Goal: Task Accomplishment & Management: Use online tool/utility

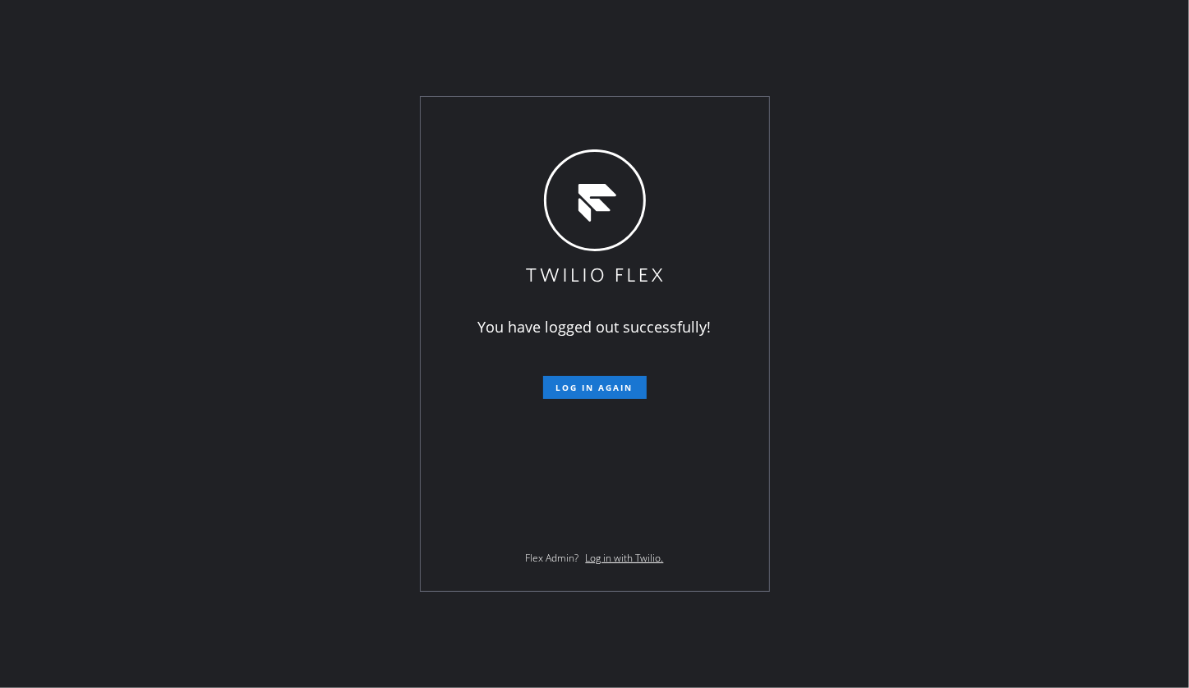
click at [115, 128] on div "You have logged out successfully! Log in again Flex Admin? Log in with Twilio." at bounding box center [594, 344] width 1189 height 688
click at [600, 392] on span "Log in again" at bounding box center [594, 388] width 77 height 12
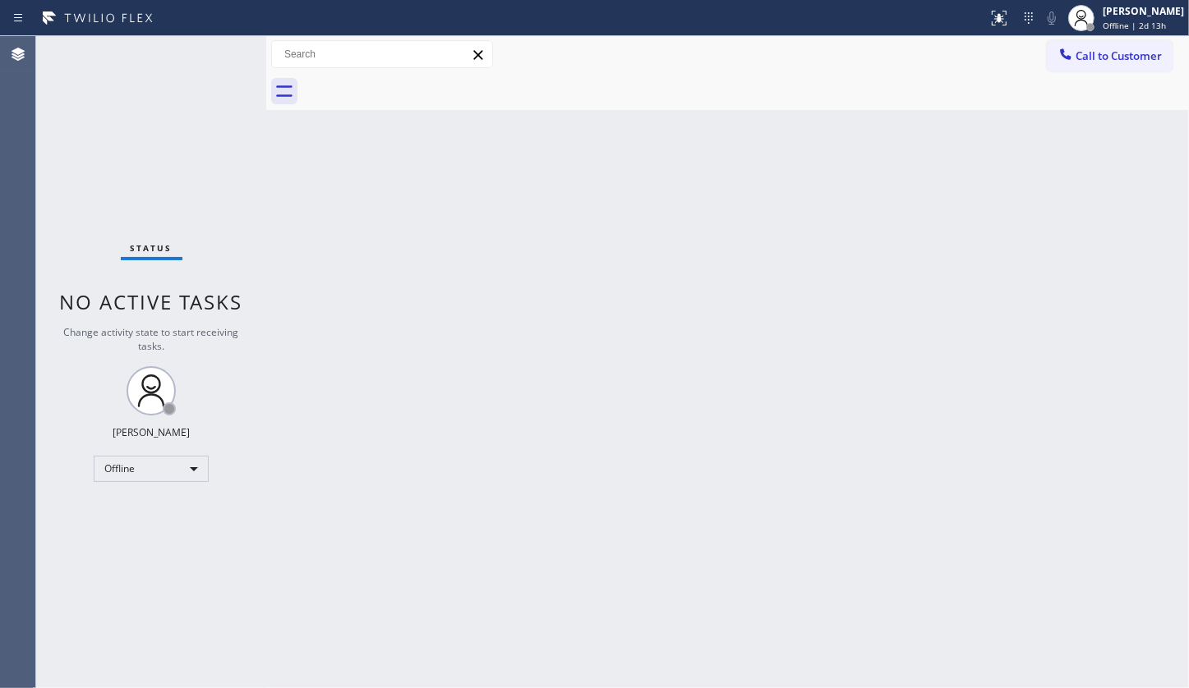
click at [140, 566] on div "Status No active tasks Change activity state to start receiving tasks. JENIZA A…" at bounding box center [151, 362] width 230 height 652
click at [476, 605] on div "Back to Dashboard Change Sender ID Customers Technicians Select a contact Outbo…" at bounding box center [727, 362] width 922 height 652
click at [505, 431] on div "Back to Dashboard Change Sender ID Customers Technicians Select a contact Outbo…" at bounding box center [727, 362] width 922 height 652
click at [142, 121] on div "Status No active tasks Change activity state to start receiving tasks. JENIZA A…" at bounding box center [151, 362] width 230 height 652
click at [124, 464] on div "Offline" at bounding box center [151, 469] width 115 height 26
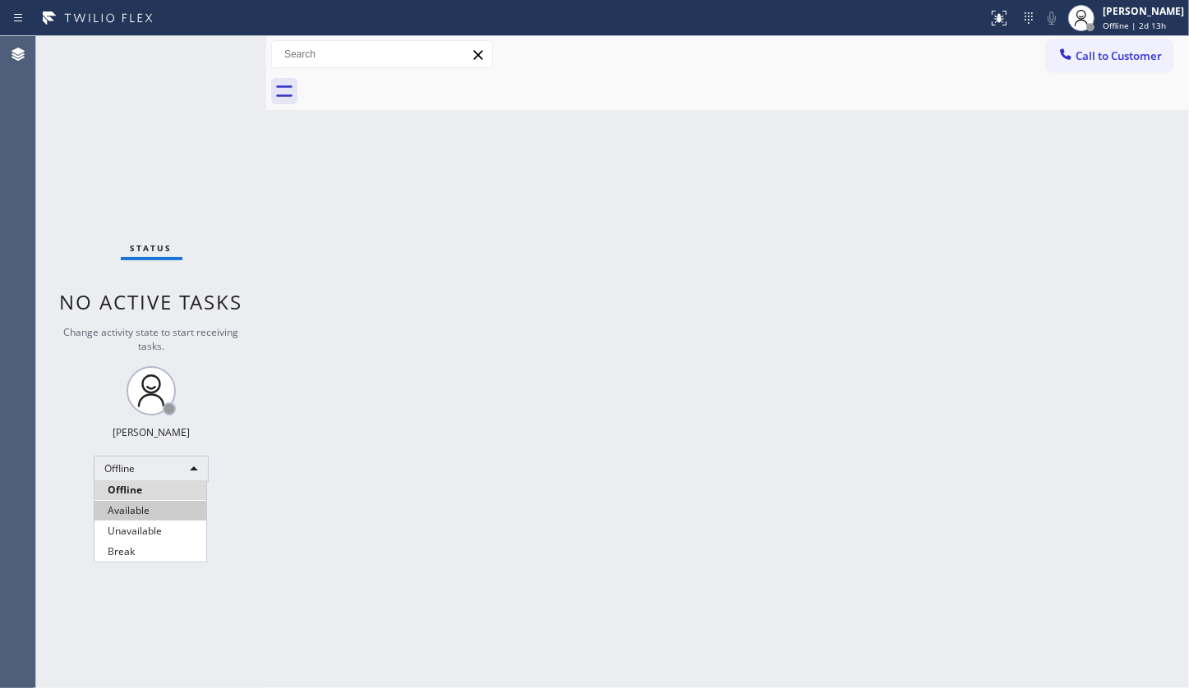
click at [132, 514] on li "Available" at bounding box center [150, 511] width 112 height 20
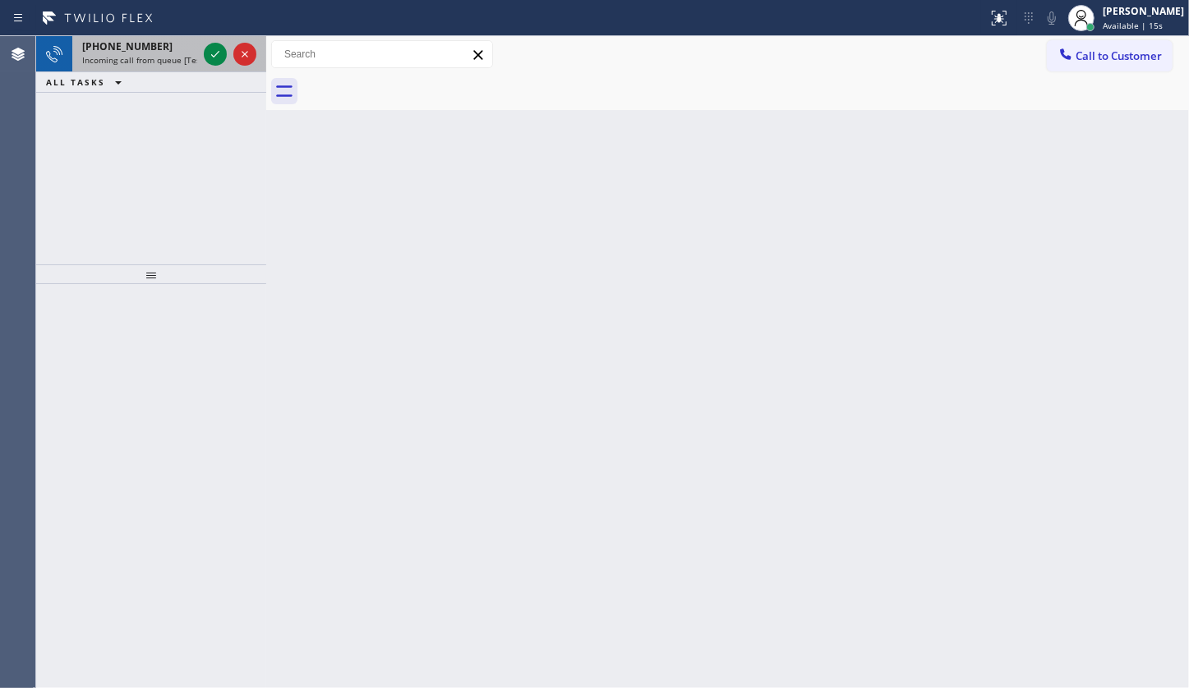
click at [201, 50] on div at bounding box center [229, 54] width 59 height 36
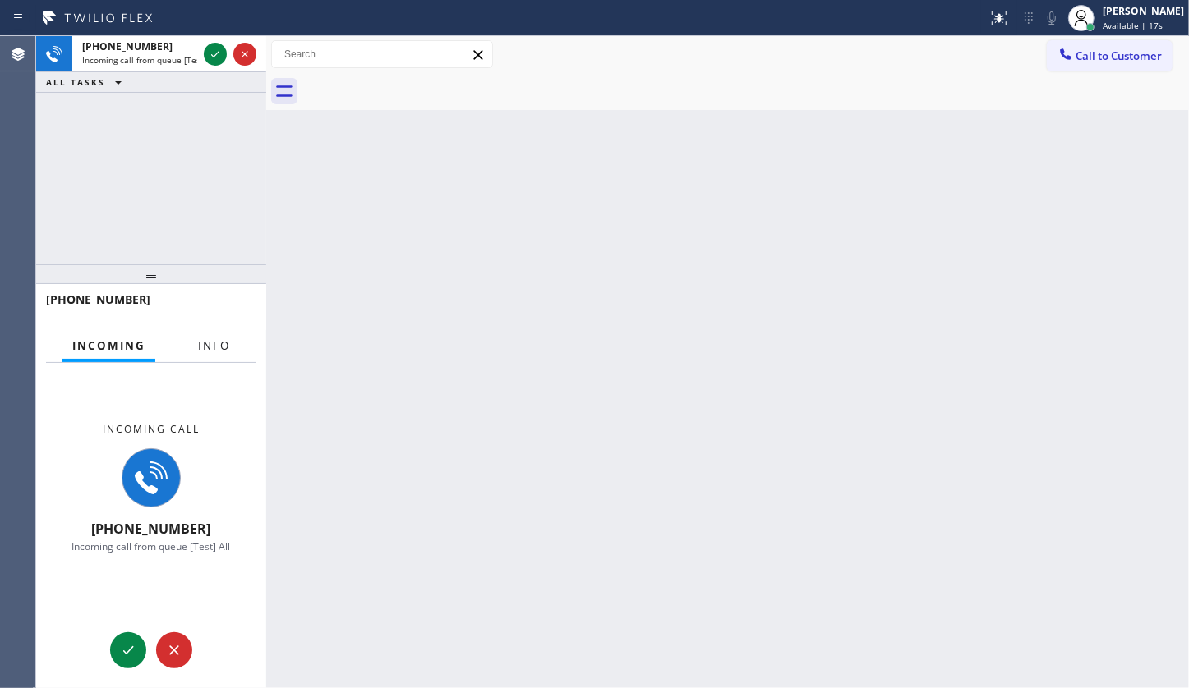
drag, startPoint x: 231, startPoint y: 344, endPoint x: 191, endPoint y: 94, distance: 252.9
click at [205, 298] on div "+17186342815 Incoming Info Incoming call +17186342815 Incoming call from queue …" at bounding box center [151, 486] width 230 height 404
click at [228, 46] on div at bounding box center [229, 54] width 59 height 36
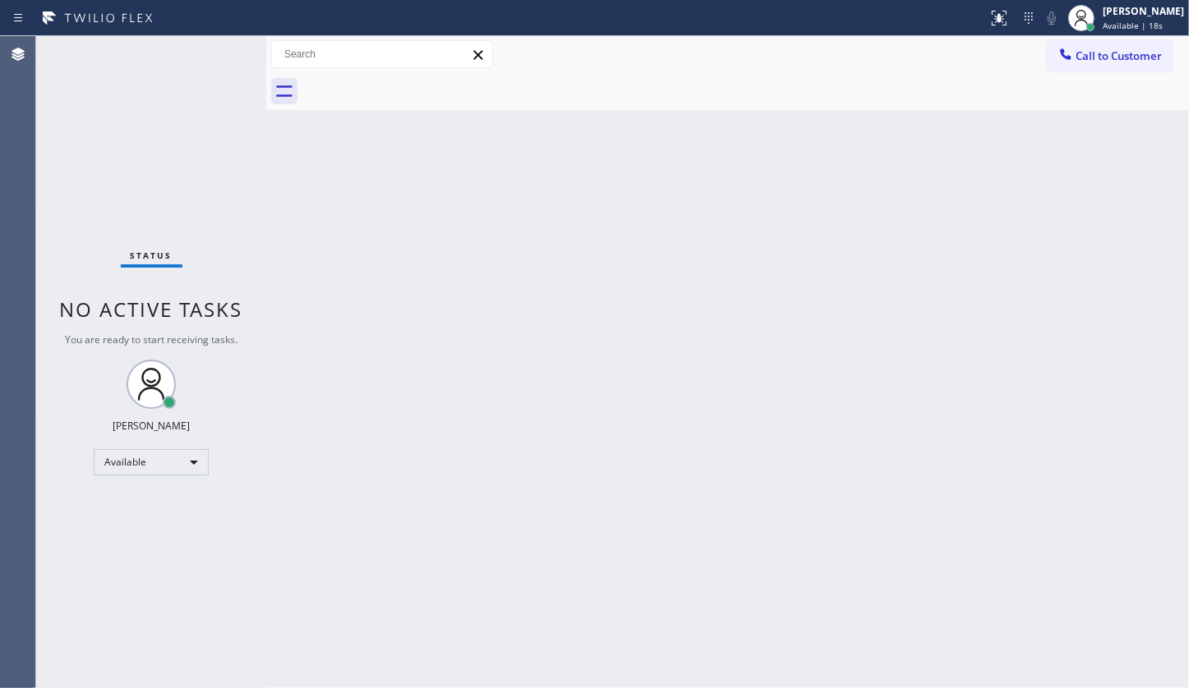
click at [205, 48] on div "Status No active tasks You are ready to start receiving tasks. JENIZA ALCAYDE A…" at bounding box center [151, 362] width 230 height 652
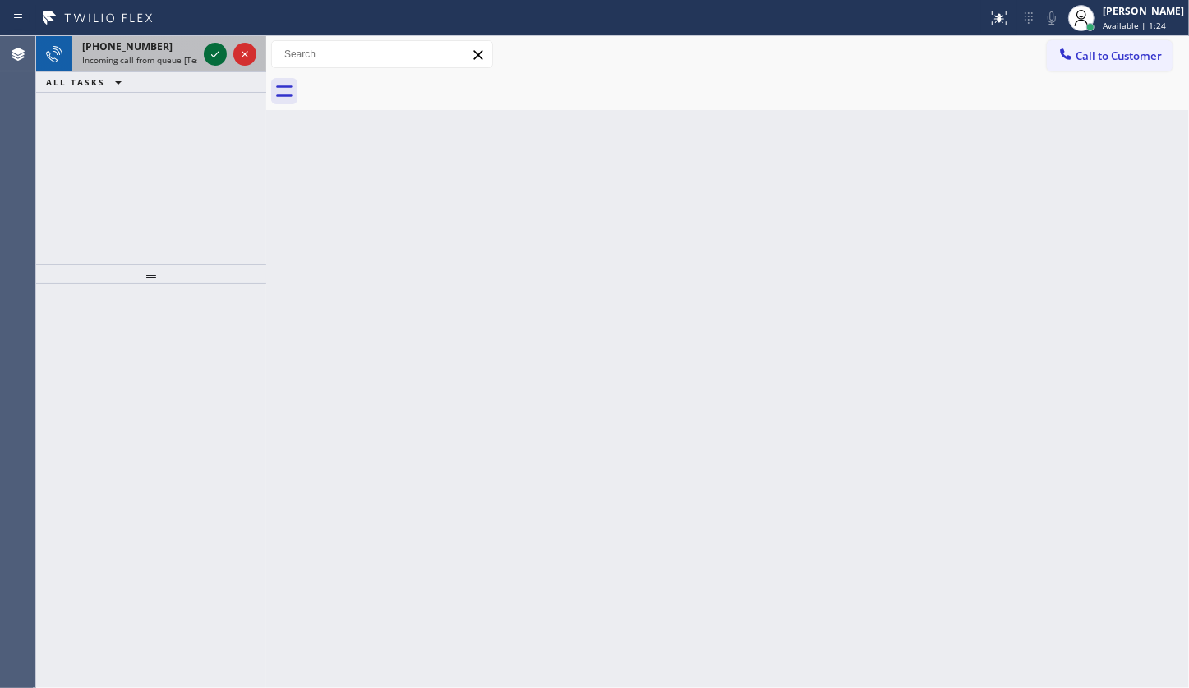
click at [214, 44] on icon at bounding box center [215, 54] width 20 height 20
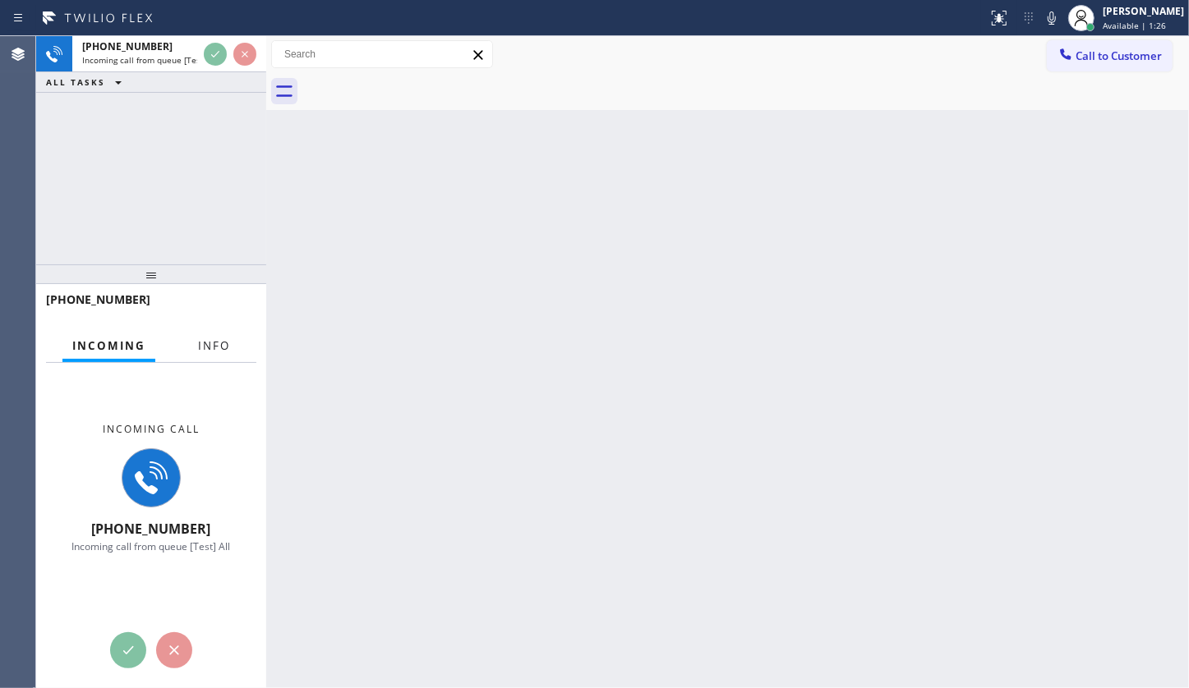
click at [223, 350] on span "Info" at bounding box center [214, 345] width 32 height 15
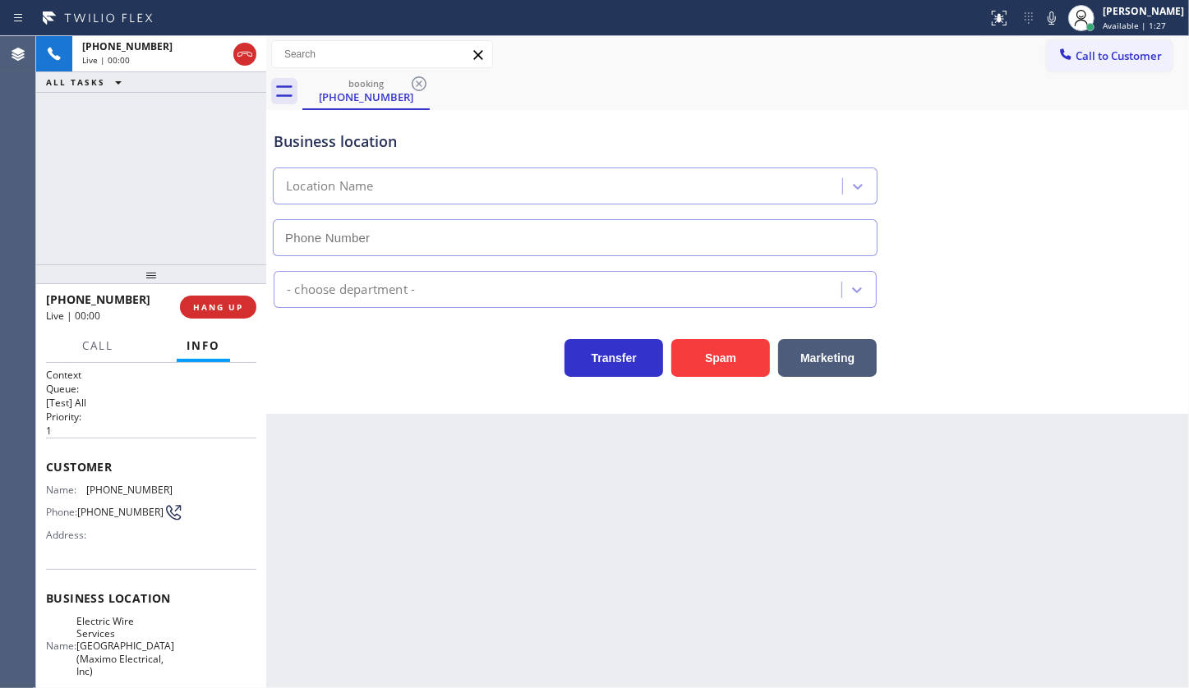
type input "(973) 834-6131"
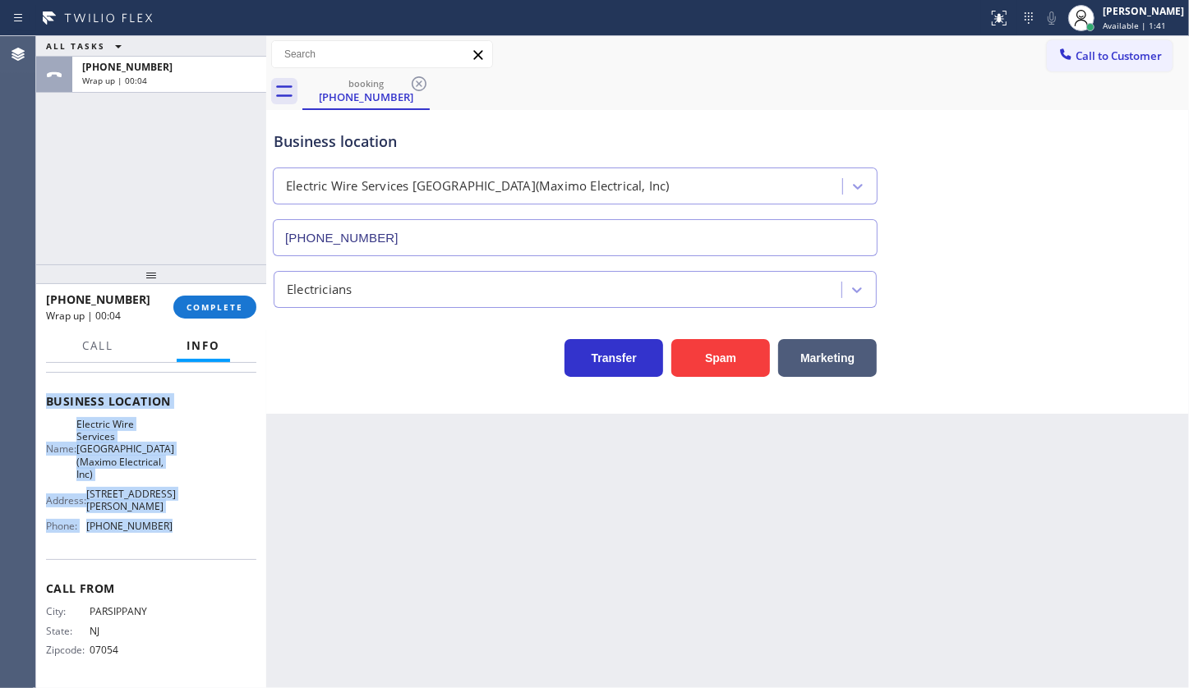
scroll to position [214, 0]
drag, startPoint x: 48, startPoint y: 453, endPoint x: 205, endPoint y: 536, distance: 176.8
click at [205, 536] on div "Context Queue: [Test] All Priority: 1 Customer Name: (862) 237-0023 Phone: (862…" at bounding box center [151, 427] width 210 height 513
copy div "Customer Name: (862) 237-0023 Phone: (862) 237-0023 Address: Business location …"
click at [221, 319] on div "+18622370023 Wrap up | 00:05 COMPLETE" at bounding box center [151, 307] width 210 height 43
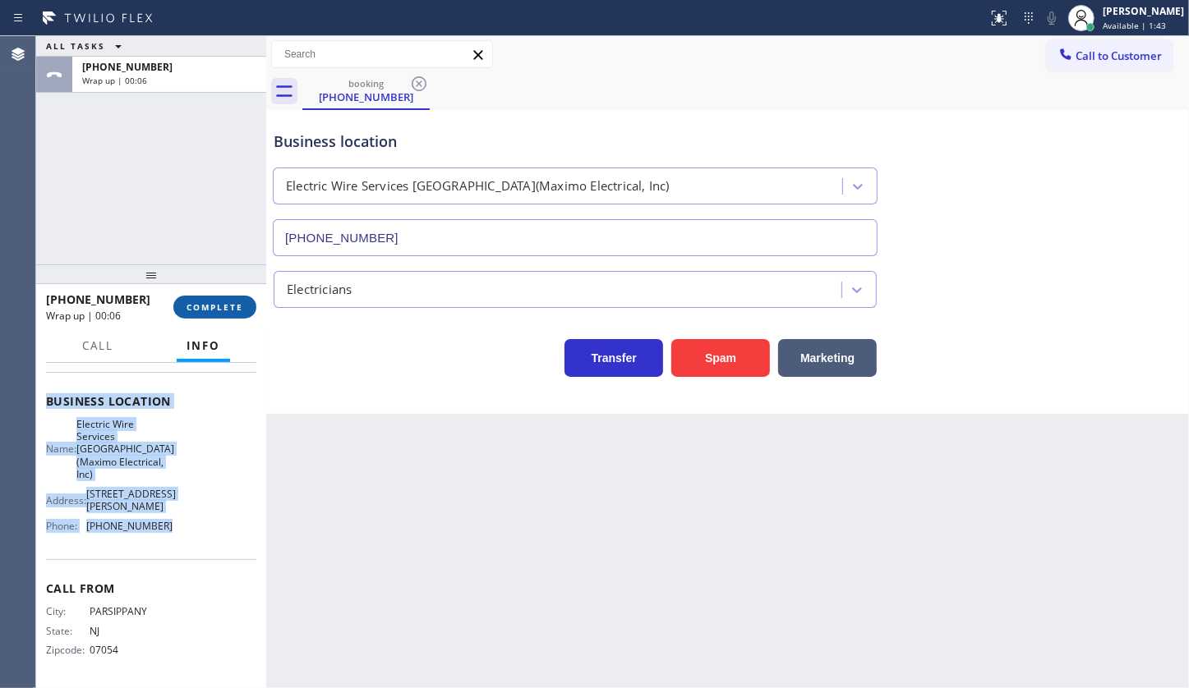
click at [222, 312] on button "COMPLETE" at bounding box center [214, 307] width 83 height 23
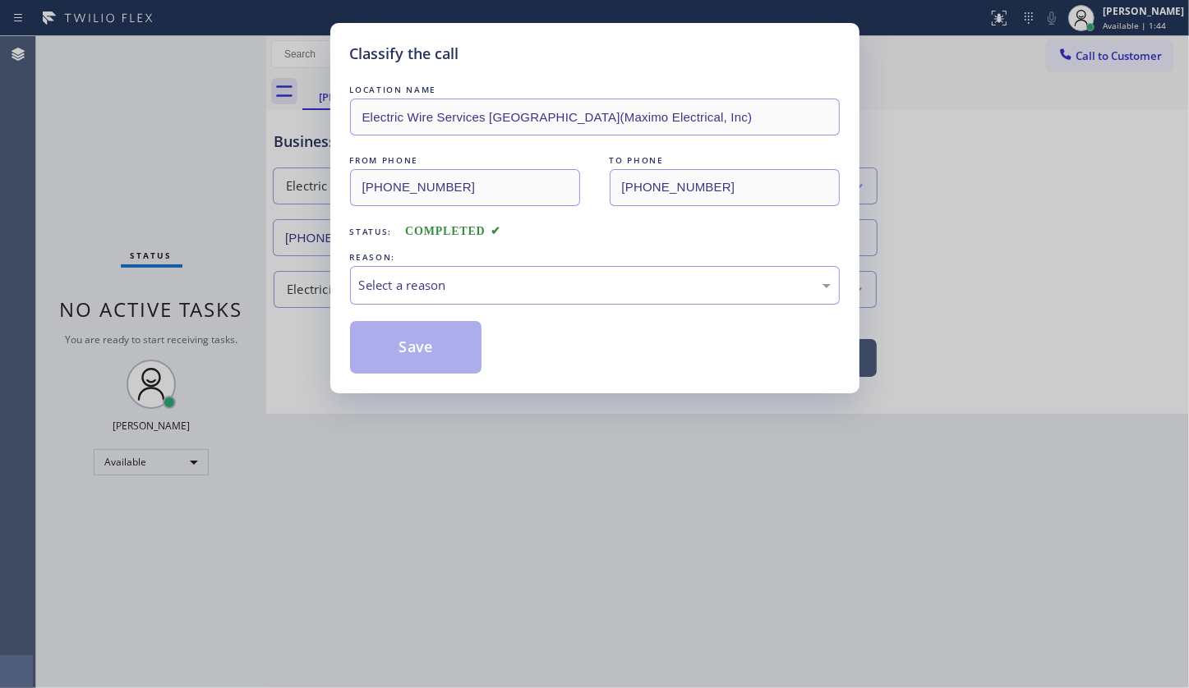
click at [388, 288] on div "Select a reason" at bounding box center [595, 285] width 472 height 19
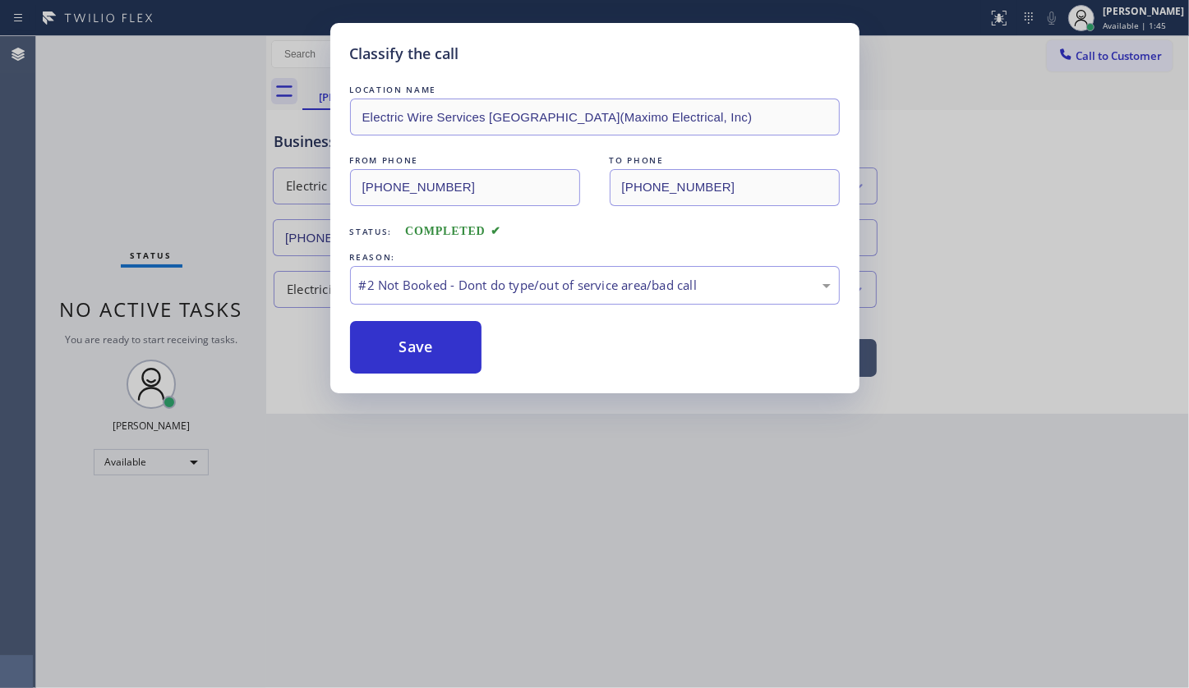
drag, startPoint x: 388, startPoint y: 357, endPoint x: 385, endPoint y: 552, distance: 194.7
click at [387, 358] on button "Save" at bounding box center [416, 347] width 132 height 53
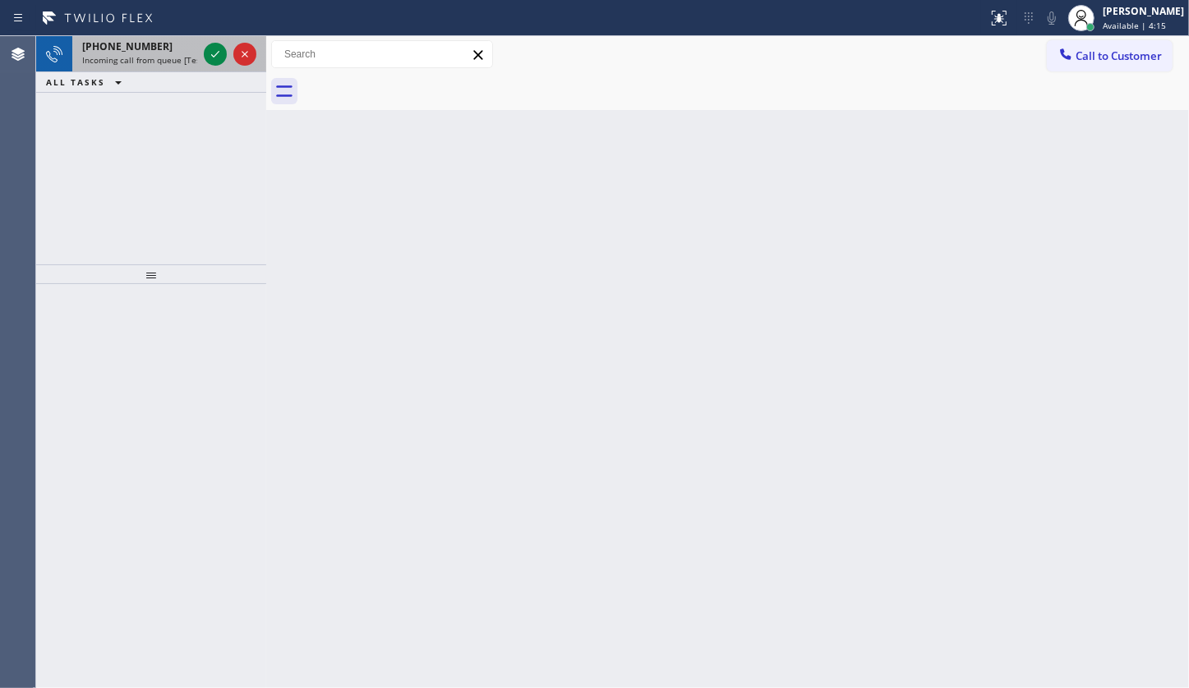
drag, startPoint x: 124, startPoint y: 108, endPoint x: 174, endPoint y: 70, distance: 63.3
click at [149, 87] on div "+17792481127 Incoming call from queue [Test] All ALL TASKS ALL TASKS ACTIVE TAS…" at bounding box center [151, 150] width 230 height 228
drag, startPoint x: 201, startPoint y: 49, endPoint x: 215, endPoint y: 53, distance: 14.3
click at [207, 58] on div at bounding box center [229, 54] width 59 height 36
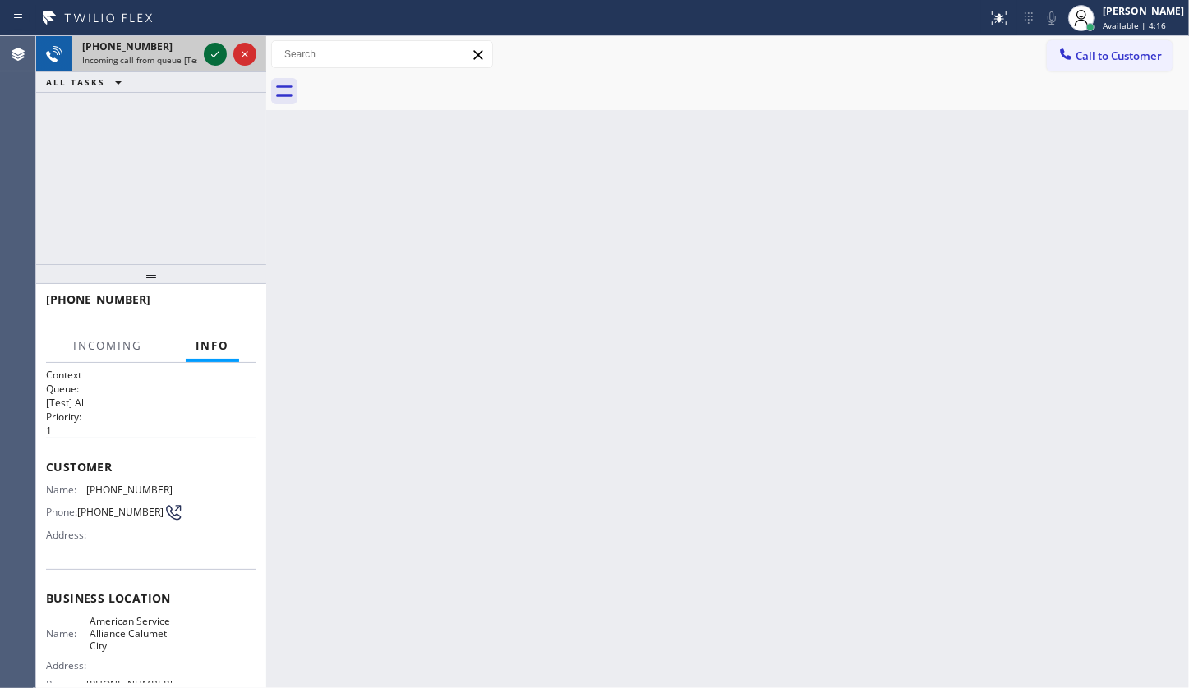
click at [217, 50] on icon at bounding box center [215, 54] width 20 height 20
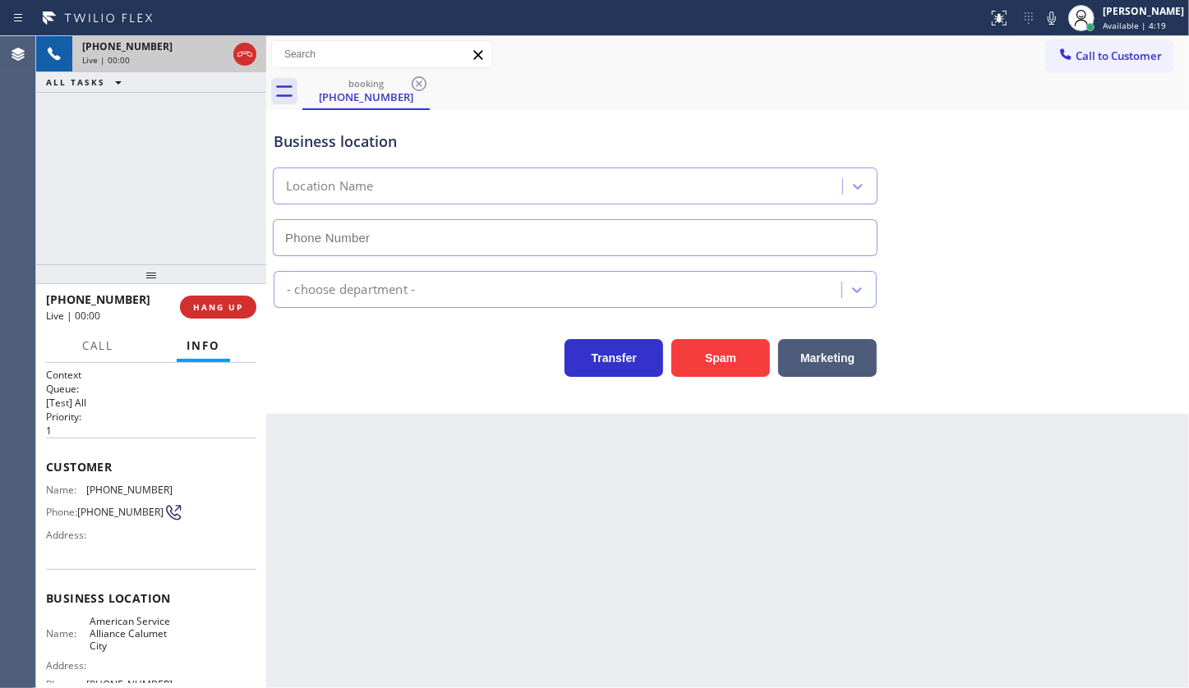
type input "(708) 554-7898"
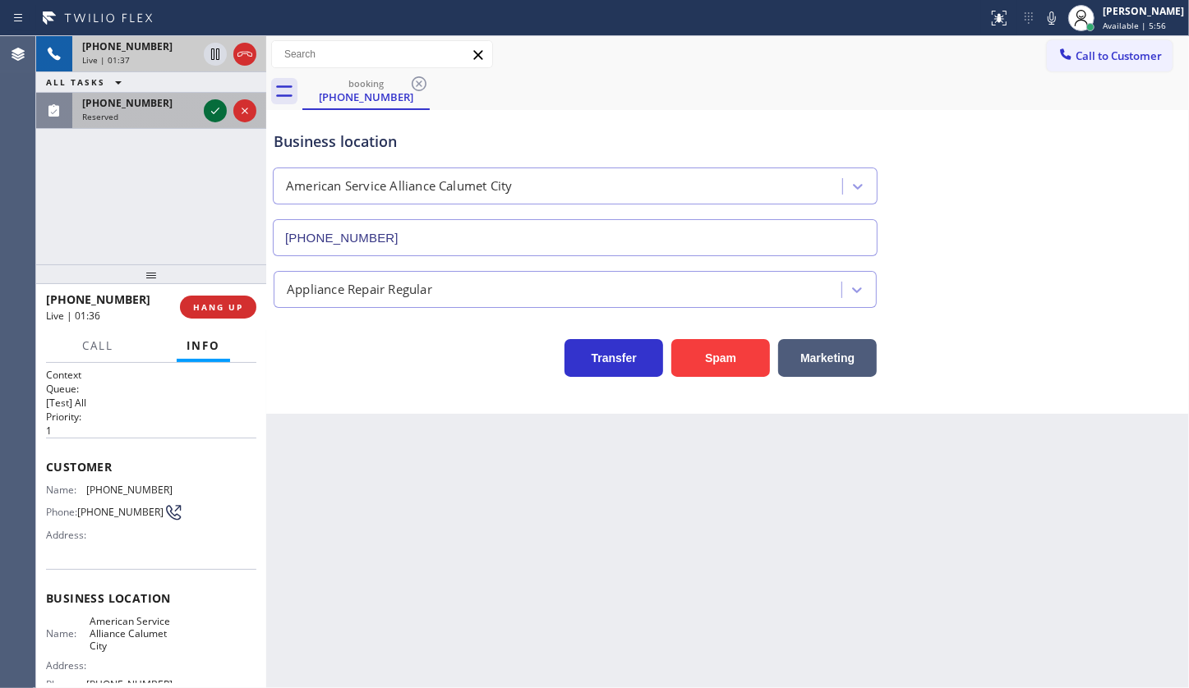
click at [211, 108] on icon at bounding box center [215, 111] width 20 height 20
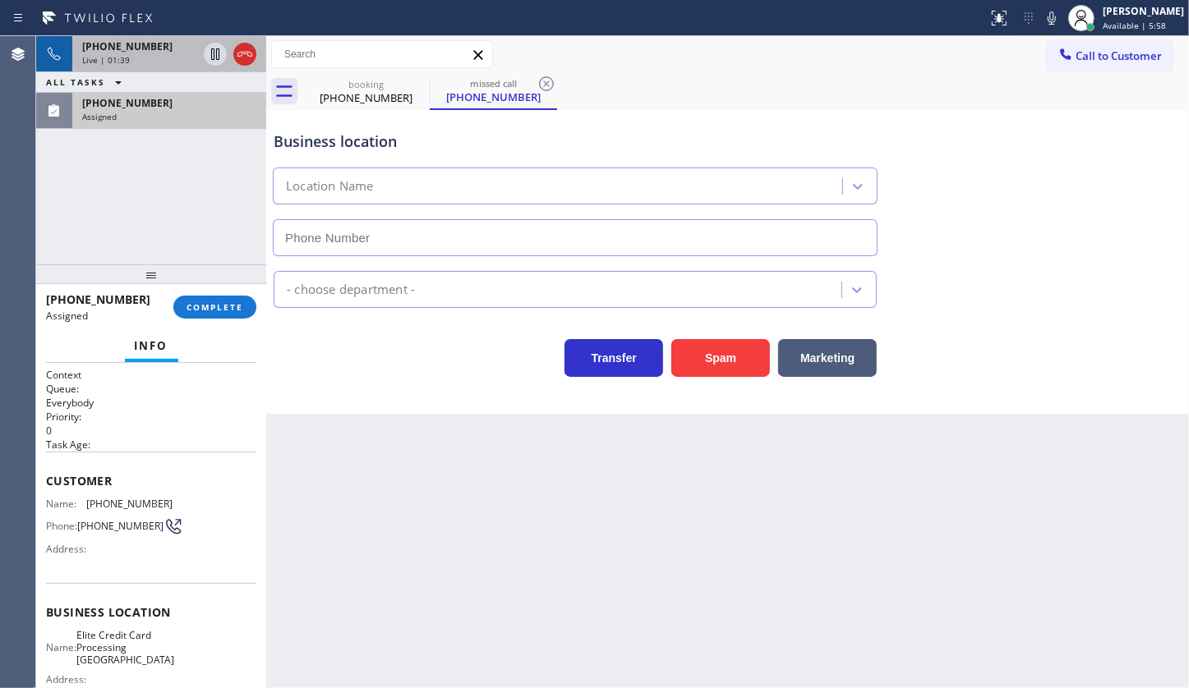
type input "(917) 737-5502"
click at [196, 311] on span "COMPLETE" at bounding box center [214, 307] width 57 height 12
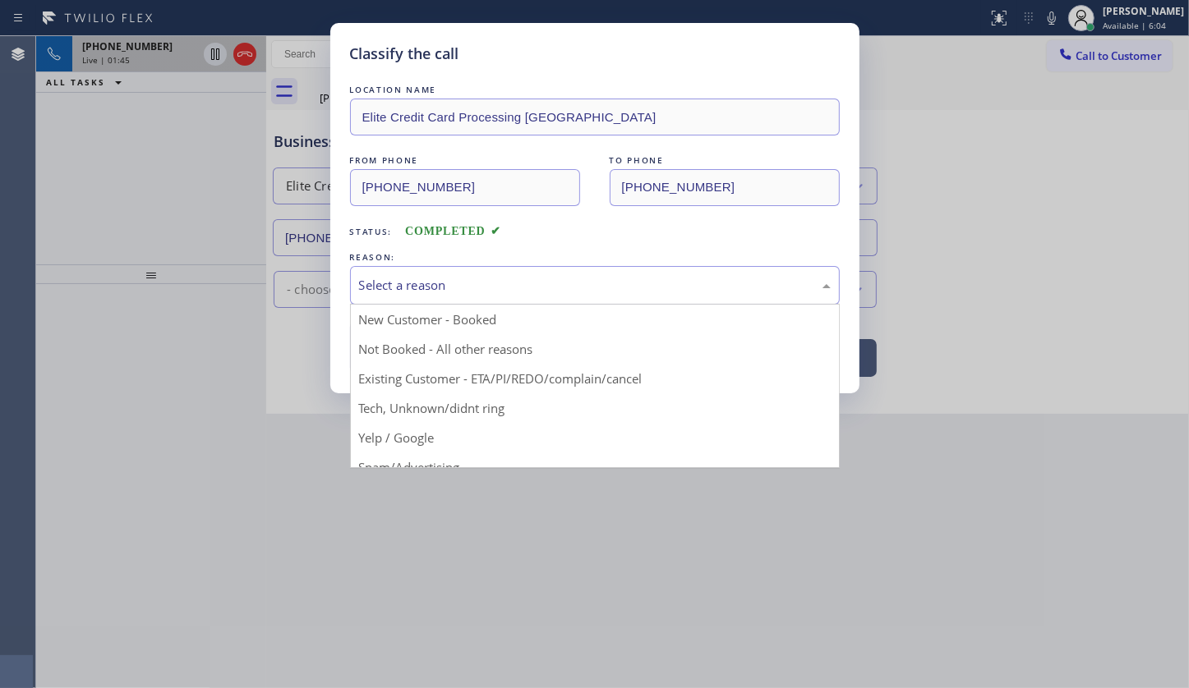
click at [402, 284] on div "Select a reason" at bounding box center [595, 285] width 472 height 19
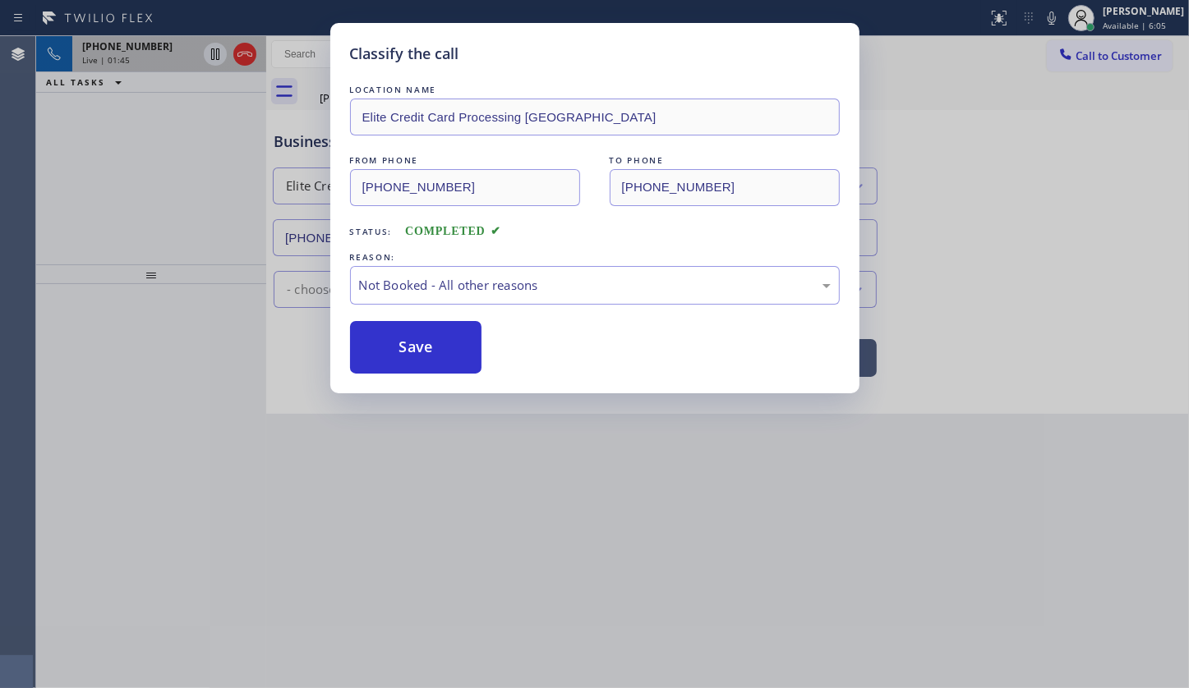
click at [389, 354] on button "Save" at bounding box center [416, 347] width 132 height 53
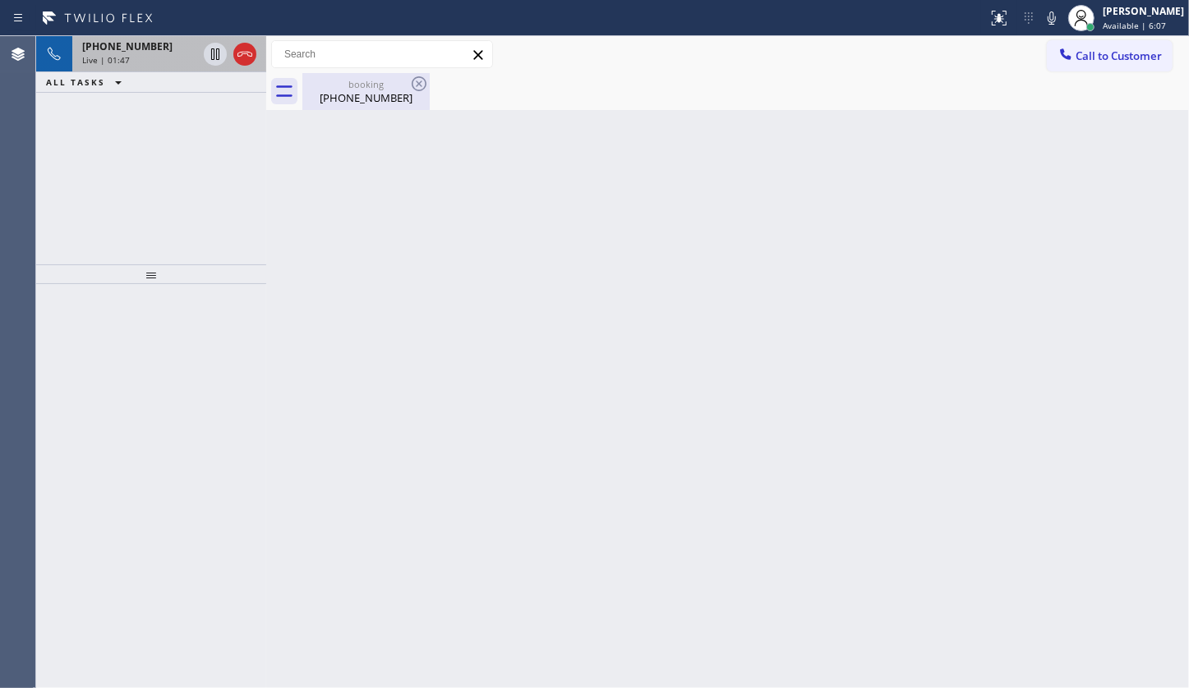
click at [357, 78] on div "booking" at bounding box center [366, 84] width 124 height 12
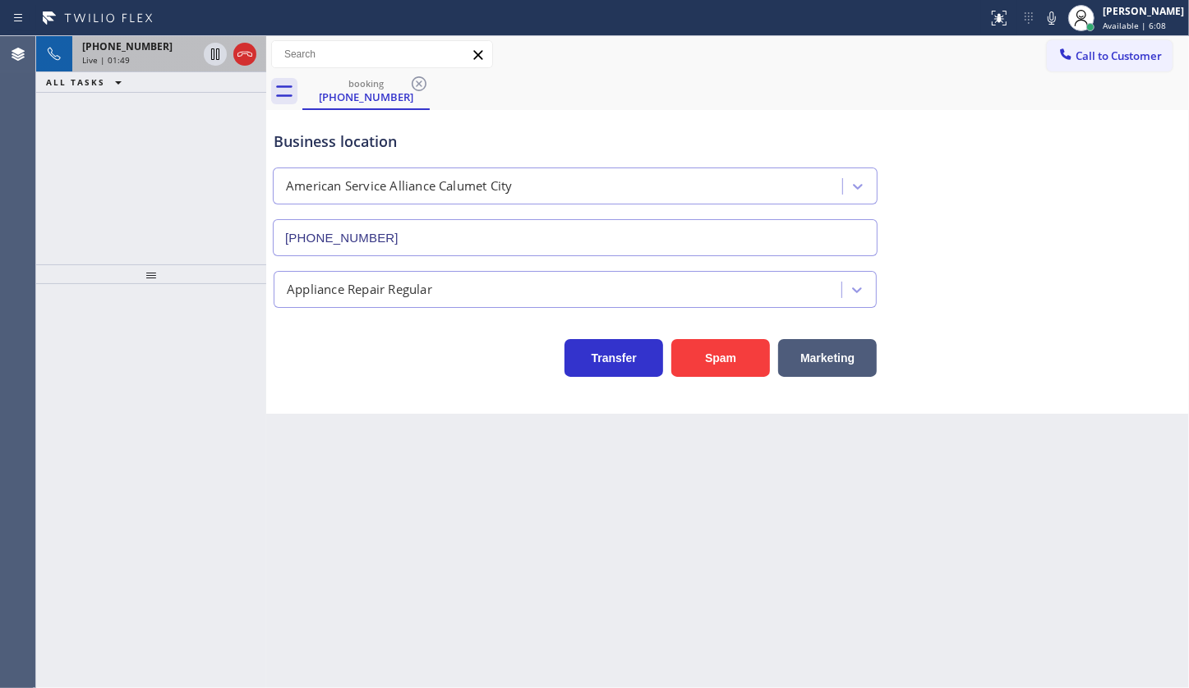
click at [159, 51] on div "+17792481127" at bounding box center [139, 46] width 115 height 14
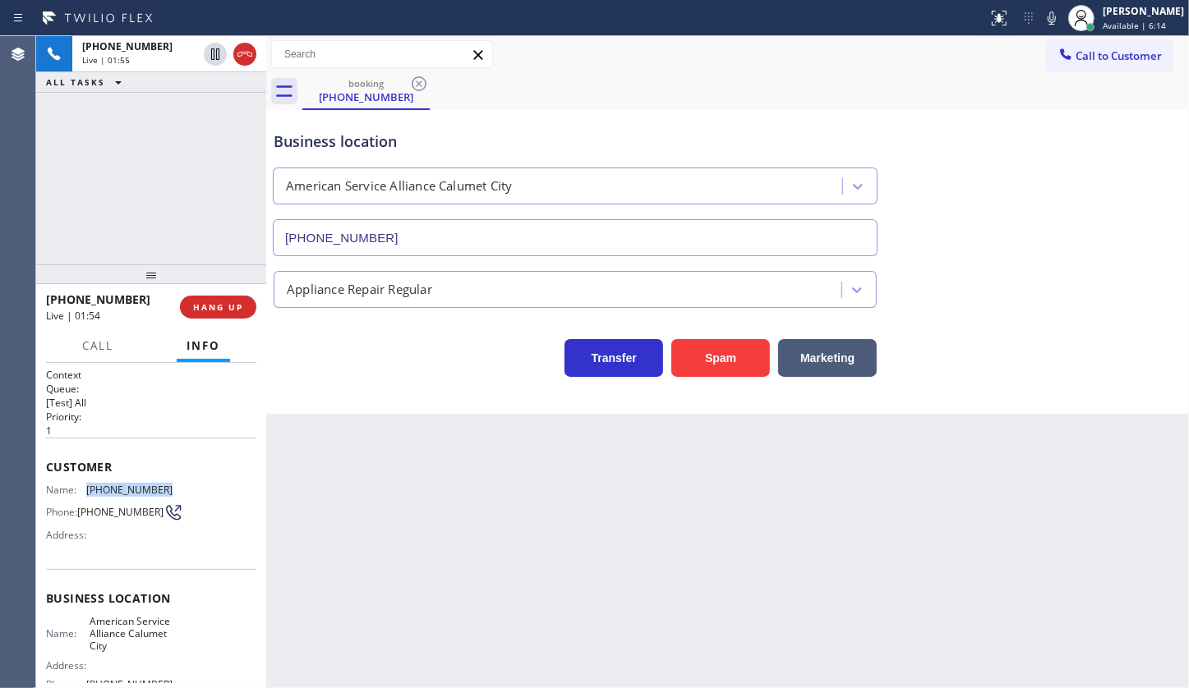
drag, startPoint x: 84, startPoint y: 485, endPoint x: 203, endPoint y: 488, distance: 119.2
click at [203, 488] on div "Name: (779) 248-1127 Phone: (779) 248-1127 Address:" at bounding box center [151, 516] width 210 height 65
copy div "(779) 248-1127"
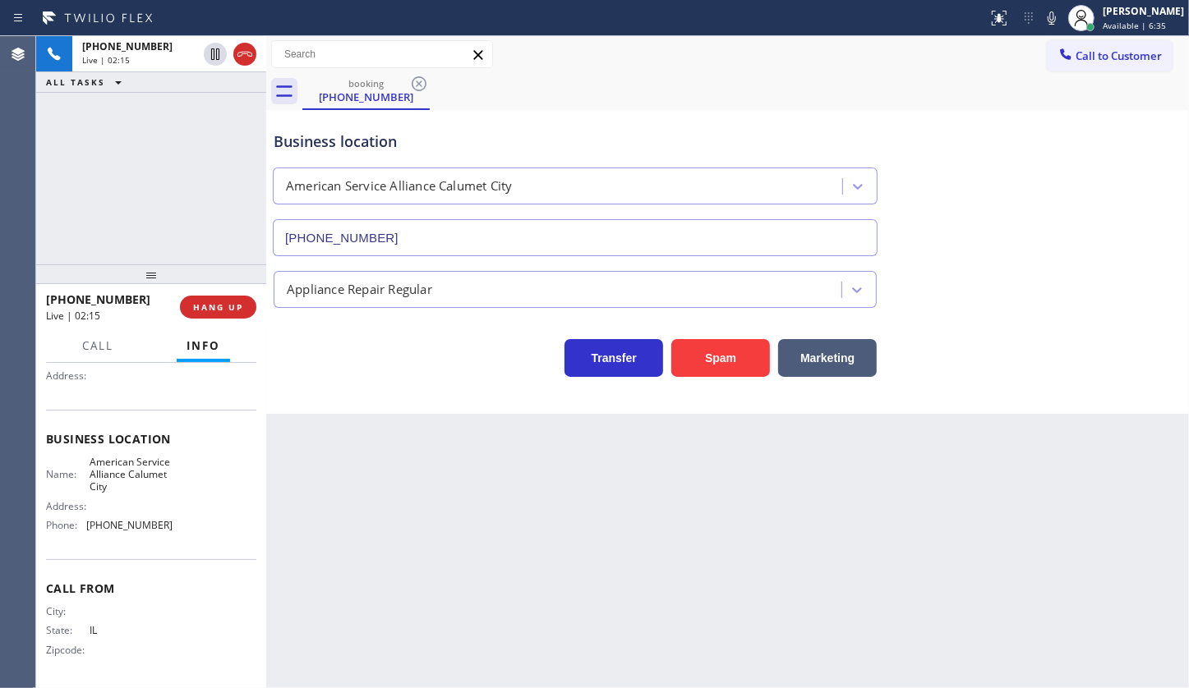
scroll to position [163, 0]
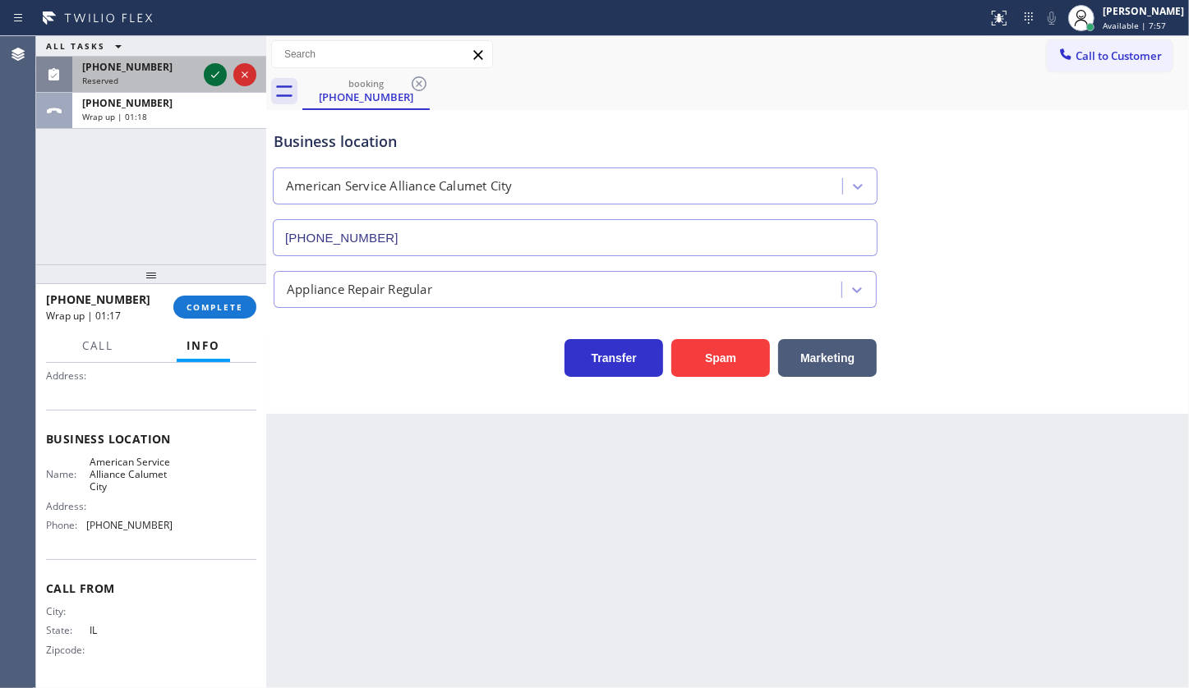
click at [214, 73] on icon at bounding box center [215, 75] width 20 height 20
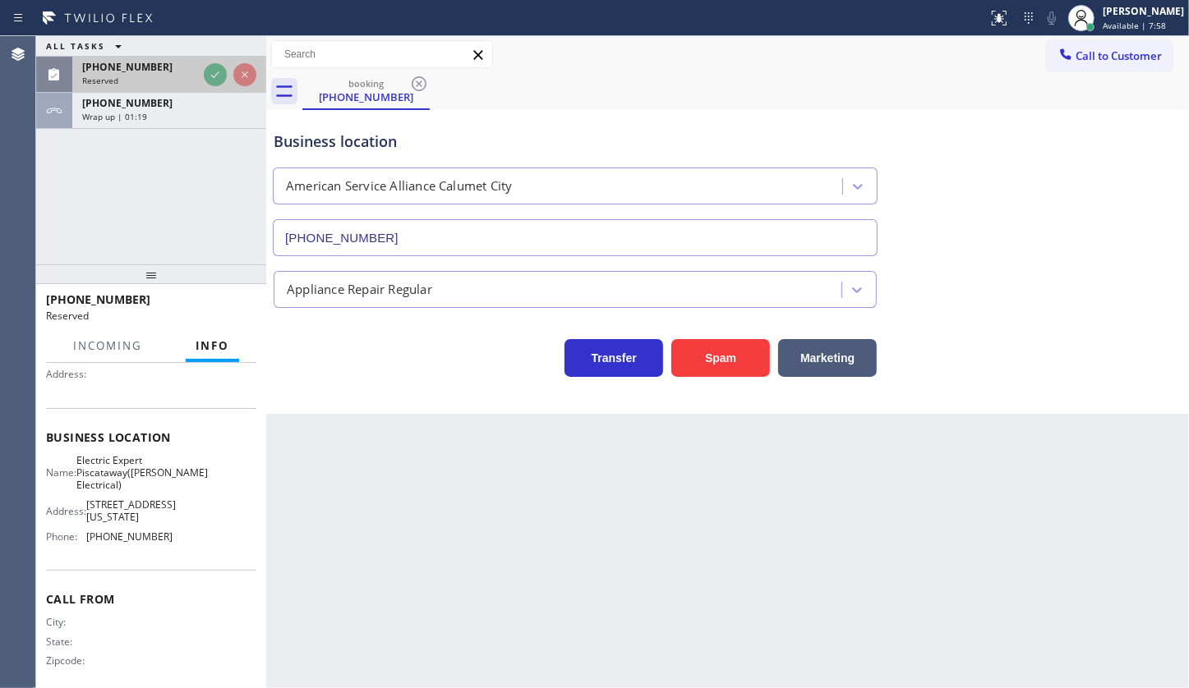
scroll to position [176, 0]
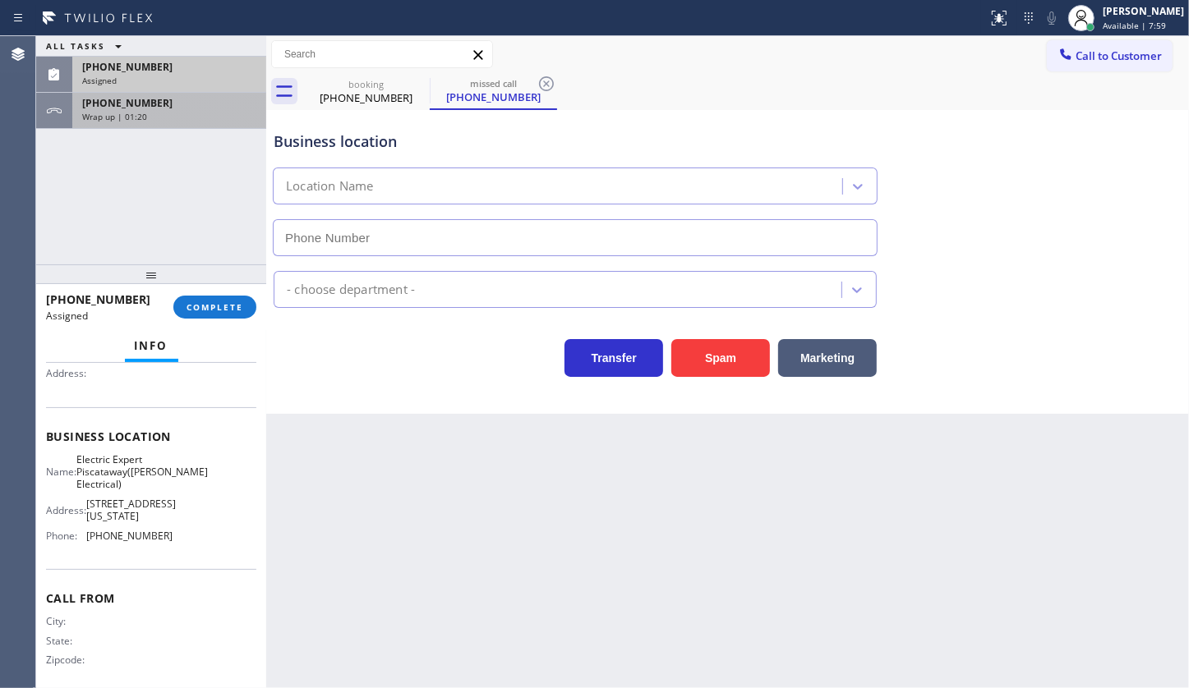
type input "(908) 734-9262"
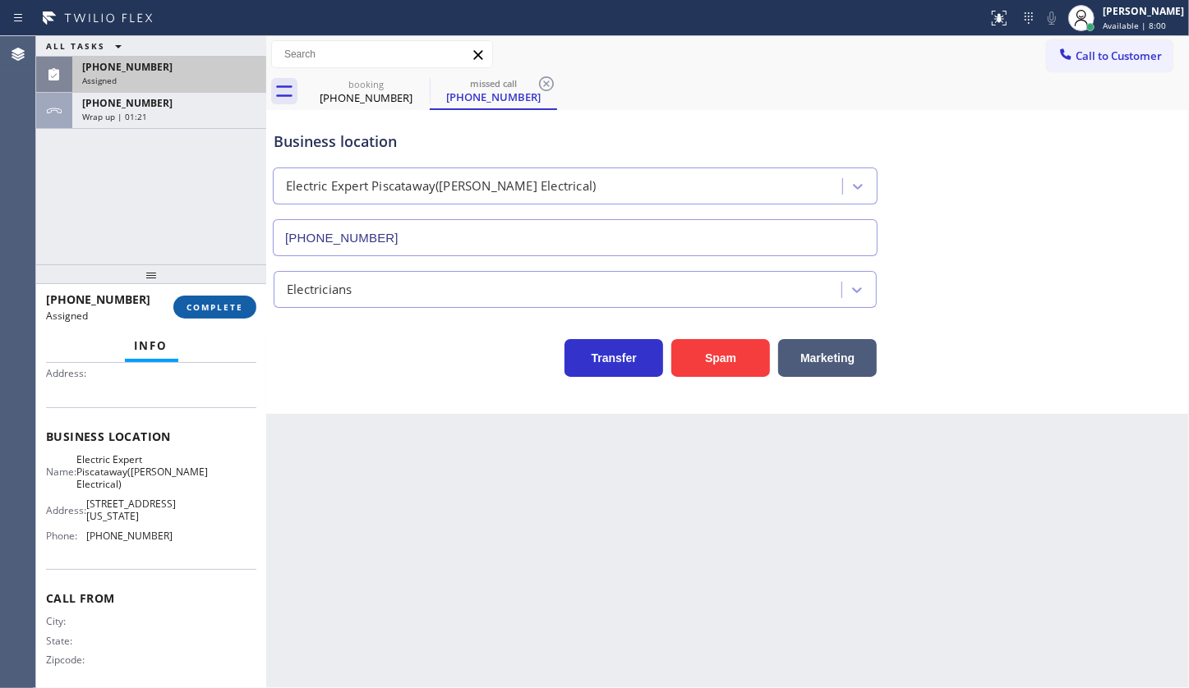
click at [226, 309] on span "COMPLETE" at bounding box center [214, 307] width 57 height 12
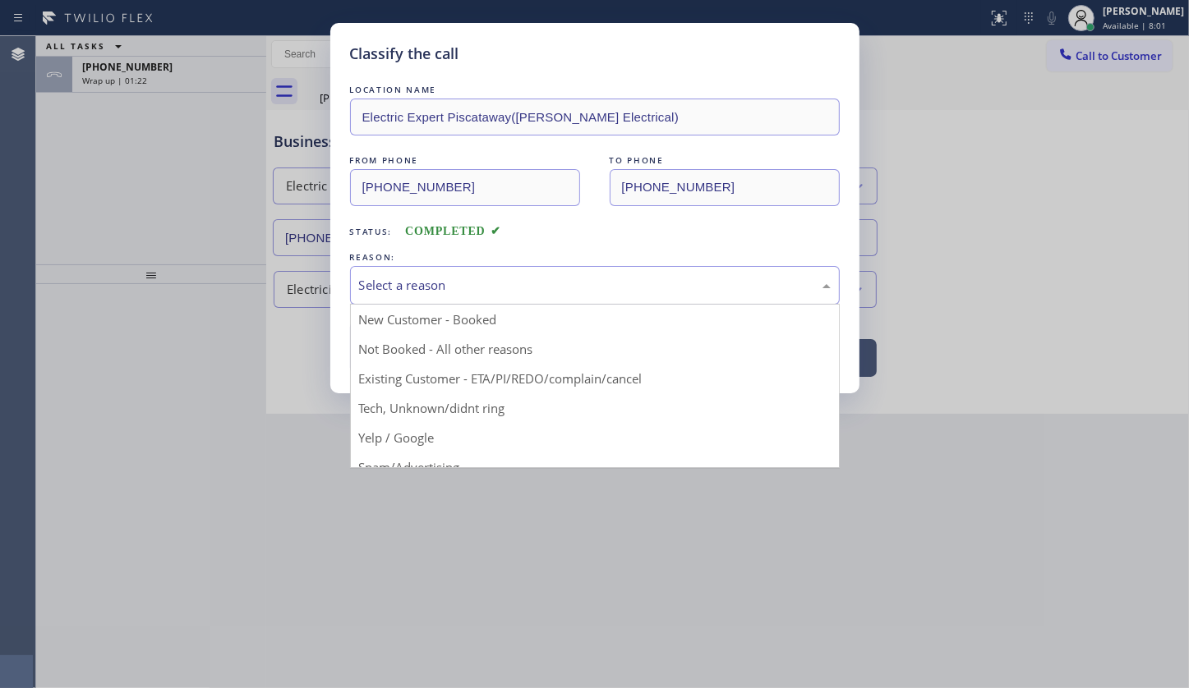
click at [385, 282] on div "Select a reason" at bounding box center [595, 285] width 472 height 19
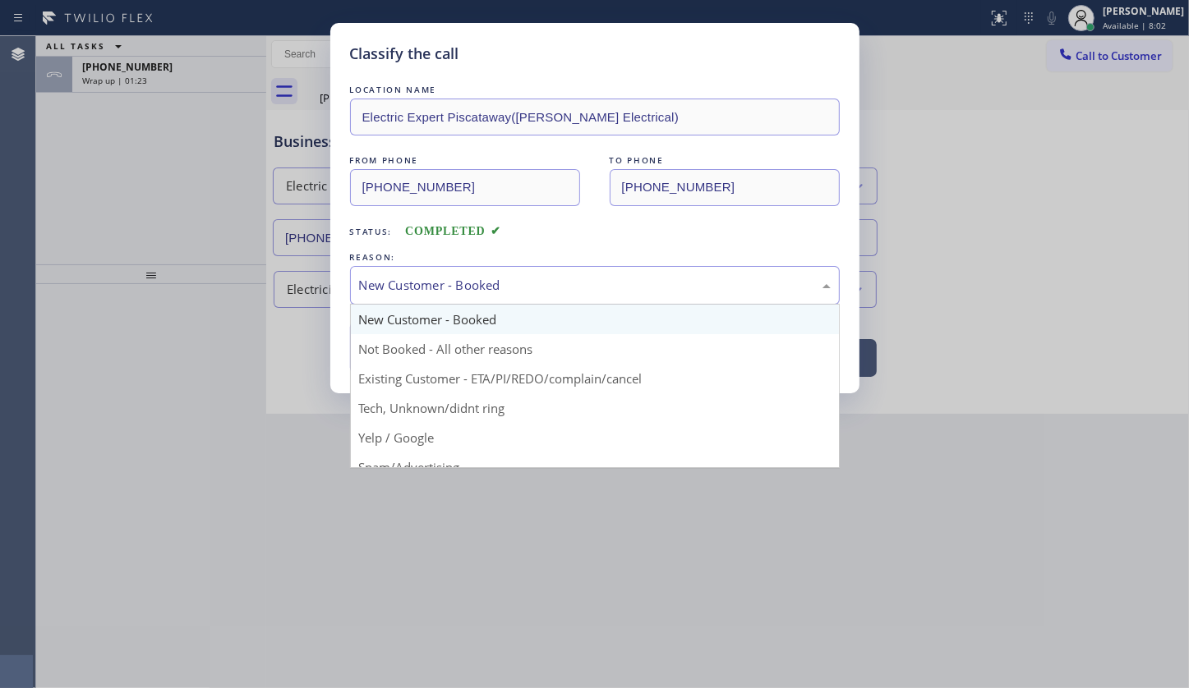
click at [386, 283] on div "New Customer - Booked" at bounding box center [595, 285] width 472 height 19
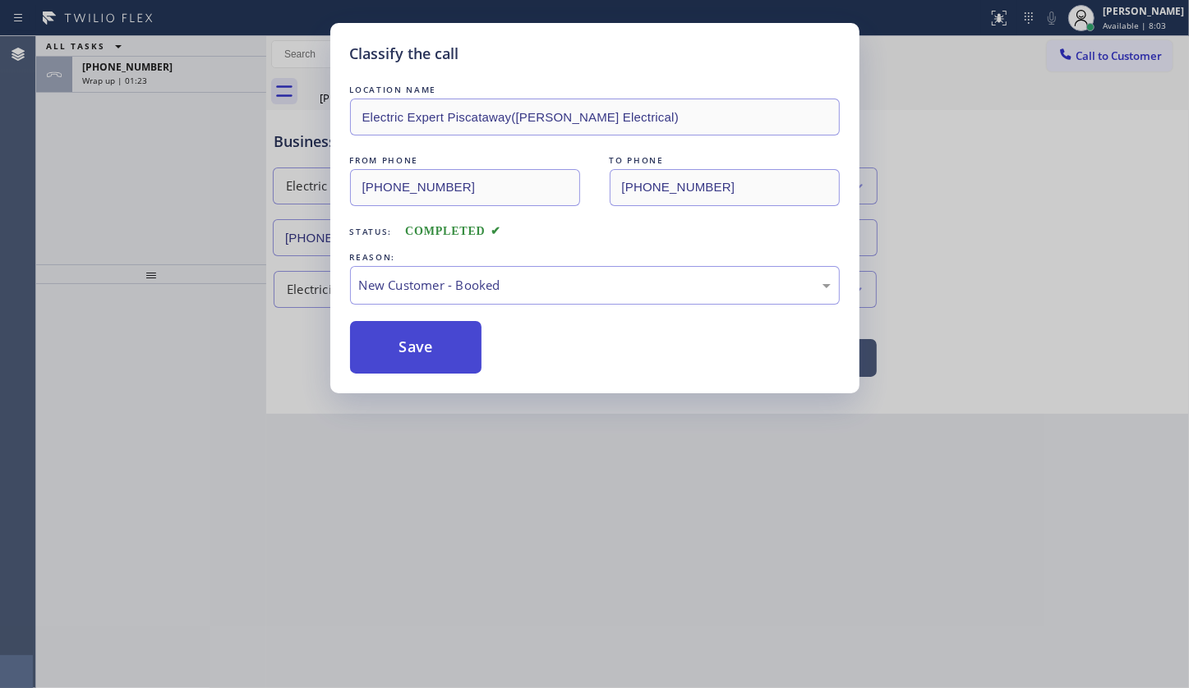
click at [387, 338] on button "Save" at bounding box center [416, 347] width 132 height 53
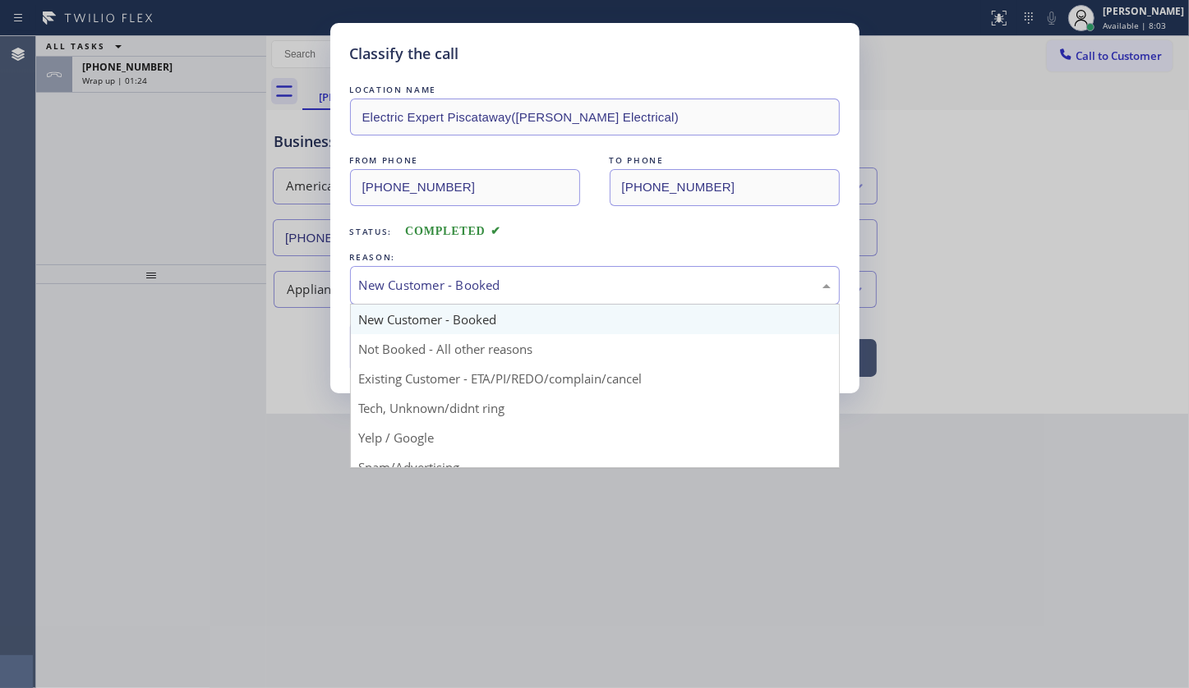
click at [388, 296] on div "New Customer - Booked" at bounding box center [595, 285] width 490 height 39
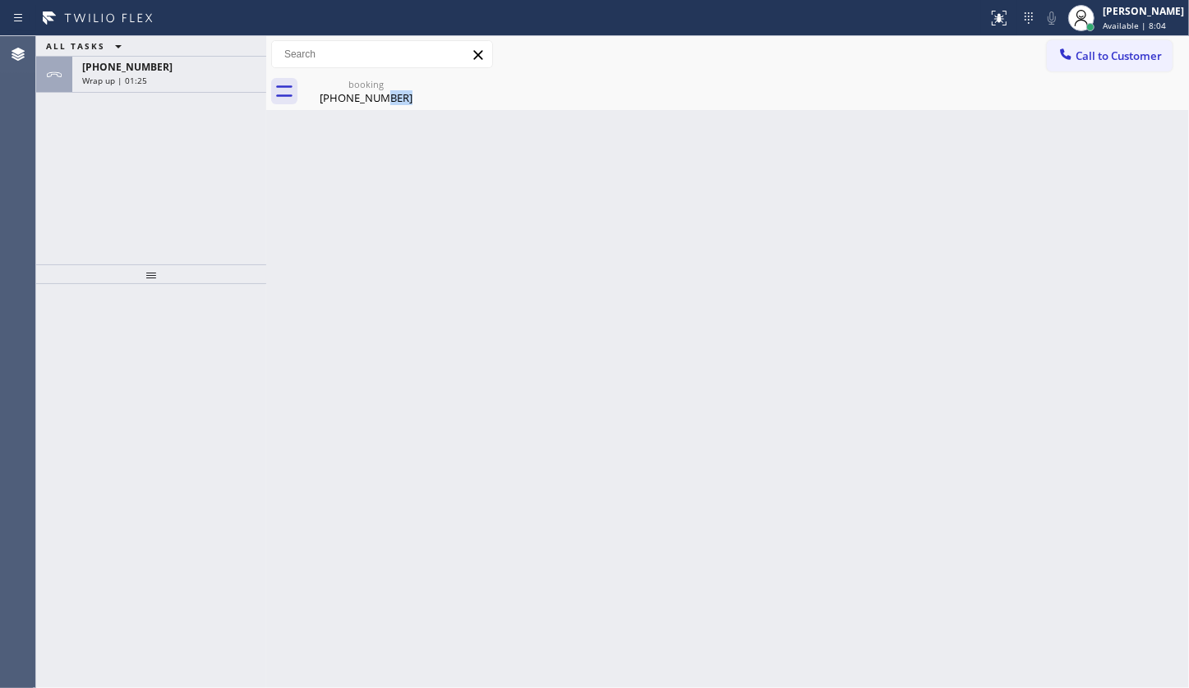
click at [385, 352] on div "Back to Dashboard Change Sender ID Customers Technicians Select a contact Outbo…" at bounding box center [727, 362] width 922 height 652
click at [156, 75] on div "Wrap up | 01:27" at bounding box center [169, 81] width 174 height 12
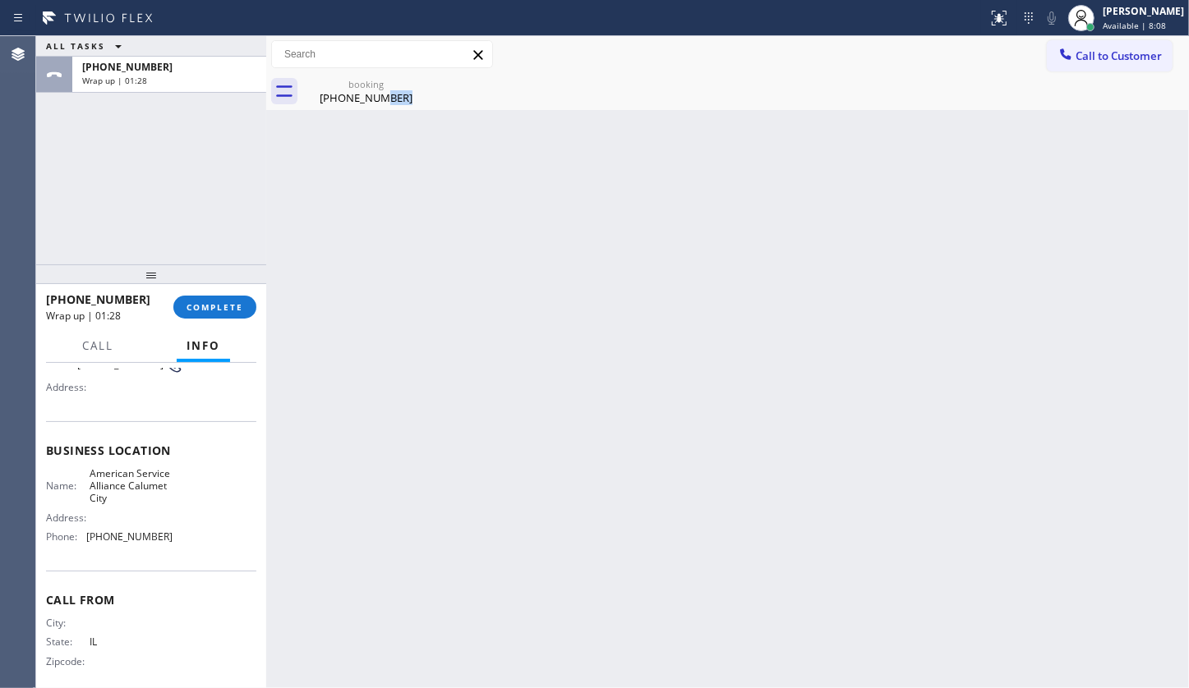
scroll to position [163, 0]
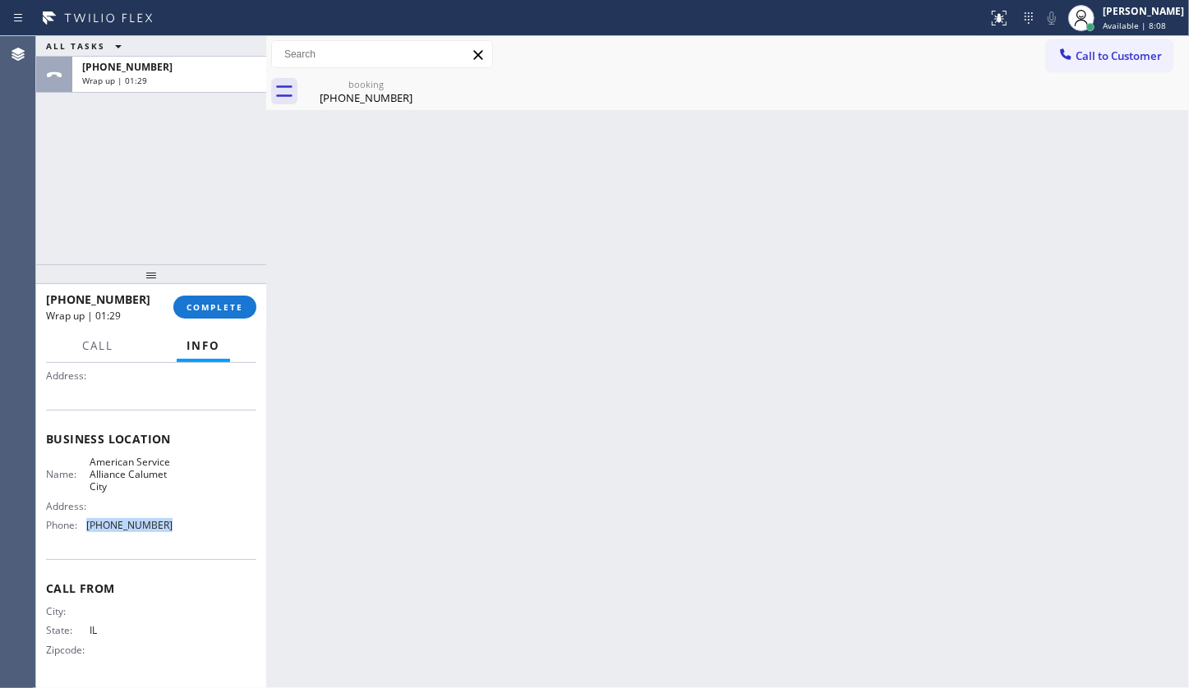
drag, startPoint x: 88, startPoint y: 525, endPoint x: 176, endPoint y: 536, distance: 88.6
click at [176, 536] on div "Name: American Service Alliance Calumet City Address: Phone: (708) 554-7898" at bounding box center [151, 497] width 210 height 83
copy span "(708) 554-7898"
click at [222, 311] on span "COMPLETE" at bounding box center [214, 307] width 57 height 12
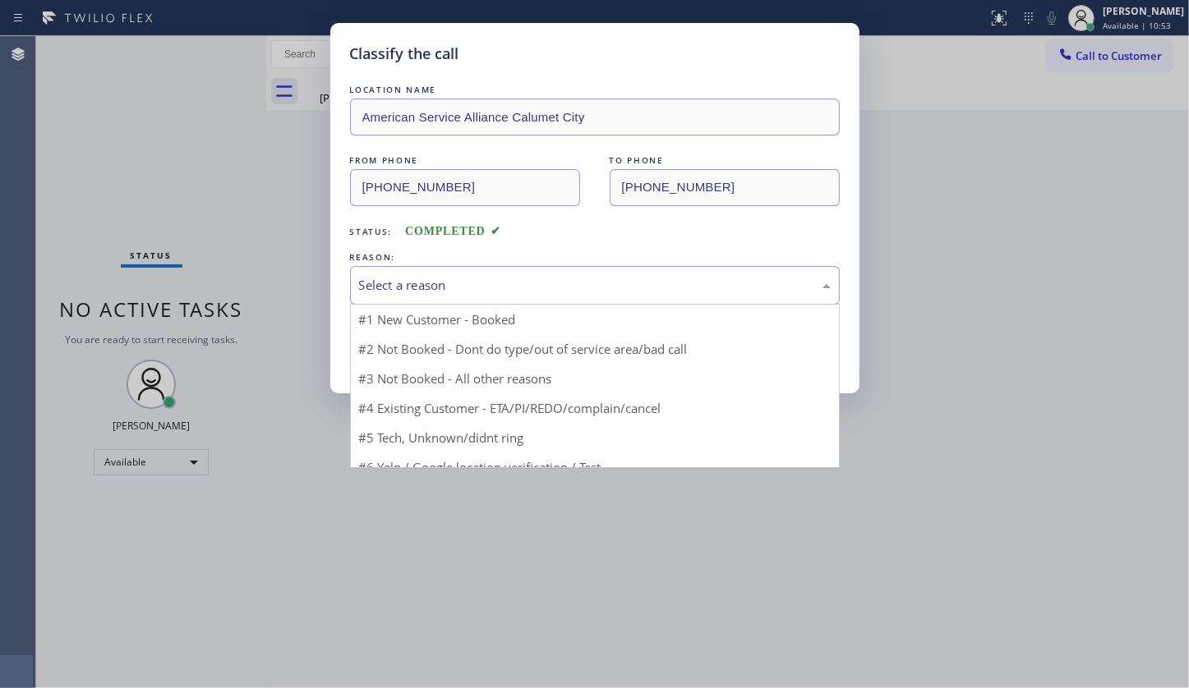
click at [408, 280] on div "Select a reason" at bounding box center [595, 285] width 472 height 19
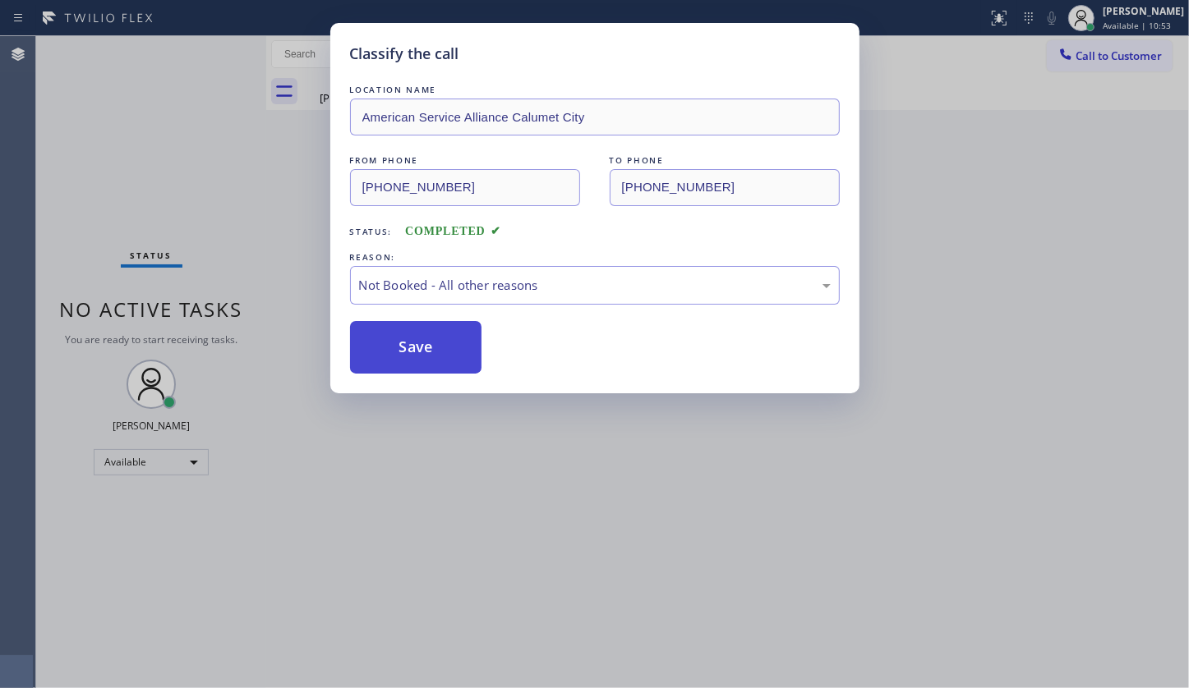
click at [393, 359] on button "Save" at bounding box center [416, 347] width 132 height 53
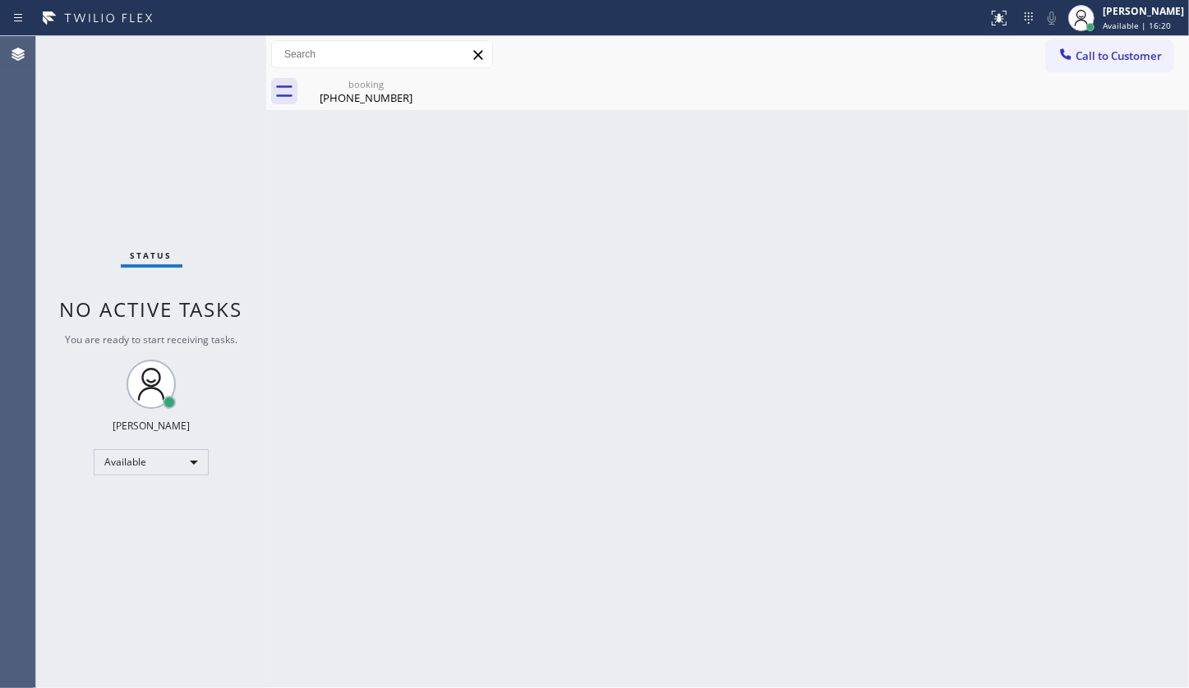
click at [385, 412] on div "Back to Dashboard Change Sender ID Customers Technicians Select a contact Outbo…" at bounding box center [727, 362] width 922 height 652
click at [403, 421] on div "Back to Dashboard Change Sender ID Customers Technicians Select a contact Outbo…" at bounding box center [727, 362] width 922 height 652
click at [215, 52] on div "Status No active tasks You are ready to start receiving tasks. JENIZA ALCAYDE A…" at bounding box center [151, 362] width 230 height 652
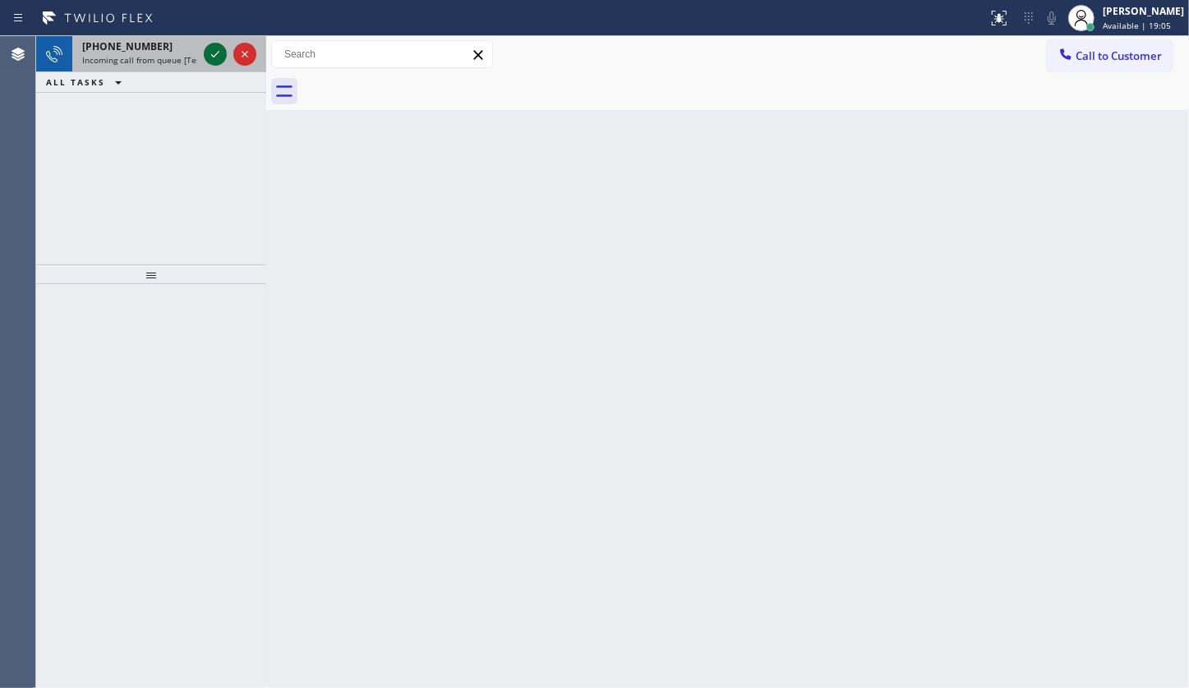
click at [209, 58] on icon at bounding box center [215, 54] width 20 height 20
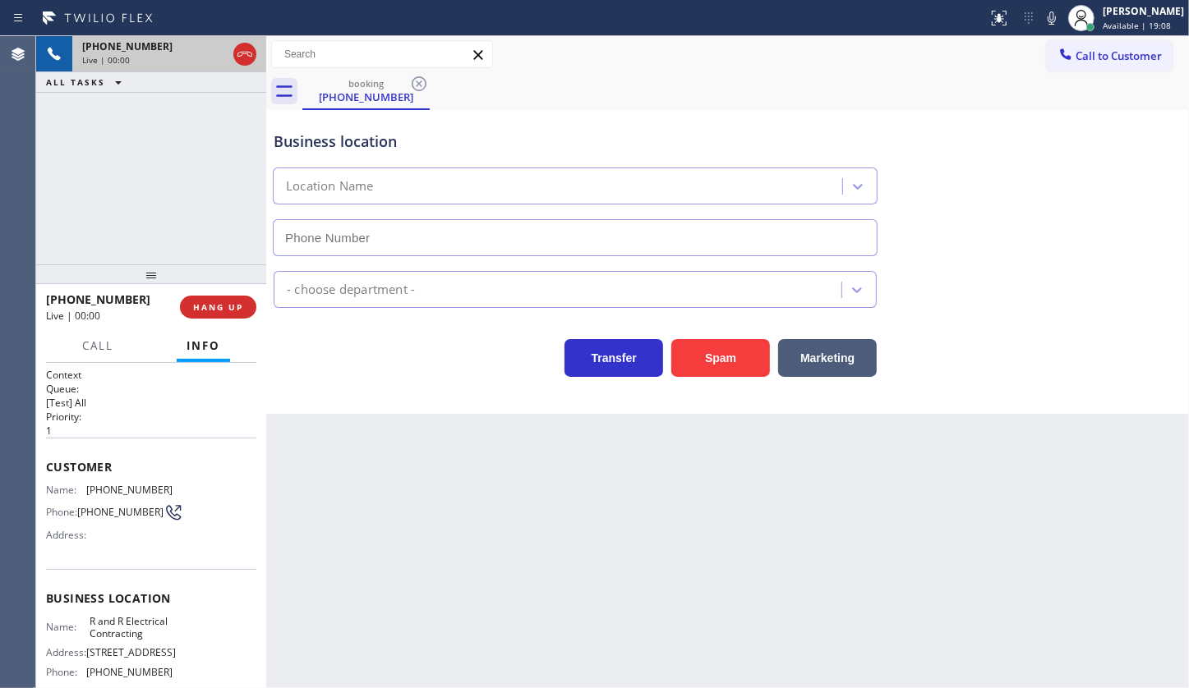
type input "(640) 227-4380"
click at [1048, 17] on icon at bounding box center [1052, 18] width 20 height 20
click at [213, 50] on icon at bounding box center [215, 54] width 20 height 20
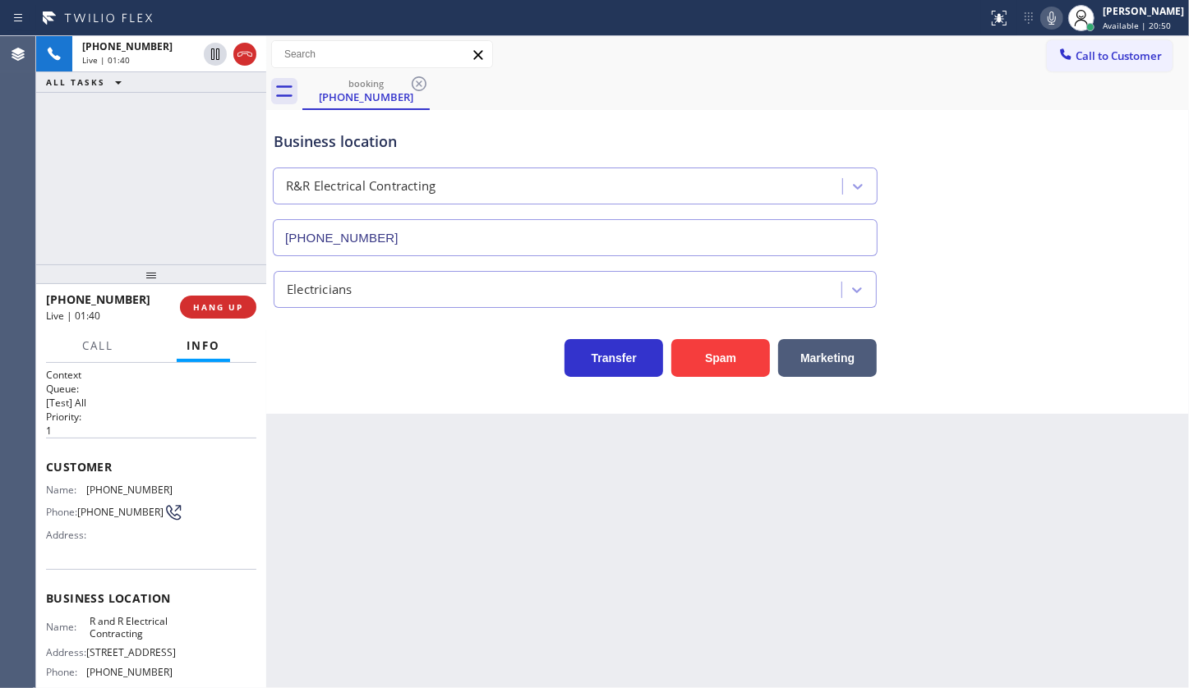
click at [1051, 12] on icon at bounding box center [1052, 18] width 20 height 20
click at [209, 54] on icon at bounding box center [215, 54] width 20 height 20
drag, startPoint x: 1041, startPoint y: 7, endPoint x: 1047, endPoint y: 15, distance: 10.5
click at [1042, 7] on div "Status report No issues detected If you experience an issue, please download th…" at bounding box center [1085, 18] width 208 height 36
click at [1047, 16] on icon at bounding box center [1052, 18] width 20 height 20
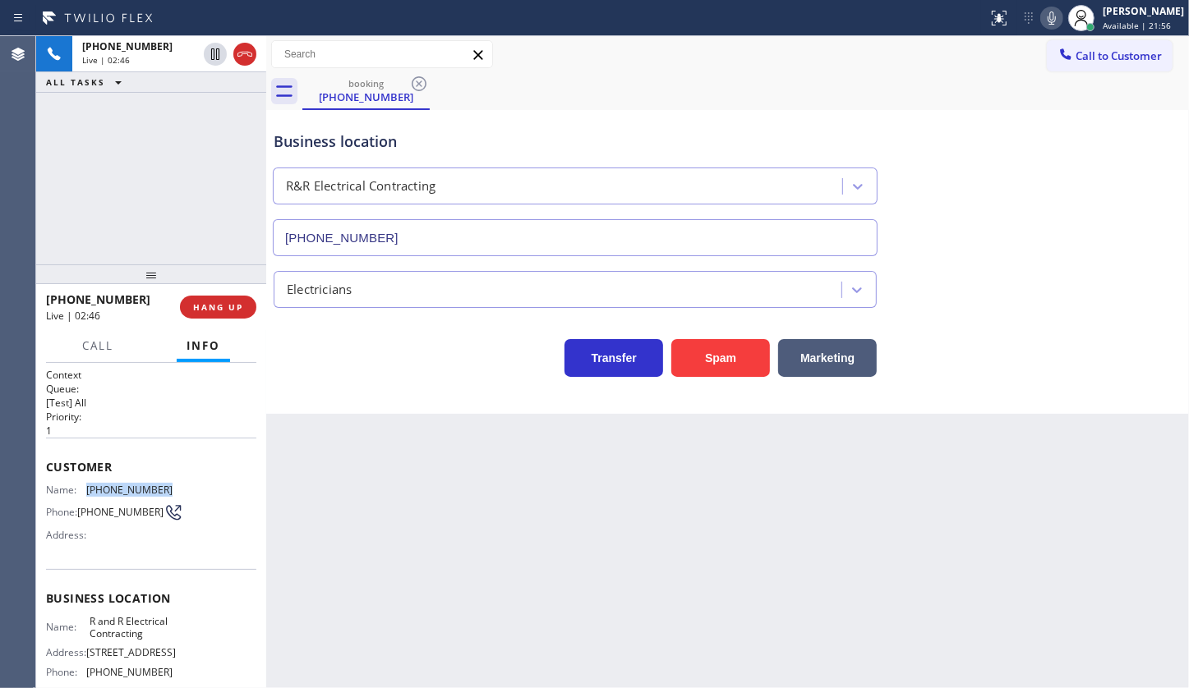
drag, startPoint x: 88, startPoint y: 482, endPoint x: 171, endPoint y: 478, distance: 83.1
click at [171, 478] on div "Customer Name: (973) 519-1771 Phone: (973) 519-1771 Address:" at bounding box center [151, 503] width 210 height 131
copy span "(973) 519-1771"
click at [1058, 15] on icon at bounding box center [1052, 18] width 20 height 20
click at [1051, 8] on icon at bounding box center [1052, 18] width 20 height 20
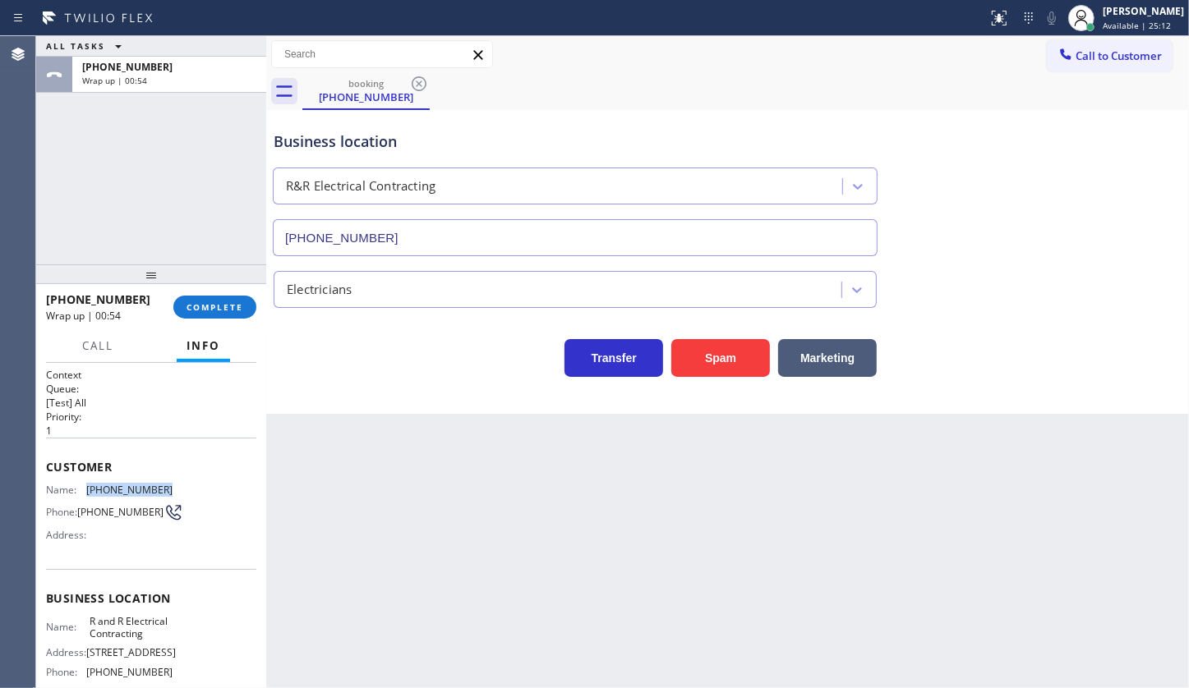
copy span "(973) 519-1771"
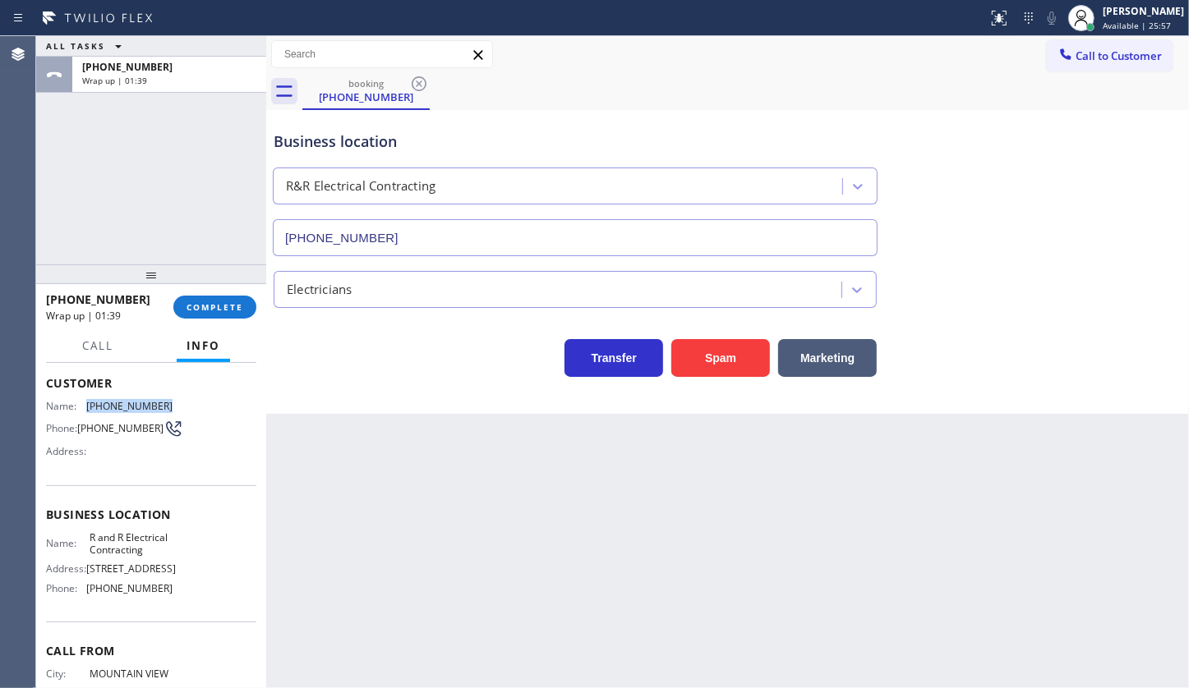
scroll to position [214, 0]
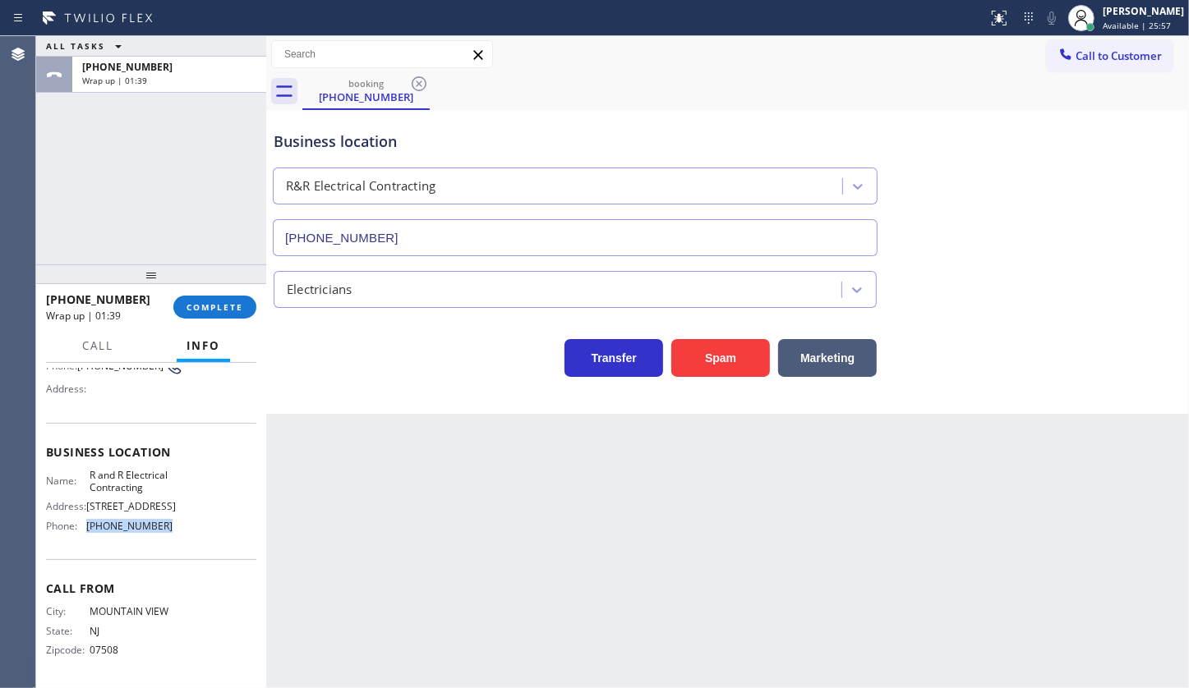
drag, startPoint x: 82, startPoint y: 513, endPoint x: 229, endPoint y: 518, distance: 147.1
click at [229, 518] on div "Name: R and R Electrical Contracting Address: 315 W Oakland Ave, Oakland, NJ 07…" at bounding box center [151, 504] width 210 height 71
copy div "(640) 227-4380"
drag, startPoint x: 82, startPoint y: 411, endPoint x: 153, endPoint y: 436, distance: 75.1
click at [153, 469] on div "Name: R and R Electrical Contracting" at bounding box center [109, 481] width 127 height 25
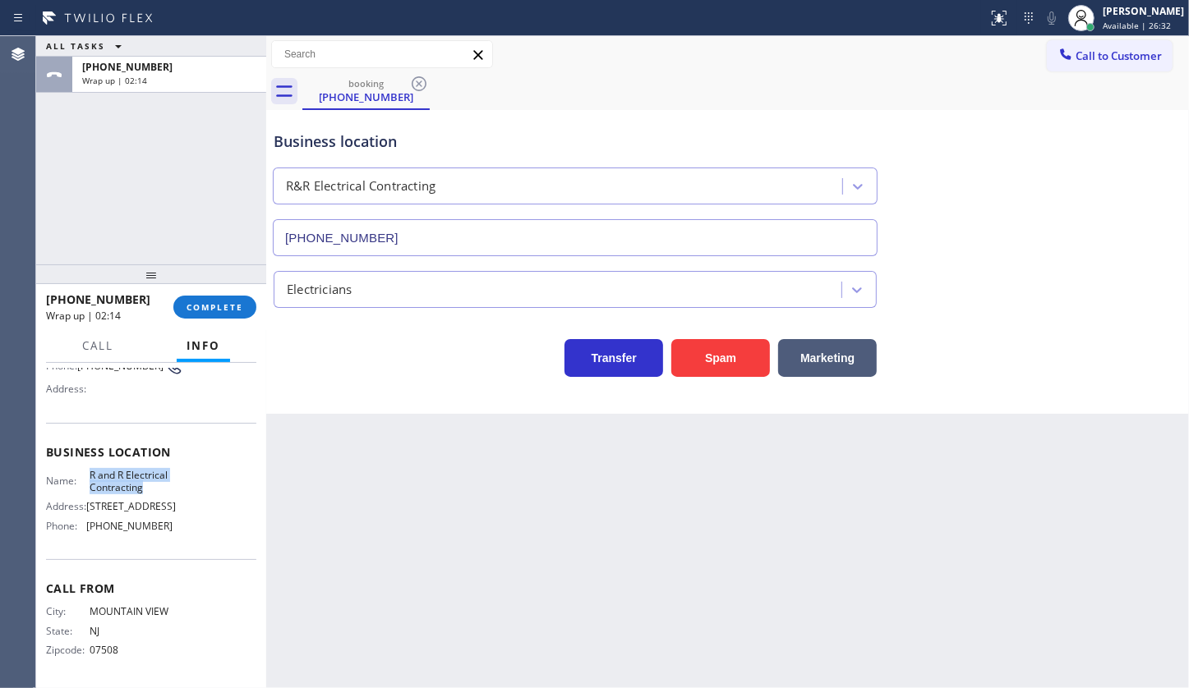
copy span "R and R Electrical Contracting"
click at [210, 297] on button "COMPLETE" at bounding box center [214, 307] width 83 height 23
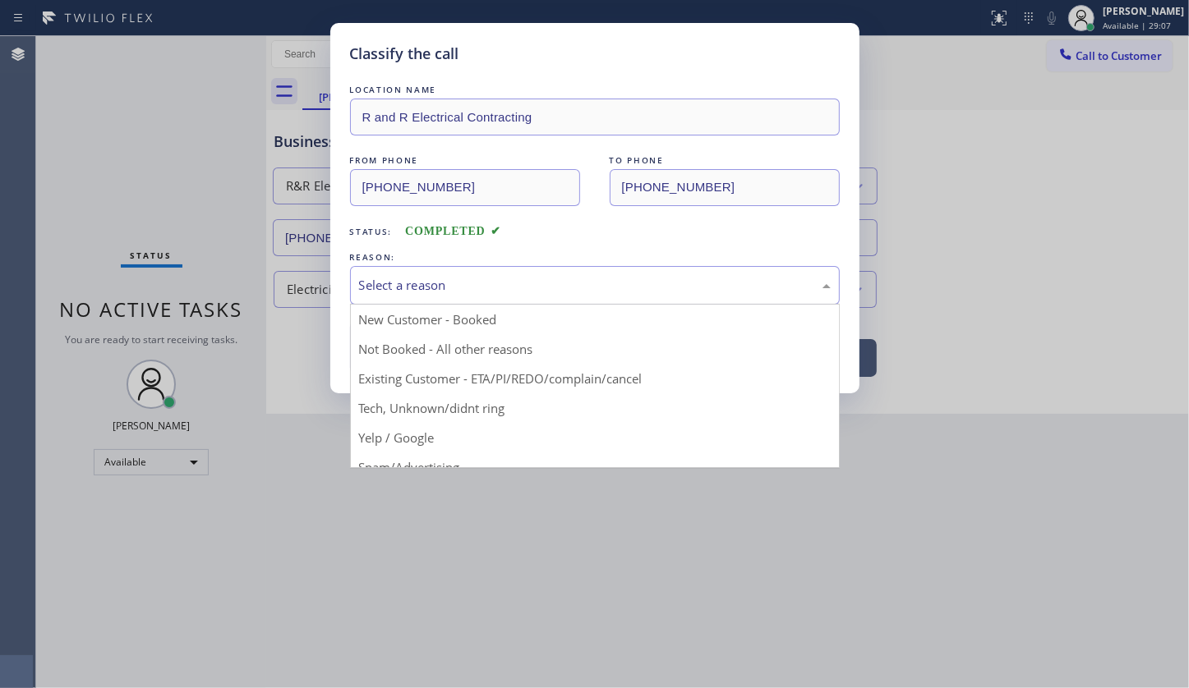
click at [420, 282] on div "Select a reason" at bounding box center [595, 285] width 472 height 19
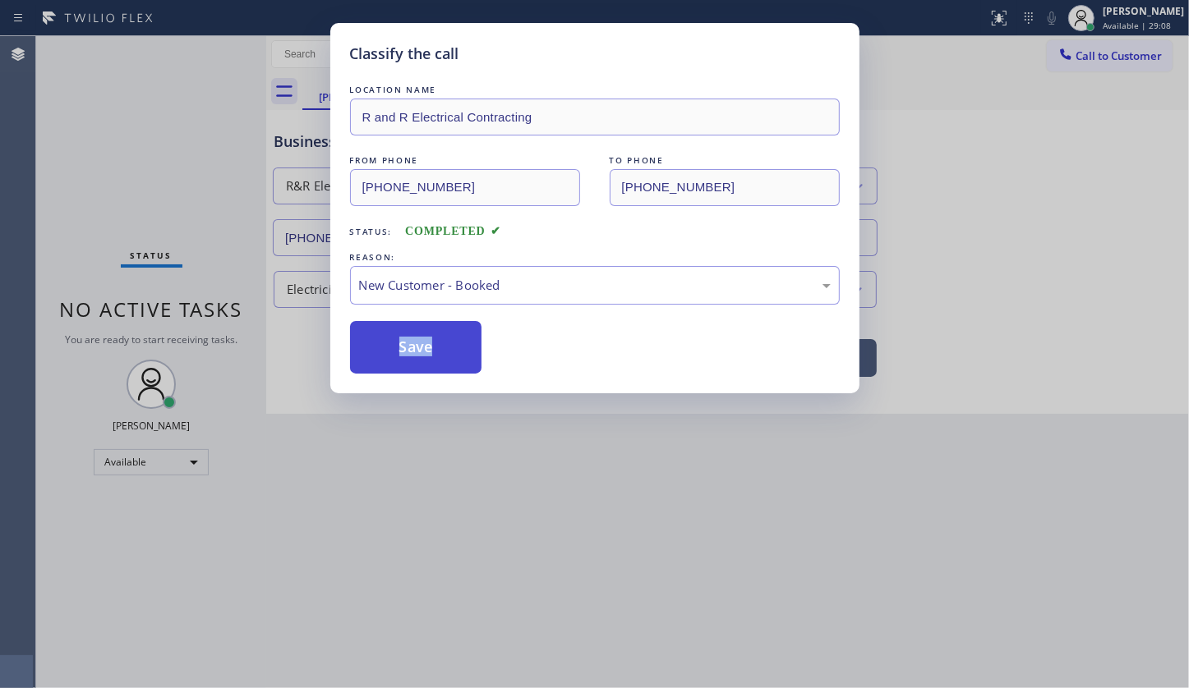
drag, startPoint x: 410, startPoint y: 316, endPoint x: 407, endPoint y: 332, distance: 15.9
click at [409, 323] on div "LOCATION NAME R and R Electrical Contracting FROM PHONE (973) 519-1771 TO PHONE…" at bounding box center [595, 227] width 490 height 292
click at [407, 334] on button "Save" at bounding box center [416, 347] width 132 height 53
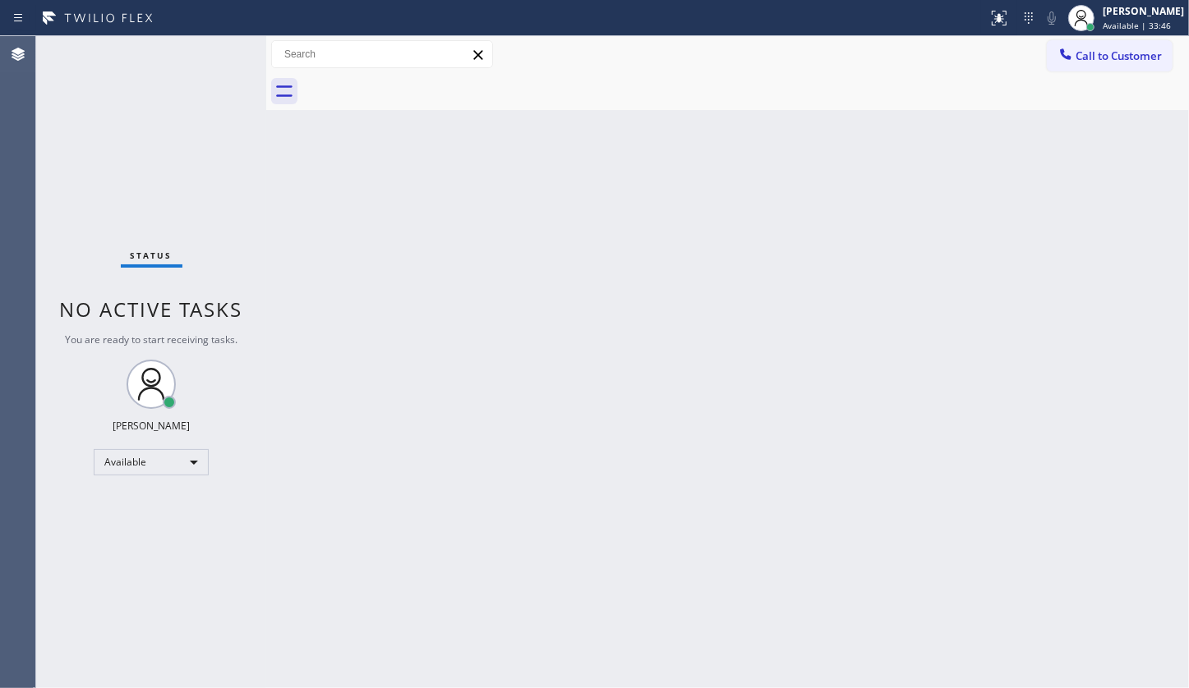
click at [320, 314] on div "Back to Dashboard Change Sender ID Customers Technicians Select a contact Outbo…" at bounding box center [727, 362] width 922 height 652
click at [140, 213] on div "Status No active tasks You are ready to start receiving tasks. JENIZA ALCAYDE A…" at bounding box center [151, 362] width 230 height 652
click at [493, 391] on div "Back to Dashboard Change Sender ID Customers Technicians Select a contact Outbo…" at bounding box center [727, 362] width 922 height 652
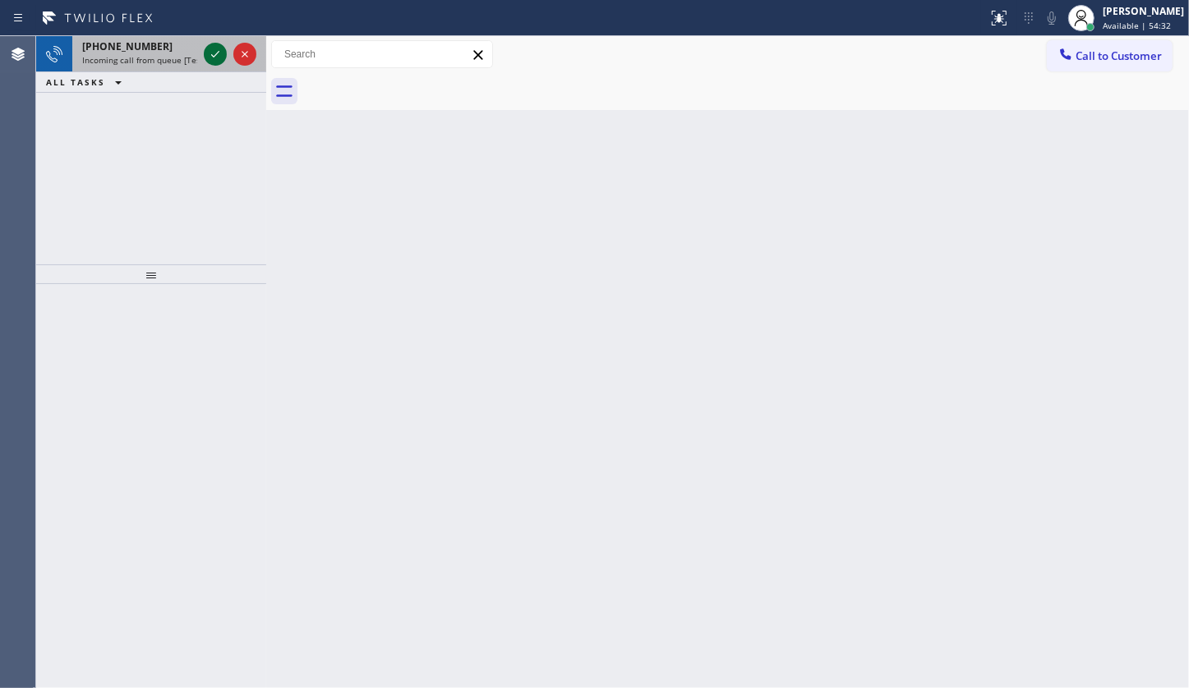
click at [215, 58] on icon at bounding box center [215, 54] width 20 height 20
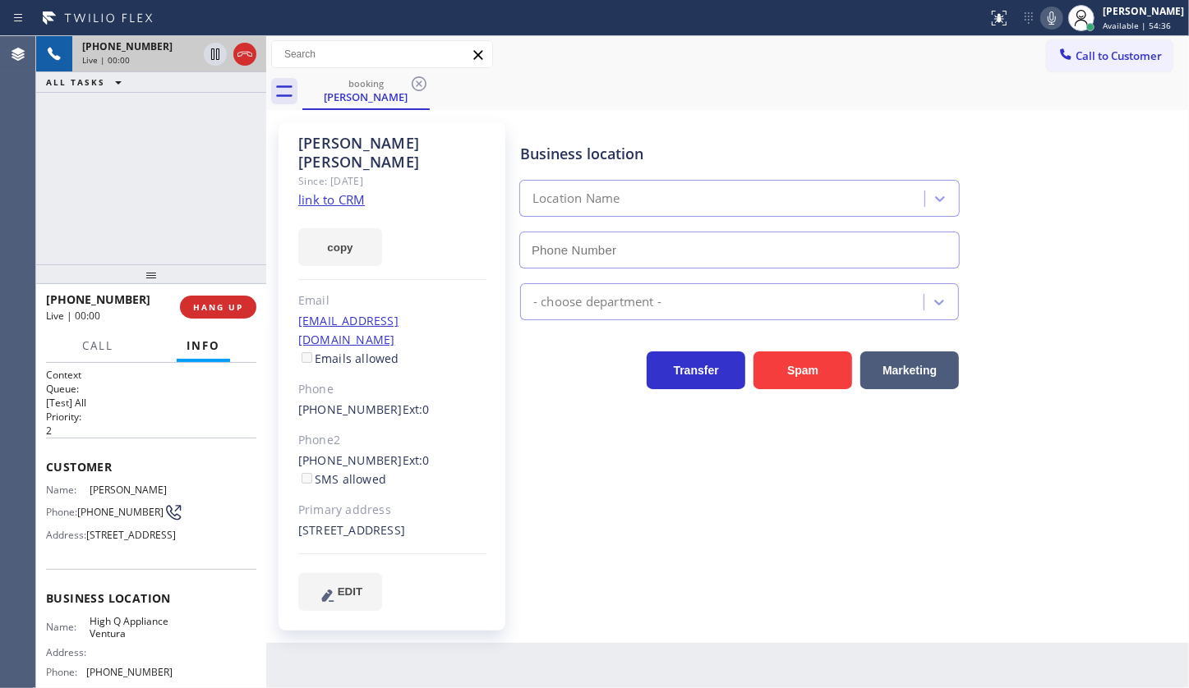
type input "(805) 386-9115"
click at [315, 191] on link "link to CRM" at bounding box center [331, 199] width 67 height 16
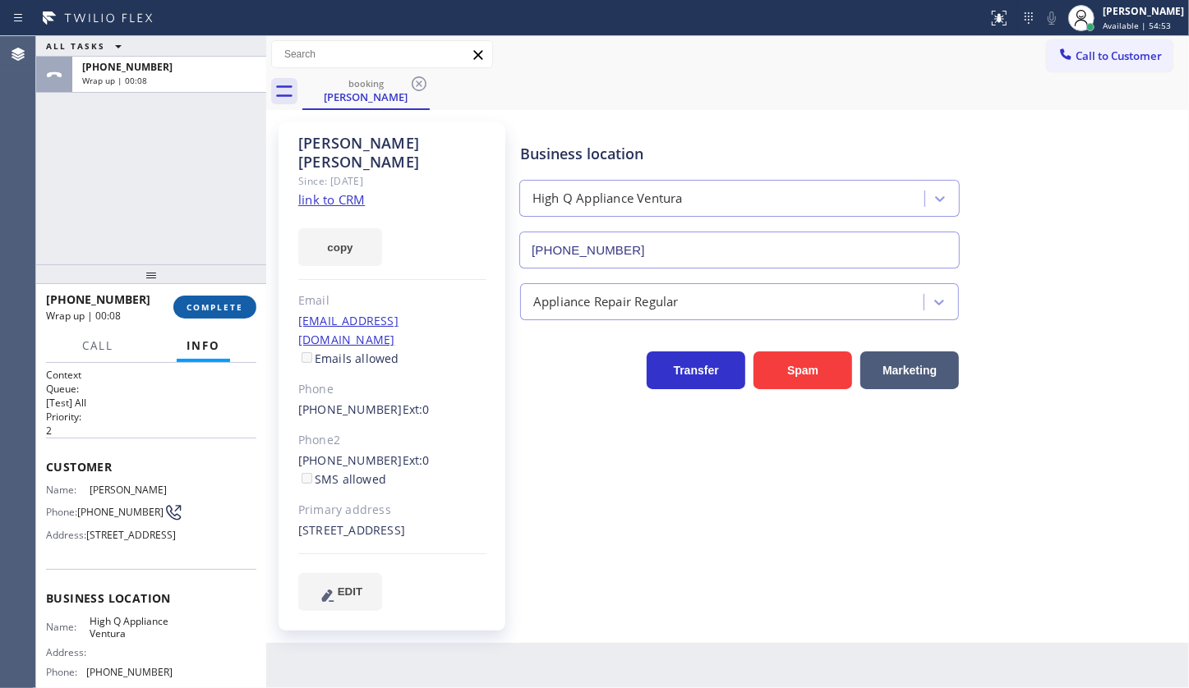
click at [216, 308] on span "COMPLETE" at bounding box center [214, 307] width 57 height 12
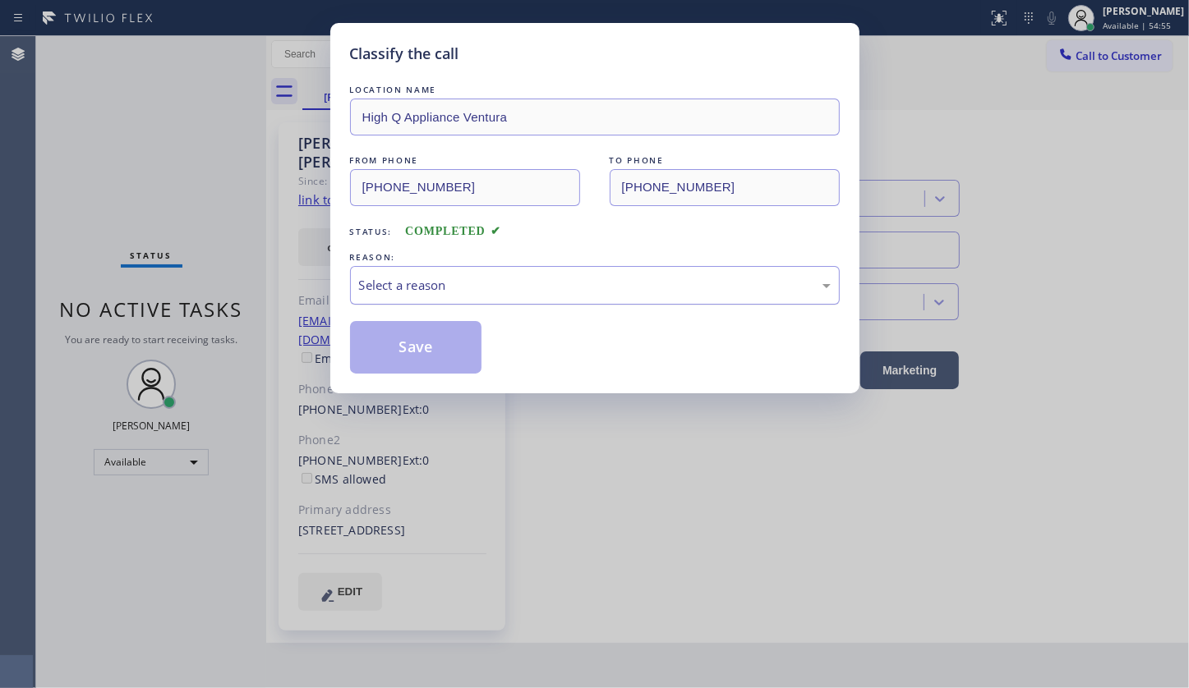
click at [432, 288] on div "Select a reason" at bounding box center [595, 285] width 472 height 19
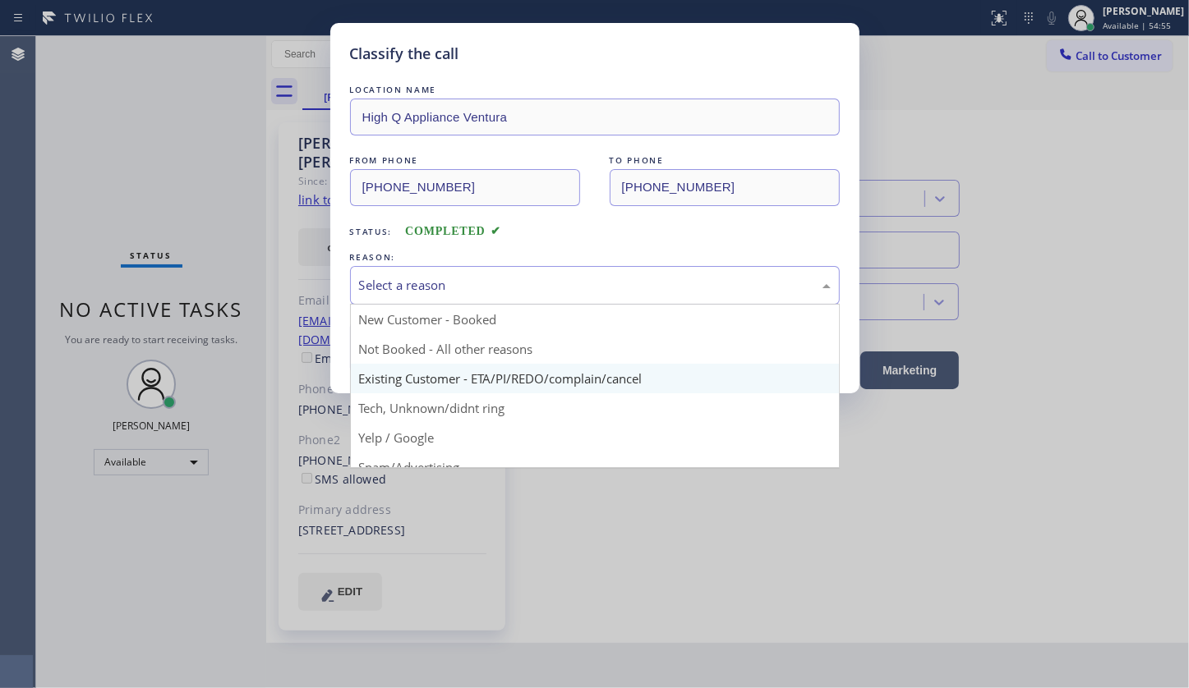
drag, startPoint x: 425, startPoint y: 380, endPoint x: 420, endPoint y: 338, distance: 42.2
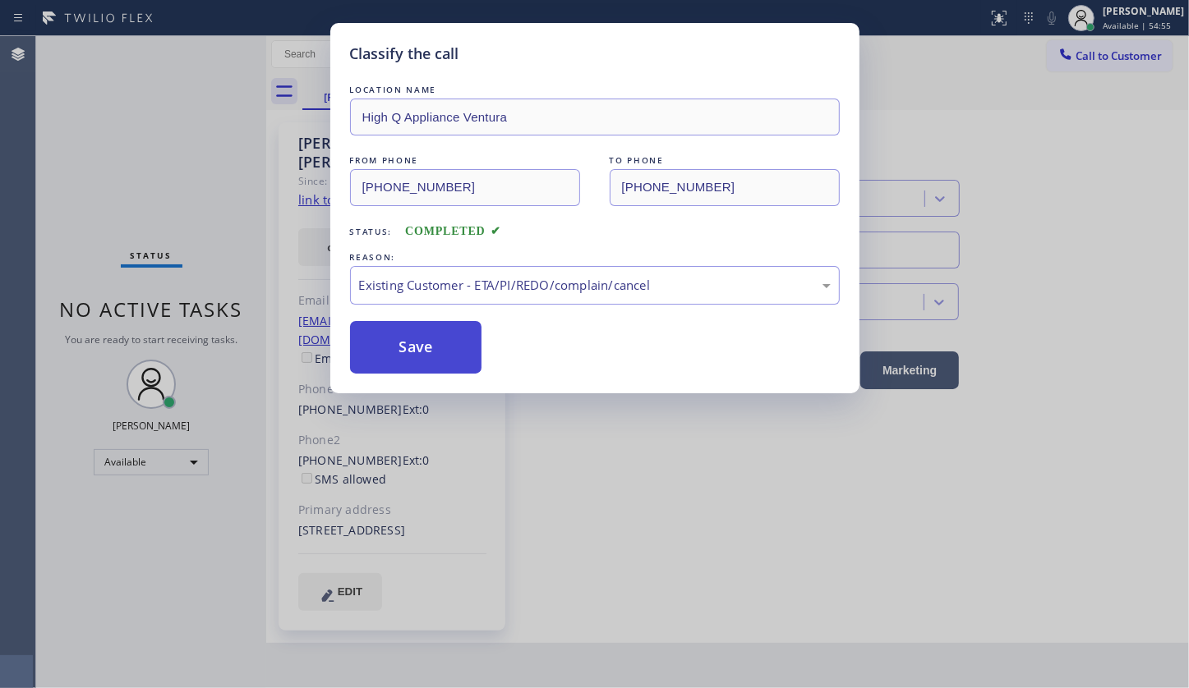
click at [420, 338] on button "Save" at bounding box center [416, 347] width 132 height 53
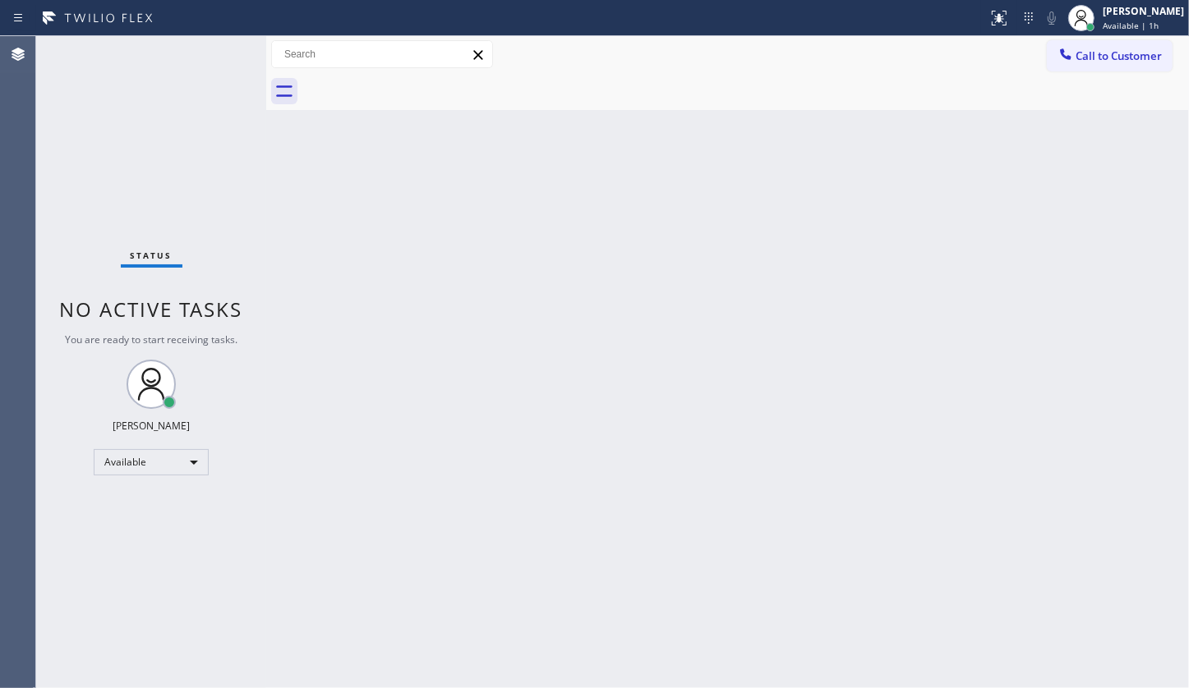
click at [501, 508] on div "Back to Dashboard Change Sender ID Customers Technicians Select a contact Outbo…" at bounding box center [727, 362] width 922 height 652
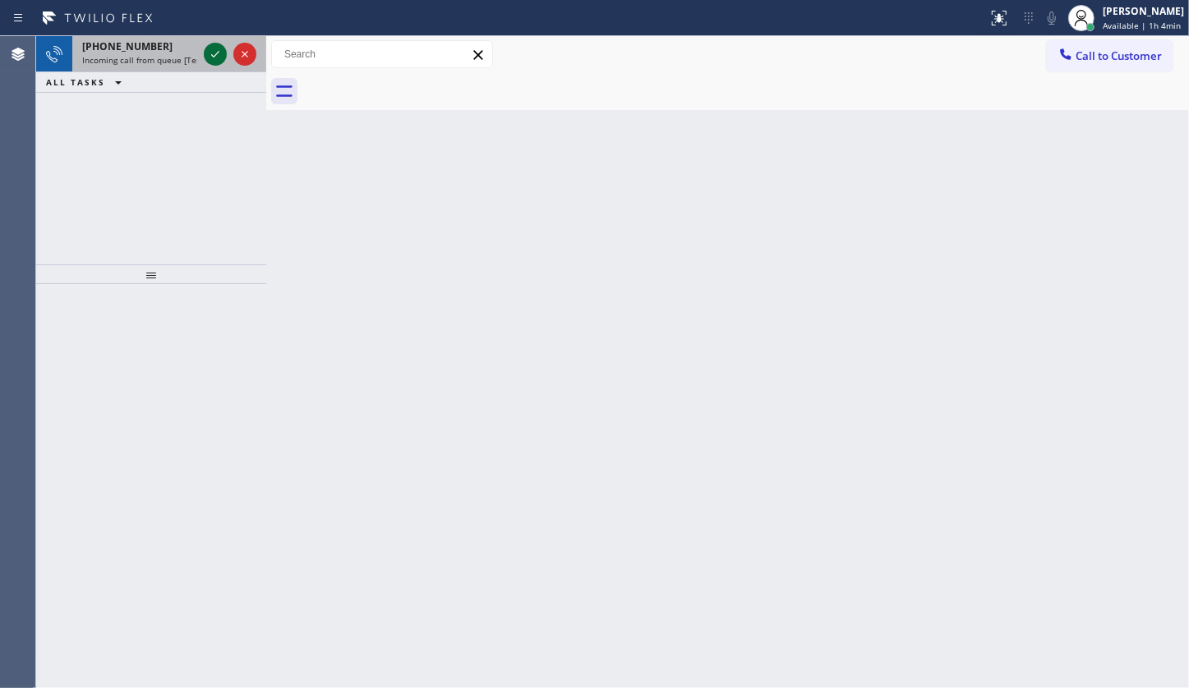
click at [223, 45] on icon at bounding box center [215, 54] width 20 height 20
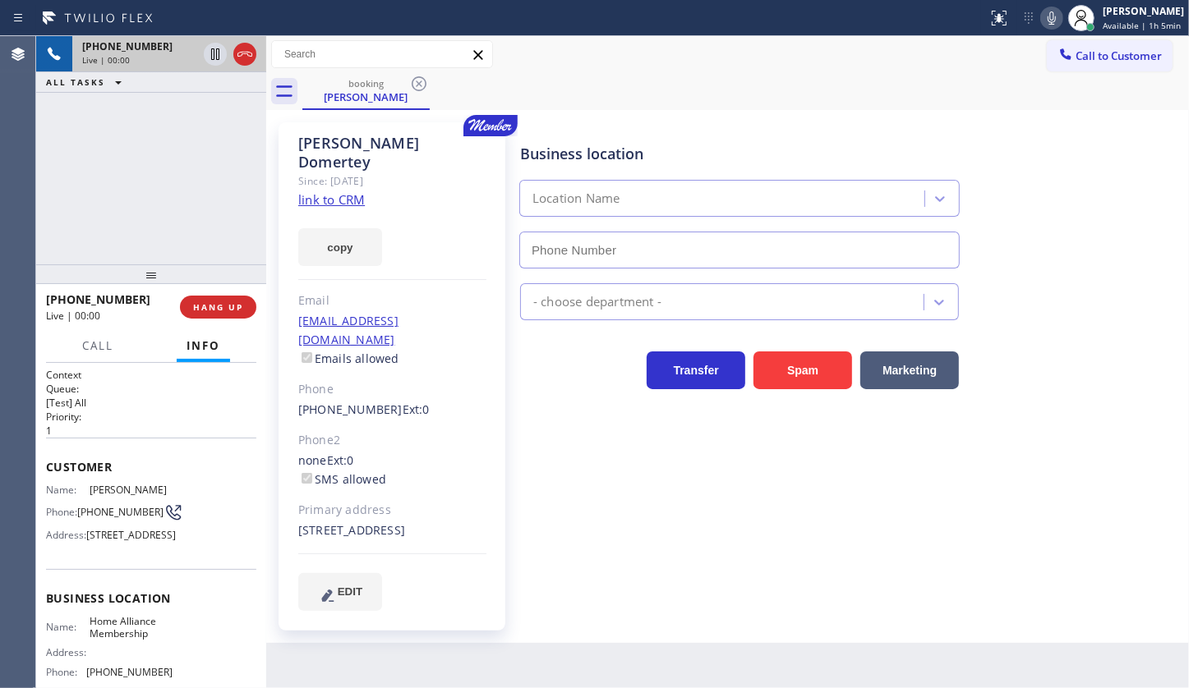
type input "(855) 946-3605"
click at [347, 191] on link "link to CRM" at bounding box center [331, 199] width 67 height 16
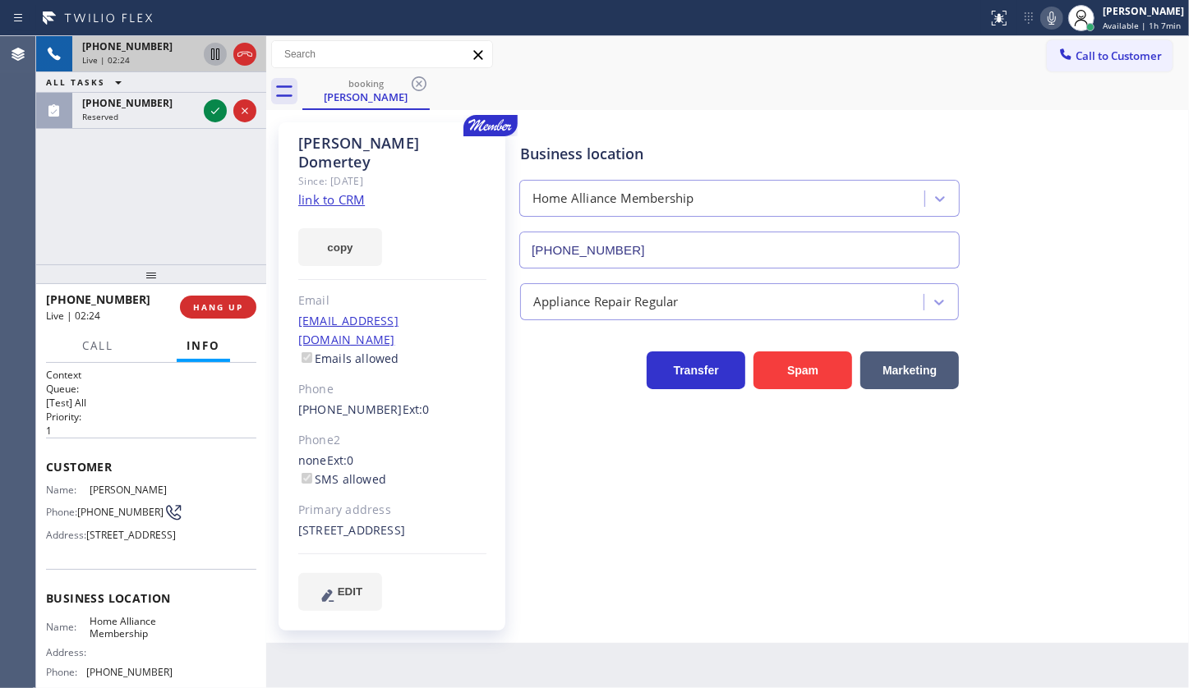
click at [214, 55] on icon at bounding box center [215, 54] width 20 height 20
click at [1054, 17] on icon at bounding box center [1052, 18] width 20 height 20
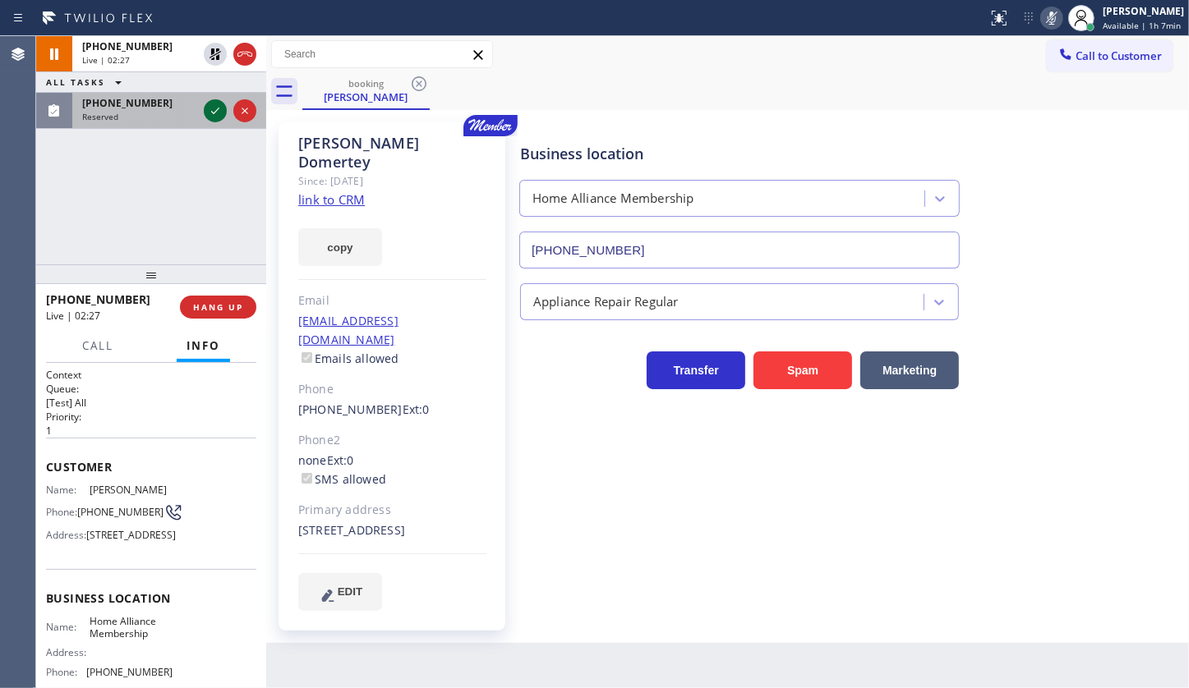
click at [210, 110] on icon at bounding box center [215, 111] width 20 height 20
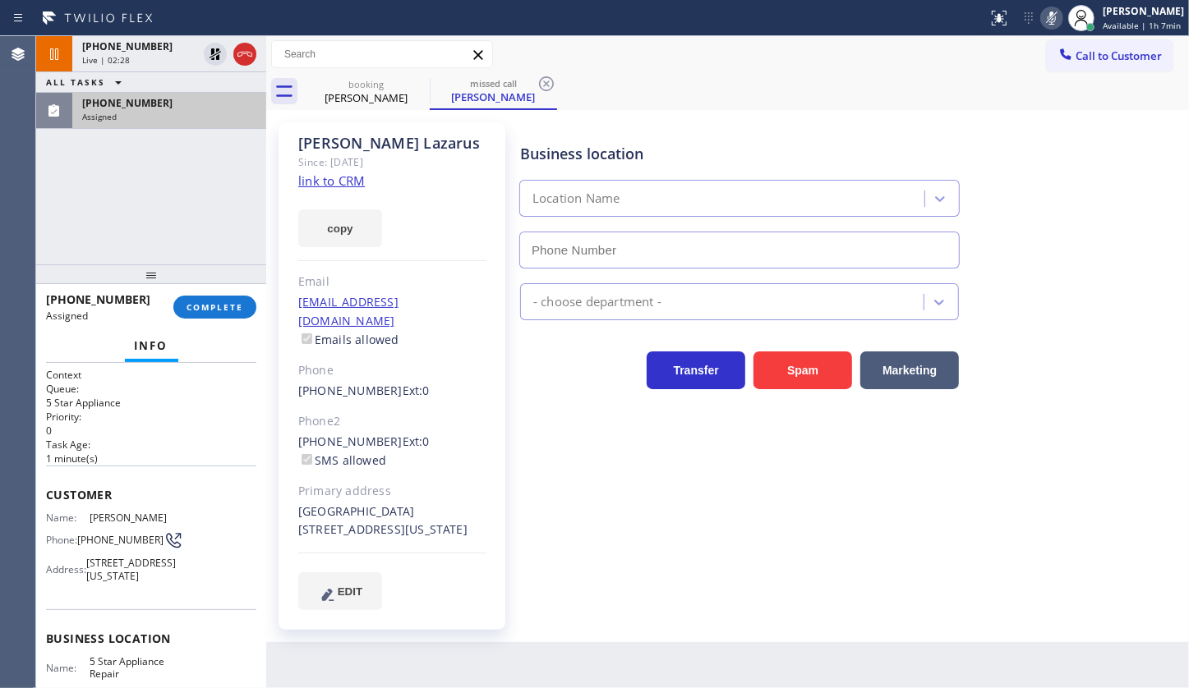
type input "(855) 731-4952"
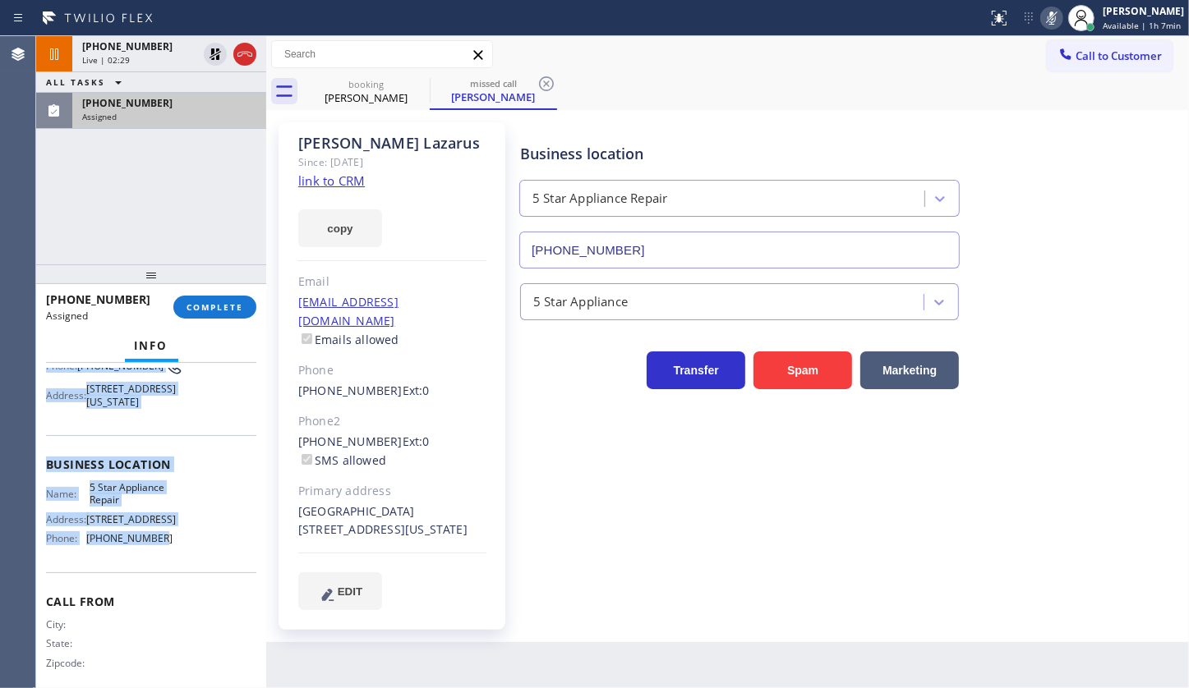
scroll to position [202, 0]
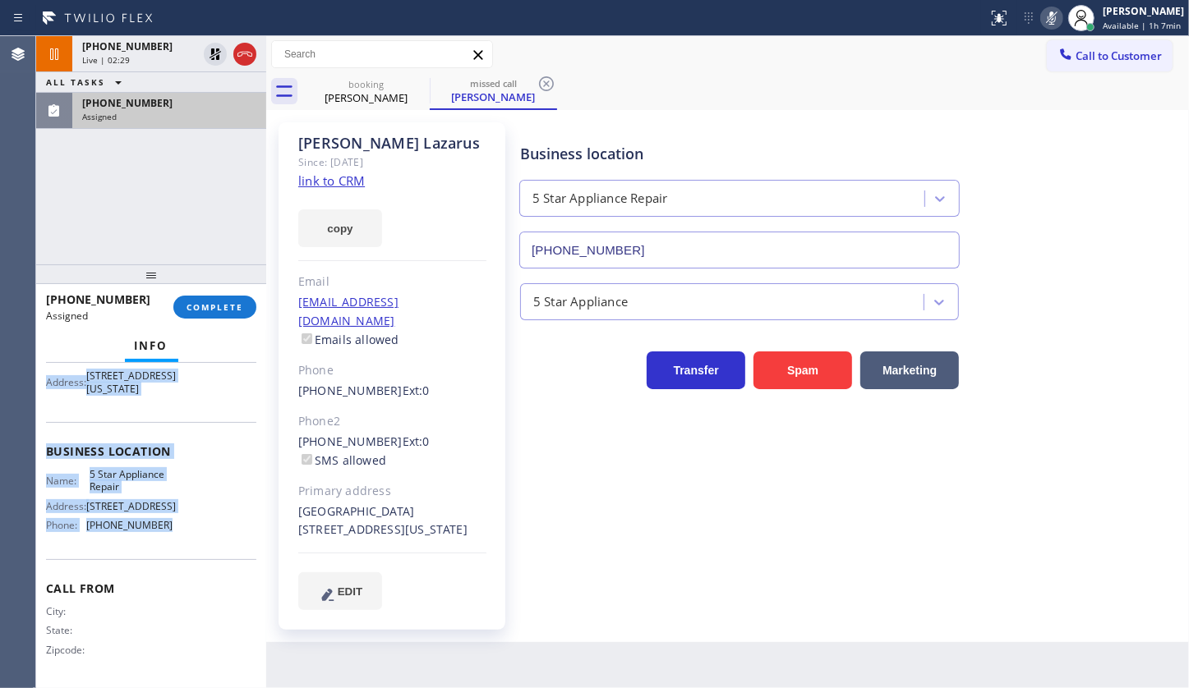
drag, startPoint x: 48, startPoint y: 485, endPoint x: 186, endPoint y: 518, distance: 141.9
click at [186, 518] on div "Context Queue: 5 Star Appliance Priority: 0 Task Age: 1 minute(s) Customer Name…" at bounding box center [151, 433] width 210 height 504
copy div "Customer Name: Arlene Lazarus Phone: (646) 850-0136 Address: 650 Park Ave Apt 1…"
click at [209, 313] on button "COMPLETE" at bounding box center [214, 307] width 83 height 23
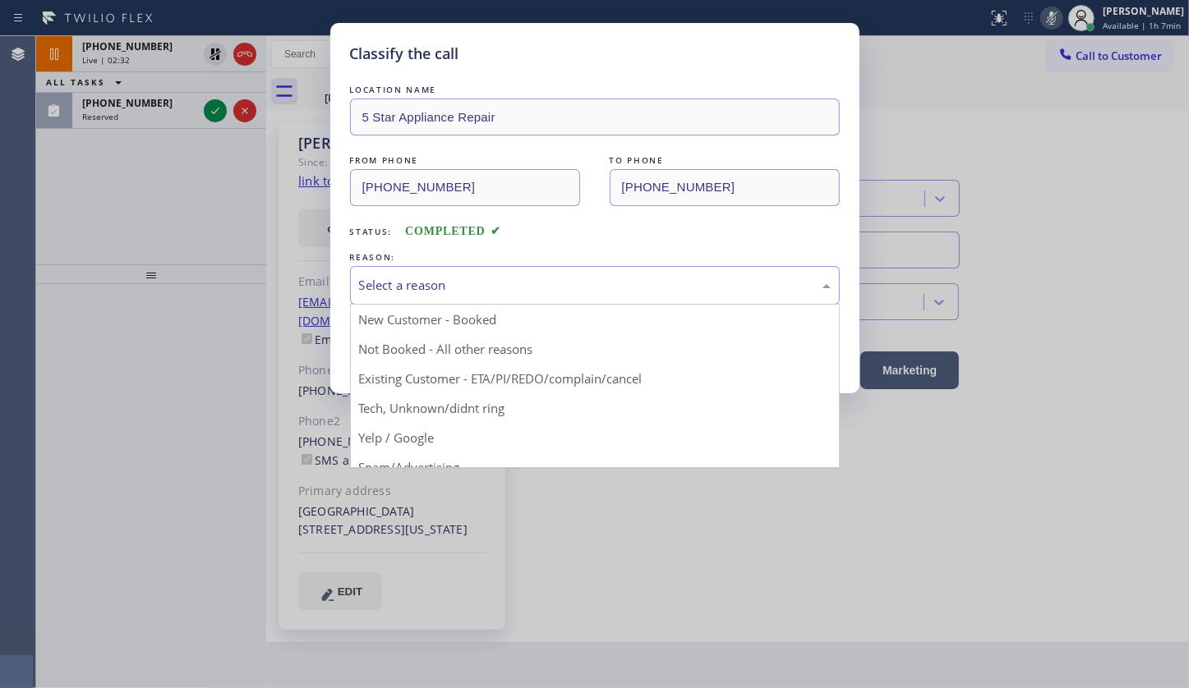
click at [410, 281] on div "Select a reason" at bounding box center [595, 285] width 472 height 19
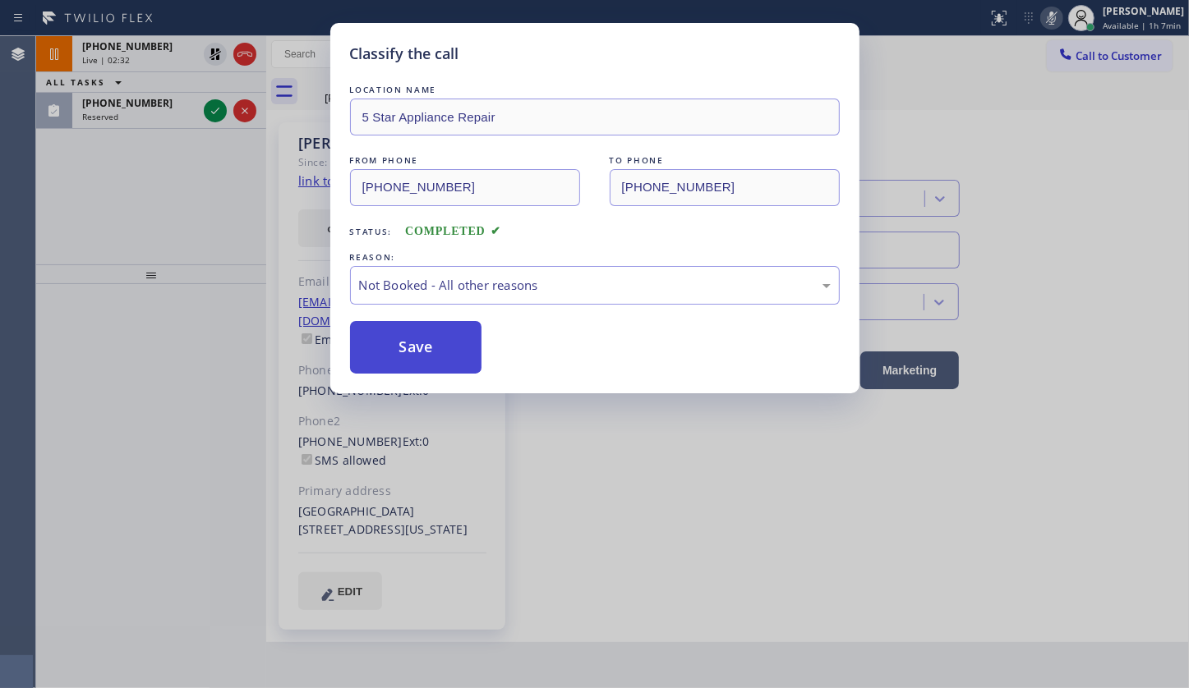
click at [403, 352] on button "Save" at bounding box center [416, 347] width 132 height 53
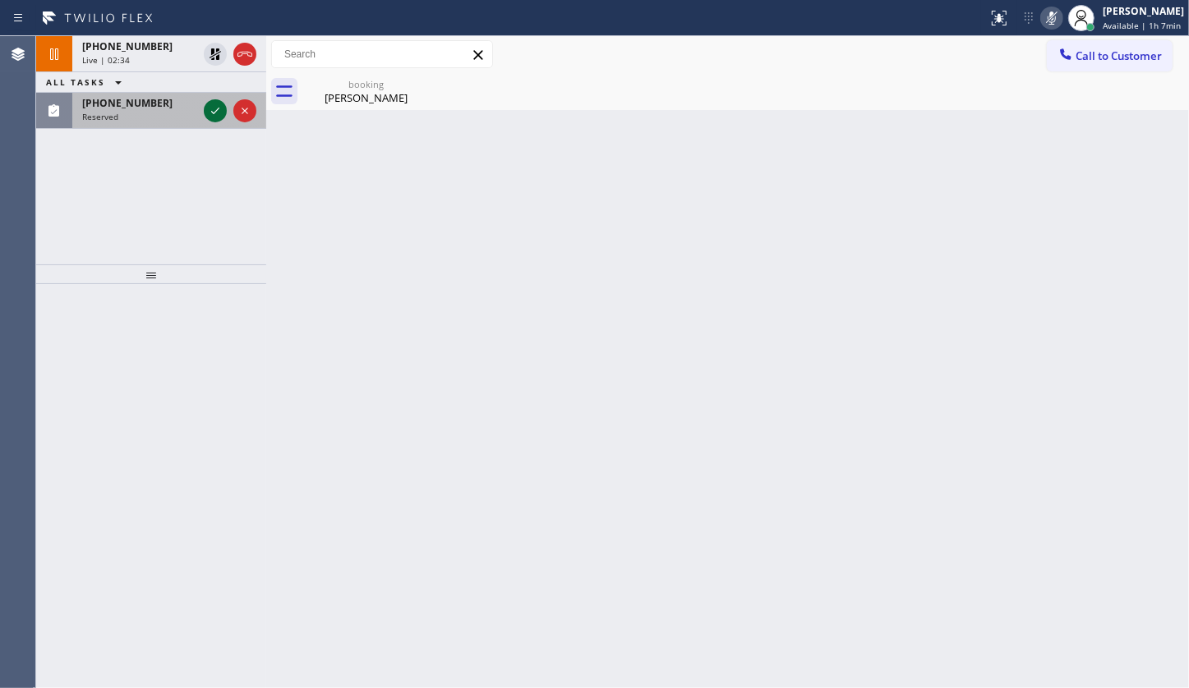
drag, startPoint x: 214, startPoint y: 108, endPoint x: 210, endPoint y: 154, distance: 46.1
click at [214, 108] on icon at bounding box center [215, 111] width 20 height 20
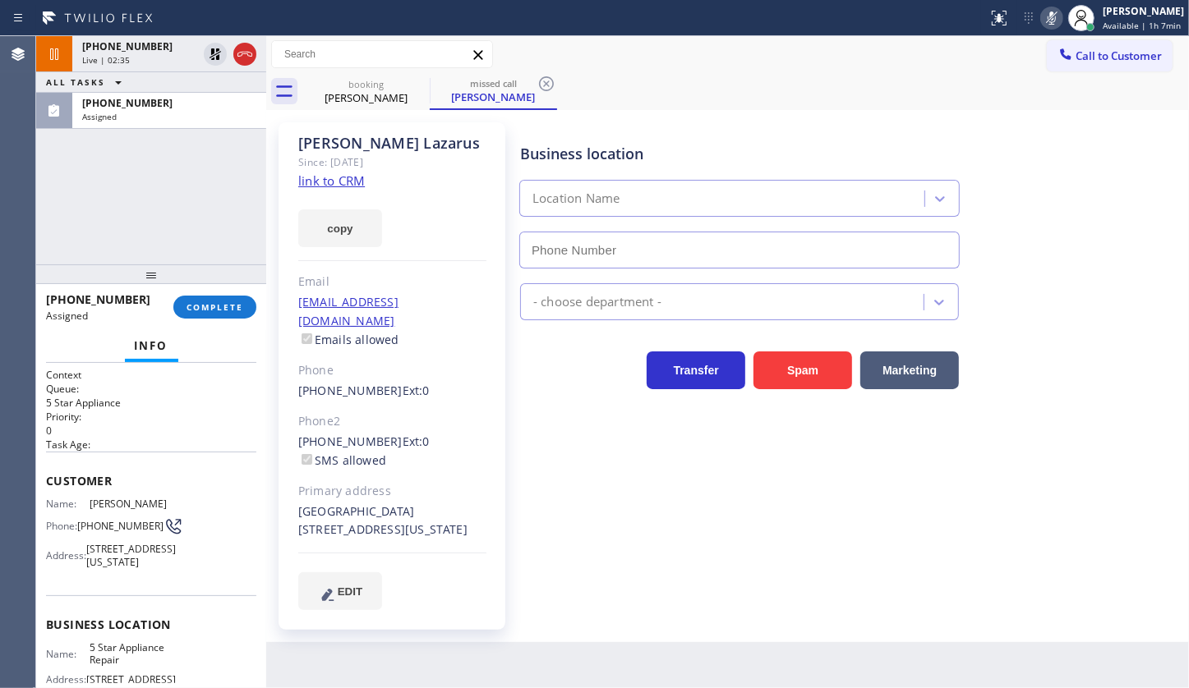
type input "(855) 731-4952"
click at [114, 226] on div "+12065046731 Live | 02:43 ALL TASKS ALL TASKS ACTIVE TASKS TASKS IN WRAP UP (64…" at bounding box center [151, 150] width 230 height 228
click at [217, 308] on span "COMPLETE" at bounding box center [214, 307] width 57 height 12
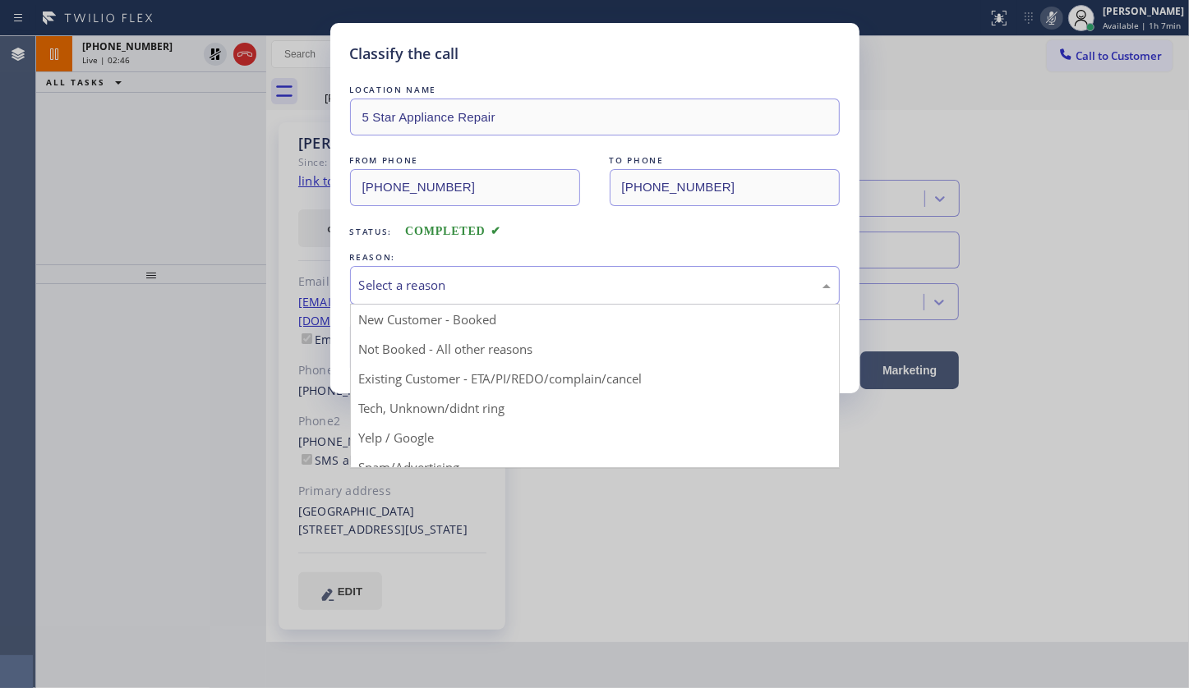
click at [398, 292] on div "Select a reason" at bounding box center [595, 285] width 472 height 19
drag, startPoint x: 384, startPoint y: 382, endPoint x: 404, endPoint y: 328, distance: 58.0
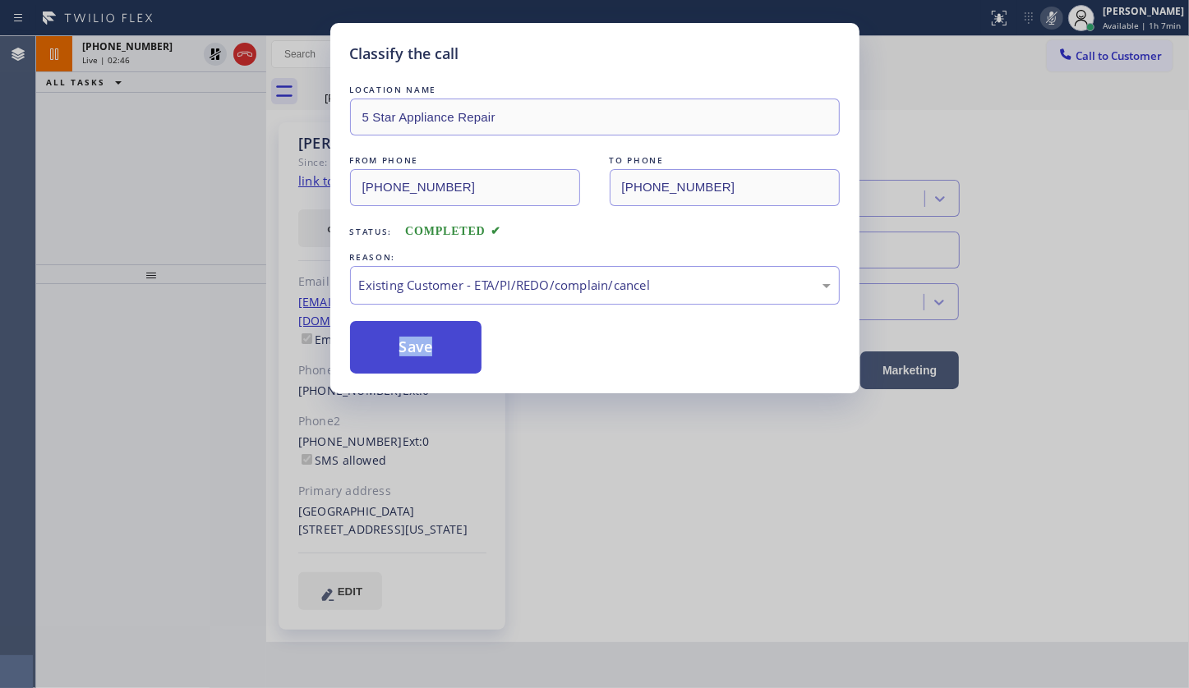
click at [404, 328] on button "Save" at bounding box center [416, 347] width 132 height 53
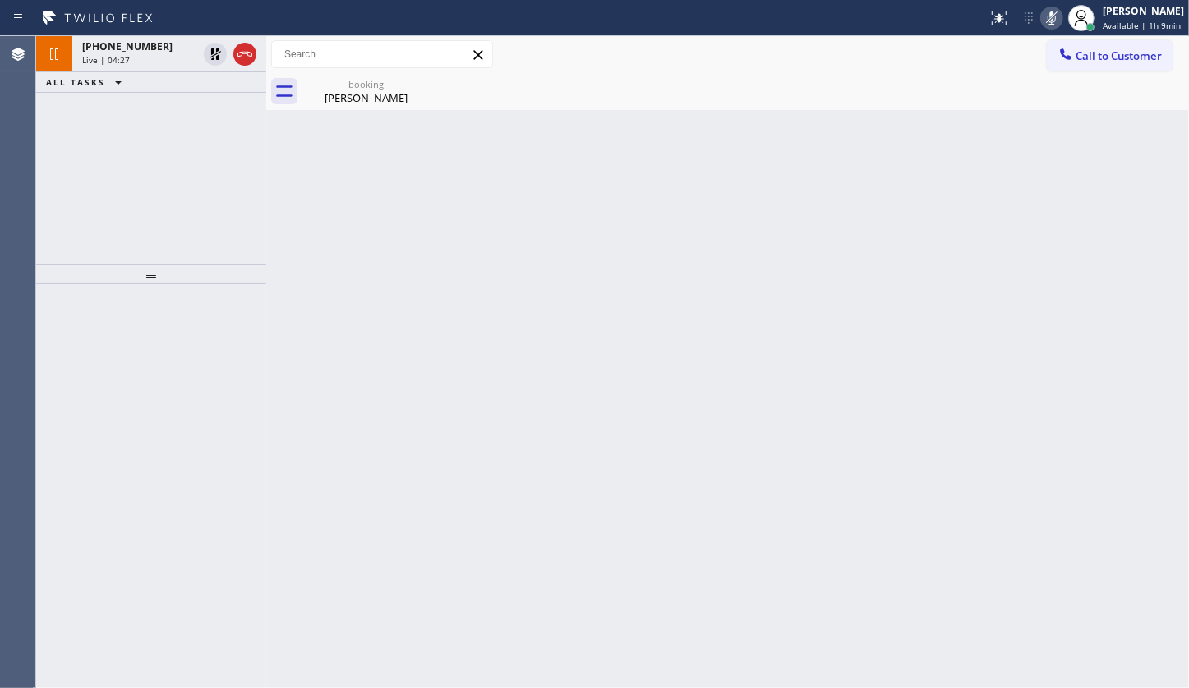
click at [1052, 21] on icon at bounding box center [1052, 18] width 20 height 20
click at [209, 52] on icon at bounding box center [215, 54] width 20 height 20
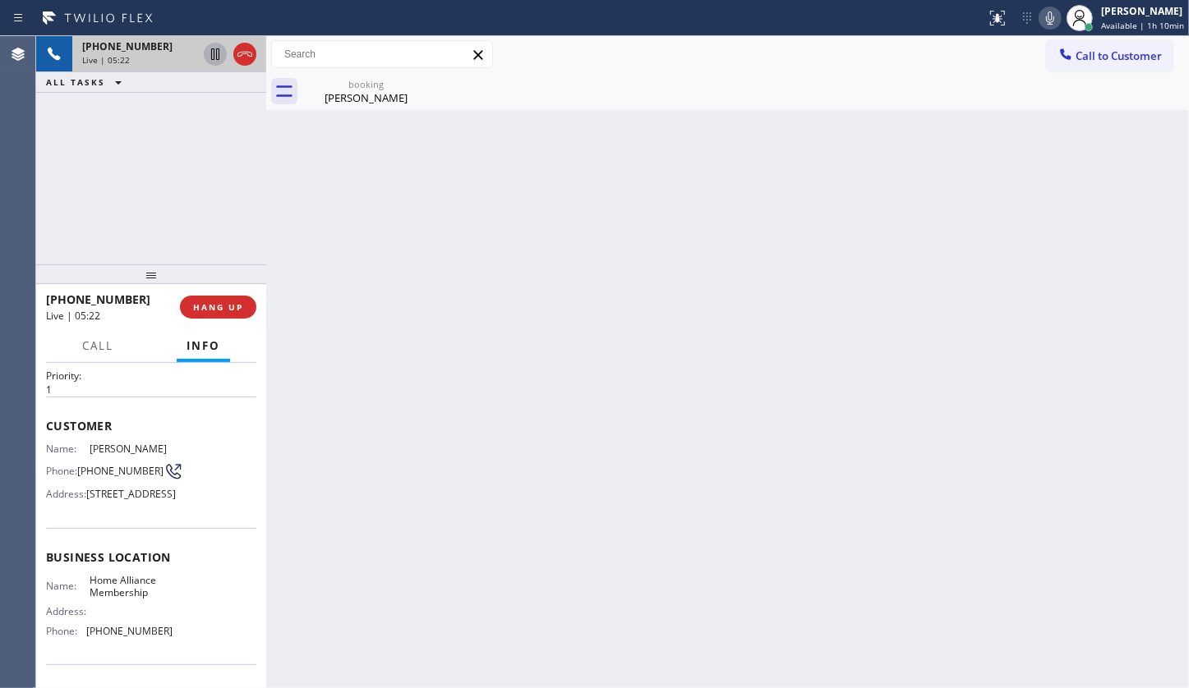
scroll to position [74, 0]
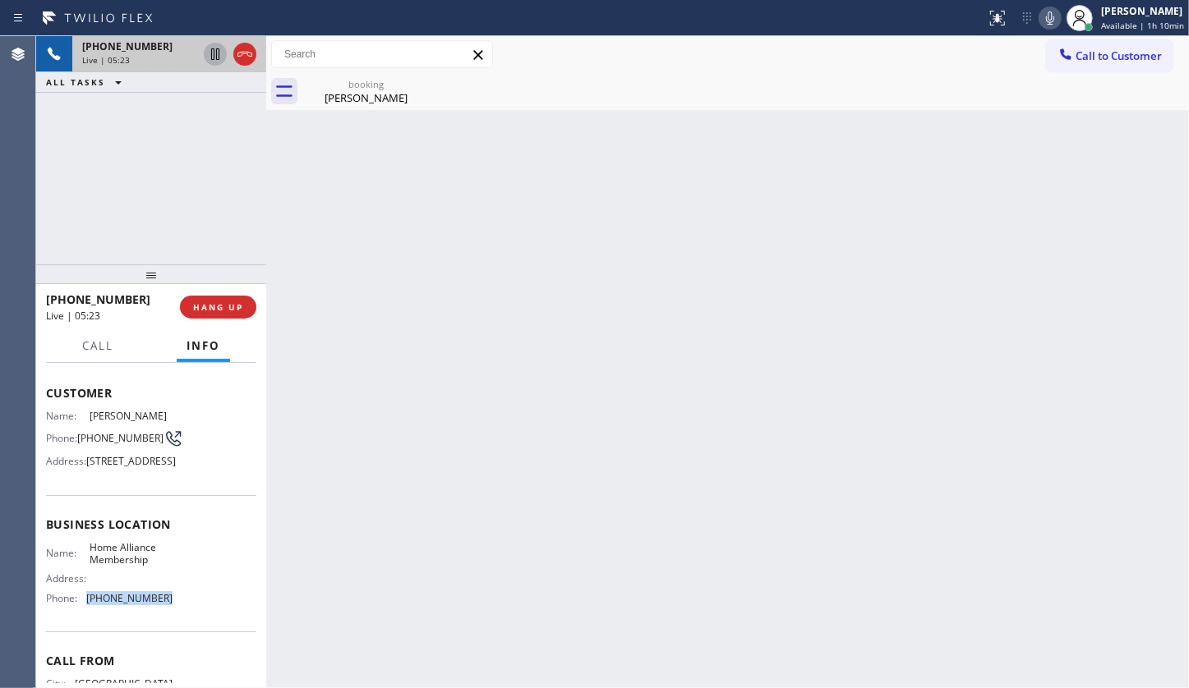
drag, startPoint x: 84, startPoint y: 639, endPoint x: 183, endPoint y: 643, distance: 99.5
click at [183, 612] on div "Name: Home Alliance Membership Address: Phone: (855) 946-3605" at bounding box center [151, 576] width 210 height 71
copy div "(855) 946-3605"
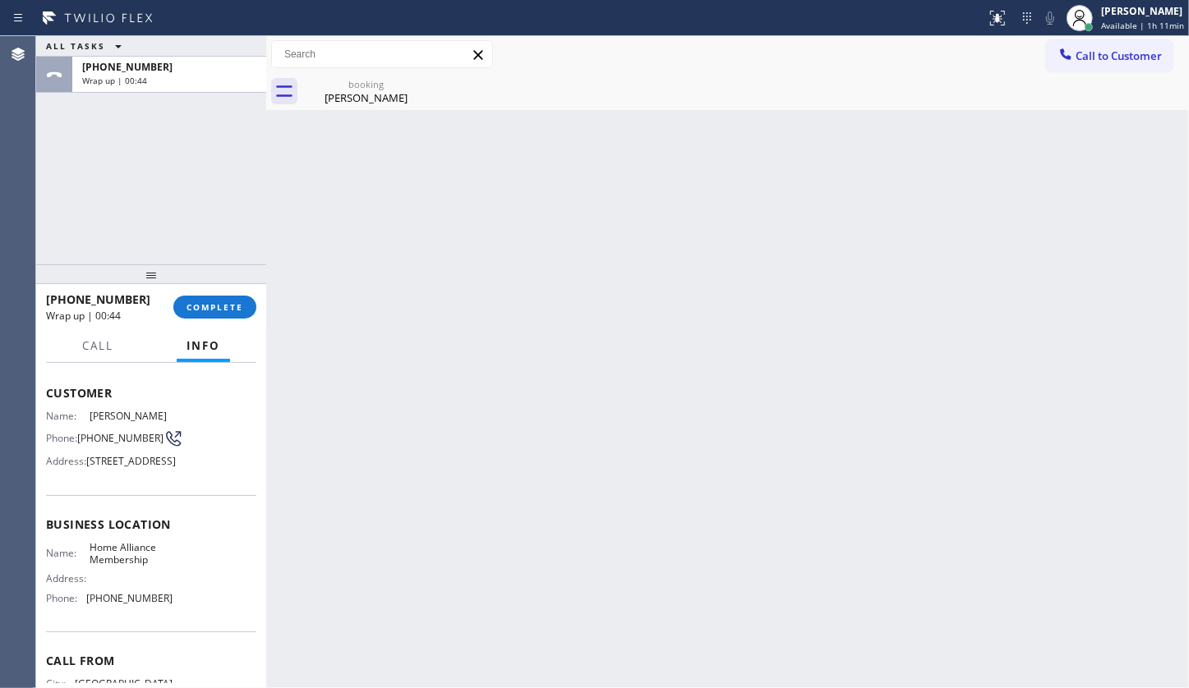
drag, startPoint x: 82, startPoint y: 200, endPoint x: 80, endPoint y: 177, distance: 23.9
click at [82, 189] on div "ALL TASKS ALL TASKS ACTIVE TASKS TASKS IN WRAP UP +12065046731 Wrap up | 00:44" at bounding box center [151, 150] width 230 height 228
click at [348, 95] on div "Francis Domertey" at bounding box center [366, 97] width 124 height 15
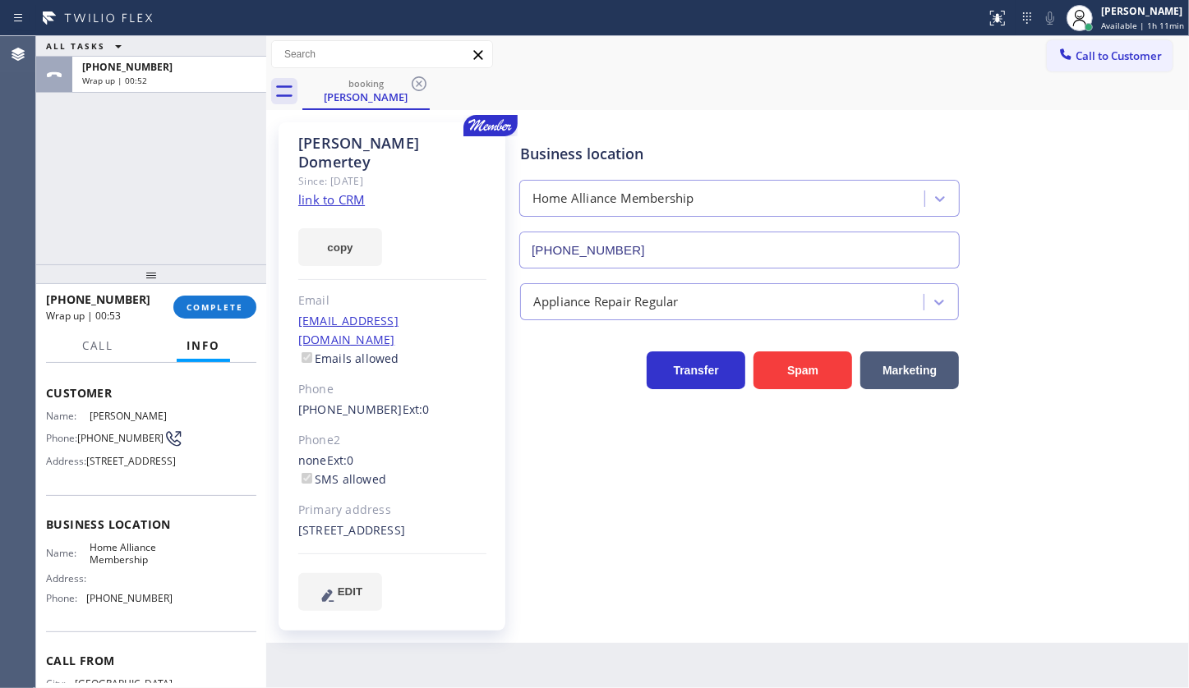
click at [338, 191] on link "link to CRM" at bounding box center [331, 199] width 67 height 16
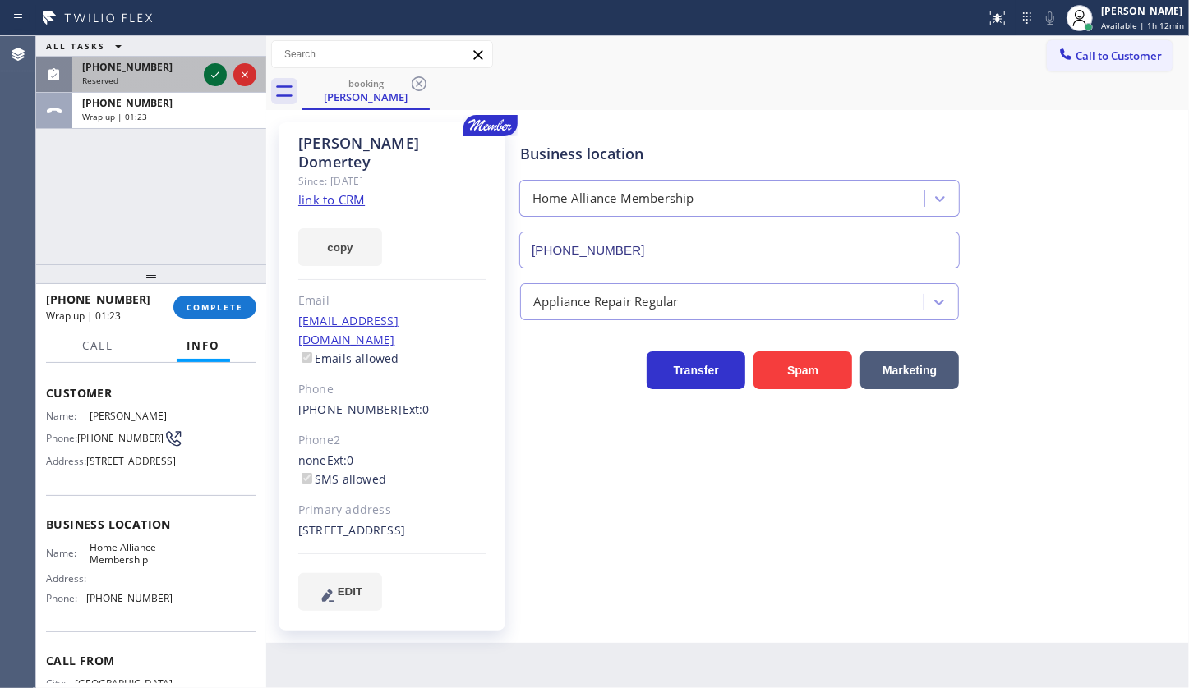
click at [217, 71] on icon at bounding box center [215, 75] width 20 height 20
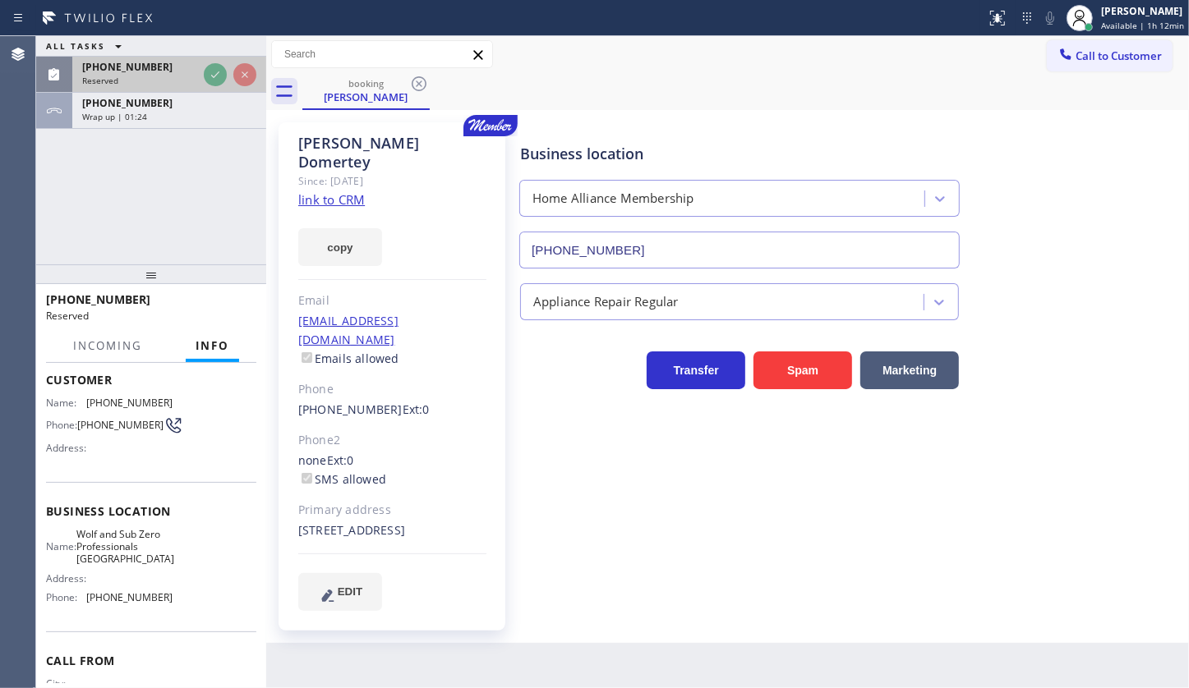
scroll to position [88, 0]
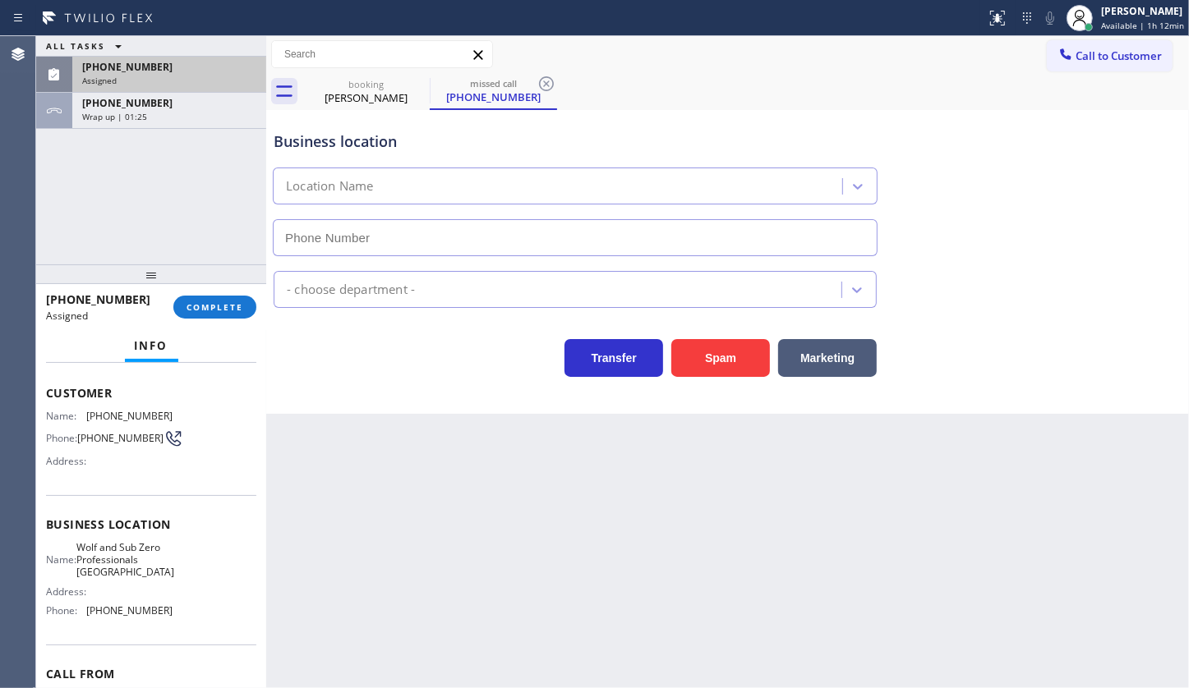
type input "(813) 295-7219"
click at [177, 82] on div "Assigned" at bounding box center [169, 81] width 174 height 12
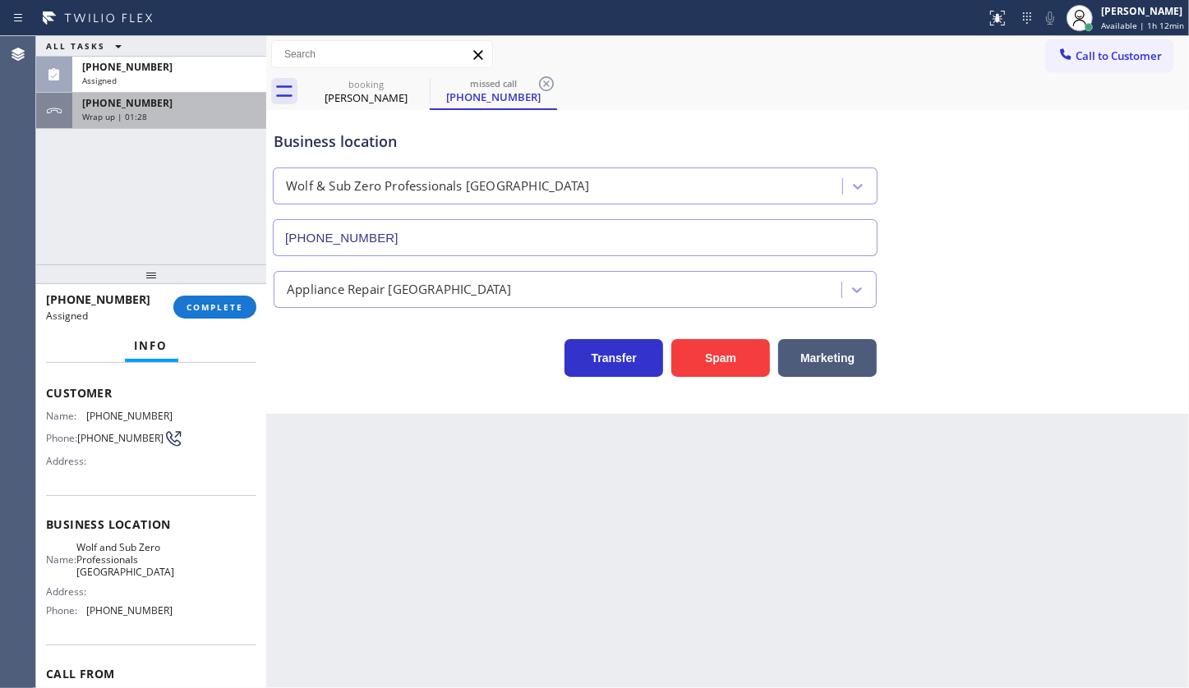
click at [175, 104] on div "+12065046731" at bounding box center [169, 103] width 174 height 14
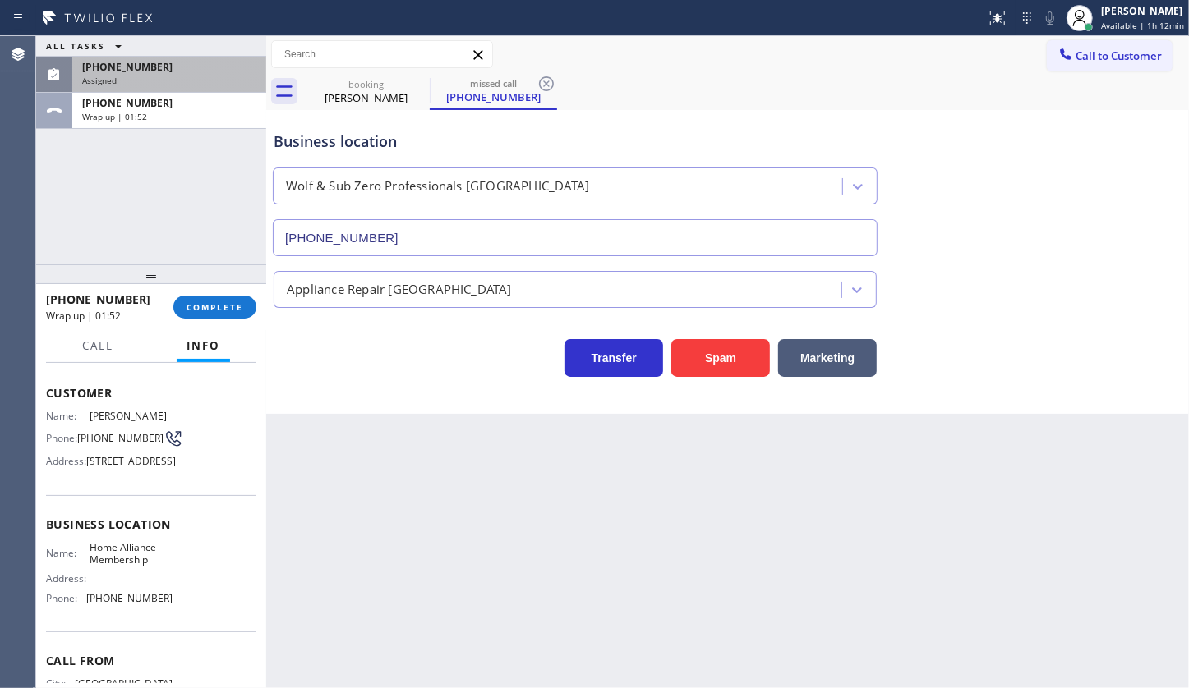
click at [160, 75] on div "Assigned" at bounding box center [169, 81] width 174 height 12
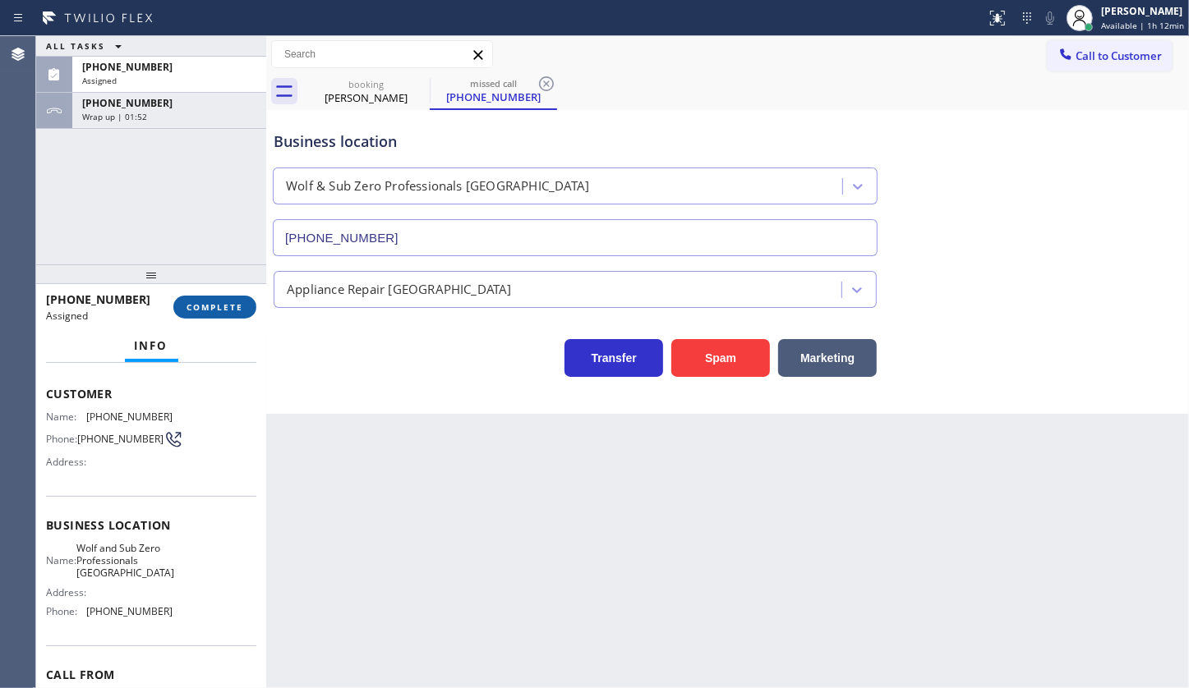
click at [188, 302] on span "COMPLETE" at bounding box center [214, 307] width 57 height 12
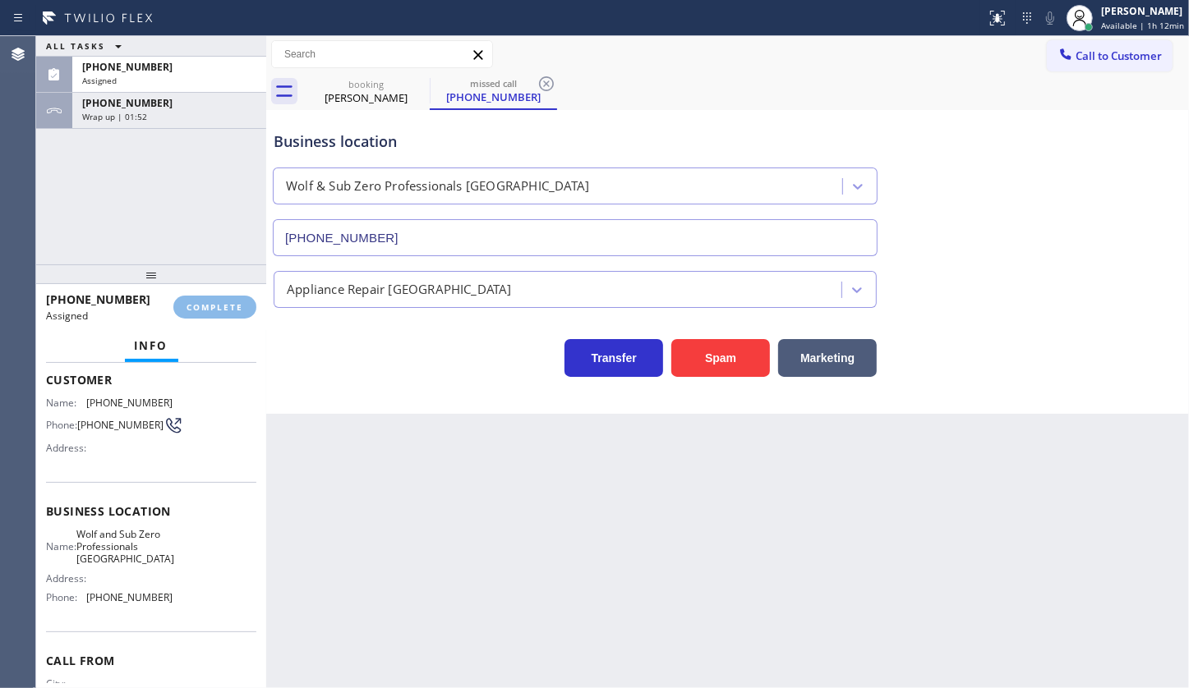
scroll to position [88, 0]
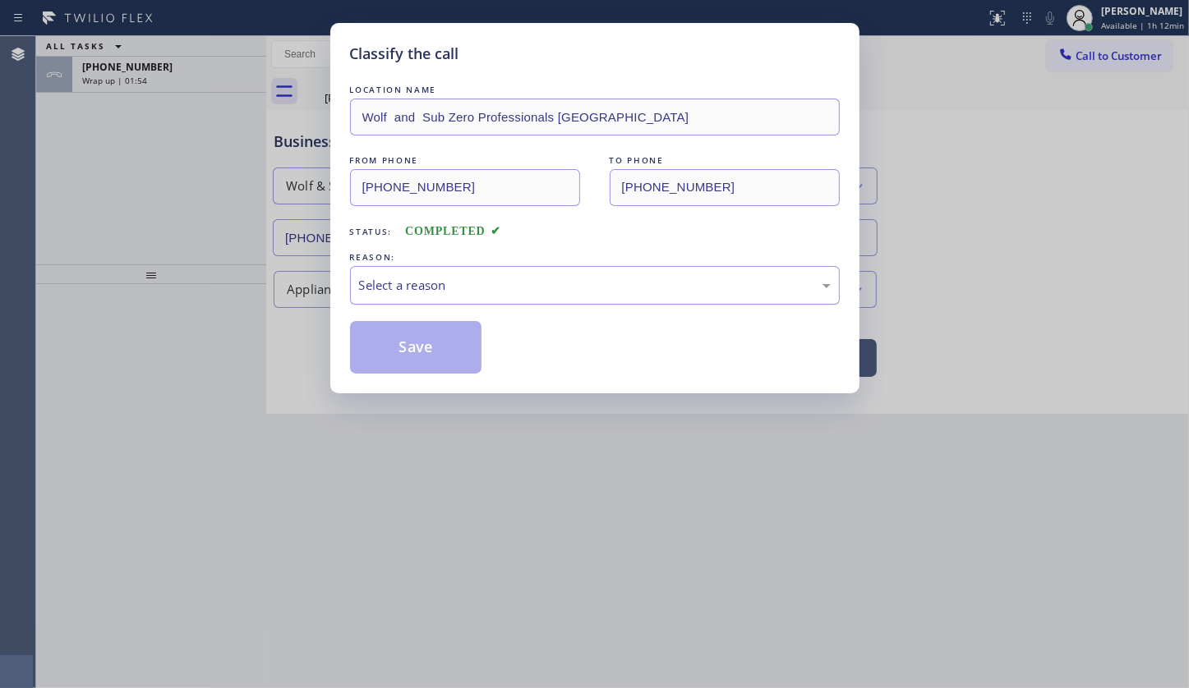
click at [392, 292] on div "Select a reason" at bounding box center [595, 285] width 472 height 19
click at [390, 343] on button "Save" at bounding box center [416, 347] width 132 height 53
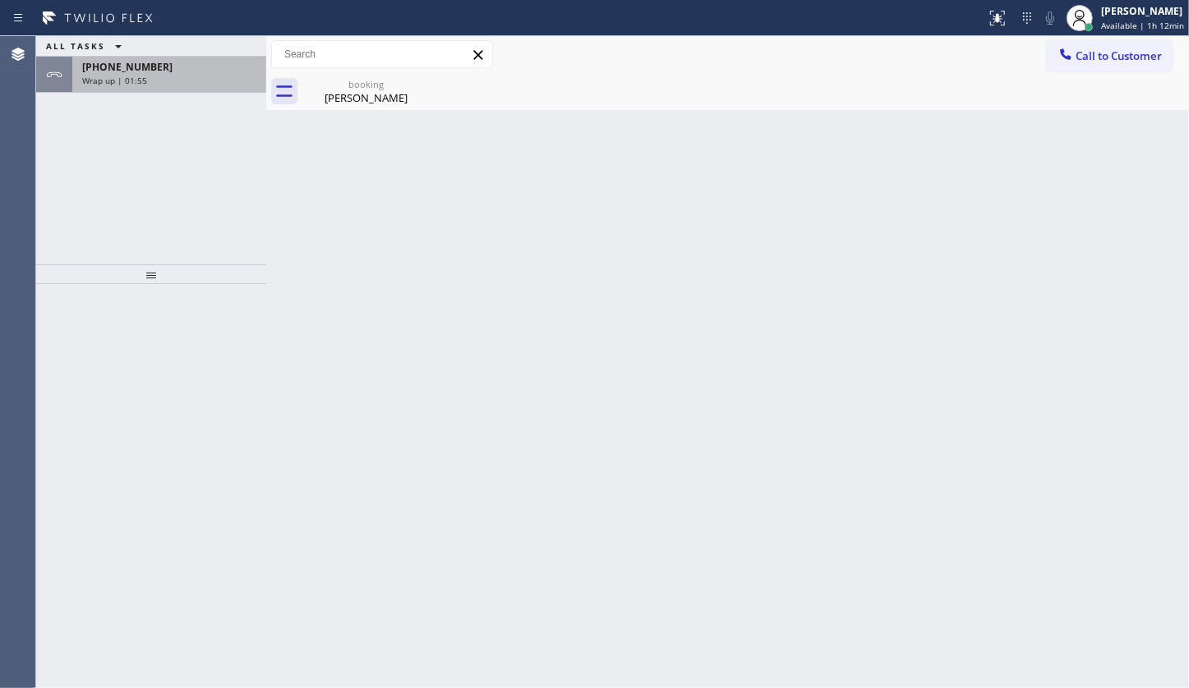
click at [141, 75] on span "Wrap up | 01:55" at bounding box center [114, 81] width 65 height 12
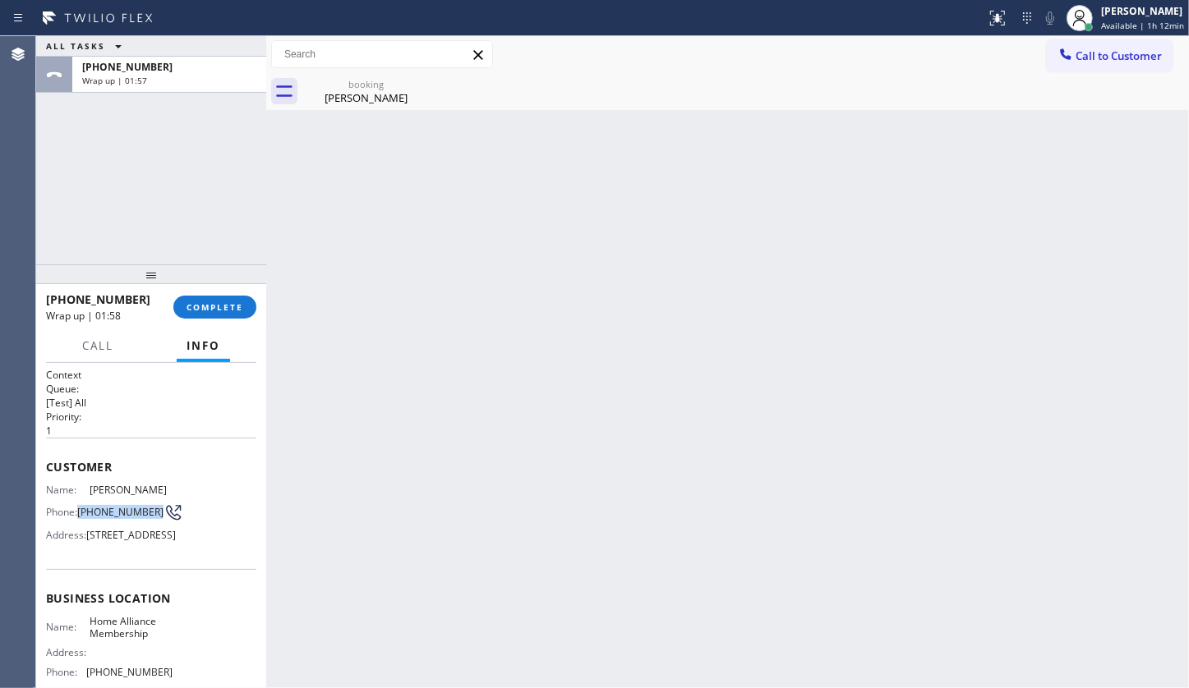
drag, startPoint x: 76, startPoint y: 521, endPoint x: 127, endPoint y: 531, distance: 52.0
click at [127, 522] on div "Phone: (206) 504-6731" at bounding box center [109, 513] width 127 height 20
copy div "(206) 504-6731"
click at [328, 85] on div "booking" at bounding box center [366, 84] width 124 height 12
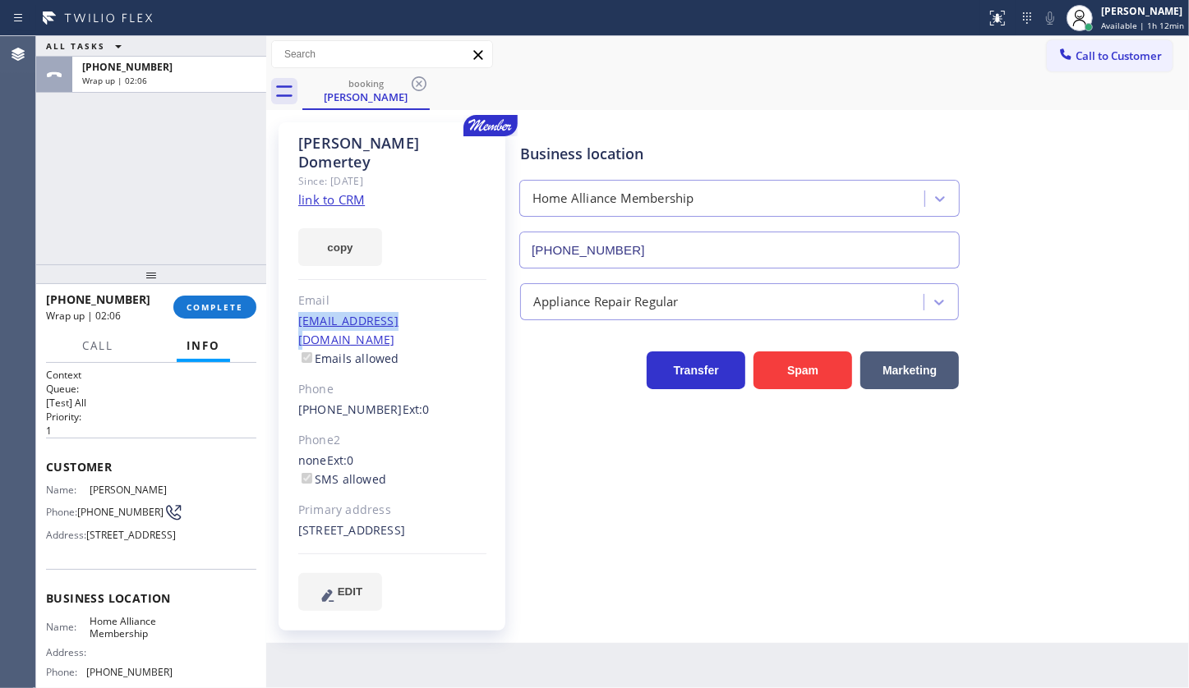
drag, startPoint x: 288, startPoint y: 301, endPoint x: 425, endPoint y: 306, distance: 137.3
click at [425, 306] on div "Francis Domertey Since: 20 may 2020 link to CRM copy Email dotfac@yahoo.com Ema…" at bounding box center [391, 376] width 227 height 508
click at [217, 304] on span "COMPLETE" at bounding box center [214, 307] width 57 height 12
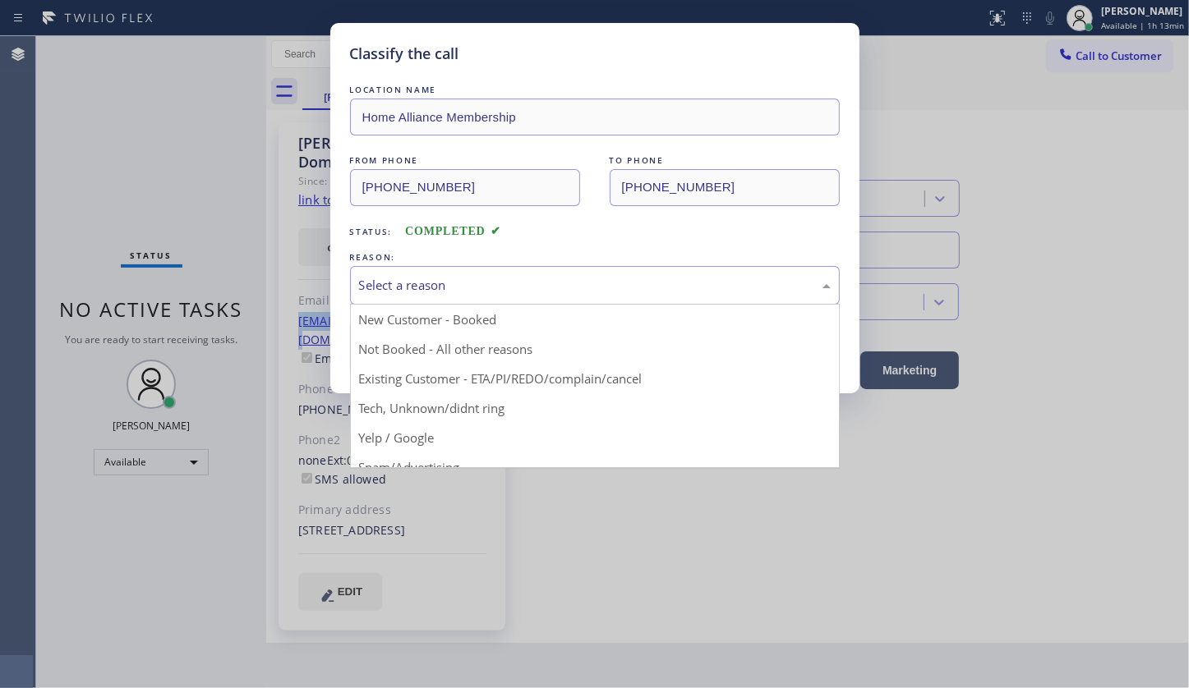
click at [384, 283] on div "Select a reason" at bounding box center [595, 285] width 472 height 19
drag, startPoint x: 398, startPoint y: 378, endPoint x: 396, endPoint y: 361, distance: 16.6
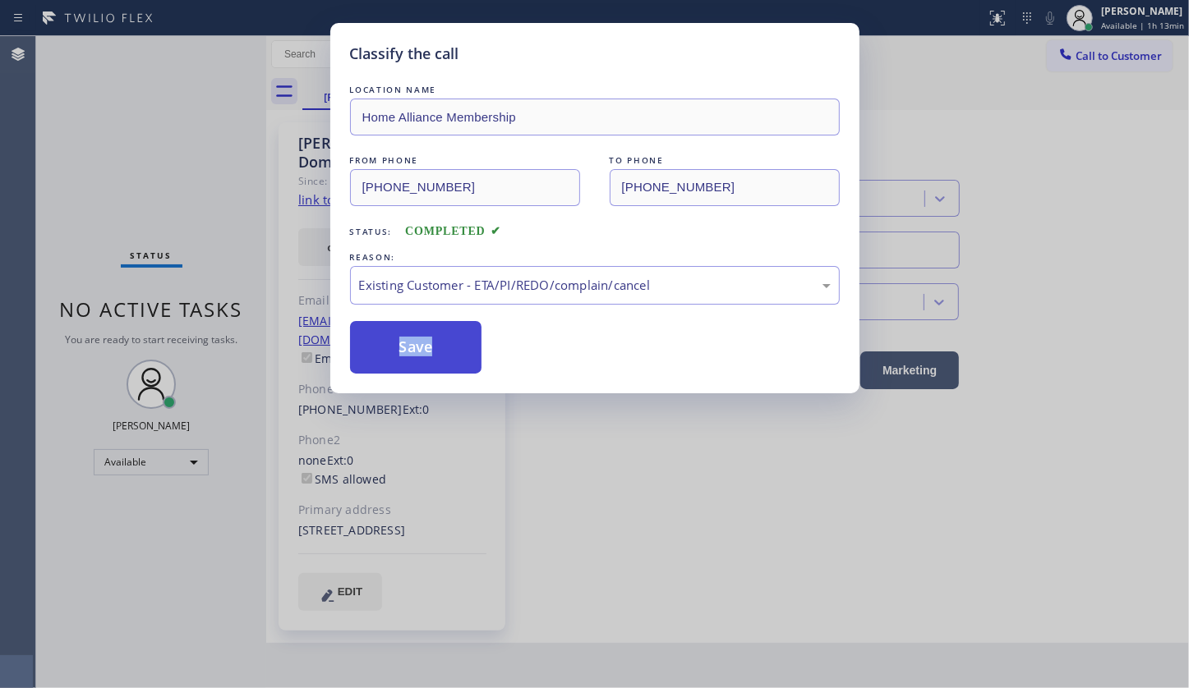
click at [402, 329] on button "Save" at bounding box center [416, 347] width 132 height 53
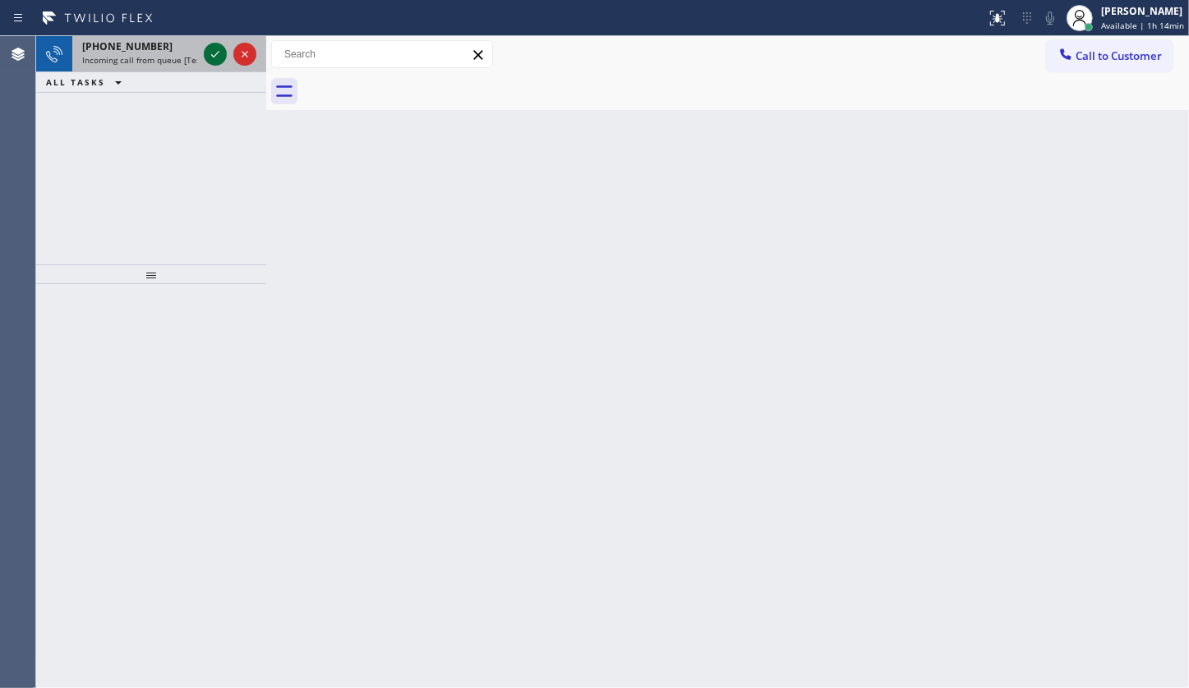
click at [209, 48] on icon at bounding box center [215, 54] width 20 height 20
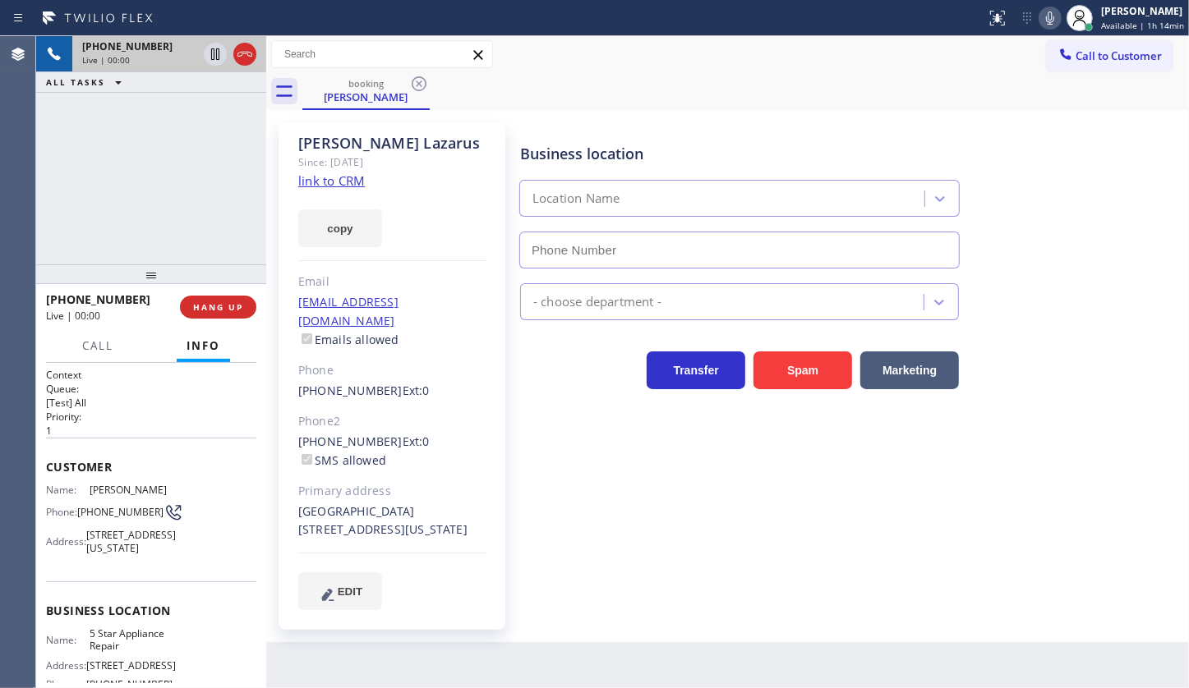
type input "(855) 731-4952"
click at [205, 304] on span "HANG UP" at bounding box center [218, 307] width 50 height 12
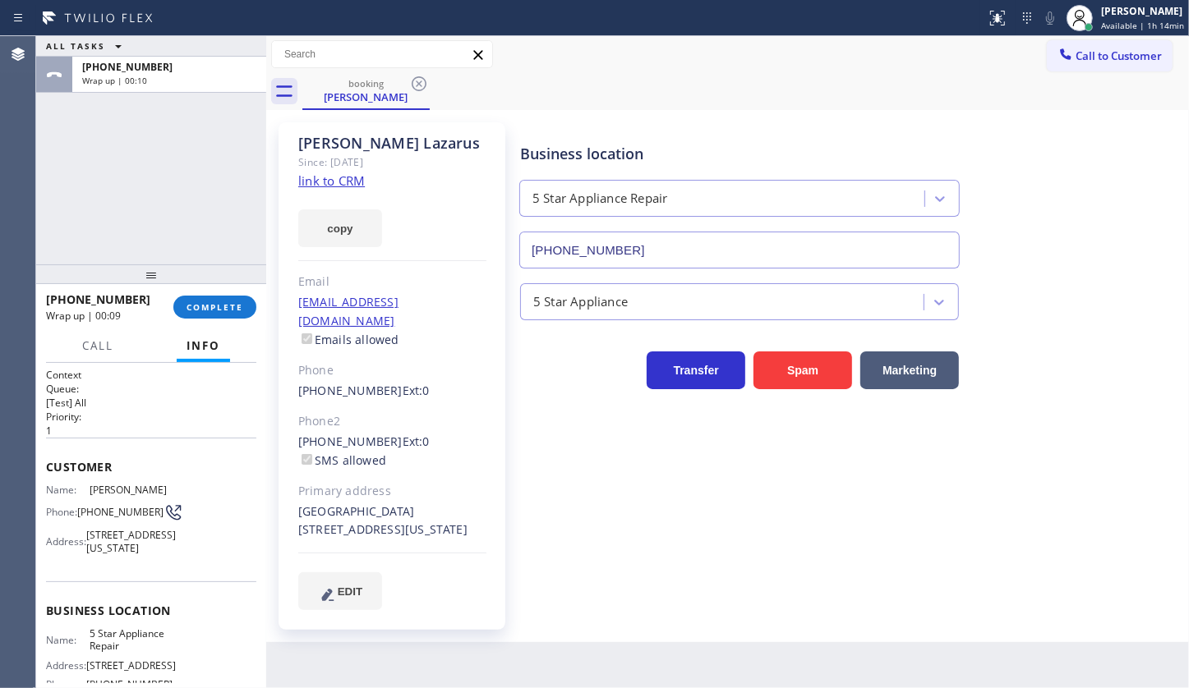
click at [324, 186] on link "link to CRM" at bounding box center [331, 181] width 67 height 16
click at [219, 321] on div "+18479873313 Wrap up | 00:47 COMPLETE" at bounding box center [151, 307] width 210 height 43
click at [222, 304] on span "COMPLETE" at bounding box center [214, 307] width 57 height 12
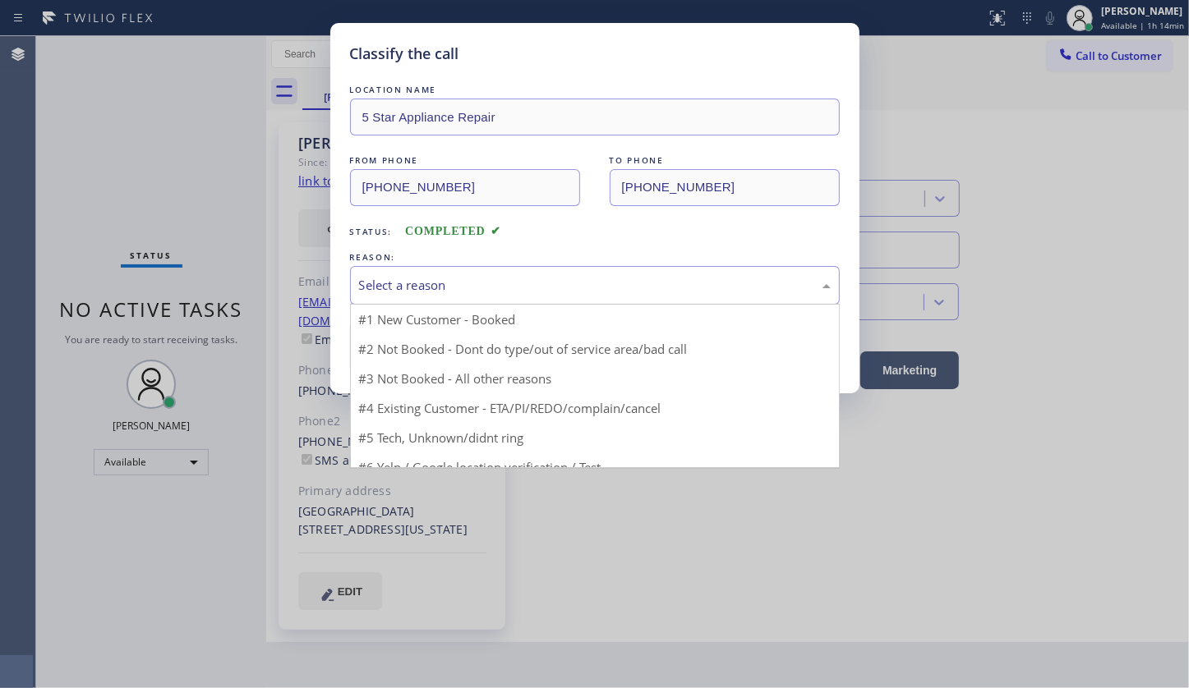
click at [404, 279] on div "Select a reason" at bounding box center [595, 285] width 472 height 19
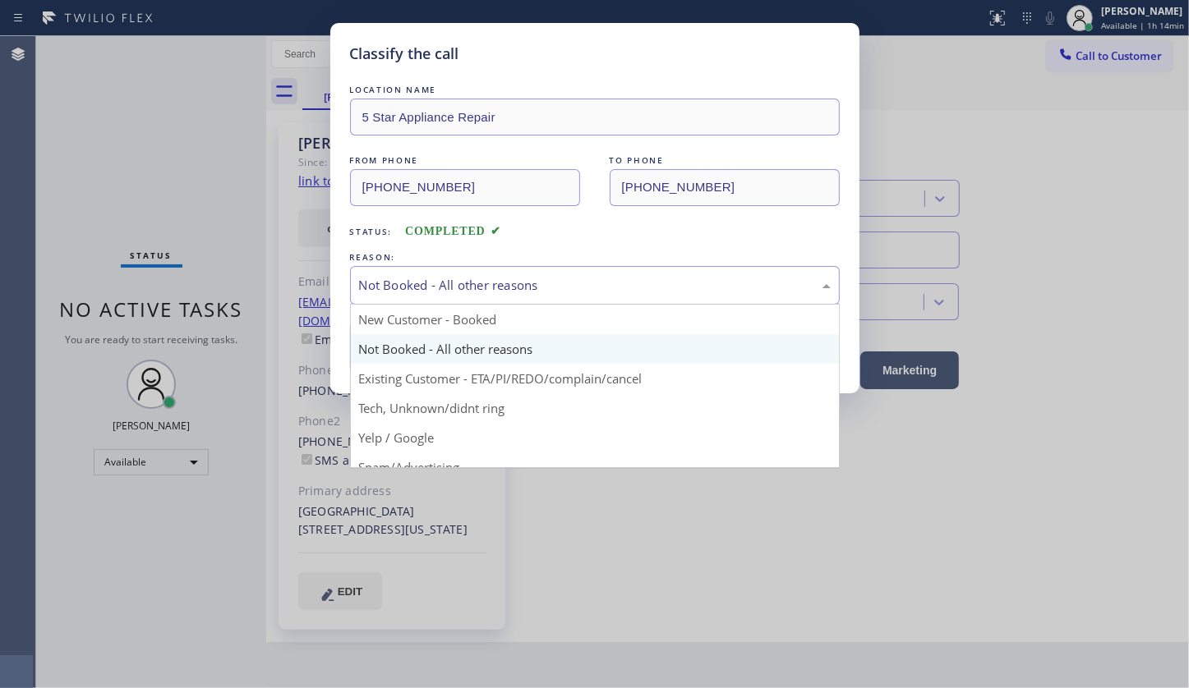
drag, startPoint x: 405, startPoint y: 286, endPoint x: 403, endPoint y: 344, distance: 58.4
click at [404, 293] on div "Not Booked - All other reasons" at bounding box center [595, 285] width 472 height 19
drag, startPoint x: 403, startPoint y: 383, endPoint x: 402, endPoint y: 361, distance: 22.2
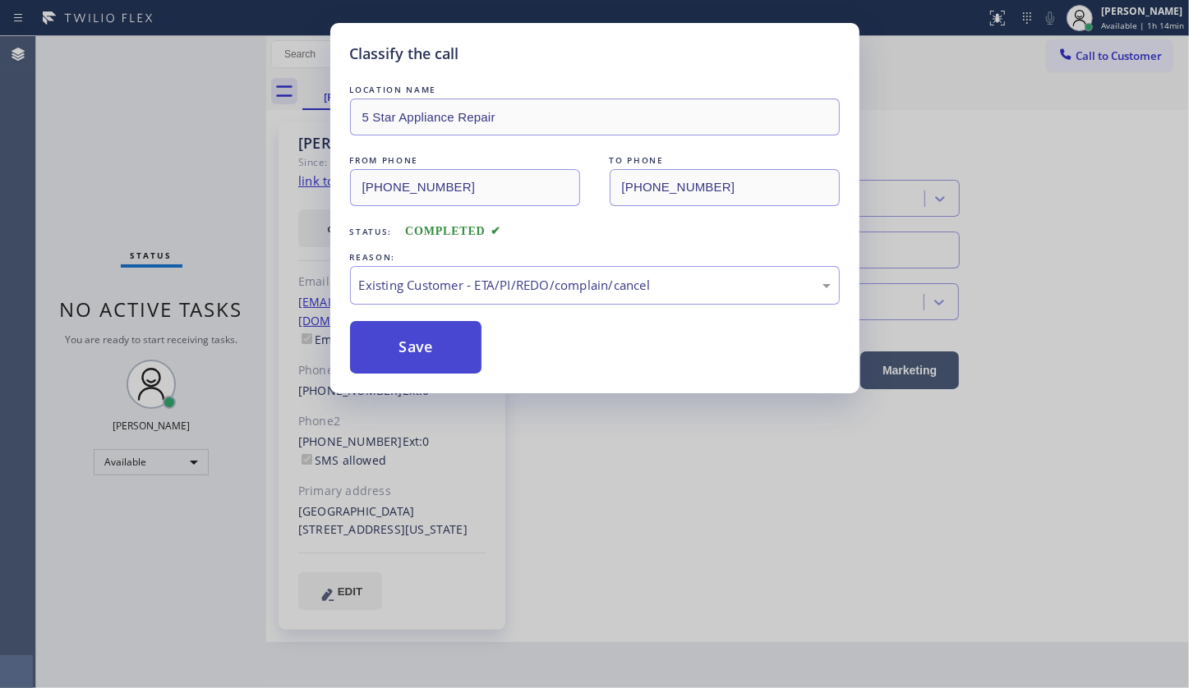
click at [404, 344] on button "Save" at bounding box center [416, 347] width 132 height 53
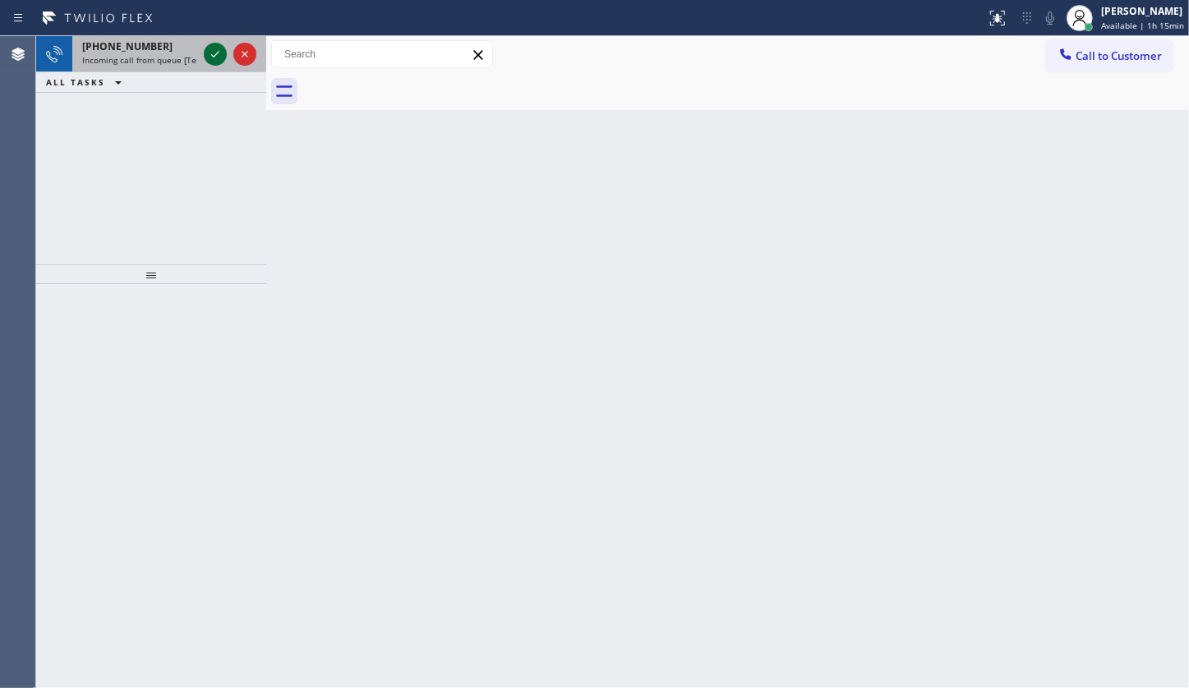
drag, startPoint x: 214, startPoint y: 66, endPoint x: 214, endPoint y: 48, distance: 18.1
click at [214, 59] on div at bounding box center [229, 54] width 59 height 36
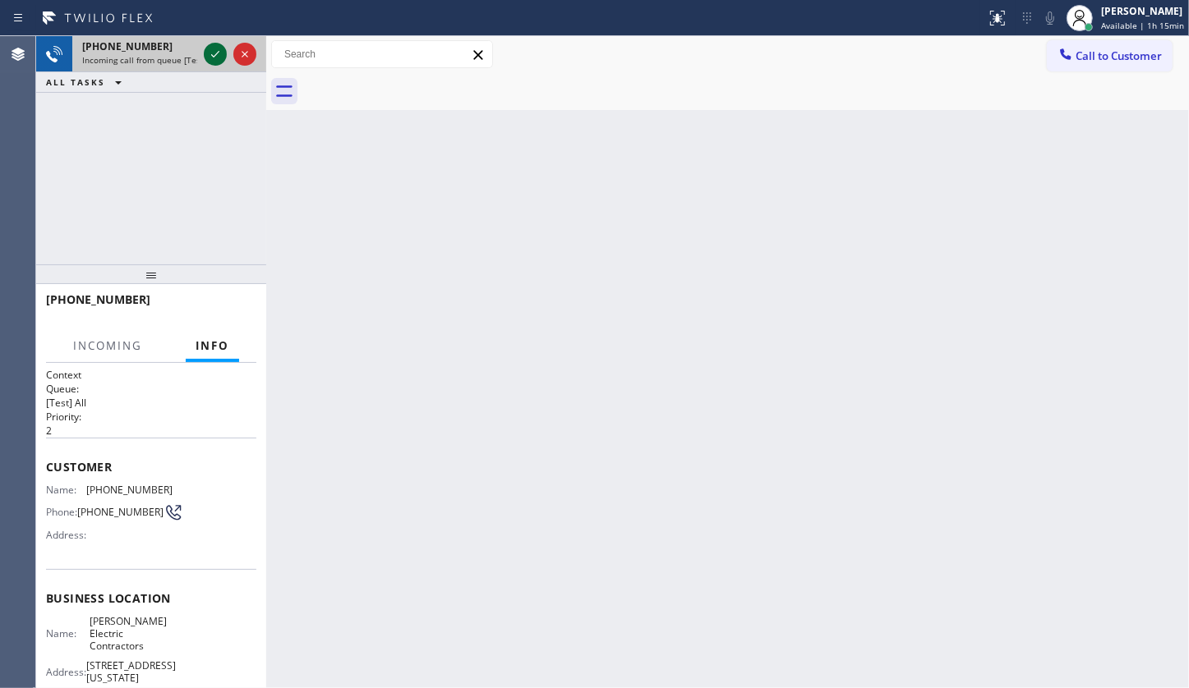
click at [214, 48] on icon at bounding box center [215, 54] width 20 height 20
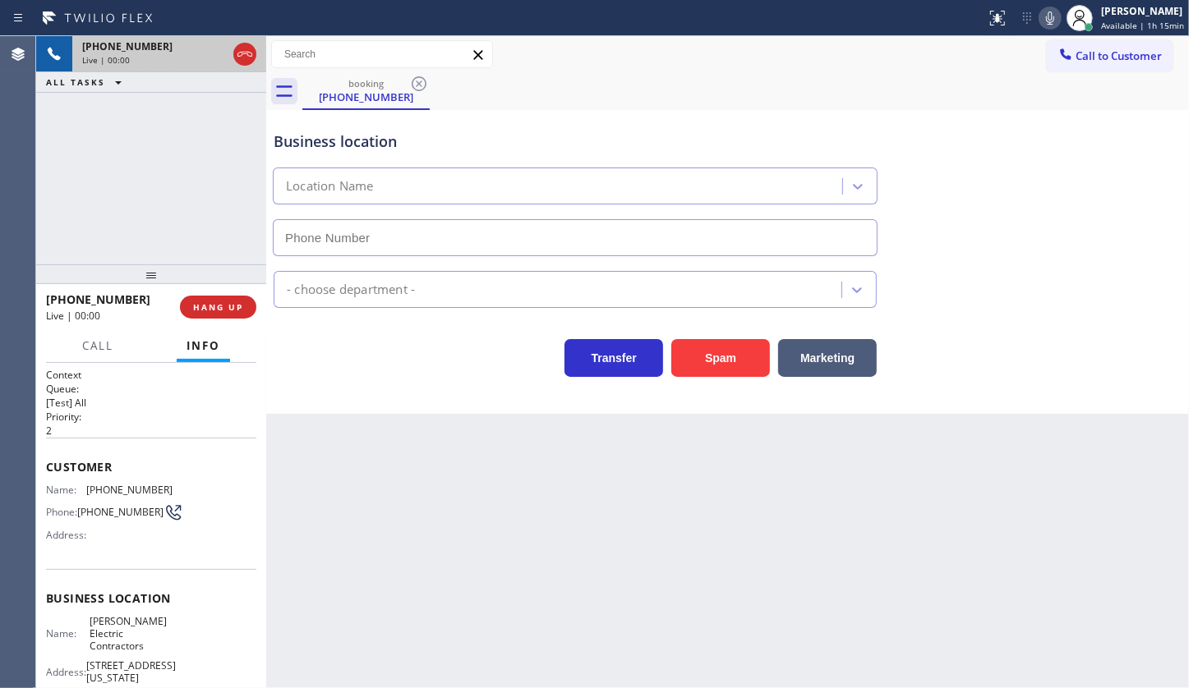
type input "(856) 548-5833"
click at [1051, 18] on icon at bounding box center [1050, 18] width 8 height 13
click at [1060, 12] on icon at bounding box center [1050, 18] width 20 height 20
click at [1053, 15] on icon at bounding box center [1050, 18] width 20 height 20
click at [1051, 12] on icon at bounding box center [1050, 18] width 8 height 13
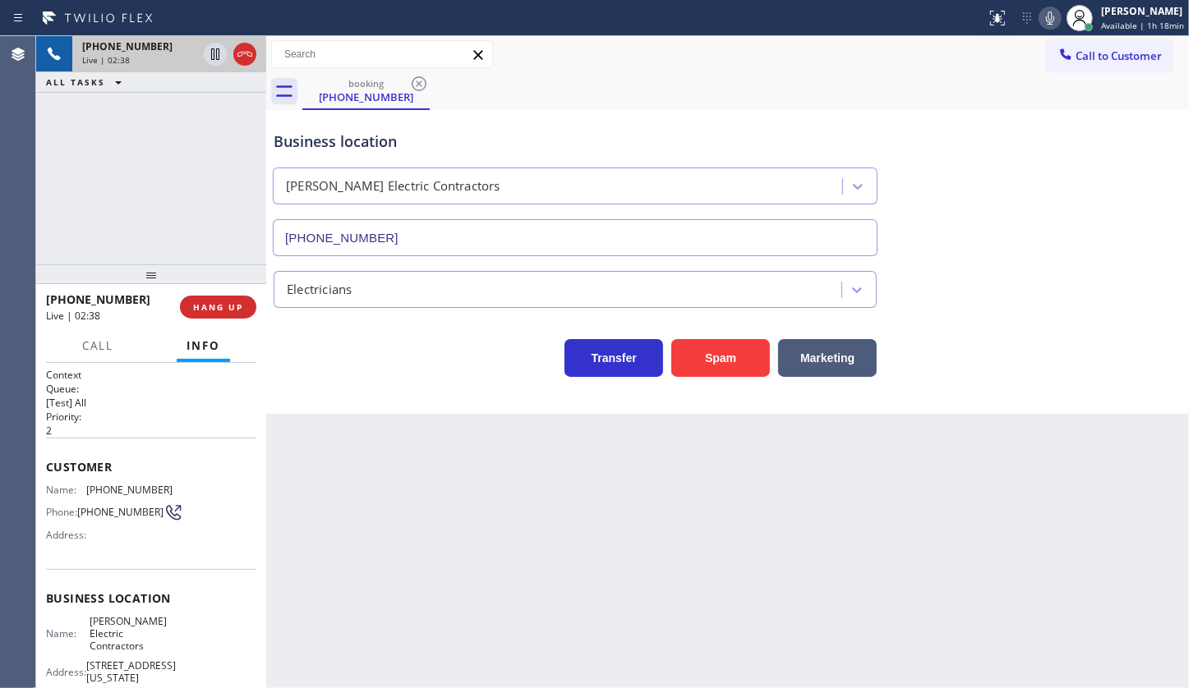
click at [1051, 14] on icon at bounding box center [1050, 18] width 20 height 20
click at [1051, 24] on icon at bounding box center [1050, 18] width 20 height 20
click at [1051, 14] on icon at bounding box center [1050, 18] width 8 height 13
drag, startPoint x: 85, startPoint y: 481, endPoint x: 188, endPoint y: 486, distance: 103.6
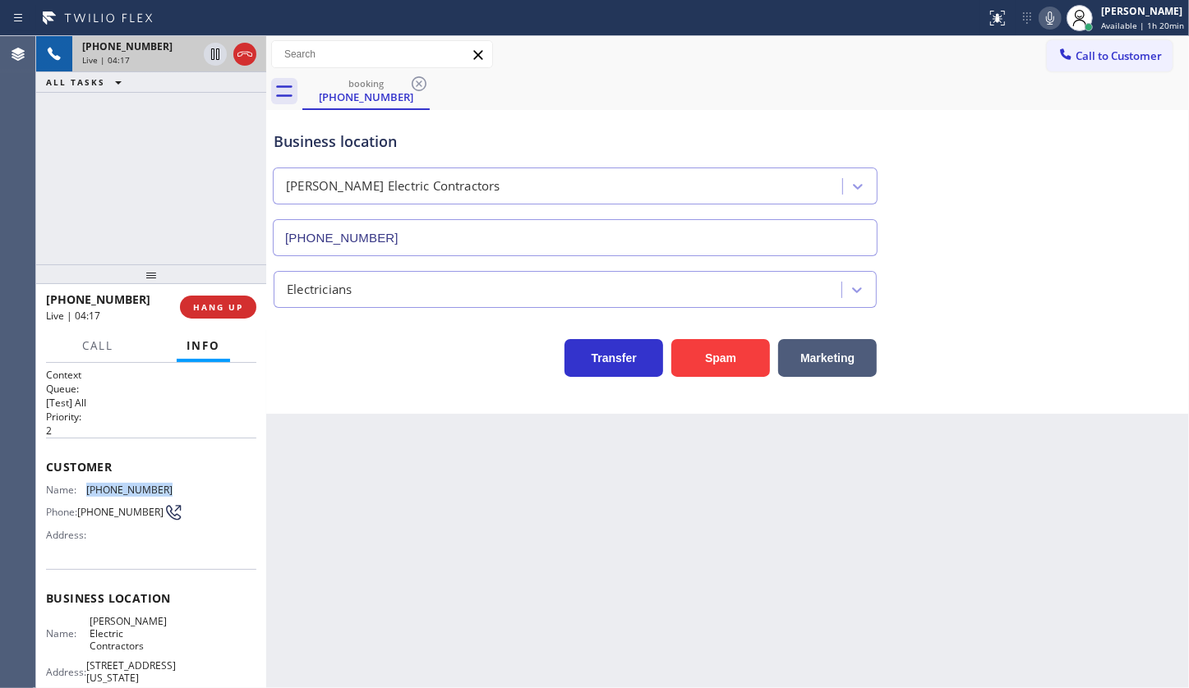
click at [188, 486] on div "Name: (609) 335-4700 Phone: (609) 335-4700 Address:" at bounding box center [151, 516] width 210 height 65
click at [1056, 22] on icon at bounding box center [1050, 18] width 20 height 20
drag, startPoint x: 143, startPoint y: 152, endPoint x: 743, endPoint y: 81, distance: 604.6
click at [313, 120] on div "+16093354700 Live | 05:13 ALL TASKS ALL TASKS ACTIVE TASKS TASKS IN WRAP UP +16…" at bounding box center [612, 362] width 1152 height 652
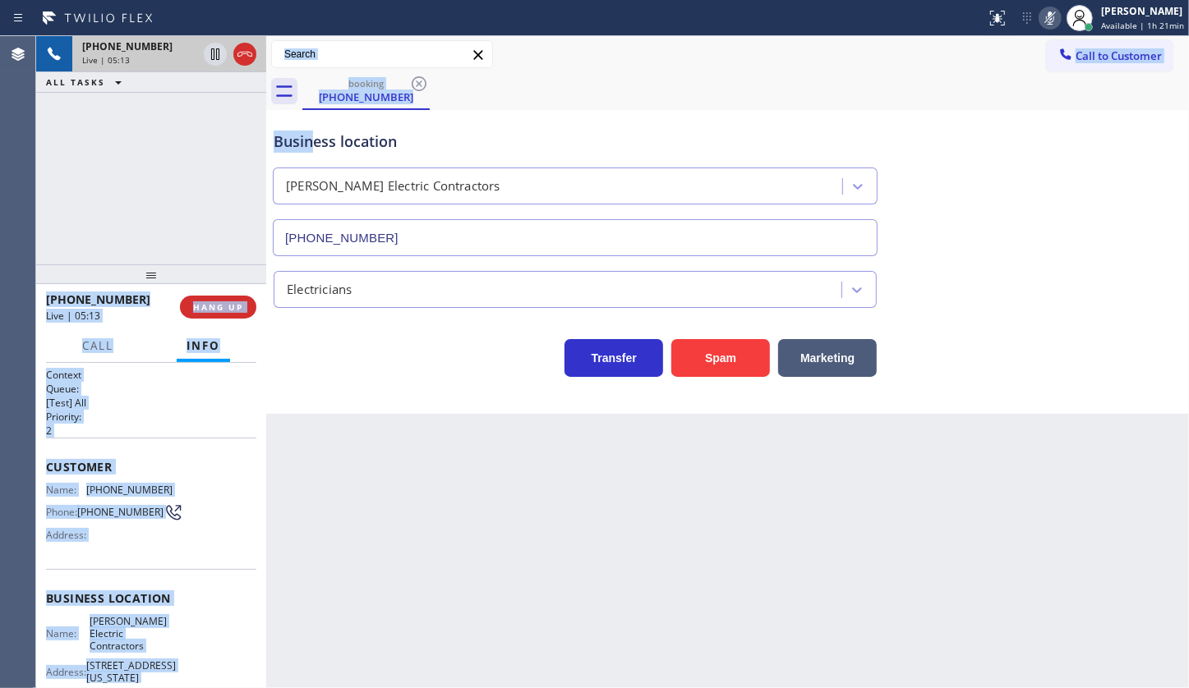
click at [1044, 18] on icon at bounding box center [1050, 18] width 20 height 20
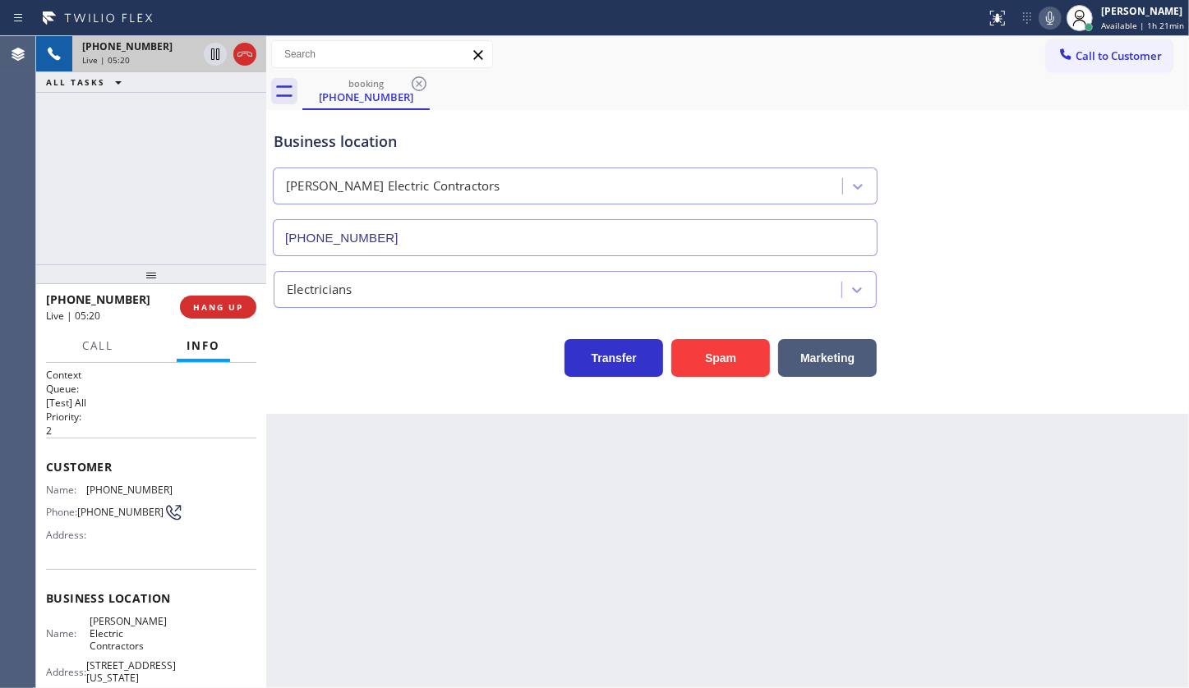
click at [227, 106] on div "+16093354700 Live | 05:20 ALL TASKS ALL TASKS ACTIVE TASKS TASKS IN WRAP UP" at bounding box center [151, 150] width 230 height 228
click at [163, 163] on div "+16093354700 Live | 06:11 ALL TASKS ALL TASKS ACTIVE TASKS TASKS IN WRAP UP" at bounding box center [151, 150] width 230 height 228
click at [1051, 12] on icon at bounding box center [1050, 18] width 20 height 20
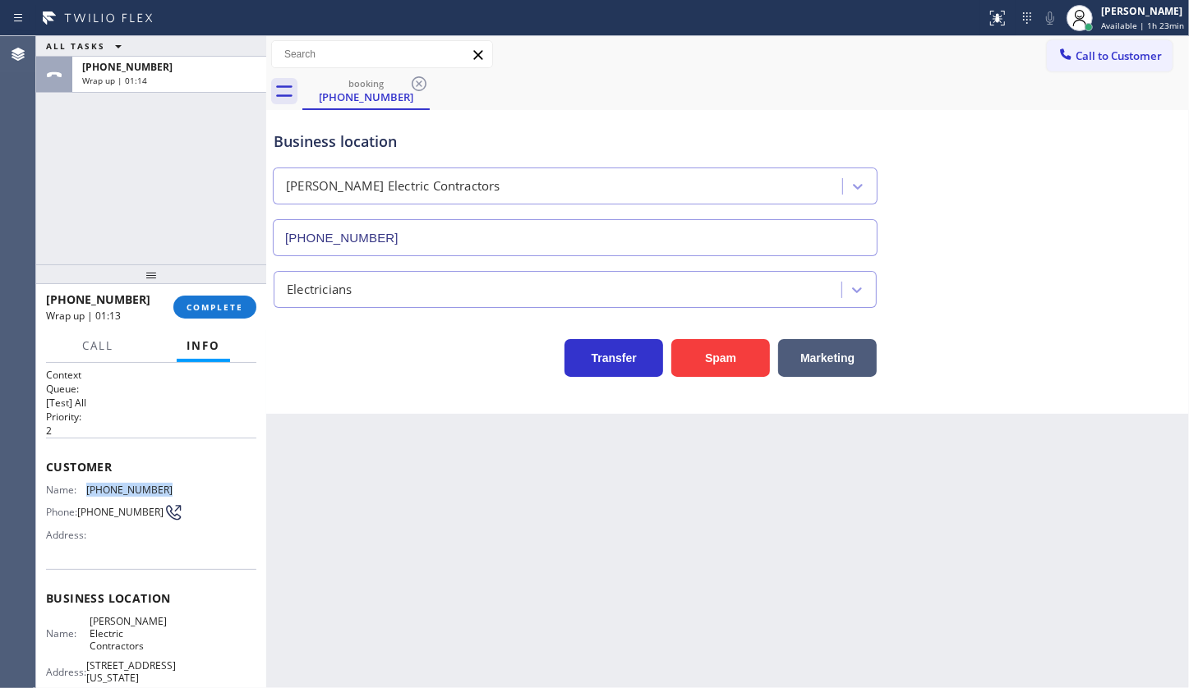
drag, startPoint x: 82, startPoint y: 484, endPoint x: 171, endPoint y: 489, distance: 88.9
click at [171, 489] on div "Name: (609) 335-4700 Phone: (609) 335-4700 Address:" at bounding box center [151, 516] width 210 height 65
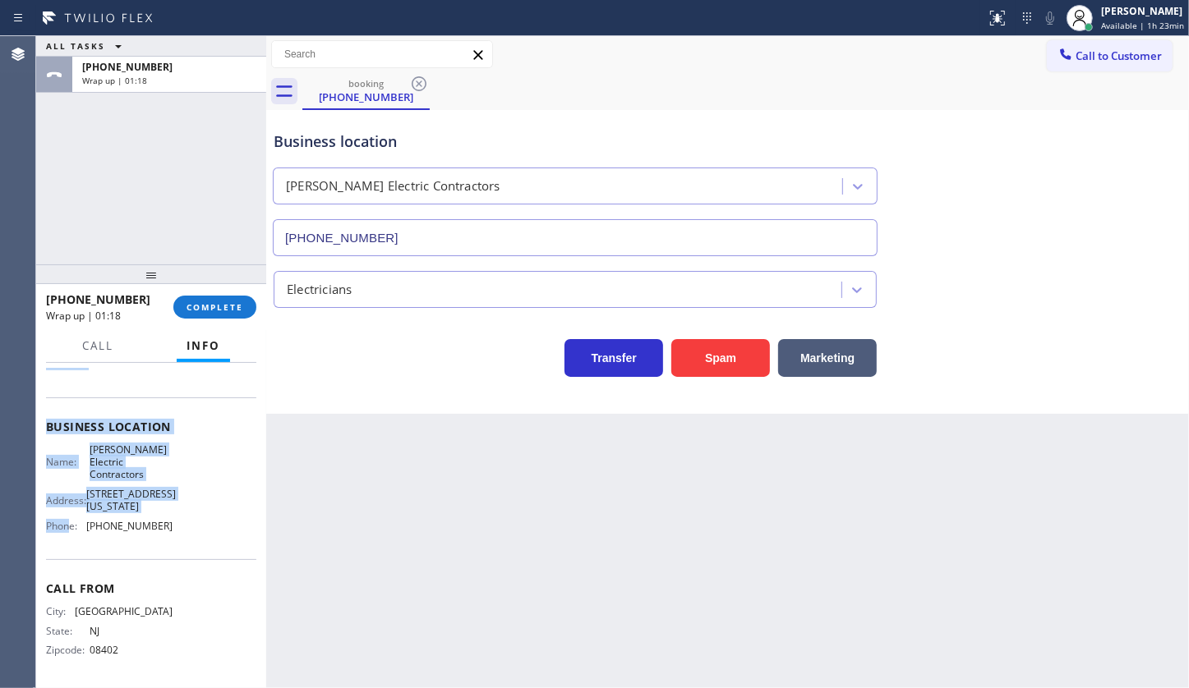
scroll to position [188, 0]
drag, startPoint x: 44, startPoint y: 457, endPoint x: 188, endPoint y: 533, distance: 162.8
click at [188, 533] on div "Context Queue: [Test] All Priority: 2 Customer Name: (609) 335-4700 Phone: (609…" at bounding box center [151, 526] width 230 height 326
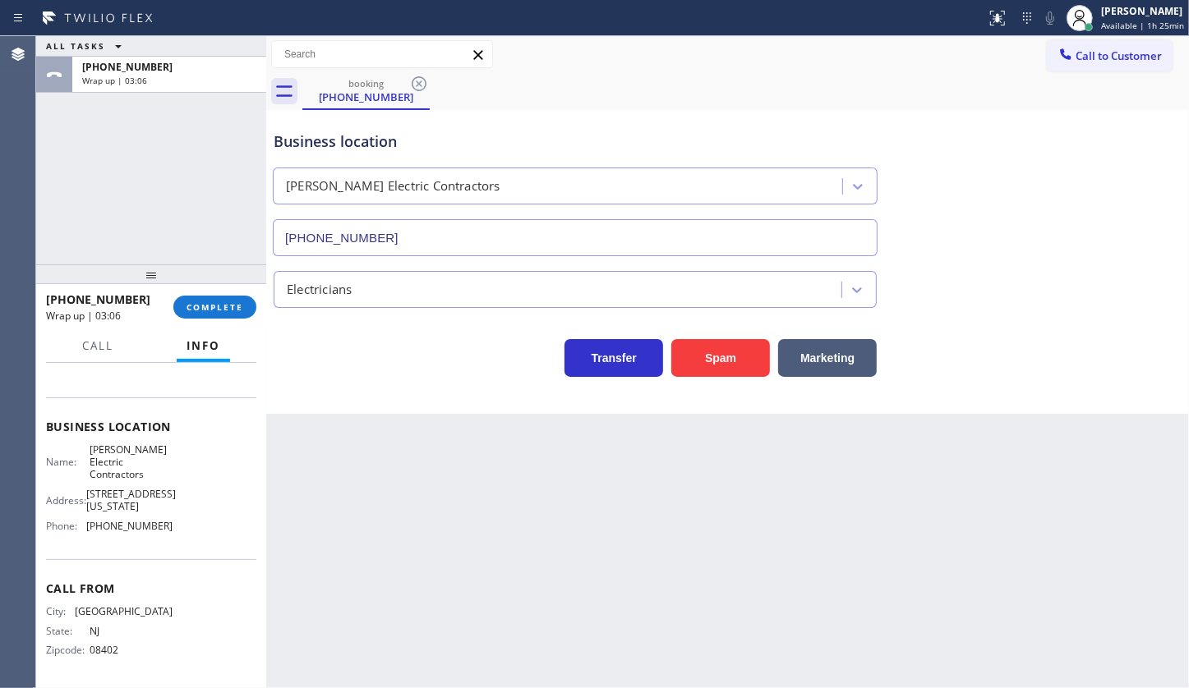
click at [82, 189] on div "ALL TASKS ALL TASKS ACTIVE TASKS TASKS IN WRAP UP +16093354700 Wrap up | 03:06" at bounding box center [151, 150] width 230 height 228
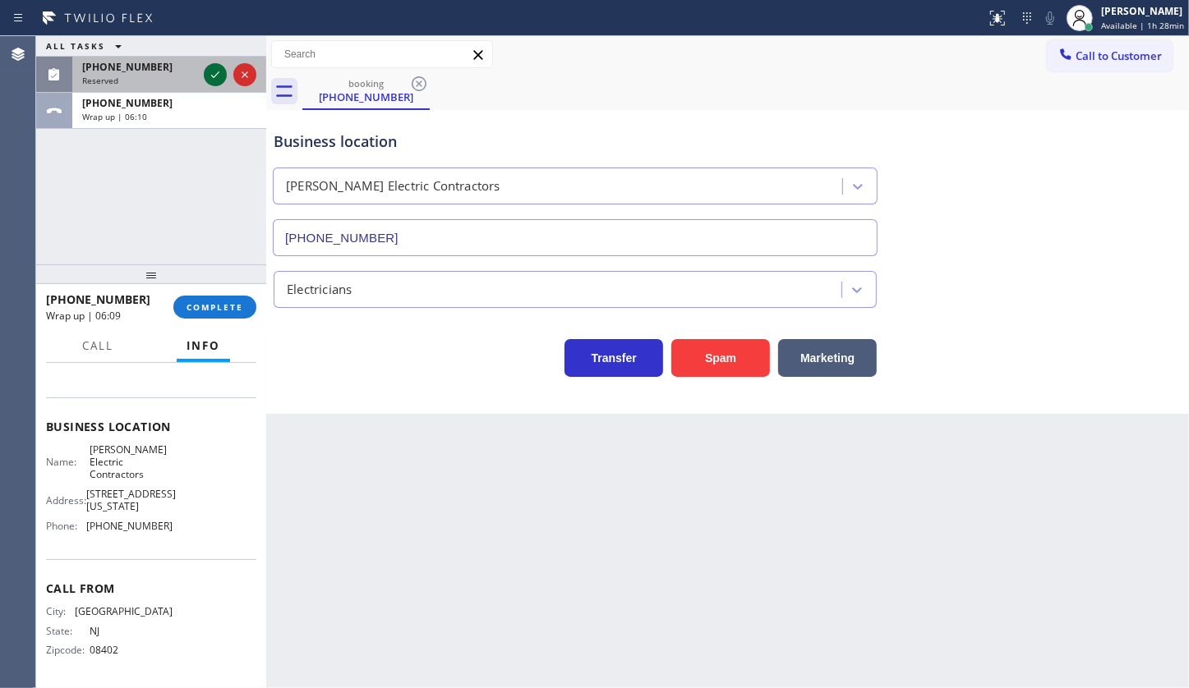
click at [213, 71] on icon at bounding box center [215, 75] width 20 height 20
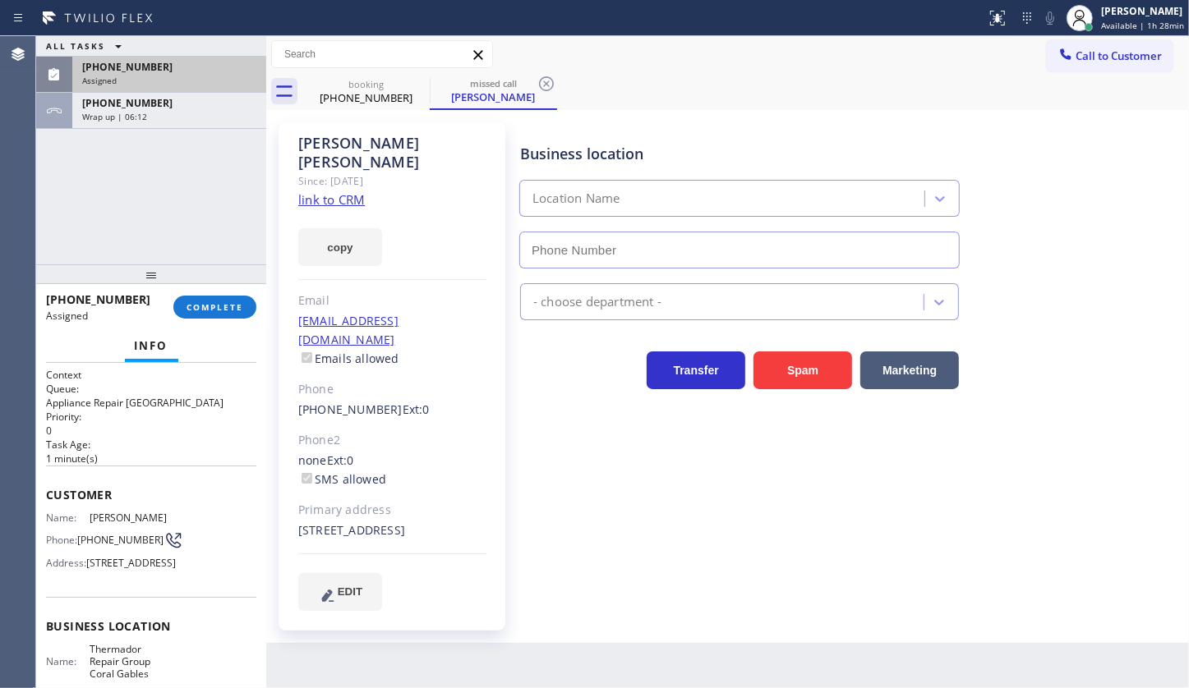
type input "(786) 661-1617"
click at [206, 306] on span "COMPLETE" at bounding box center [214, 307] width 57 height 12
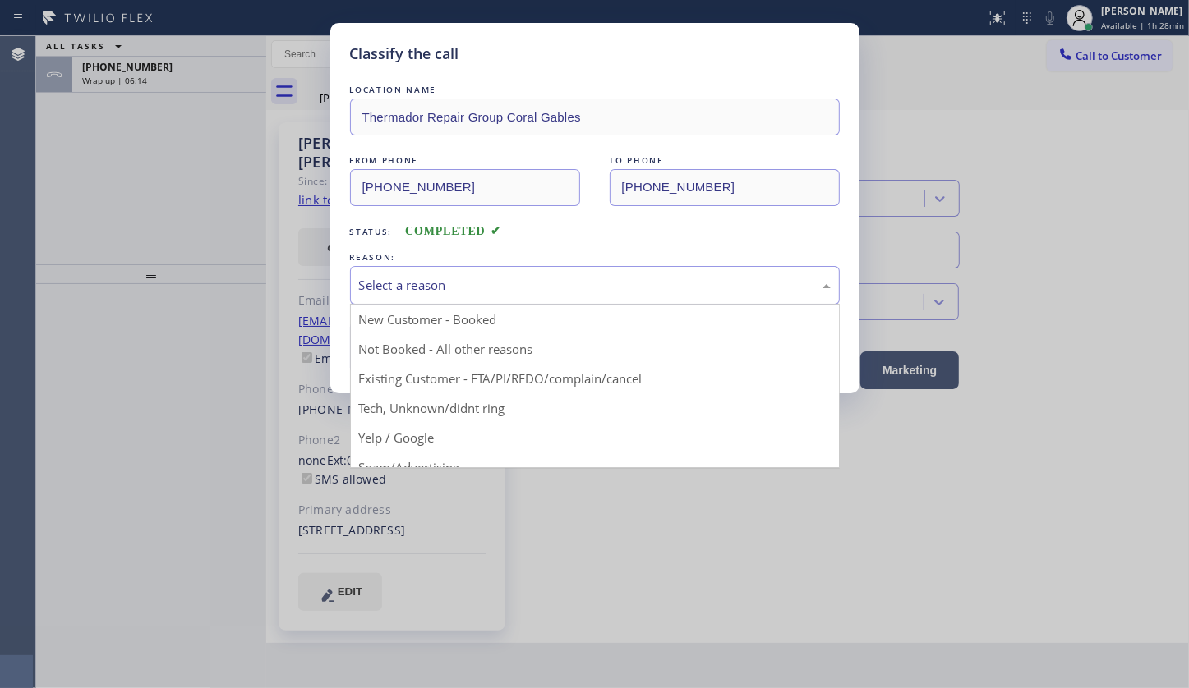
click at [421, 289] on div "Select a reason" at bounding box center [595, 285] width 472 height 19
drag, startPoint x: 409, startPoint y: 375, endPoint x: 408, endPoint y: 354, distance: 21.4
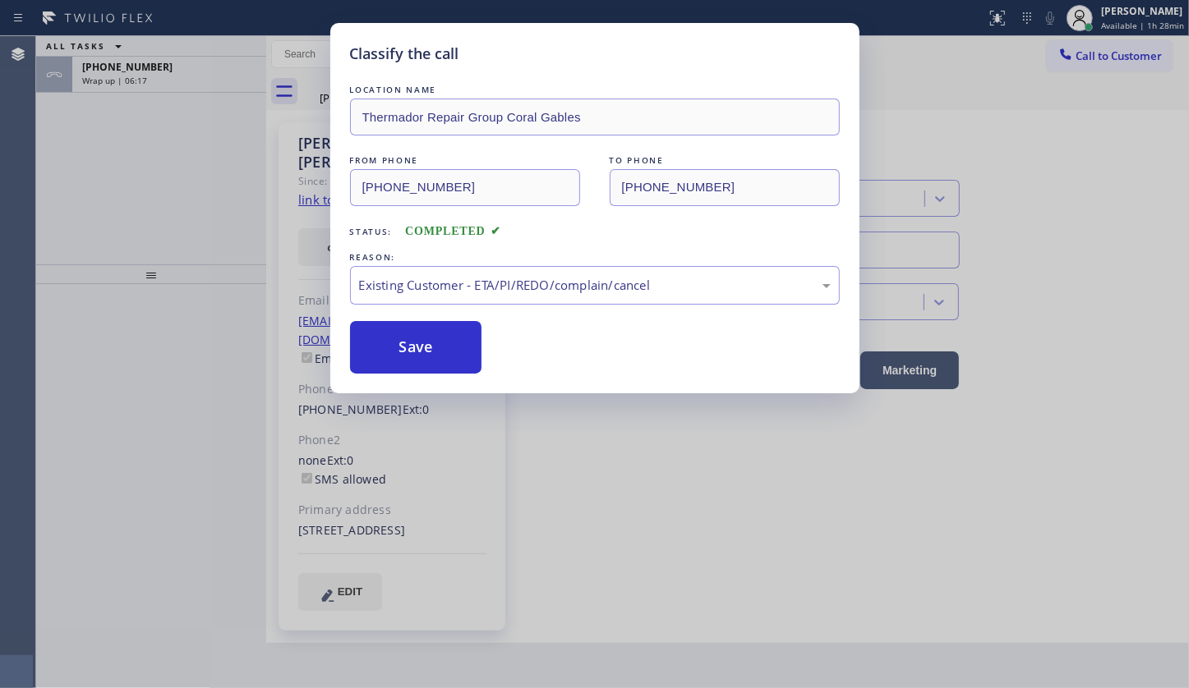
click at [158, 75] on div "Classify the call LOCATION NAME Thermador Repair Group Coral Gables FROM PHONE …" at bounding box center [594, 344] width 1189 height 688
click at [418, 333] on button "Save" at bounding box center [416, 347] width 132 height 53
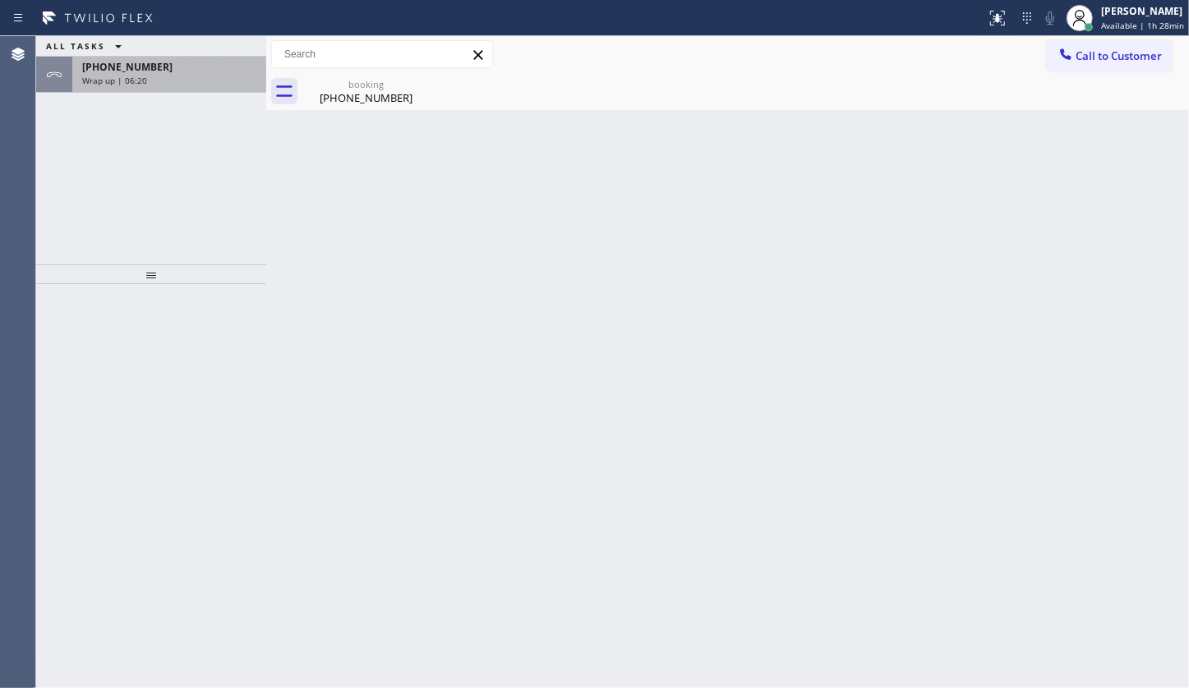
click at [164, 75] on div "Wrap up | 06:20" at bounding box center [169, 81] width 174 height 12
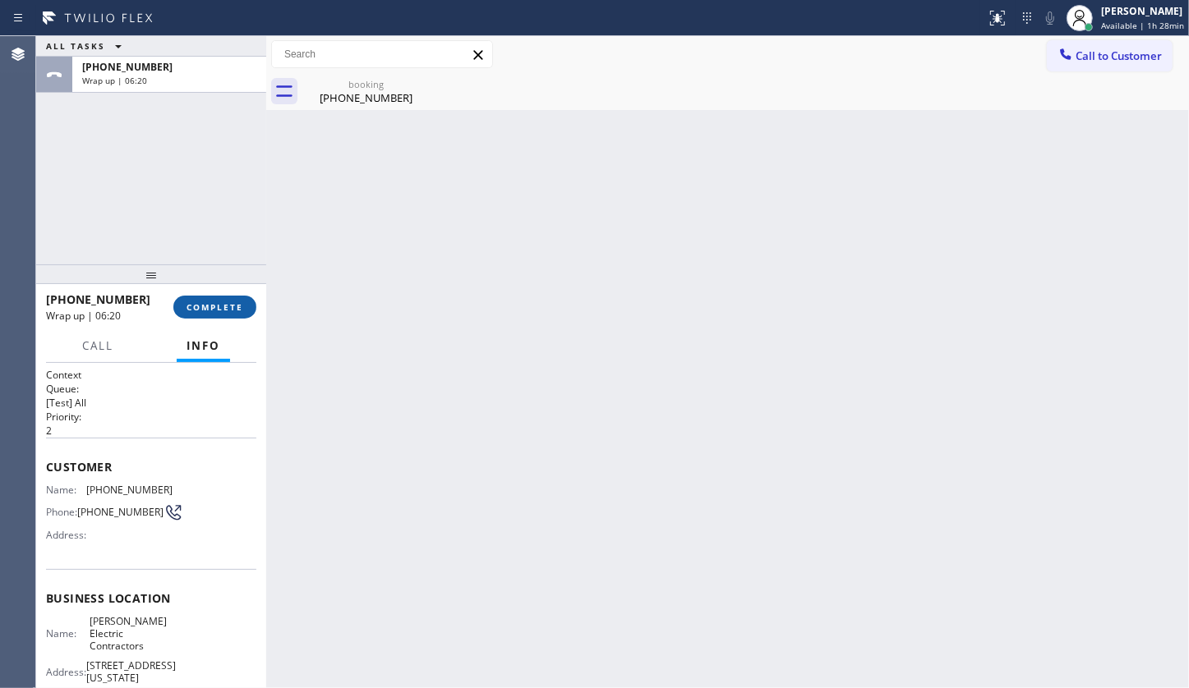
click at [219, 300] on button "COMPLETE" at bounding box center [214, 307] width 83 height 23
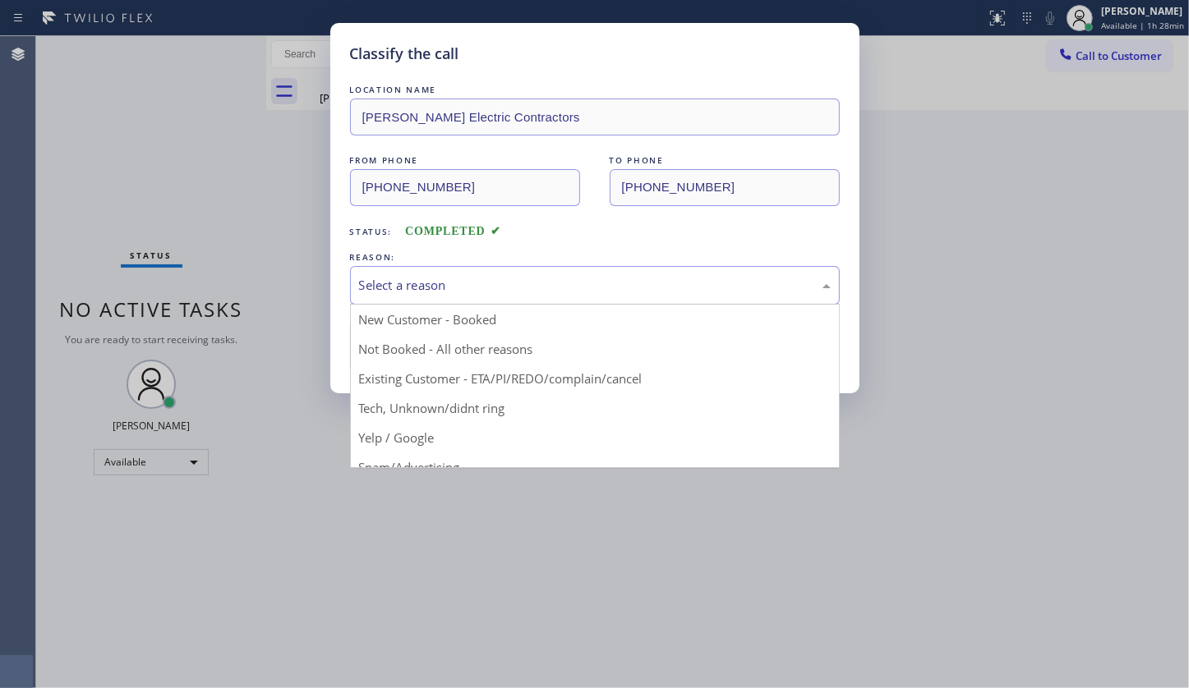
click at [372, 297] on div "Select a reason" at bounding box center [595, 285] width 490 height 39
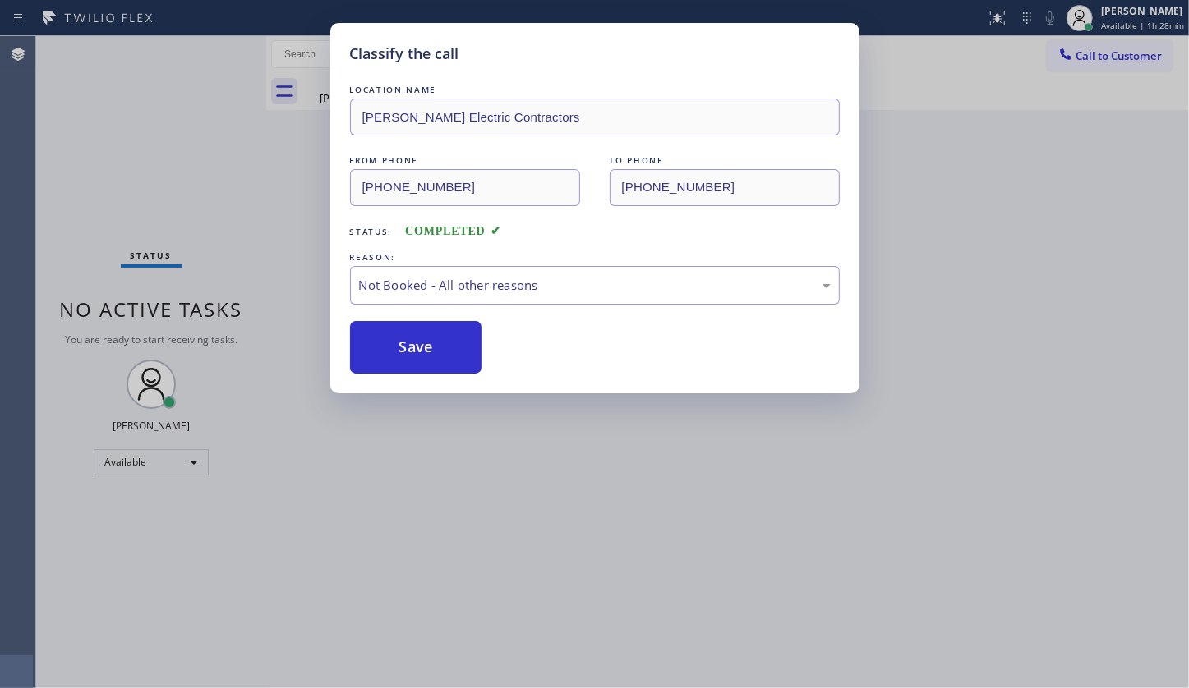
click at [380, 342] on button "Save" at bounding box center [416, 347] width 132 height 53
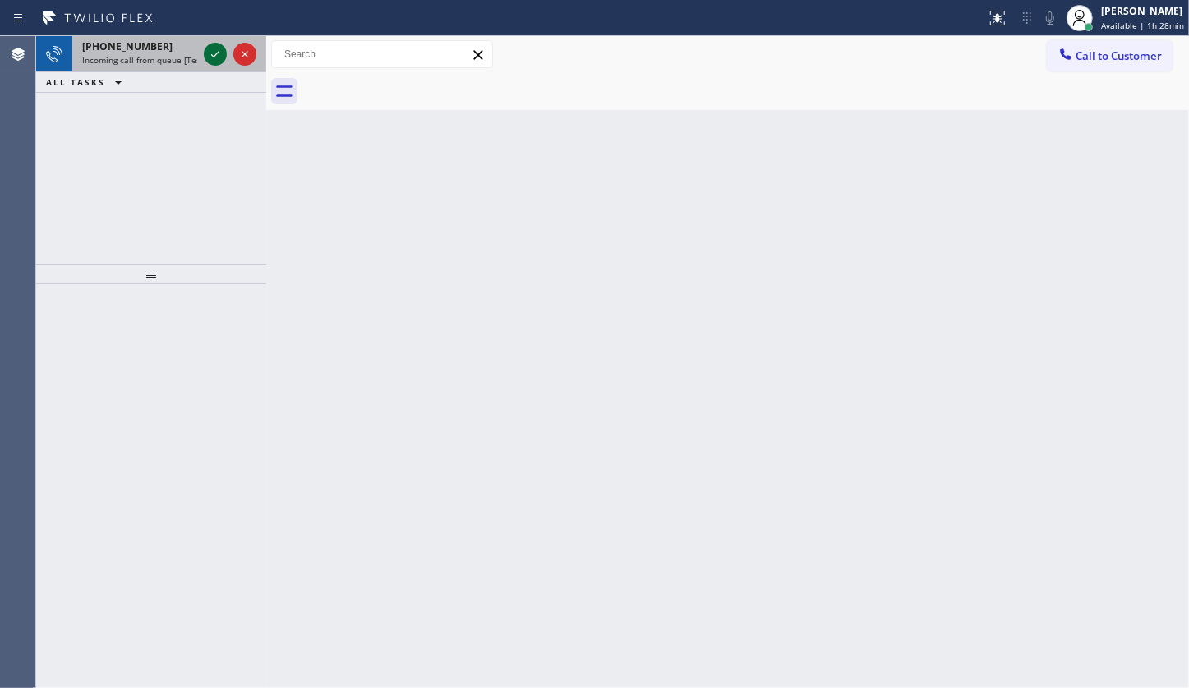
click at [209, 48] on icon at bounding box center [215, 54] width 20 height 20
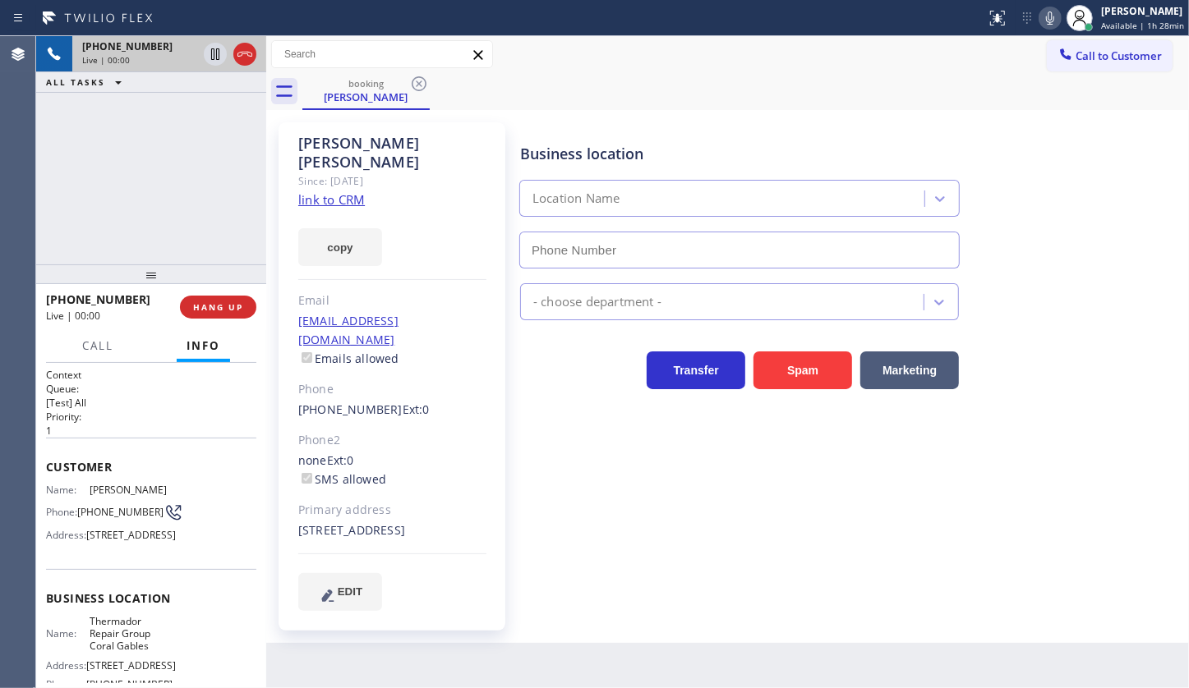
type input "(786) 661-1617"
click at [337, 191] on link "link to CRM" at bounding box center [331, 199] width 67 height 16
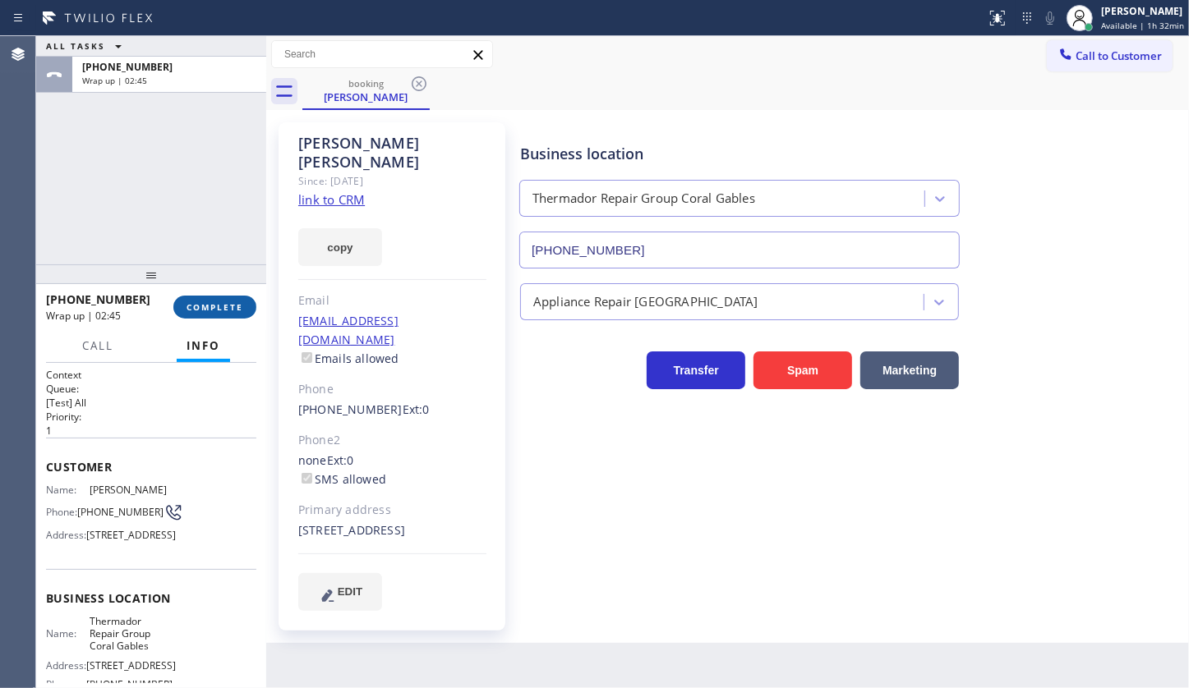
click at [206, 305] on span "COMPLETE" at bounding box center [214, 307] width 57 height 12
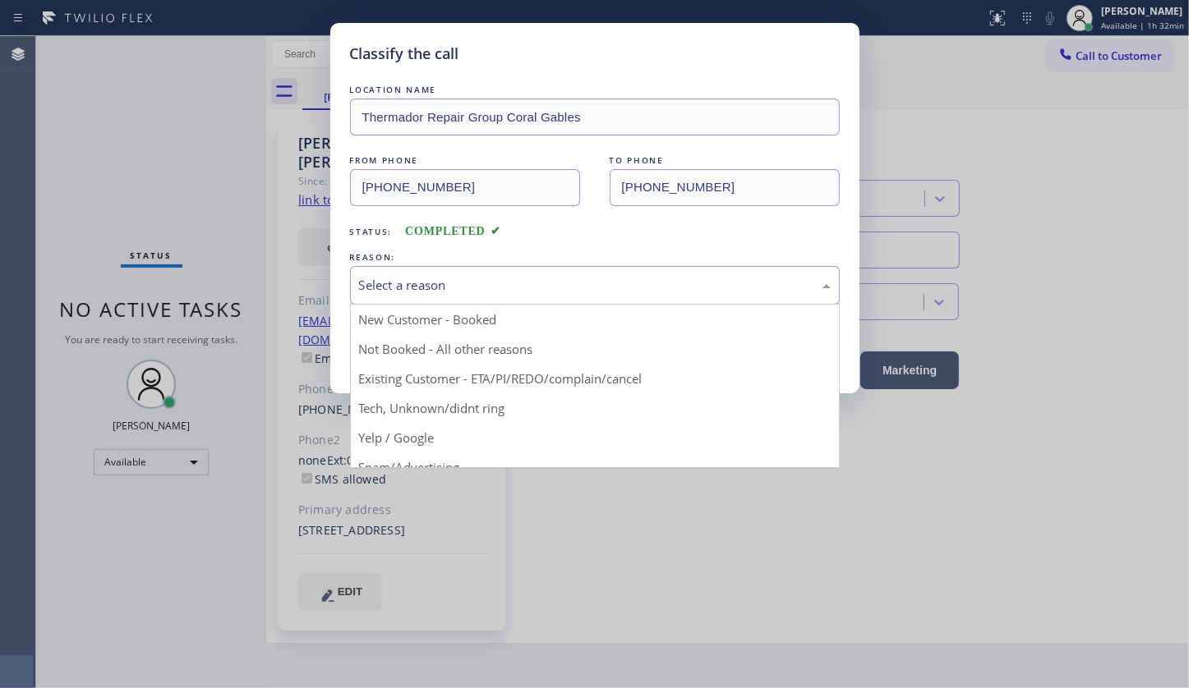
click at [375, 267] on div "Select a reason" at bounding box center [595, 285] width 490 height 39
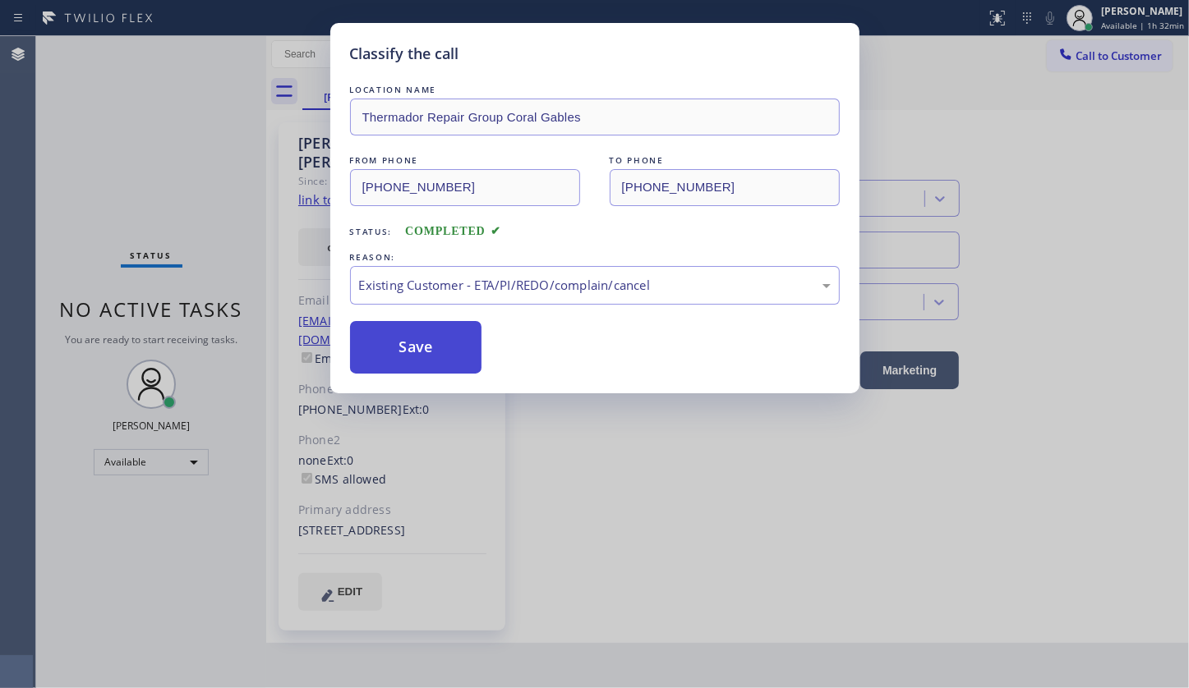
click at [413, 332] on button "Save" at bounding box center [416, 347] width 132 height 53
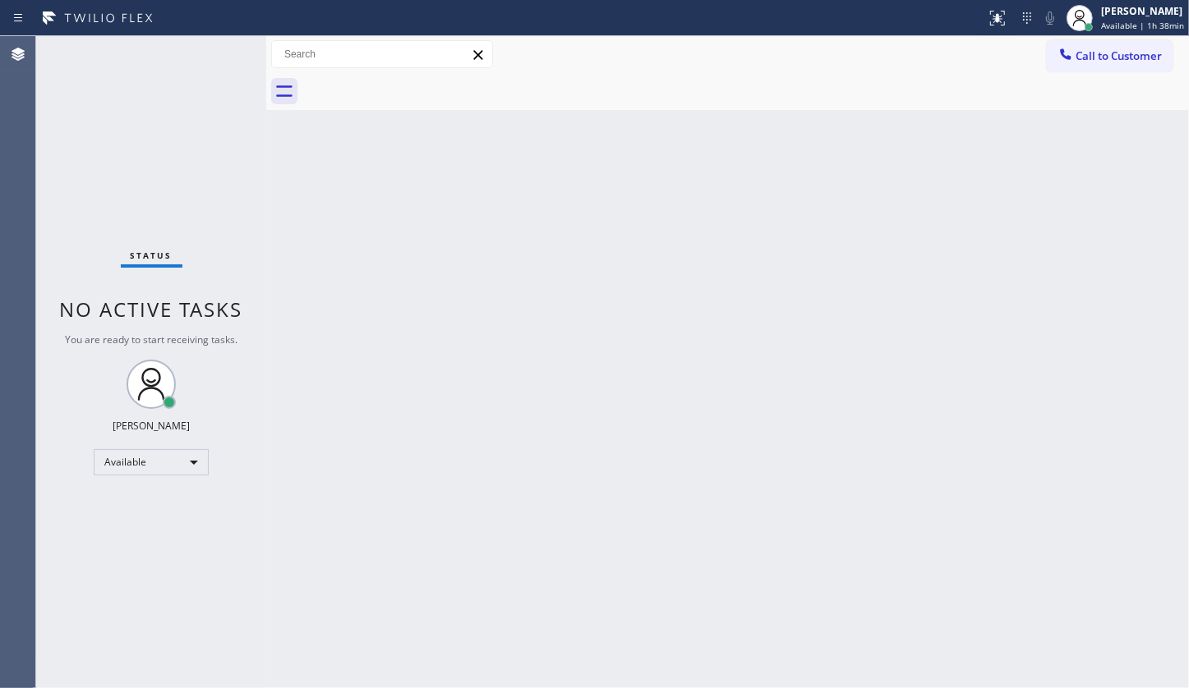
click at [406, 401] on div "Back to Dashboard Change Sender ID Customers Technicians Select a contact Outbo…" at bounding box center [727, 362] width 922 height 652
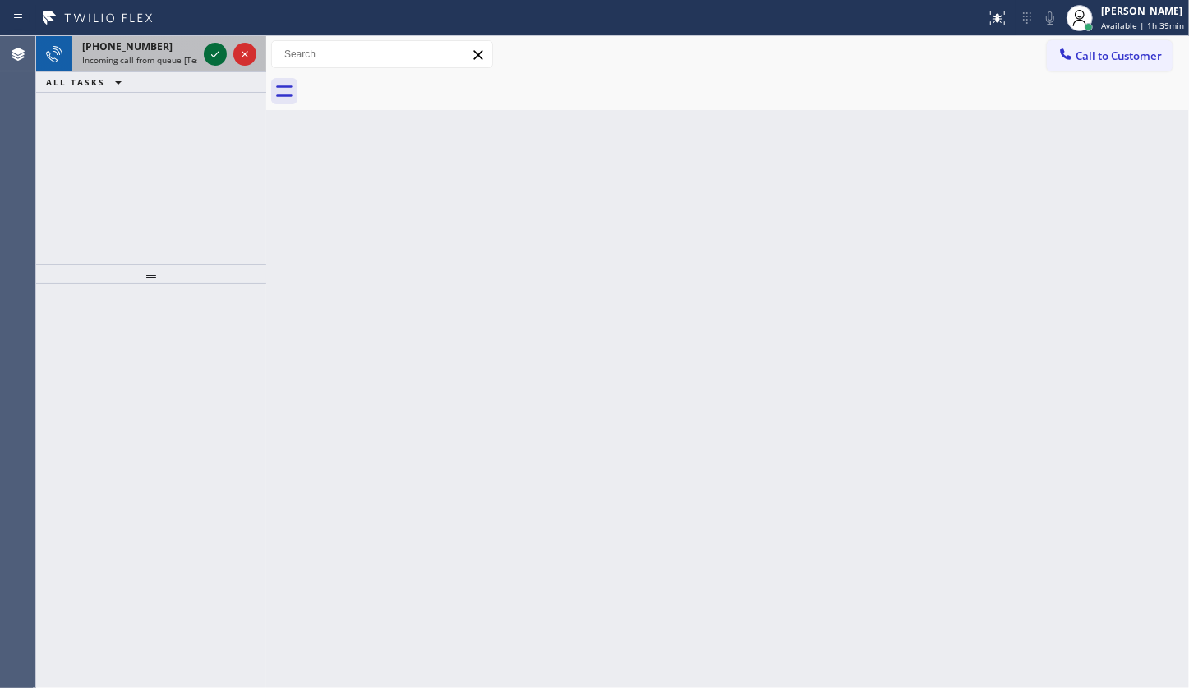
click at [209, 48] on icon at bounding box center [215, 54] width 20 height 20
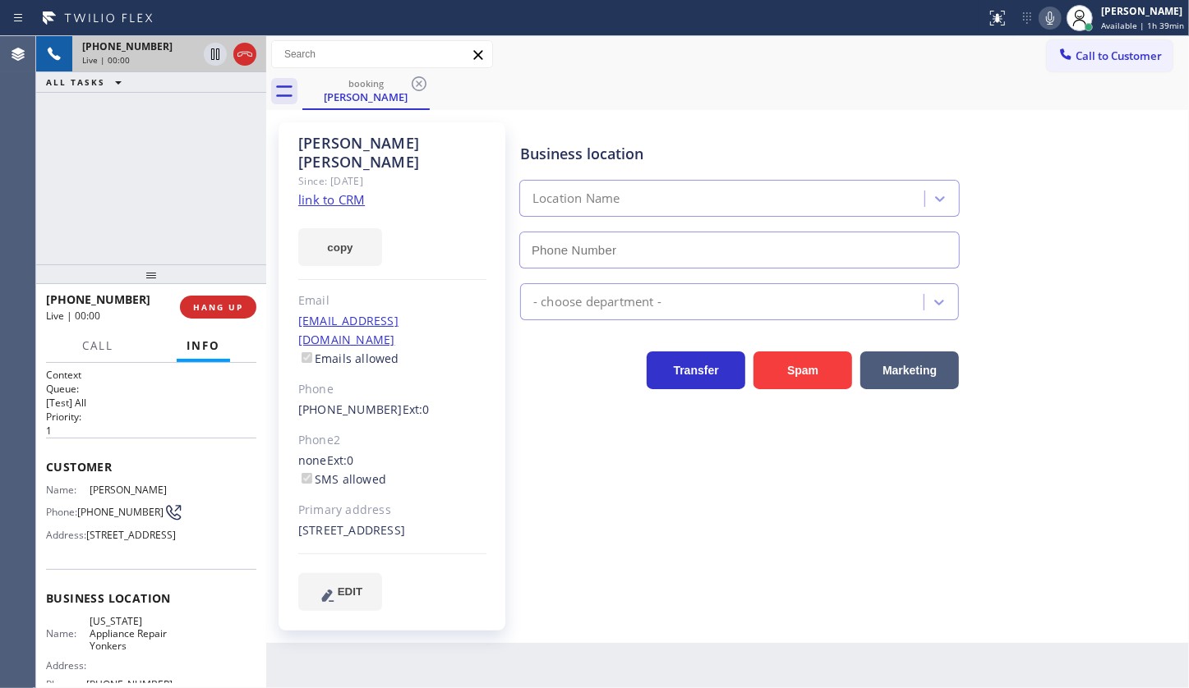
type input "(914) 873-0795"
click at [339, 191] on link "link to CRM" at bounding box center [331, 199] width 67 height 16
click at [1051, 16] on icon at bounding box center [1050, 18] width 20 height 20
drag, startPoint x: 182, startPoint y: 176, endPoint x: 168, endPoint y: 127, distance: 50.2
click at [180, 173] on div "+15163172801 Live | 01:31 ALL TASKS ALL TASKS ACTIVE TASKS TASKS IN WRAP UP" at bounding box center [151, 150] width 230 height 228
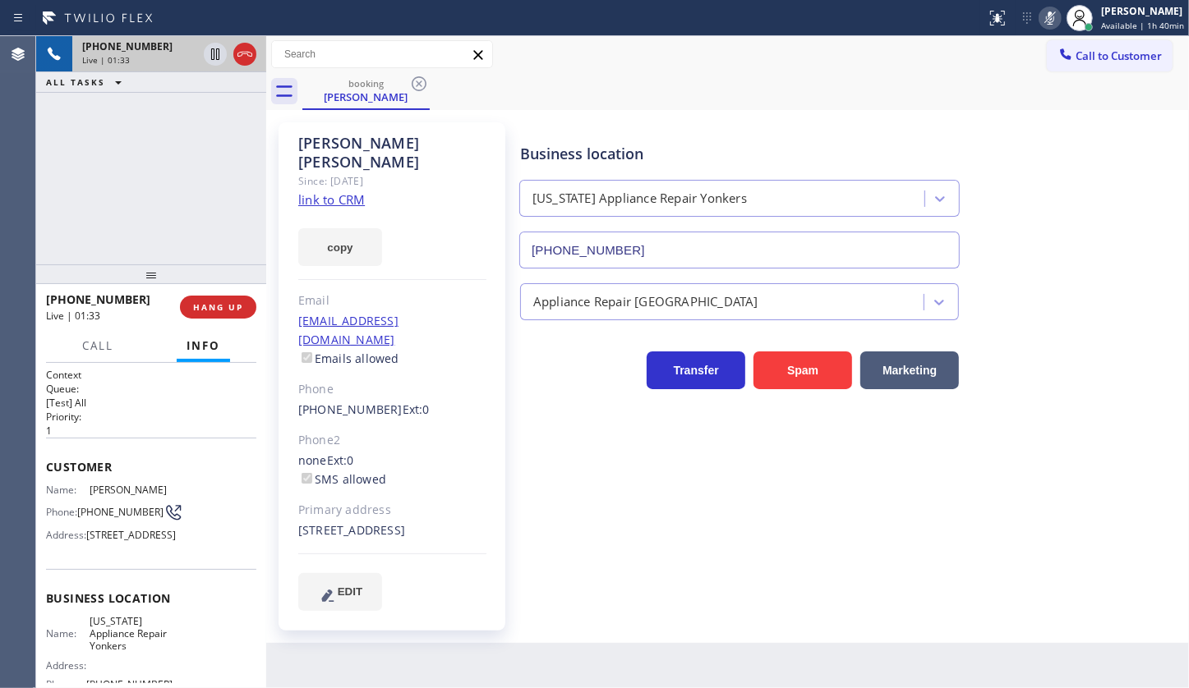
click at [1053, 20] on icon at bounding box center [1050, 18] width 20 height 20
drag, startPoint x: 49, startPoint y: 200, endPoint x: 134, endPoint y: 188, distance: 85.4
click at [62, 196] on div "+15163172801 Live | 02:32 ALL TASKS ALL TASKS ACTIVE TASKS TASKS IN WRAP UP" at bounding box center [151, 150] width 230 height 228
click at [1044, 18] on icon at bounding box center [1050, 18] width 20 height 20
click at [1048, 9] on icon at bounding box center [1050, 18] width 20 height 20
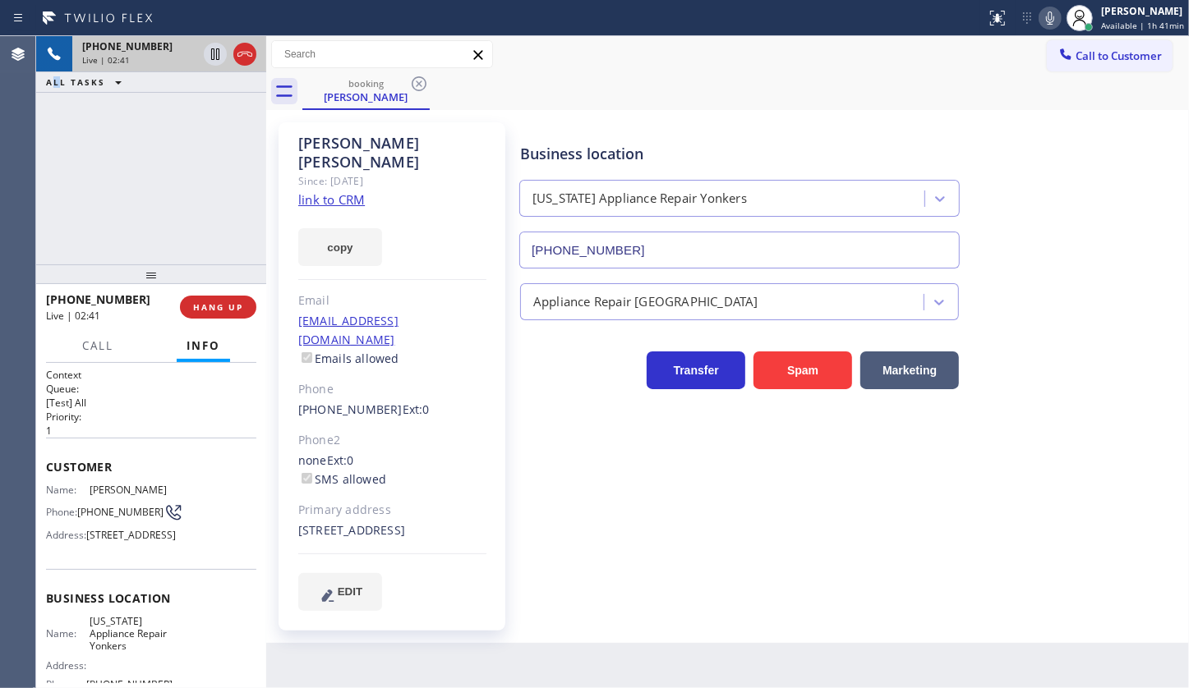
click at [1051, 16] on icon at bounding box center [1050, 18] width 20 height 20
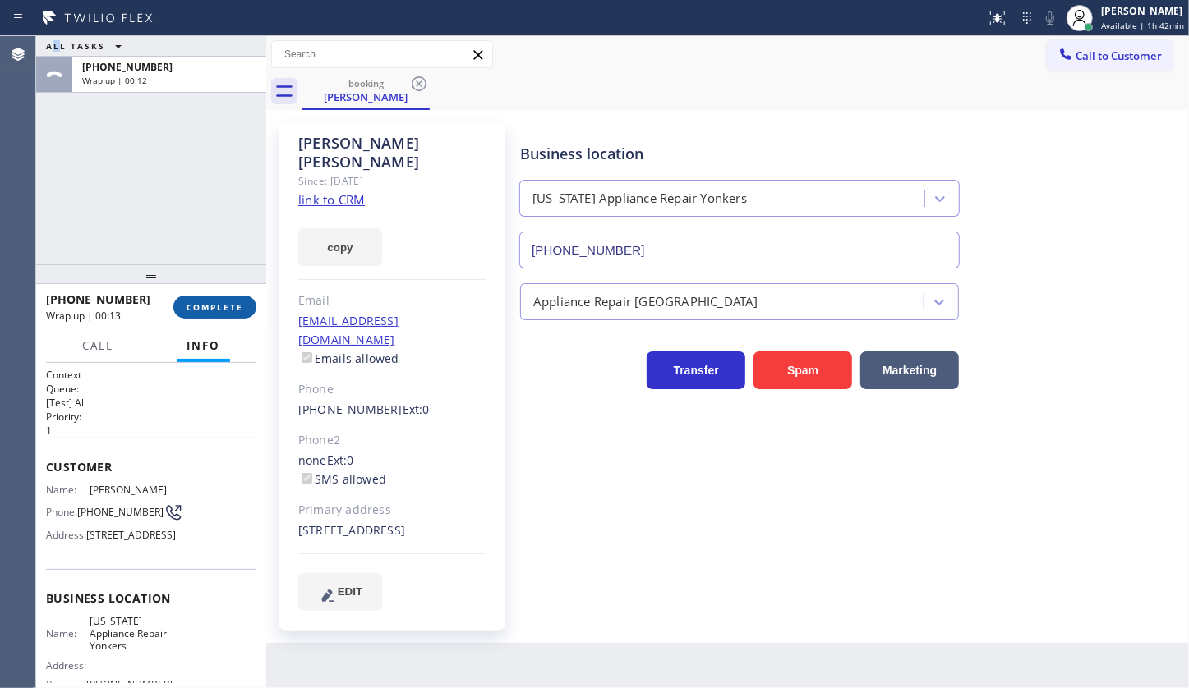
click at [218, 300] on button "COMPLETE" at bounding box center [214, 307] width 83 height 23
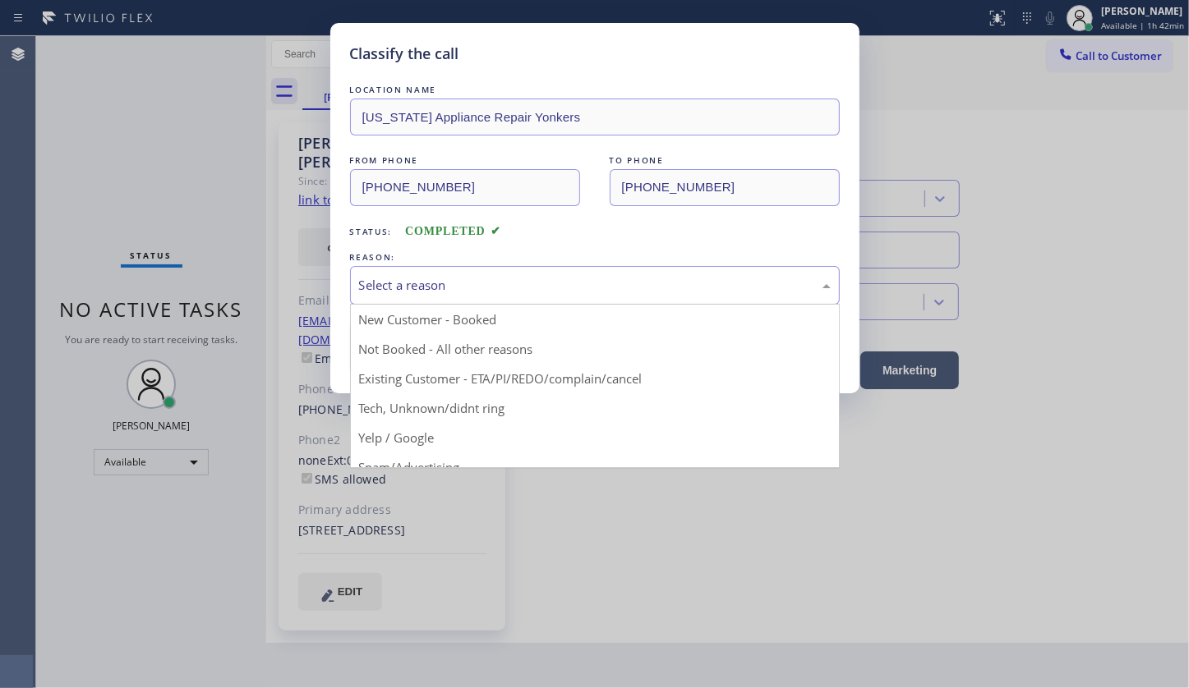
click at [434, 282] on div "Select a reason" at bounding box center [595, 285] width 472 height 19
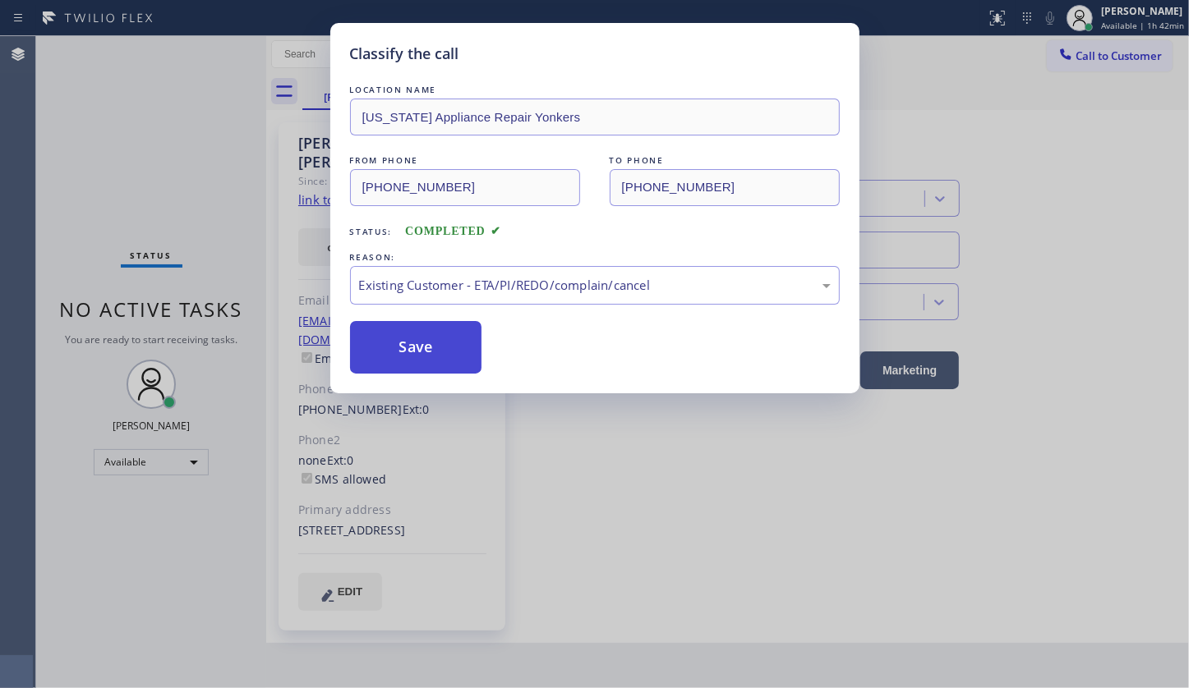
drag, startPoint x: 410, startPoint y: 378, endPoint x: 412, endPoint y: 358, distance: 19.9
click at [412, 358] on button "Save" at bounding box center [416, 347] width 132 height 53
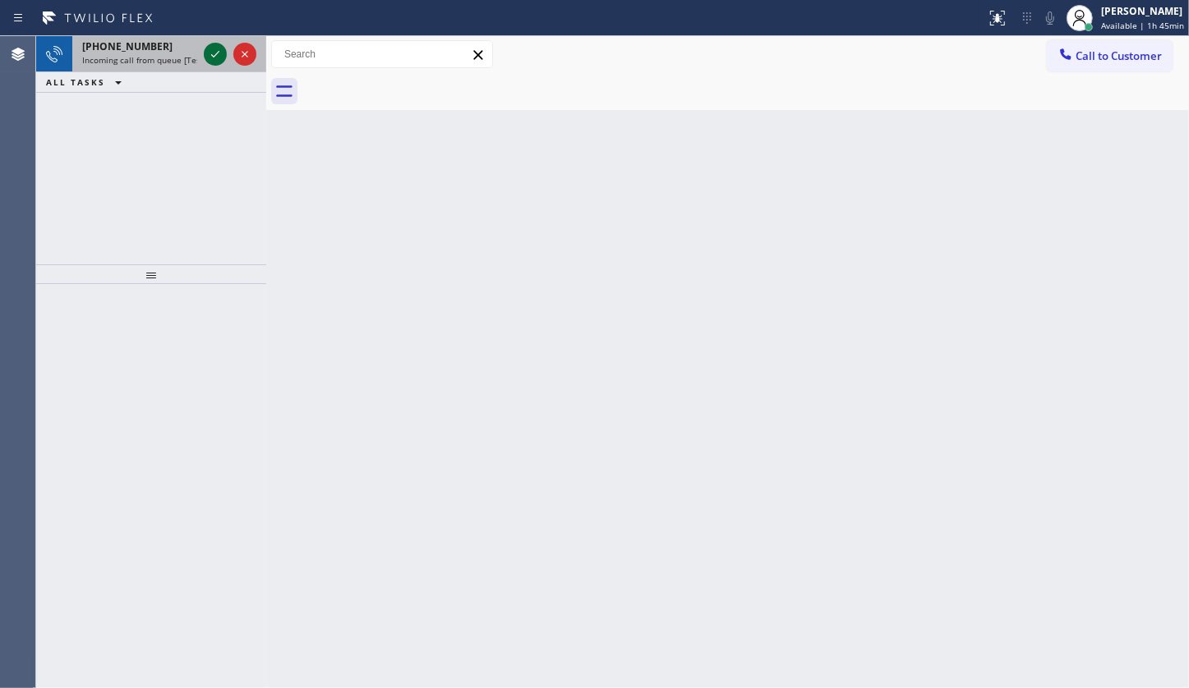
click at [208, 53] on icon at bounding box center [215, 54] width 20 height 20
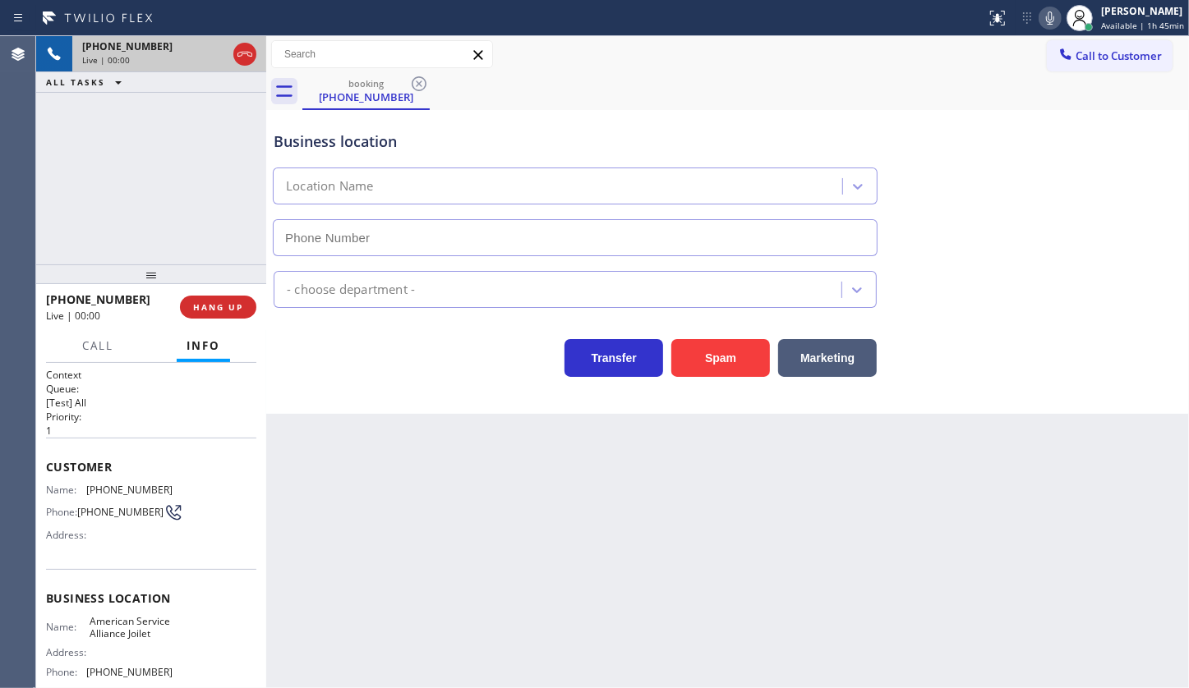
type input "(779) 212-7220"
click at [207, 51] on icon at bounding box center [215, 54] width 20 height 20
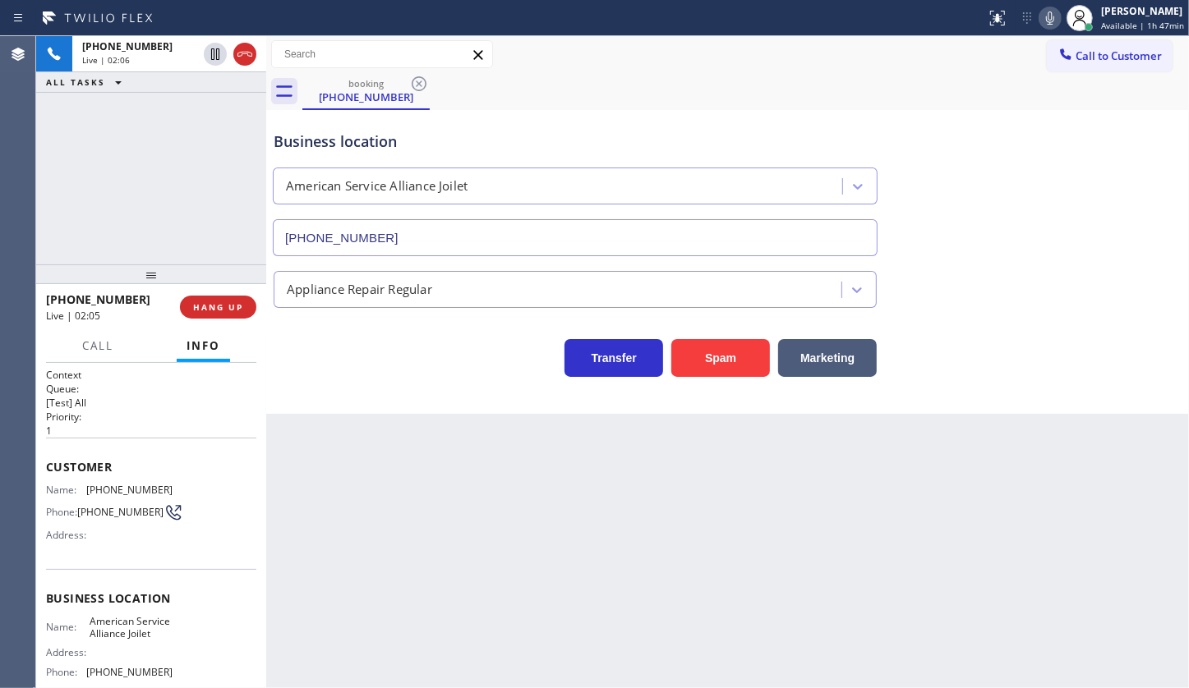
click at [1051, 15] on icon at bounding box center [1050, 18] width 20 height 20
drag, startPoint x: 89, startPoint y: 483, endPoint x: 214, endPoint y: 485, distance: 124.9
click at [214, 485] on div "Name: (708) 218-2694 Phone: (708) 218-2694 Address:" at bounding box center [151, 516] width 210 height 65
click at [214, 52] on icon at bounding box center [215, 54] width 12 height 12
click at [1046, 18] on icon at bounding box center [1050, 18] width 20 height 20
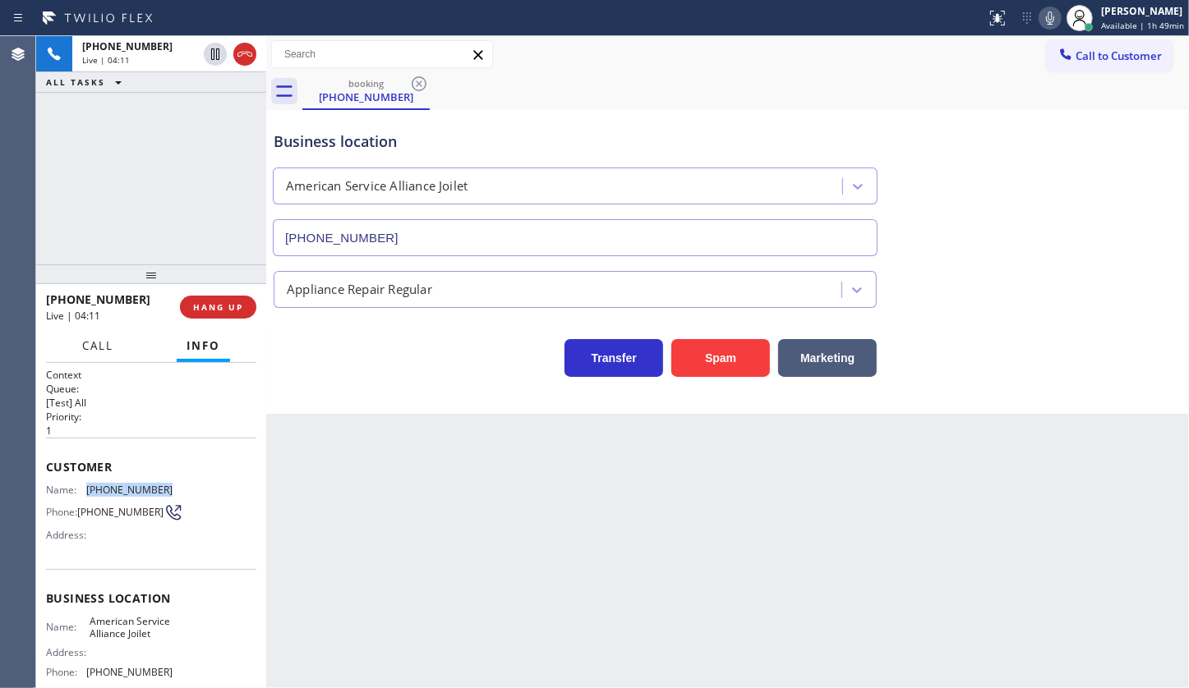
click at [82, 341] on button "Call" at bounding box center [97, 346] width 51 height 32
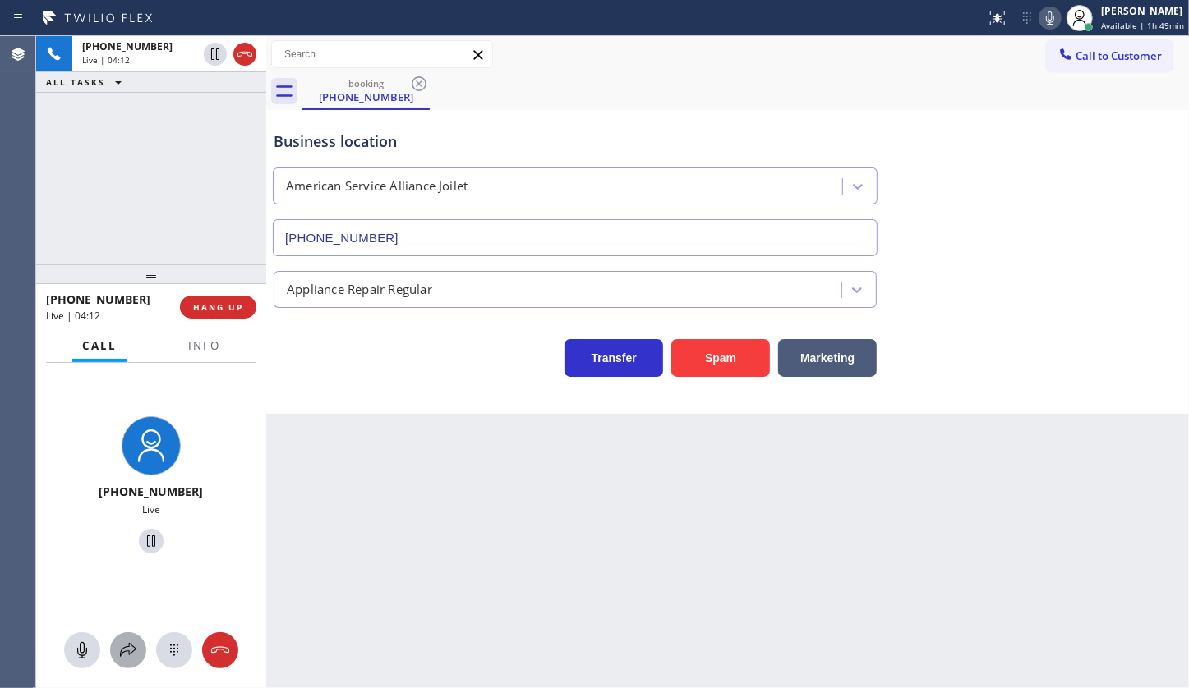
click at [123, 648] on icon at bounding box center [128, 651] width 20 height 20
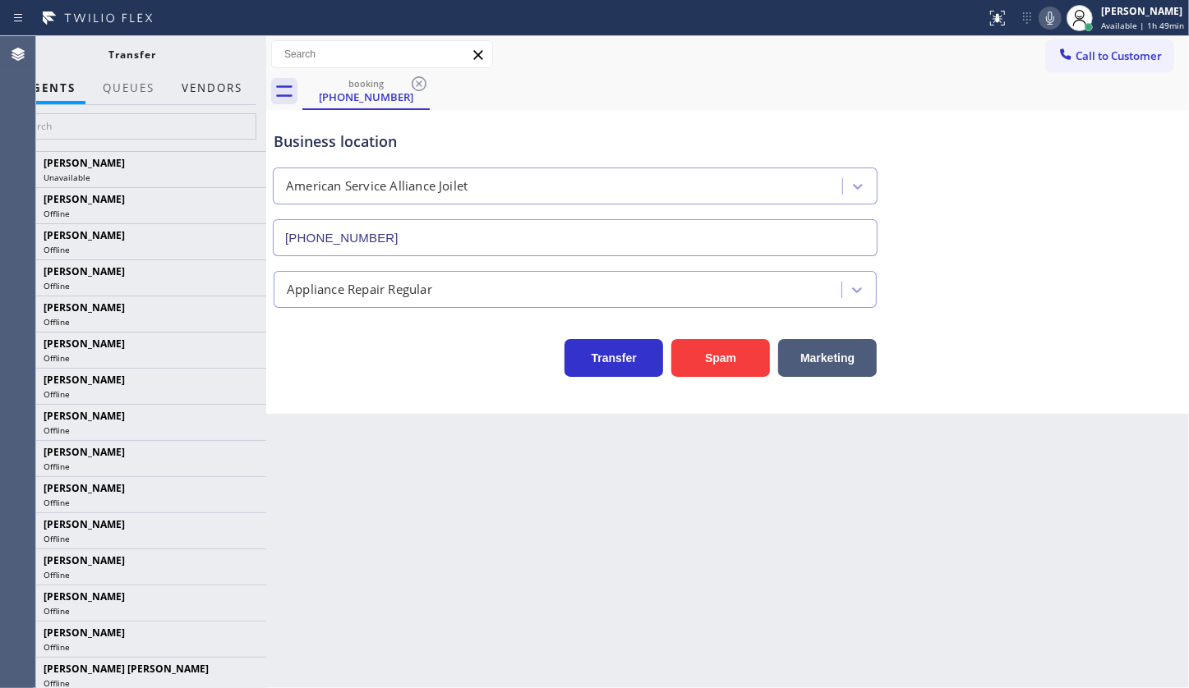
click at [208, 90] on button "Vendors" at bounding box center [212, 88] width 81 height 32
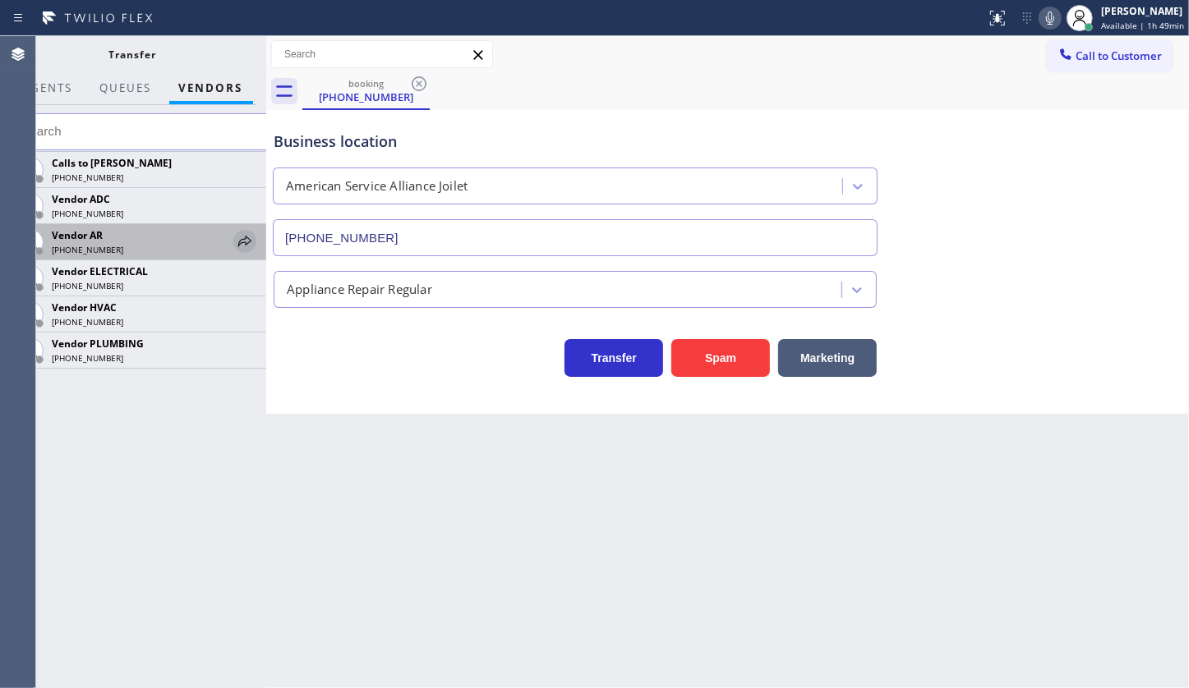
click at [249, 237] on icon at bounding box center [245, 242] width 20 height 20
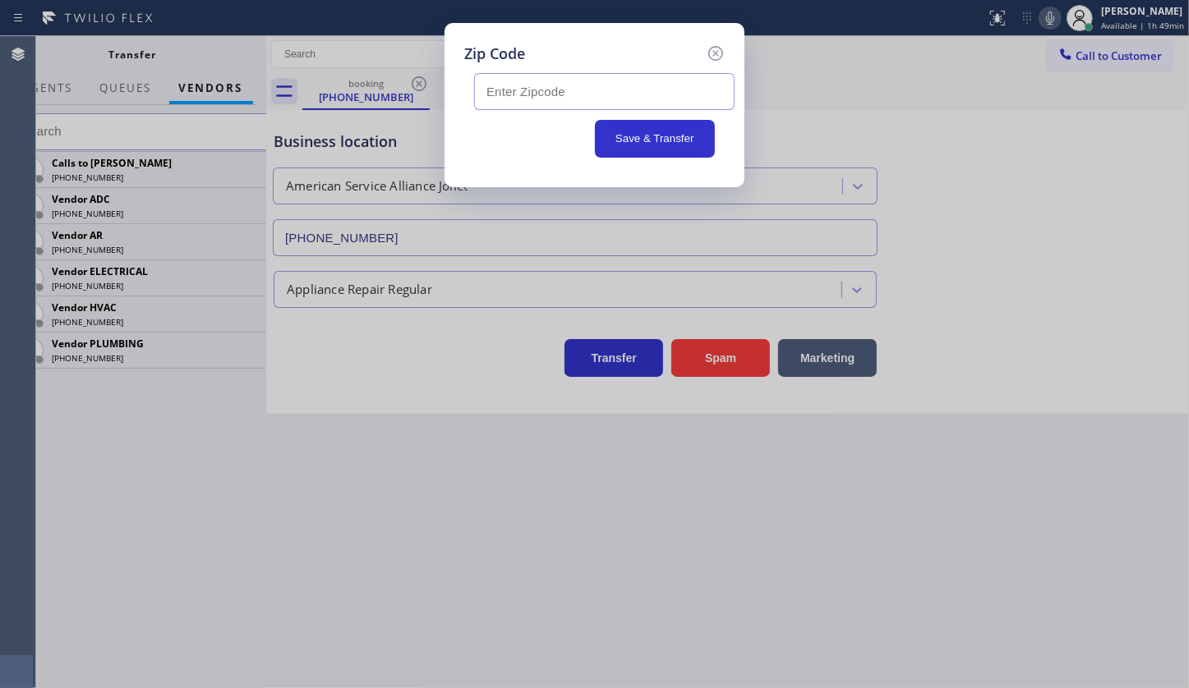
click at [482, 86] on input "text" at bounding box center [604, 91] width 260 height 37
type input "60403"
click at [614, 134] on button "Save & Transfer" at bounding box center [655, 139] width 121 height 38
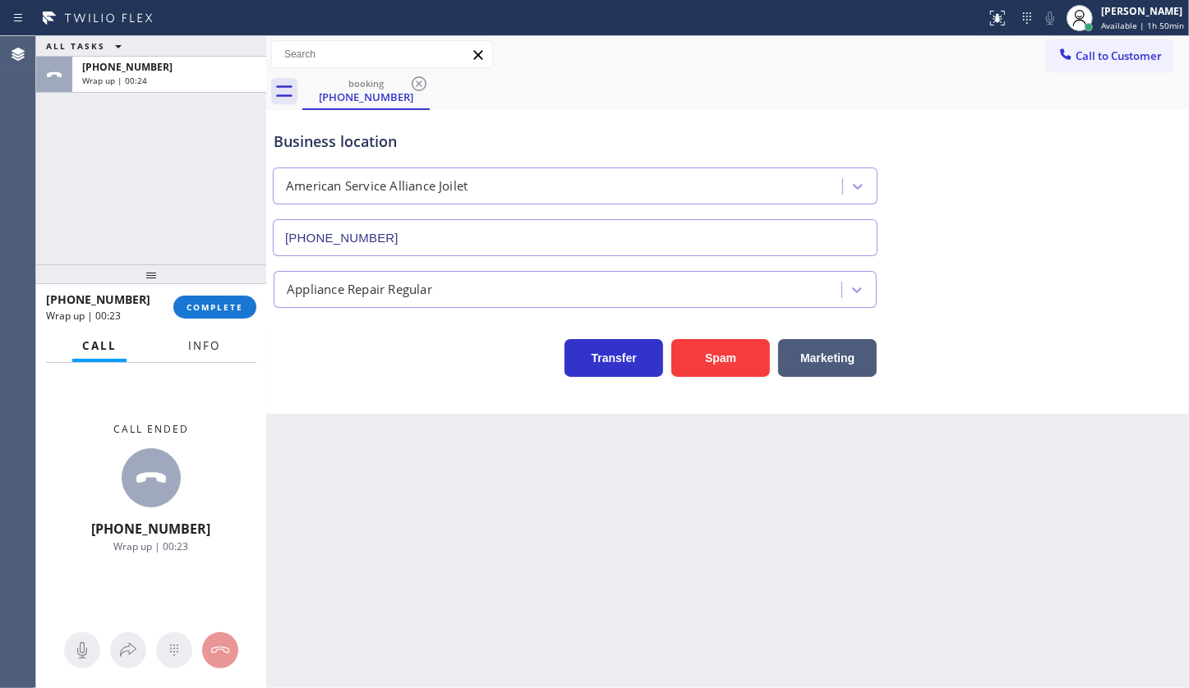
click at [191, 355] on button "Info" at bounding box center [204, 346] width 52 height 32
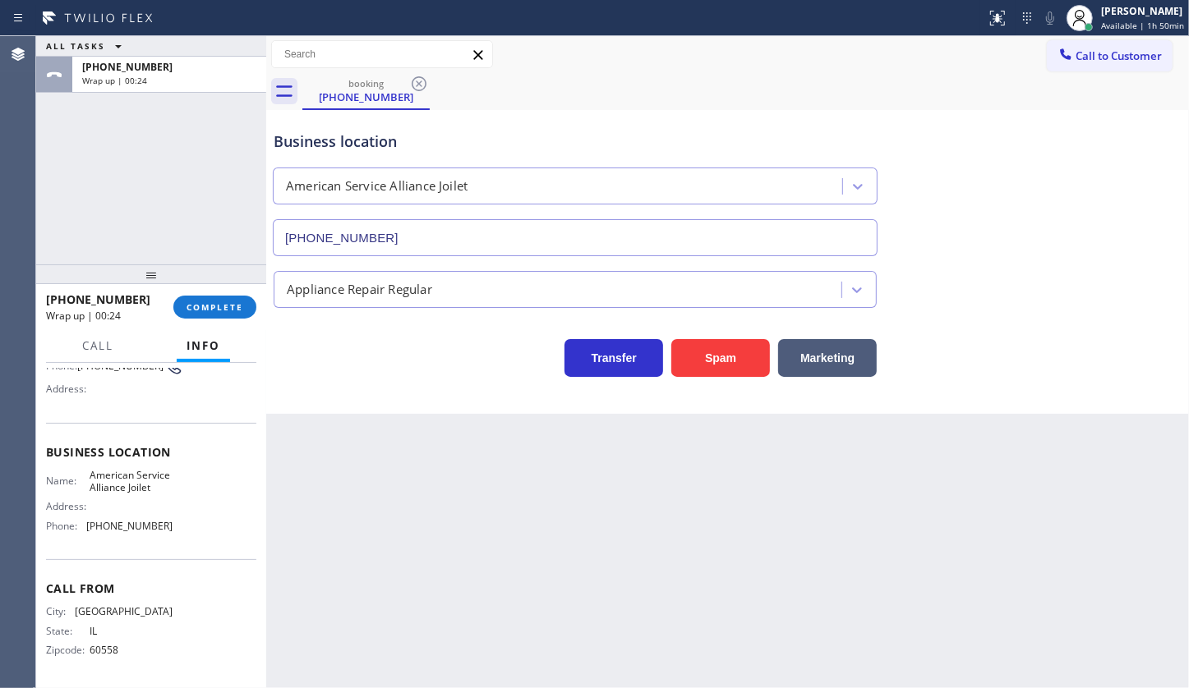
scroll to position [175, 0]
drag, startPoint x: 74, startPoint y: 520, endPoint x: 177, endPoint y: 512, distance: 103.0
click at [177, 512] on div "Name: American Service Alliance Joilet Address: Phone: (779) 212-7220" at bounding box center [151, 504] width 210 height 71
drag, startPoint x: 117, startPoint y: 533, endPoint x: 91, endPoint y: 516, distance: 30.8
click at [115, 531] on div "Business location Name: American Service Alliance Joilet Address: Phone: (779) …" at bounding box center [151, 491] width 210 height 137
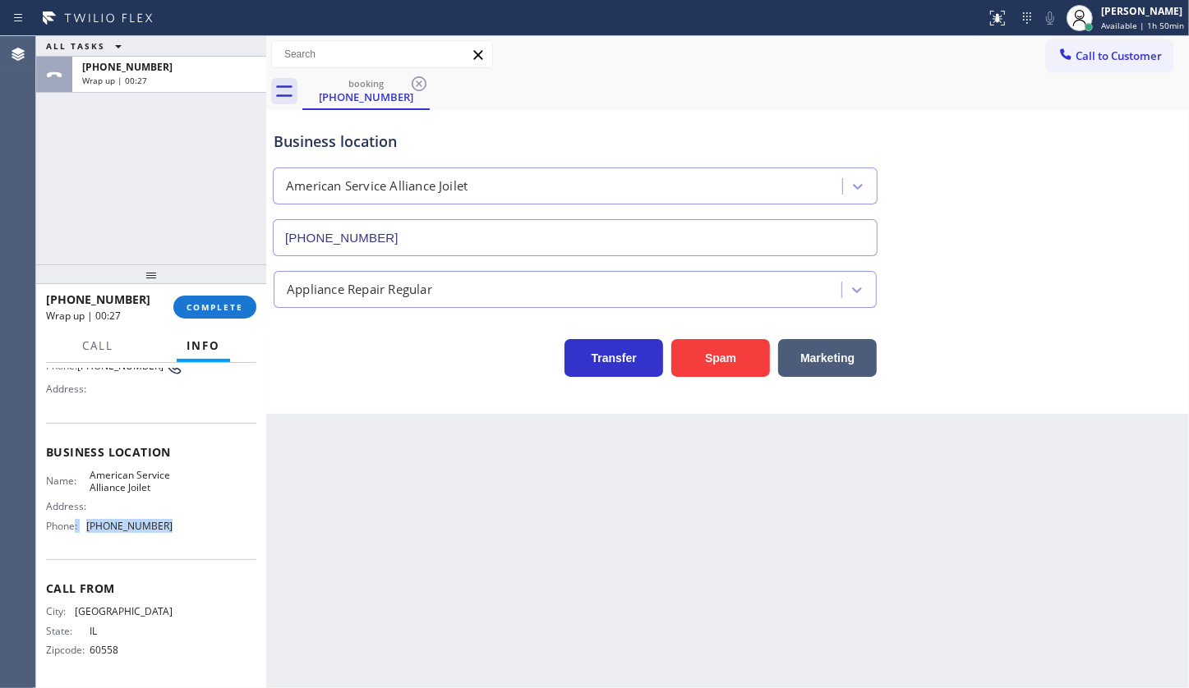
click at [82, 523] on div "Name: American Service Alliance Joilet Address: Phone: (779) 212-7220" at bounding box center [109, 504] width 127 height 71
drag, startPoint x: 83, startPoint y: 513, endPoint x: 185, endPoint y: 527, distance: 102.8
click at [185, 527] on div "Business location Name: American Service Alliance Joilet Address: Phone: (779) …" at bounding box center [151, 491] width 210 height 137
click at [207, 308] on span "COMPLETE" at bounding box center [214, 307] width 57 height 12
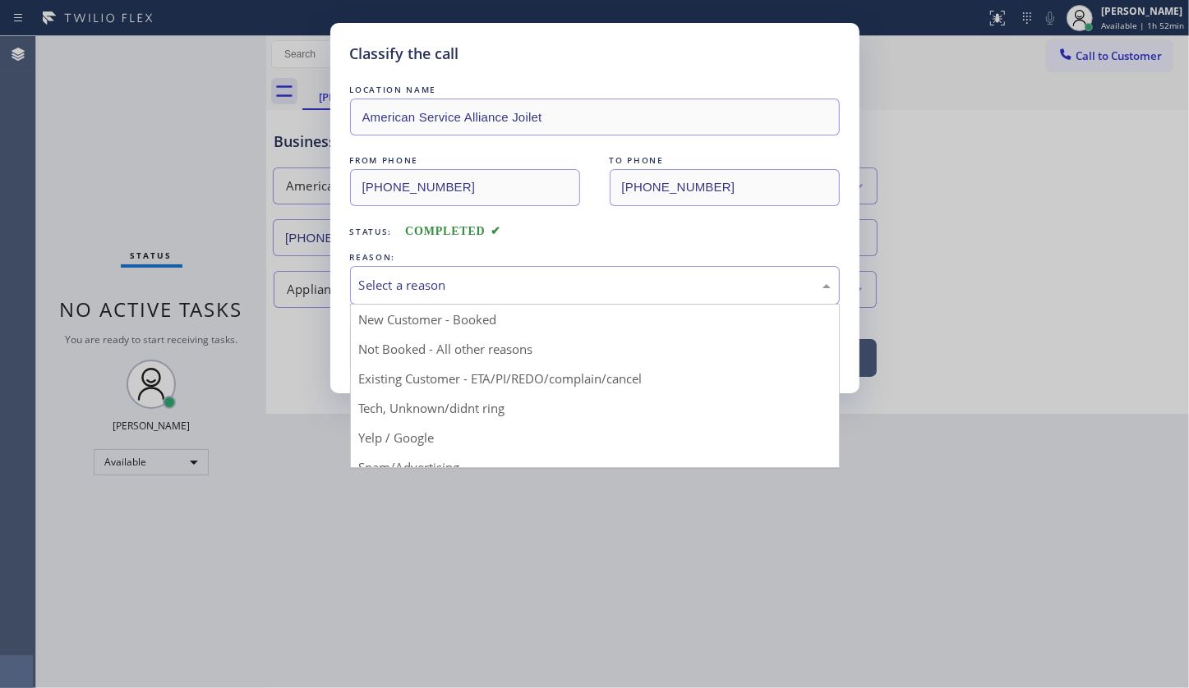
click at [439, 288] on div "Select a reason" at bounding box center [595, 285] width 472 height 19
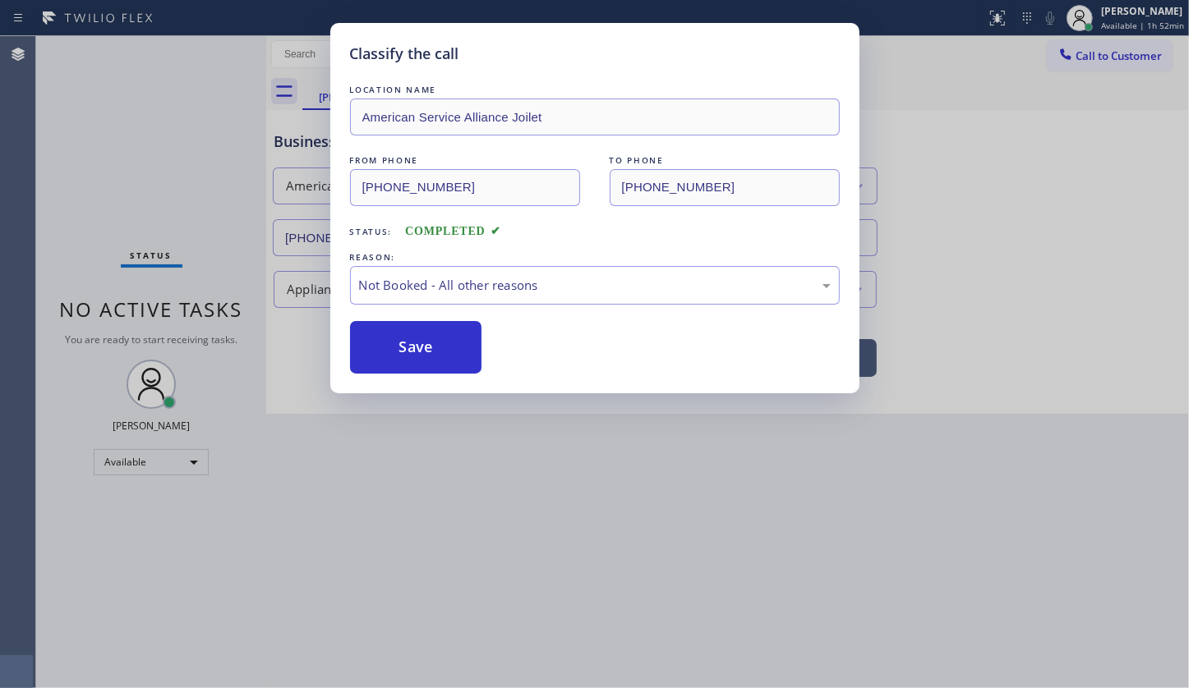
drag, startPoint x: 407, startPoint y: 354, endPoint x: 120, endPoint y: 7, distance: 450.5
click at [391, 334] on button "Save" at bounding box center [416, 347] width 132 height 53
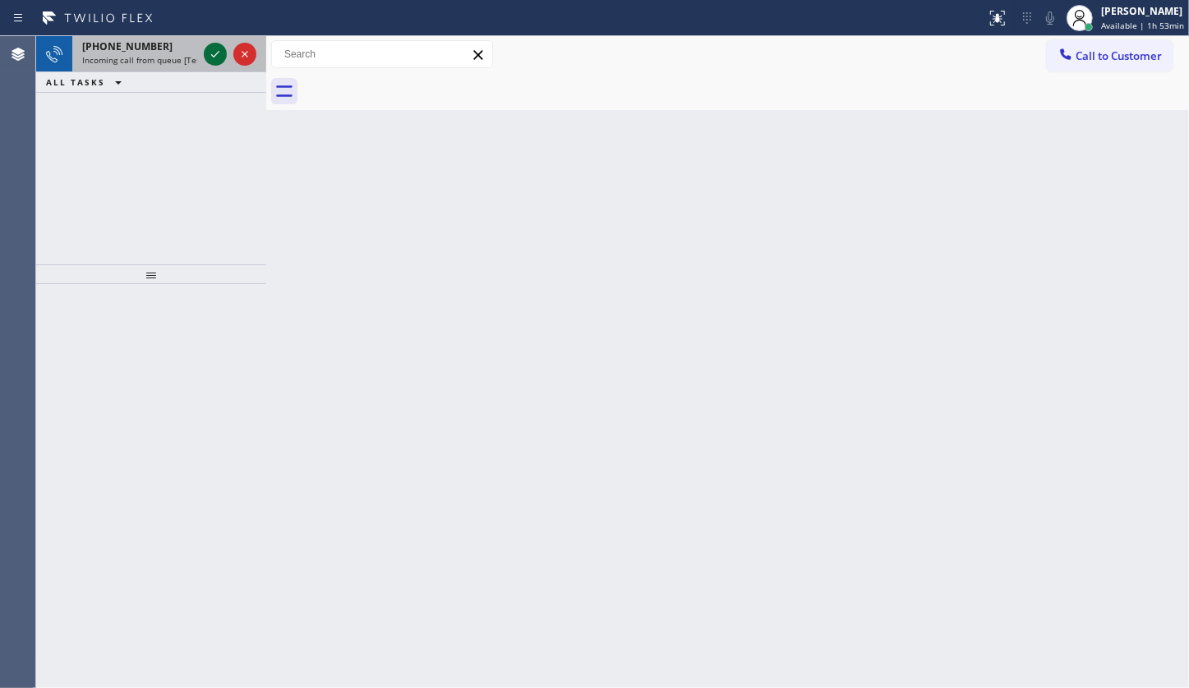
click at [210, 58] on icon at bounding box center [215, 54] width 20 height 20
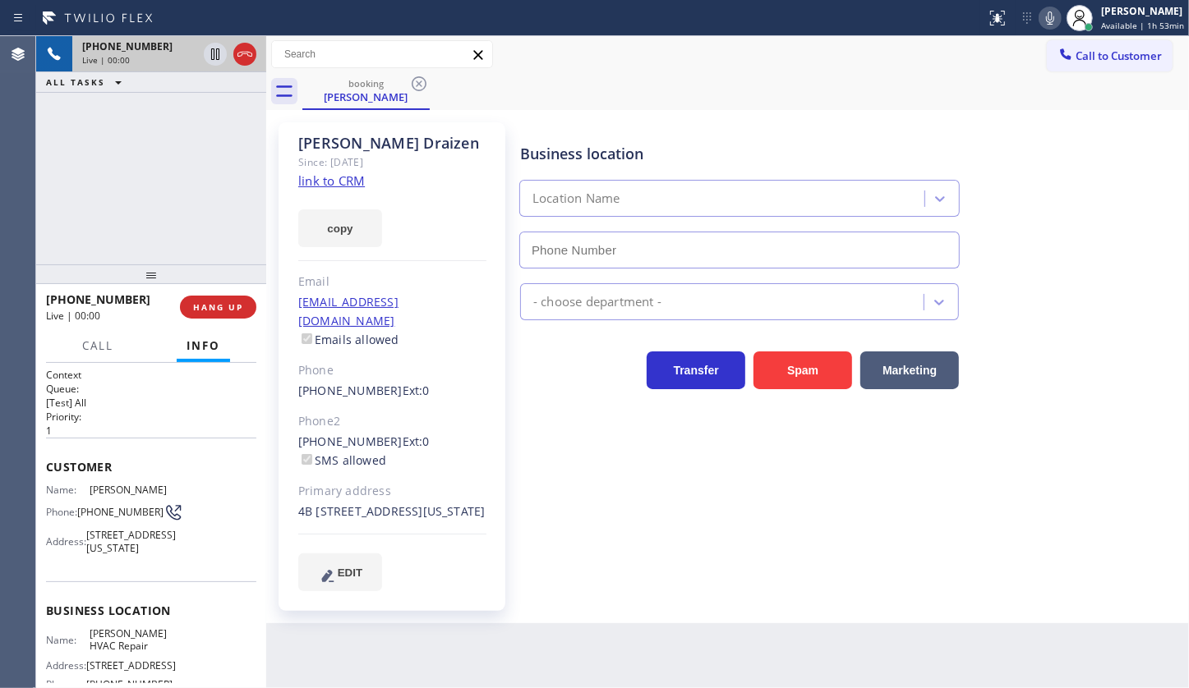
type input "(929) 325-2750"
click at [323, 177] on link "link to CRM" at bounding box center [331, 181] width 67 height 16
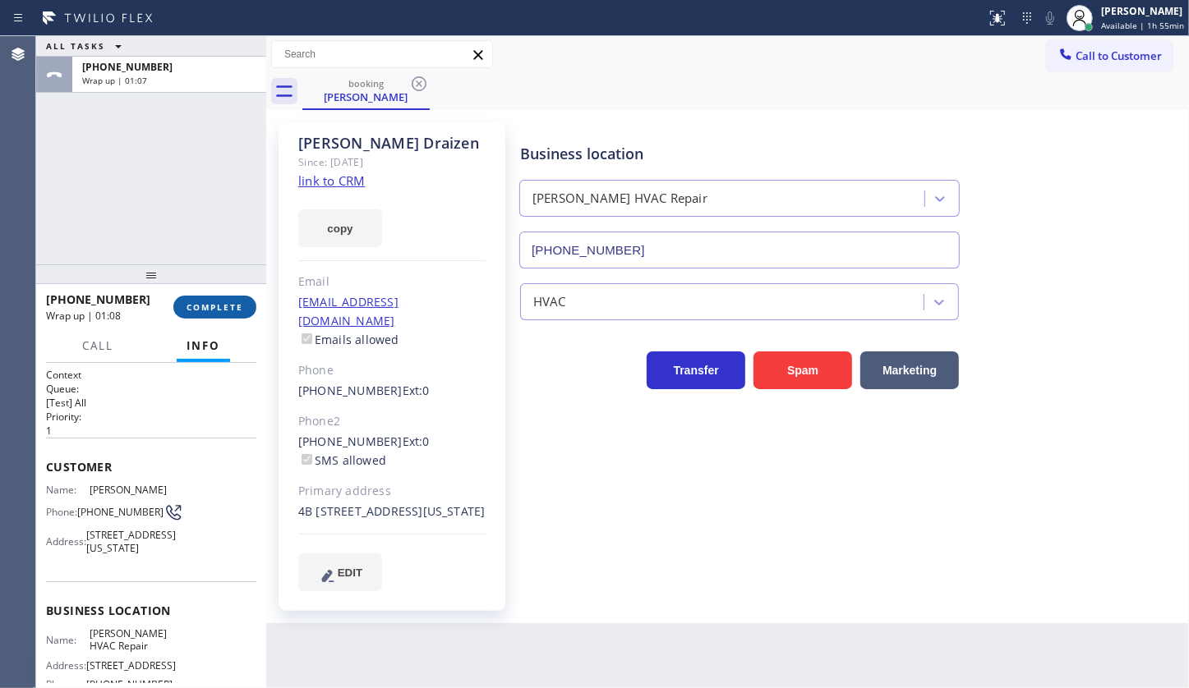
click at [207, 307] on span "COMPLETE" at bounding box center [214, 307] width 57 height 12
click at [171, 299] on div "+19179918027 Wrap up | 01:10" at bounding box center [109, 307] width 127 height 43
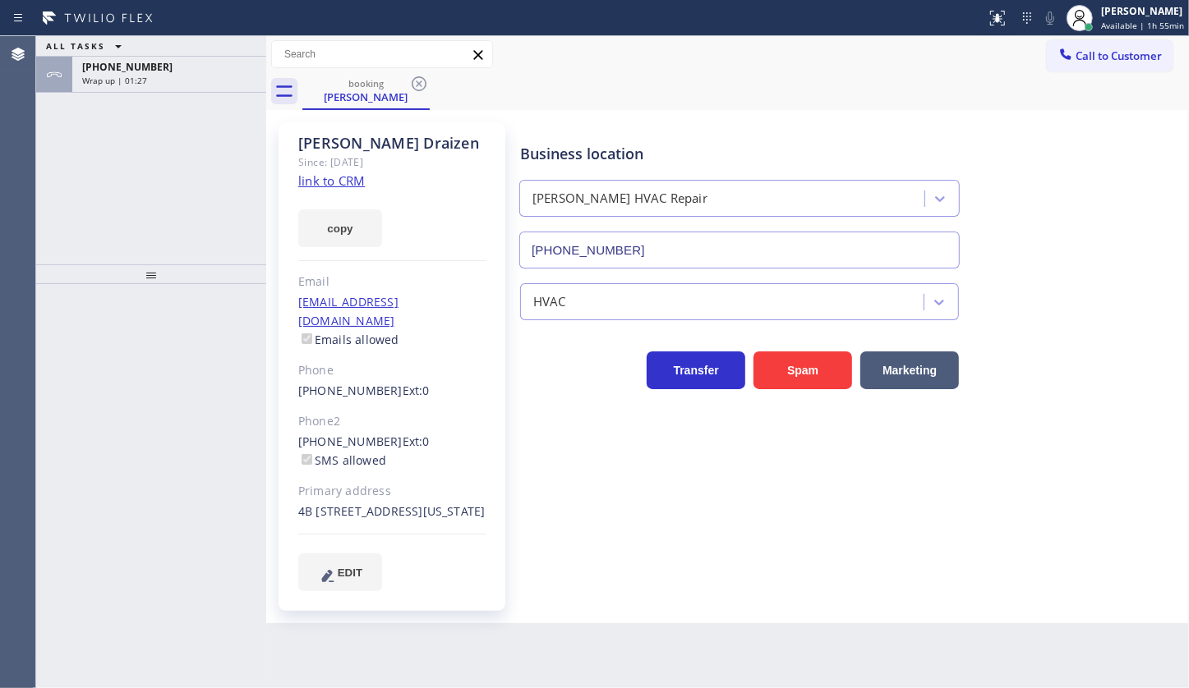
type input "(929) 325-2750"
click at [180, 67] on div "+19179918027" at bounding box center [169, 67] width 174 height 14
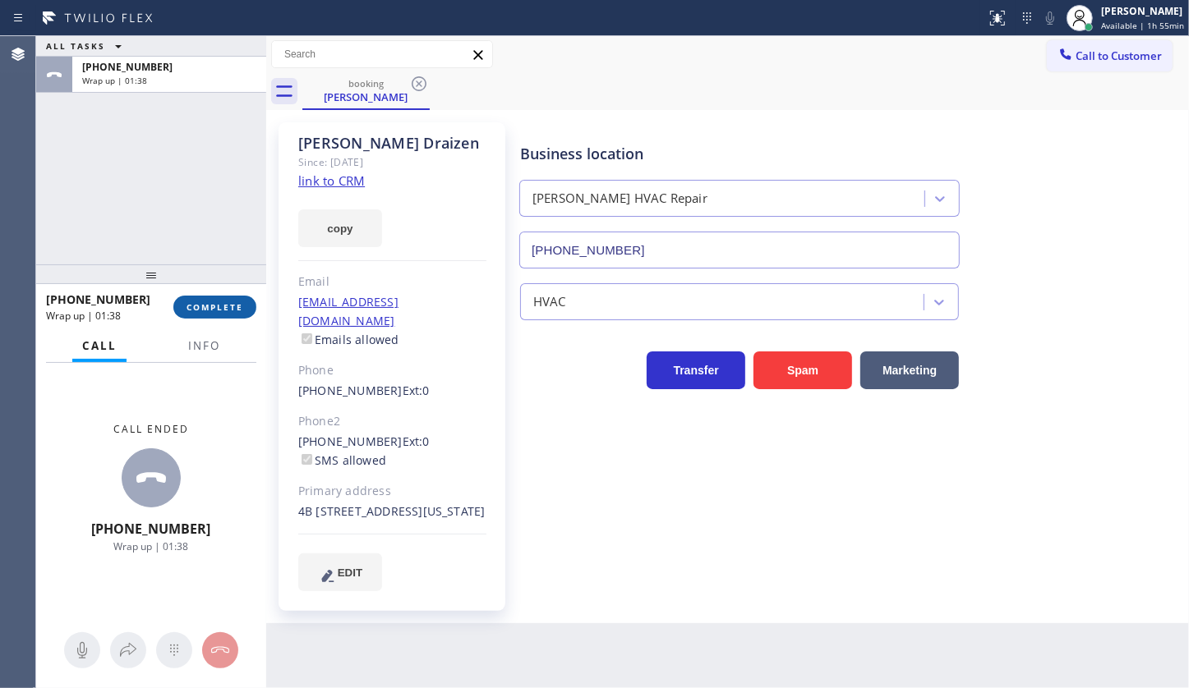
click at [205, 306] on span "COMPLETE" at bounding box center [214, 307] width 57 height 12
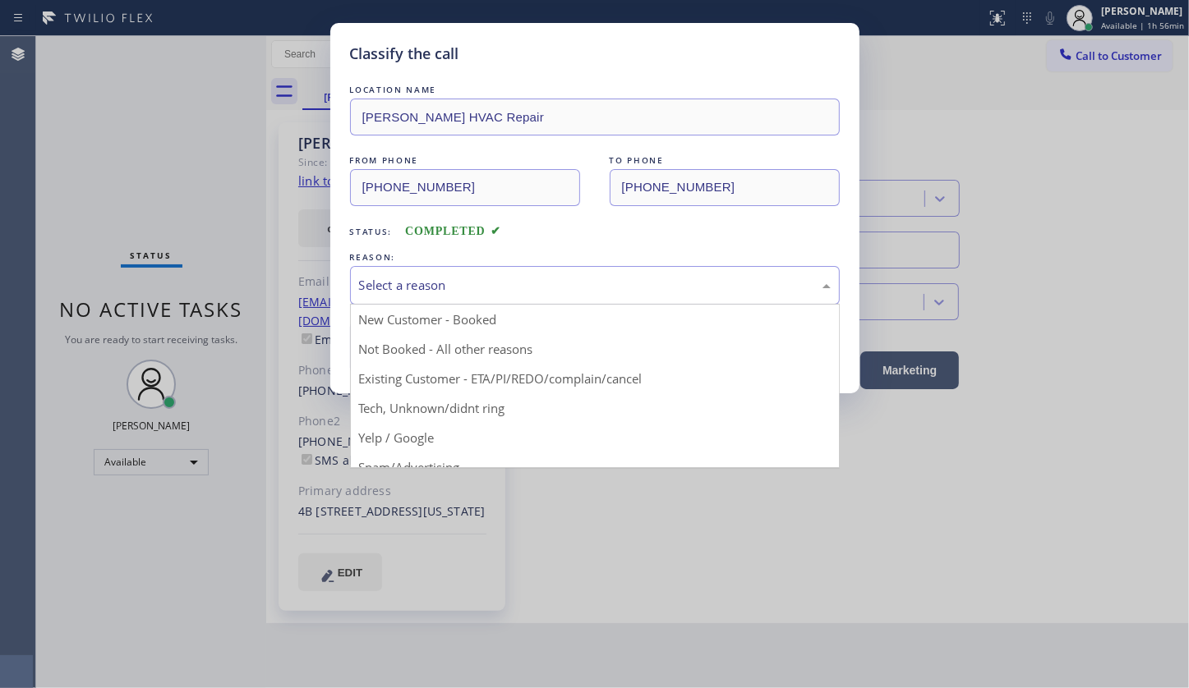
click at [431, 284] on div "Select a reason" at bounding box center [595, 285] width 472 height 19
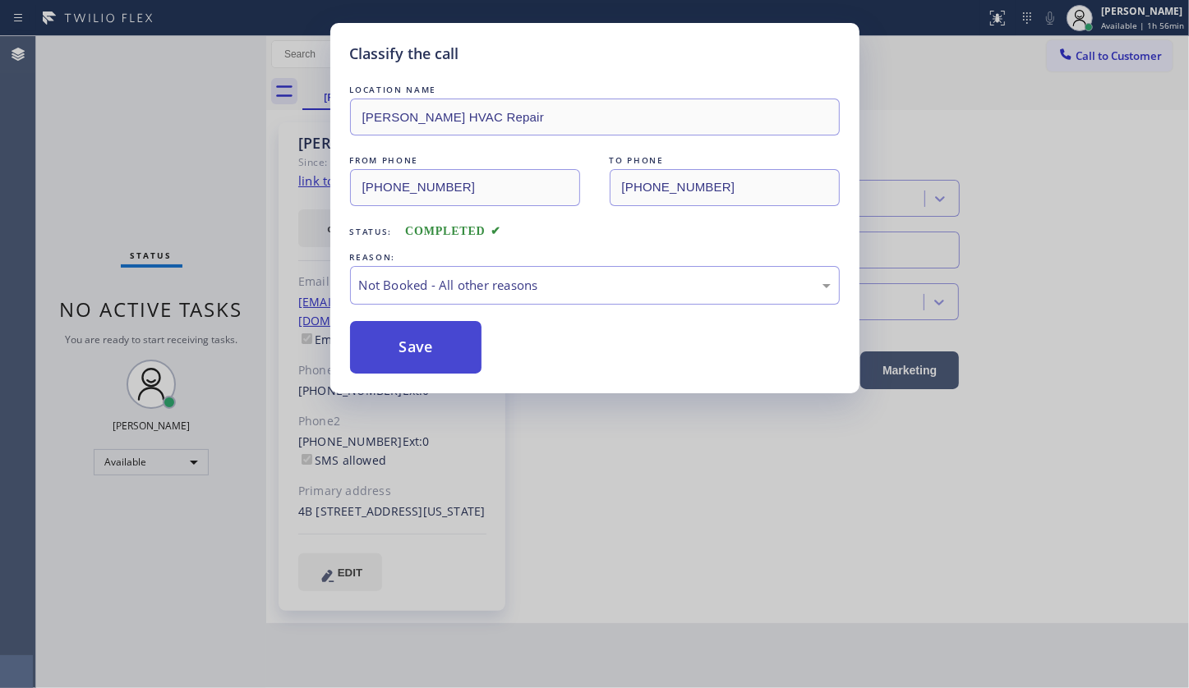
click at [410, 349] on button "Save" at bounding box center [416, 347] width 132 height 53
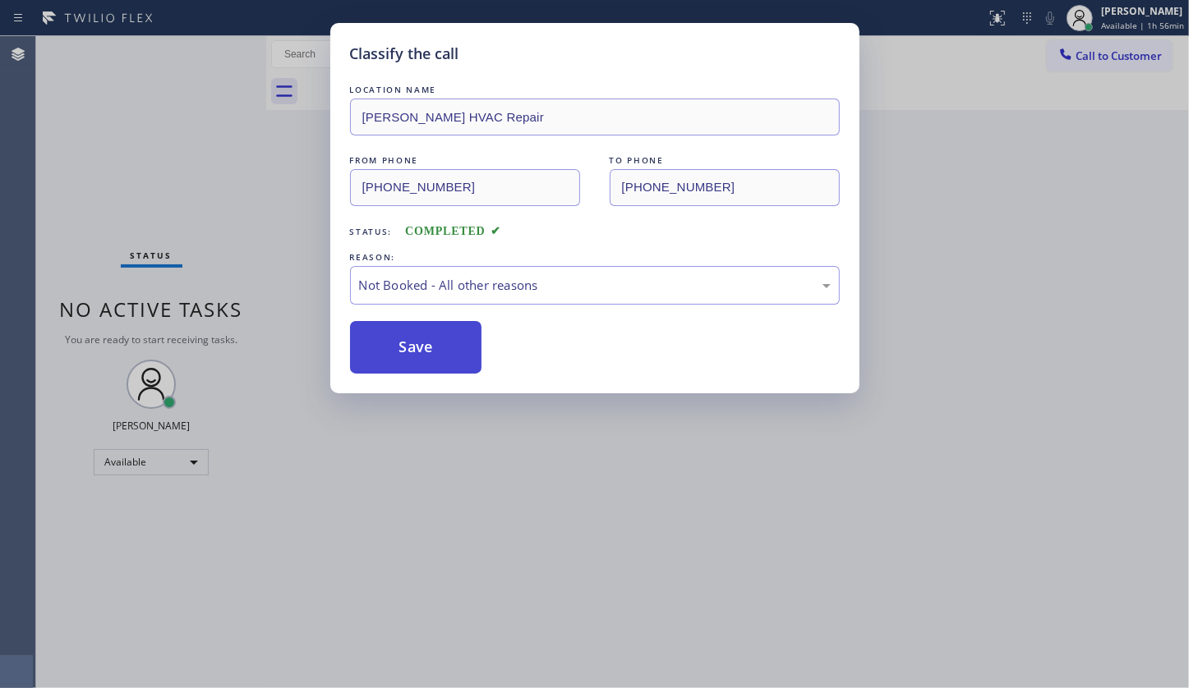
click at [410, 349] on button "Save" at bounding box center [416, 347] width 132 height 53
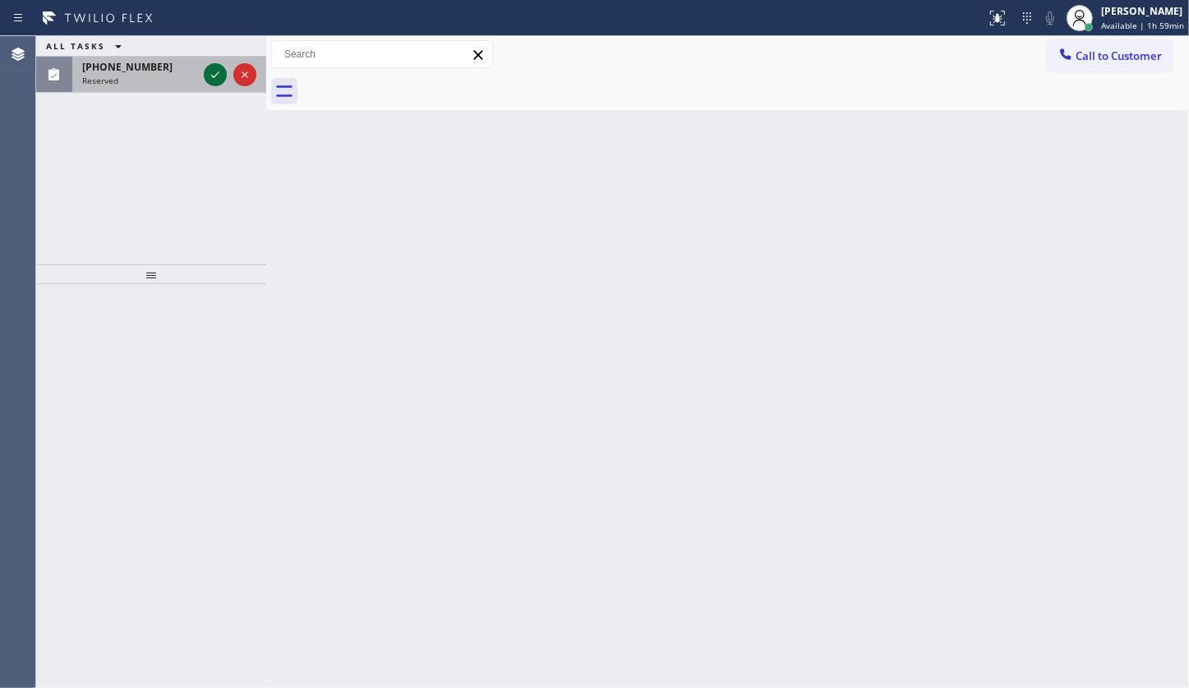
click at [213, 74] on icon at bounding box center [215, 75] width 20 height 20
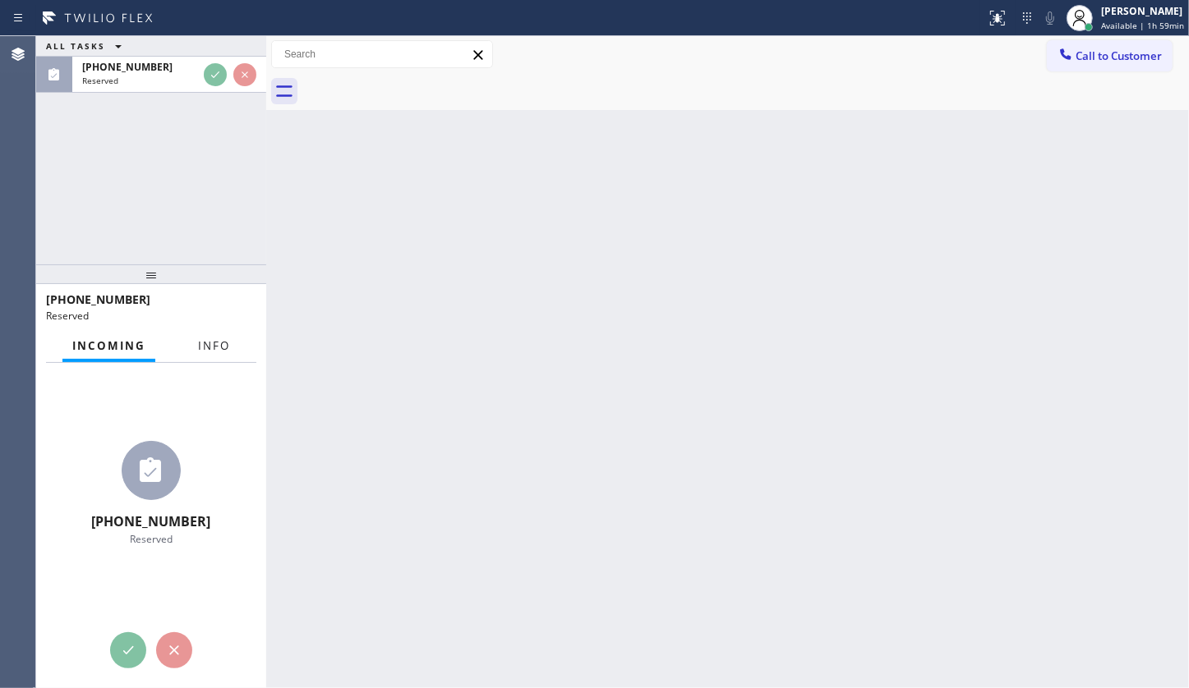
click at [212, 352] on div "Incoming Info" at bounding box center [151, 346] width 210 height 33
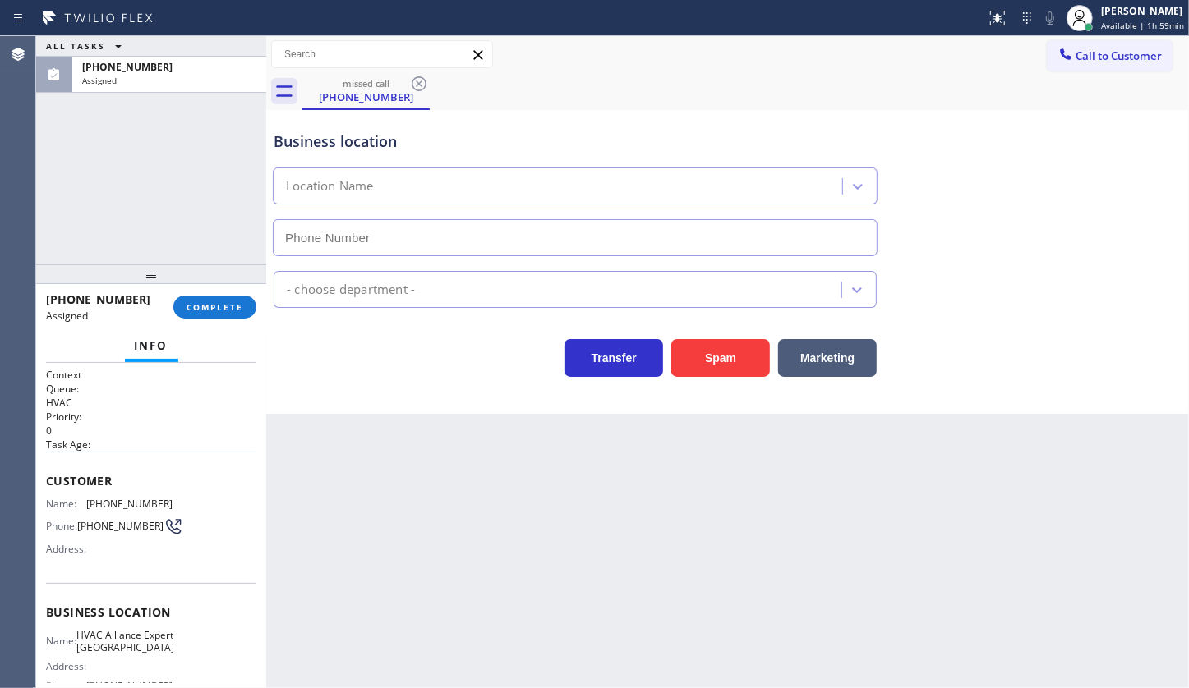
type input "(786) 465-5241"
drag, startPoint x: 46, startPoint y: 472, endPoint x: 48, endPoint y: 481, distance: 8.4
click at [48, 481] on span "Customer" at bounding box center [151, 481] width 210 height 16
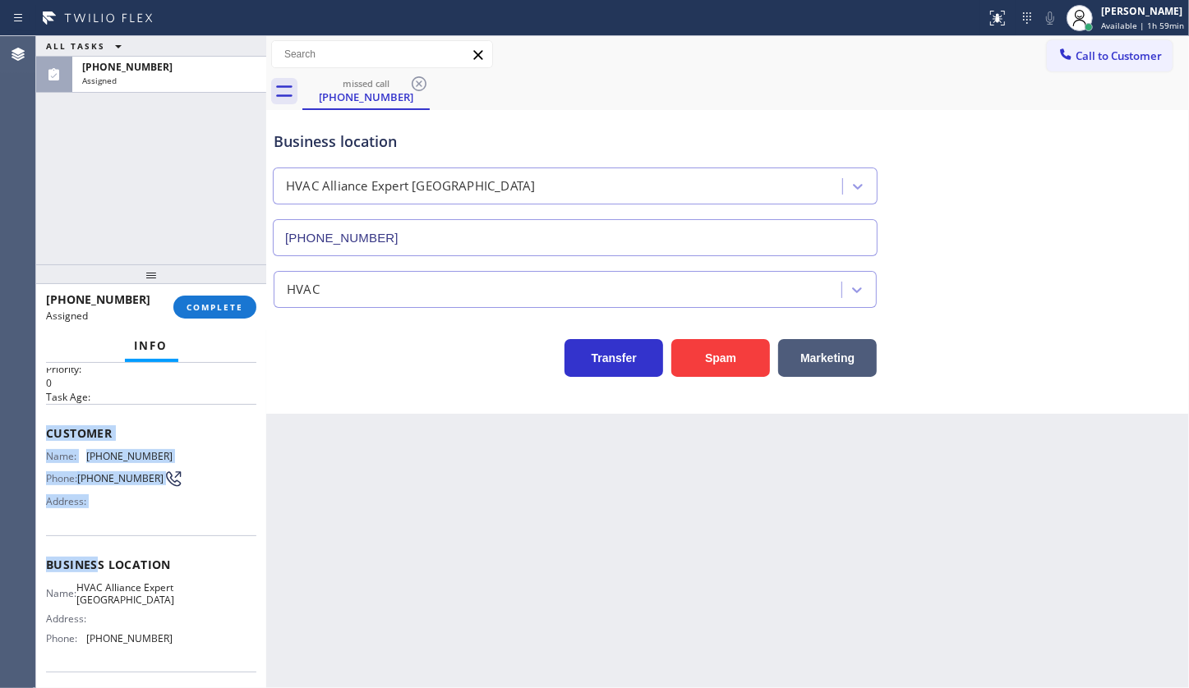
scroll to position [74, 0]
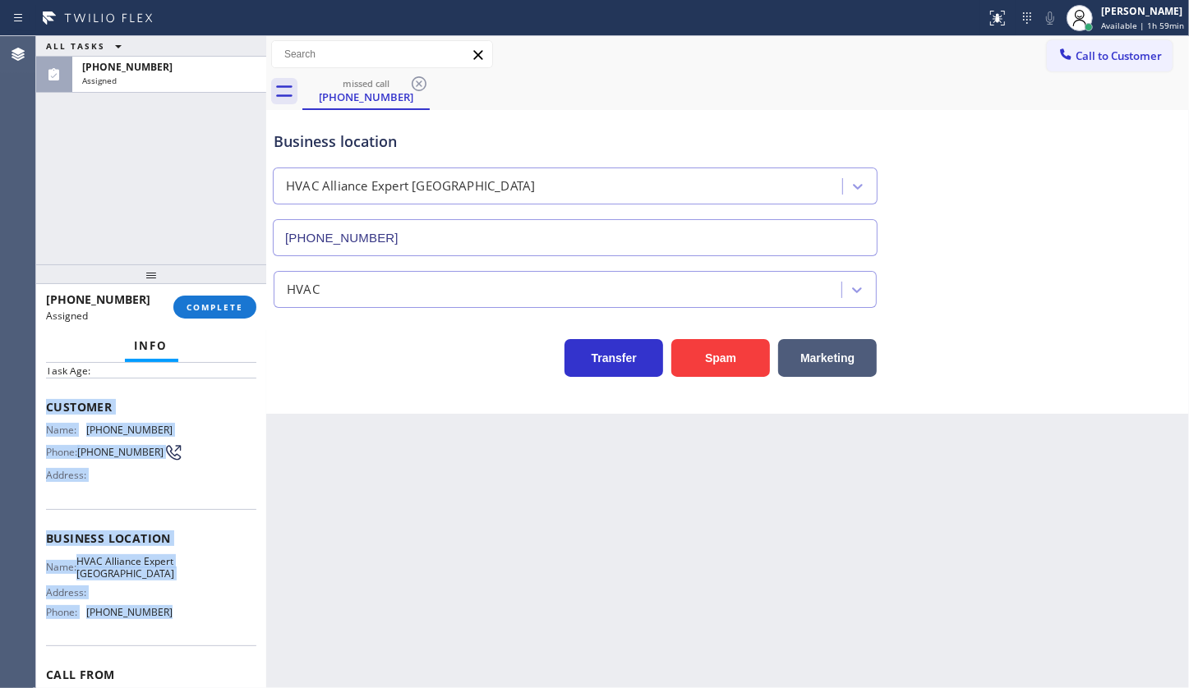
drag, startPoint x: 42, startPoint y: 470, endPoint x: 182, endPoint y: 624, distance: 208.2
click at [182, 624] on div "Context Queue: HVAC Priority: 0 Task Age: Customer Name: (786) 435-0702 Phone: …" at bounding box center [151, 526] width 230 height 326
copy div "Customer Name: (786) 435-0702 Phone: (786) 435-0702 Address: Business location …"
click at [193, 307] on span "COMPLETE" at bounding box center [214, 307] width 57 height 12
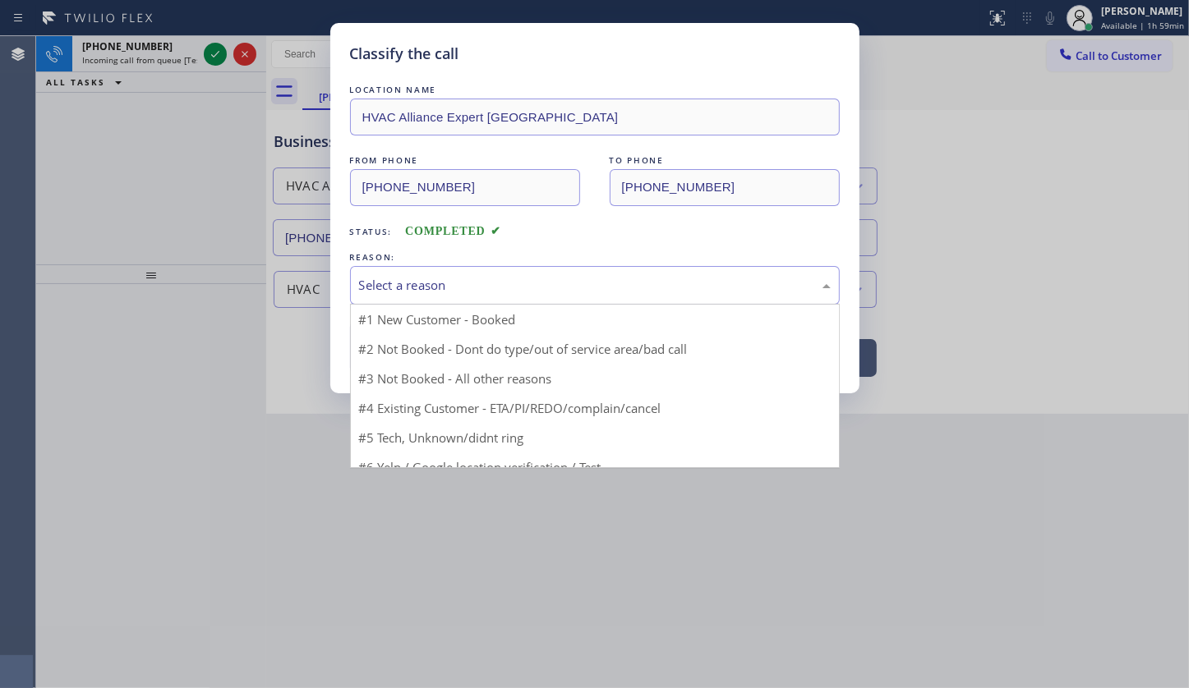
click at [374, 292] on div "Select a reason" at bounding box center [595, 285] width 472 height 19
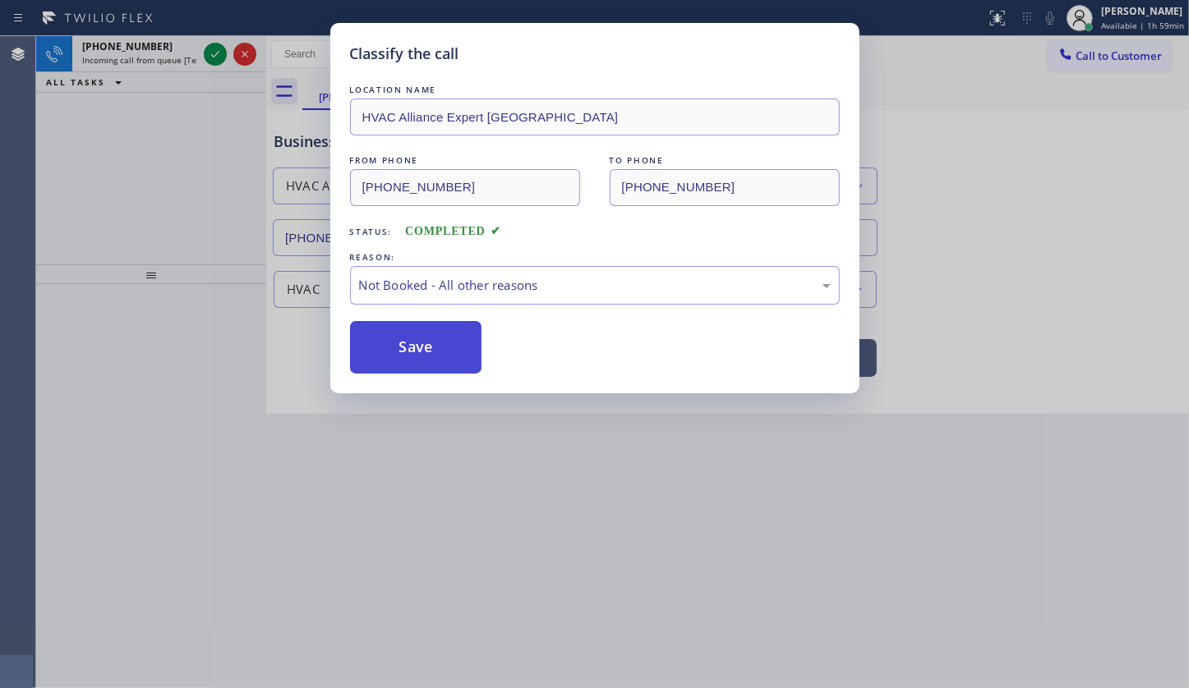
click at [377, 354] on button "Save" at bounding box center [416, 347] width 132 height 53
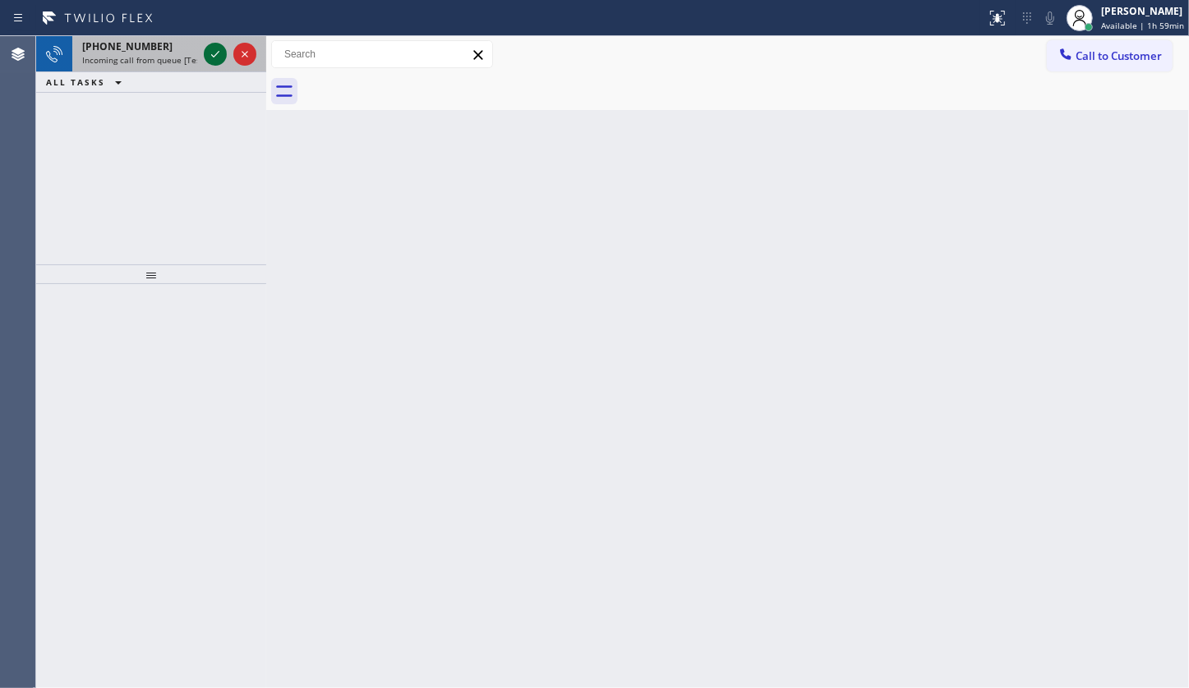
click at [218, 48] on icon at bounding box center [215, 54] width 20 height 20
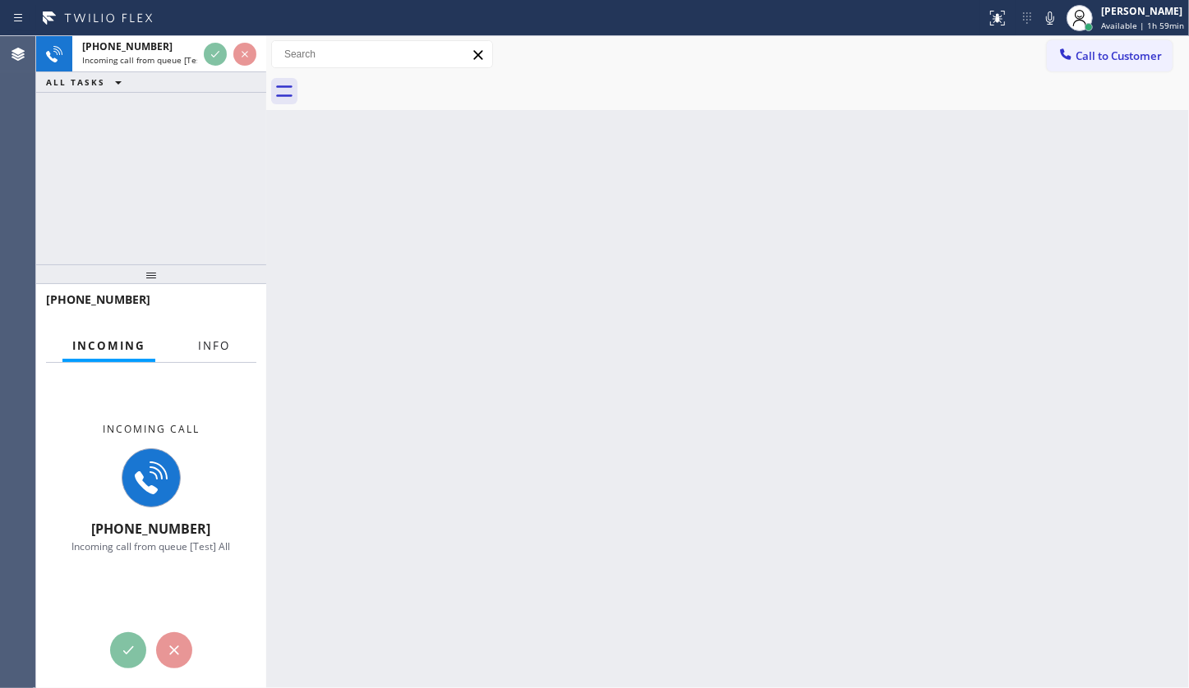
click at [218, 347] on span "Info" at bounding box center [214, 345] width 32 height 15
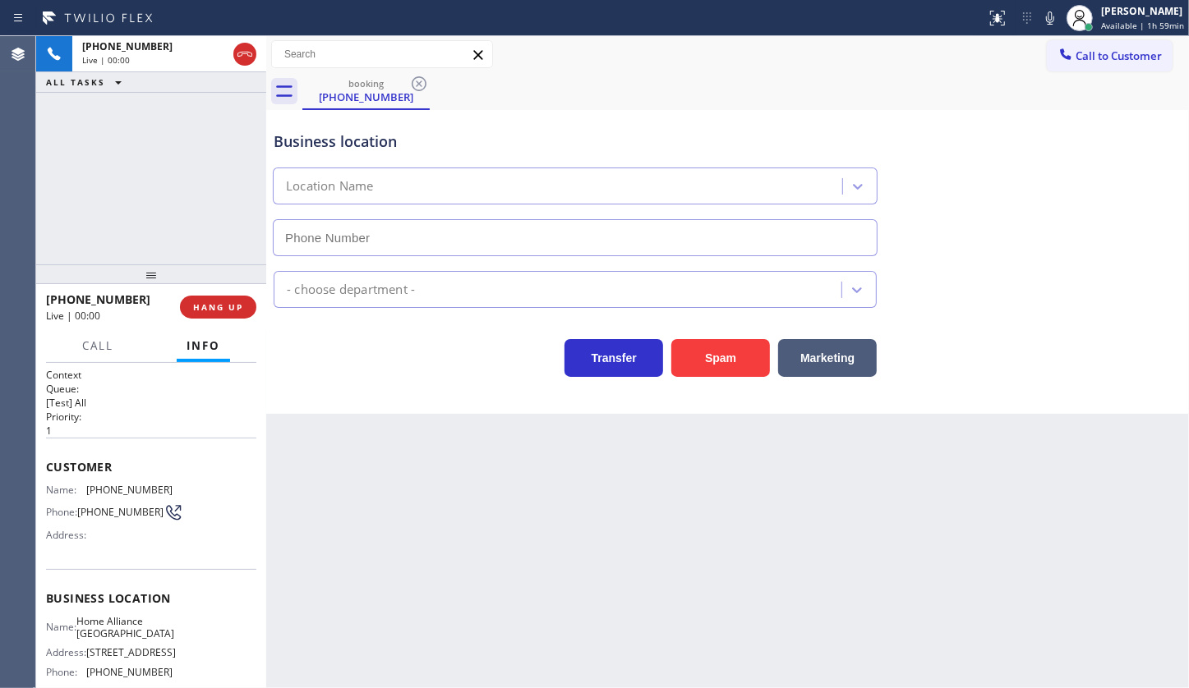
type input "(312) 241-1219"
click at [358, 669] on div "Back to Dashboard Change Sender ID Customers Technicians Select a contact Outbo…" at bounding box center [727, 362] width 922 height 652
click at [136, 119] on div "+16145178800 Live | 01:14 ALL TASKS ALL TASKS ACTIVE TASKS TASKS IN WRAP UP" at bounding box center [151, 150] width 230 height 228
click at [1055, 17] on icon at bounding box center [1051, 18] width 8 height 13
click at [1047, 20] on icon at bounding box center [1052, 18] width 20 height 20
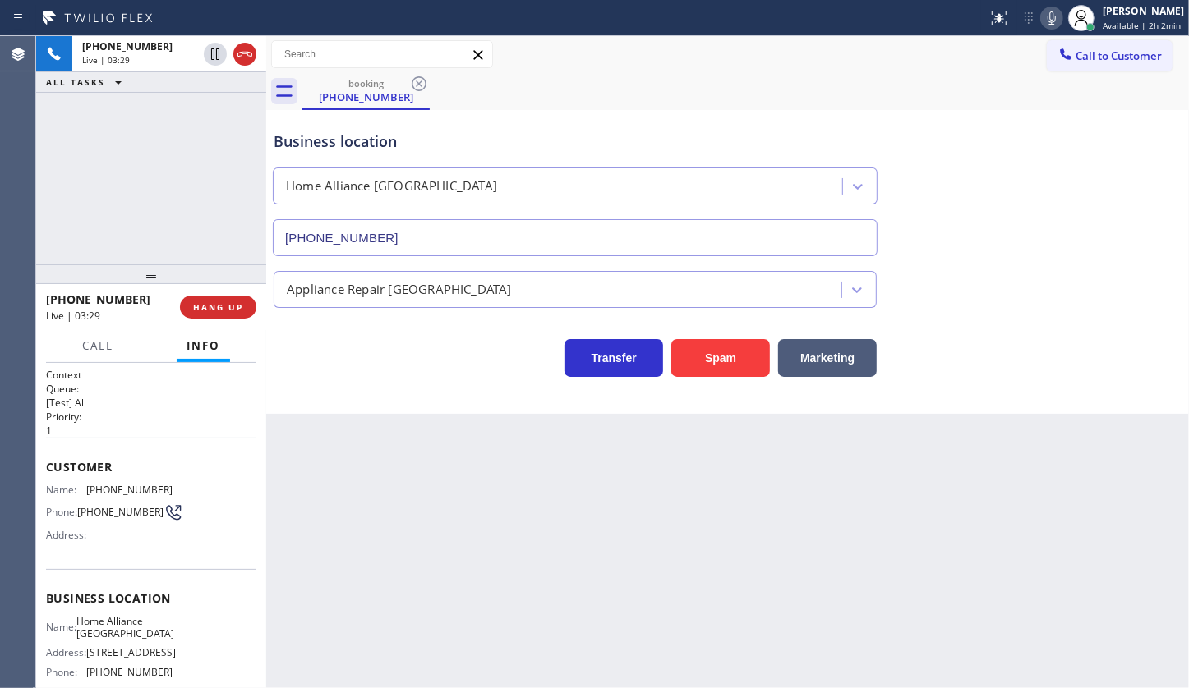
click at [1050, 17] on icon at bounding box center [1052, 18] width 20 height 20
drag, startPoint x: 80, startPoint y: 482, endPoint x: 177, endPoint y: 485, distance: 97.8
click at [177, 485] on div "Name: (614) 517-8800 Phone: (614) 517-8800 Address:" at bounding box center [151, 516] width 210 height 65
copy div "(614) 517-8800"
click at [1044, 15] on icon at bounding box center [1052, 18] width 20 height 20
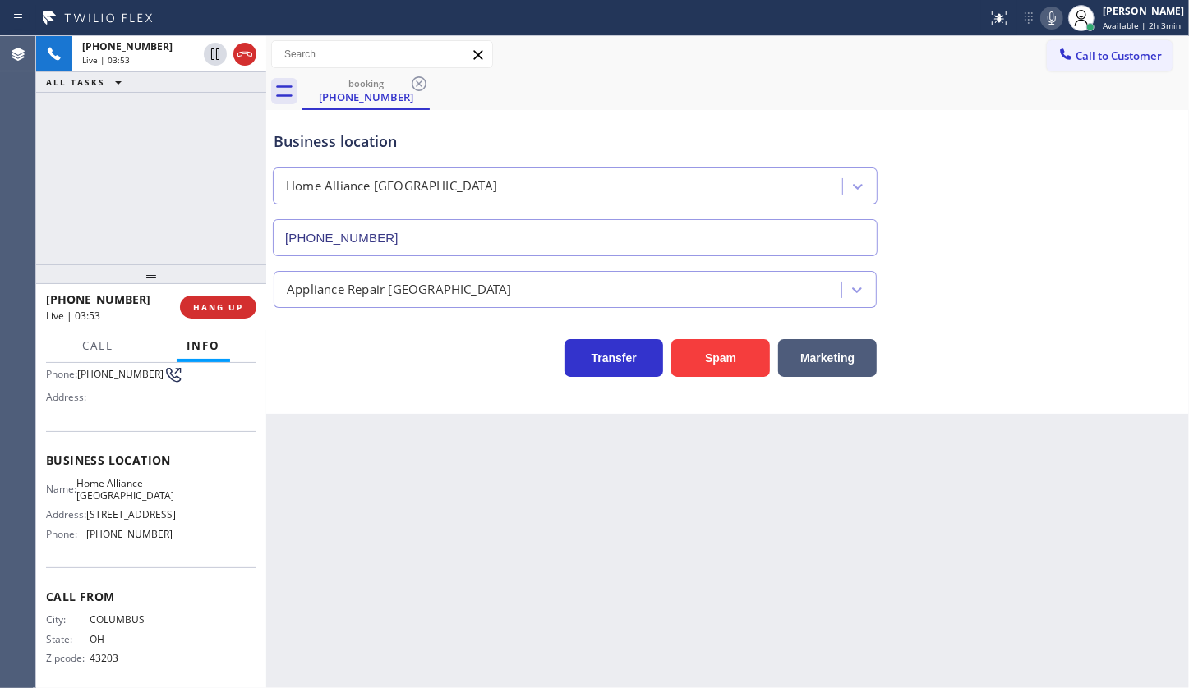
scroll to position [163, 0]
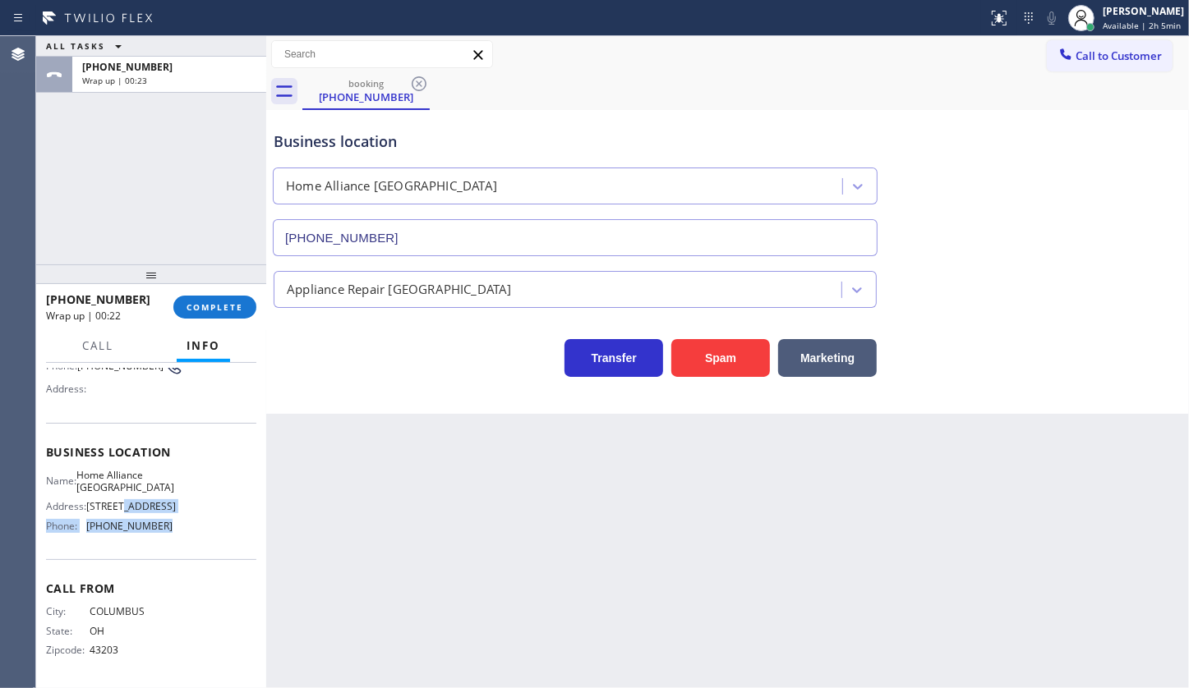
drag, startPoint x: 85, startPoint y: 516, endPoint x: 184, endPoint y: 526, distance: 99.9
click at [184, 526] on div "Name: Home Alliance Chicago Address: 2071 N Southport Ave Phone: (312) 241-1219" at bounding box center [151, 504] width 210 height 71
click at [68, 567] on div "Call From City: COLUMBUS State: OH Zipcode: 43203" at bounding box center [151, 621] width 210 height 124
click at [70, 561] on div "Call From City: COLUMBUS State: OH Zipcode: 43203" at bounding box center [151, 621] width 210 height 124
drag, startPoint x: 80, startPoint y: 522, endPoint x: 180, endPoint y: 523, distance: 100.2
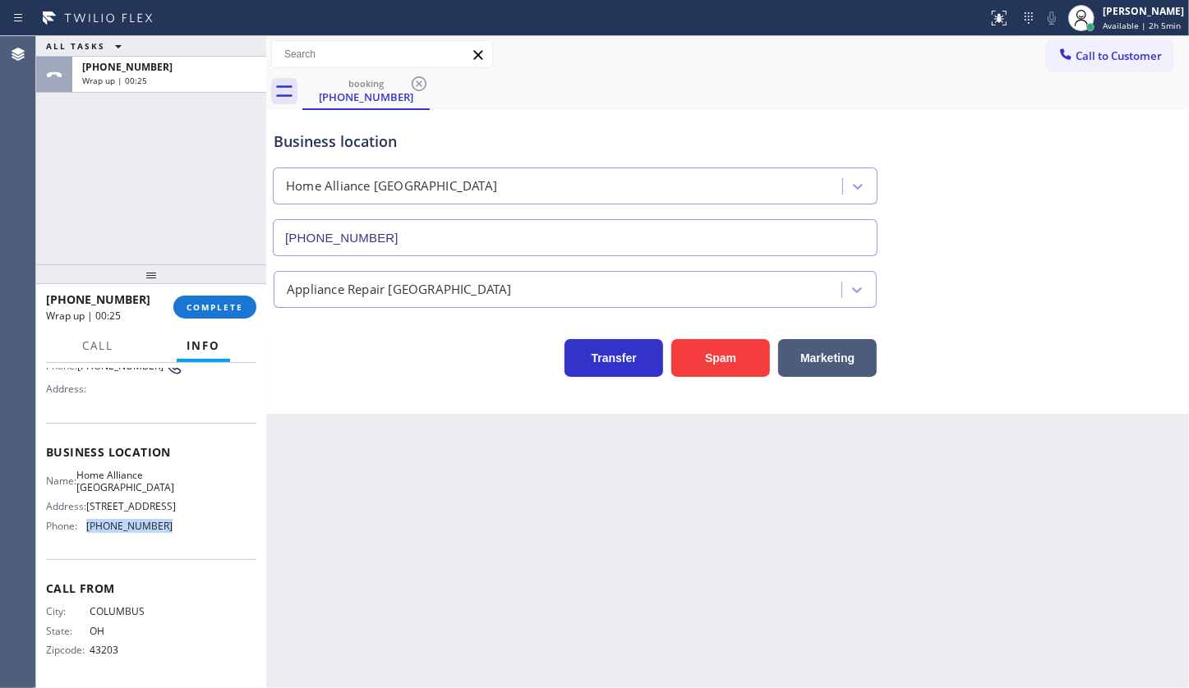
click at [180, 523] on div "Name: Home Alliance Chicago Address: 2071 N Southport Ave Phone: (312) 241-1219" at bounding box center [151, 504] width 210 height 71
copy div "(312) 241-1219"
click at [90, 469] on span "Home Alliance Chicago" at bounding box center [125, 481] width 98 height 25
drag, startPoint x: 87, startPoint y: 460, endPoint x: 141, endPoint y: 472, distance: 55.4
click at [141, 472] on span "Home Alliance Chicago" at bounding box center [125, 481] width 98 height 25
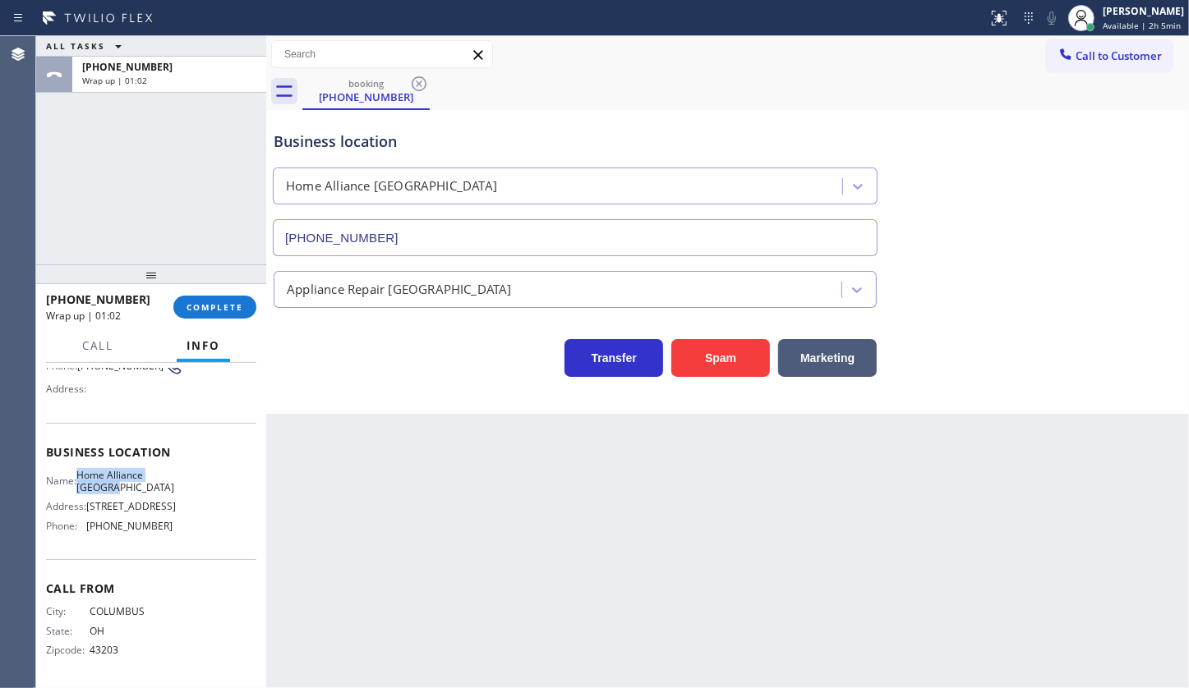
copy span "Home Alliance Chicago"
click at [1102, 6] on div "JENIZA ALCAYDE Available | 2h 7min" at bounding box center [1144, 17] width 90 height 29
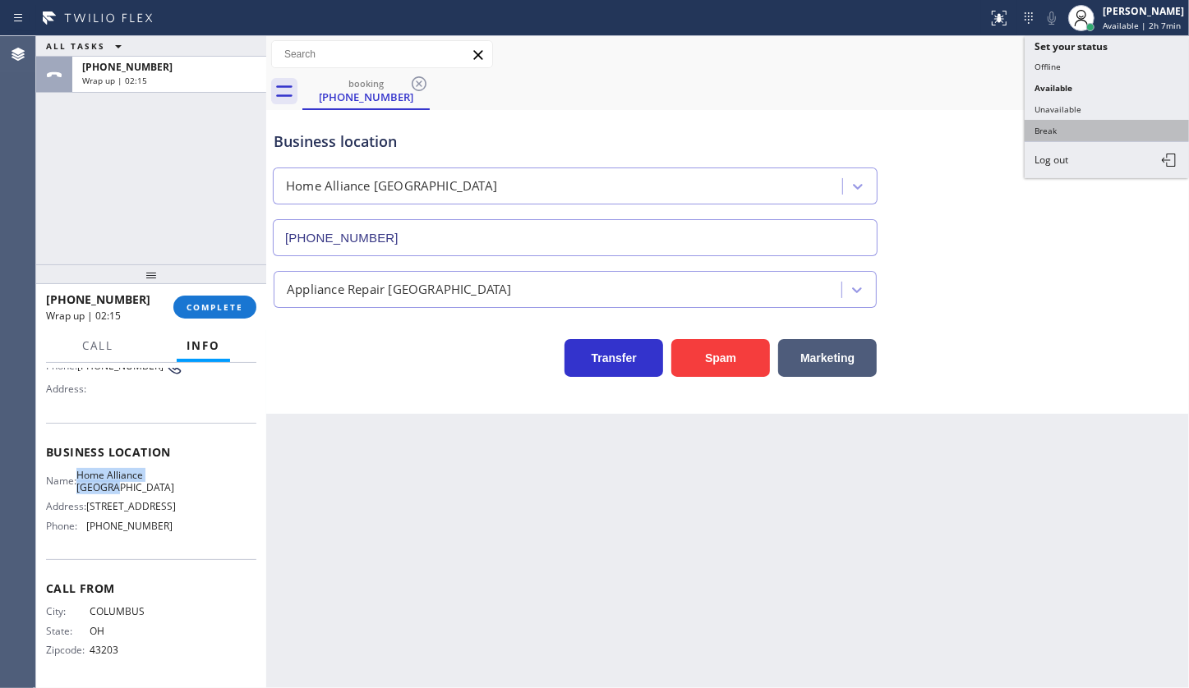
click at [1047, 125] on button "Break" at bounding box center [1106, 130] width 164 height 21
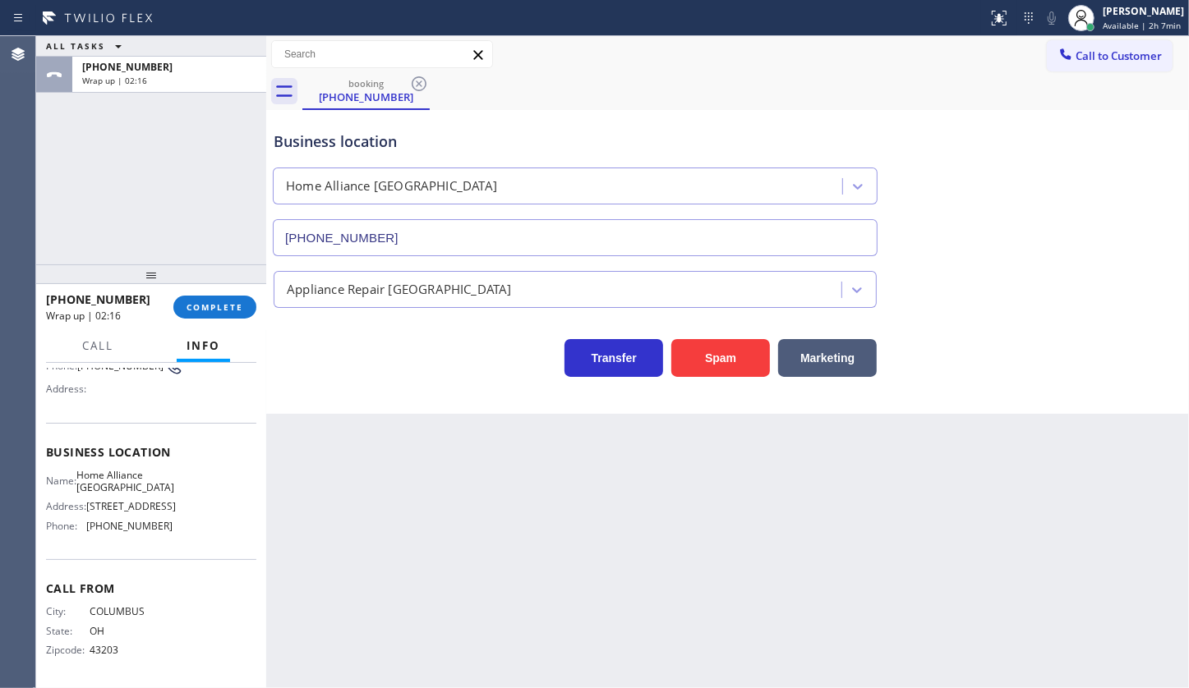
click at [242, 292] on div "+16145178800 Wrap up | 02:16 COMPLETE" at bounding box center [151, 307] width 210 height 43
click at [224, 315] on button "COMPLETE" at bounding box center [214, 307] width 83 height 23
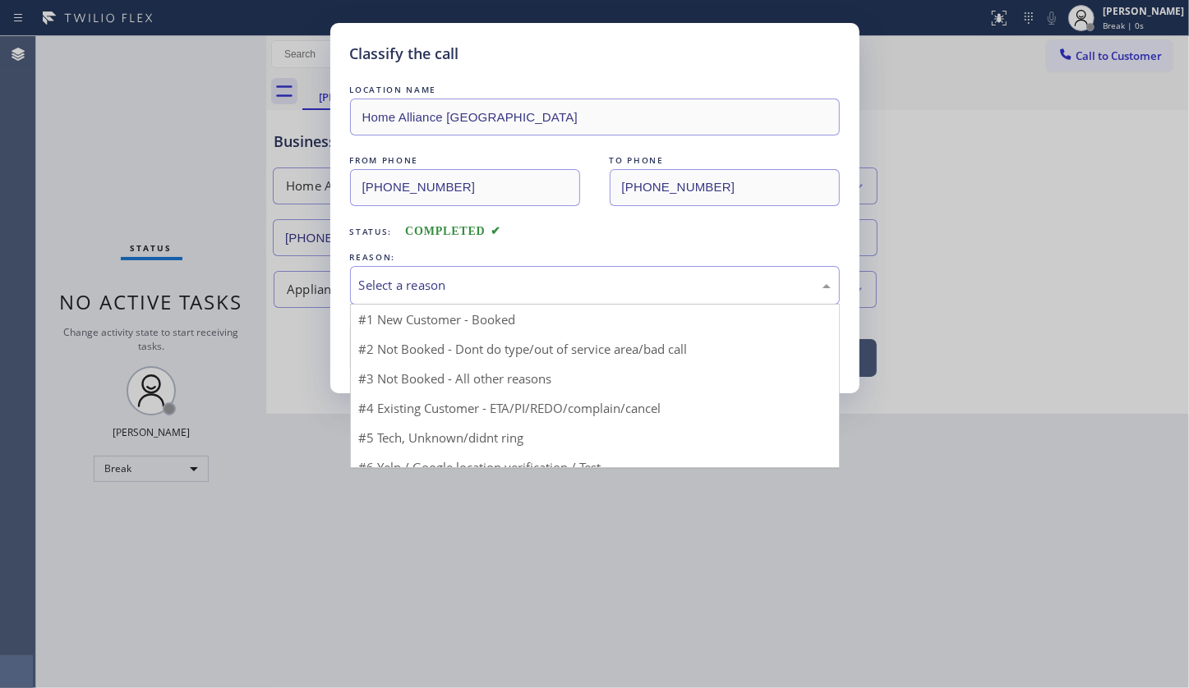
click at [408, 280] on div "Select a reason" at bounding box center [595, 285] width 472 height 19
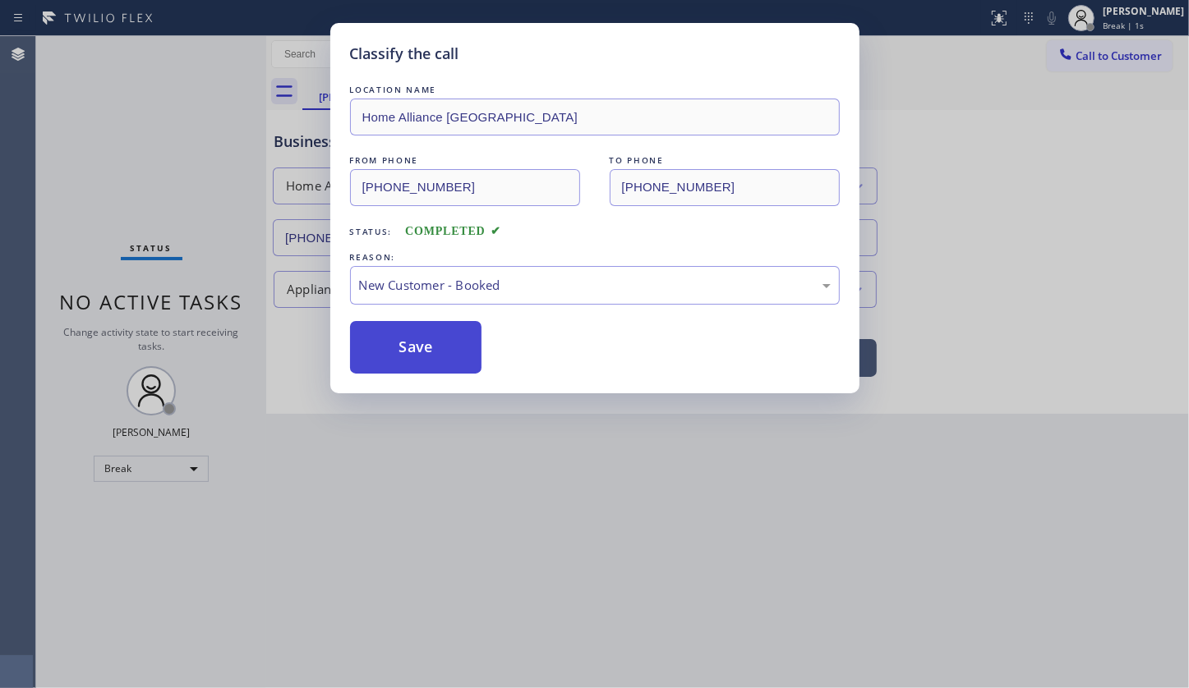
click at [398, 343] on button "Save" at bounding box center [416, 347] width 132 height 53
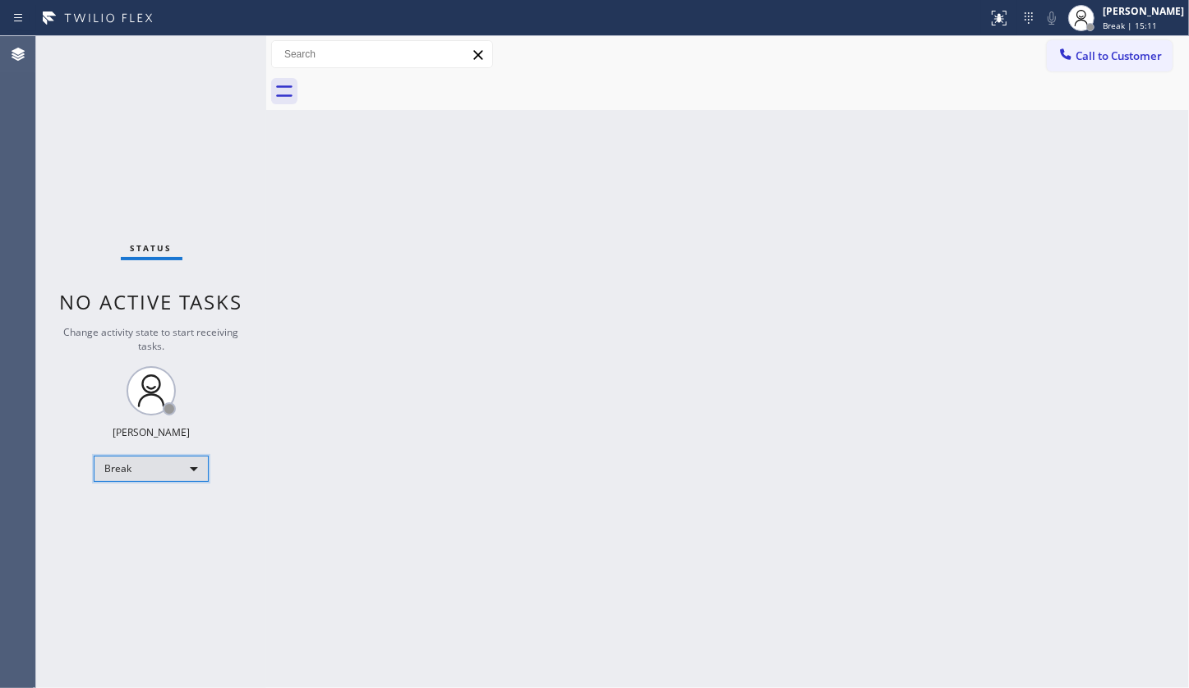
click at [131, 463] on div "Break" at bounding box center [151, 469] width 115 height 26
click at [136, 507] on li "Available" at bounding box center [150, 511] width 112 height 20
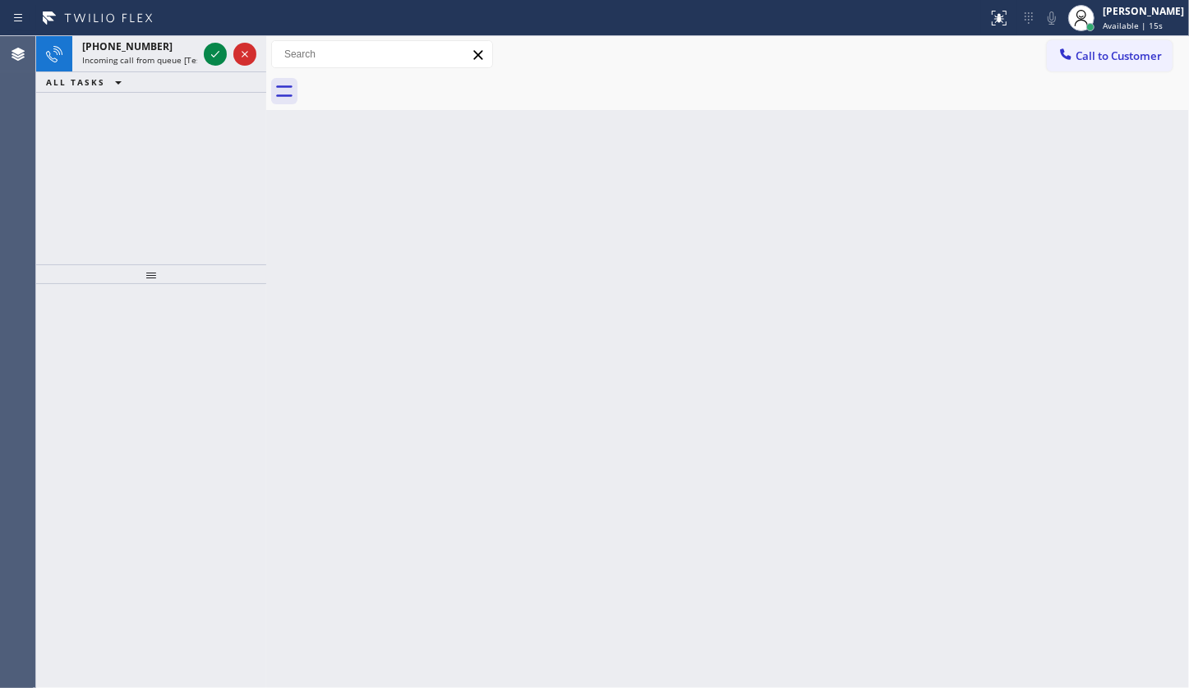
click at [66, 159] on div "+16094358567 Incoming call from queue [Test] All ALL TASKS ALL TASKS ACTIVE TAS…" at bounding box center [151, 150] width 230 height 228
click at [222, 52] on icon at bounding box center [215, 54] width 20 height 20
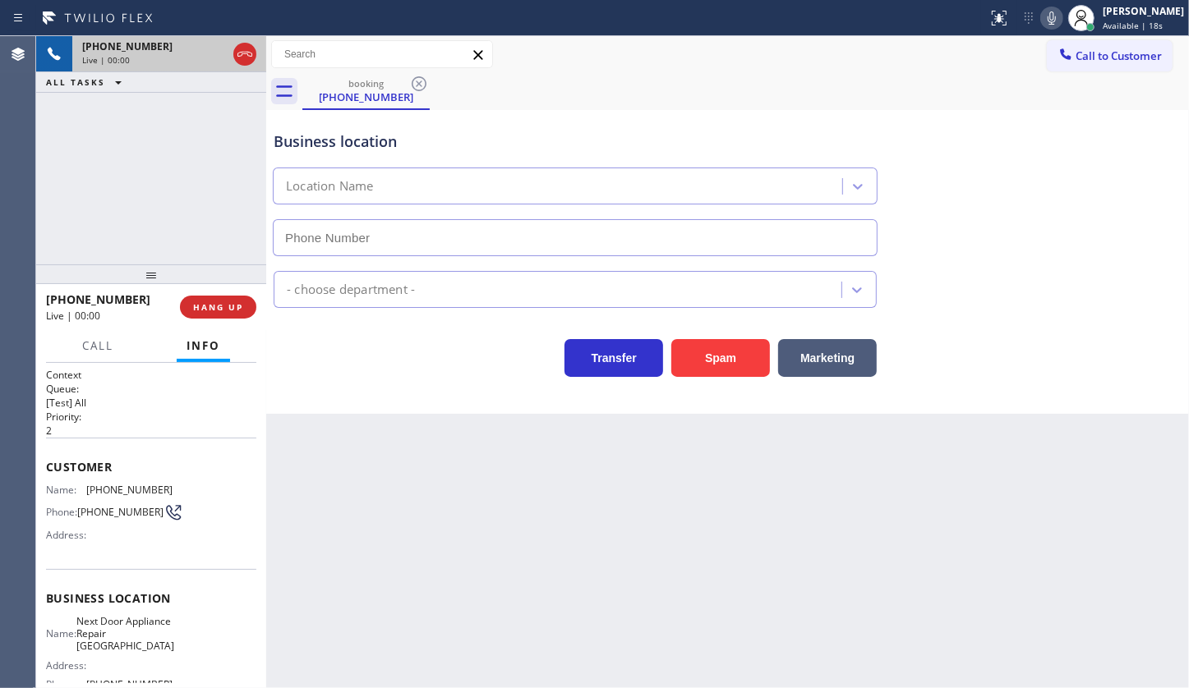
type input "(609) 710-8354"
click at [236, 302] on span "HANG UP" at bounding box center [218, 307] width 50 height 12
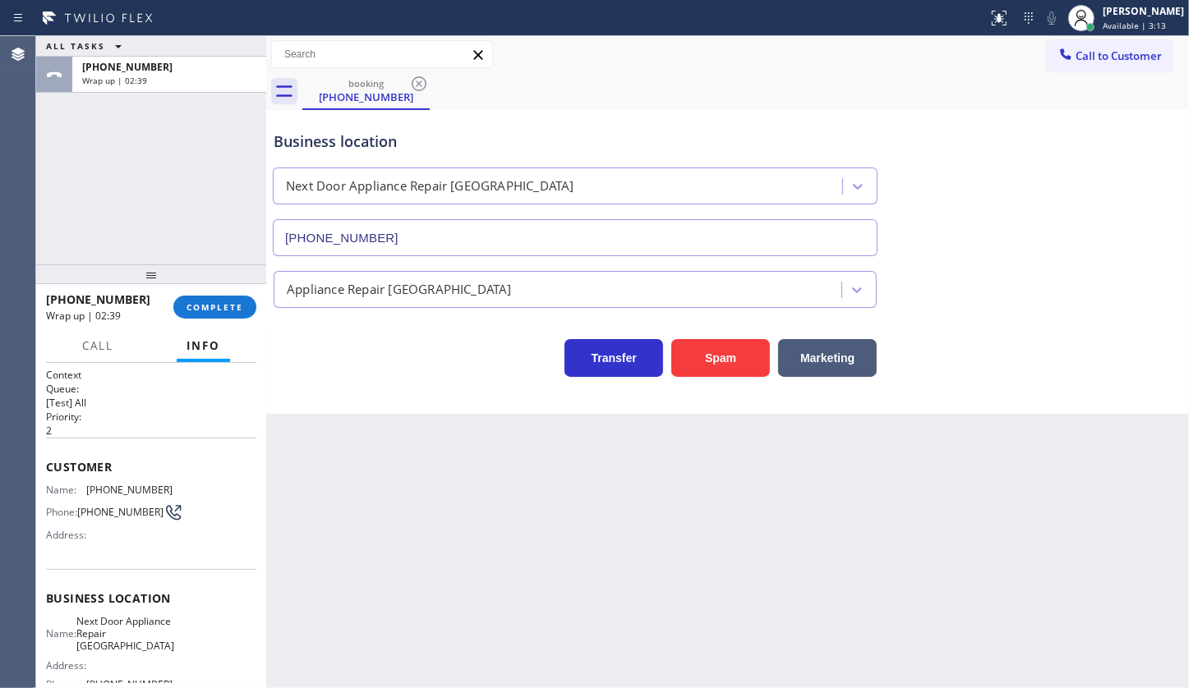
click at [178, 269] on div at bounding box center [151, 275] width 230 height 20
click at [222, 307] on span "COMPLETE" at bounding box center [214, 308] width 57 height 12
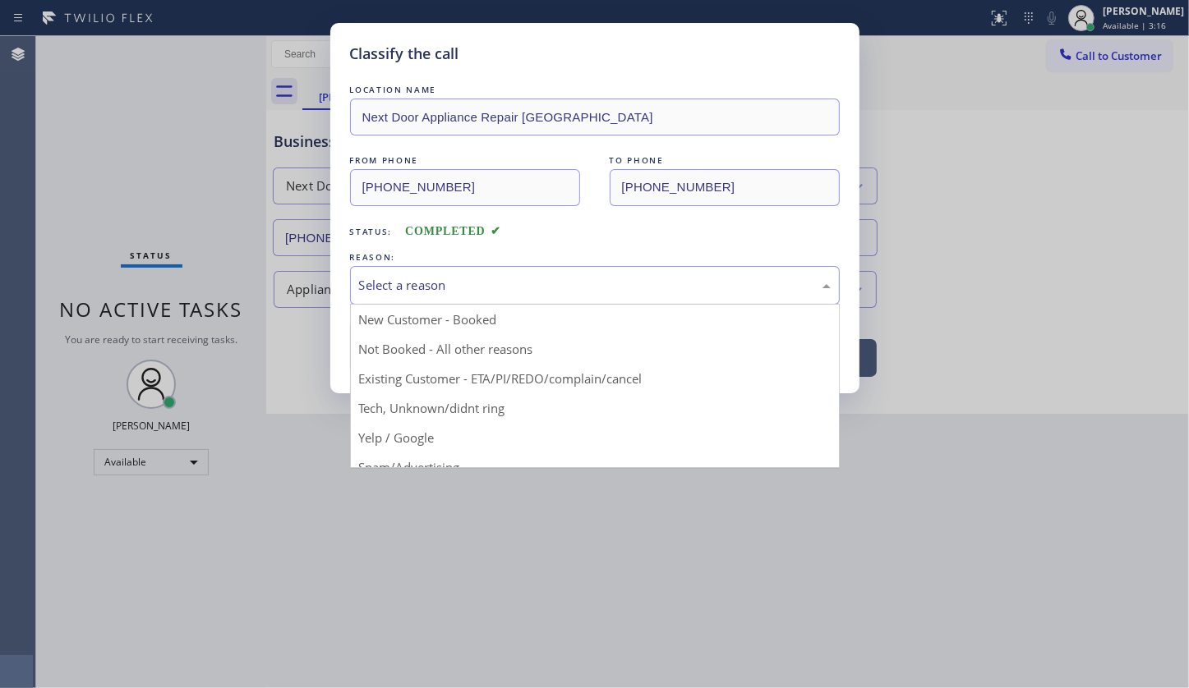
click at [379, 292] on div "Select a reason" at bounding box center [595, 285] width 472 height 19
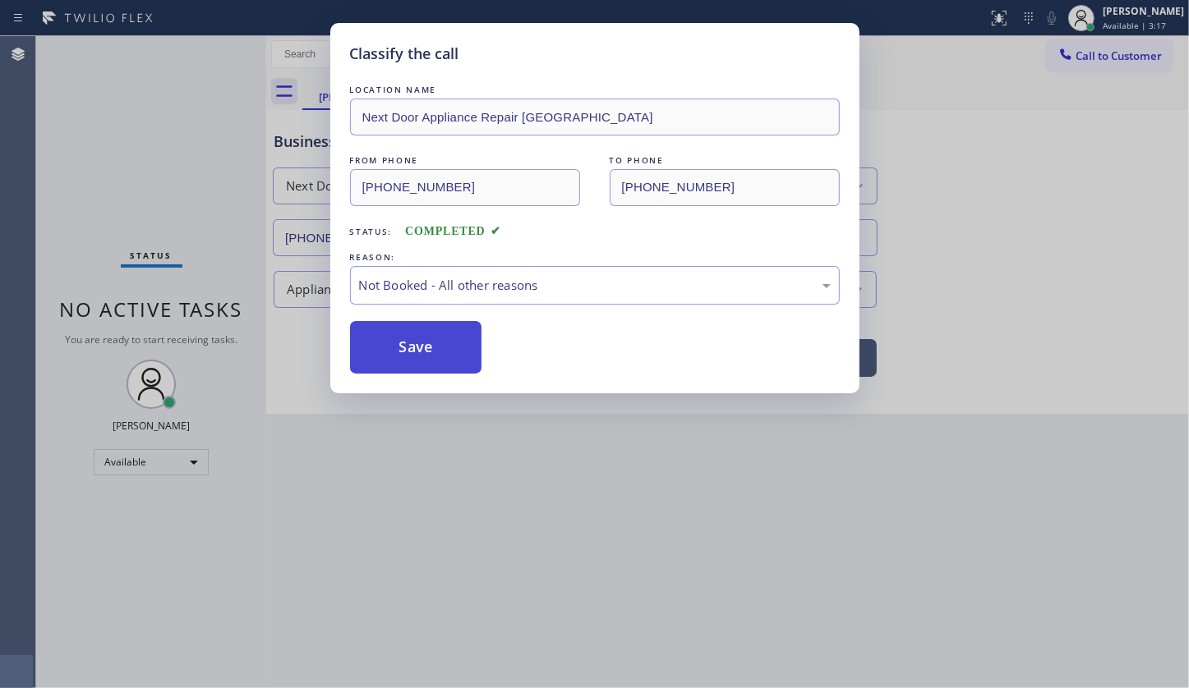
click at [393, 345] on button "Save" at bounding box center [416, 347] width 132 height 53
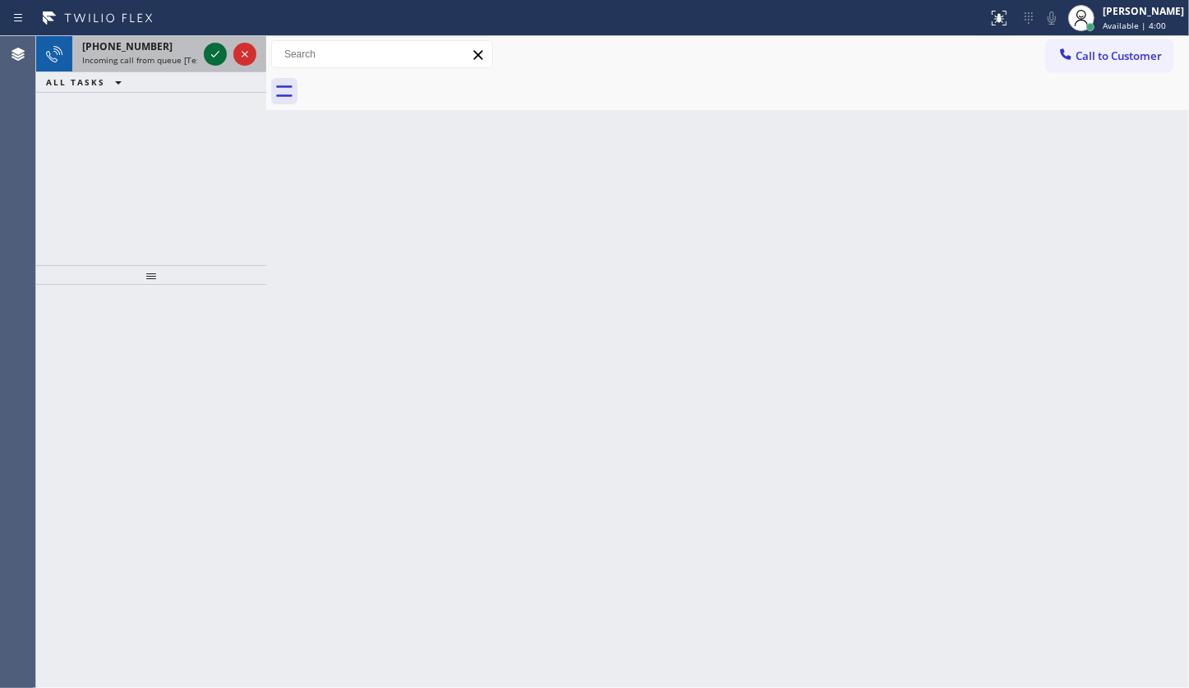
click at [214, 56] on icon at bounding box center [215, 54] width 8 height 7
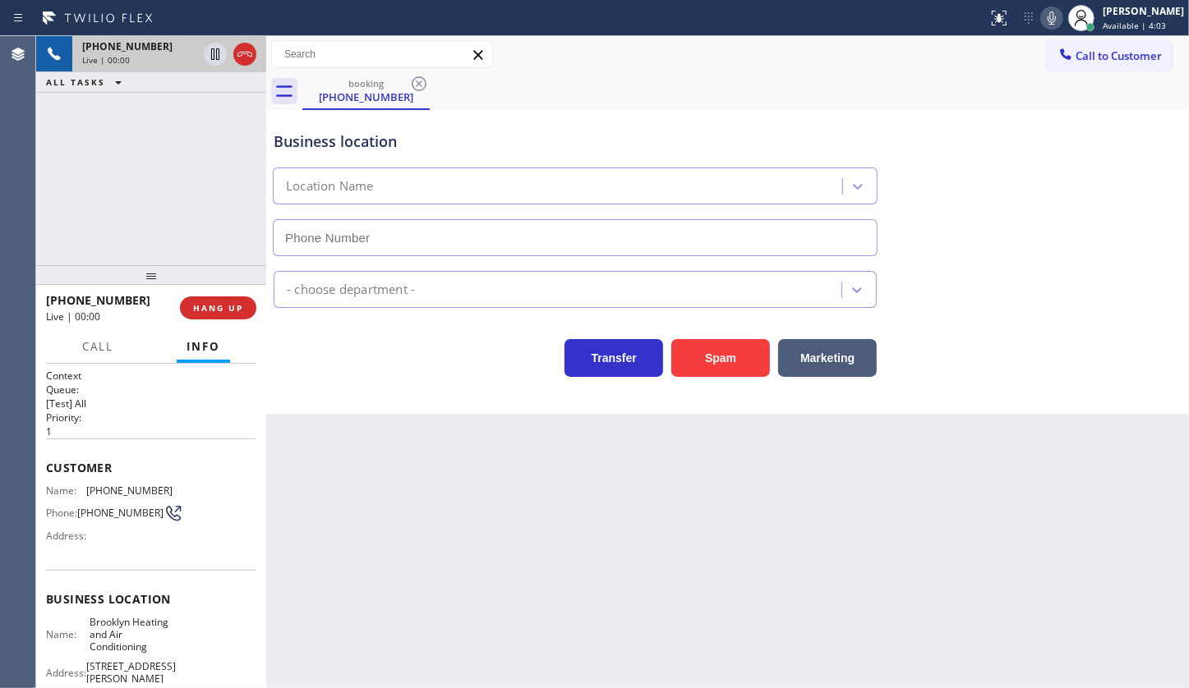
type input "(347) 836-6590"
click at [1051, 13] on icon at bounding box center [1051, 18] width 8 height 13
click at [1055, 16] on icon at bounding box center [1052, 18] width 20 height 20
drag, startPoint x: 80, startPoint y: 485, endPoint x: 212, endPoint y: 468, distance: 133.3
click at [212, 468] on div "Customer Name: (917) 325-3792 Phone: (917) 325-3792 Address:" at bounding box center [151, 504] width 210 height 131
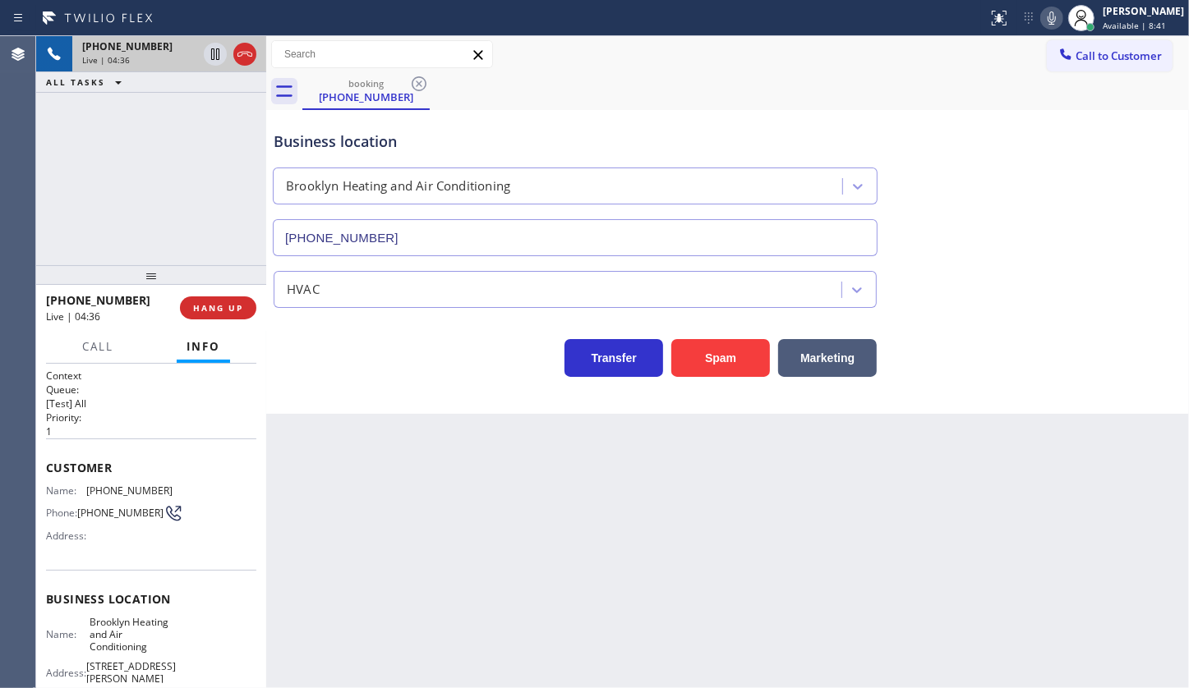
click at [90, 487] on span "(917) 325-3792" at bounding box center [129, 491] width 86 height 12
drag, startPoint x: 90, startPoint y: 487, endPoint x: 104, endPoint y: 486, distance: 14.0
click at [104, 486] on span "(917) 325-3792" at bounding box center [129, 491] width 86 height 12
copy span "(917) 325-3792"
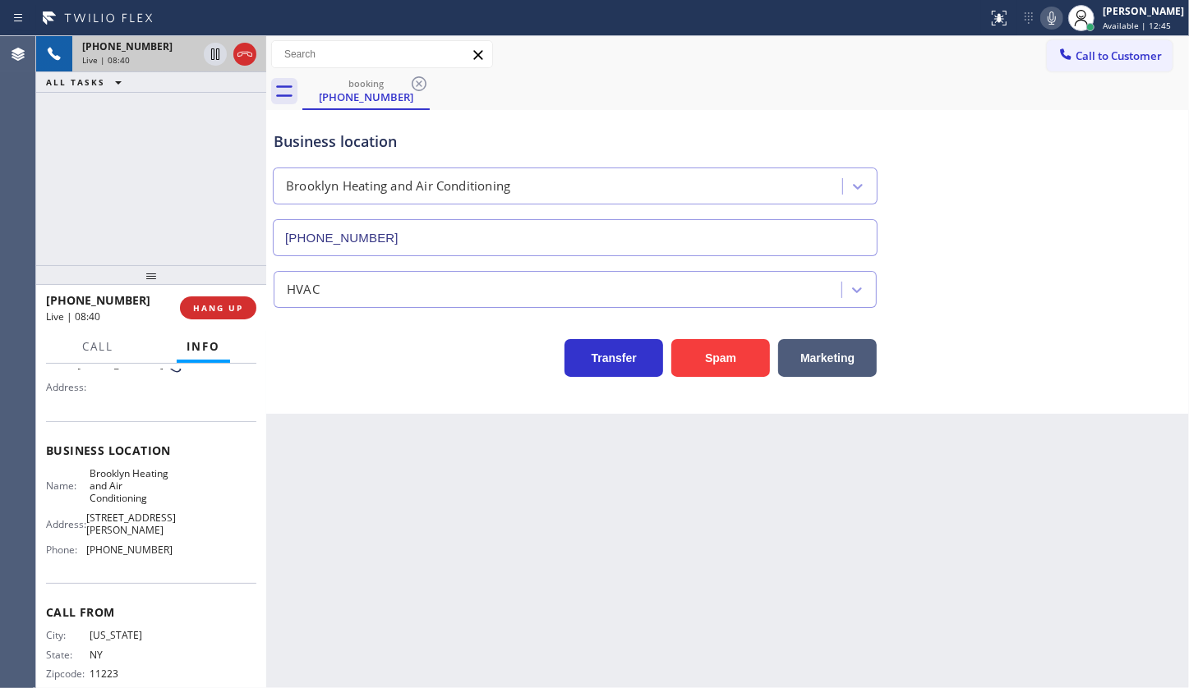
scroll to position [163, 0]
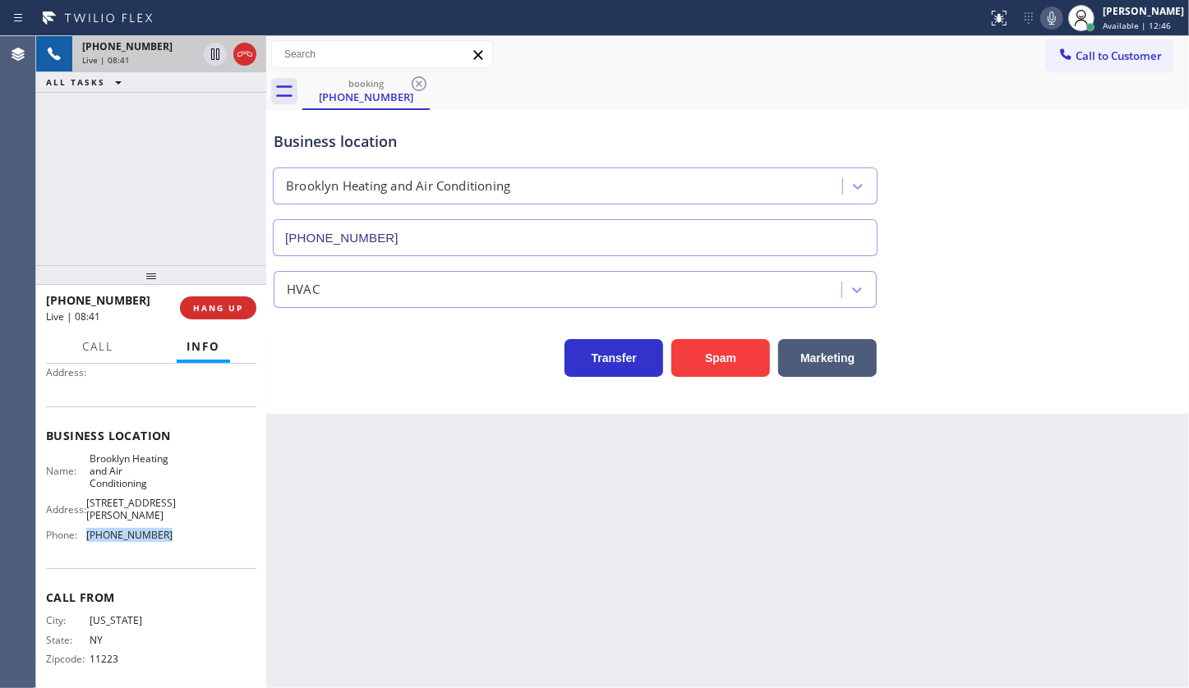
drag, startPoint x: 89, startPoint y: 520, endPoint x: 223, endPoint y: 525, distance: 134.8
click at [223, 525] on div "Name: Brooklyn Heating and Air Conditioning Address: 619 Throop Ave Phone: (347…" at bounding box center [151, 501] width 210 height 96
copy span "(347) 836-6590"
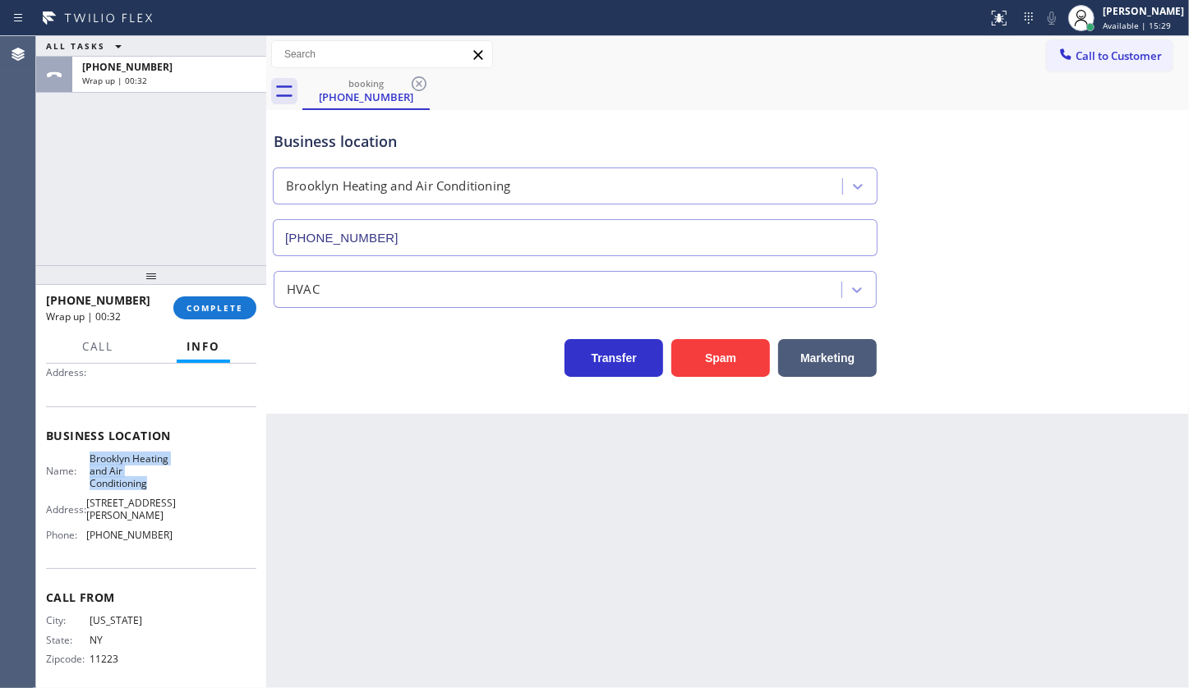
drag, startPoint x: 82, startPoint y: 465, endPoint x: 164, endPoint y: 489, distance: 85.5
click at [164, 489] on div "Name: Brooklyn Heating and Air Conditioning" at bounding box center [109, 472] width 127 height 38
copy div "Brooklyn Heating and Air Conditioning"
click at [232, 312] on span "COMPLETE" at bounding box center [214, 308] width 57 height 12
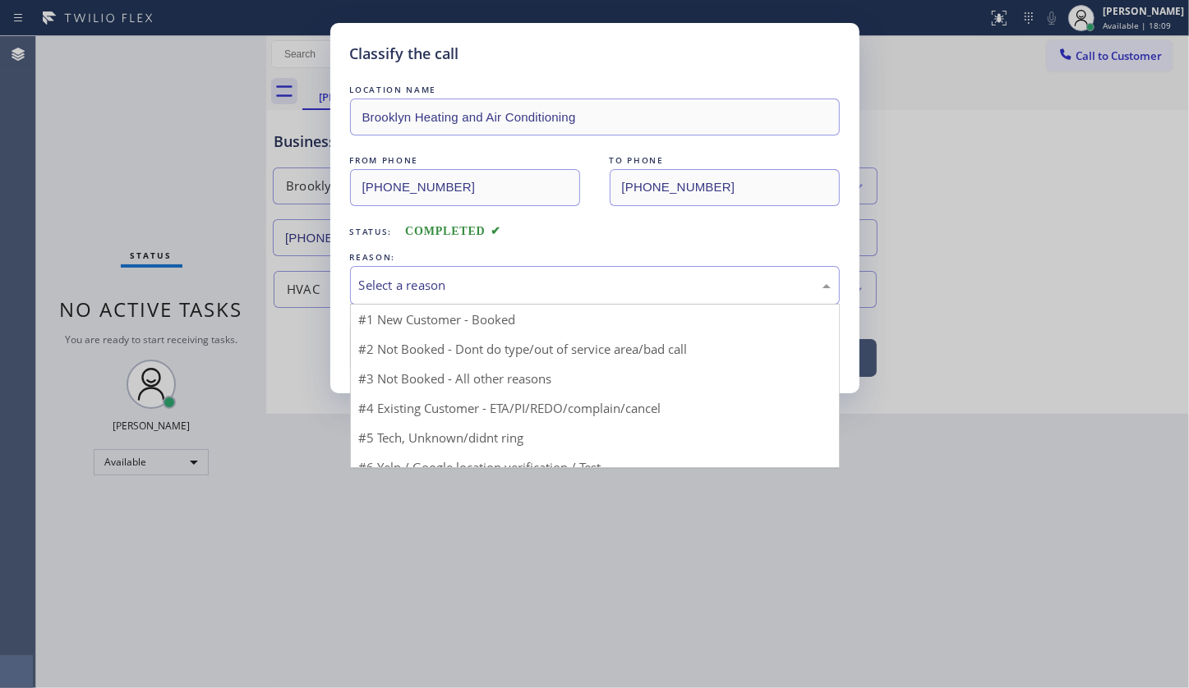
click at [401, 284] on div "Select a reason" at bounding box center [595, 285] width 472 height 19
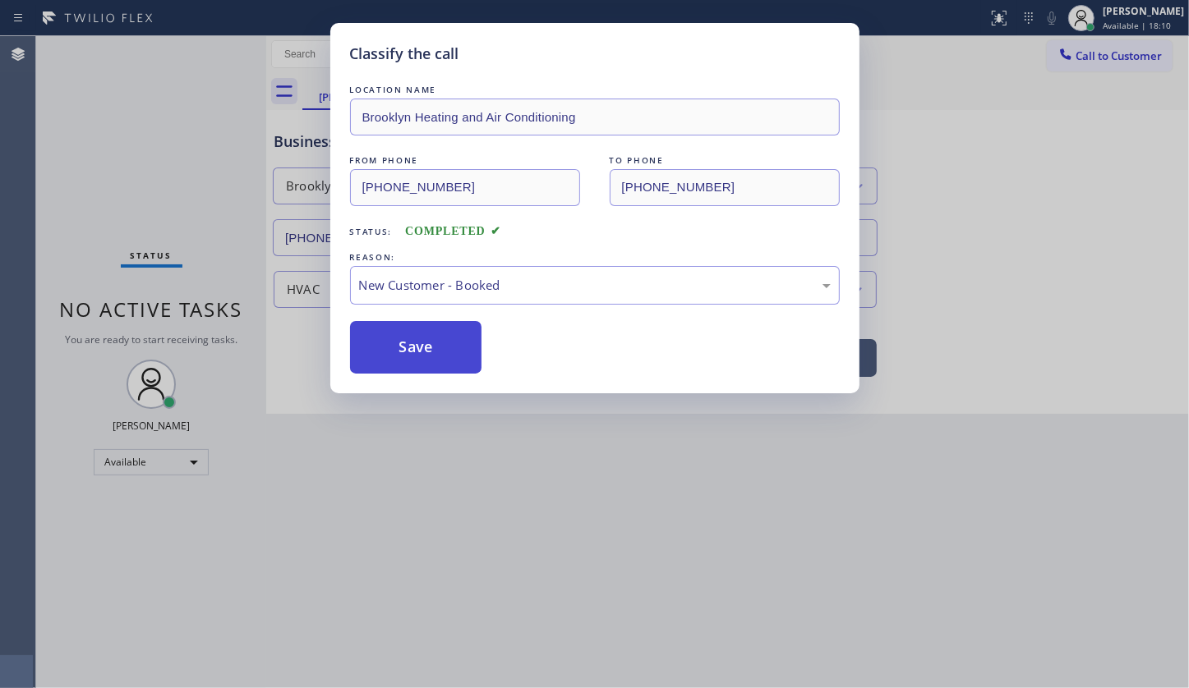
click at [392, 338] on button "Save" at bounding box center [416, 347] width 132 height 53
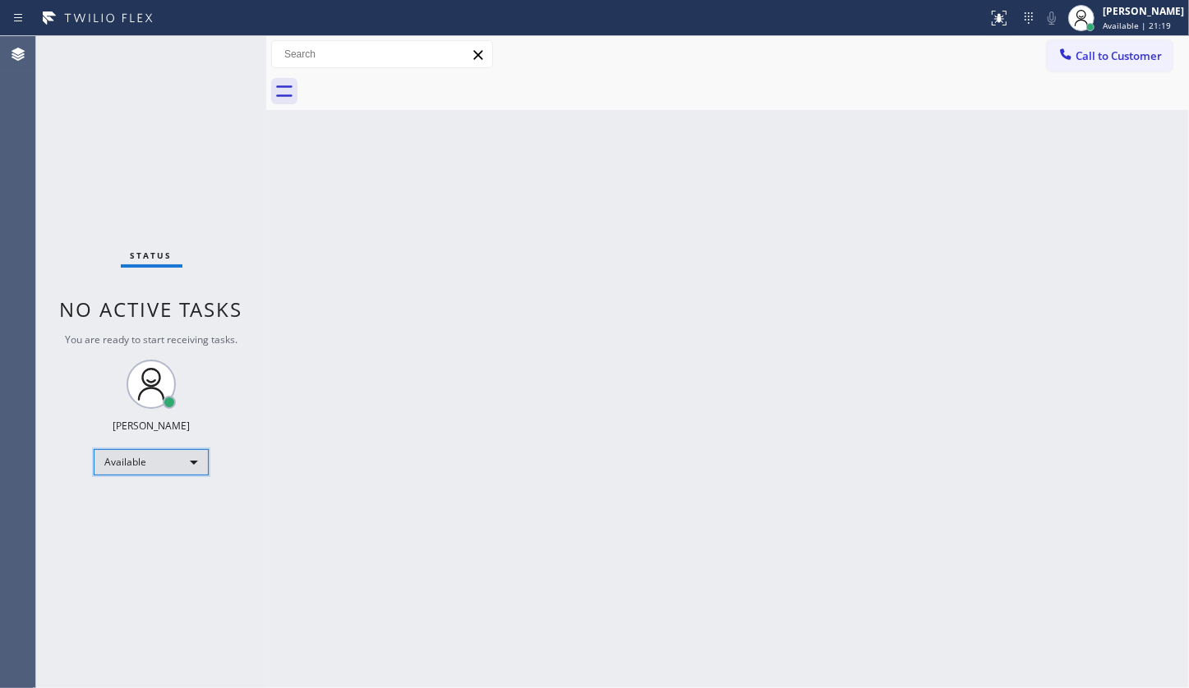
click at [130, 464] on div "Available" at bounding box center [151, 462] width 115 height 26
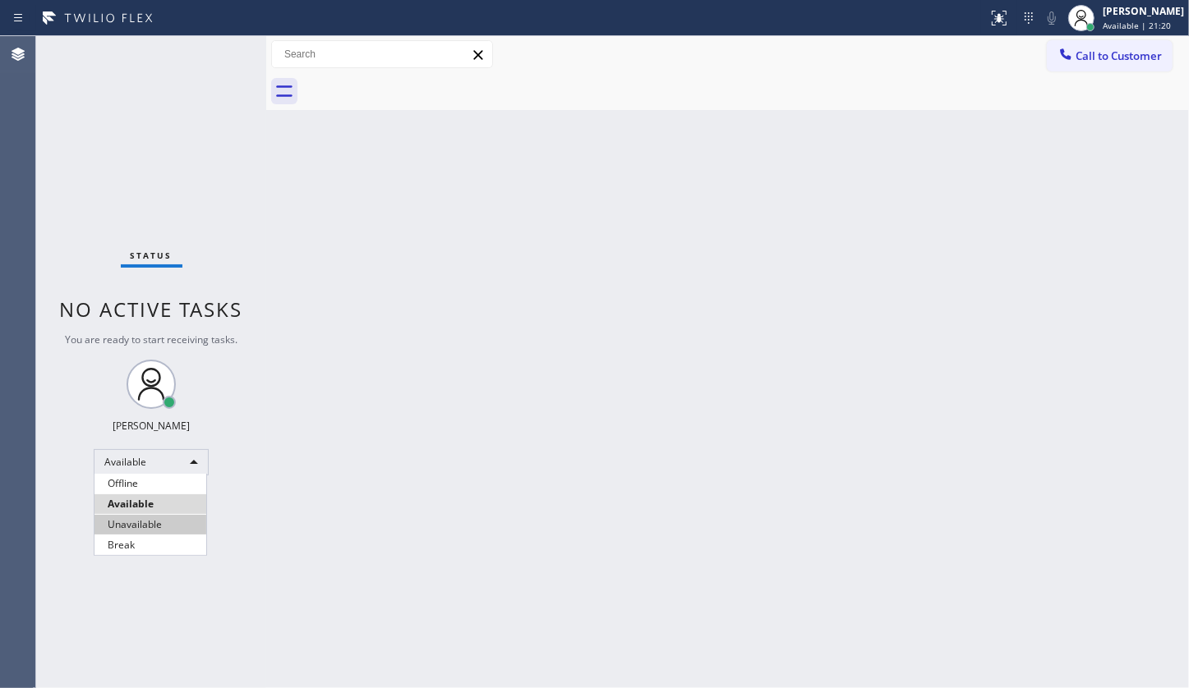
click at [122, 518] on li "Unavailable" at bounding box center [150, 525] width 112 height 20
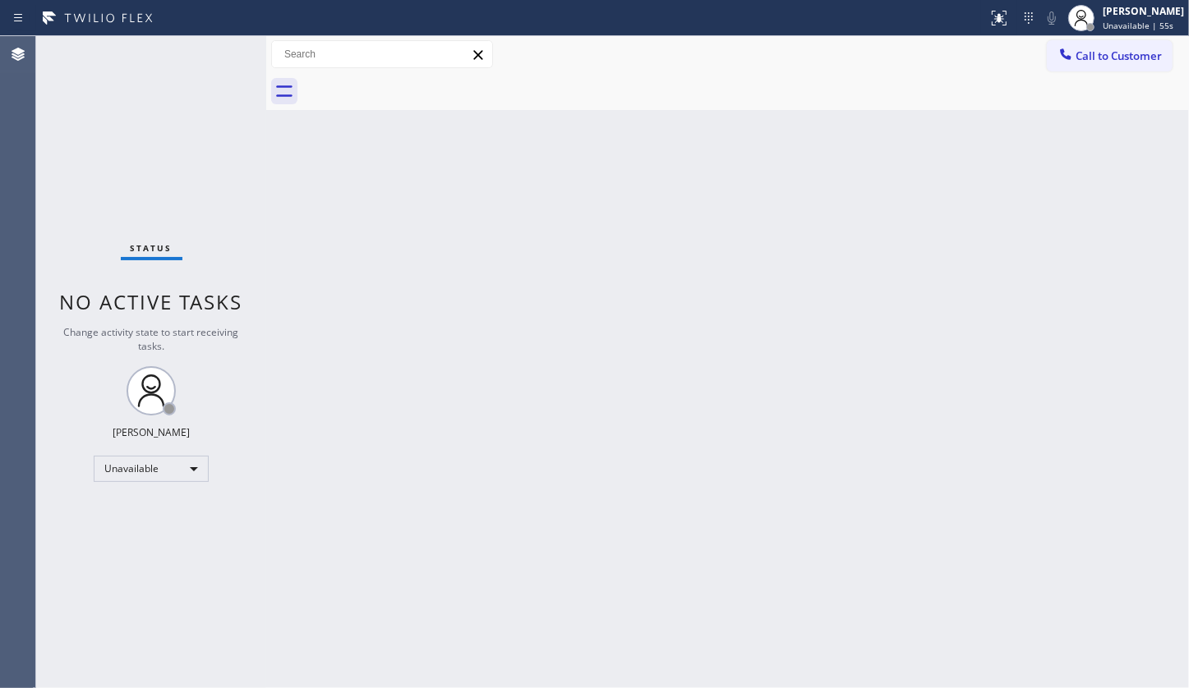
click at [124, 196] on div "Status No active tasks Change activity state to start receiving tasks. JENIZA A…" at bounding box center [151, 362] width 230 height 652
click at [55, 164] on div "Status No active tasks Change activity state to start receiving tasks. JENIZA A…" at bounding box center [151, 362] width 230 height 652
click at [126, 265] on div "Status No active tasks Change activity state to start receiving tasks. JENIZA A…" at bounding box center [151, 362] width 230 height 652
click at [1102, 48] on span "Call to Customer" at bounding box center [1118, 55] width 86 height 15
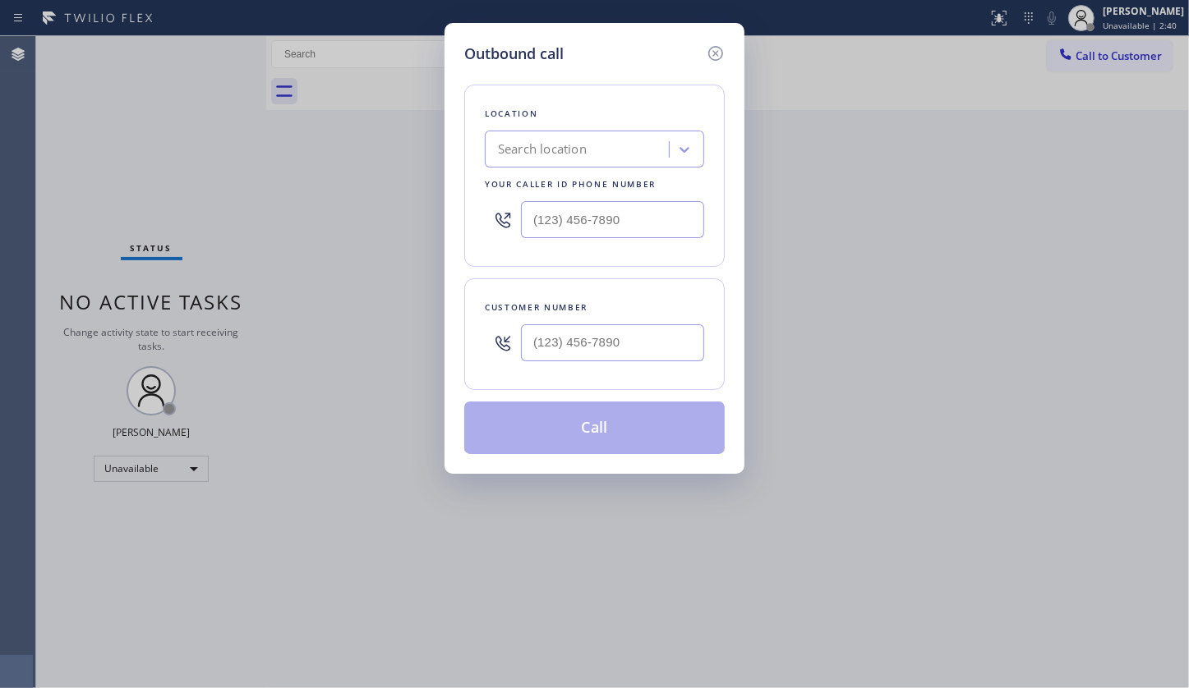
click at [604, 147] on div "Search location" at bounding box center [579, 150] width 179 height 29
paste input "Brooklyn Heating and Air Conditioning"
type input "Brooklyn Heating and Air Conditioning"
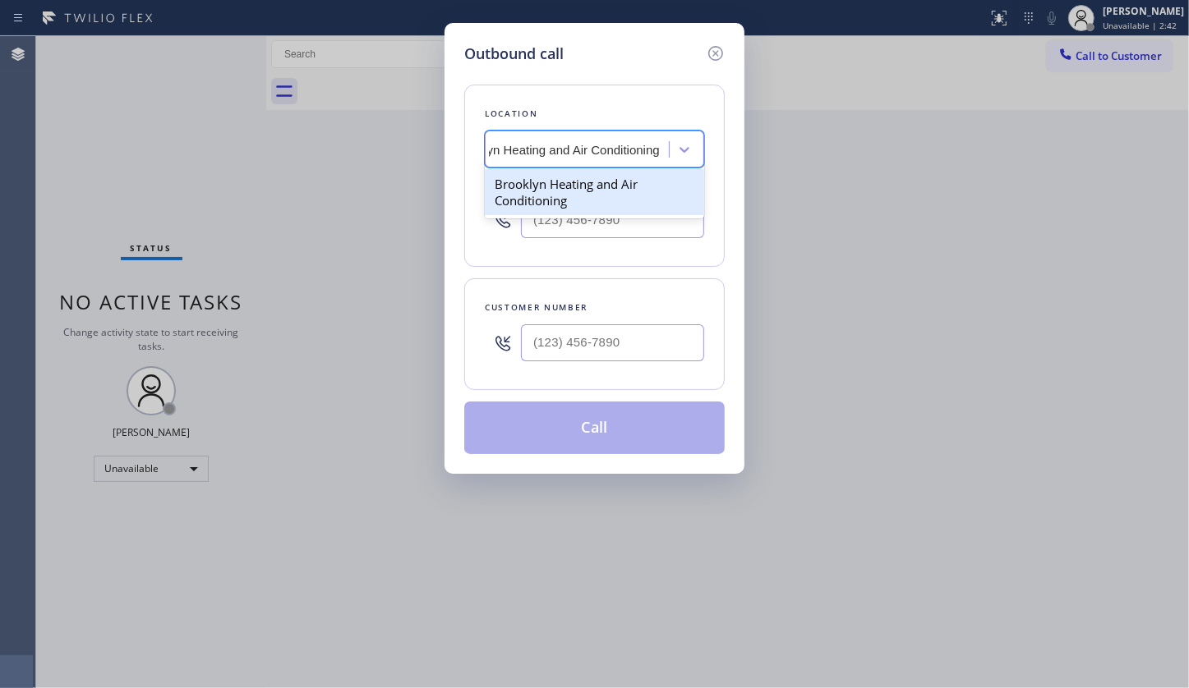
click at [600, 184] on div "Brooklyn Heating and Air Conditioning" at bounding box center [594, 192] width 219 height 46
type input "(347) 836-6590"
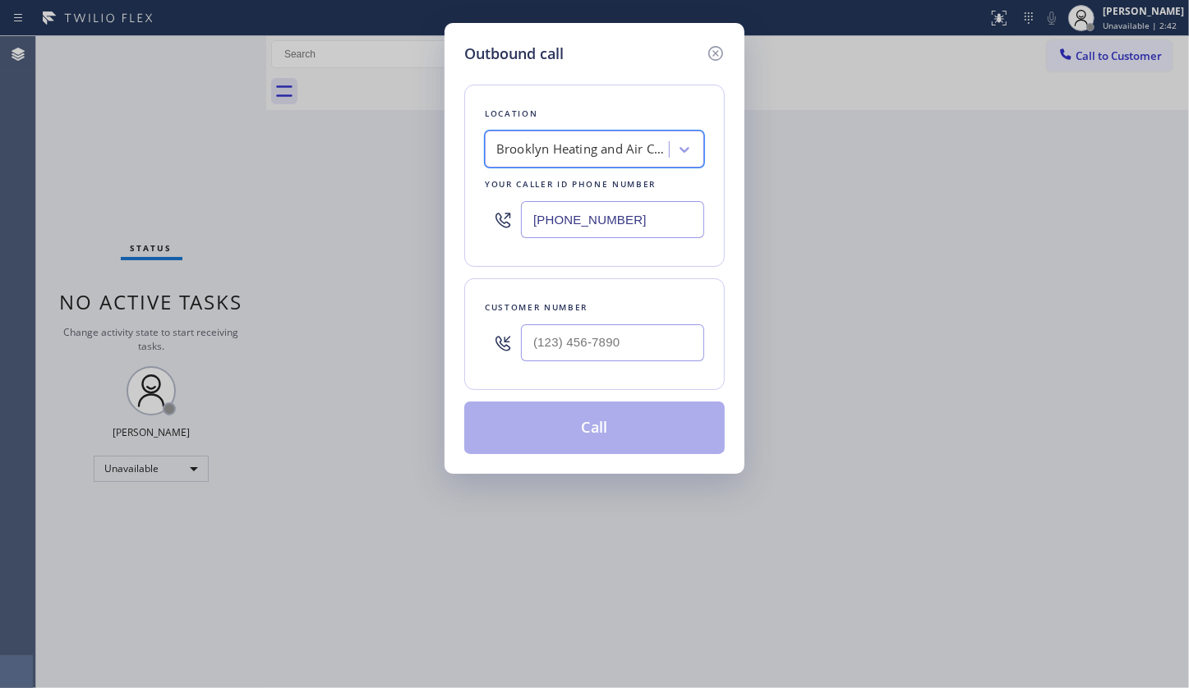
scroll to position [0, 1]
click at [605, 350] on input "(___) ___-____" at bounding box center [612, 342] width 183 height 37
paste input "917) 325-3792"
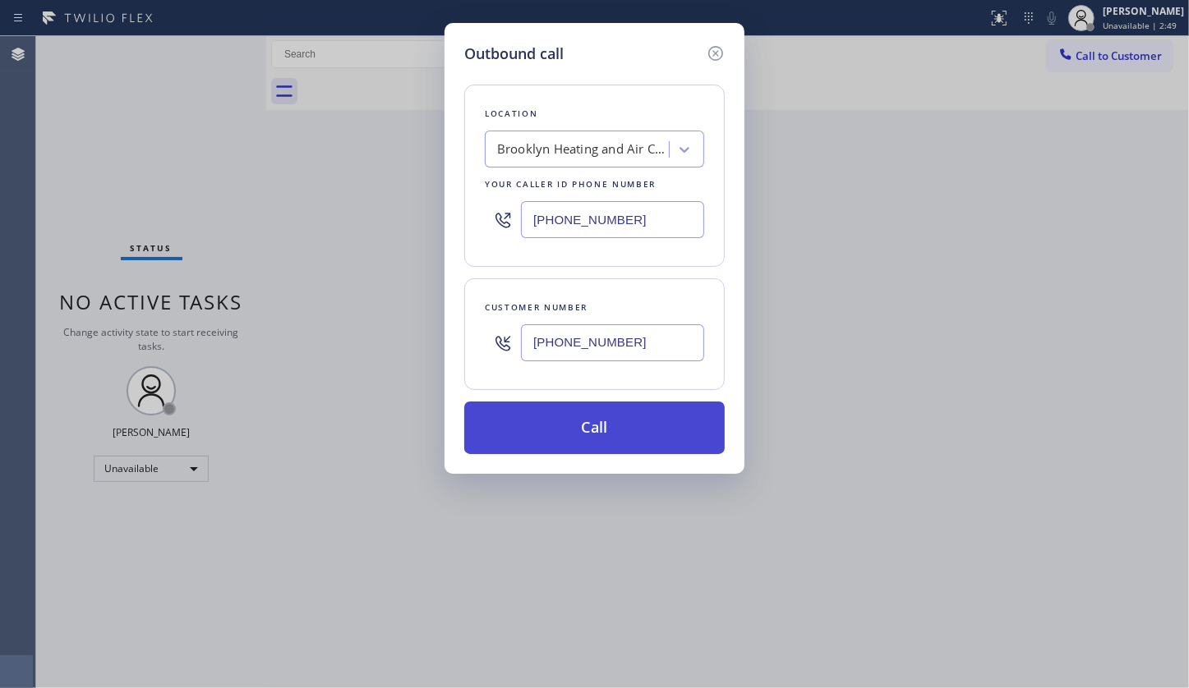
type input "(917) 325-3792"
click at [604, 435] on button "Call" at bounding box center [594, 428] width 260 height 53
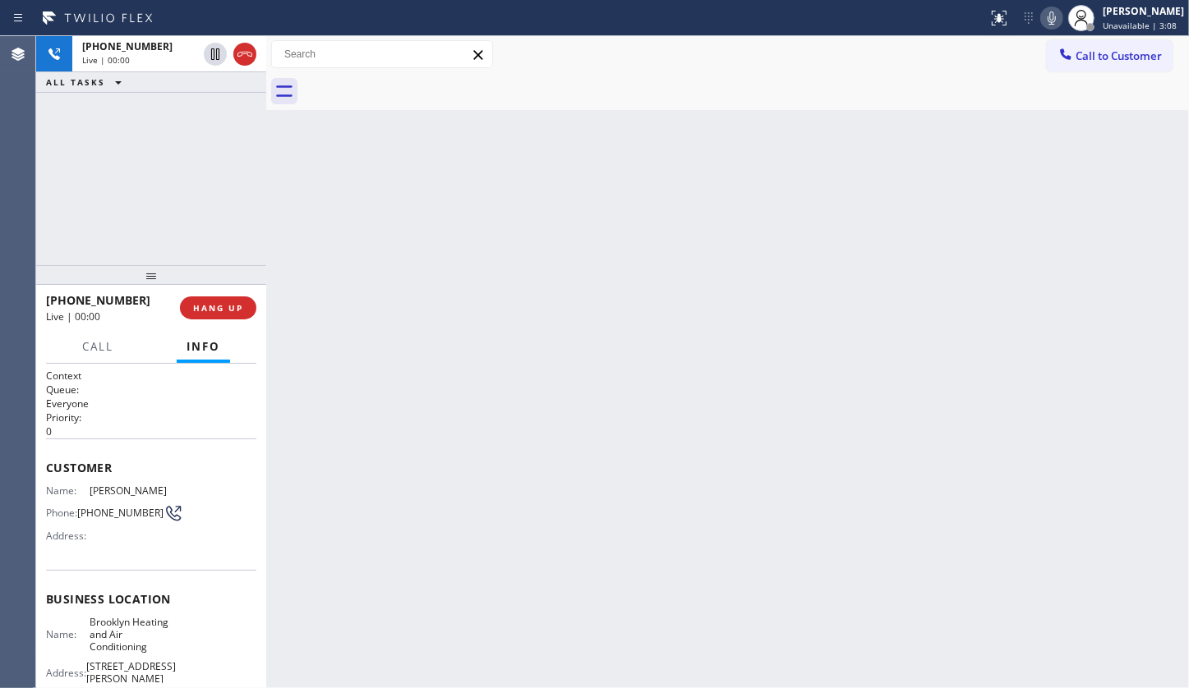
click at [163, 131] on div "+19173253792 Live | 00:00 ALL TASKS ALL TASKS ACTIVE TASKS TASKS IN WRAP UP" at bounding box center [151, 150] width 230 height 229
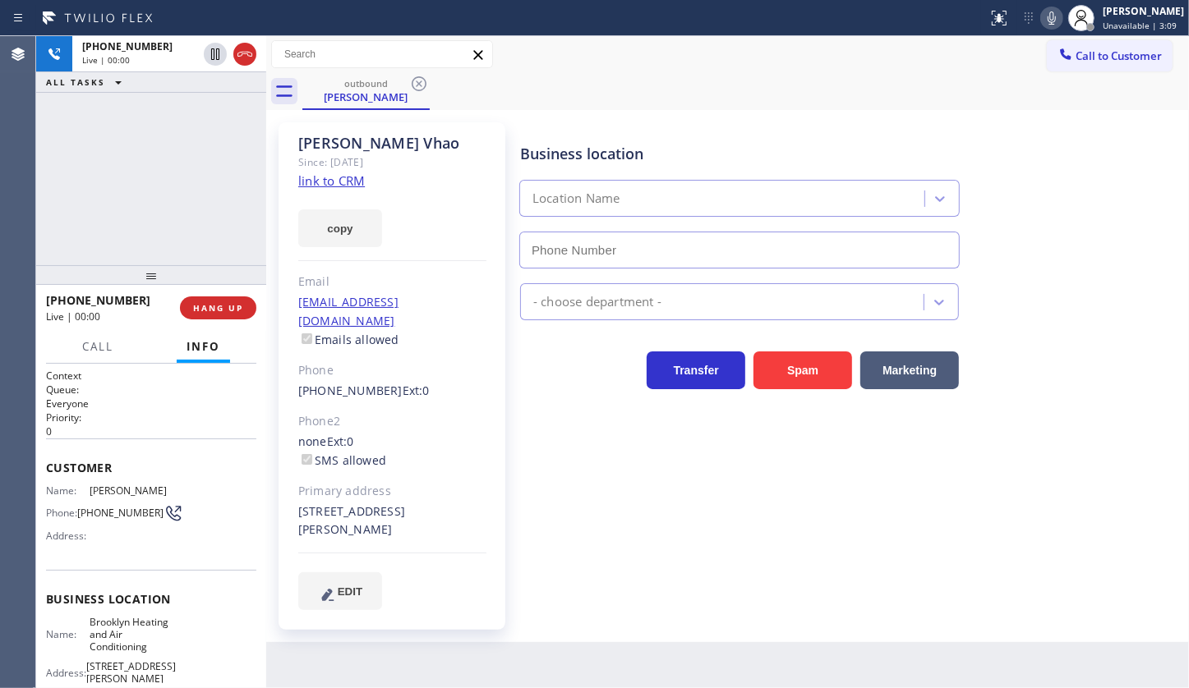
type input "(347) 836-6590"
click at [1119, 452] on div "Business location Brooklyn Heating and Air Conditioning (347) 836-6590 HVAC Tra…" at bounding box center [851, 366] width 668 height 479
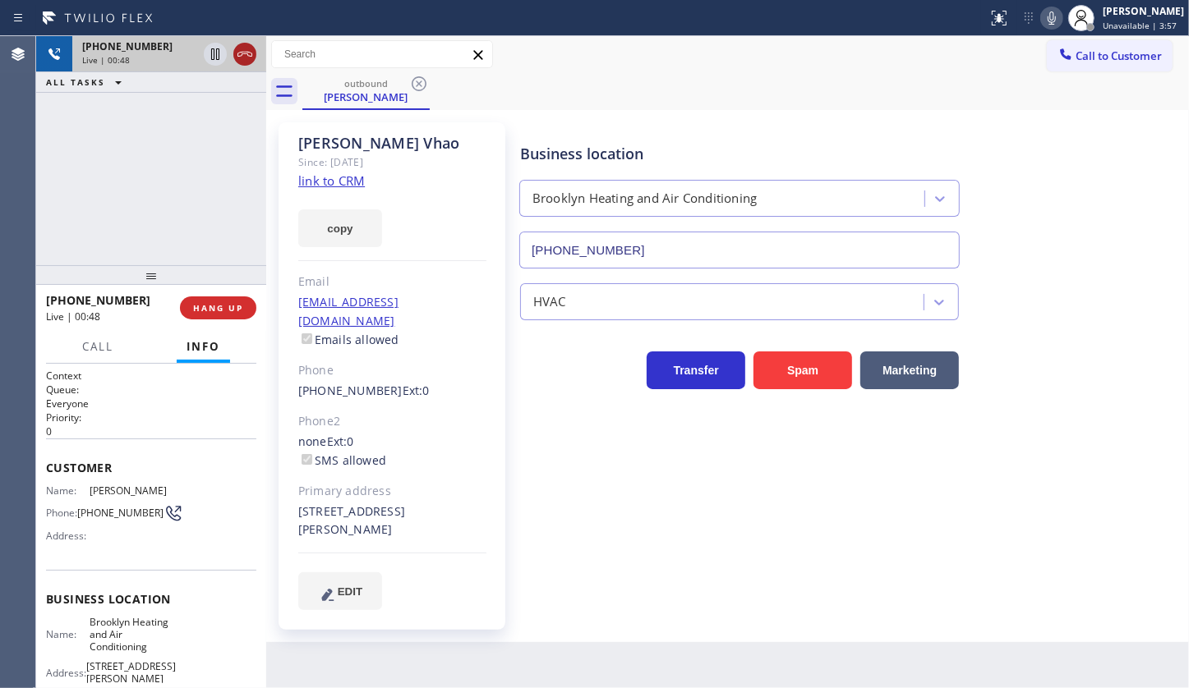
click at [241, 54] on icon at bounding box center [245, 54] width 20 height 20
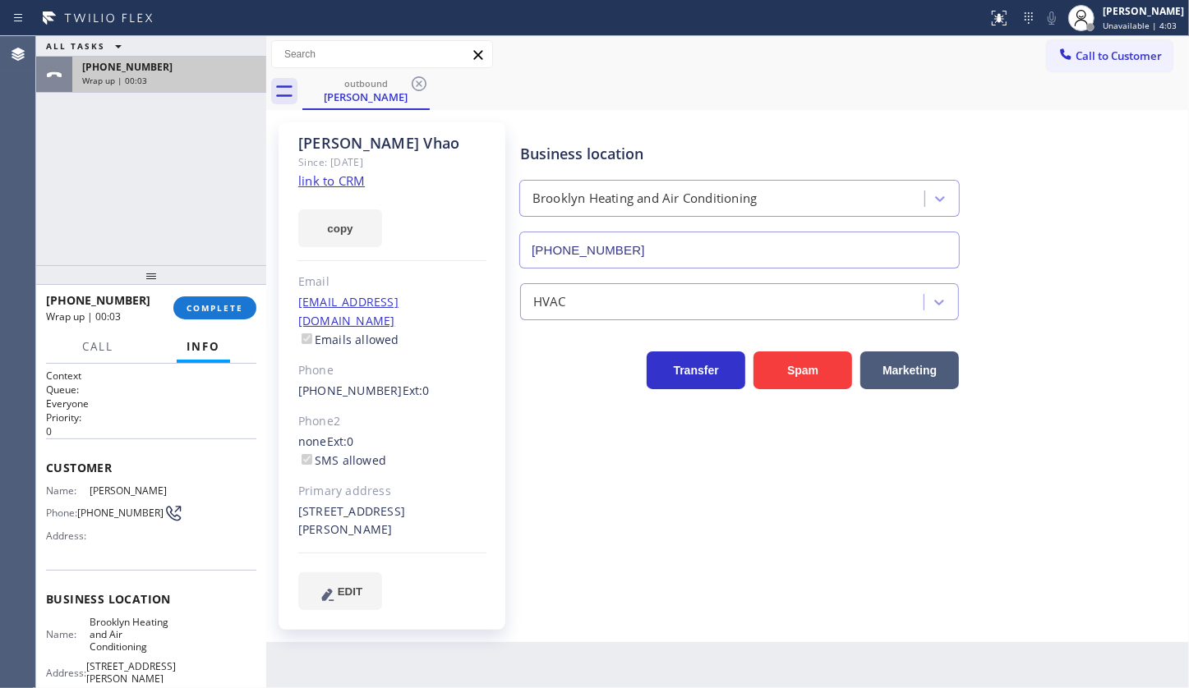
drag, startPoint x: 132, startPoint y: 154, endPoint x: 233, endPoint y: 62, distance: 136.1
click at [159, 122] on div "ALL TASKS ALL TASKS ACTIVE TASKS TASKS IN WRAP UP +19173253792 Wrap up | 00:03" at bounding box center [151, 150] width 230 height 229
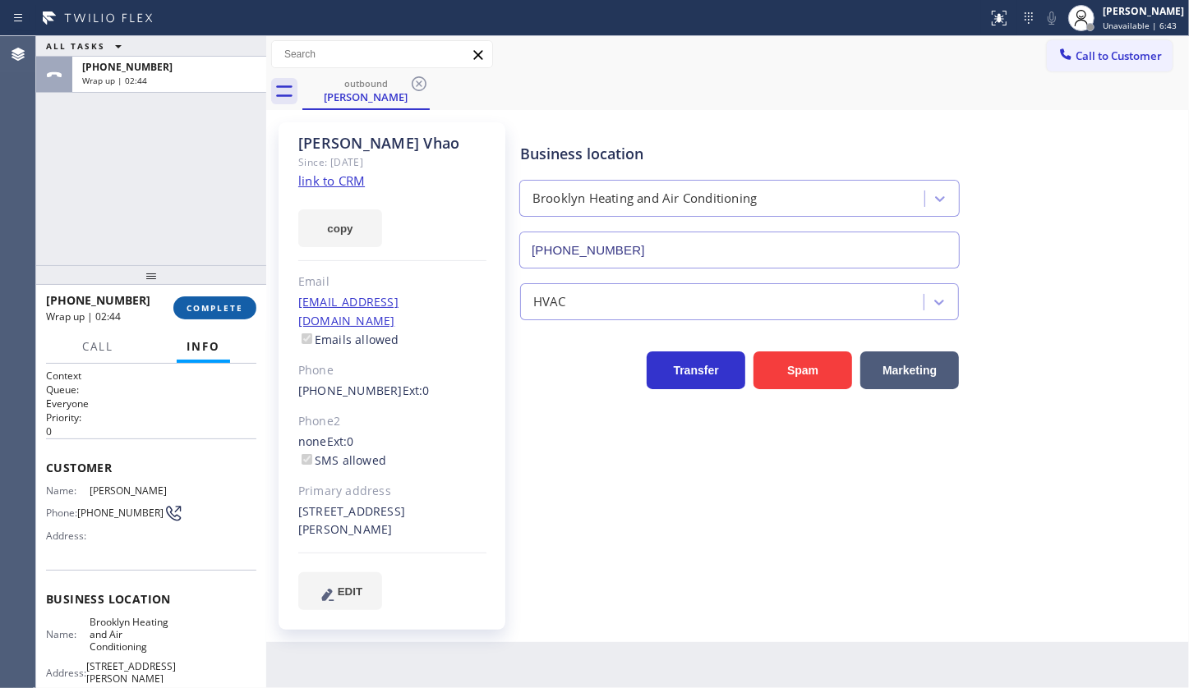
click at [224, 308] on span "COMPLETE" at bounding box center [214, 308] width 57 height 12
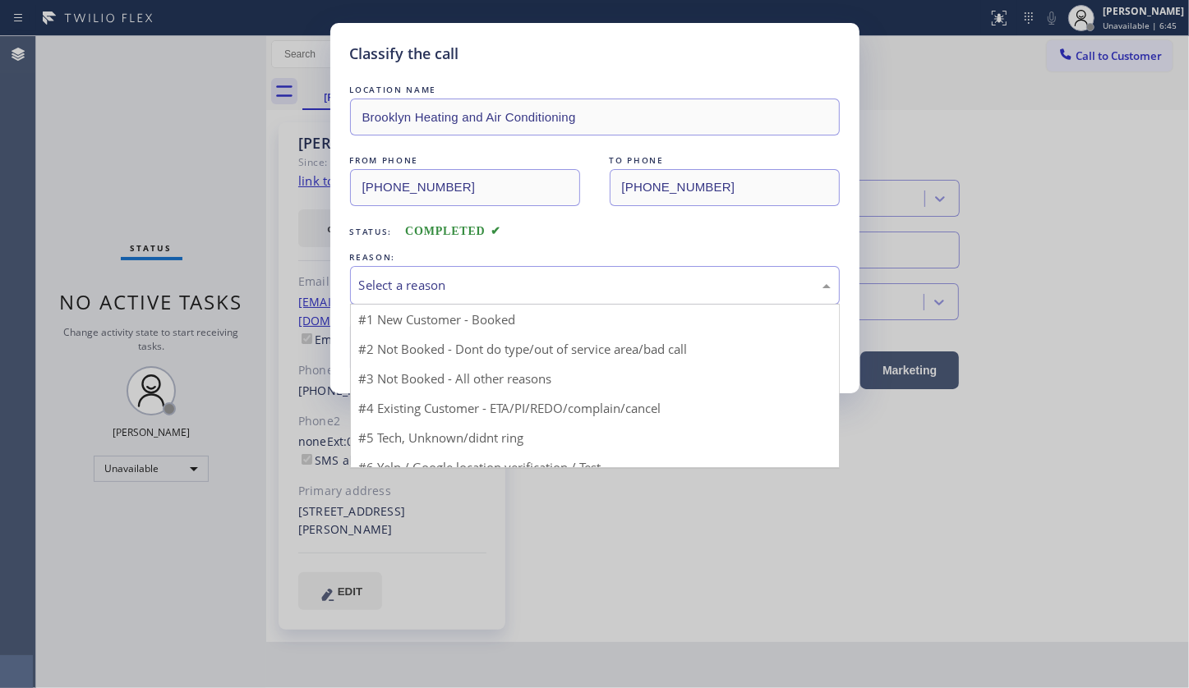
click at [432, 276] on div "Select a reason" at bounding box center [595, 285] width 472 height 19
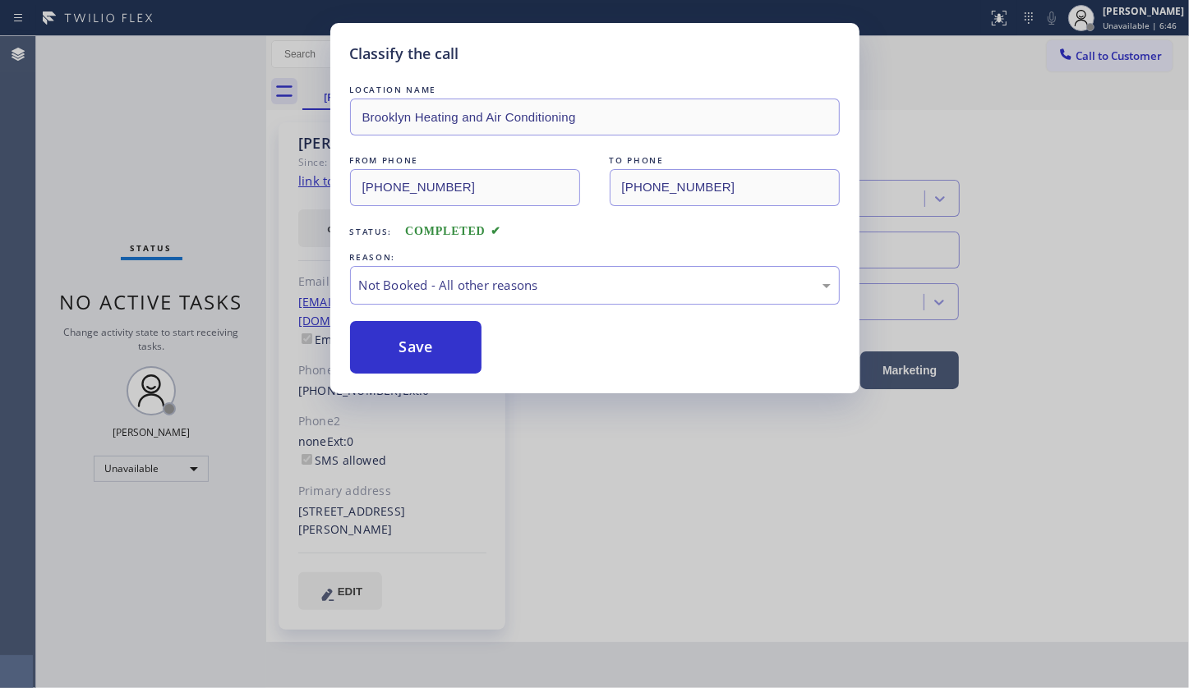
click at [387, 352] on button "Save" at bounding box center [416, 347] width 132 height 53
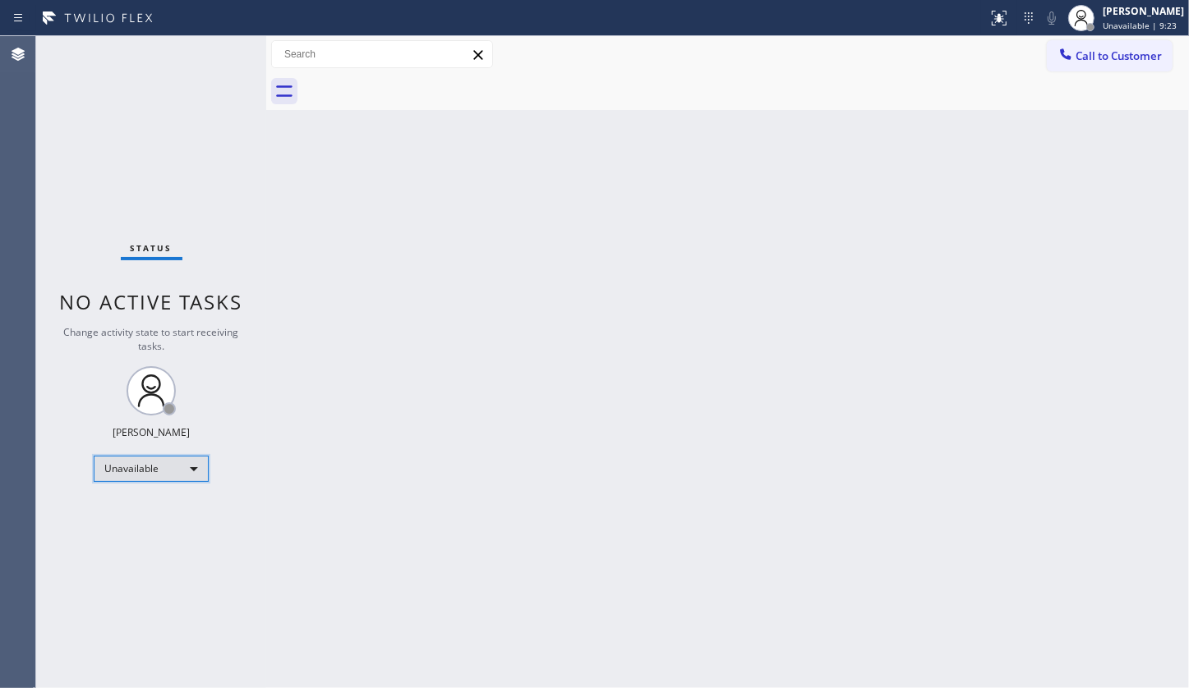
click at [132, 460] on div "Unavailable" at bounding box center [151, 469] width 115 height 26
click at [131, 511] on li "Available" at bounding box center [150, 511] width 112 height 20
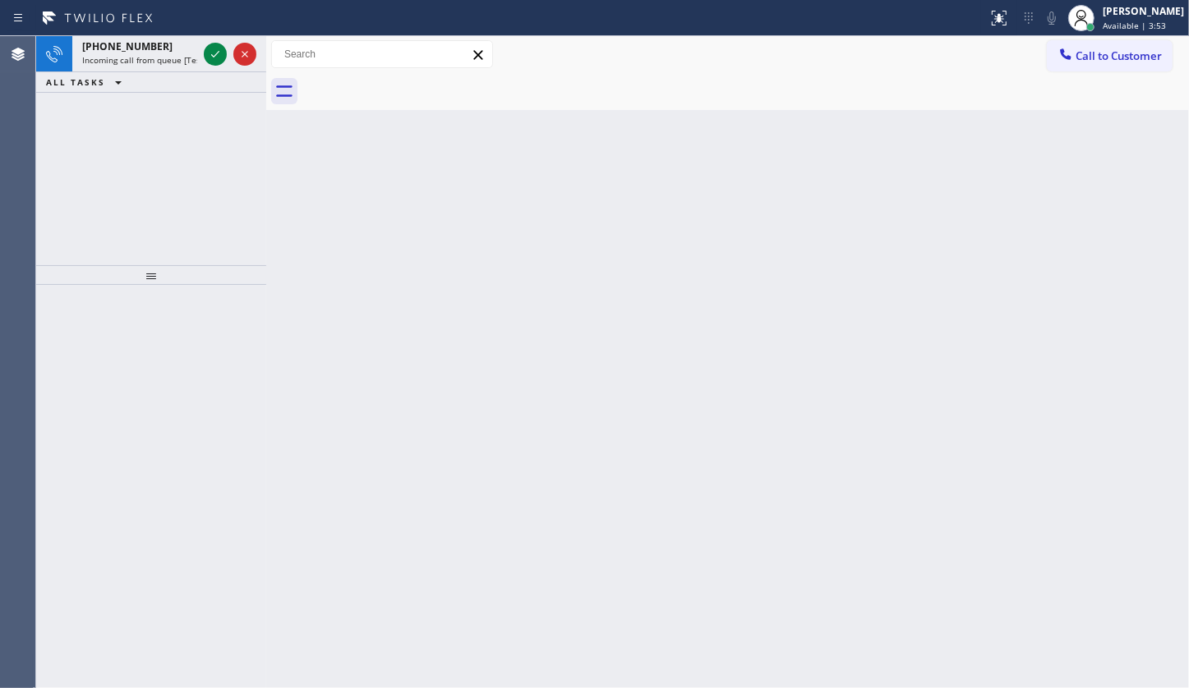
click at [110, 160] on div "+13476909099 Incoming call from queue [Test] All ALL TASKS ALL TASKS ACTIVE TAS…" at bounding box center [151, 150] width 230 height 229
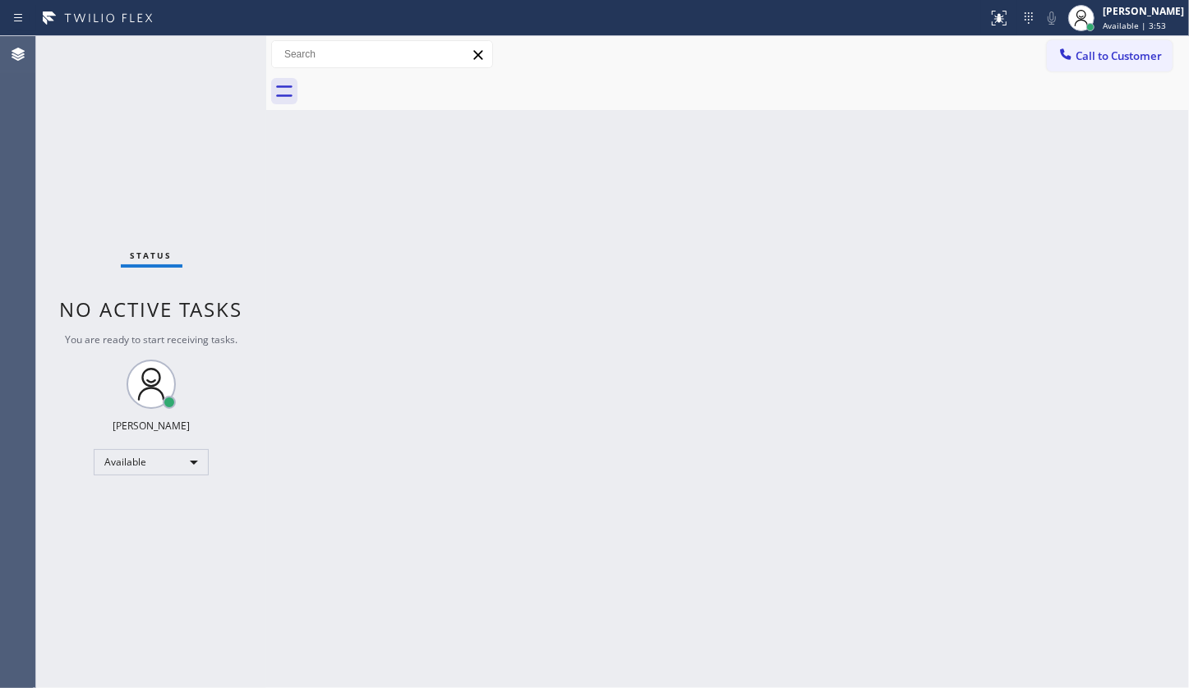
click at [206, 36] on div "Status No active tasks You are ready to start receiving tasks. JENIZA ALCAYDE A…" at bounding box center [151, 362] width 230 height 652
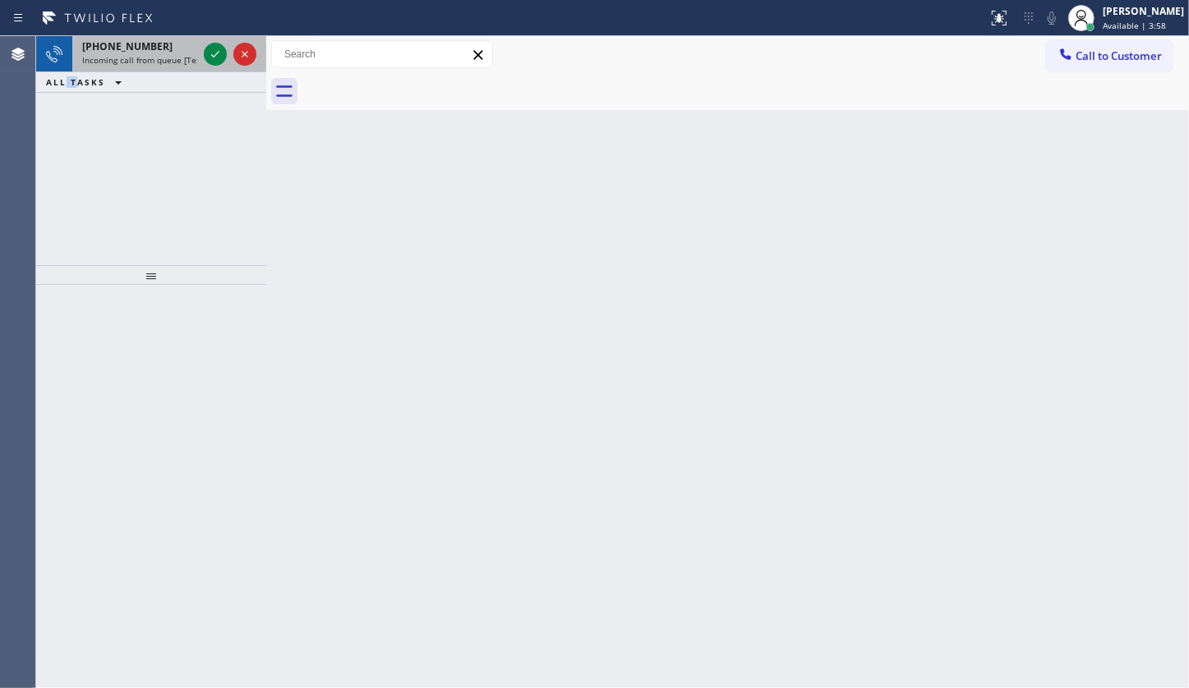
drag, startPoint x: 67, startPoint y: 161, endPoint x: 216, endPoint y: 41, distance: 191.0
click at [85, 148] on div "+14085065964 Incoming call from queue [Test] All ALL TASKS ALL TASKS ACTIVE TAS…" at bounding box center [151, 150] width 230 height 229
click at [219, 53] on icon at bounding box center [215, 54] width 20 height 20
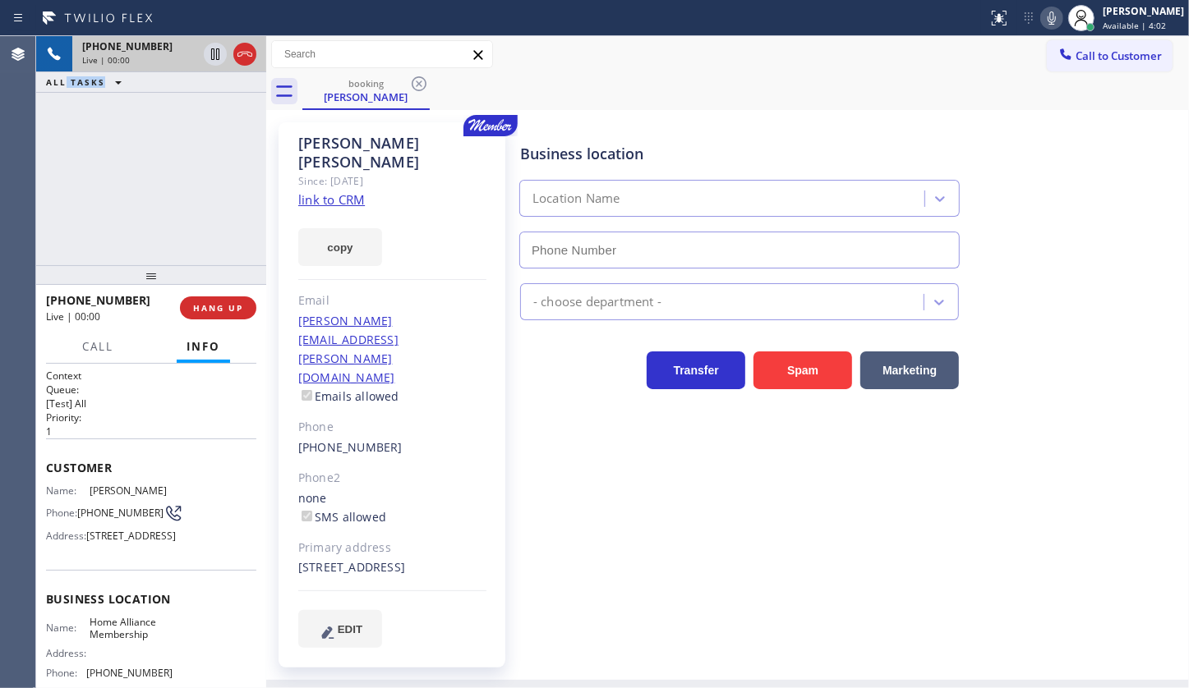
type input "(855) 946-3605"
click at [329, 191] on link "link to CRM" at bounding box center [331, 199] width 67 height 16
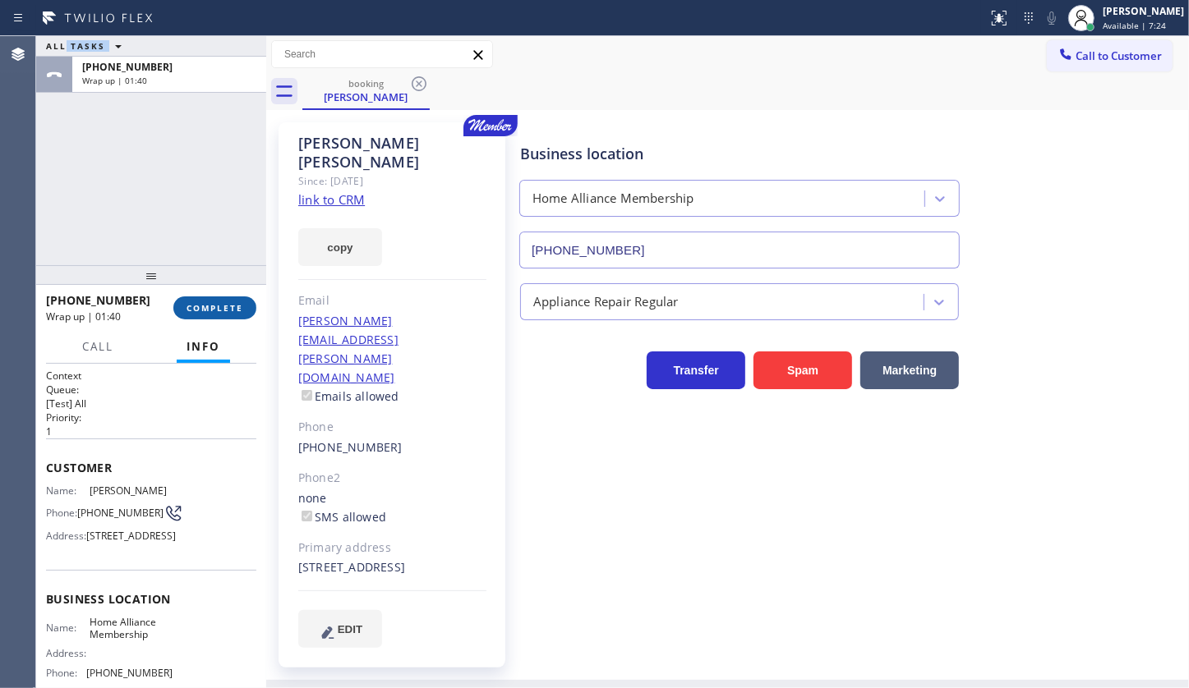
click at [210, 304] on span "COMPLETE" at bounding box center [214, 308] width 57 height 12
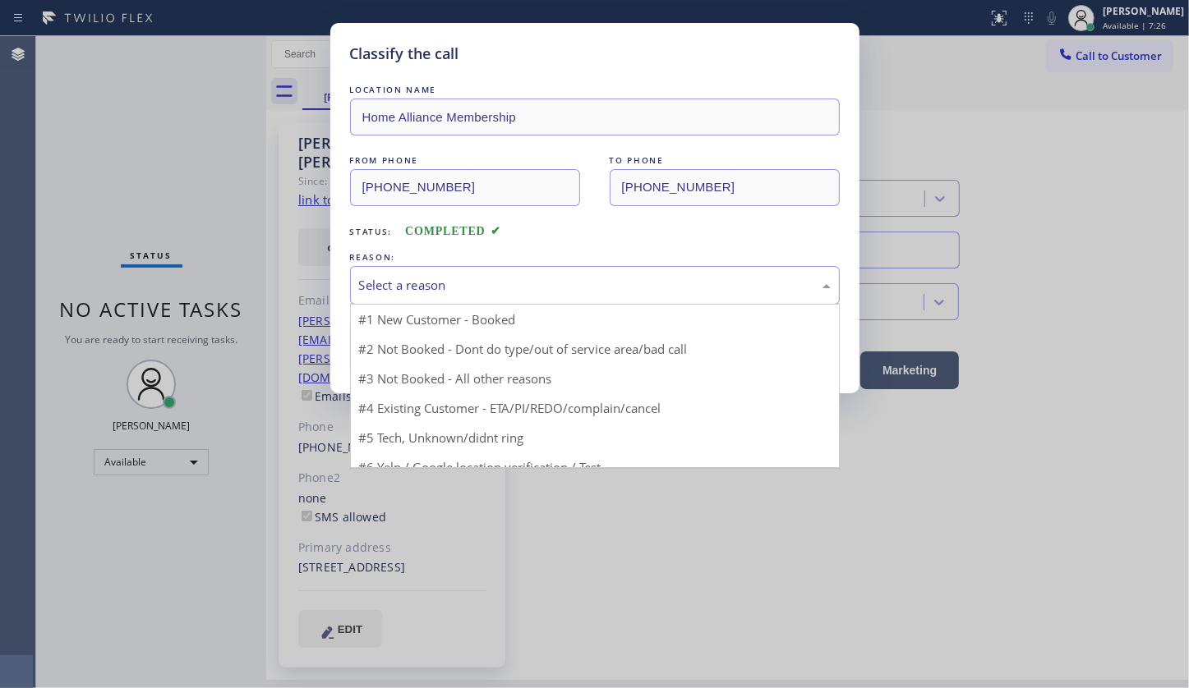
click at [434, 288] on div "Select a reason" at bounding box center [595, 285] width 472 height 19
drag, startPoint x: 389, startPoint y: 406, endPoint x: 389, endPoint y: 376, distance: 29.6
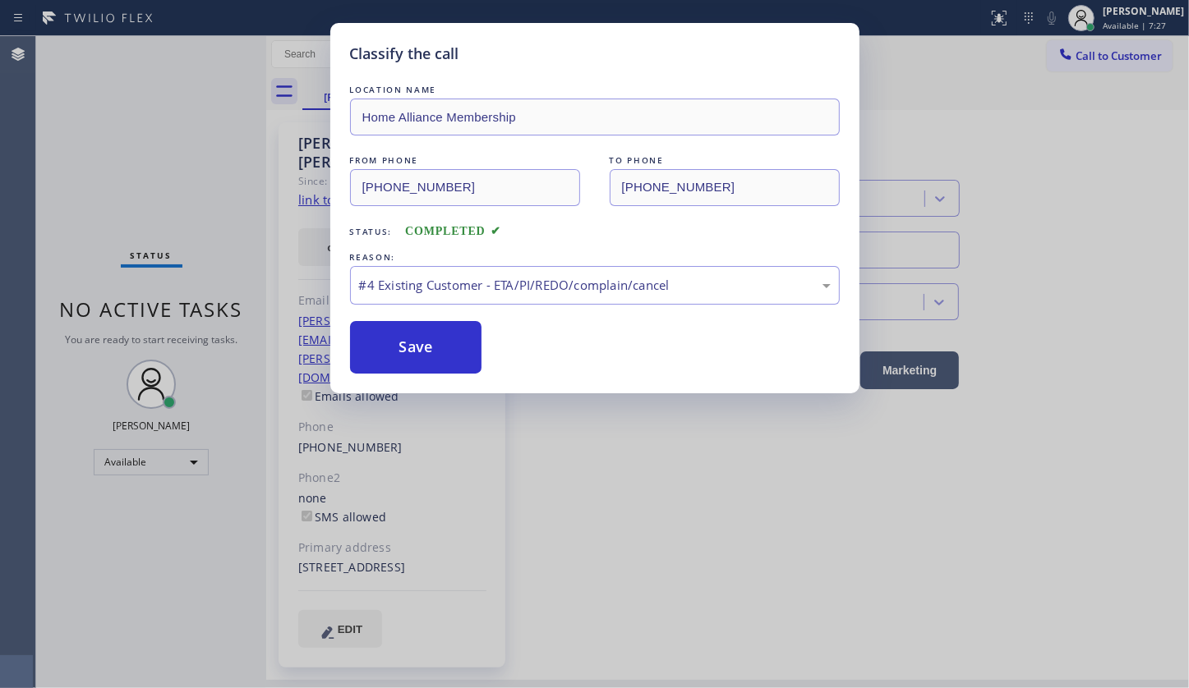
click at [389, 376] on div "Classify the call LOCATION NAME Home Alliance Membership FROM PHONE (408) 506-5…" at bounding box center [594, 208] width 529 height 370
click at [389, 344] on button "Save" at bounding box center [416, 347] width 132 height 53
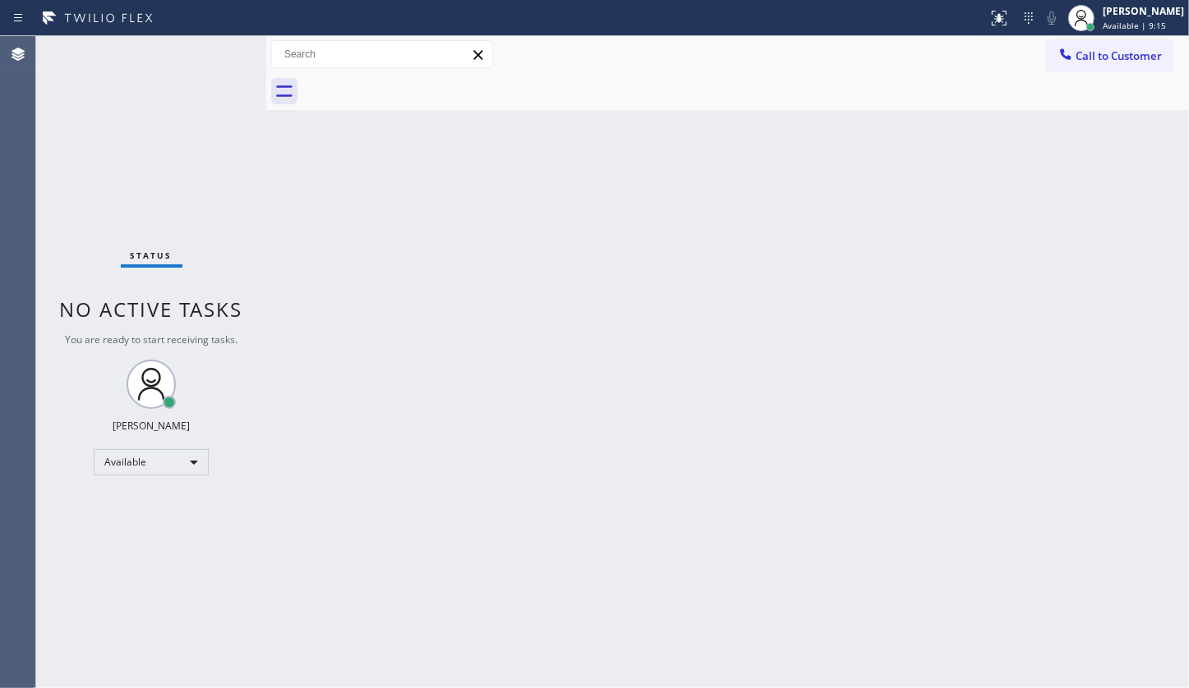
click at [140, 205] on div "Status No active tasks You are ready to start receiving tasks. JENIZA ALCAYDE A…" at bounding box center [151, 362] width 230 height 652
click at [113, 456] on div "Available" at bounding box center [151, 462] width 115 height 26
click at [116, 522] on li "Unavailable" at bounding box center [150, 525] width 112 height 20
drag, startPoint x: 117, startPoint y: 577, endPoint x: 111, endPoint y: 452, distance: 125.0
click at [121, 526] on div "Status No active tasks Change activity state to start receiving tasks. JENIZA A…" at bounding box center [151, 362] width 230 height 652
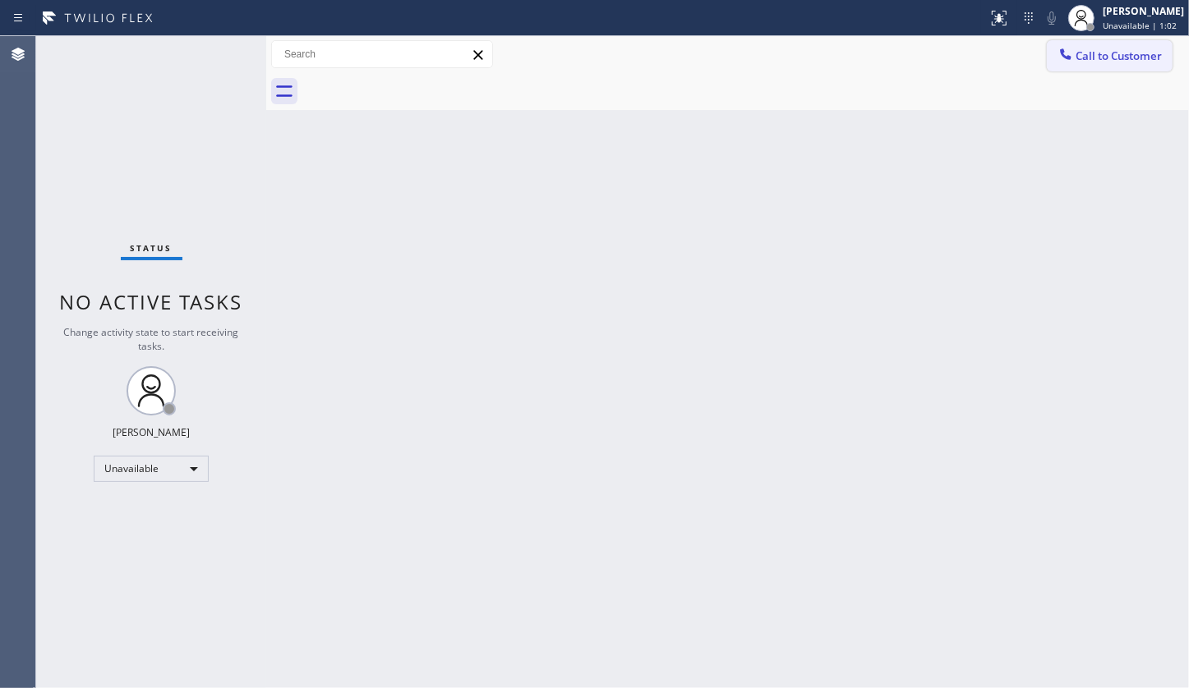
click at [1117, 55] on span "Call to Customer" at bounding box center [1118, 55] width 86 height 15
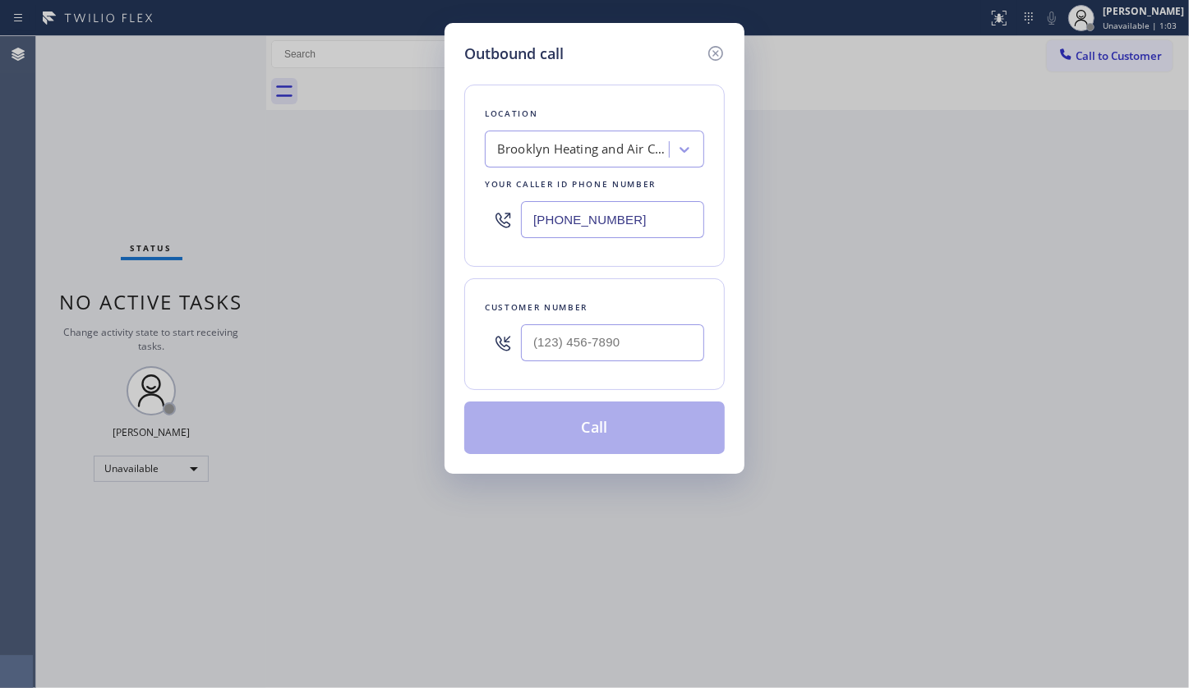
click at [587, 213] on input "(347) 836-6590" at bounding box center [612, 219] width 183 height 37
drag, startPoint x: 638, startPoint y: 217, endPoint x: 435, endPoint y: 246, distance: 204.9
click at [435, 246] on div "Outbound call Location Brooklyn Heating and Air Conditioning Your caller id pho…" at bounding box center [594, 344] width 1189 height 688
paste input "856) 548-5833"
type input "(856) 548-5833"
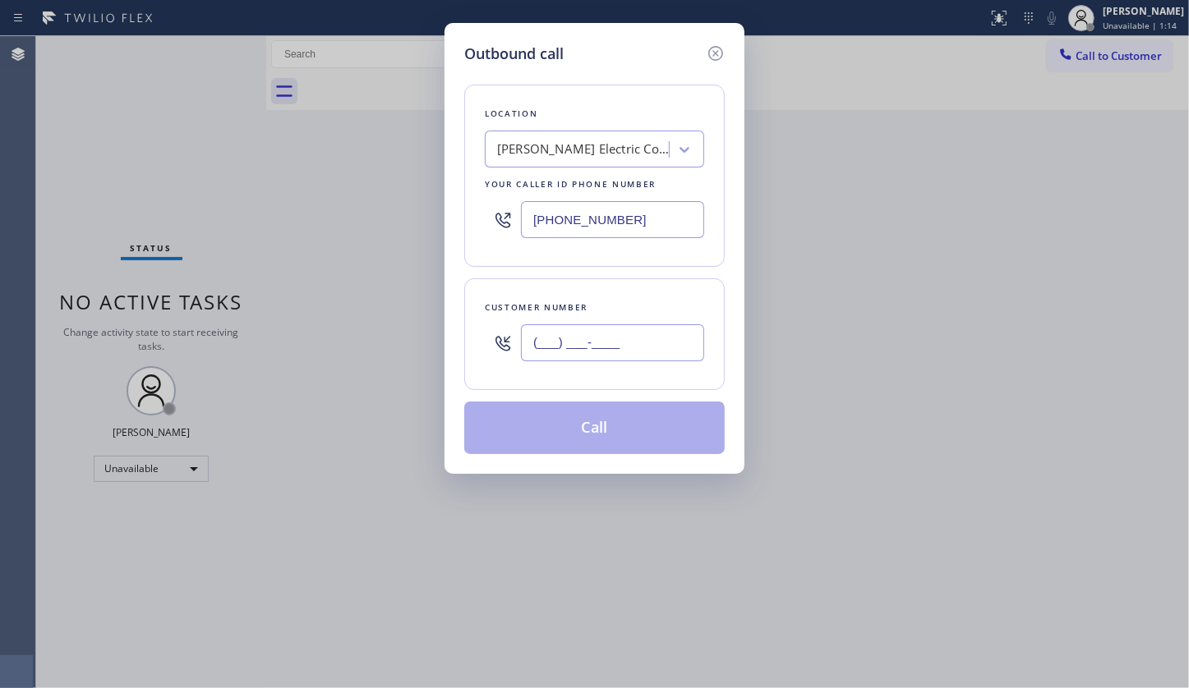
click at [648, 345] on input "(___) ___-____" at bounding box center [612, 342] width 183 height 37
paste input "609) 335-4700"
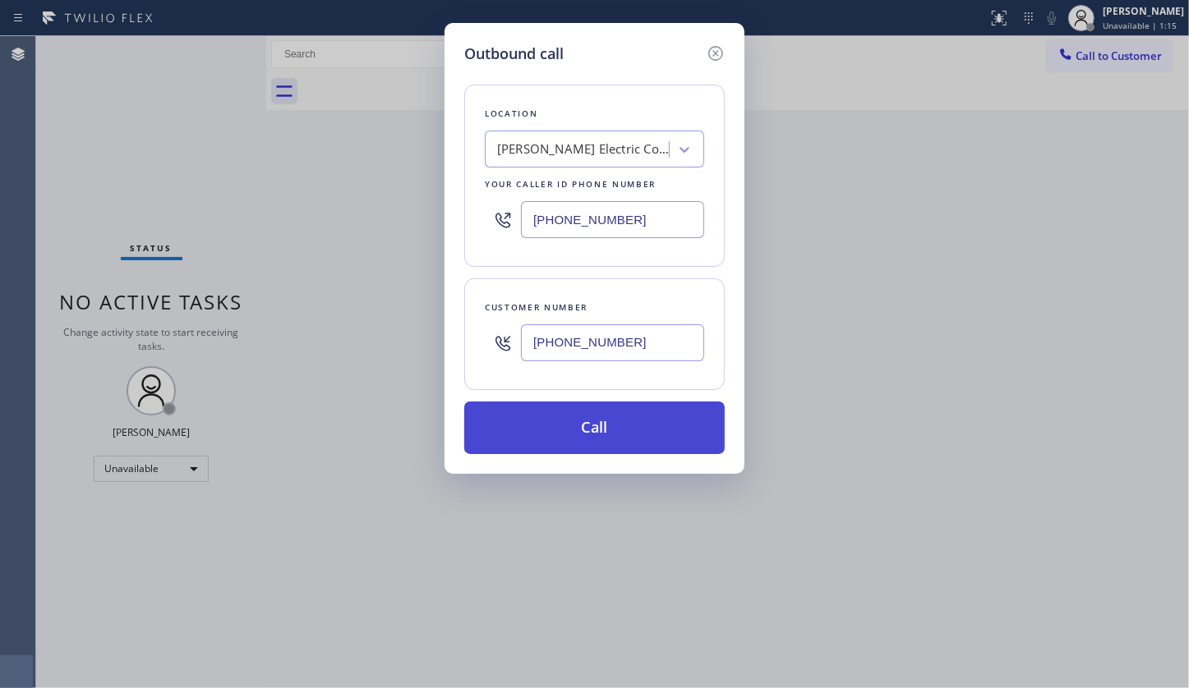
click at [636, 413] on button "Call" at bounding box center [594, 428] width 260 height 53
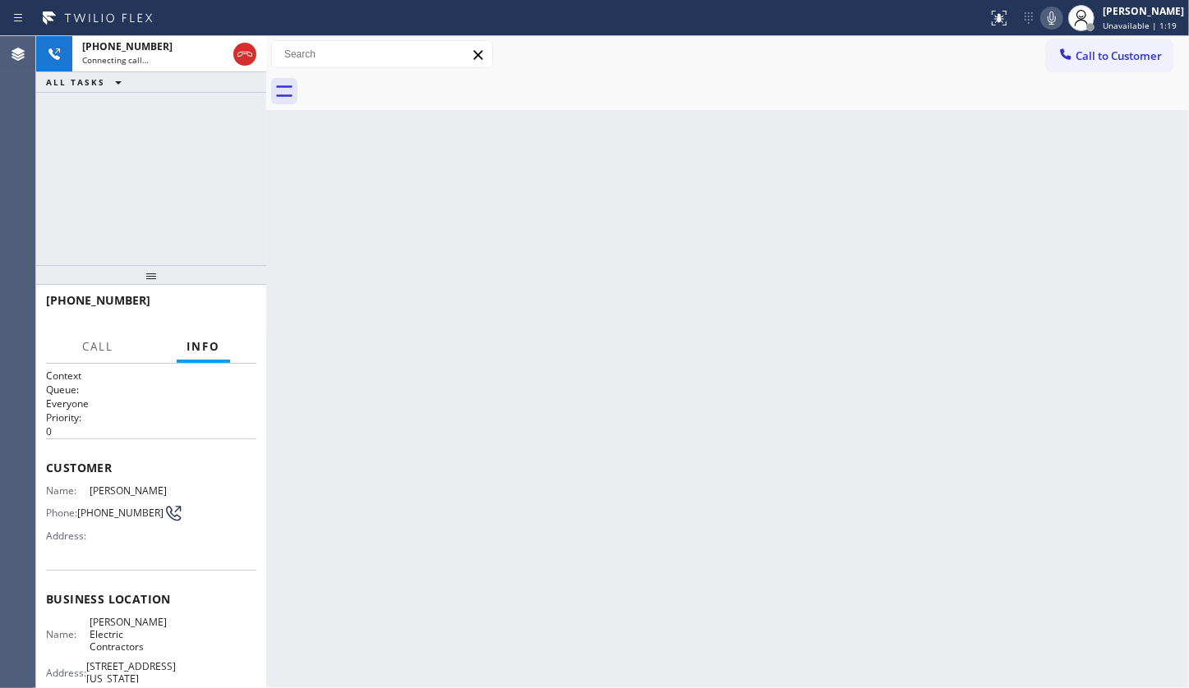
click at [403, 683] on div "Back to Dashboard Change Sender ID Customers Technicians Select a contact Outbo…" at bounding box center [727, 362] width 922 height 652
click at [115, 123] on div "+16093354700 Connecting call… ALL TASKS ALL TASKS ACTIVE TASKS TASKS IN WRAP UP" at bounding box center [151, 150] width 230 height 229
click at [248, 52] on icon at bounding box center [244, 54] width 15 height 5
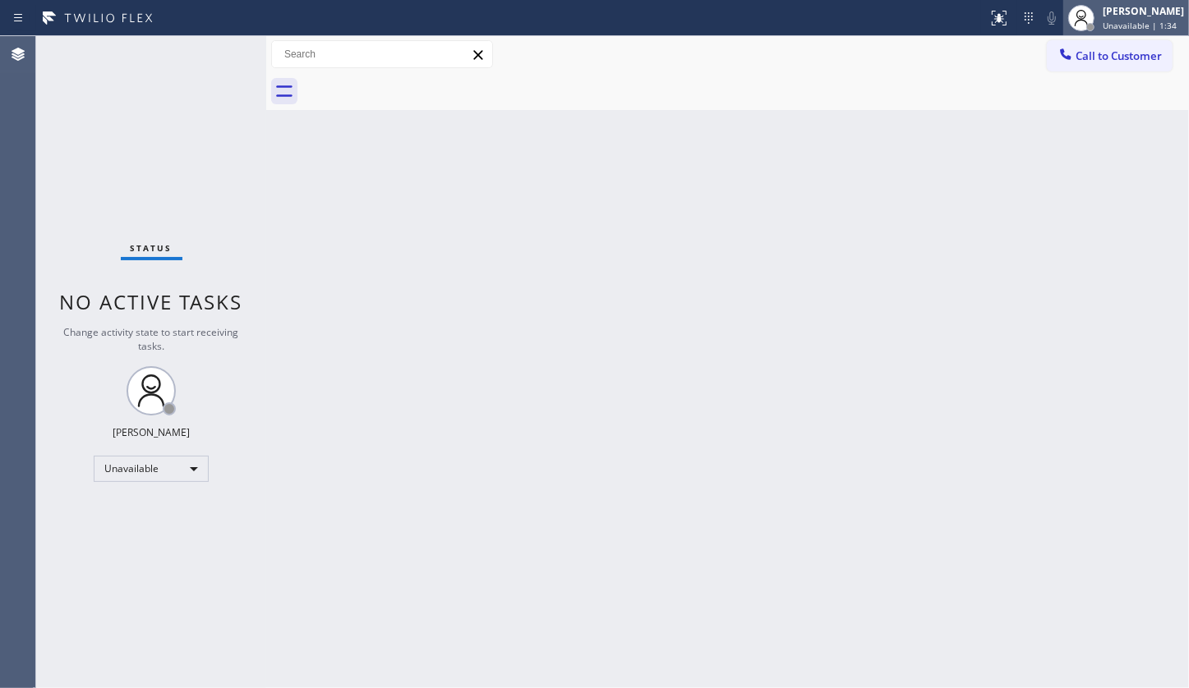
click at [1099, 19] on div at bounding box center [1081, 18] width 36 height 36
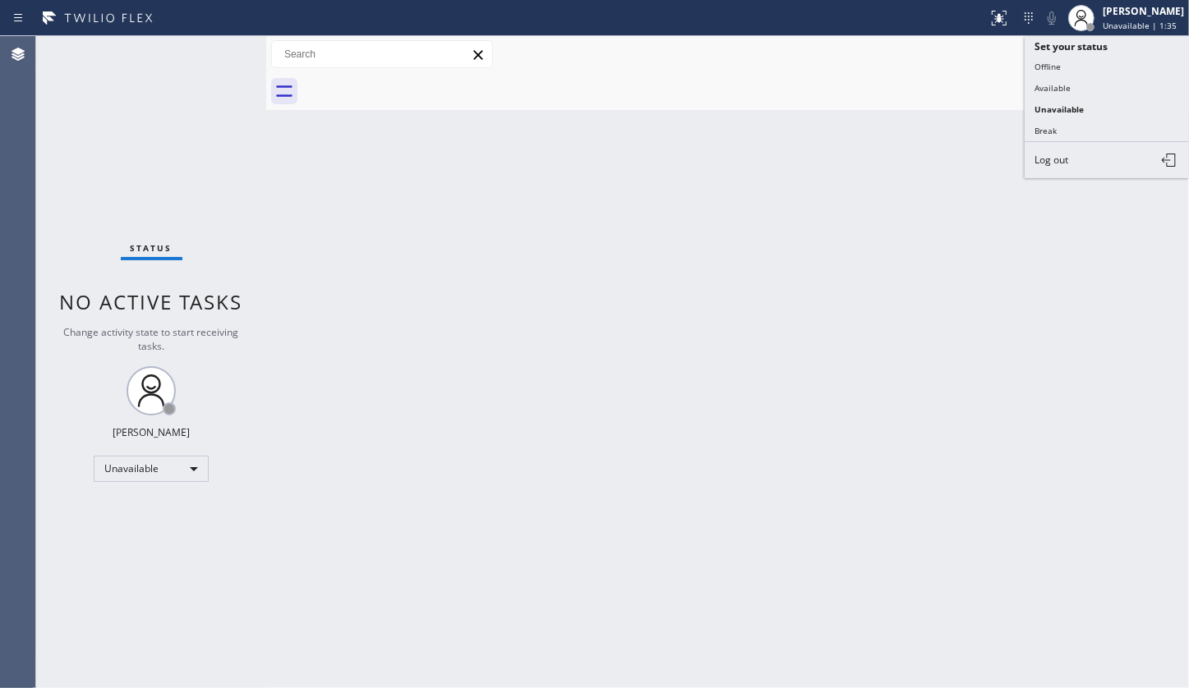
click at [961, 157] on div "Back to Dashboard Change Sender ID Customers Technicians Select a contact Outbo…" at bounding box center [727, 362] width 922 height 652
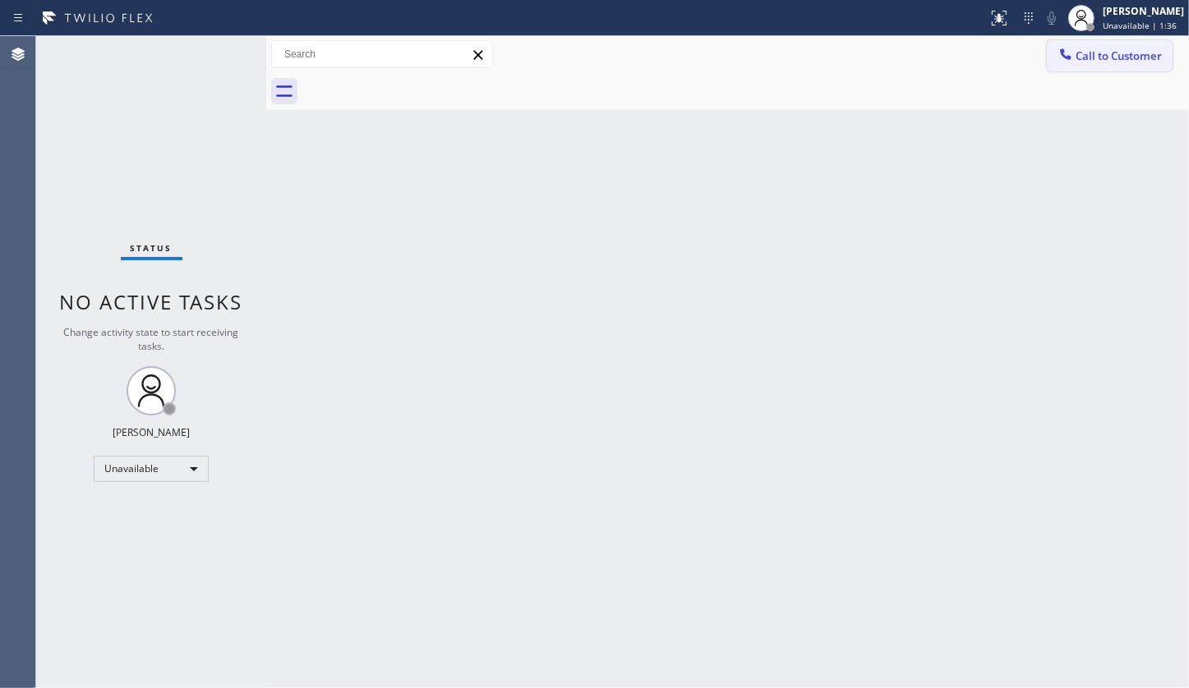
click at [1097, 48] on span "Call to Customer" at bounding box center [1118, 55] width 86 height 15
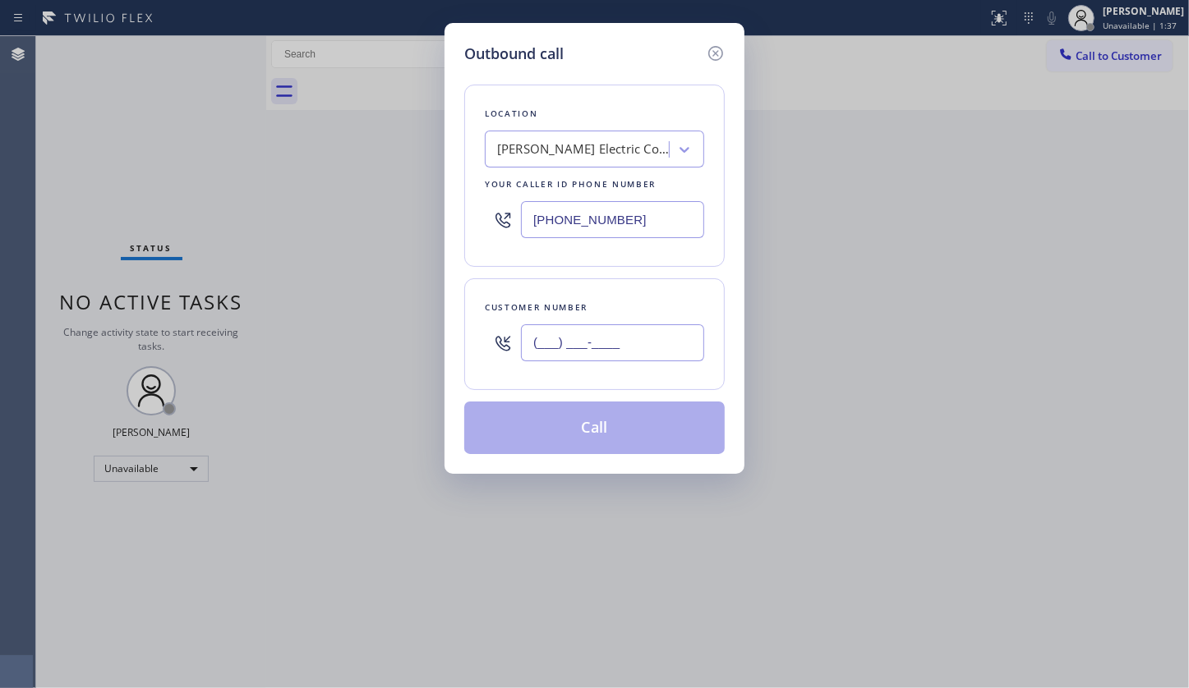
click at [567, 343] on input "(___) ___-____" at bounding box center [612, 342] width 183 height 37
paste input "609) 335-4700"
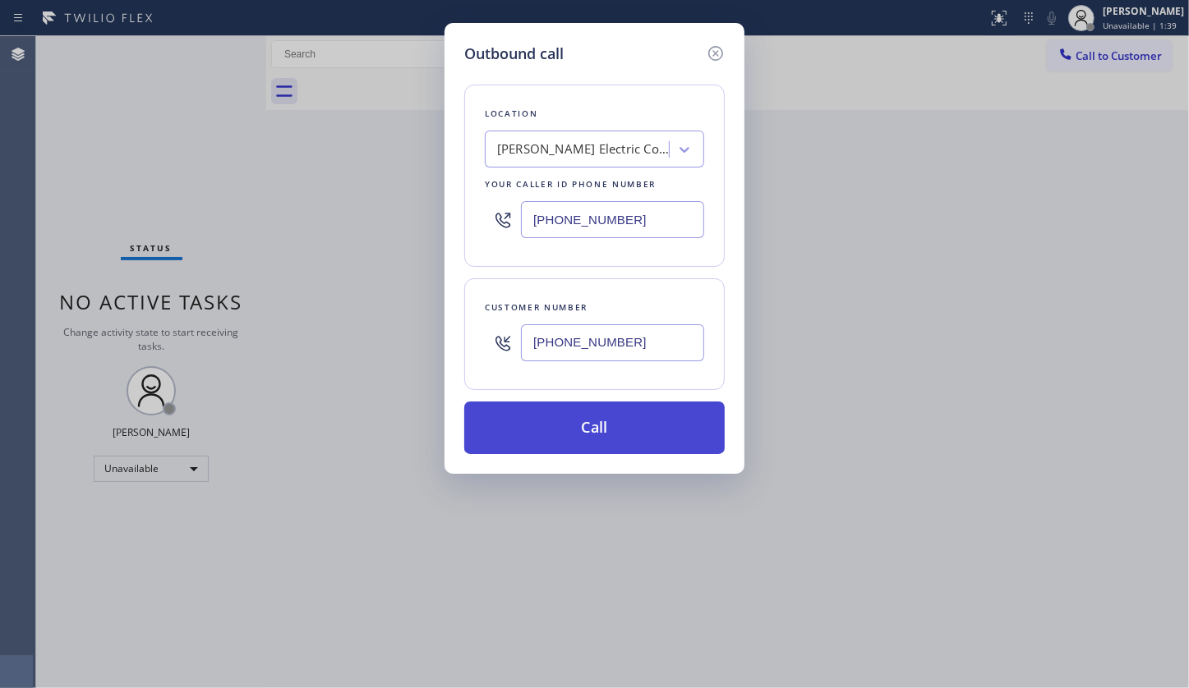
click at [579, 422] on button "Call" at bounding box center [594, 428] width 260 height 53
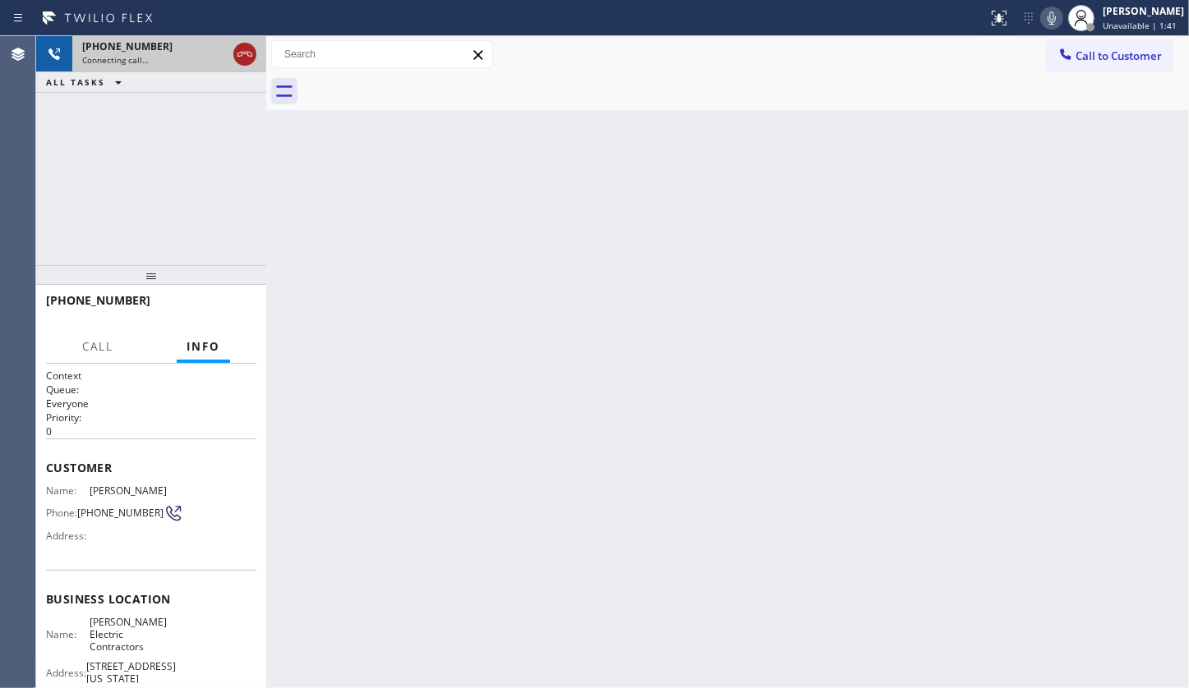
click at [240, 53] on icon at bounding box center [245, 54] width 20 height 20
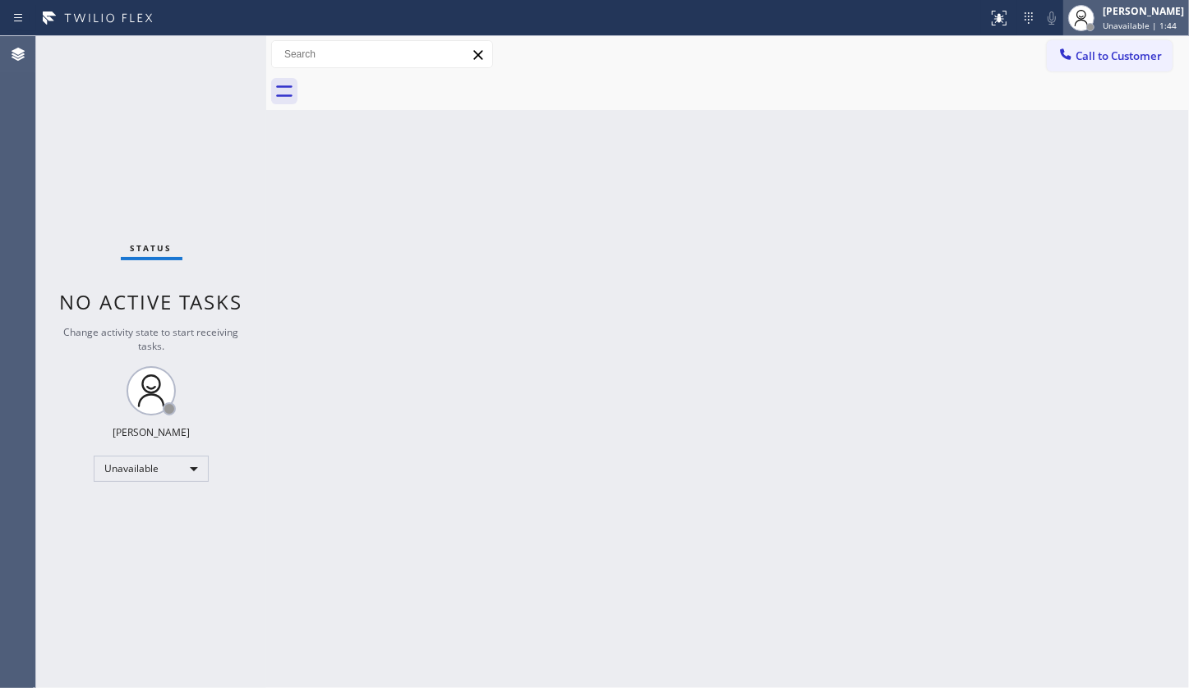
click at [1088, 21] on div at bounding box center [1090, 27] width 12 height 12
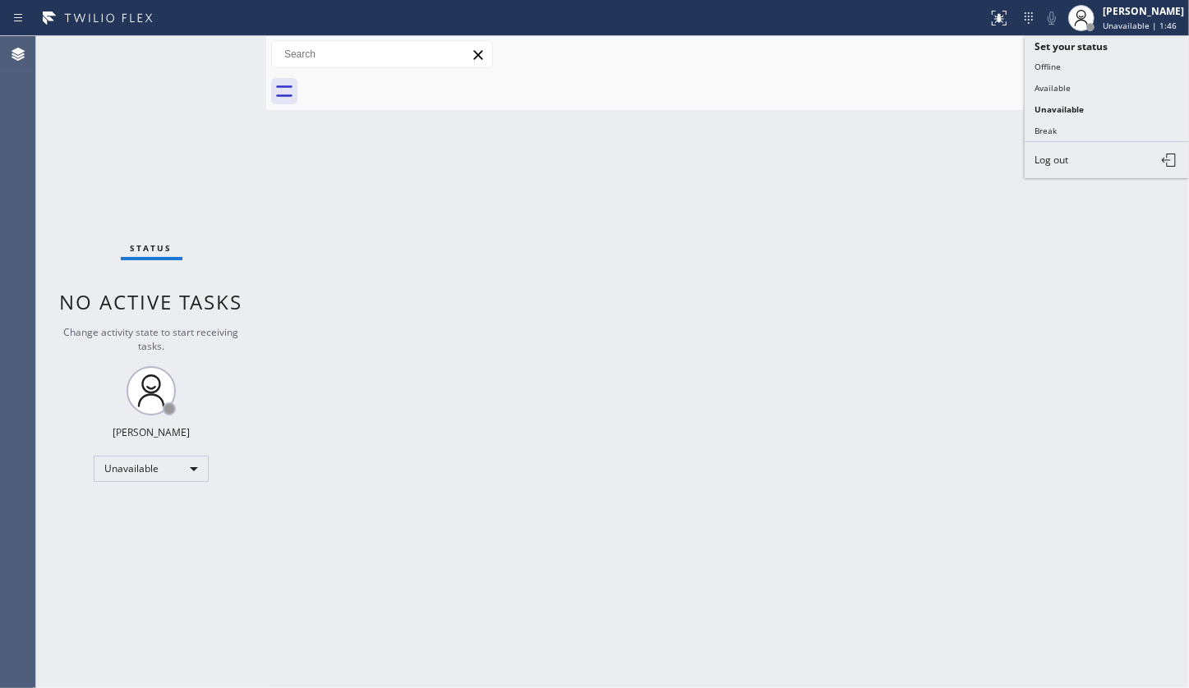
drag, startPoint x: 910, startPoint y: 151, endPoint x: 995, endPoint y: 116, distance: 91.7
click at [944, 132] on div "Back to Dashboard Change Sender ID Customers Technicians Select a contact Outbo…" at bounding box center [727, 362] width 922 height 652
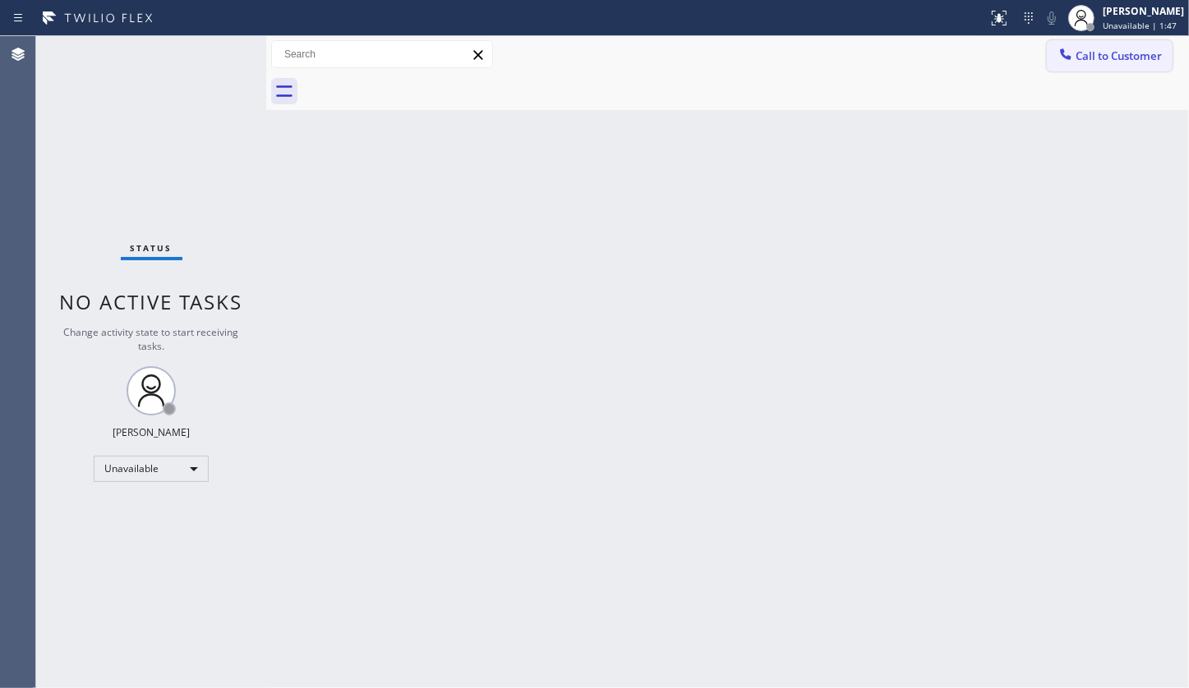
click at [1134, 59] on span "Call to Customer" at bounding box center [1118, 55] width 86 height 15
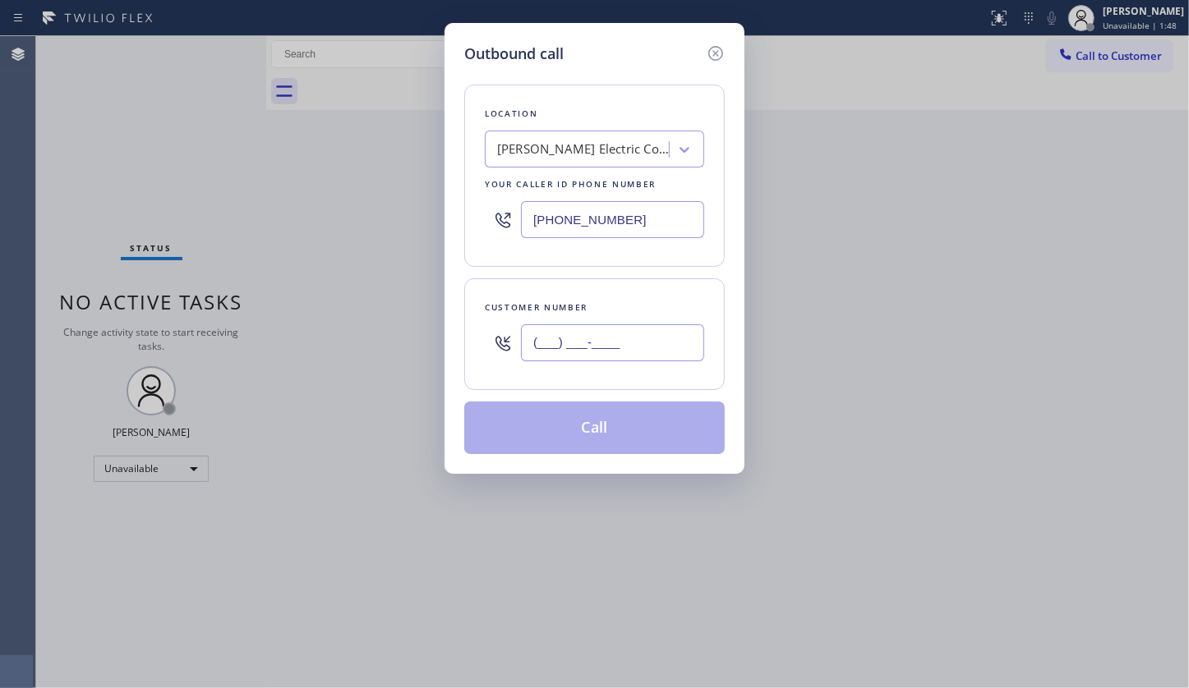
click at [561, 337] on input "(___) ___-____" at bounding box center [612, 342] width 183 height 37
paste input "609) 335-4700"
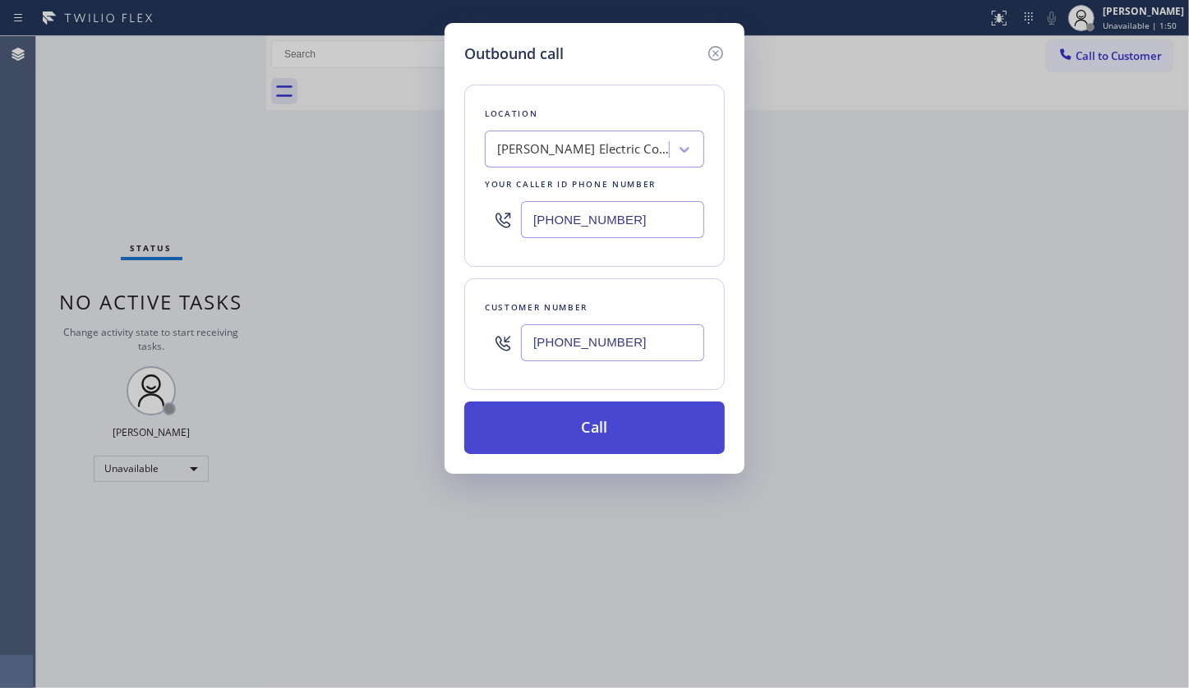
type input "(609) 335-4700"
click at [583, 428] on button "Call" at bounding box center [594, 428] width 260 height 53
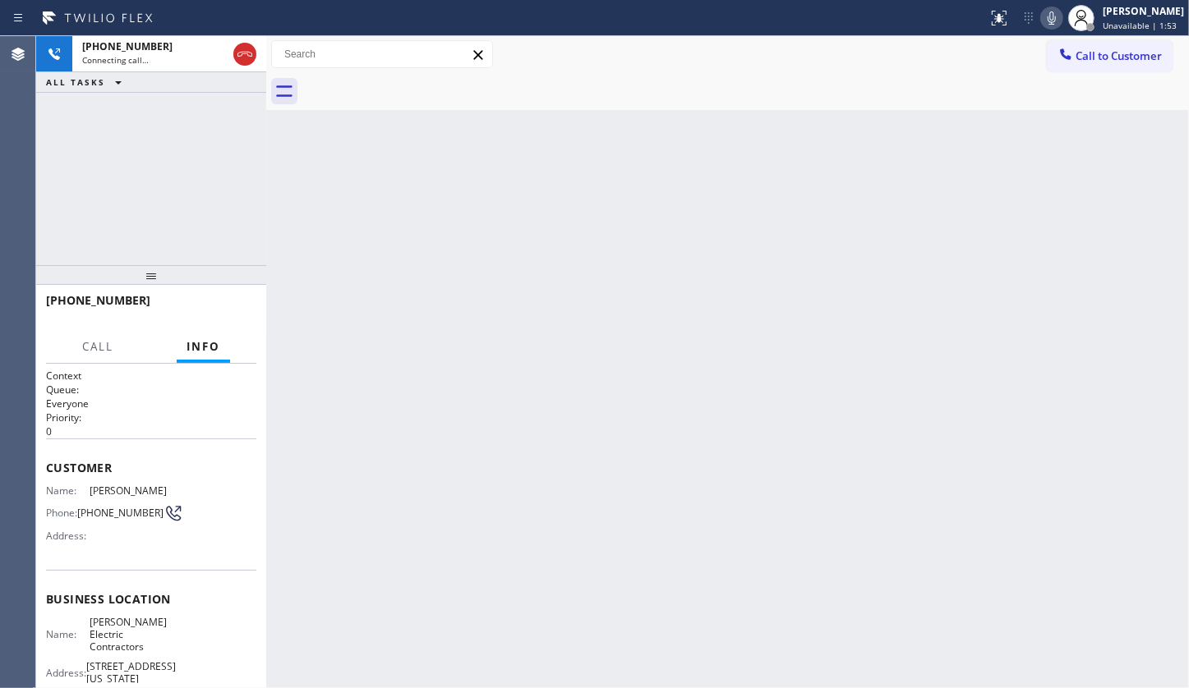
click at [1052, 18] on icon at bounding box center [1052, 18] width 20 height 20
click at [140, 48] on span "+16093354700" at bounding box center [127, 46] width 90 height 14
click at [188, 343] on span "Info" at bounding box center [203, 346] width 34 height 15
click at [101, 342] on span "Call" at bounding box center [97, 346] width 31 height 15
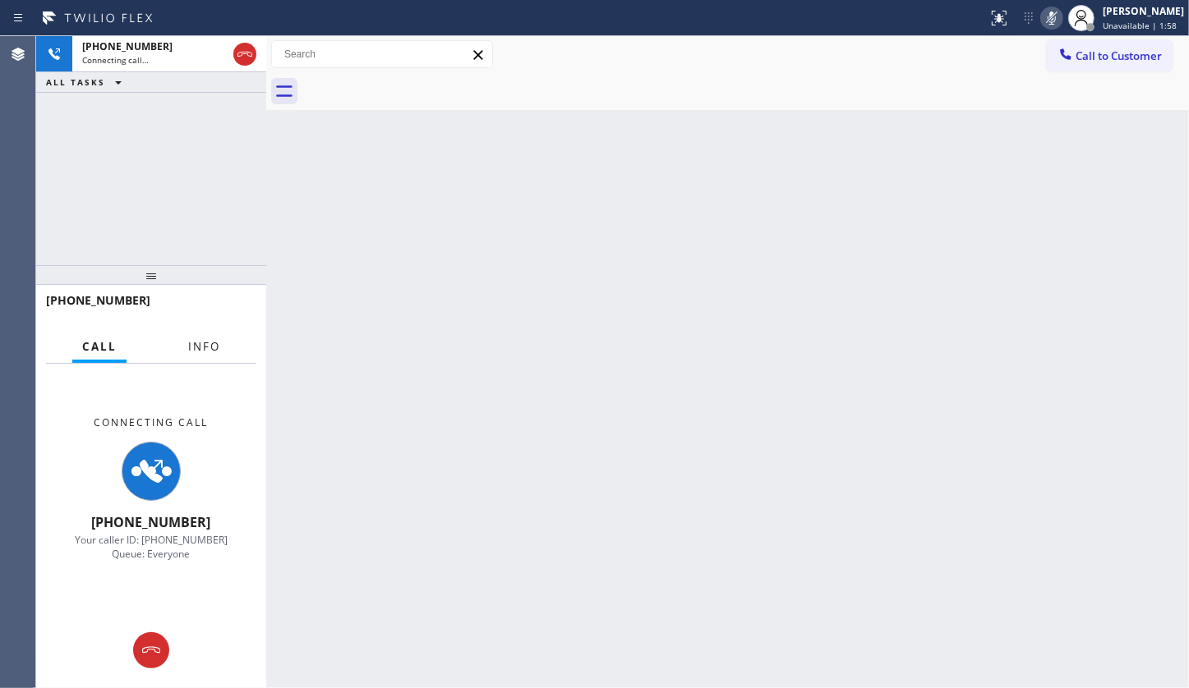
click at [203, 343] on span "Info" at bounding box center [204, 346] width 32 height 15
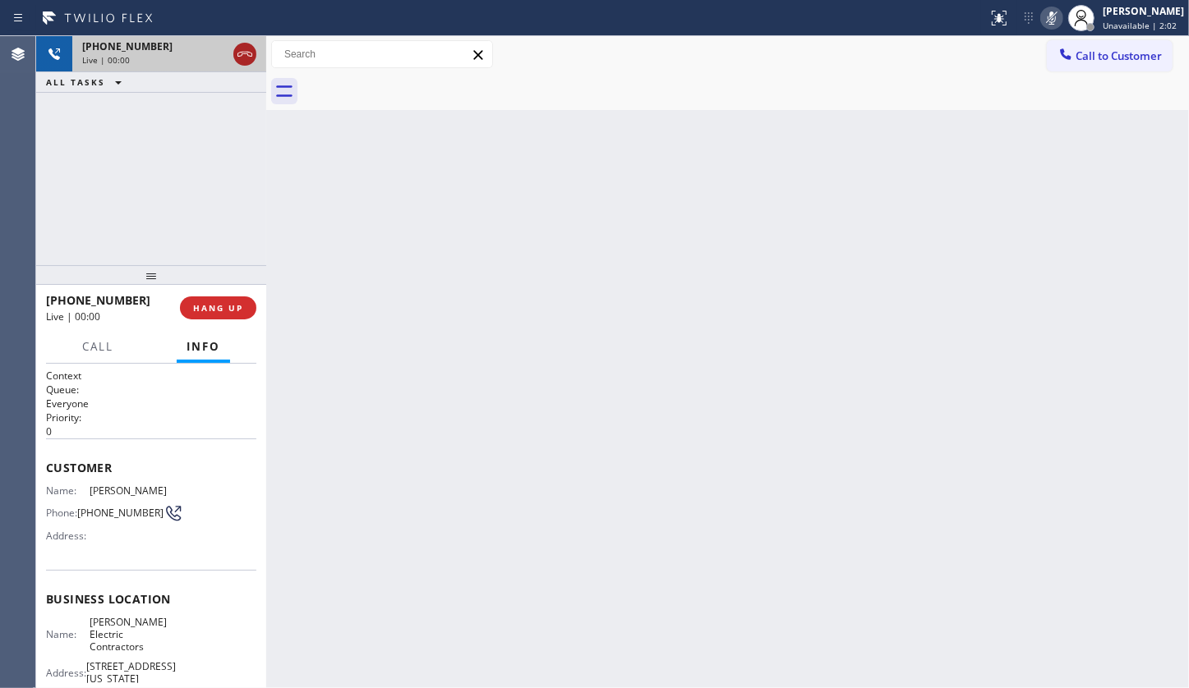
click at [246, 49] on icon at bounding box center [245, 54] width 20 height 20
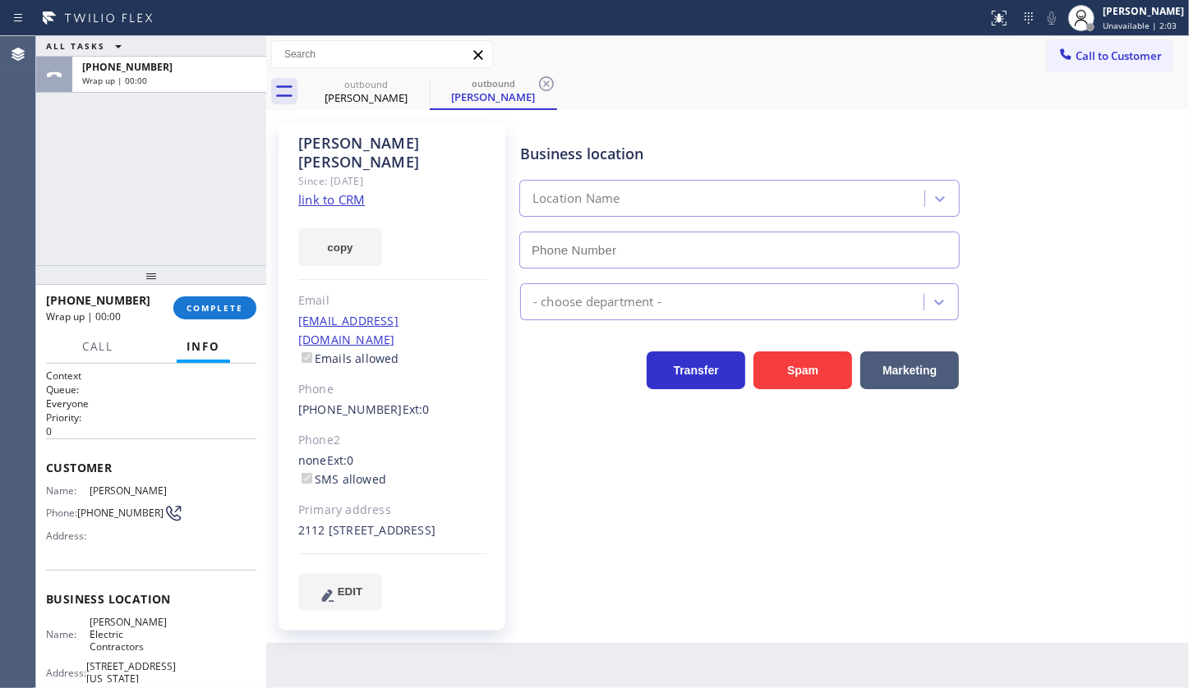
click at [356, 191] on link "link to CRM" at bounding box center [331, 199] width 67 height 16
type input "(856) 548-5833"
click at [552, 81] on icon at bounding box center [546, 83] width 15 height 15
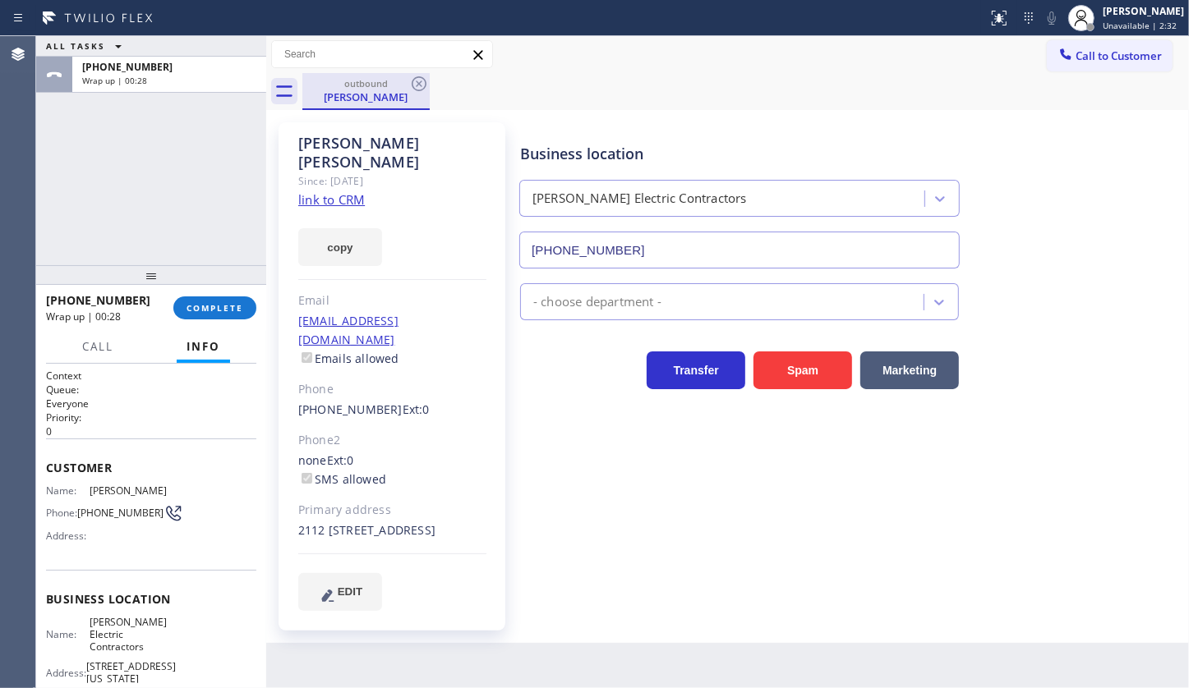
click at [355, 90] on div "Albert Ruggiero" at bounding box center [366, 97] width 124 height 15
click at [66, 222] on div "ALL TASKS ALL TASKS ACTIVE TASKS TASKS IN WRAP UP +16093354700 Wrap up | 00:39" at bounding box center [151, 150] width 230 height 229
drag, startPoint x: 82, startPoint y: 504, endPoint x: 121, endPoint y: 520, distance: 41.6
click at [121, 519] on span "(609) 335-4700" at bounding box center [120, 513] width 86 height 12
copy span "609) 335-4700"
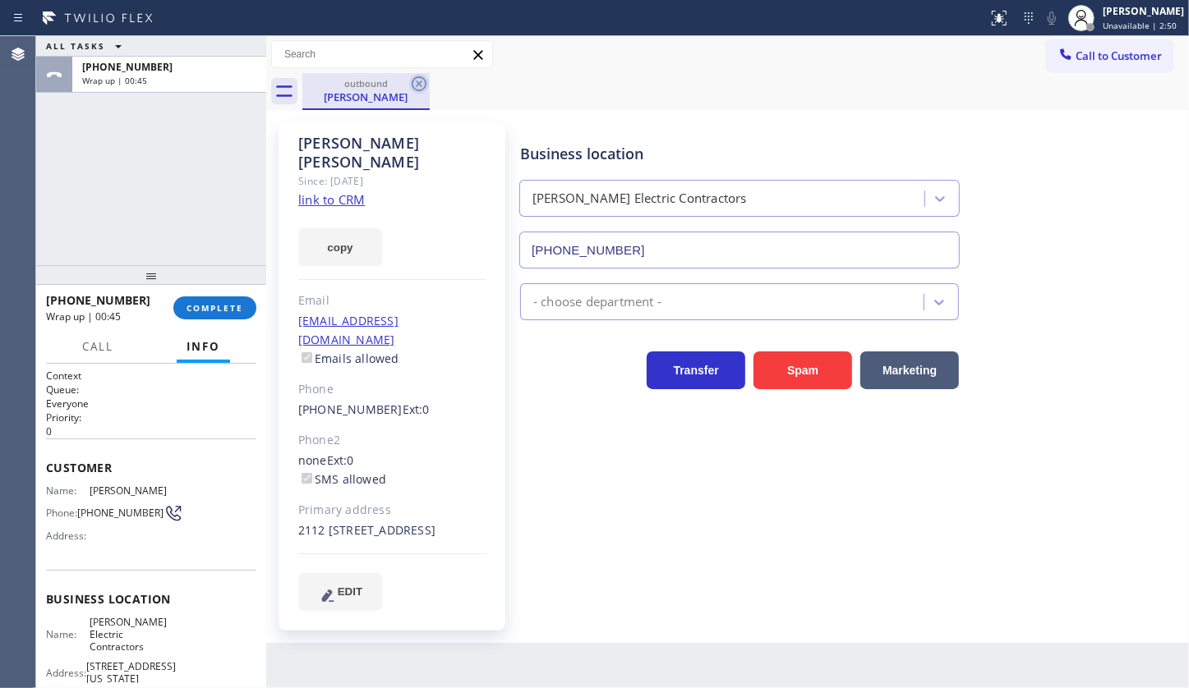
click at [420, 82] on icon at bounding box center [419, 83] width 15 height 15
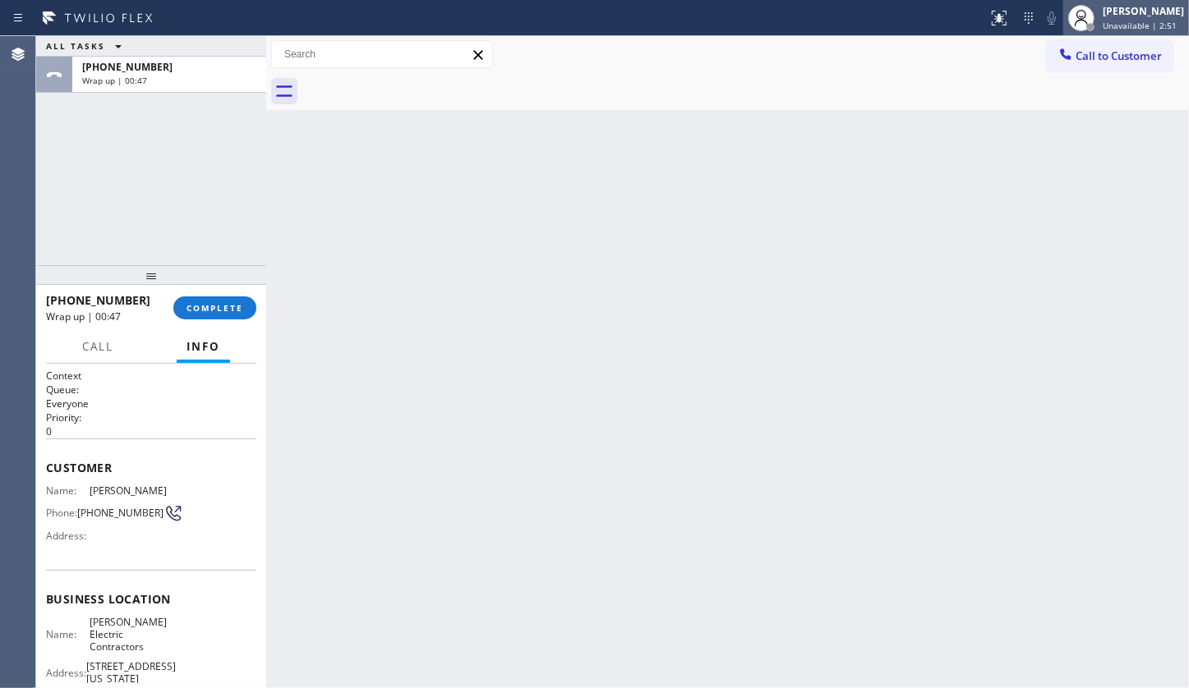
click at [1103, 17] on div "JENIZA ALCAYDE" at bounding box center [1142, 11] width 81 height 14
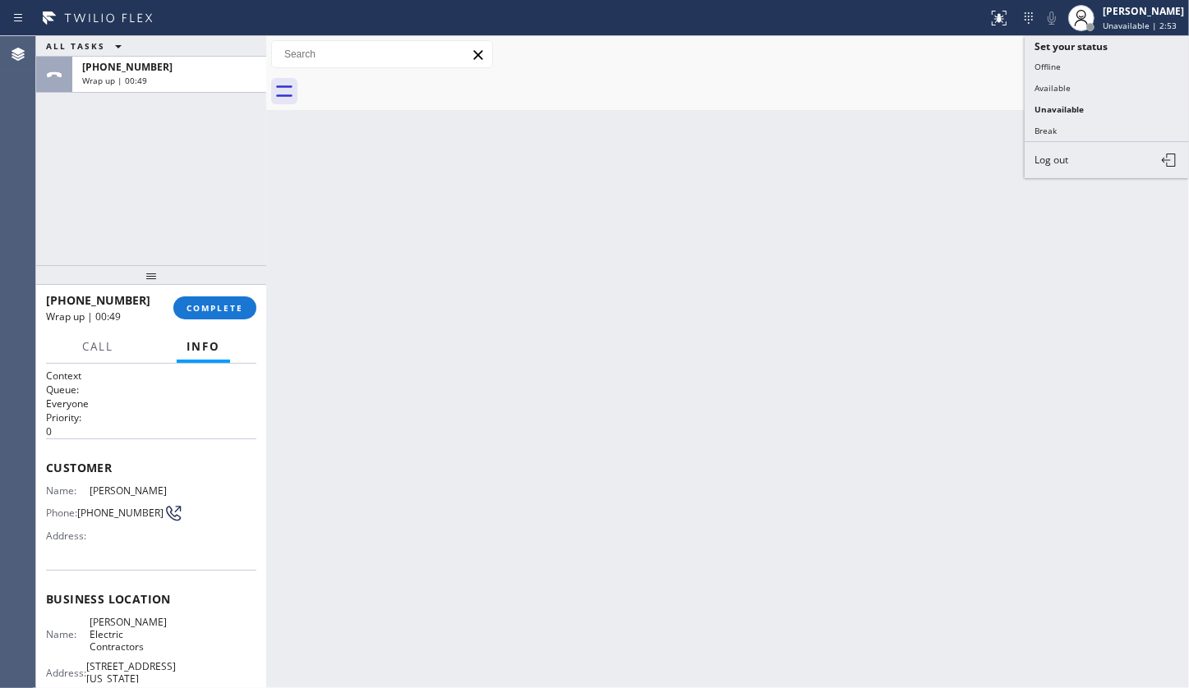
drag, startPoint x: 989, startPoint y: 215, endPoint x: 1019, endPoint y: 160, distance: 62.5
click at [993, 205] on div "Back to Dashboard Change Sender ID Customers Technicians Select a contact Outbo…" at bounding box center [727, 362] width 922 height 652
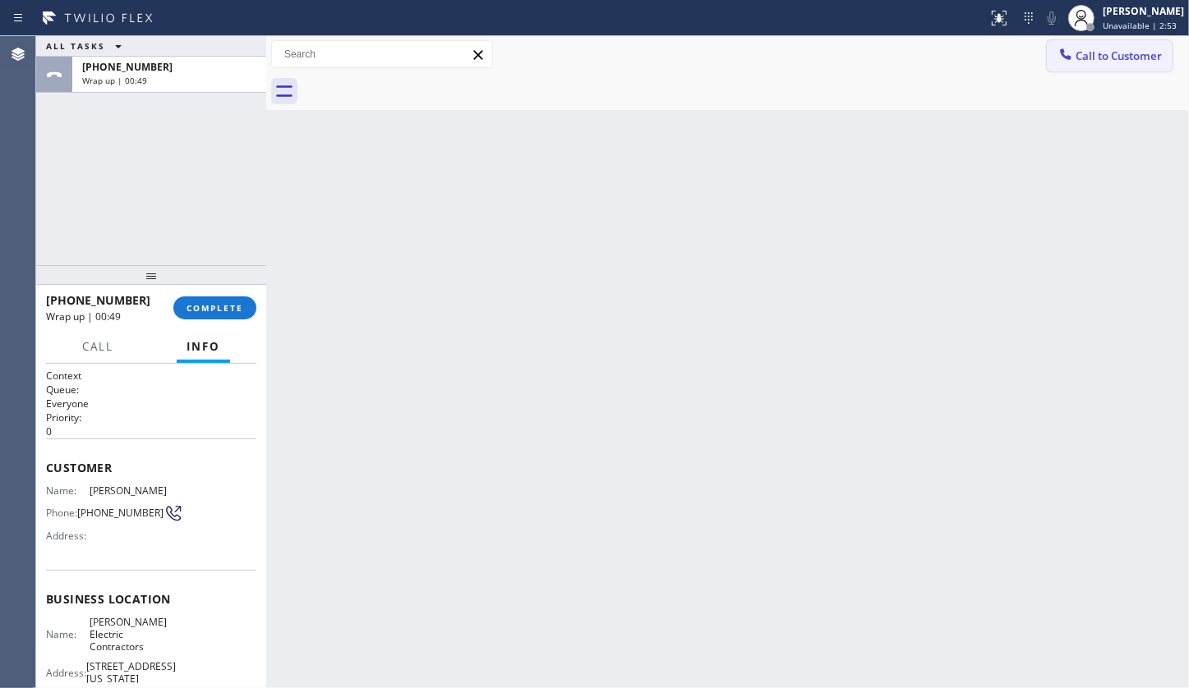
click at [1093, 58] on span "Call to Customer" at bounding box center [1118, 55] width 86 height 15
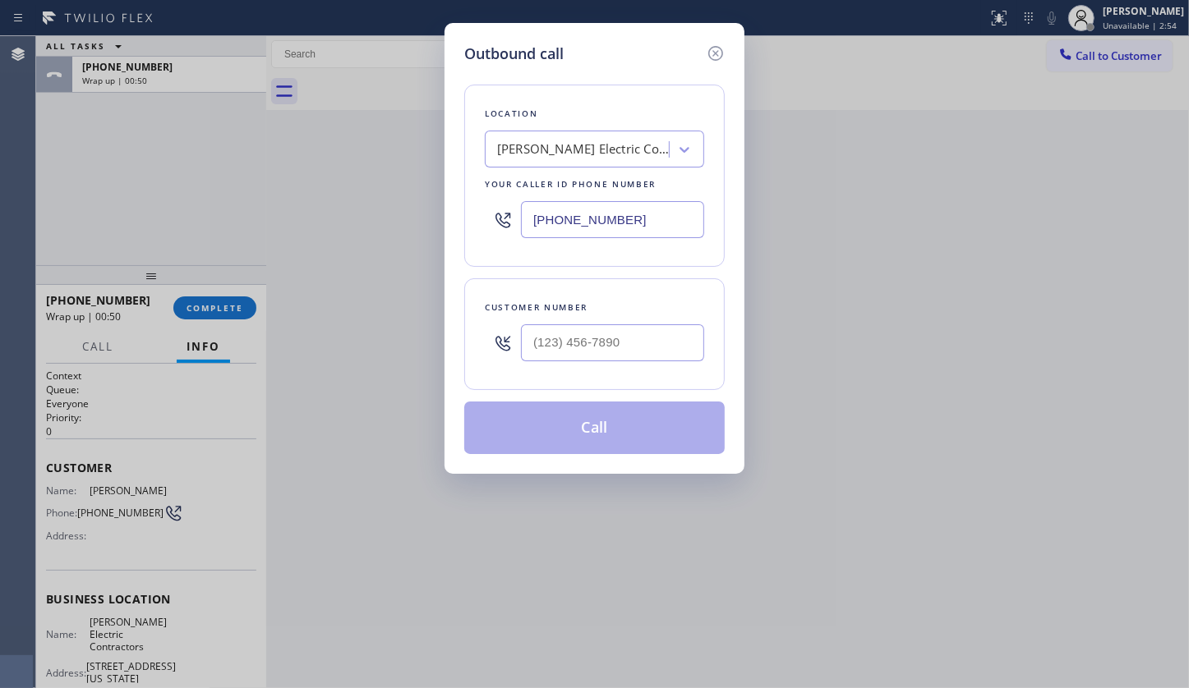
click at [666, 322] on div at bounding box center [612, 342] width 183 height 53
click at [645, 334] on input "(___) ___-____" at bounding box center [612, 342] width 183 height 37
paste input "609) 335-4700"
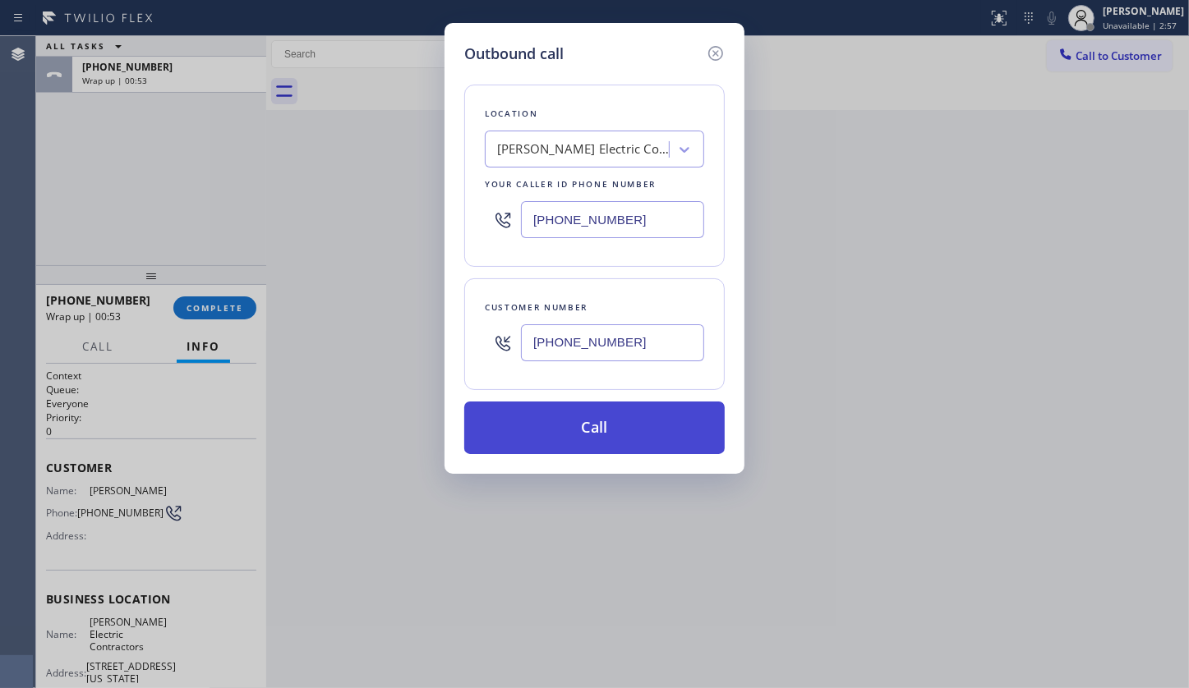
type input "(609) 335-4700"
click at [630, 417] on button "Call" at bounding box center [594, 428] width 260 height 53
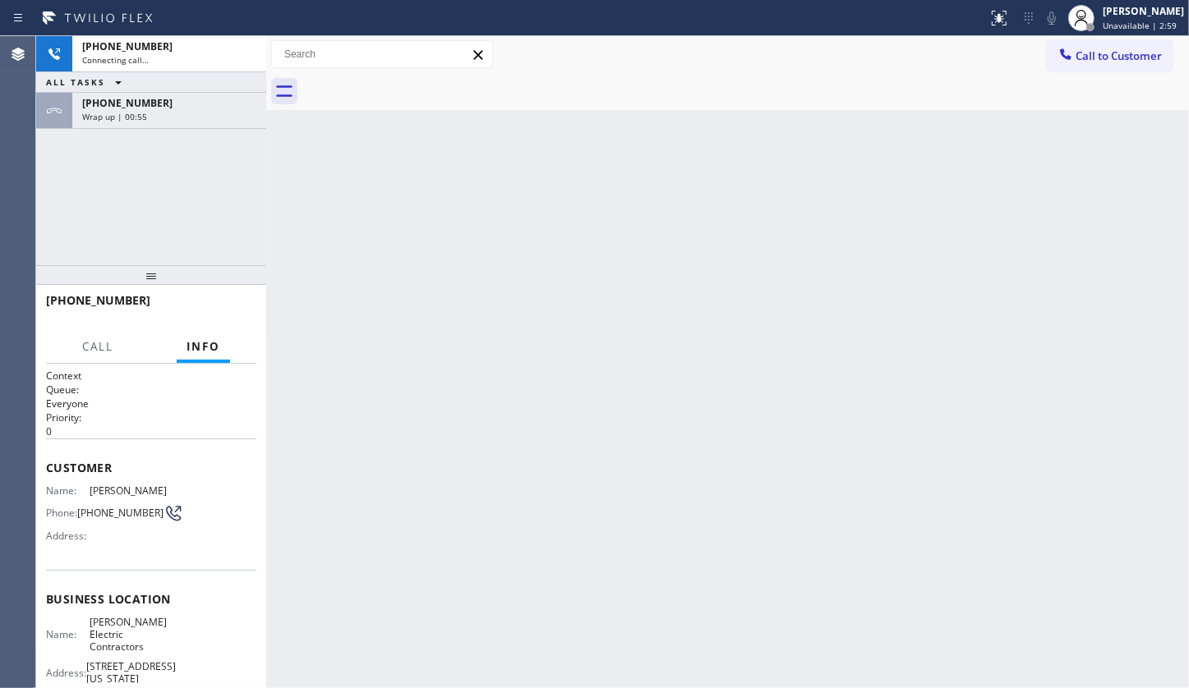
click at [126, 76] on button "ALL TASKS" at bounding box center [87, 82] width 102 height 20
click at [122, 99] on button "ALL TASKS" at bounding box center [95, 102] width 118 height 21
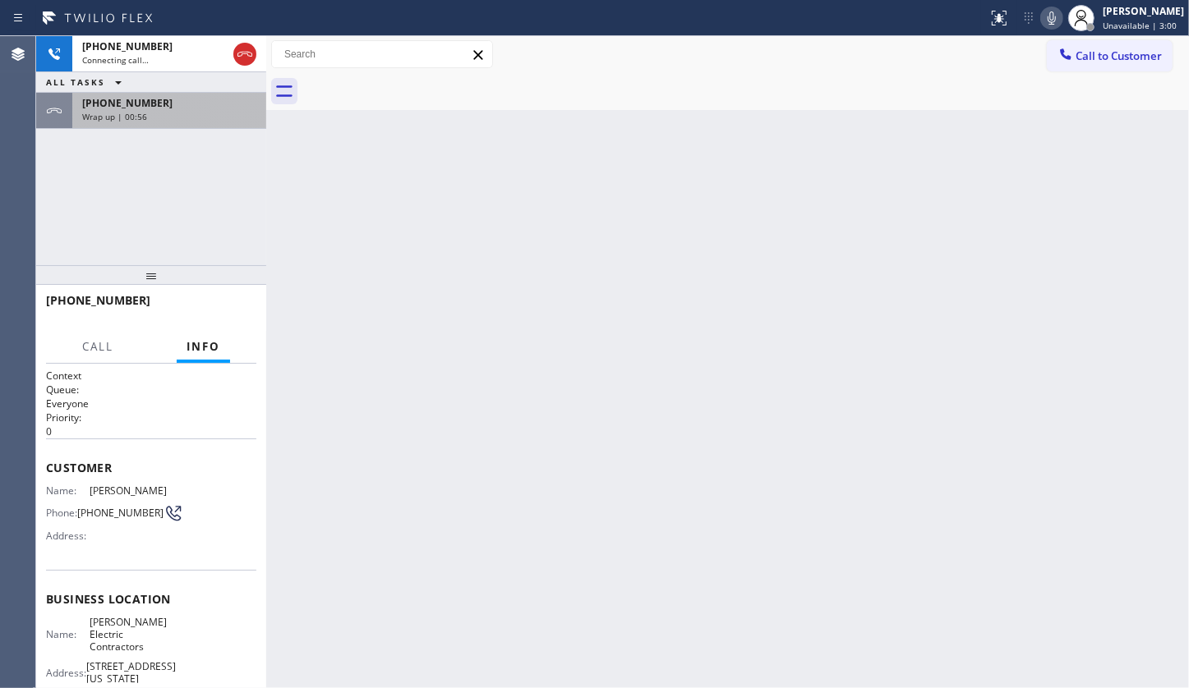
click at [195, 94] on div "+16093354700 Wrap up | 00:56" at bounding box center [165, 111] width 187 height 36
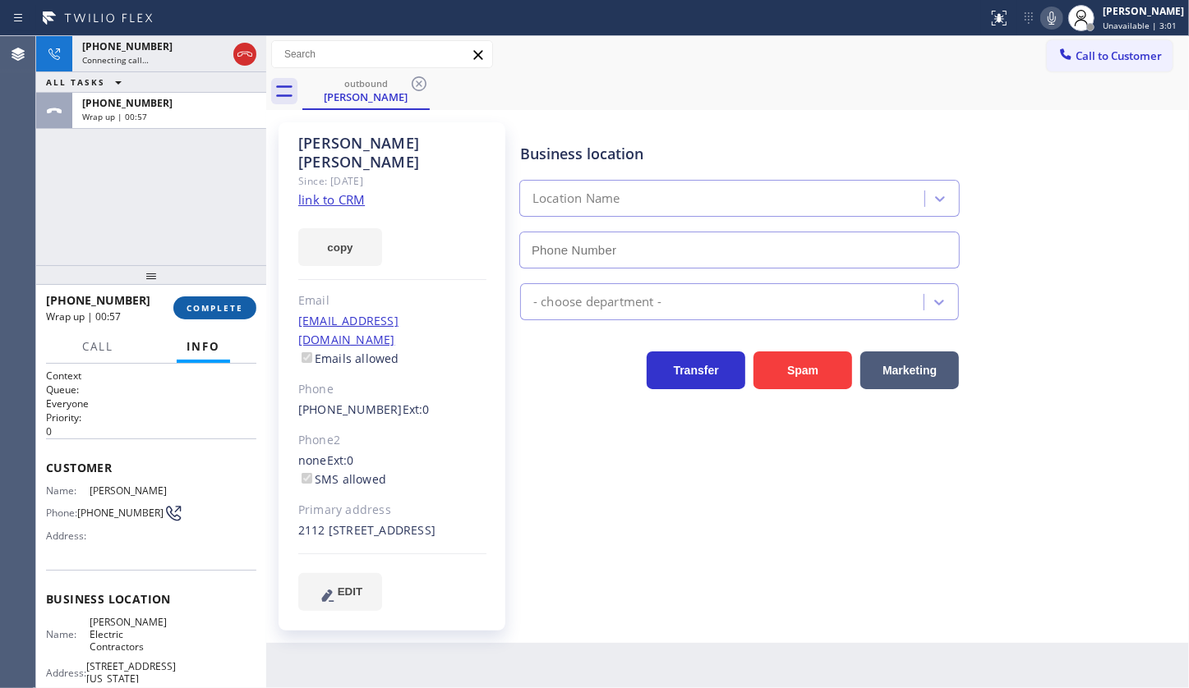
click at [234, 306] on span "COMPLETE" at bounding box center [214, 308] width 57 height 12
type input "(856) 548-5833"
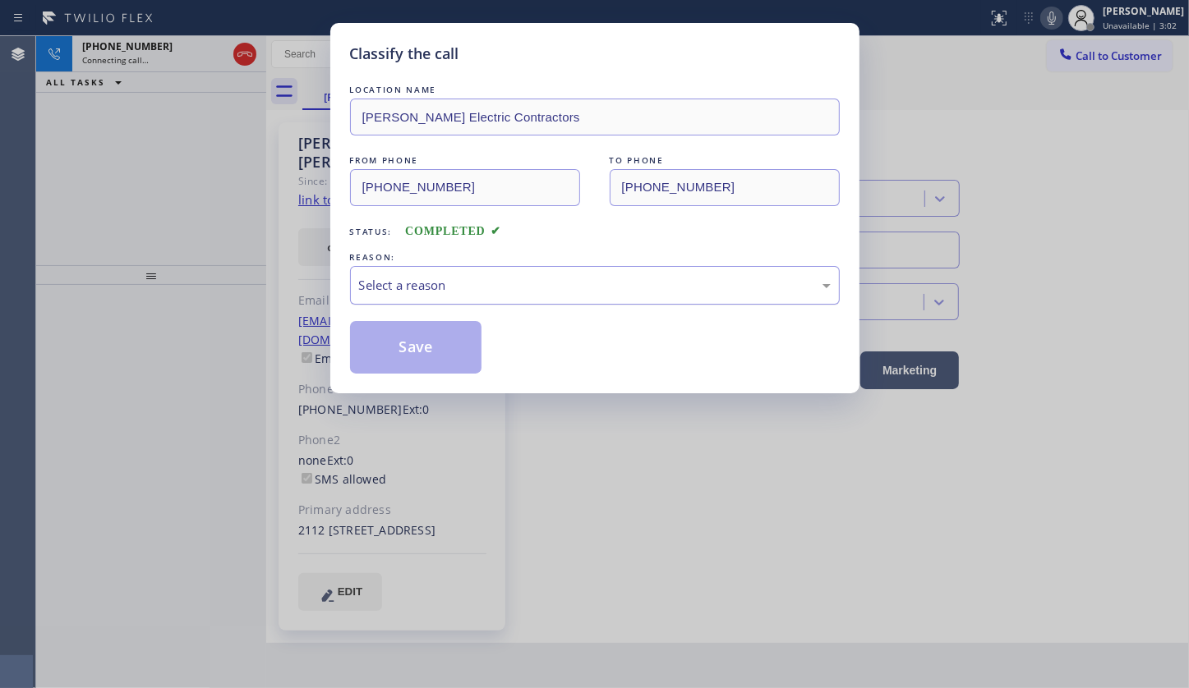
click at [398, 283] on div "Select a reason" at bounding box center [595, 285] width 472 height 19
click at [389, 347] on button "Save" at bounding box center [416, 347] width 132 height 53
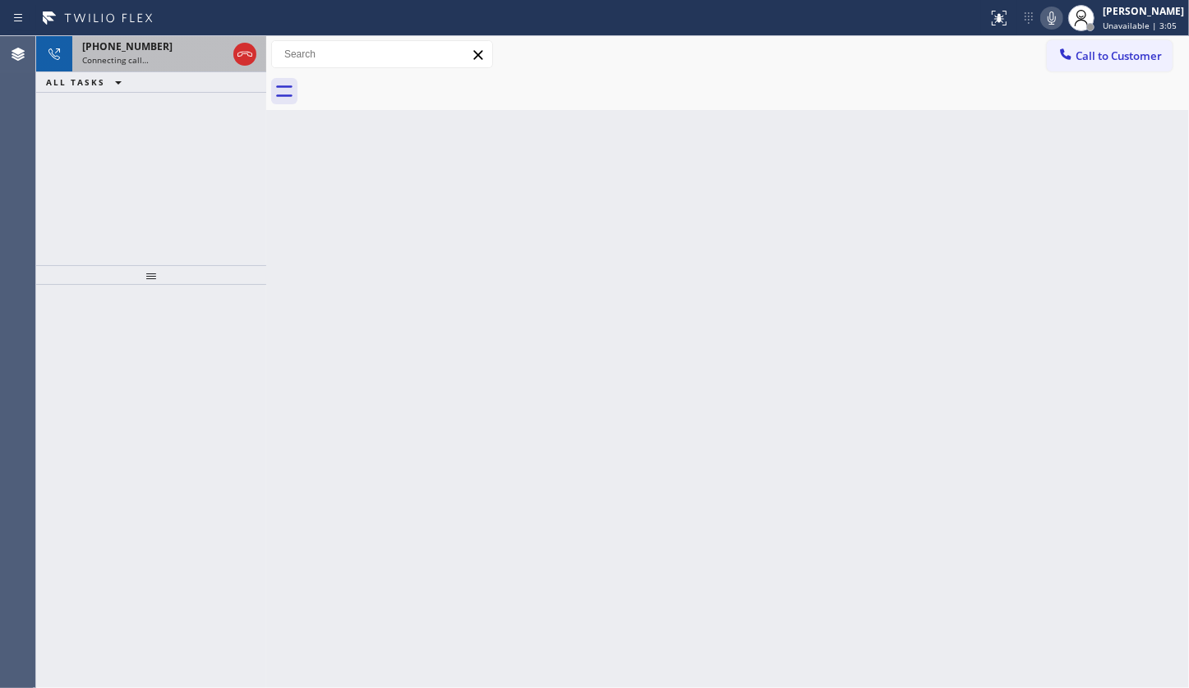
click at [116, 49] on span "+16093354700" at bounding box center [127, 46] width 90 height 14
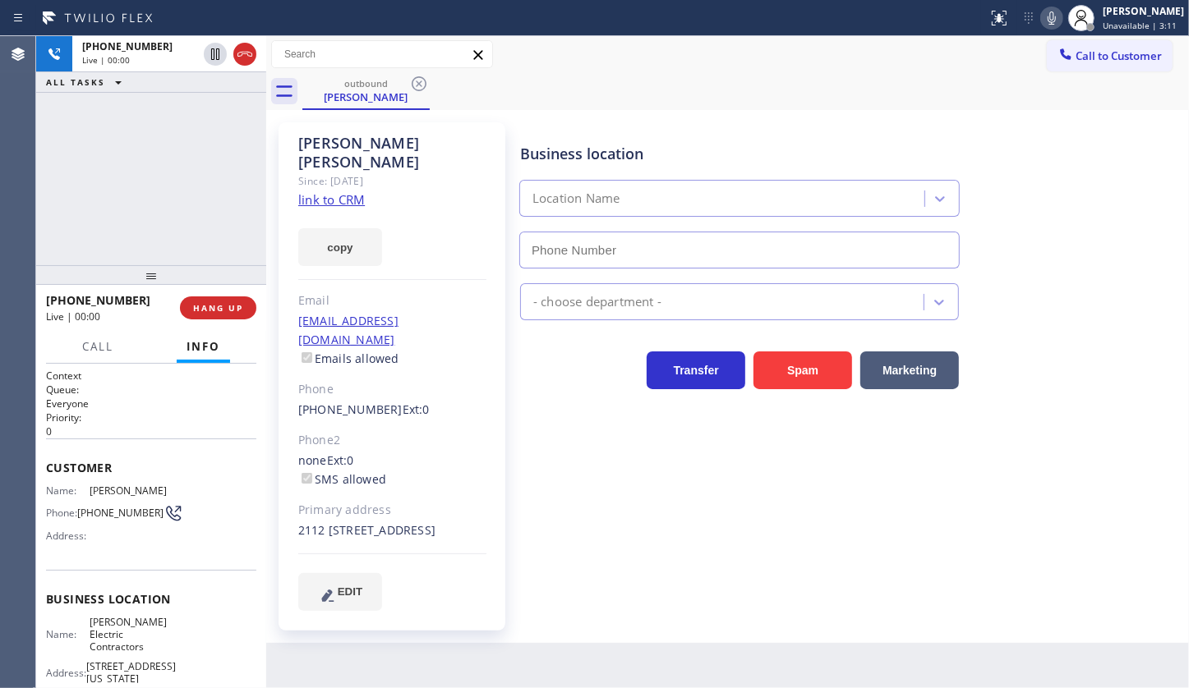
type input "(856) 548-5833"
drag, startPoint x: 92, startPoint y: 191, endPoint x: 140, endPoint y: 226, distance: 59.5
click at [110, 205] on div "+16093354700 Live | 00:42 ALL TASKS ALL TASKS ACTIVE TASKS TASKS IN WRAP UP" at bounding box center [151, 150] width 230 height 229
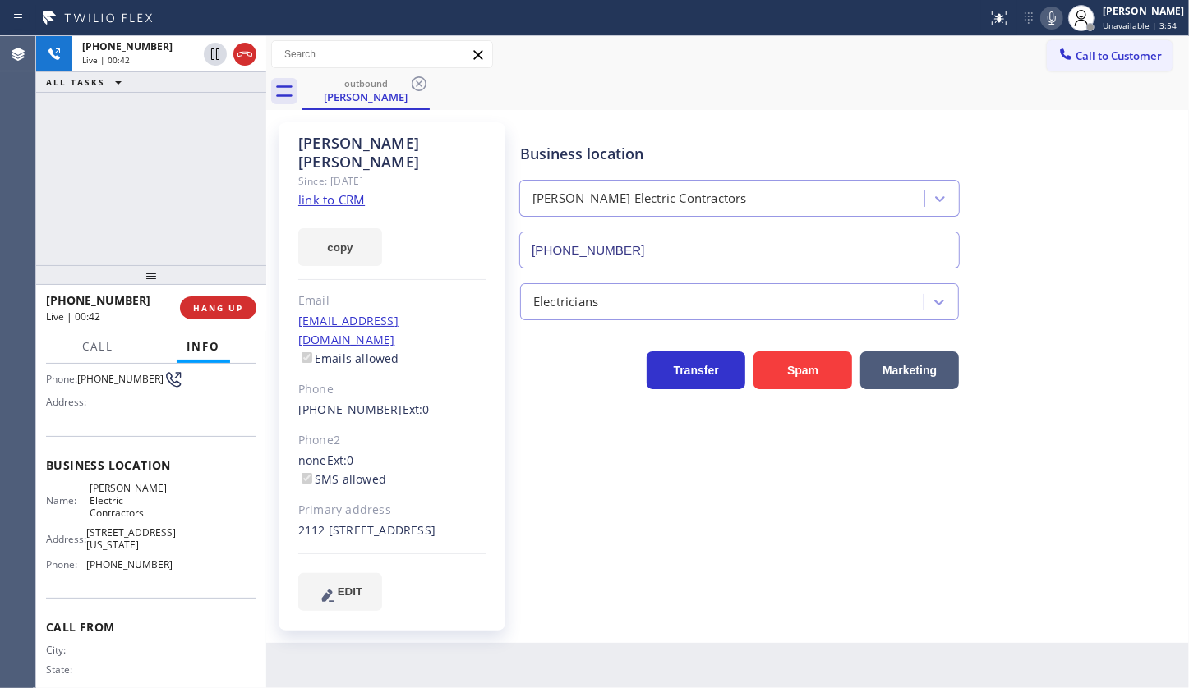
scroll to position [189, 0]
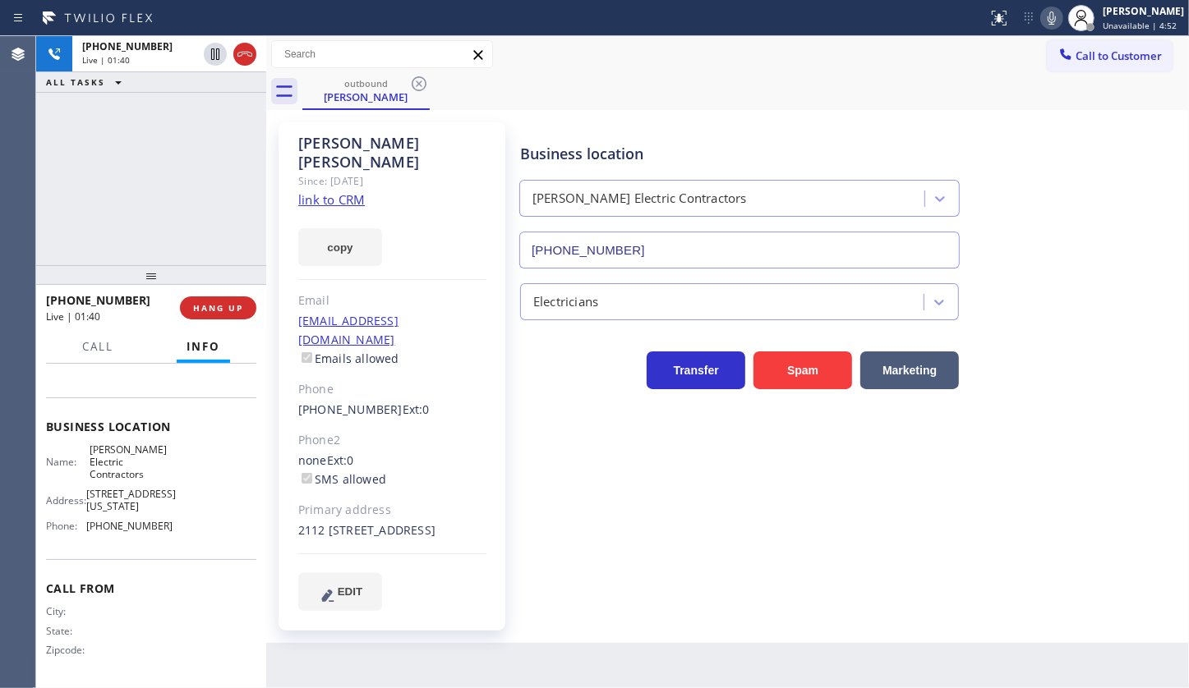
click at [117, 236] on div "+16093354700 Live | 01:40 ALL TASKS ALL TASKS ACTIVE TASKS TASKS IN WRAP UP" at bounding box center [151, 150] width 230 height 229
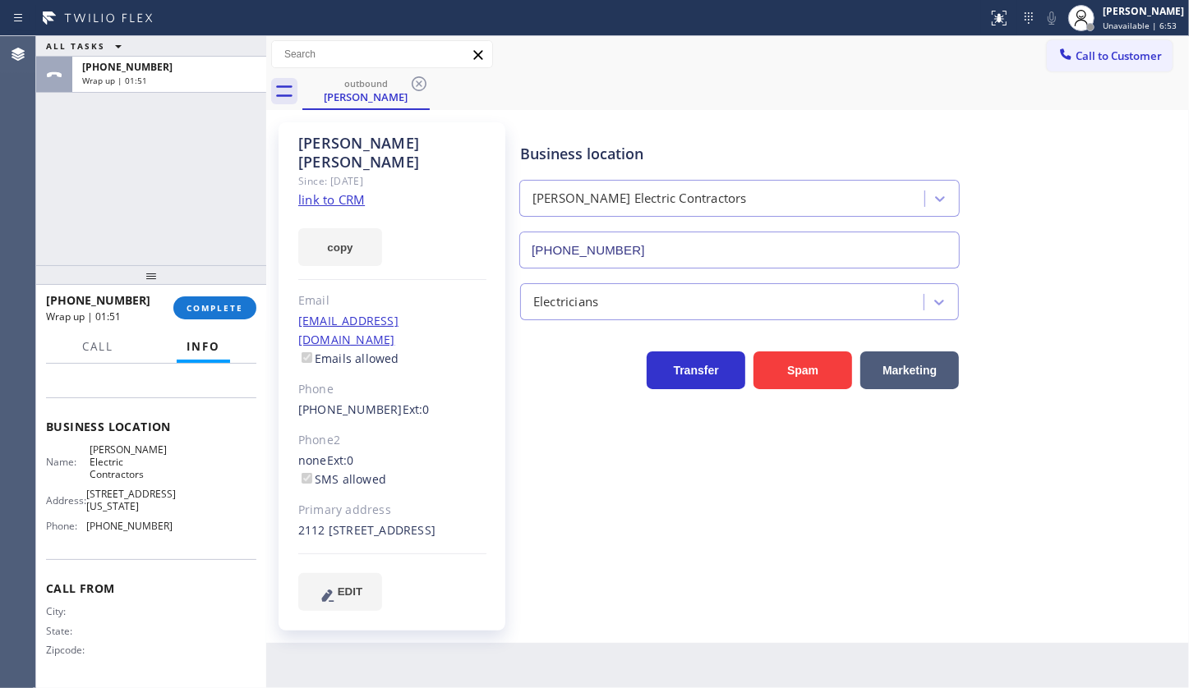
click at [56, 174] on div "ALL TASKS ALL TASKS ACTIVE TASKS TASKS IN WRAP UP +16093354700 Wrap up | 01:51" at bounding box center [151, 150] width 230 height 229
drag, startPoint x: 92, startPoint y: 523, endPoint x: 185, endPoint y: 529, distance: 93.0
click at [185, 529] on div "Name: Corson Electric Contractors Address: 900 Arkansas Ave, Atlantic City, NJ …" at bounding box center [151, 492] width 210 height 96
copy span "856) 548-5833"
click at [218, 300] on button "COMPLETE" at bounding box center [214, 308] width 83 height 23
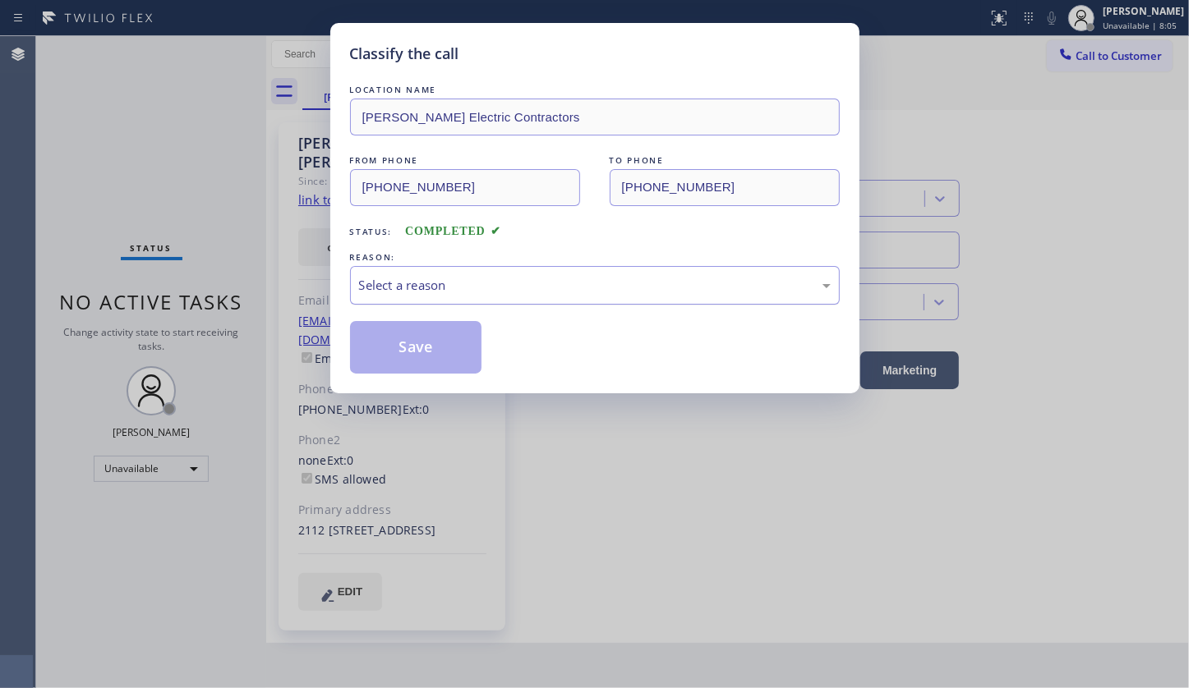
click at [372, 292] on div "Select a reason" at bounding box center [595, 285] width 472 height 19
click at [383, 353] on button "Save" at bounding box center [416, 347] width 132 height 53
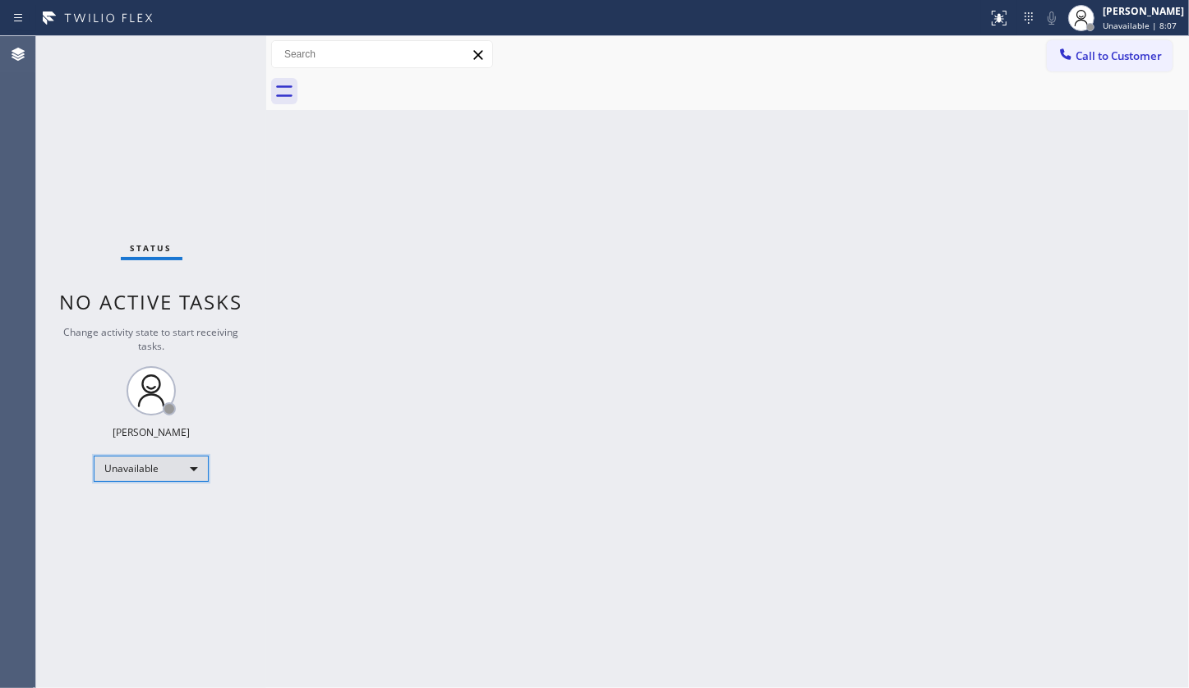
click at [130, 474] on div "Unavailable" at bounding box center [151, 469] width 115 height 26
click at [150, 507] on li "Available" at bounding box center [150, 511] width 112 height 20
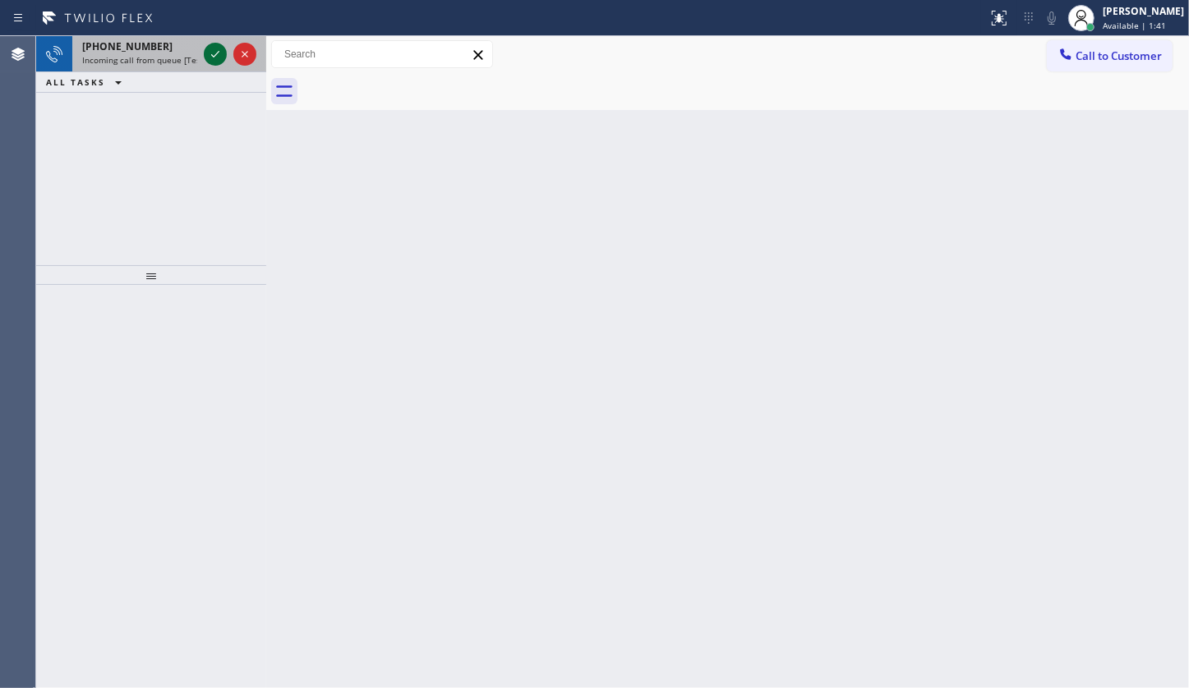
click at [217, 49] on icon at bounding box center [215, 54] width 20 height 20
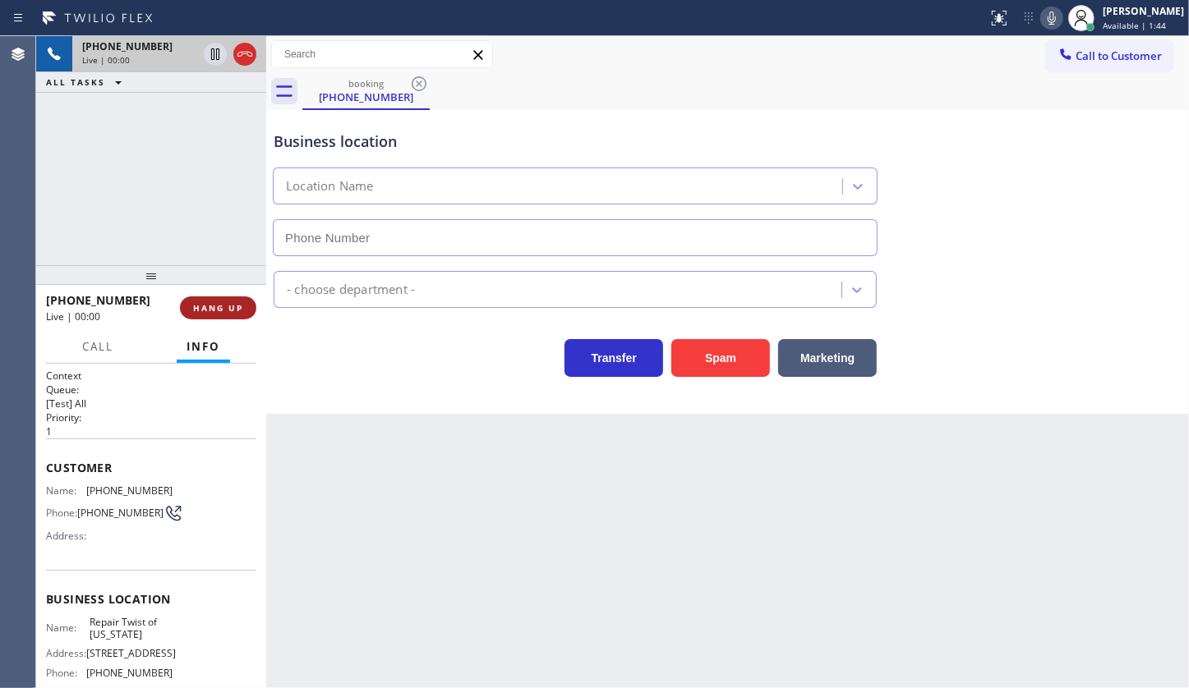
click at [226, 310] on button "HANG UP" at bounding box center [218, 308] width 76 height 23
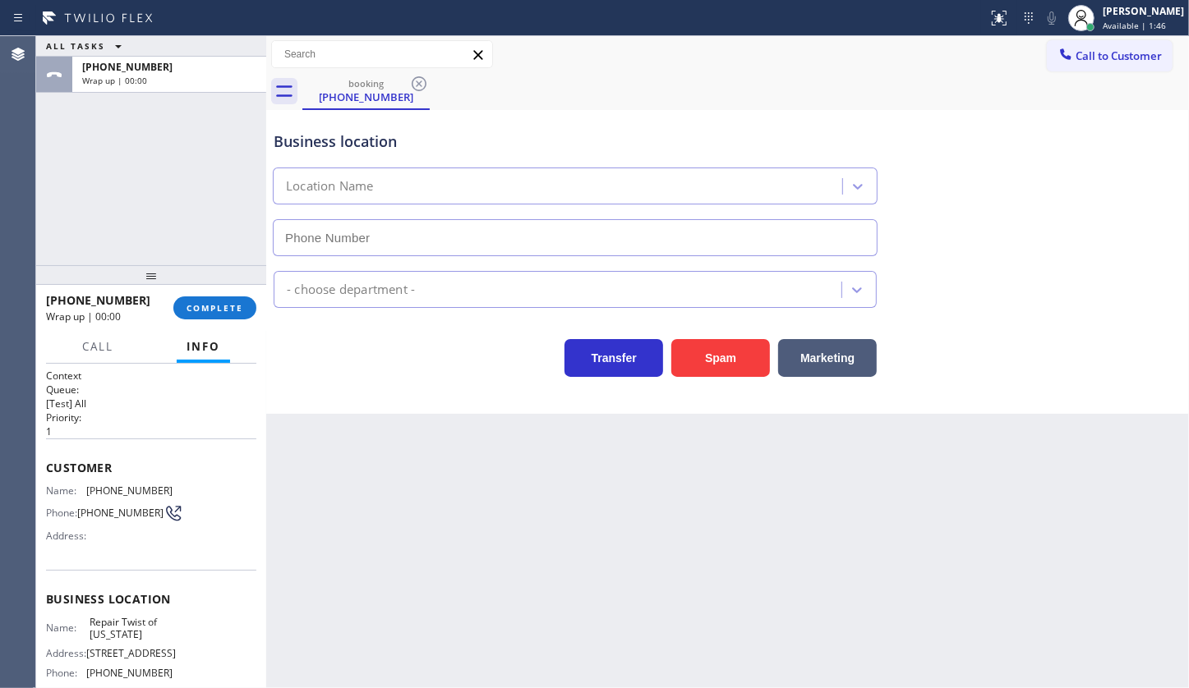
type input "(347) 284-6179"
click at [90, 168] on div "ALL TASKS ALL TASKS ACTIVE TASKS TASKS IN WRAP UP +19174859148 Wrap up | 00:07" at bounding box center [151, 150] width 230 height 229
click at [232, 303] on span "COMPLETE" at bounding box center [214, 308] width 57 height 12
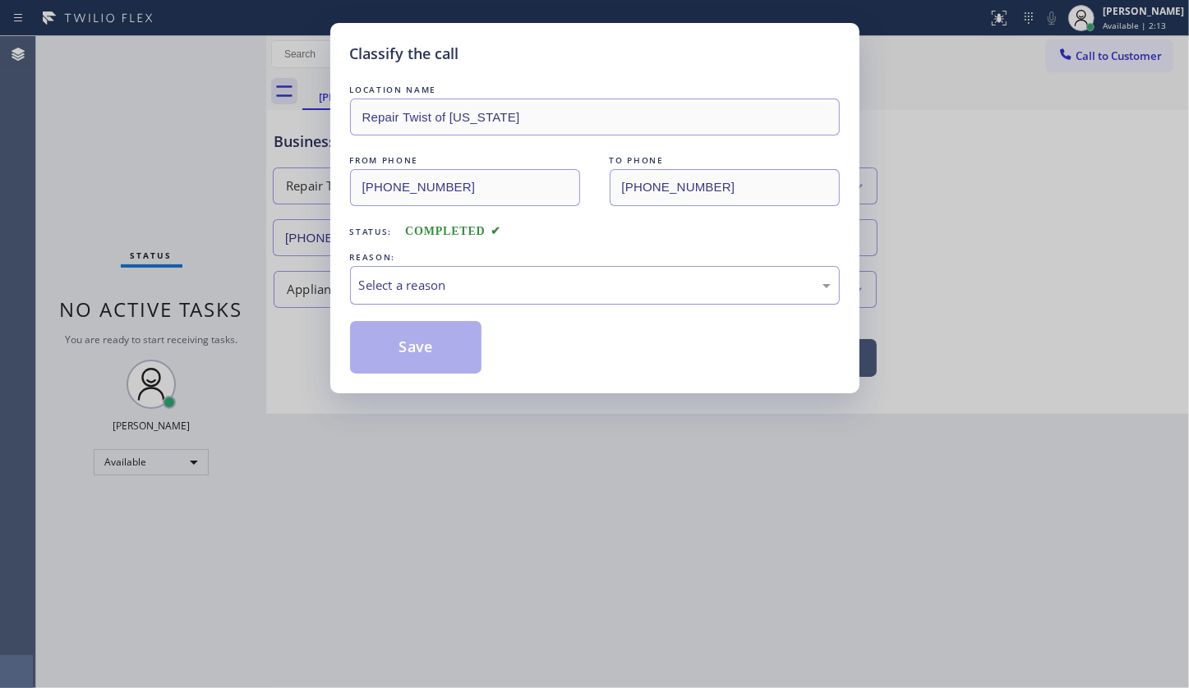
click at [393, 289] on div "Select a reason" at bounding box center [595, 285] width 472 height 19
click at [380, 341] on button "Save" at bounding box center [416, 347] width 132 height 53
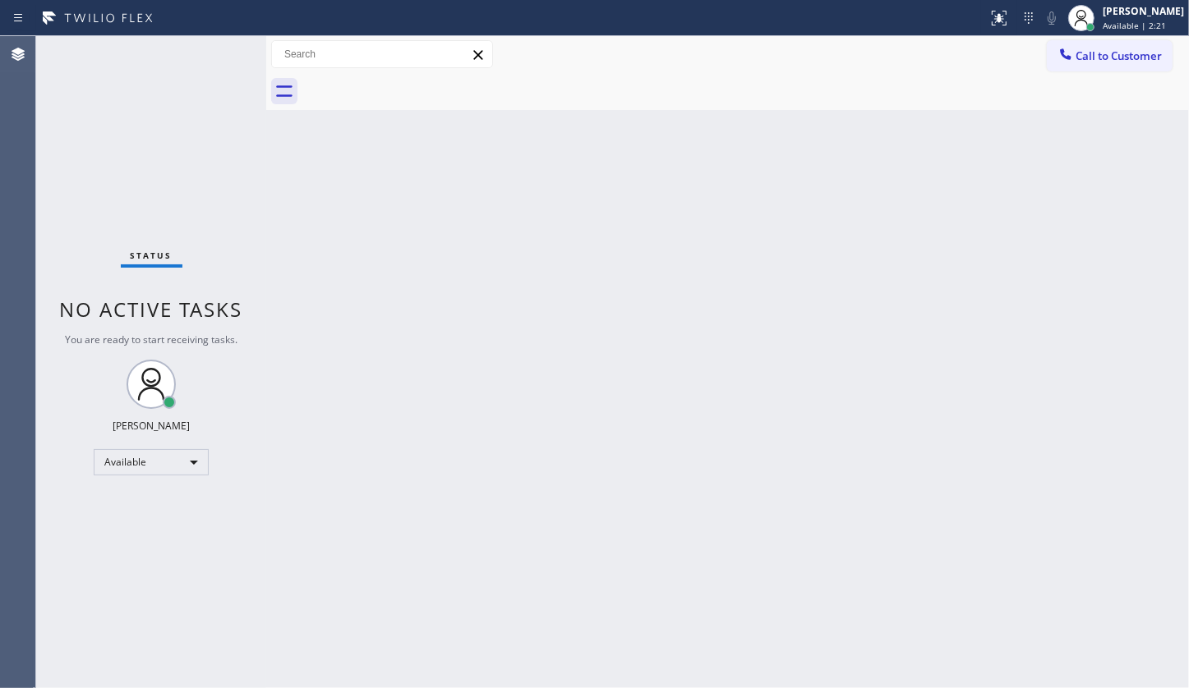
click at [522, 240] on div "Back to Dashboard Change Sender ID Customers Technicians Select a contact Outbo…" at bounding box center [727, 362] width 922 height 652
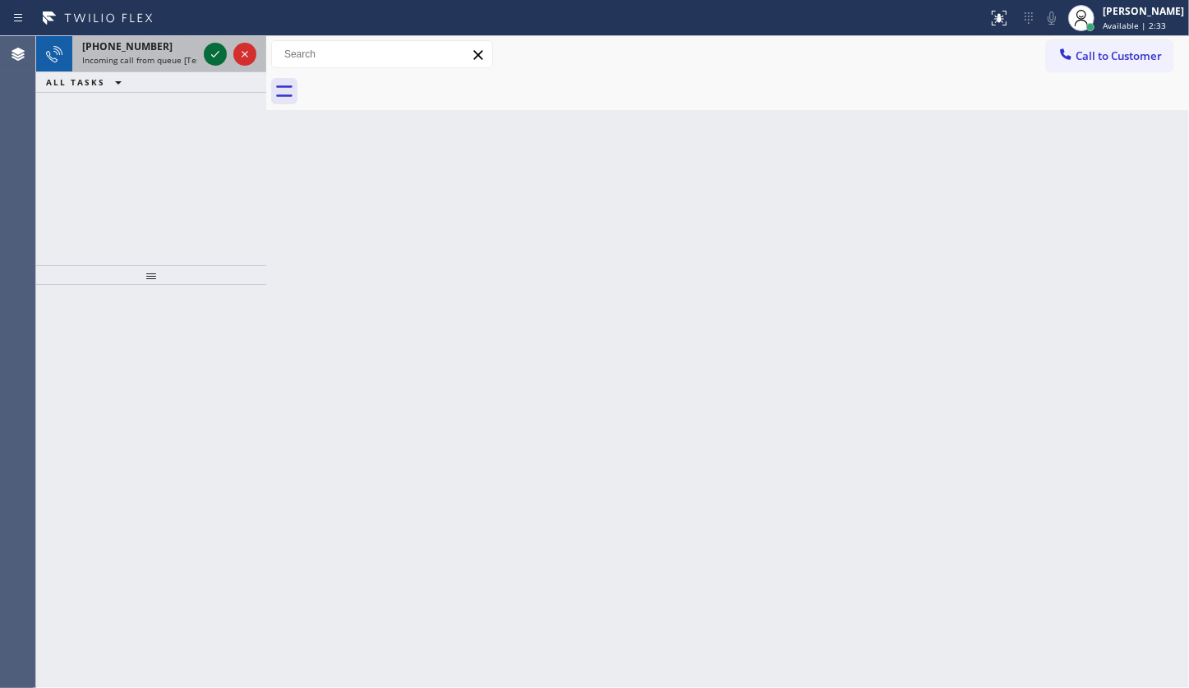
click at [212, 47] on icon at bounding box center [215, 54] width 20 height 20
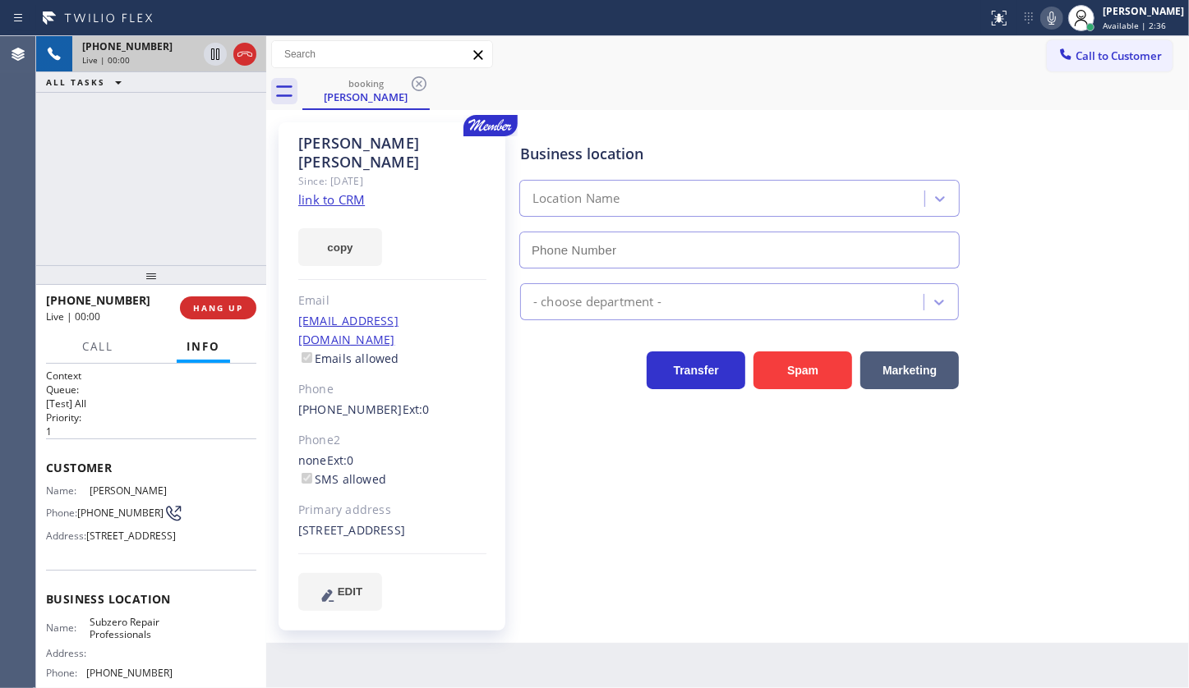
type input "(630) 394-6070"
click at [342, 191] on link "link to CRM" at bounding box center [331, 199] width 67 height 16
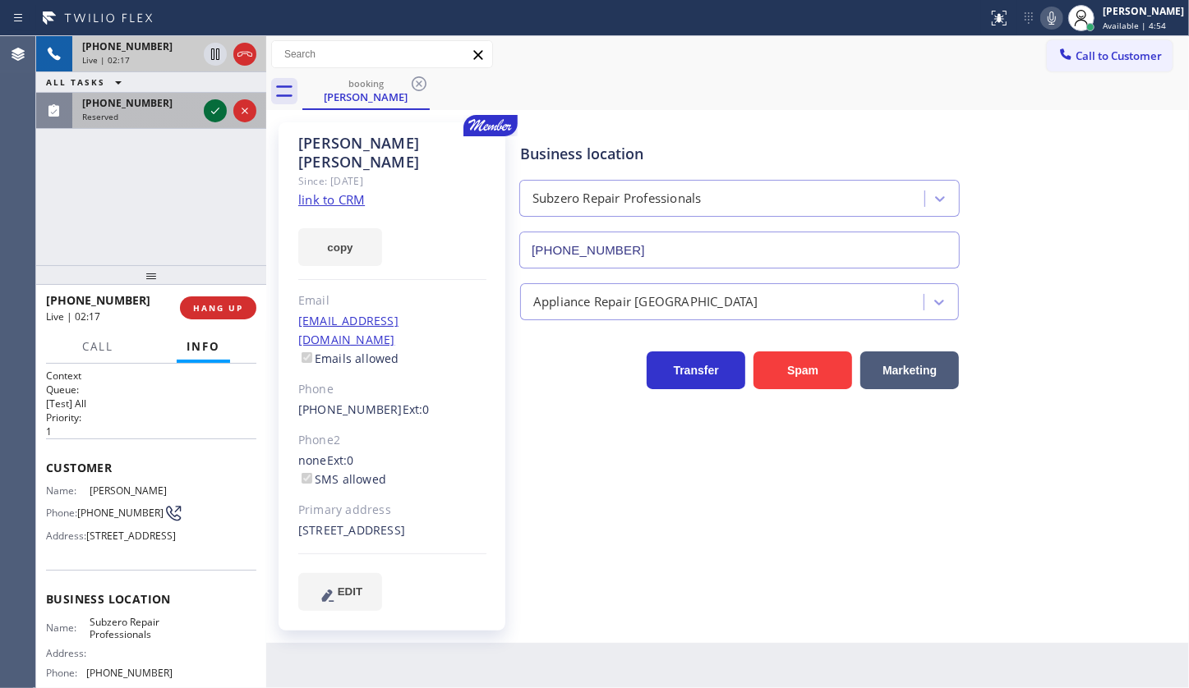
click at [214, 106] on icon at bounding box center [215, 111] width 20 height 20
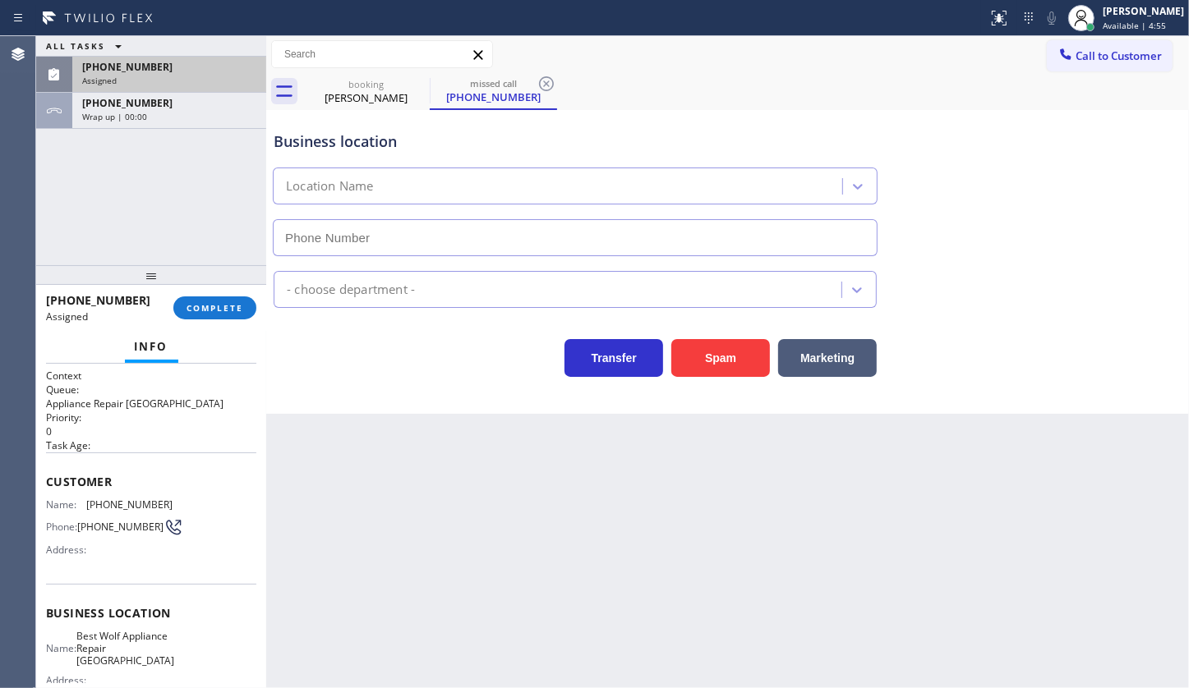
type input "(213) 460-0809"
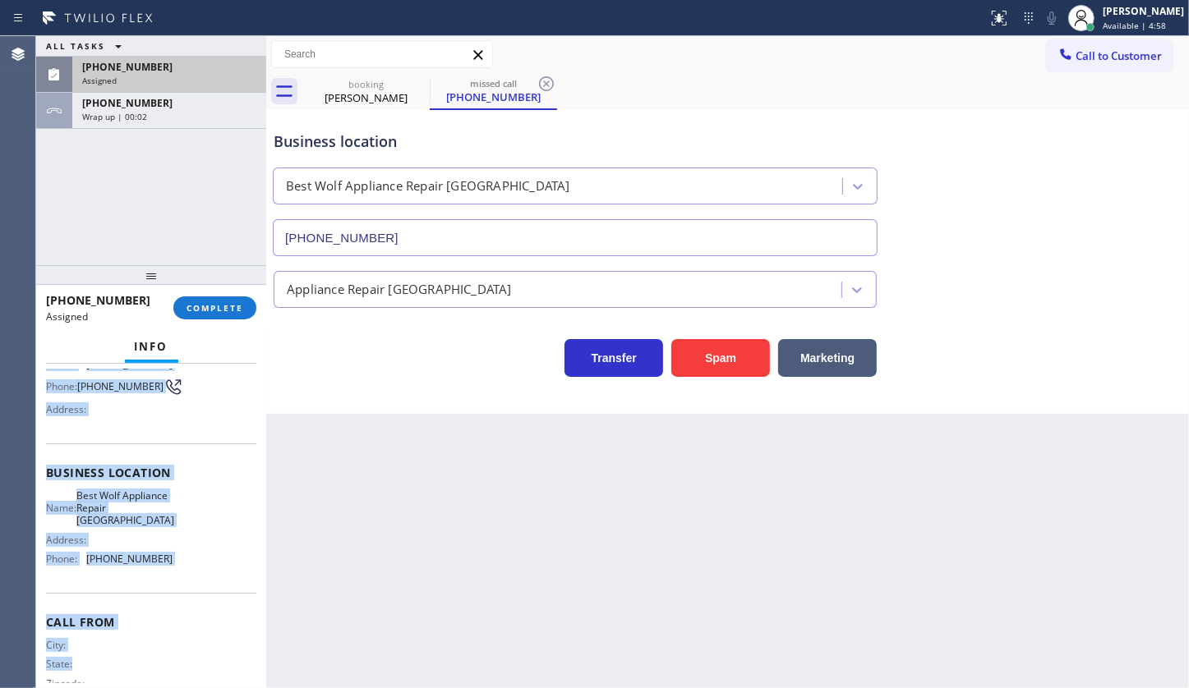
scroll to position [177, 0]
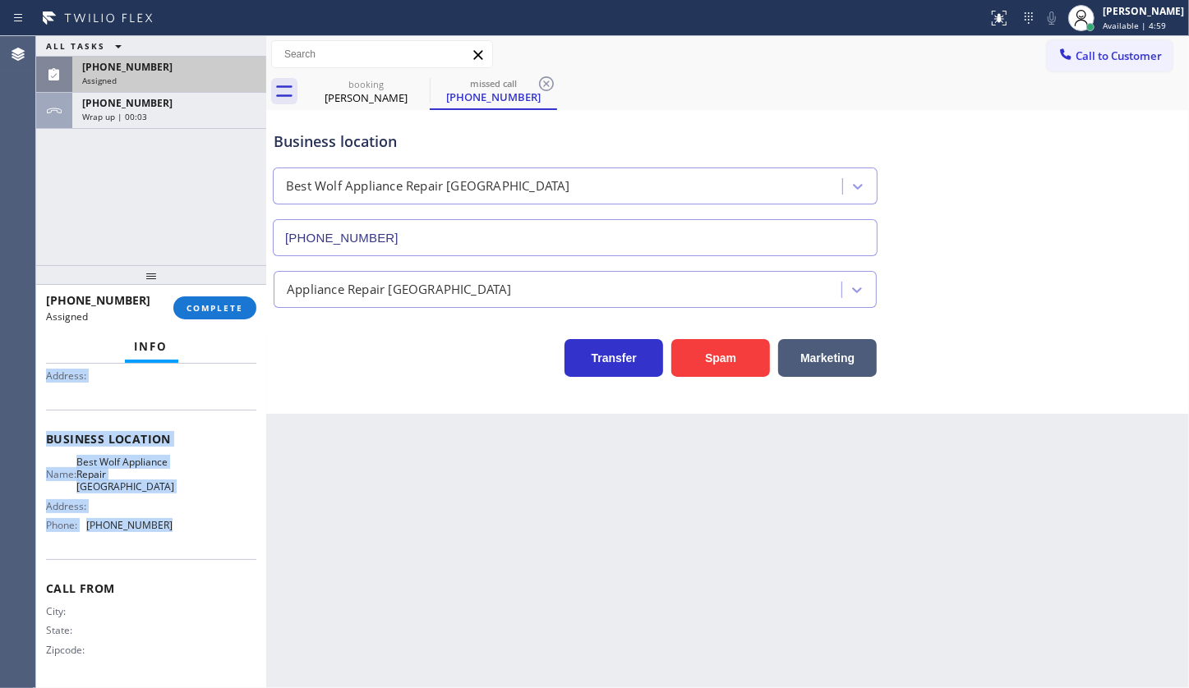
drag, startPoint x: 48, startPoint y: 475, endPoint x: 216, endPoint y: 556, distance: 186.3
click at [216, 556] on div "Context Queue: Appliance Repair High End Priority: 0 Task Age: Customer Name: (…" at bounding box center [151, 440] width 210 height 490
copy div "Customer Name: (908) 420-2039 Phone: (908) 420-2039 Address: Business location …"
click at [221, 313] on button "COMPLETE" at bounding box center [214, 308] width 83 height 23
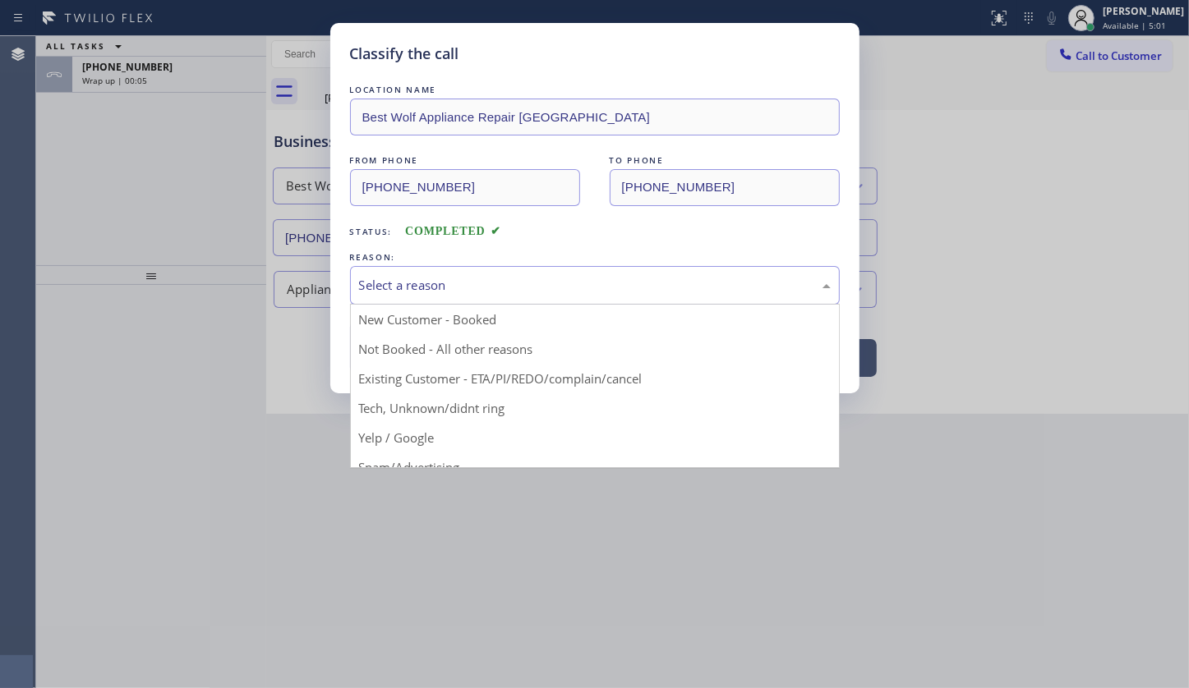
click at [409, 299] on div "Select a reason" at bounding box center [595, 285] width 490 height 39
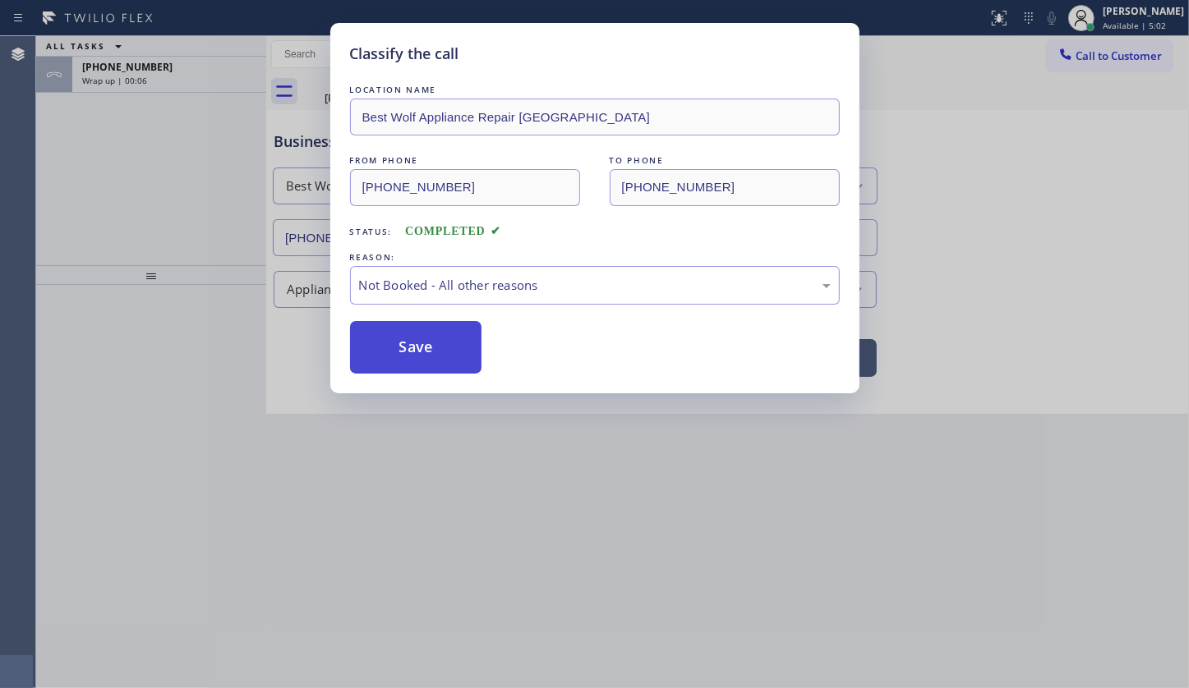
click at [388, 353] on button "Save" at bounding box center [416, 347] width 132 height 53
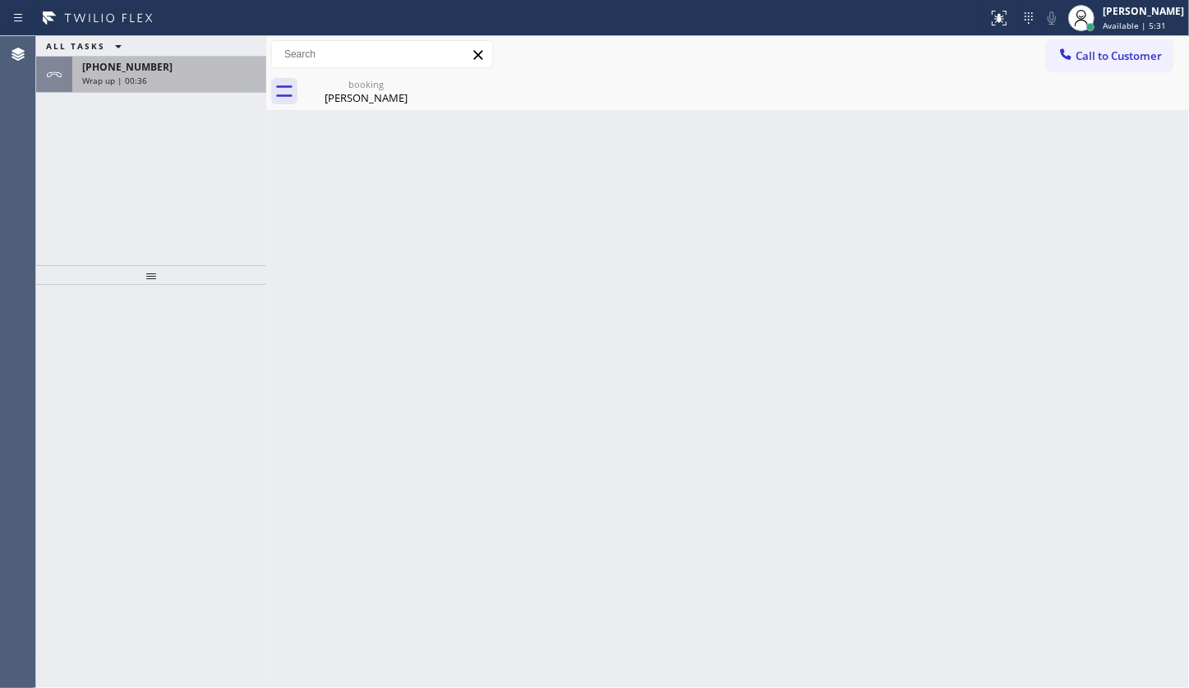
click at [138, 70] on span "+17087054001" at bounding box center [127, 67] width 90 height 14
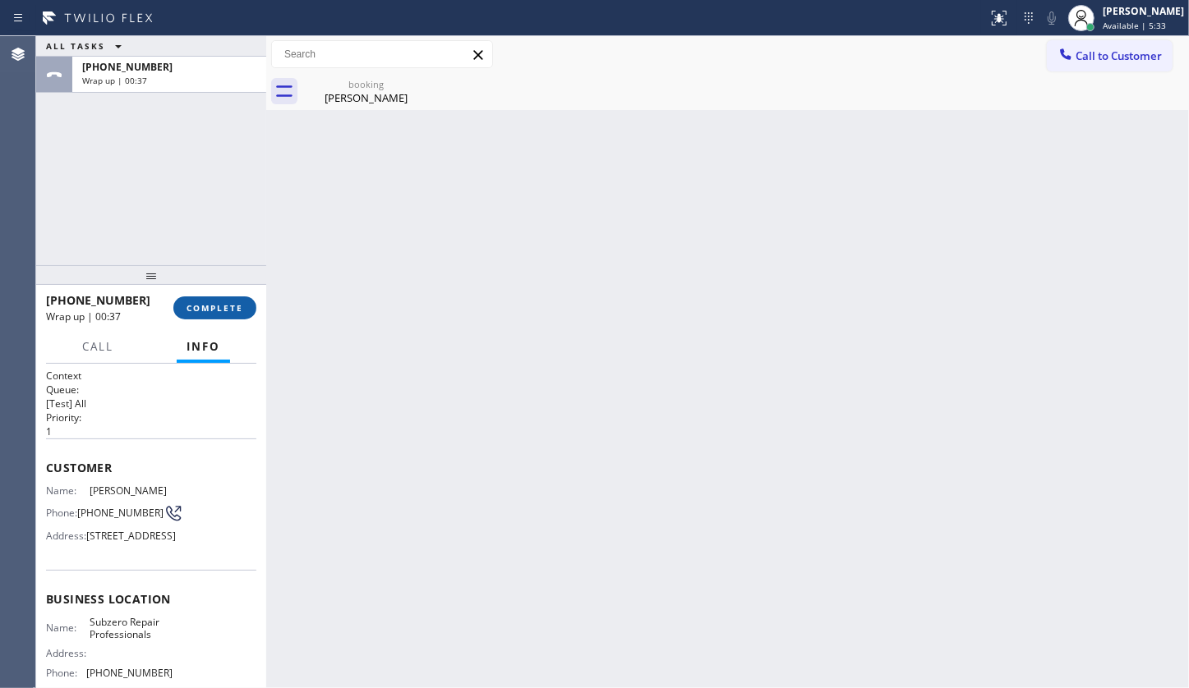
click at [203, 307] on span "COMPLETE" at bounding box center [214, 308] width 57 height 12
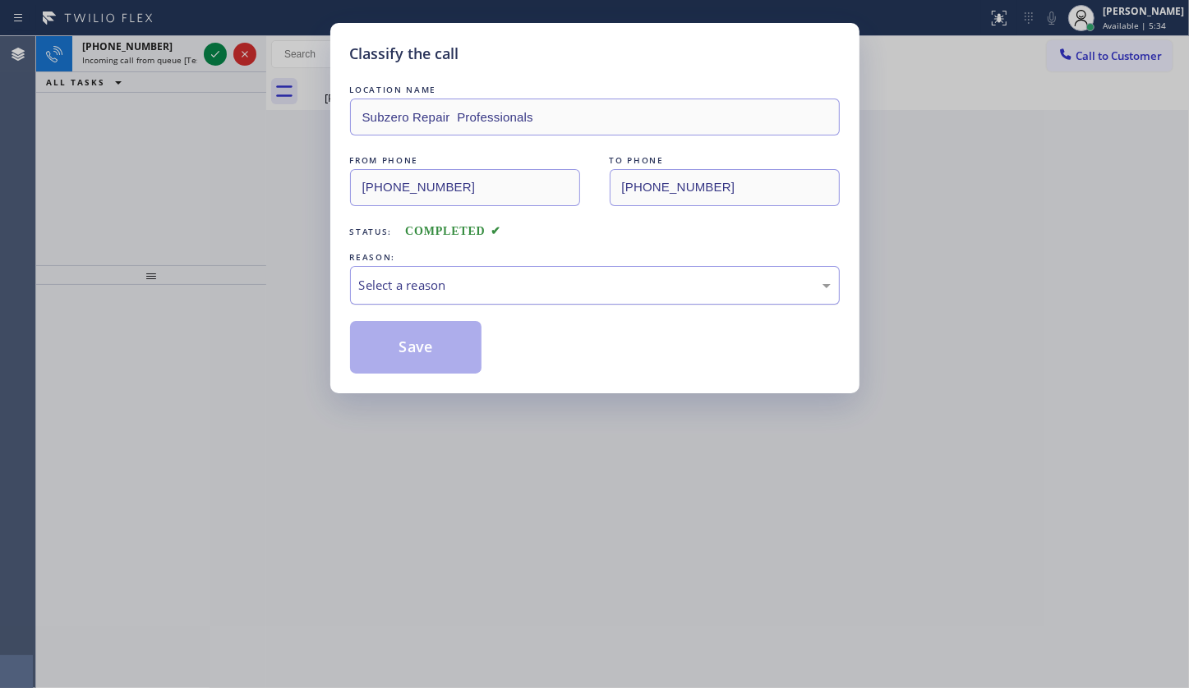
click at [417, 288] on div "Select a reason" at bounding box center [595, 285] width 472 height 19
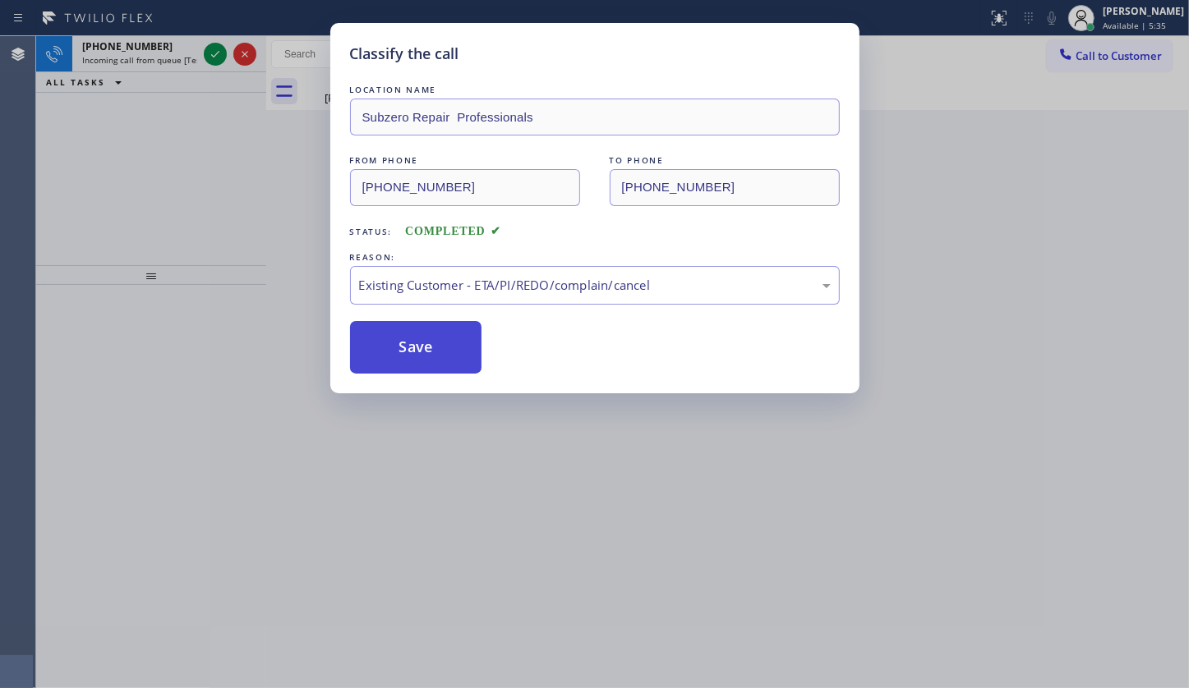
drag, startPoint x: 398, startPoint y: 373, endPoint x: 396, endPoint y: 338, distance: 35.4
drag, startPoint x: 396, startPoint y: 338, endPoint x: 361, endPoint y: 269, distance: 77.1
click at [397, 337] on button "Save" at bounding box center [416, 347] width 132 height 53
click at [205, 50] on div "Classify the call LOCATION NAME Subzero Repair Professionals FROM PHONE (708) 7…" at bounding box center [594, 344] width 1189 height 688
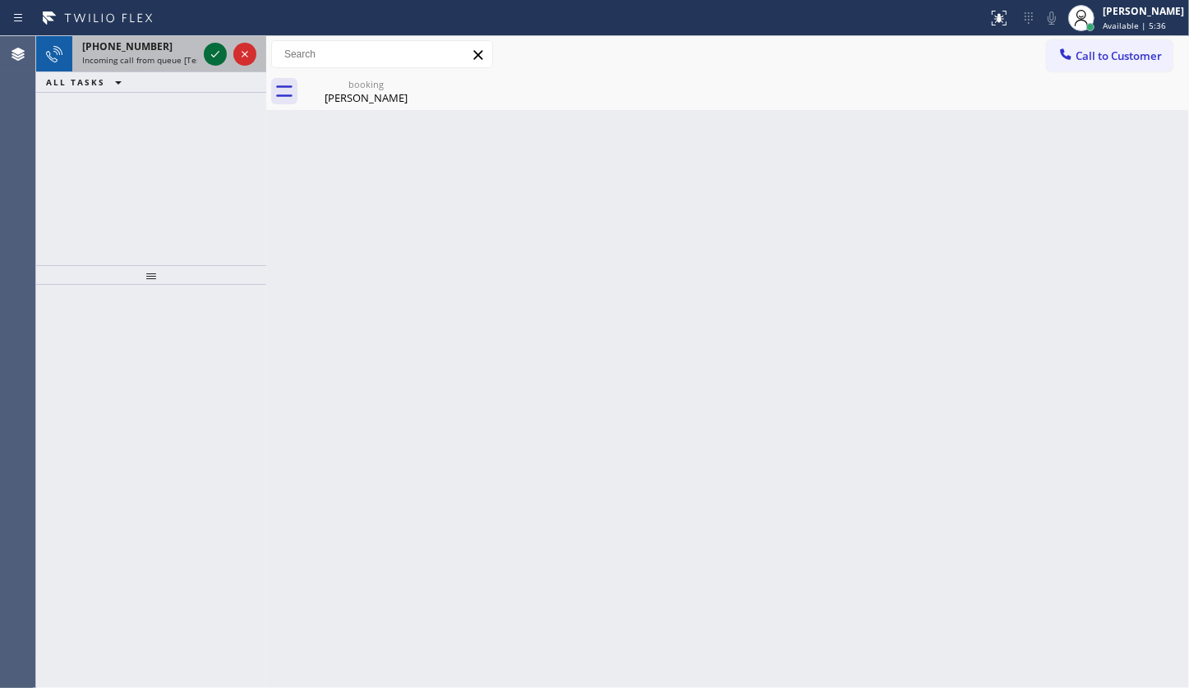
click at [213, 56] on icon at bounding box center [215, 54] width 8 height 7
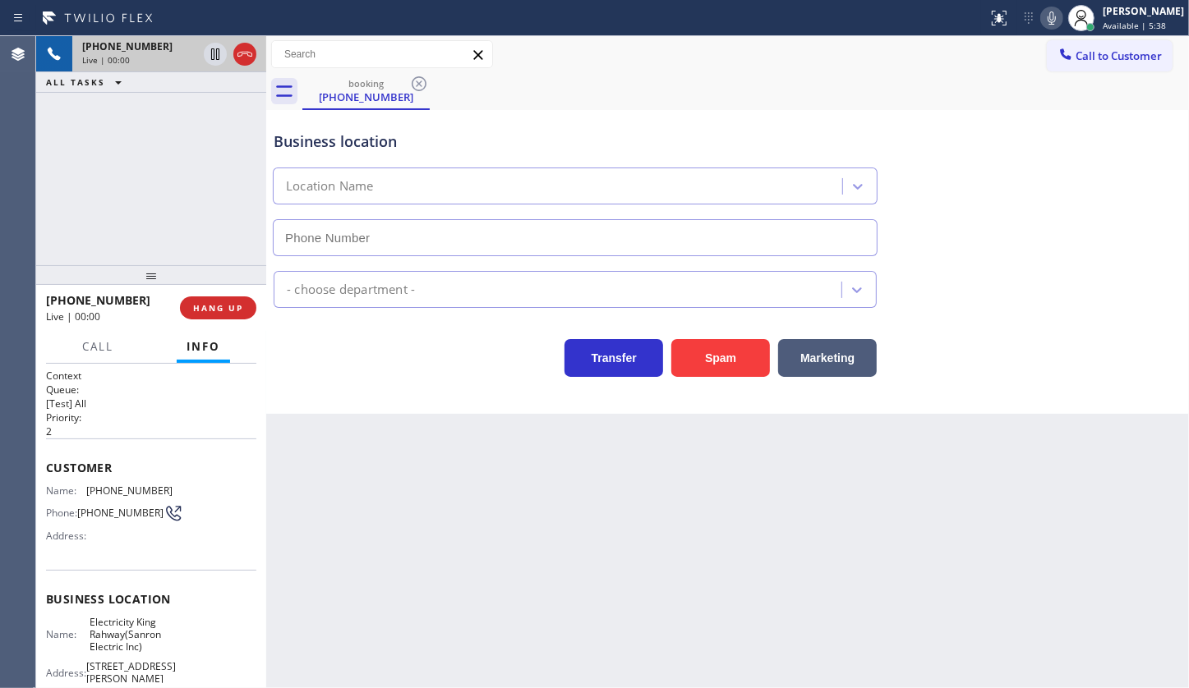
type input "(551) 239-9816"
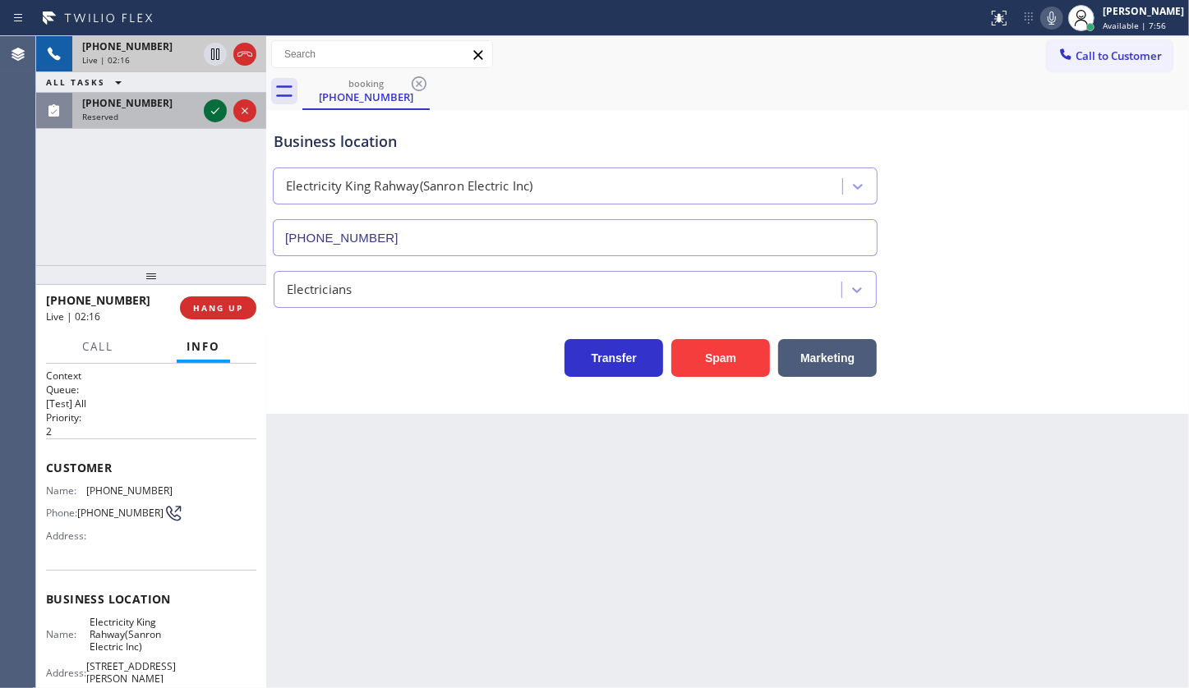
click at [216, 106] on icon at bounding box center [215, 111] width 20 height 20
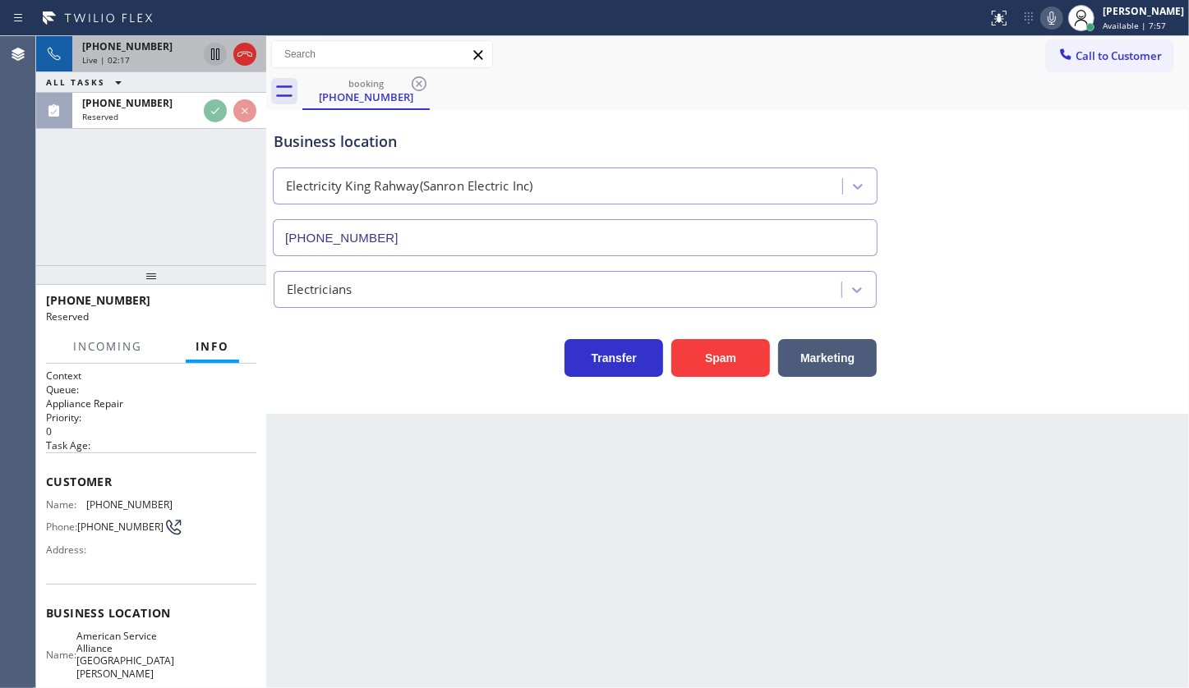
click at [214, 52] on icon at bounding box center [215, 54] width 20 height 20
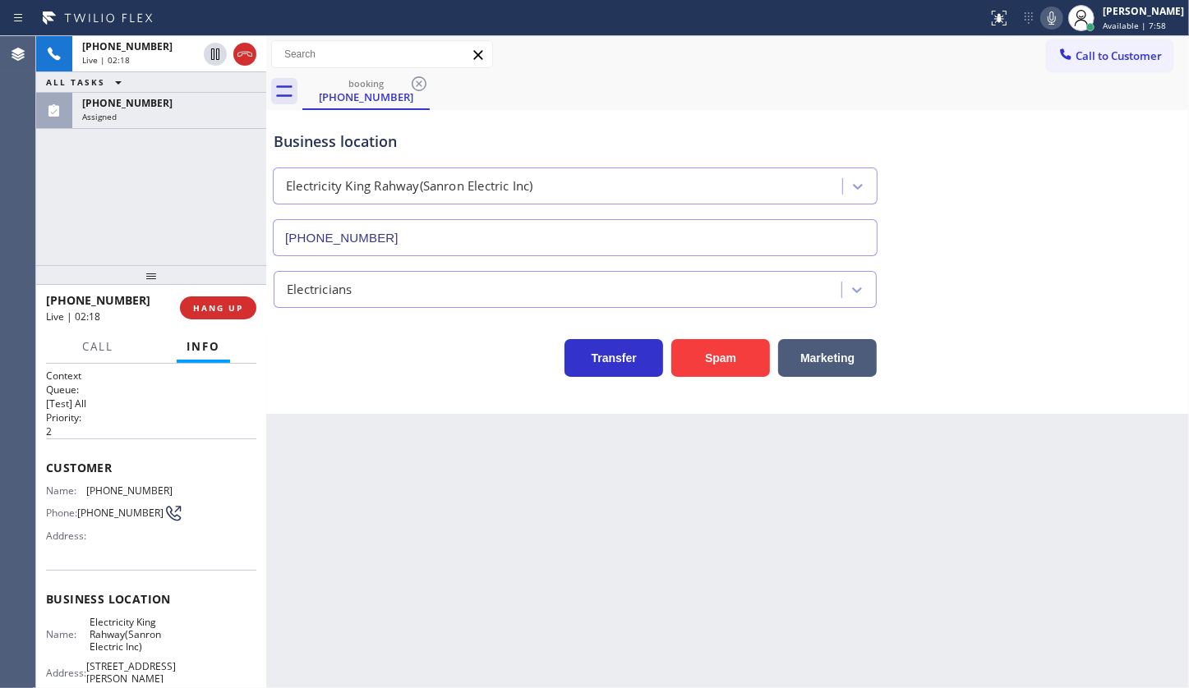
click at [1050, 13] on icon at bounding box center [1052, 18] width 20 height 20
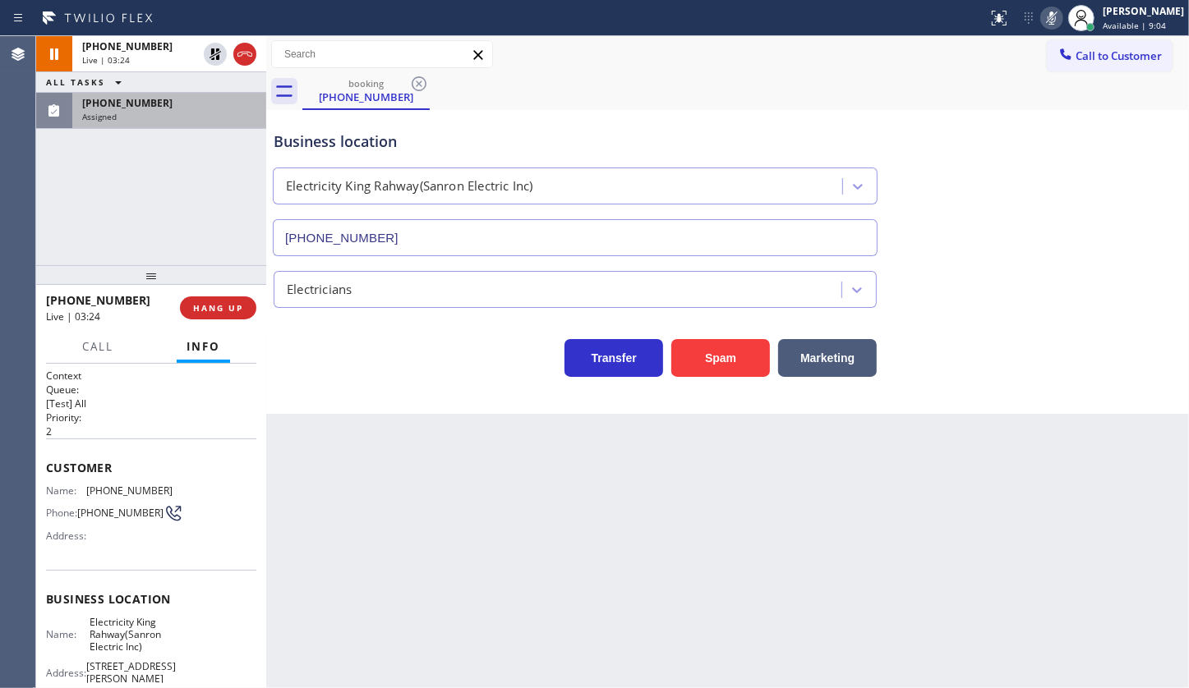
drag, startPoint x: 116, startPoint y: 94, endPoint x: 122, endPoint y: 113, distance: 19.0
click at [116, 97] on div "(805) 698-8454 Assigned" at bounding box center [165, 111] width 187 height 36
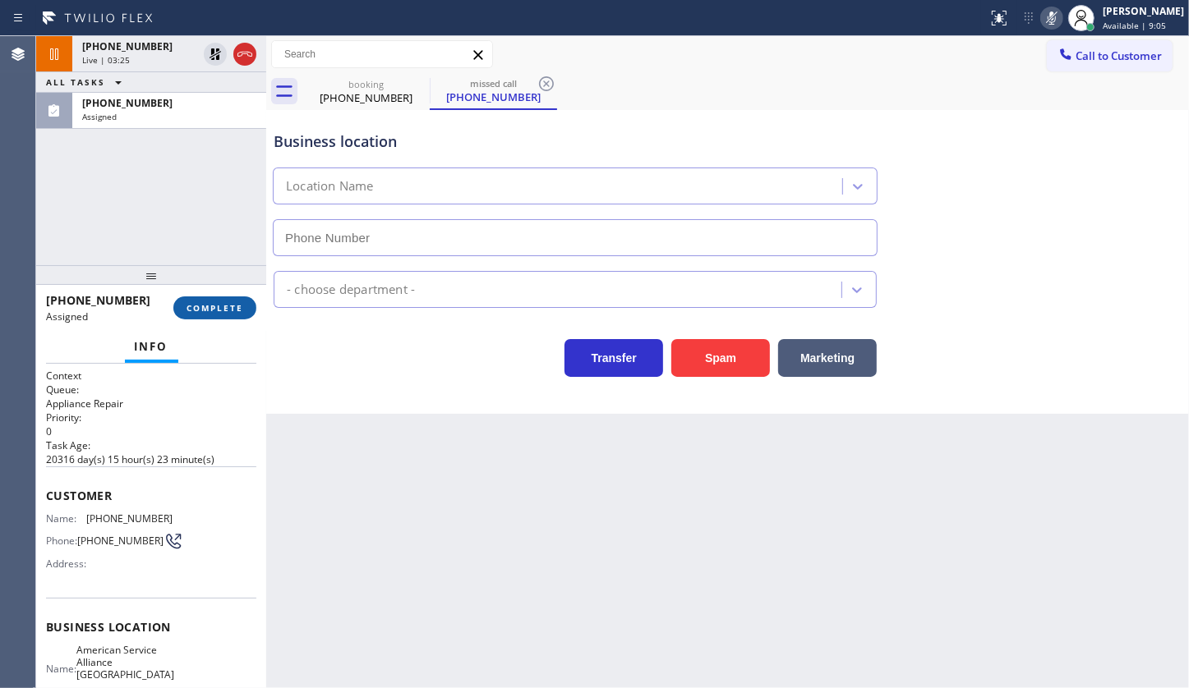
click at [188, 311] on span "COMPLETE" at bounding box center [214, 308] width 57 height 12
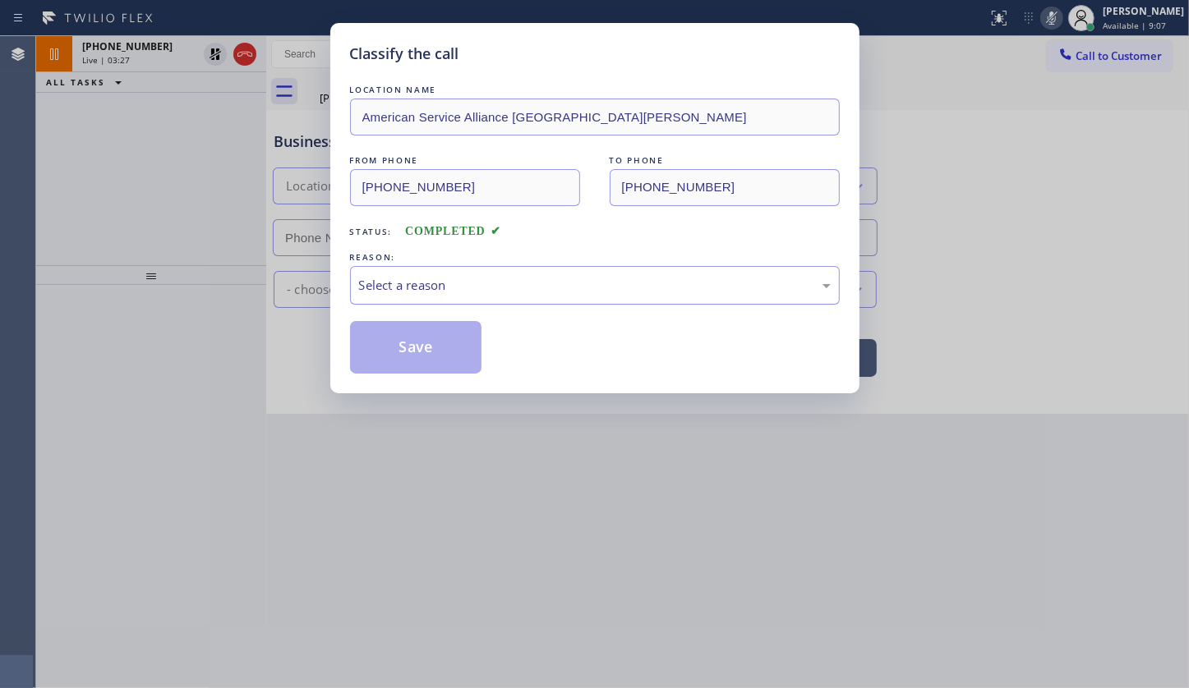
click at [410, 292] on div "Select a reason" at bounding box center [595, 285] width 490 height 39
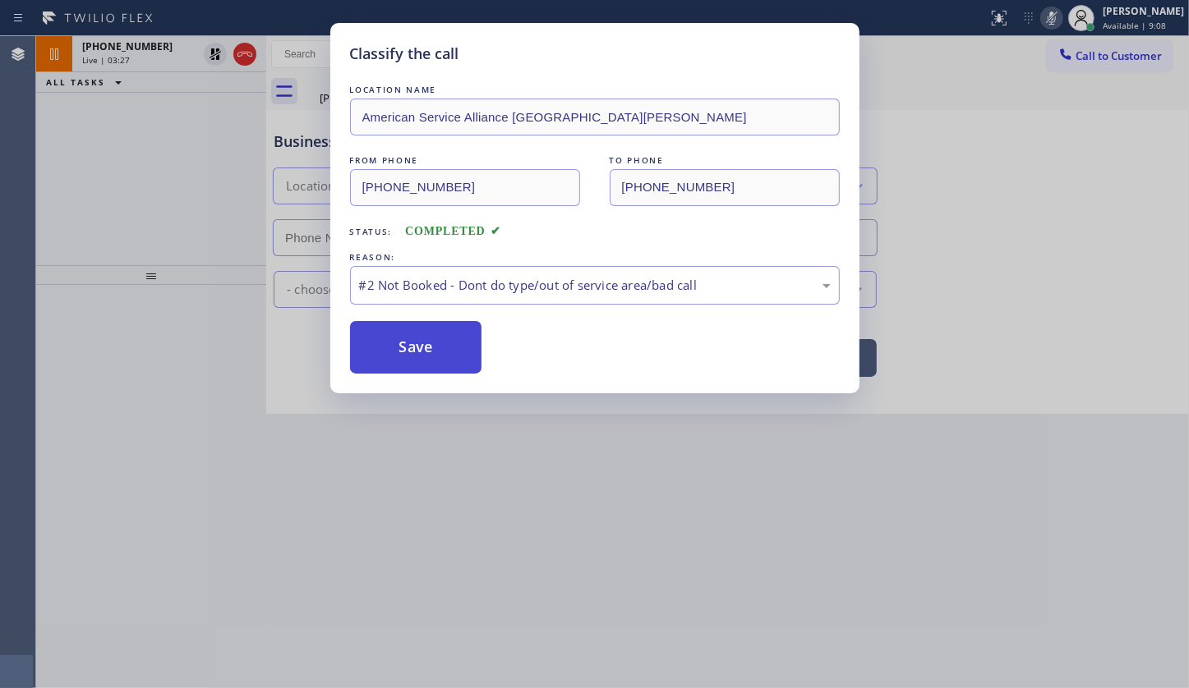
click at [407, 342] on button "Save" at bounding box center [416, 347] width 132 height 53
click at [400, 340] on button "Save" at bounding box center [416, 347] width 132 height 53
click at [433, 357] on button "Save" at bounding box center [416, 347] width 132 height 53
drag, startPoint x: 787, startPoint y: 127, endPoint x: 653, endPoint y: 489, distance: 385.4
click at [658, 499] on div "Classify the call LOCATION NAME American Service Alliance Santa Barbara FROM PH…" at bounding box center [594, 344] width 1189 height 688
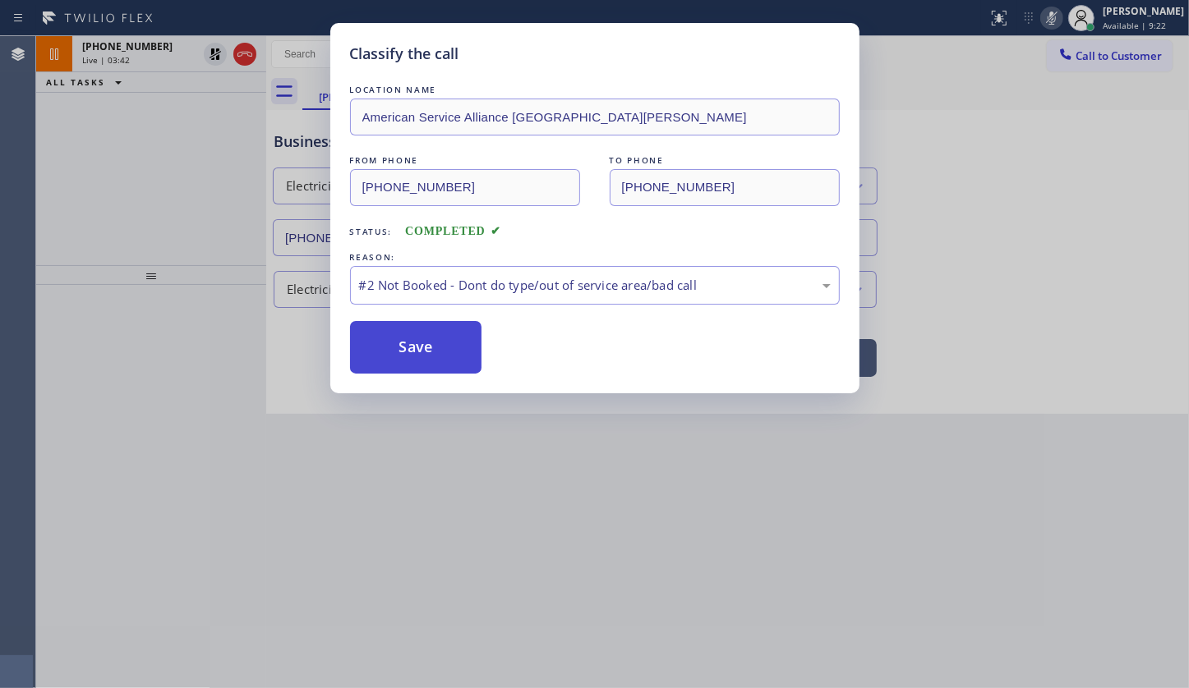
click at [400, 346] on button "Save" at bounding box center [416, 347] width 132 height 53
click at [429, 501] on div "Classify the call LOCATION NAME American Service Alliance Santa Barbara FROM PH…" at bounding box center [594, 344] width 1189 height 688
click at [418, 467] on div "Classify the call LOCATION NAME American Service Alliance Santa Barbara FROM PH…" at bounding box center [594, 344] width 1189 height 688
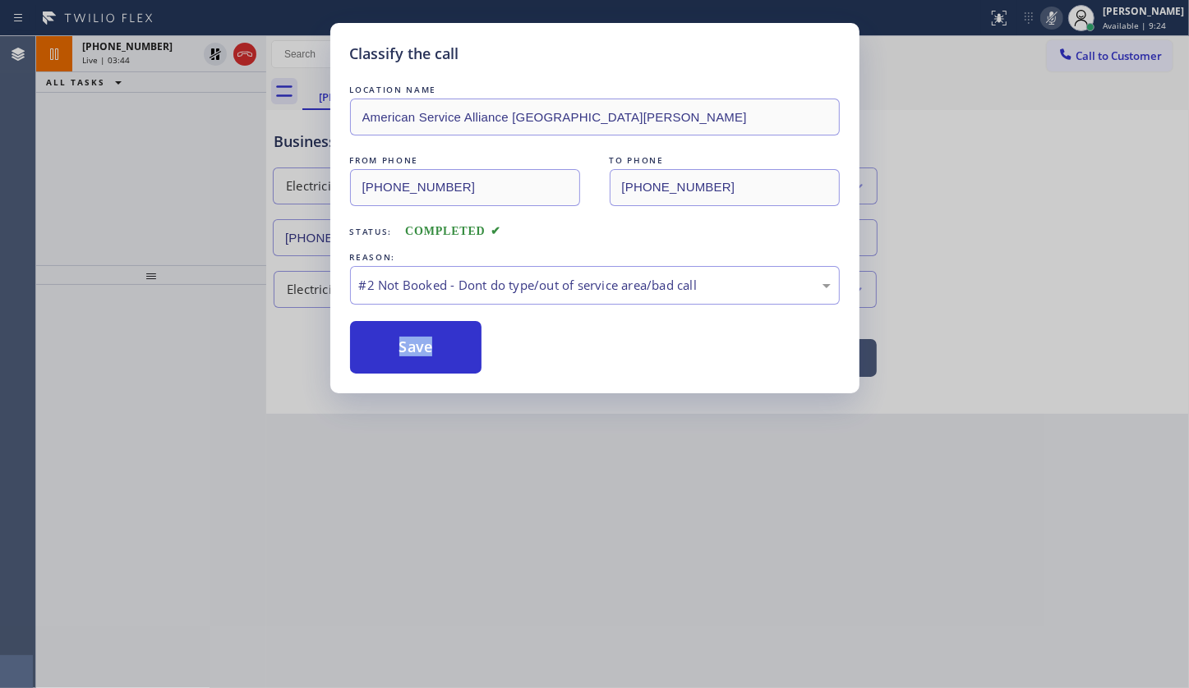
click at [418, 468] on div "Classify the call LOCATION NAME American Service Alliance Santa Barbara FROM PH…" at bounding box center [594, 344] width 1189 height 688
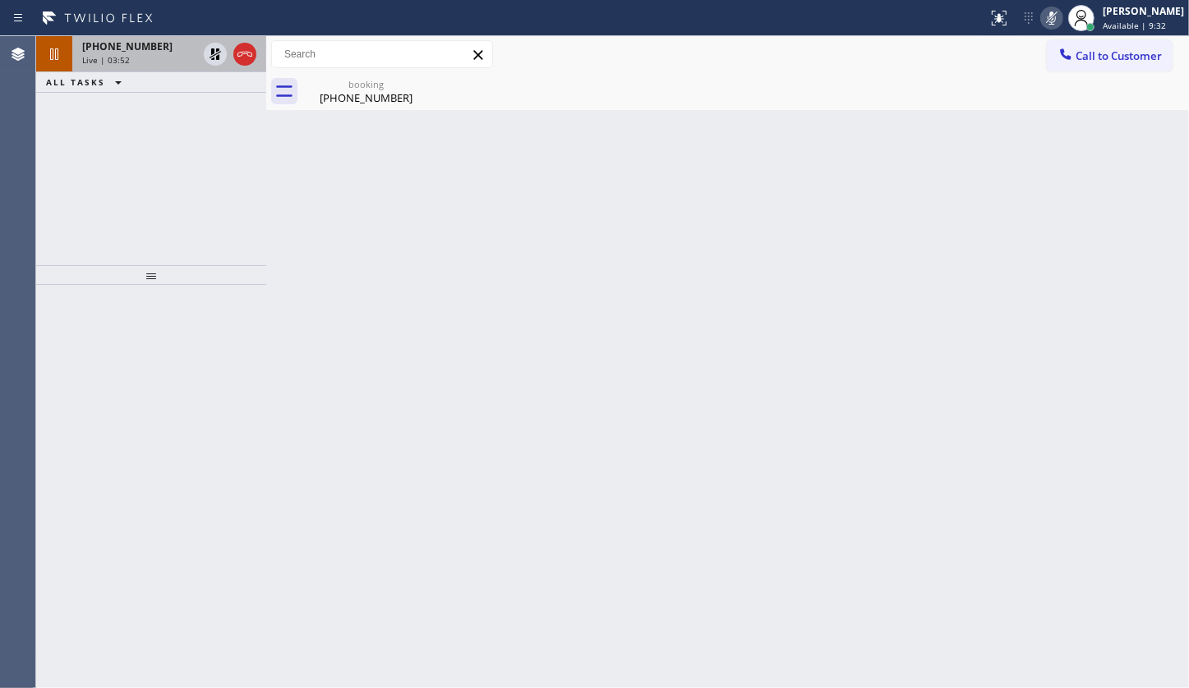
click at [98, 58] on span "Live | 03:52" at bounding box center [106, 60] width 48 height 12
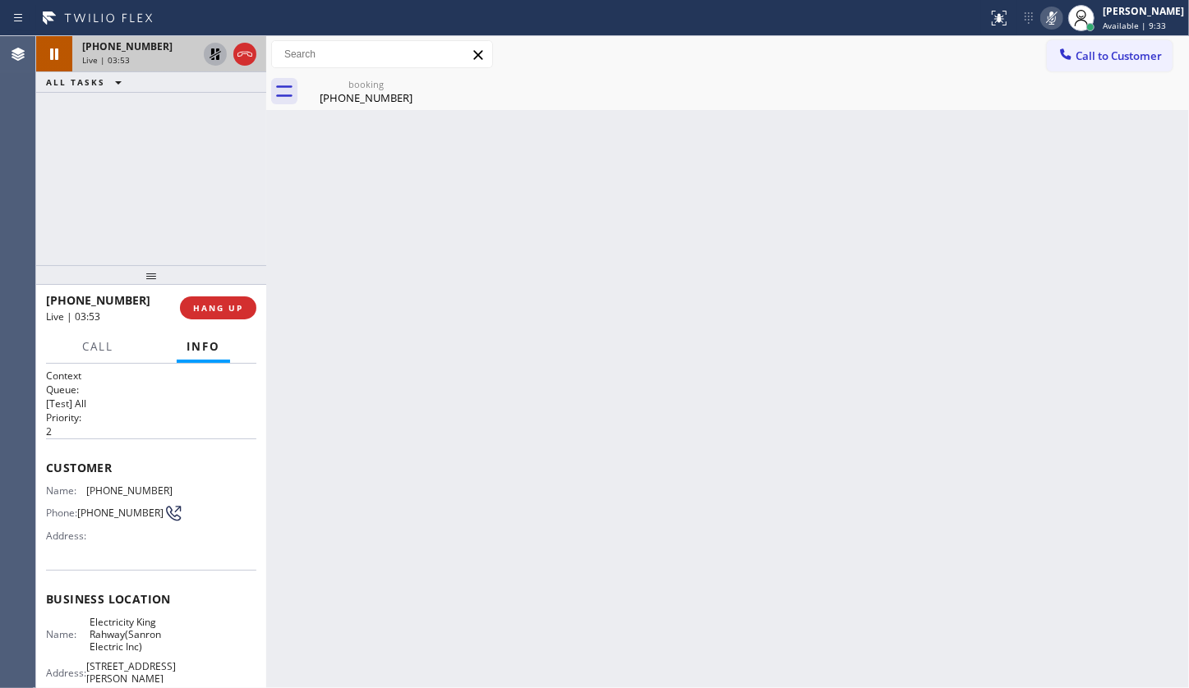
click at [217, 55] on icon at bounding box center [215, 54] width 20 height 20
click at [1049, 19] on icon at bounding box center [1052, 18] width 20 height 20
drag, startPoint x: 85, startPoint y: 485, endPoint x: 171, endPoint y: 490, distance: 85.6
click at [171, 490] on div "Name: (551) 666-3660 Phone: (551) 666-3660 Address:" at bounding box center [151, 517] width 210 height 65
click at [1053, 16] on icon at bounding box center [1052, 18] width 20 height 20
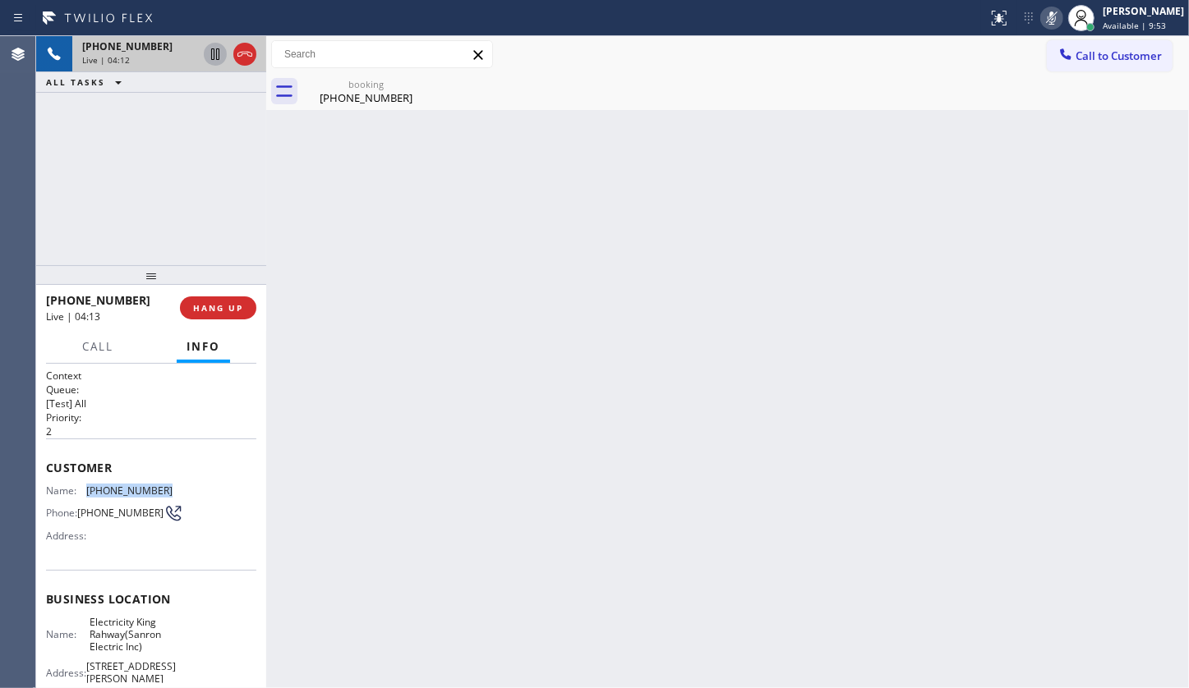
click at [1053, 16] on icon at bounding box center [1052, 18] width 20 height 20
click at [244, 50] on icon at bounding box center [245, 54] width 20 height 20
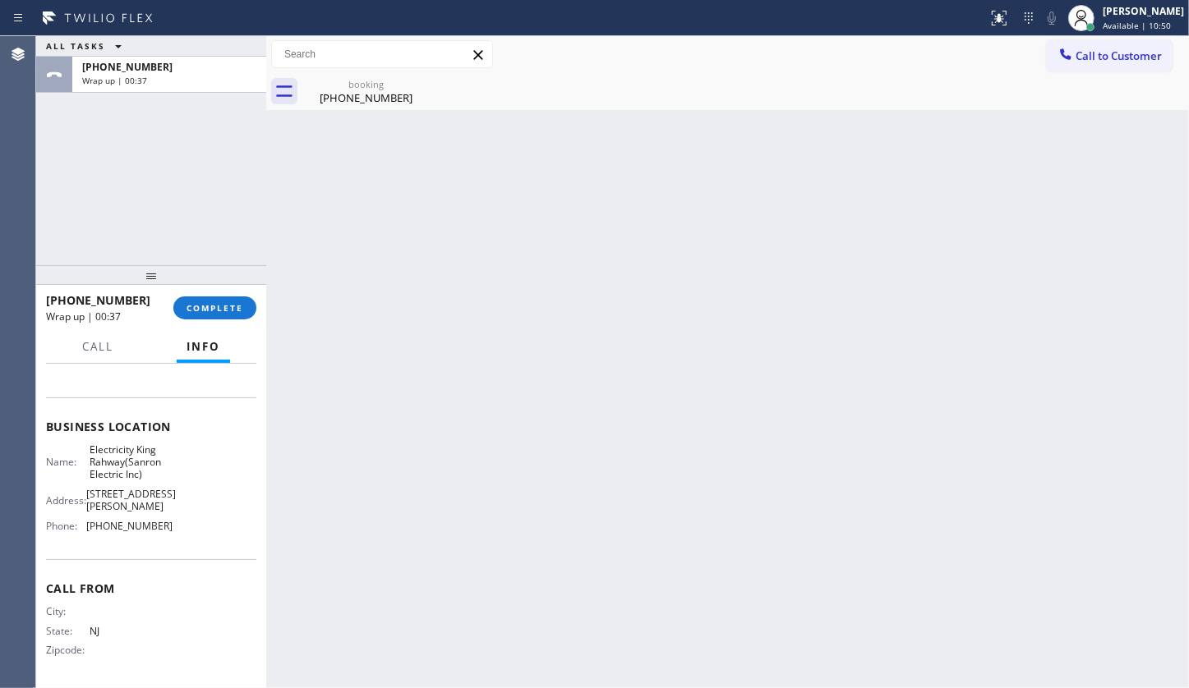
scroll to position [201, 0]
drag, startPoint x: 86, startPoint y: 529, endPoint x: 170, endPoint y: 529, distance: 83.8
click at [170, 529] on div "Name: Electricity King Rahway(Sanron Electric Inc) Address: 371 Jaques Ave, Rah…" at bounding box center [151, 492] width 210 height 96
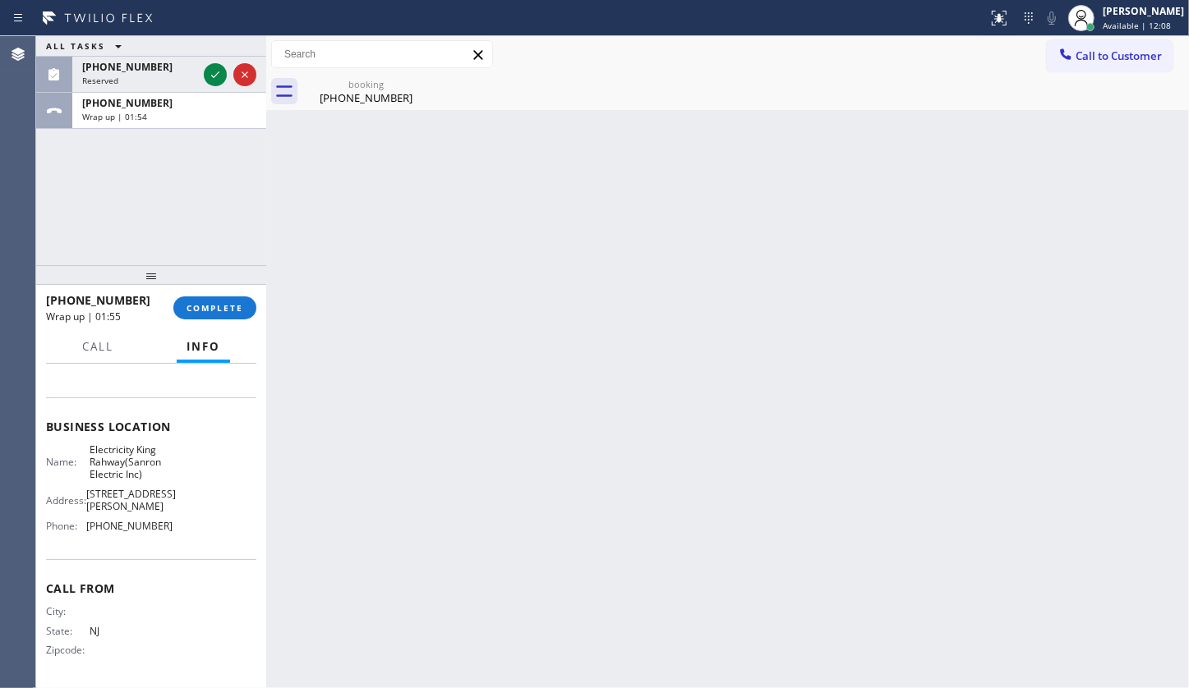
click at [226, 294] on div "+15516663660 Wrap up | 01:55 COMPLETE" at bounding box center [151, 308] width 210 height 43
drag, startPoint x: 215, startPoint y: 60, endPoint x: 214, endPoint y: 69, distance: 9.2
click at [214, 62] on div at bounding box center [229, 75] width 59 height 36
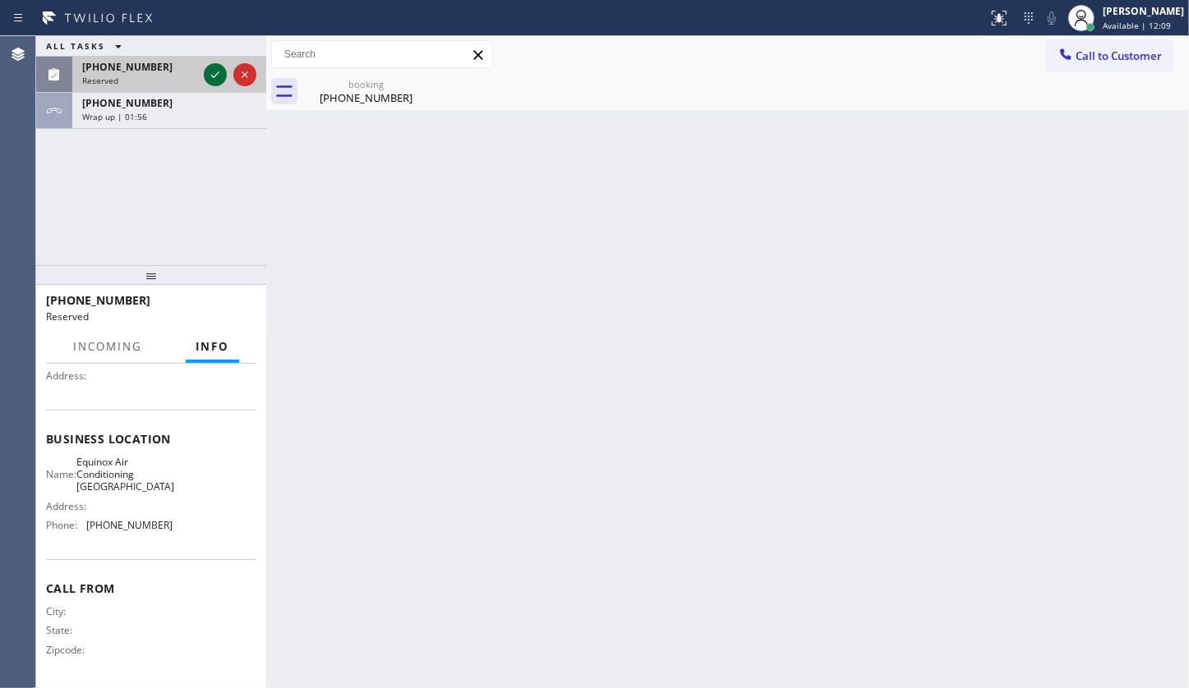
scroll to position [190, 0]
click at [214, 69] on icon at bounding box center [215, 75] width 20 height 20
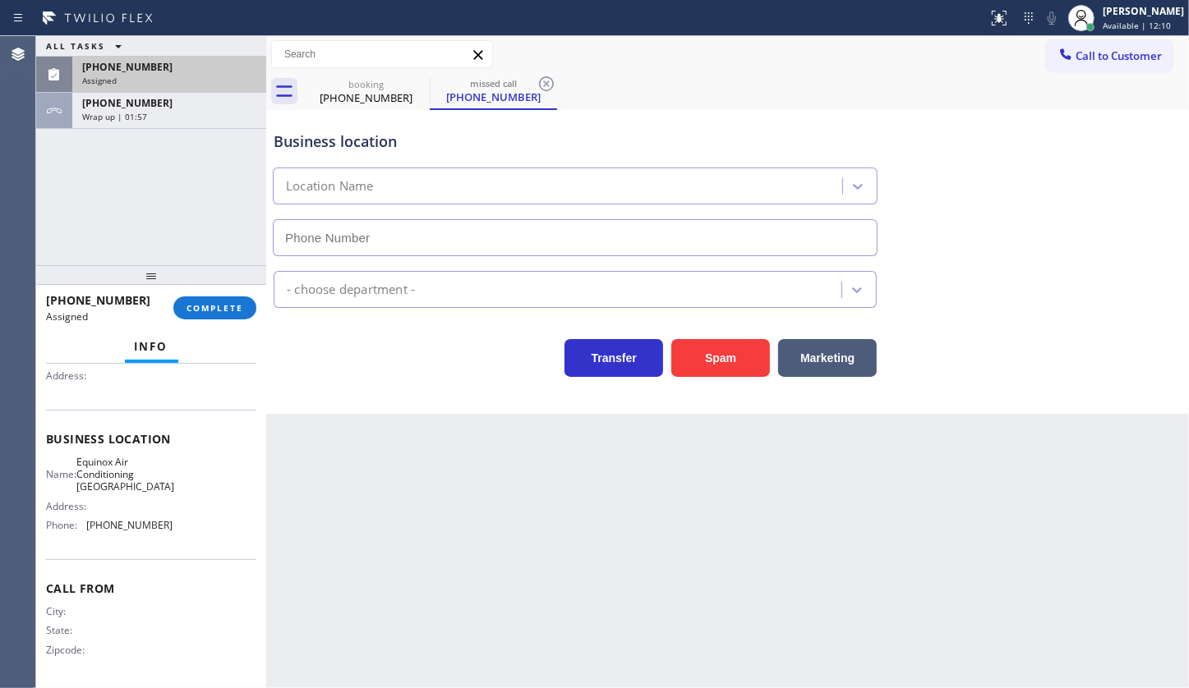
type input "(786) 305-6606"
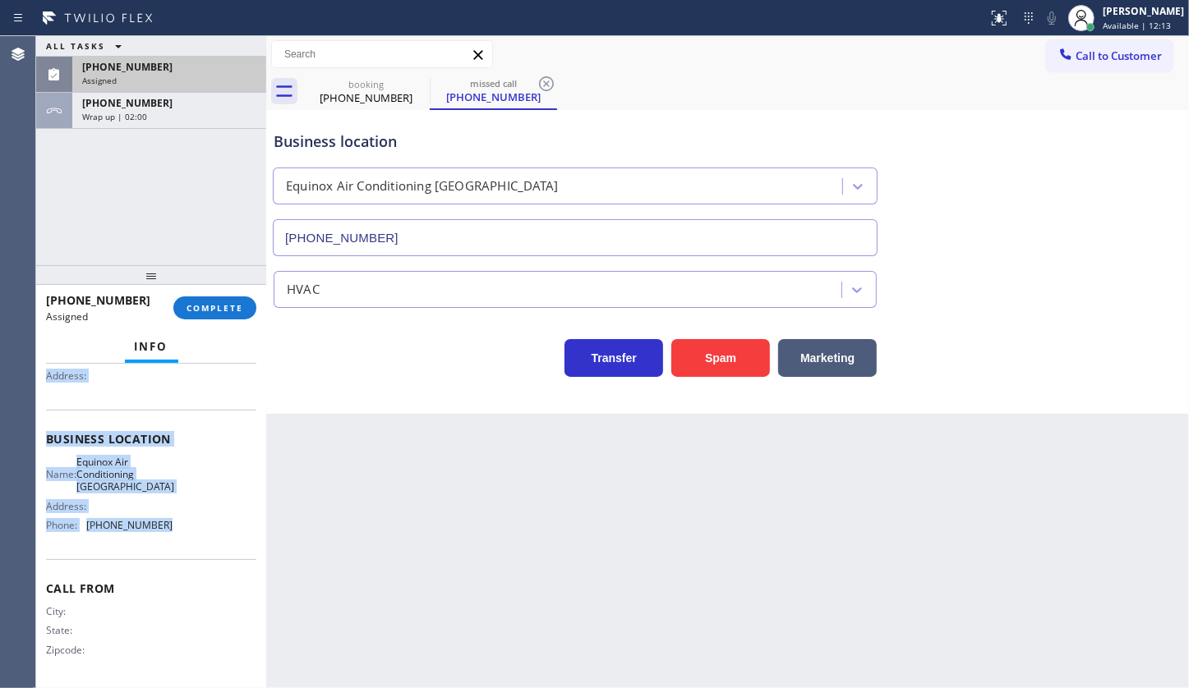
drag, startPoint x: 45, startPoint y: 487, endPoint x: 204, endPoint y: 552, distance: 171.3
click at [202, 555] on div "Context Queue: HVAC Priority: 0 Task Age: 2 minute(s) Customer Name: (786) 596-…" at bounding box center [151, 433] width 210 height 504
click at [203, 303] on span "COMPLETE" at bounding box center [214, 308] width 57 height 12
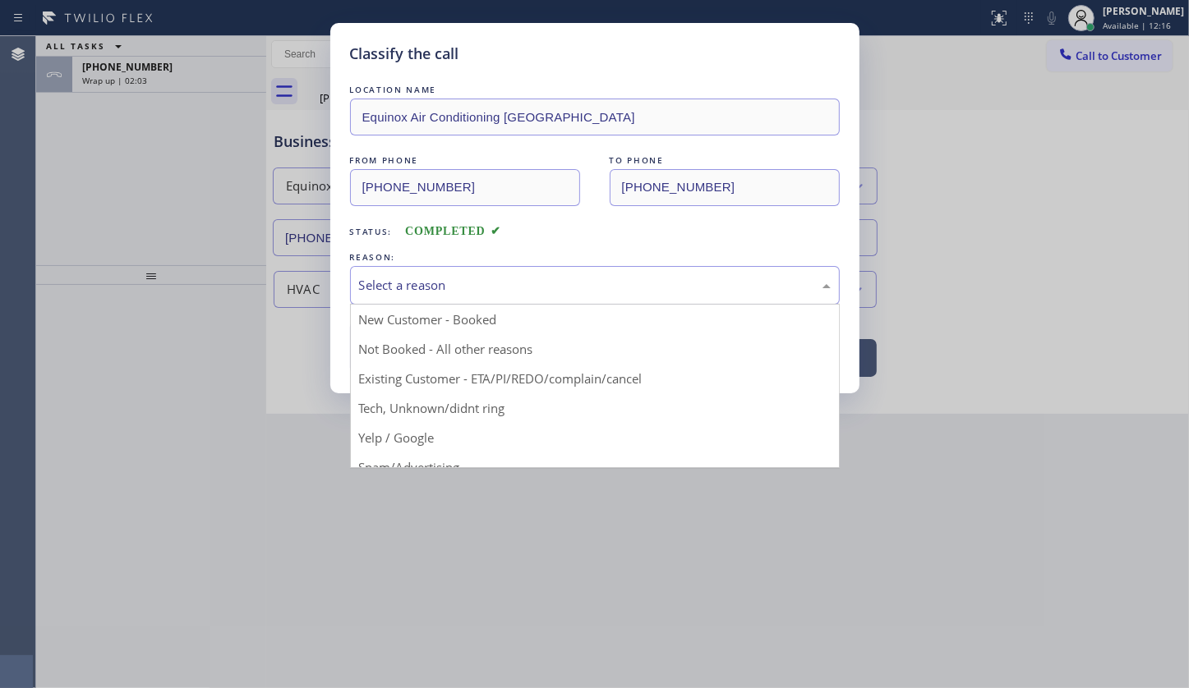
click at [414, 279] on div "Select a reason" at bounding box center [595, 285] width 472 height 19
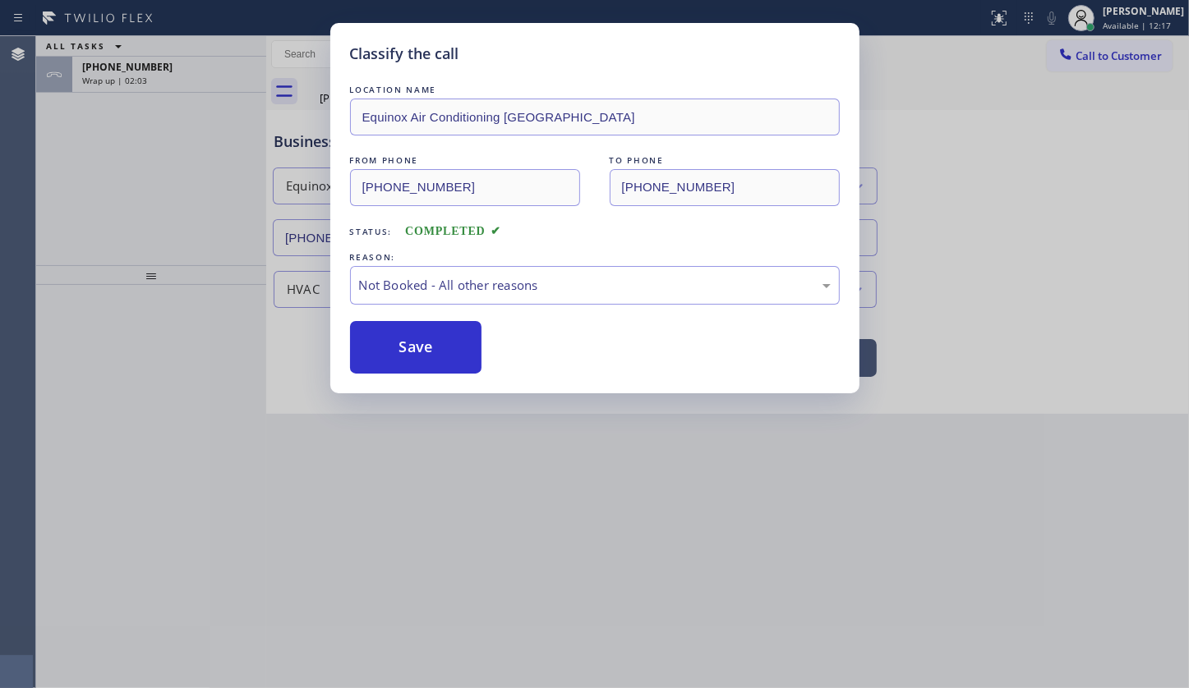
click at [406, 347] on button "Save" at bounding box center [416, 347] width 132 height 53
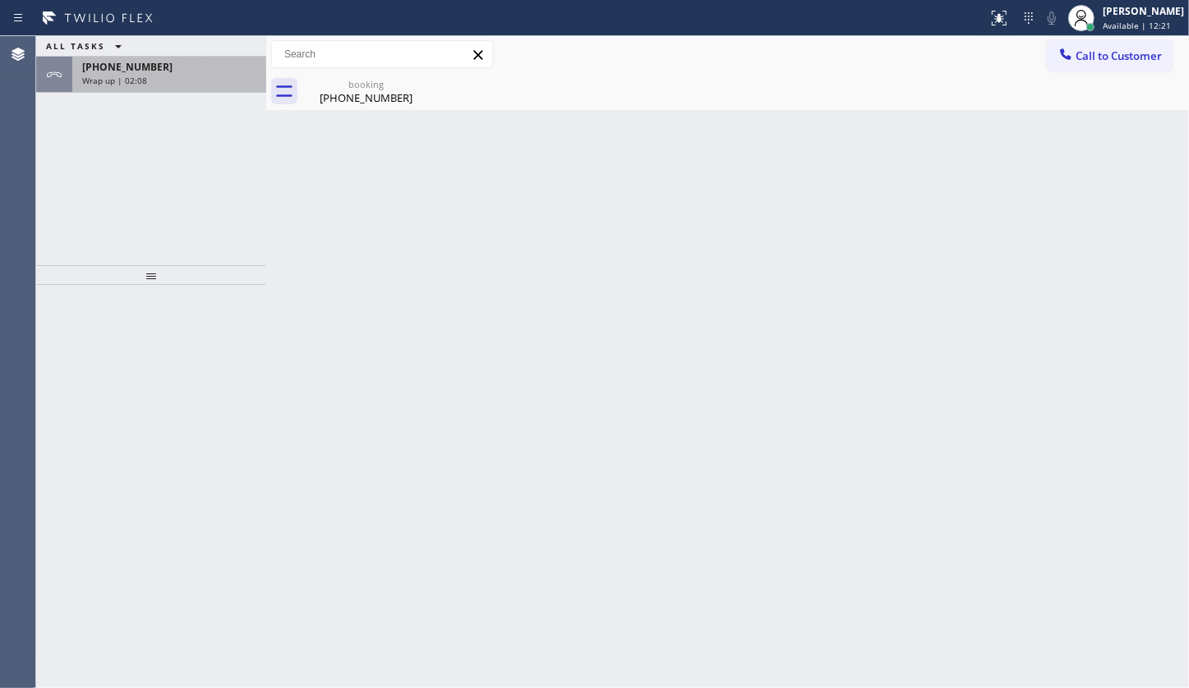
click at [122, 75] on span "Wrap up | 02:08" at bounding box center [114, 81] width 65 height 12
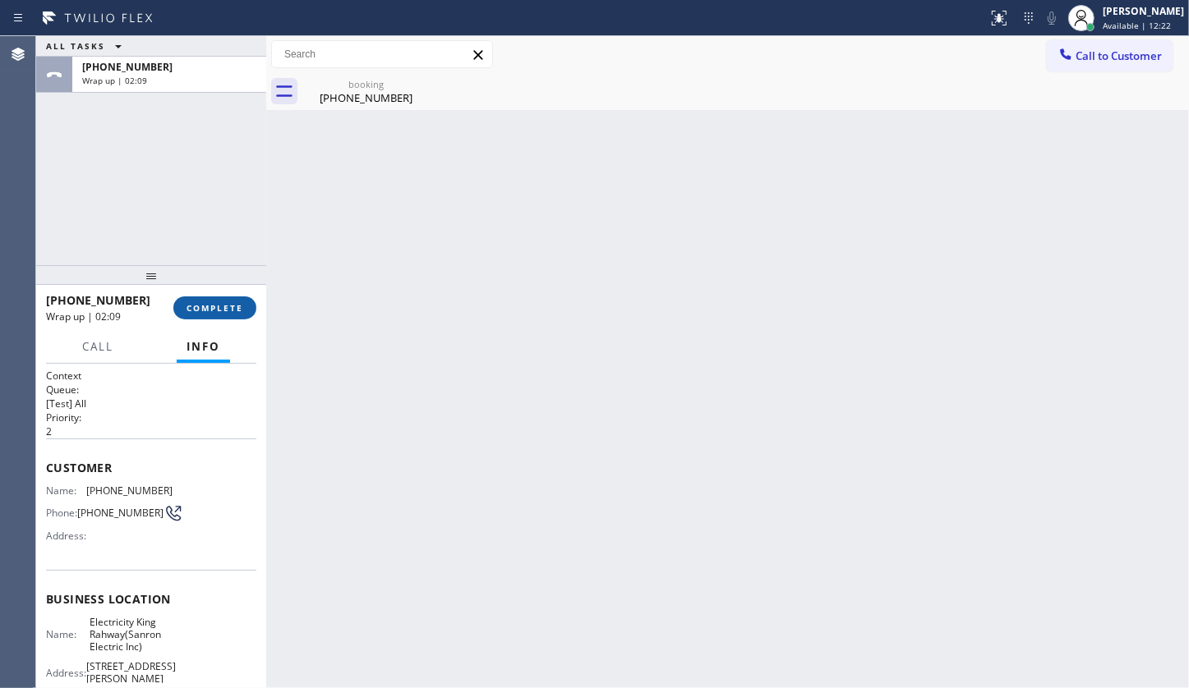
click at [229, 313] on button "COMPLETE" at bounding box center [214, 308] width 83 height 23
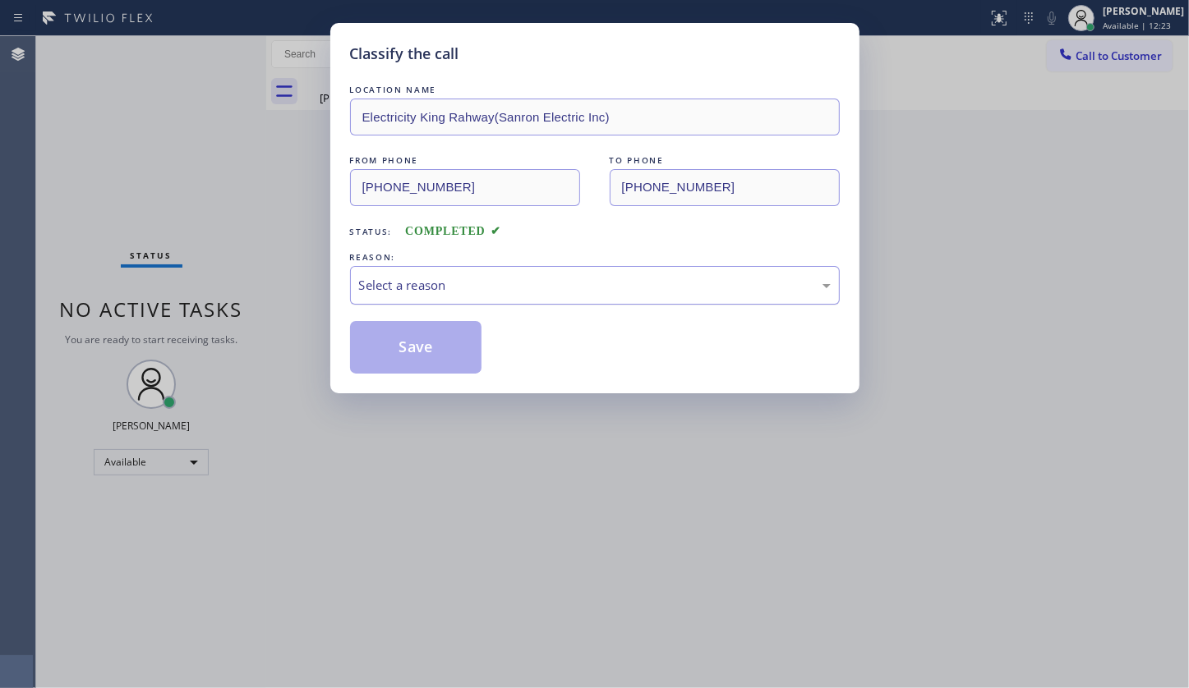
click at [385, 277] on div "Select a reason" at bounding box center [595, 285] width 472 height 19
click at [392, 344] on button "Save" at bounding box center [416, 347] width 132 height 53
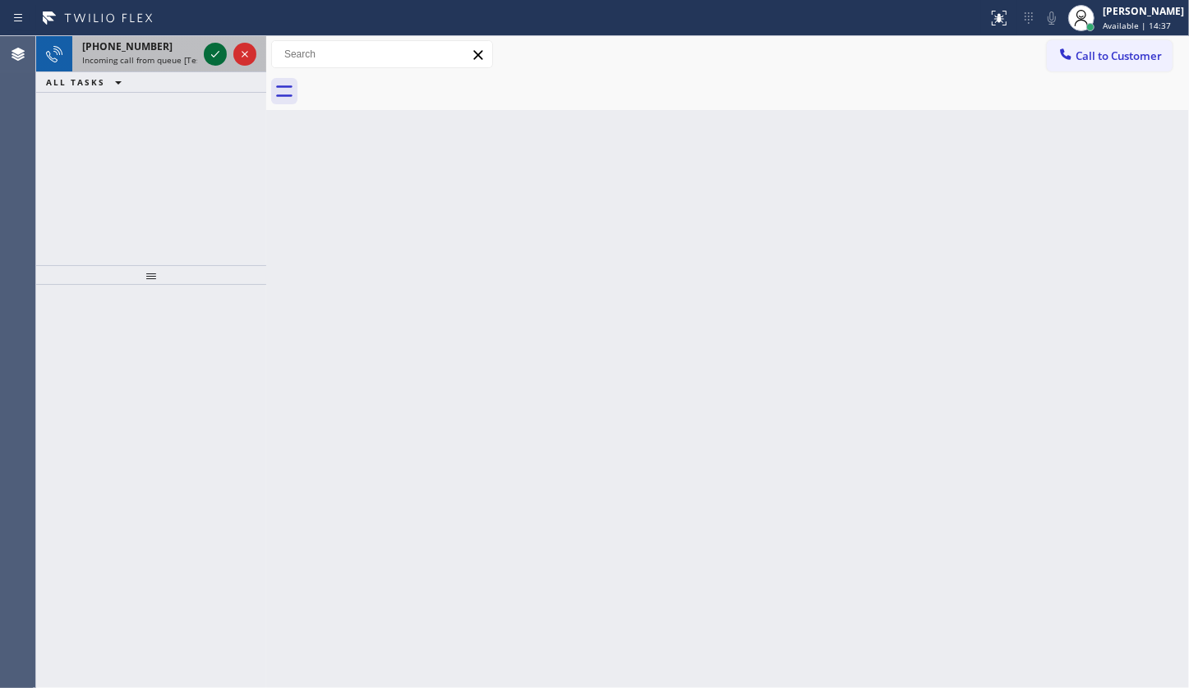
click at [204, 55] on div at bounding box center [215, 54] width 23 height 20
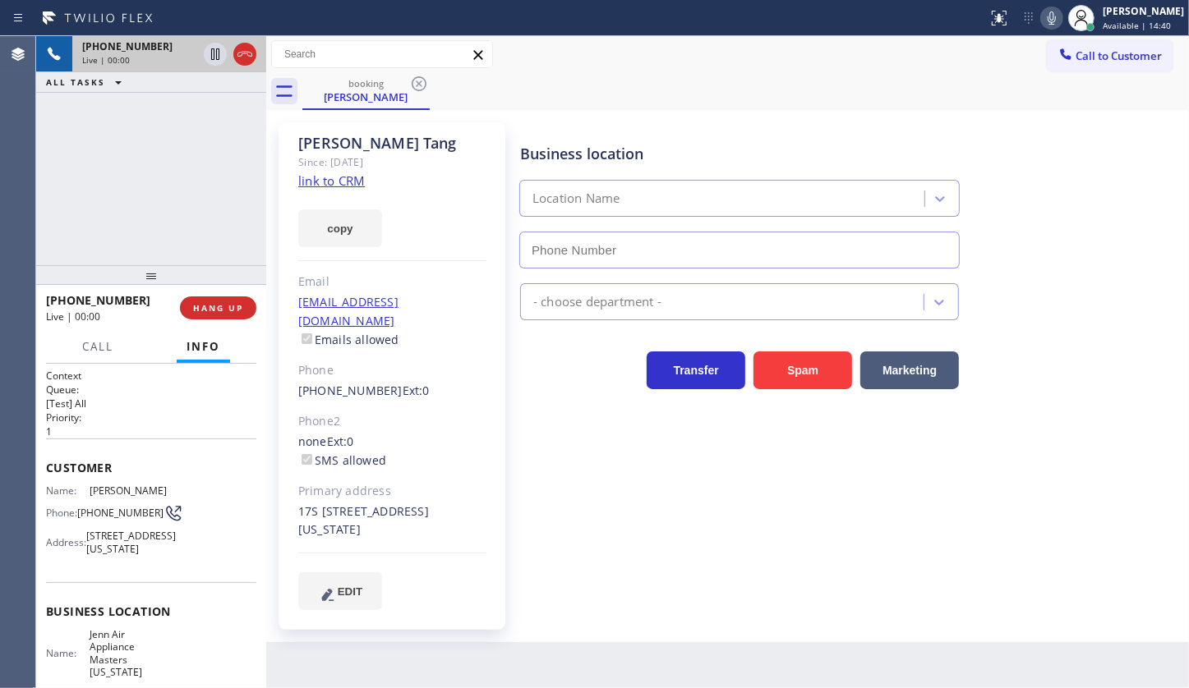
type input "(929) 236-9532"
click at [347, 178] on link "link to CRM" at bounding box center [331, 181] width 67 height 16
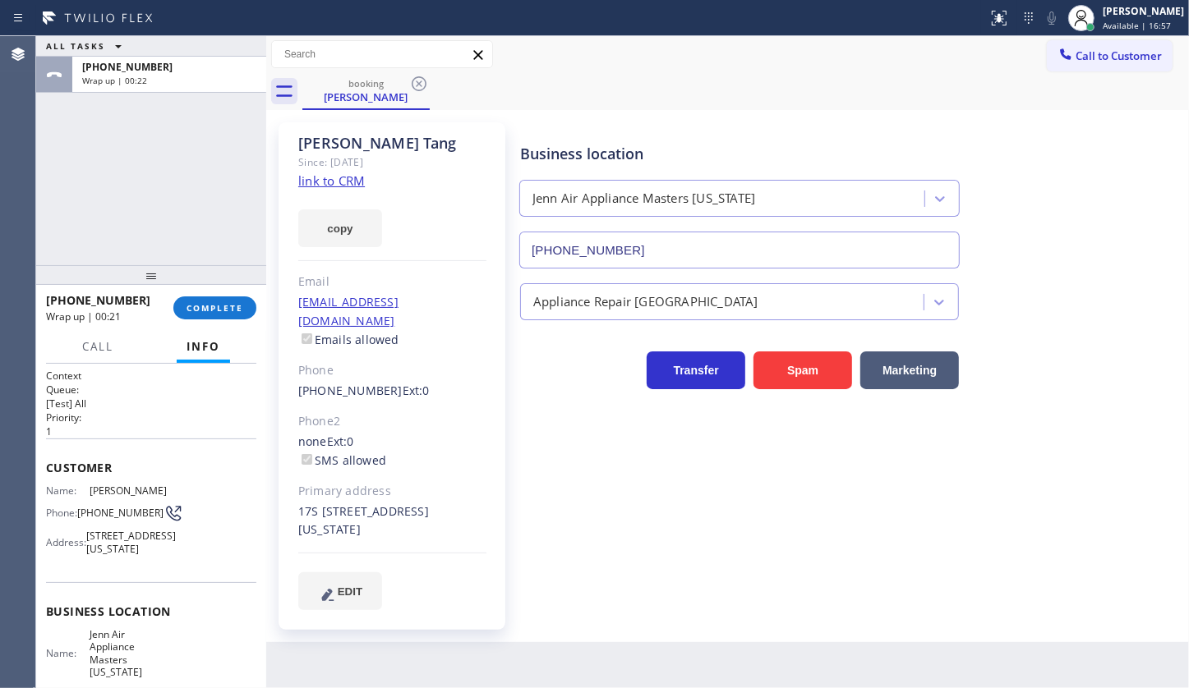
click at [148, 188] on div "ALL TASKS ALL TASKS ACTIVE TASKS TASKS IN WRAP UP +13472180511 Wrap up | 00:22" at bounding box center [151, 150] width 230 height 229
drag, startPoint x: 228, startPoint y: 309, endPoint x: 232, endPoint y: 301, distance: 9.2
click at [232, 303] on span "COMPLETE" at bounding box center [214, 308] width 57 height 12
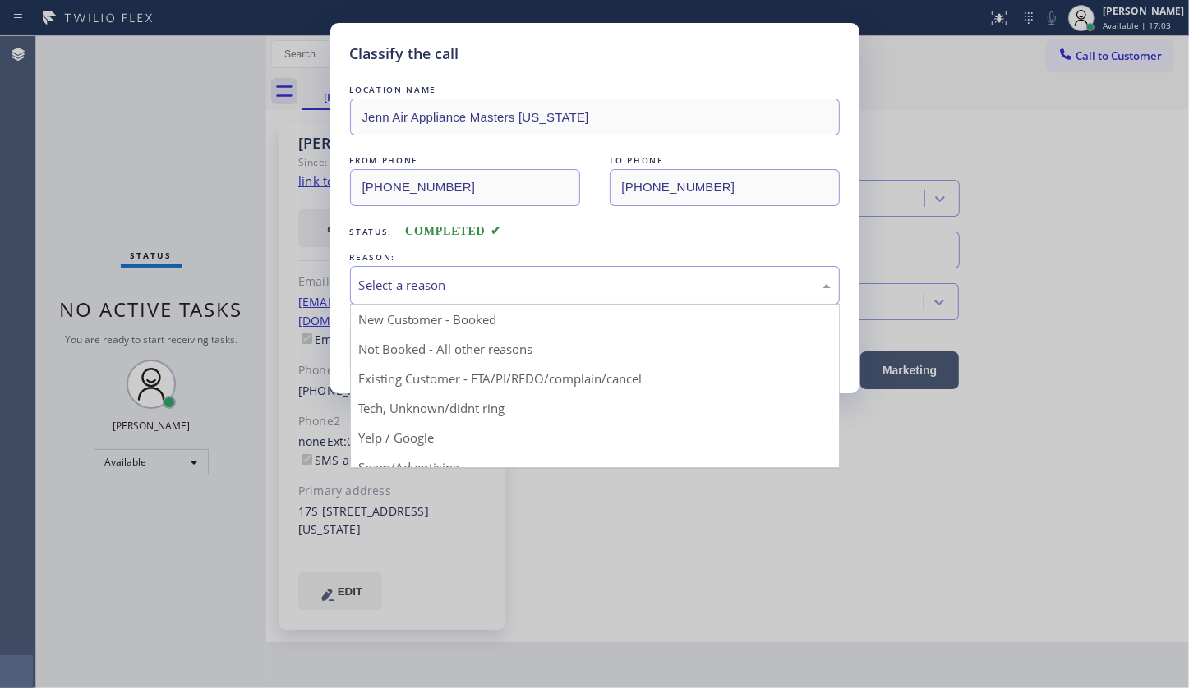
click at [406, 278] on div "Select a reason" at bounding box center [595, 285] width 472 height 19
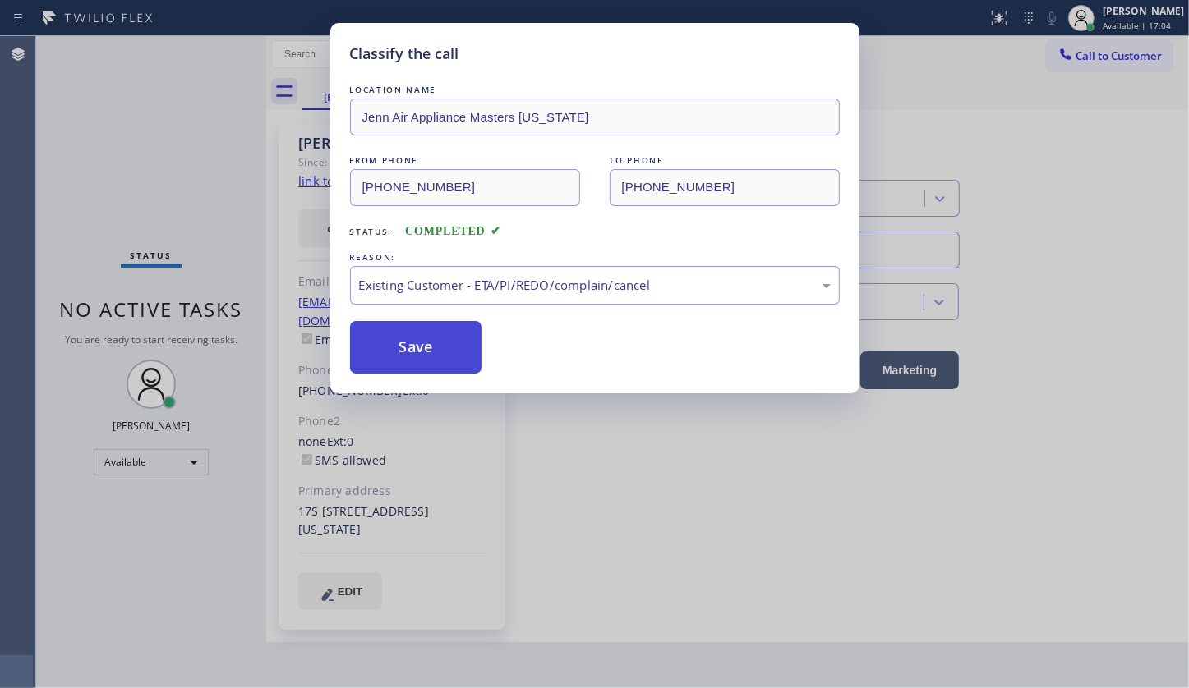
click at [413, 363] on button "Save" at bounding box center [416, 347] width 132 height 53
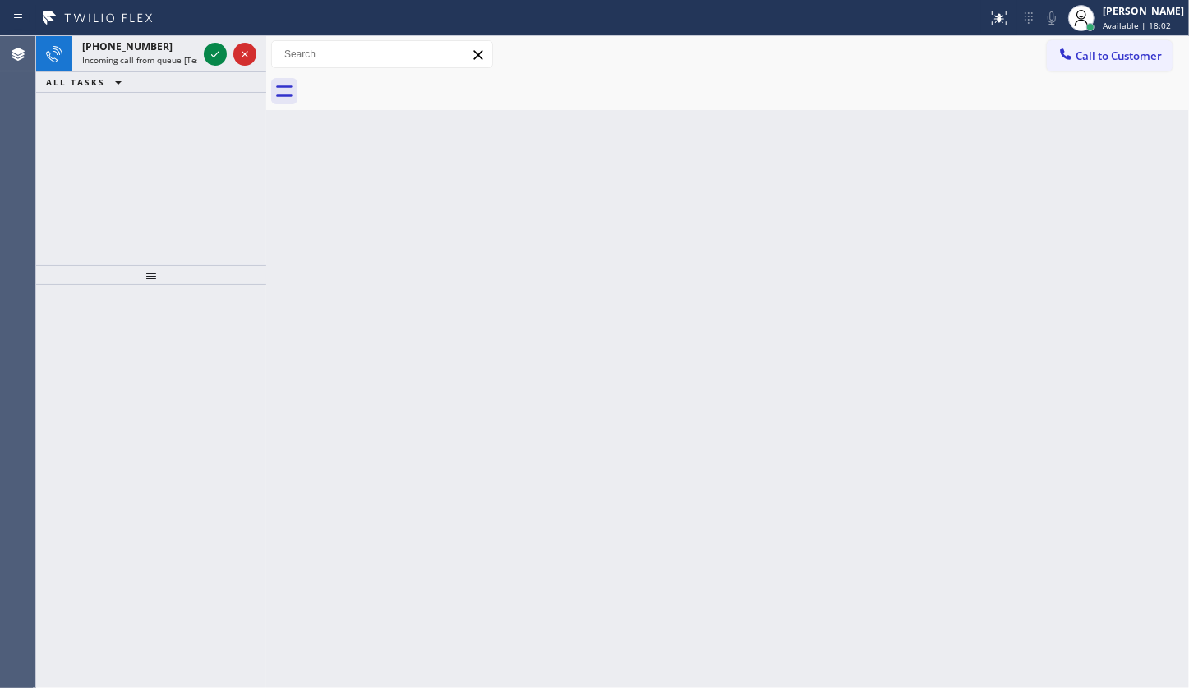
drag, startPoint x: 116, startPoint y: 160, endPoint x: 131, endPoint y: 125, distance: 38.6
click at [122, 146] on div "+19518181023 Incoming call from queue [Test] All ALL TASKS ALL TASKS ACTIVE TAS…" at bounding box center [151, 150] width 230 height 229
click at [214, 60] on icon at bounding box center [215, 54] width 20 height 20
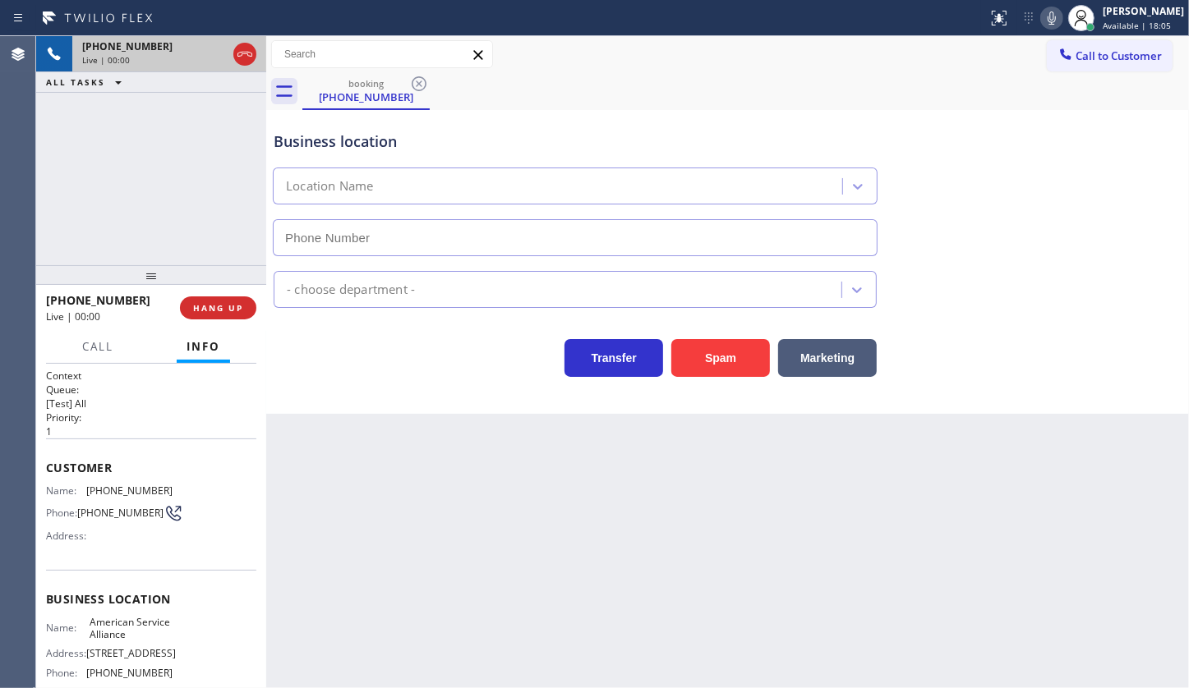
type input "(888) 859-4448"
click at [38, 230] on div "+19518181023 Live | 00:44 ALL TASKS ALL TASKS ACTIVE TASKS TASKS IN WRAP UP" at bounding box center [151, 150] width 230 height 229
click at [1045, 17] on icon at bounding box center [1052, 18] width 20 height 20
click at [1049, 18] on icon at bounding box center [1052, 18] width 20 height 20
drag, startPoint x: 107, startPoint y: 487, endPoint x: 186, endPoint y: 491, distance: 79.0
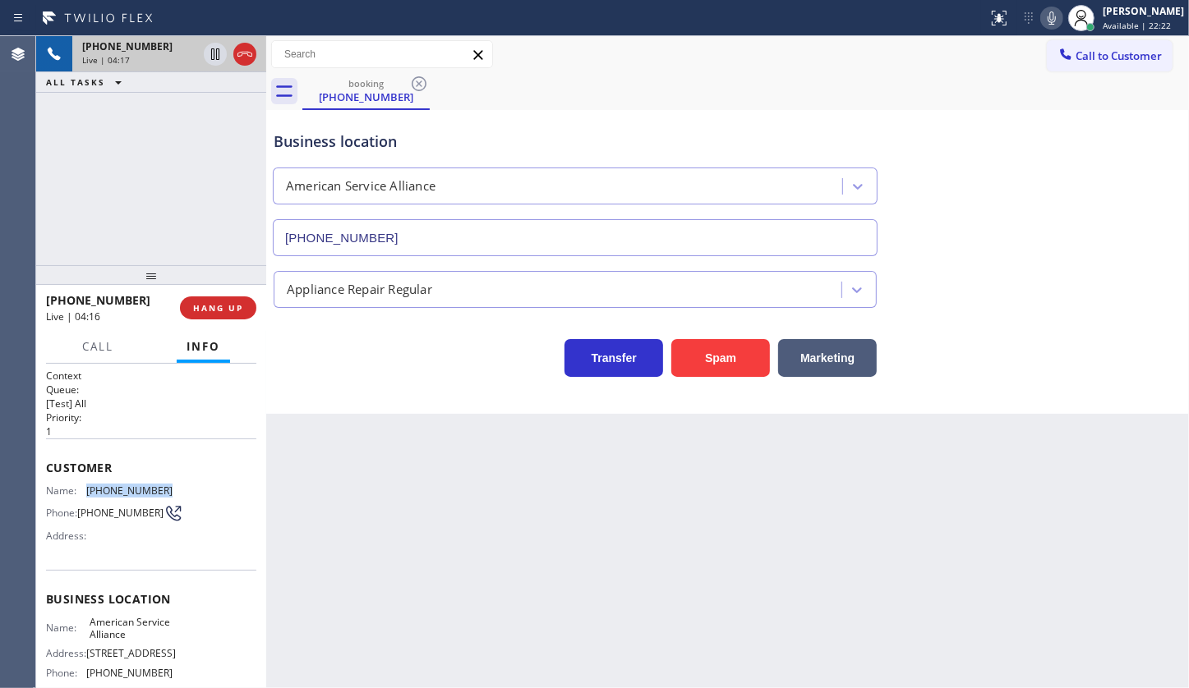
click at [186, 491] on div "Name: (951) 818-1023 Phone: (951) 818-1023 Address:" at bounding box center [151, 517] width 210 height 65
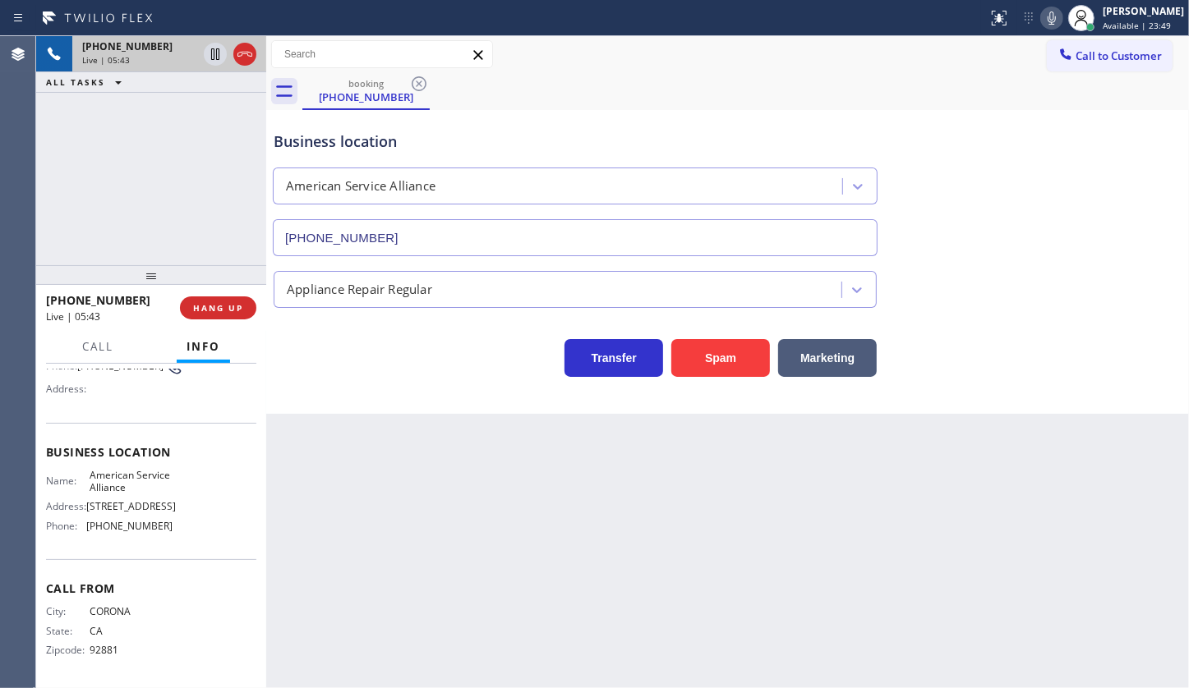
scroll to position [163, 0]
drag, startPoint x: 85, startPoint y: 531, endPoint x: 183, endPoint y: 539, distance: 98.1
click at [183, 539] on div "Business location Name: American Service Alliance Address: 1423 S Grand Ave Pho…" at bounding box center [151, 491] width 210 height 137
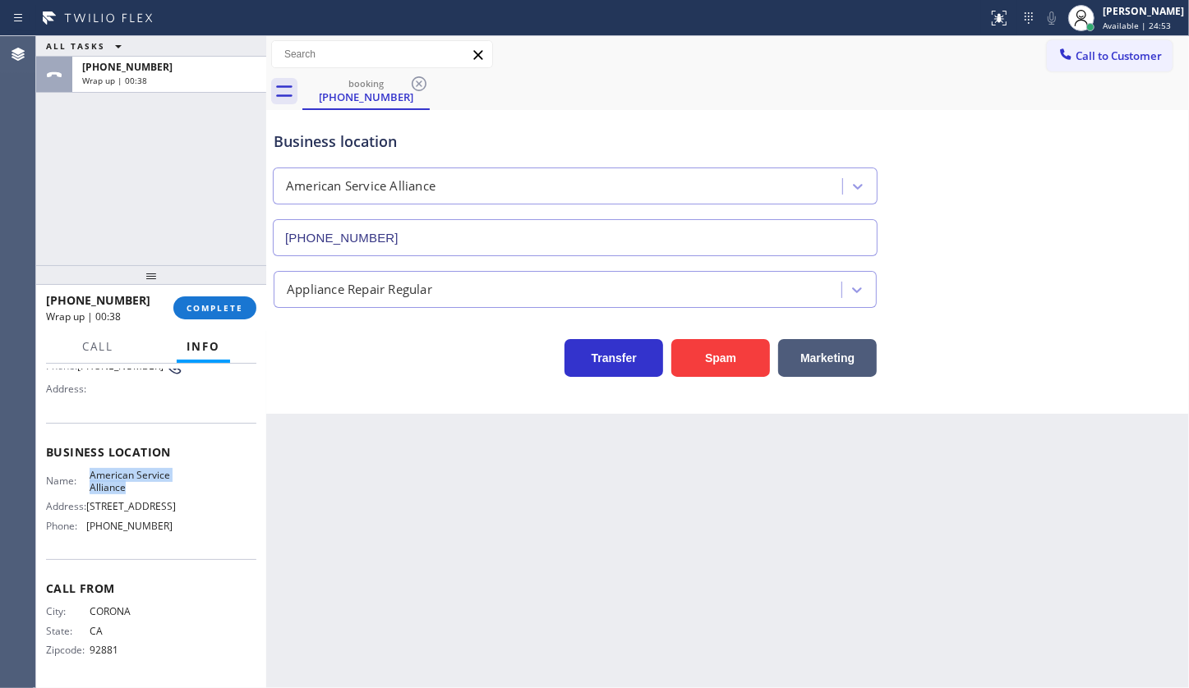
drag, startPoint x: 87, startPoint y: 462, endPoint x: 182, endPoint y: 476, distance: 96.3
click at [182, 476] on div "Name: American Service Alliance Address: 1423 S Grand Ave Phone: (888) 859-4448" at bounding box center [151, 504] width 210 height 71
click at [145, 188] on div "ALL TASKS ALL TASKS ACTIVE TASKS TASKS IN WRAP UP +19518181023 Wrap up | 01:39" at bounding box center [151, 150] width 230 height 229
click at [246, 314] on button "COMPLETE" at bounding box center [214, 308] width 83 height 23
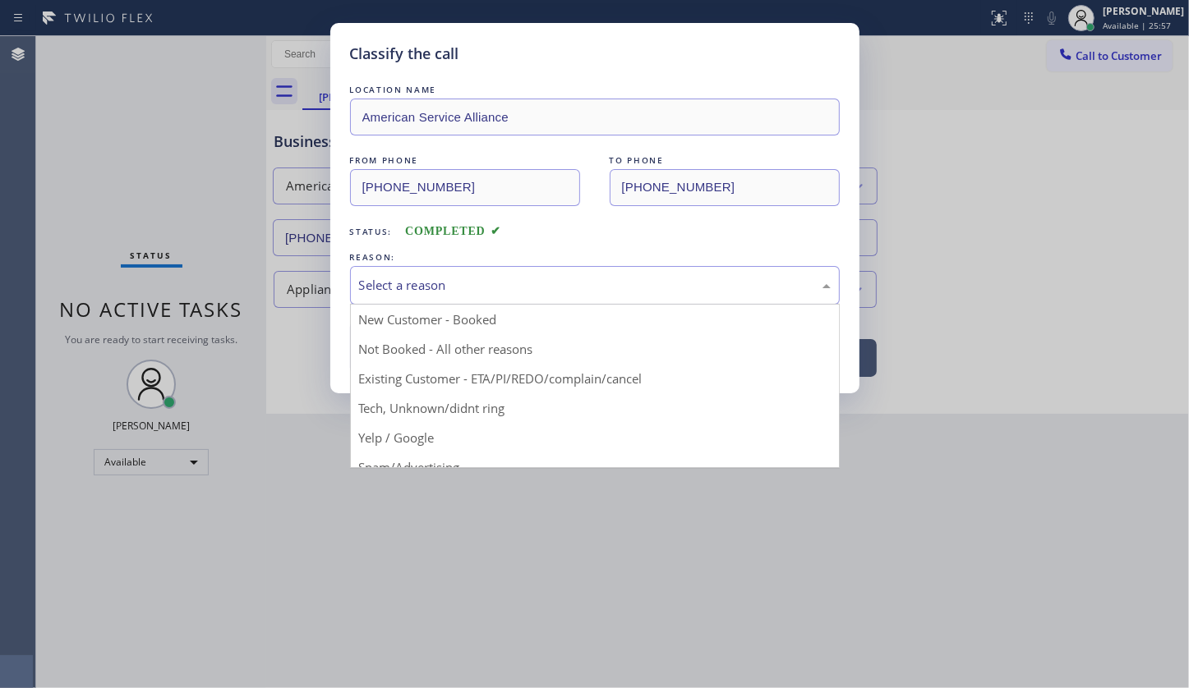
click at [383, 283] on div "Select a reason" at bounding box center [595, 285] width 472 height 19
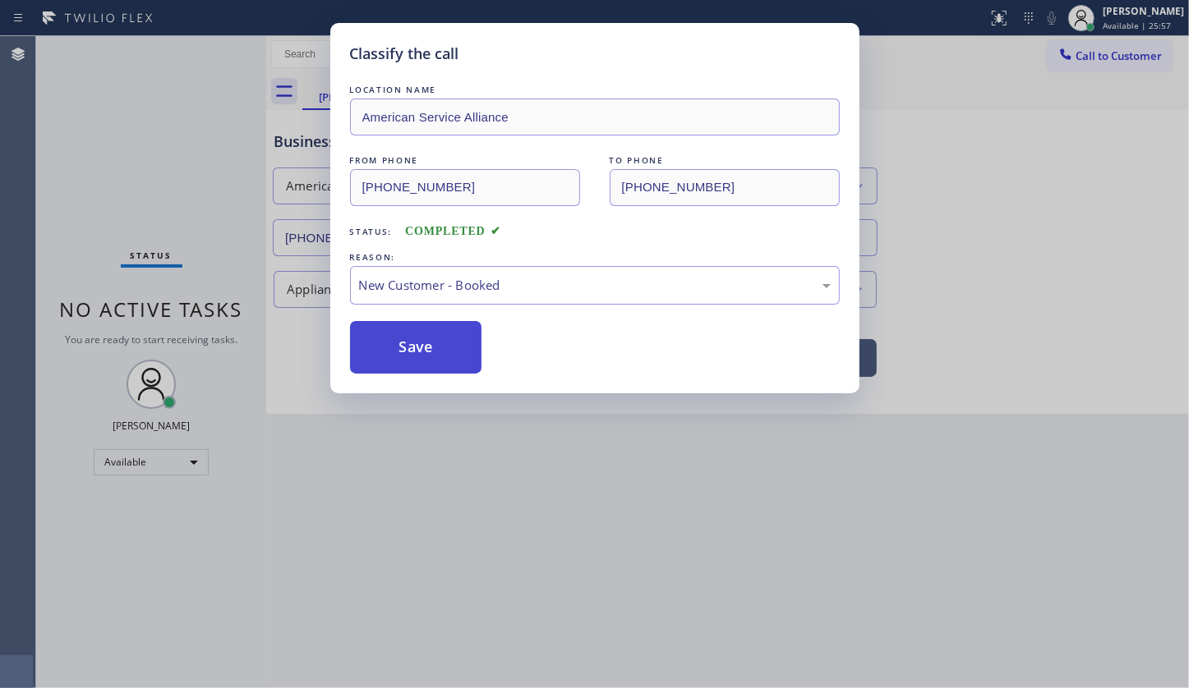
click at [385, 330] on button "Save" at bounding box center [416, 347] width 132 height 53
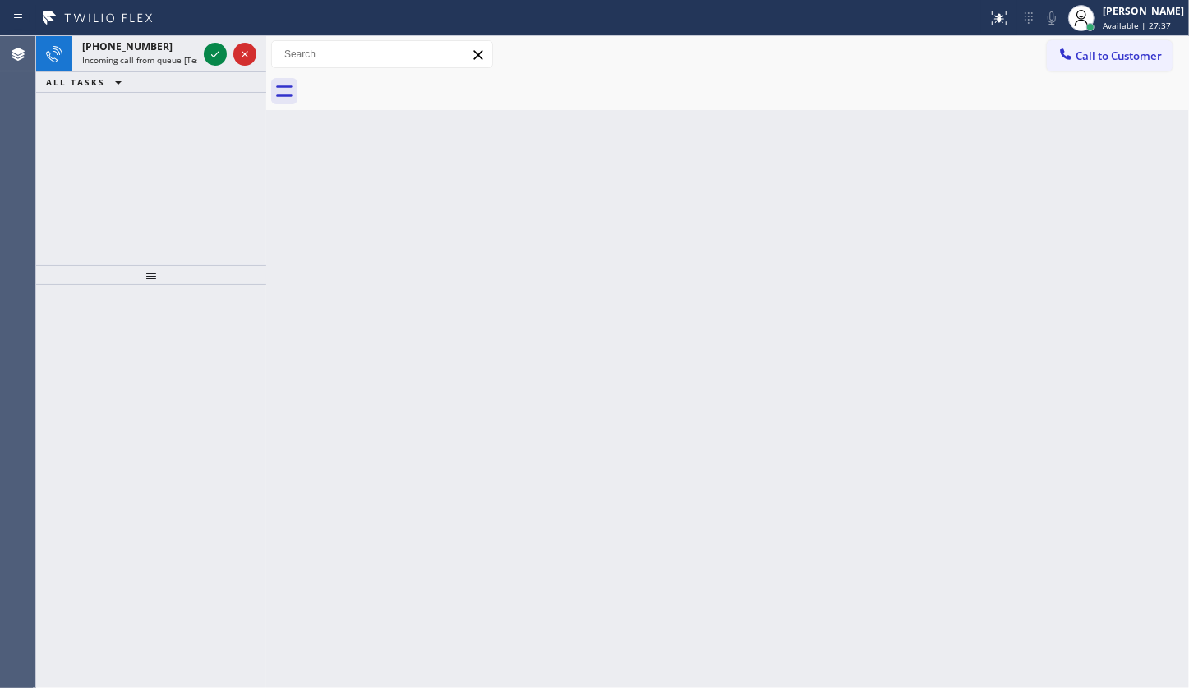
drag, startPoint x: 78, startPoint y: 158, endPoint x: 149, endPoint y: 90, distance: 97.6
click at [91, 143] on div "+16625711724 Incoming call from queue [Test] All ALL TASKS ALL TASKS ACTIVE TAS…" at bounding box center [151, 150] width 230 height 229
drag, startPoint x: 202, startPoint y: 67, endPoint x: 205, endPoint y: 54, distance: 12.6
click at [202, 66] on div at bounding box center [229, 54] width 59 height 36
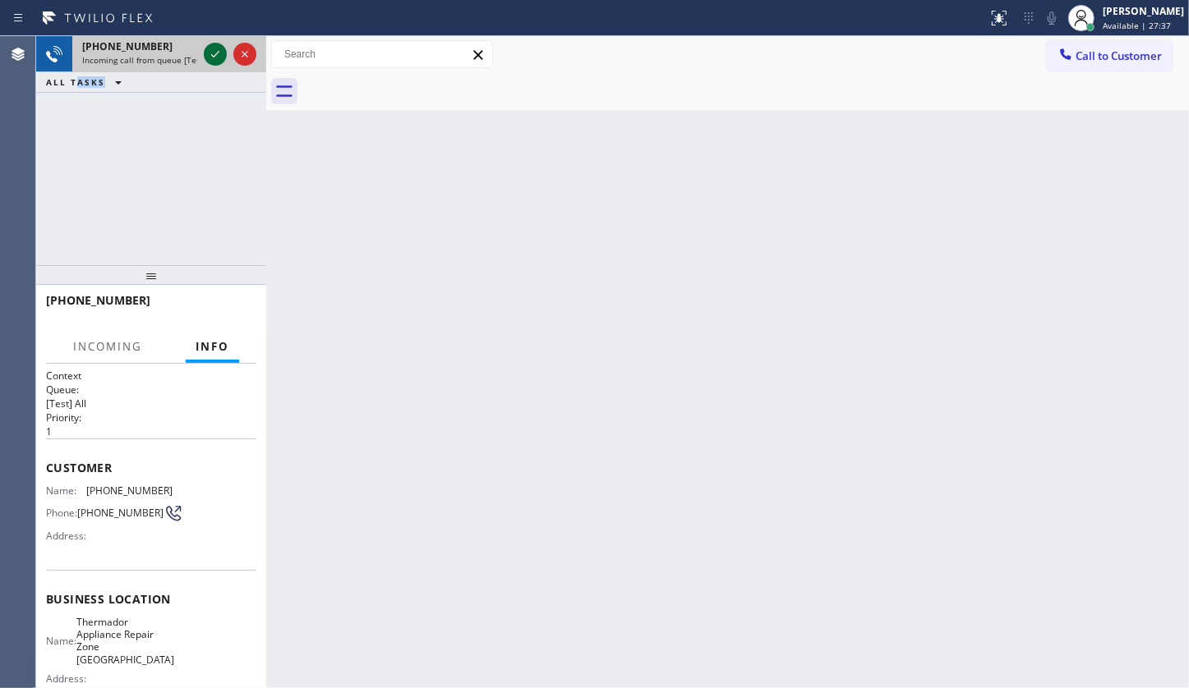
click at [205, 52] on div at bounding box center [215, 54] width 23 height 20
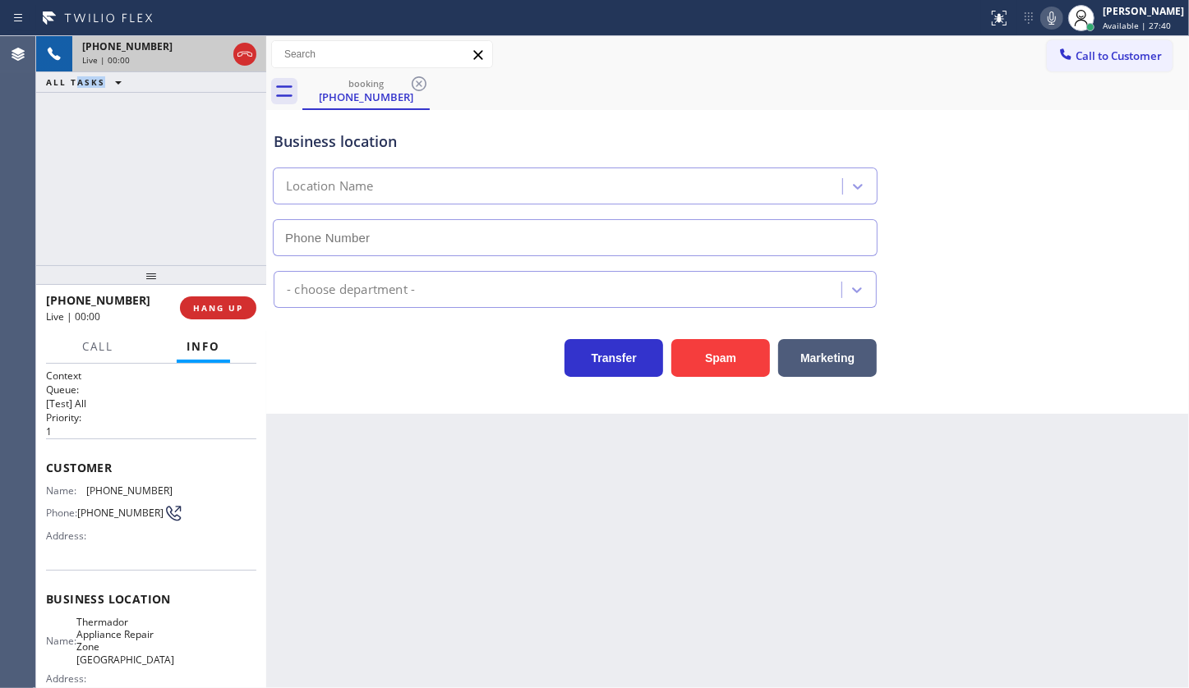
type input "(480) 680-9596"
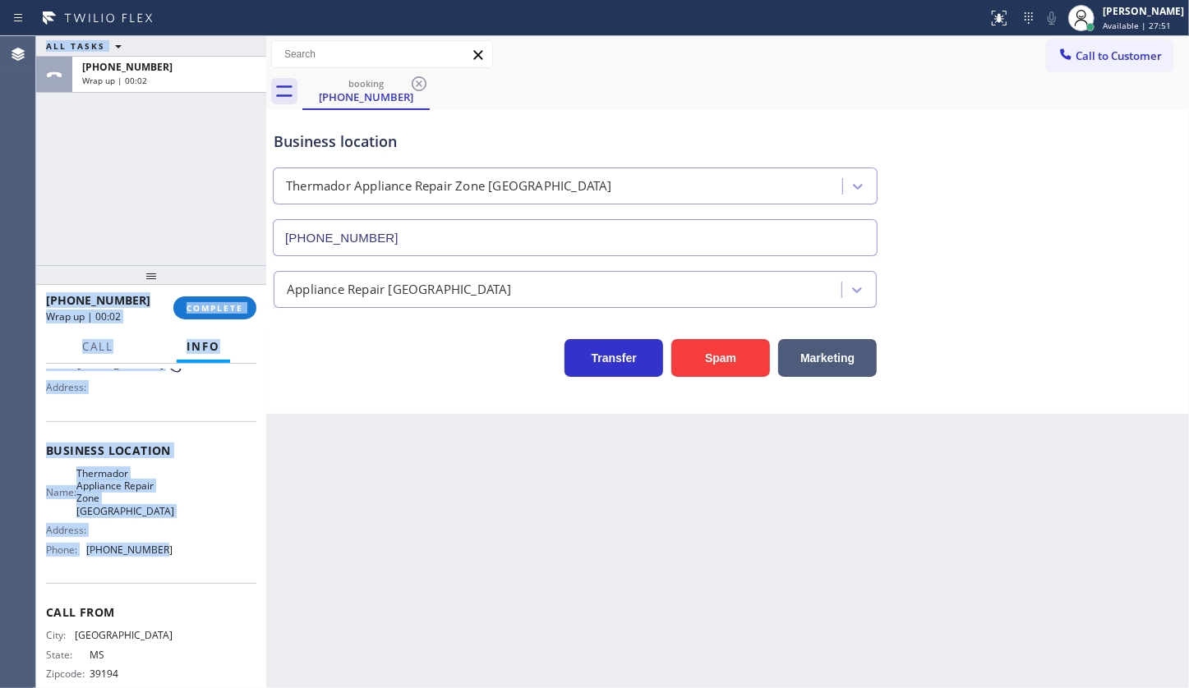
drag, startPoint x: 35, startPoint y: 458, endPoint x: 148, endPoint y: 530, distance: 133.8
click at [148, 530] on div "Agent Desktop Classify the call LOCATION NAME Kraus HVAC Repair FROM PHONE (917…" at bounding box center [594, 362] width 1189 height 652
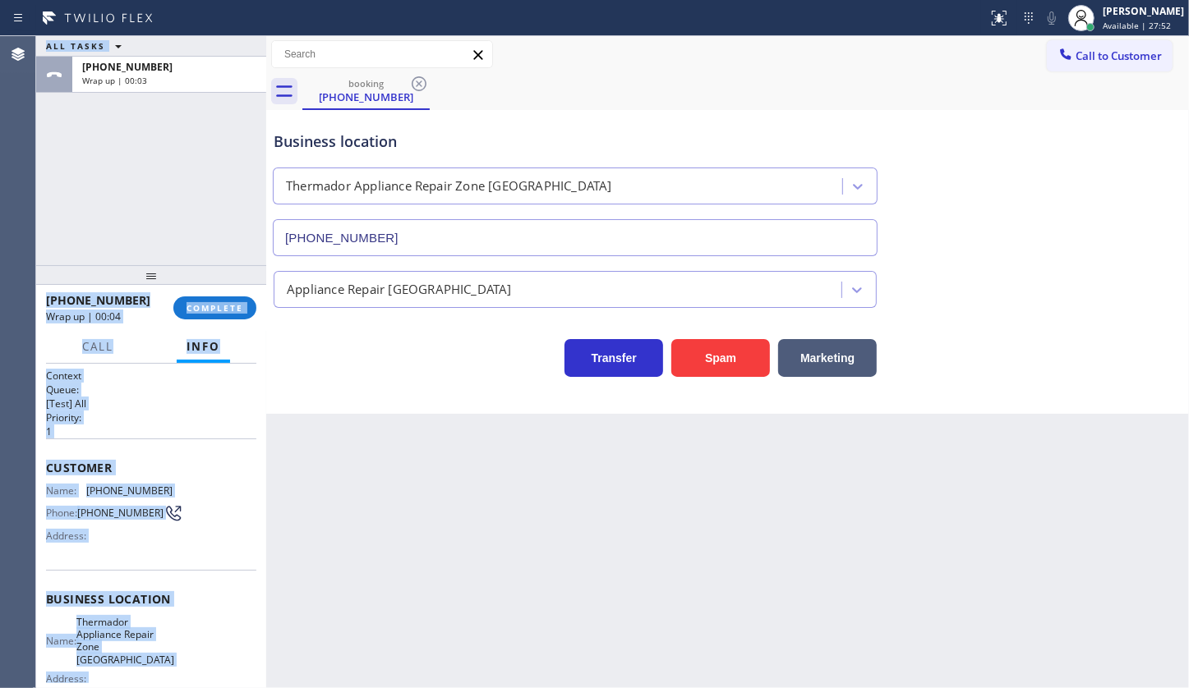
click at [150, 426] on p "1" at bounding box center [151, 432] width 210 height 14
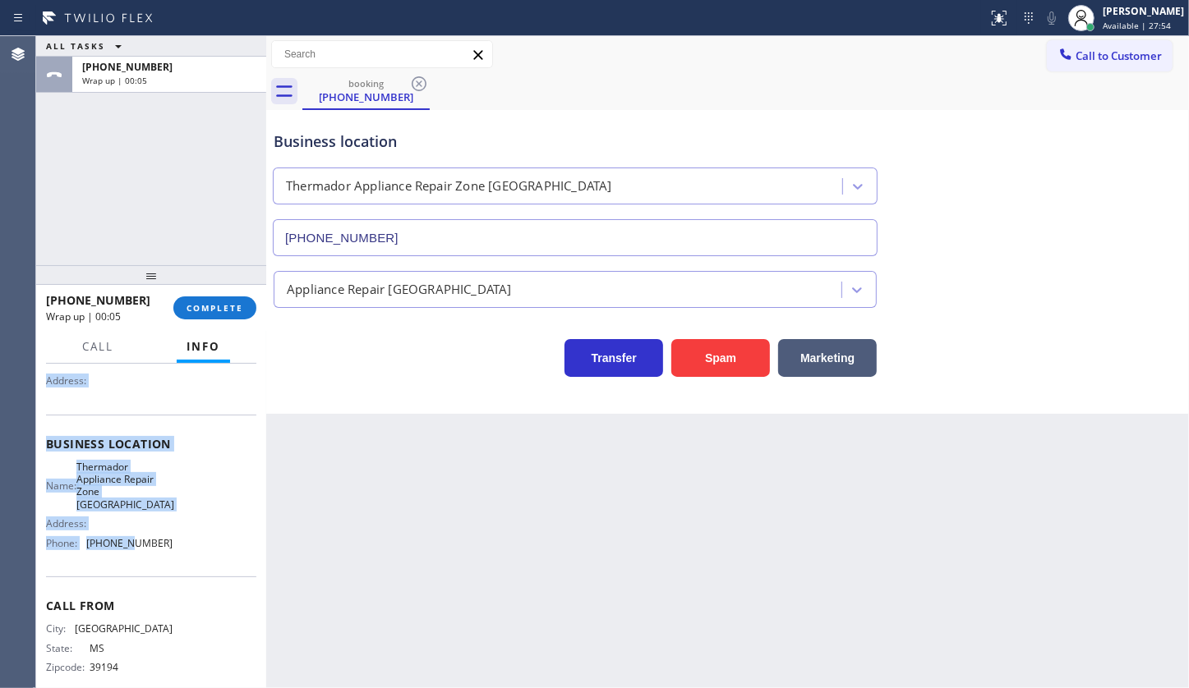
scroll to position [163, 0]
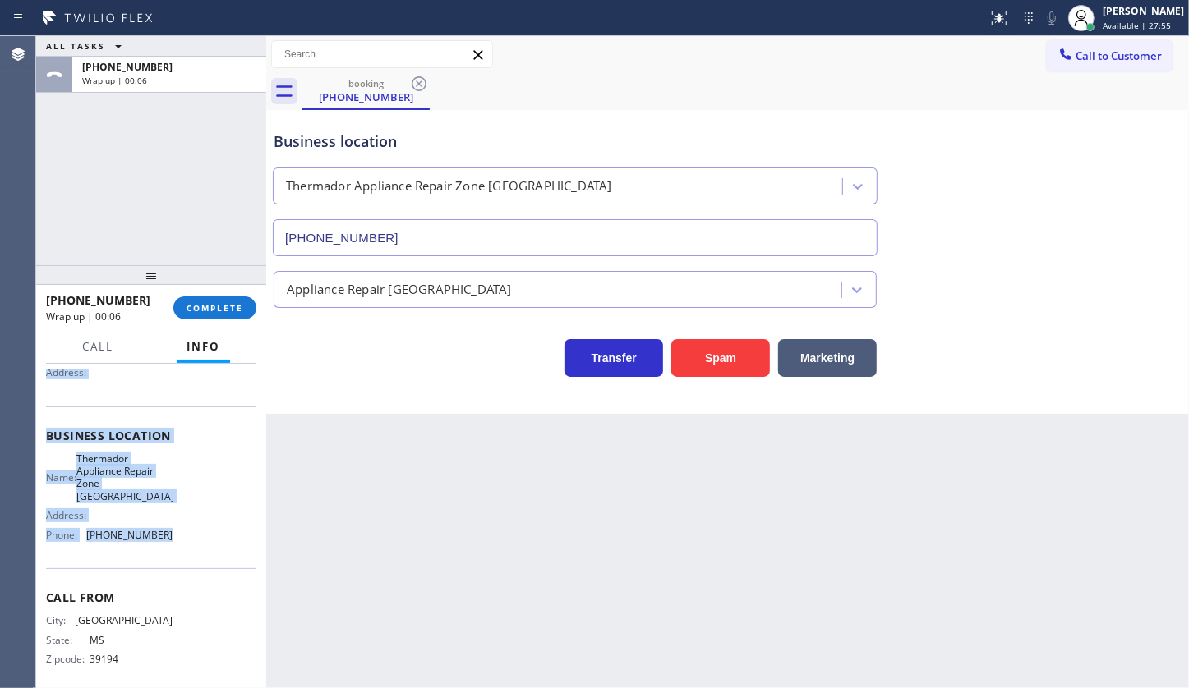
drag, startPoint x: 46, startPoint y: 458, endPoint x: 183, endPoint y: 521, distance: 150.7
click at [183, 521] on div "Context Queue: [Test] All Priority: 1 Customer Name: (662) 571-1724 Phone: (662…" at bounding box center [151, 449] width 210 height 488
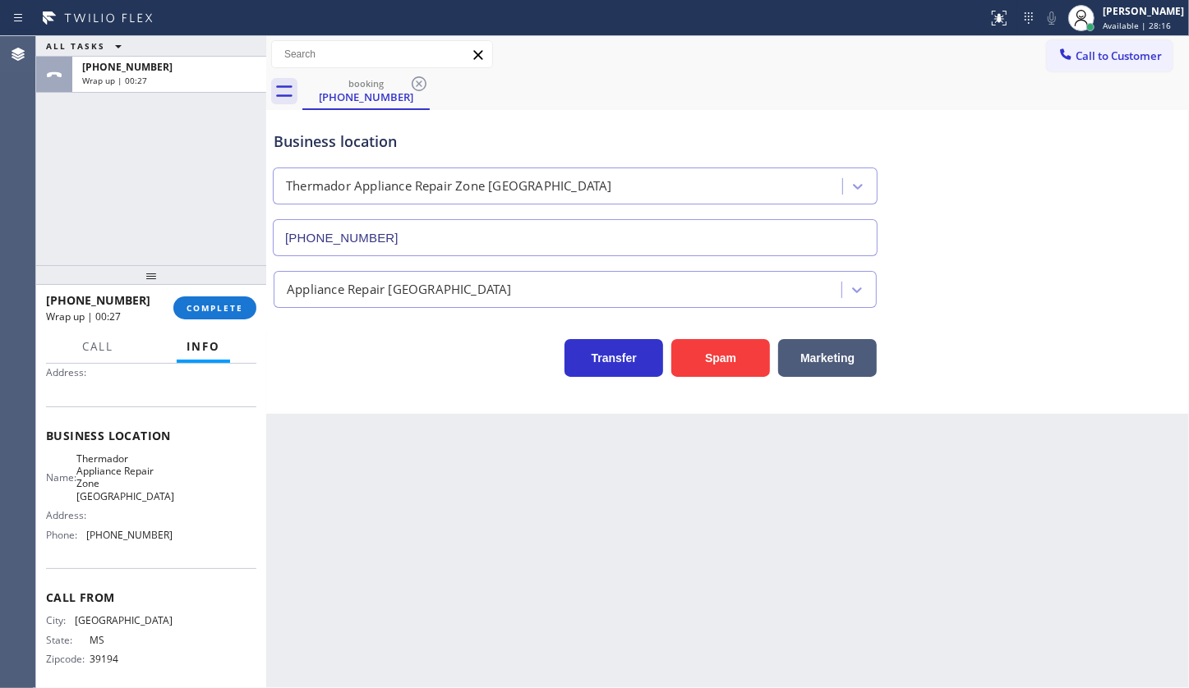
click at [77, 215] on div "ALL TASKS ALL TASKS ACTIVE TASKS TASKS IN WRAP UP +16625711724 Wrap up | 00:27" at bounding box center [151, 150] width 230 height 229
click at [222, 314] on button "COMPLETE" at bounding box center [214, 308] width 83 height 23
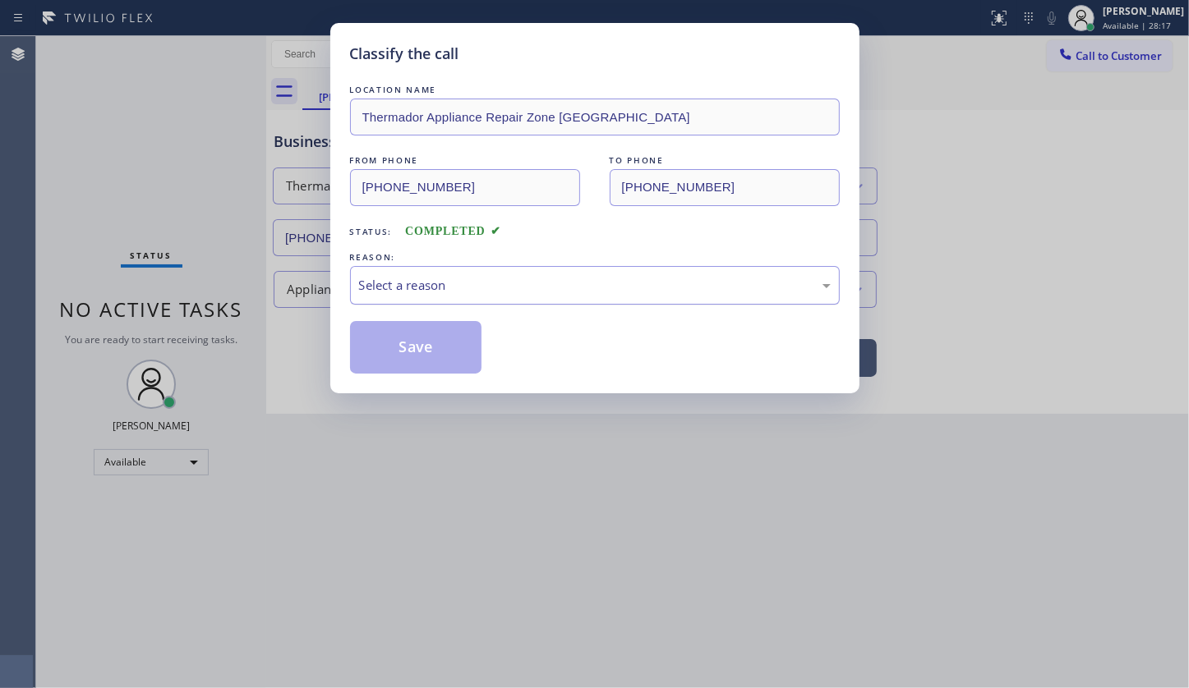
click at [390, 292] on div "Select a reason" at bounding box center [595, 285] width 472 height 19
click at [393, 347] on button "Save" at bounding box center [416, 347] width 132 height 53
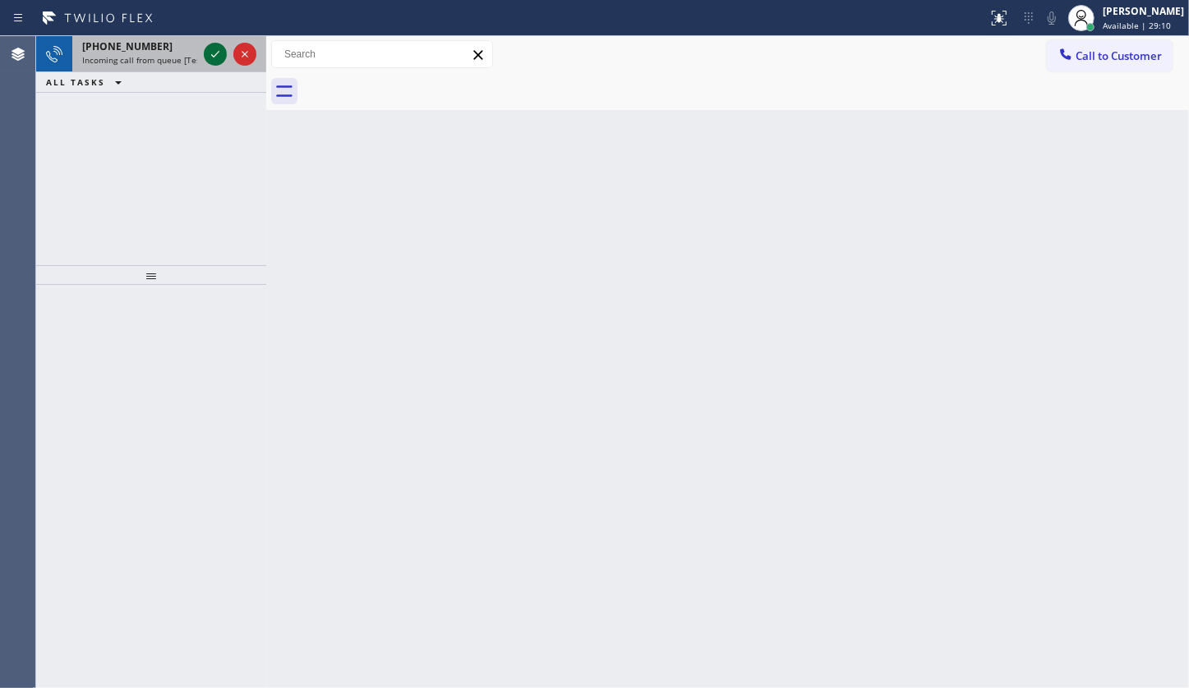
click at [214, 48] on icon at bounding box center [215, 54] width 20 height 20
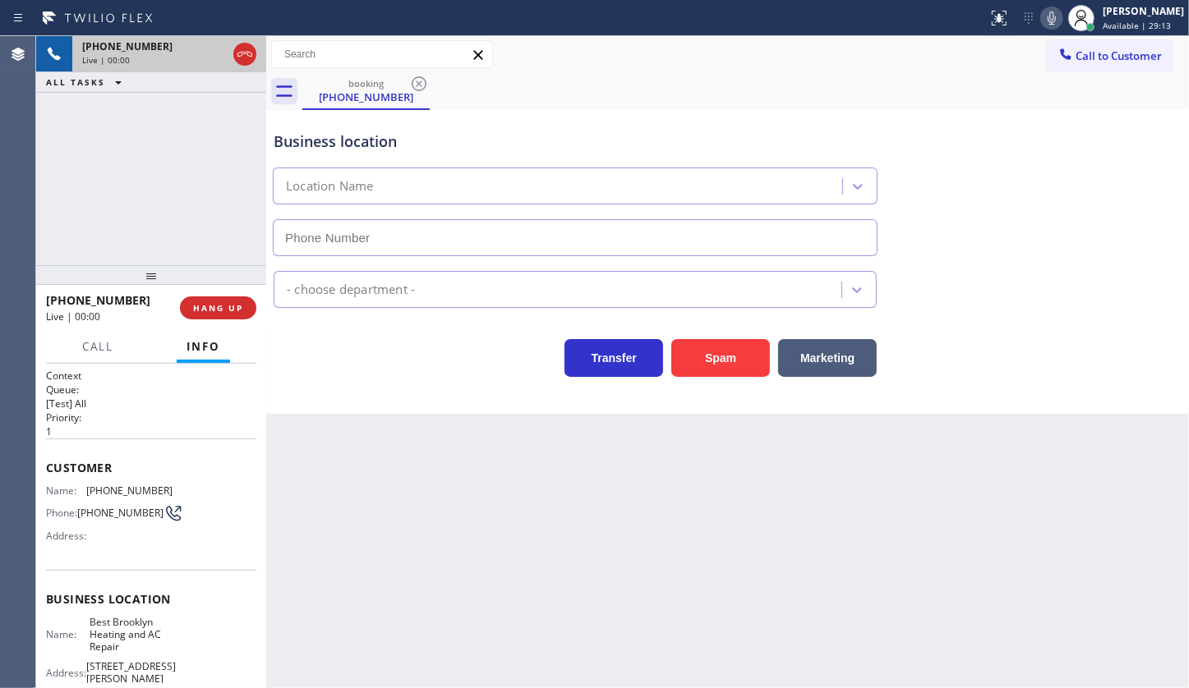
type input "(347) 407-9102"
drag, startPoint x: 86, startPoint y: 485, endPoint x: 195, endPoint y: 485, distance: 108.4
click at [195, 485] on div "Name: (917) 416-7459 Phone: (917) 416-7459 Address:" at bounding box center [151, 517] width 210 height 65
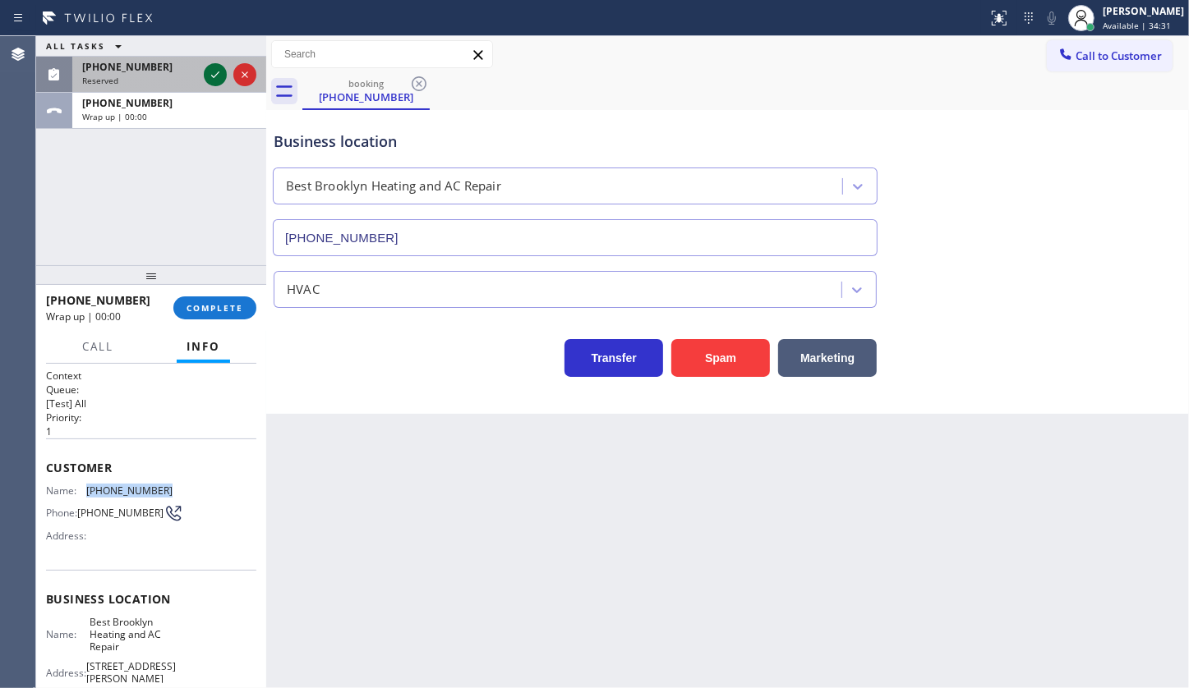
click at [214, 73] on icon at bounding box center [215, 75] width 20 height 20
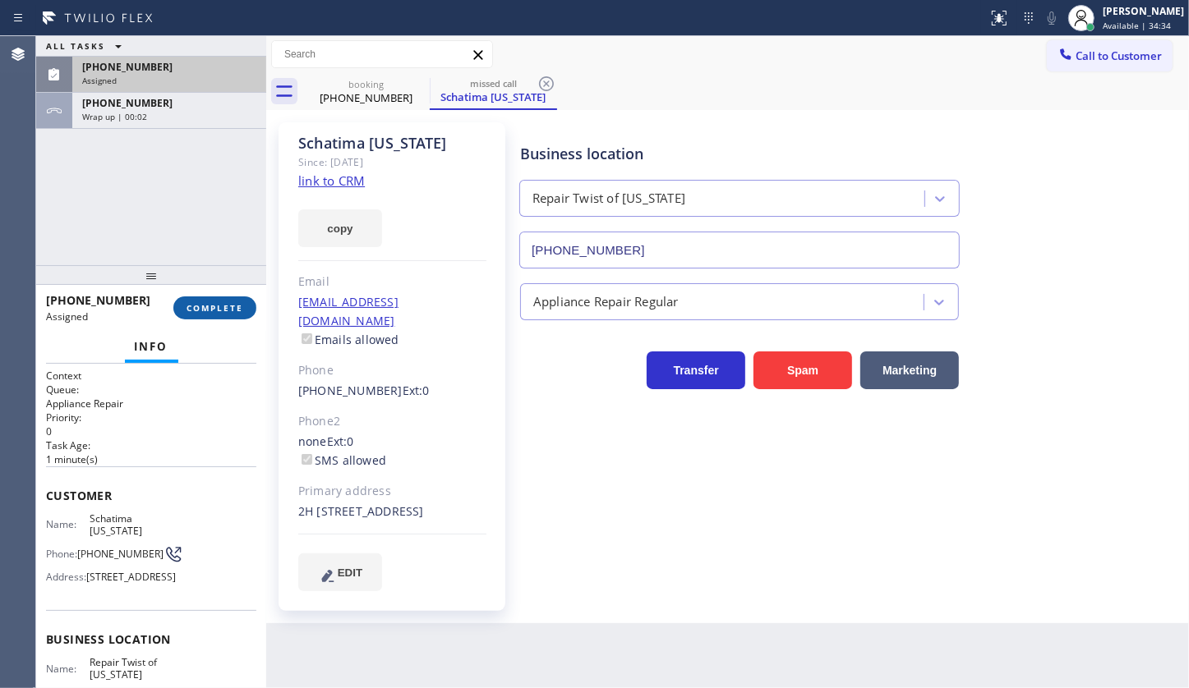
type input "(347) 284-6179"
click at [205, 307] on span "COMPLETE" at bounding box center [214, 308] width 57 height 12
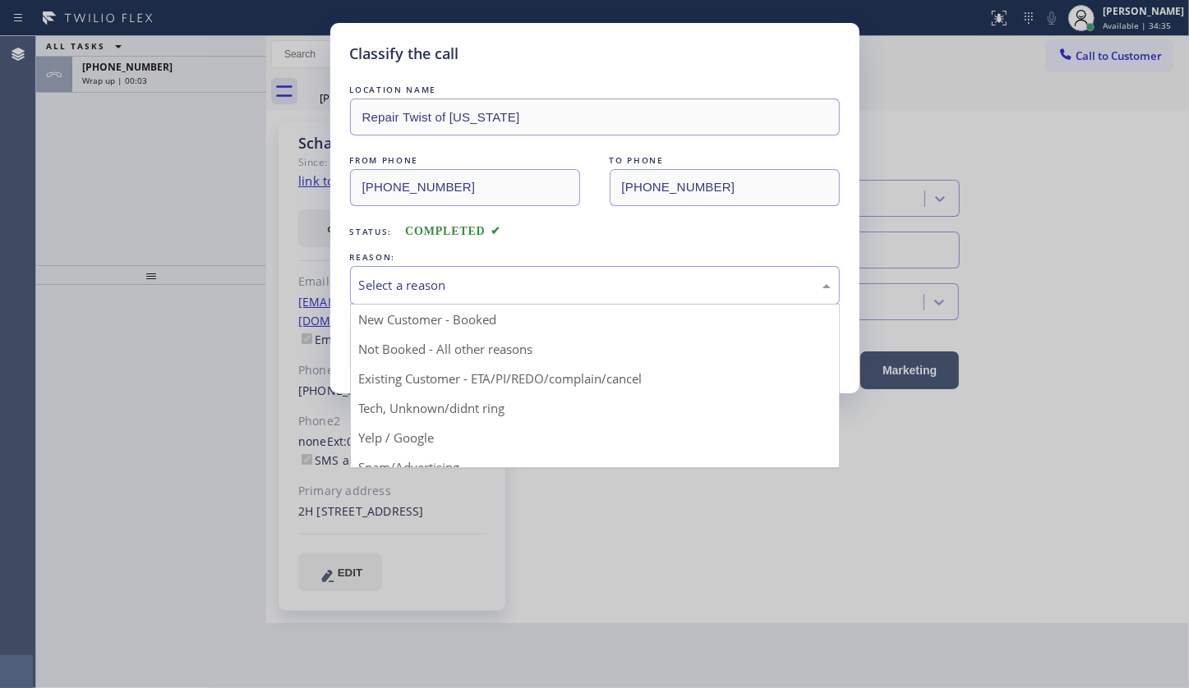
click at [389, 276] on div "Select a reason" at bounding box center [595, 285] width 472 height 19
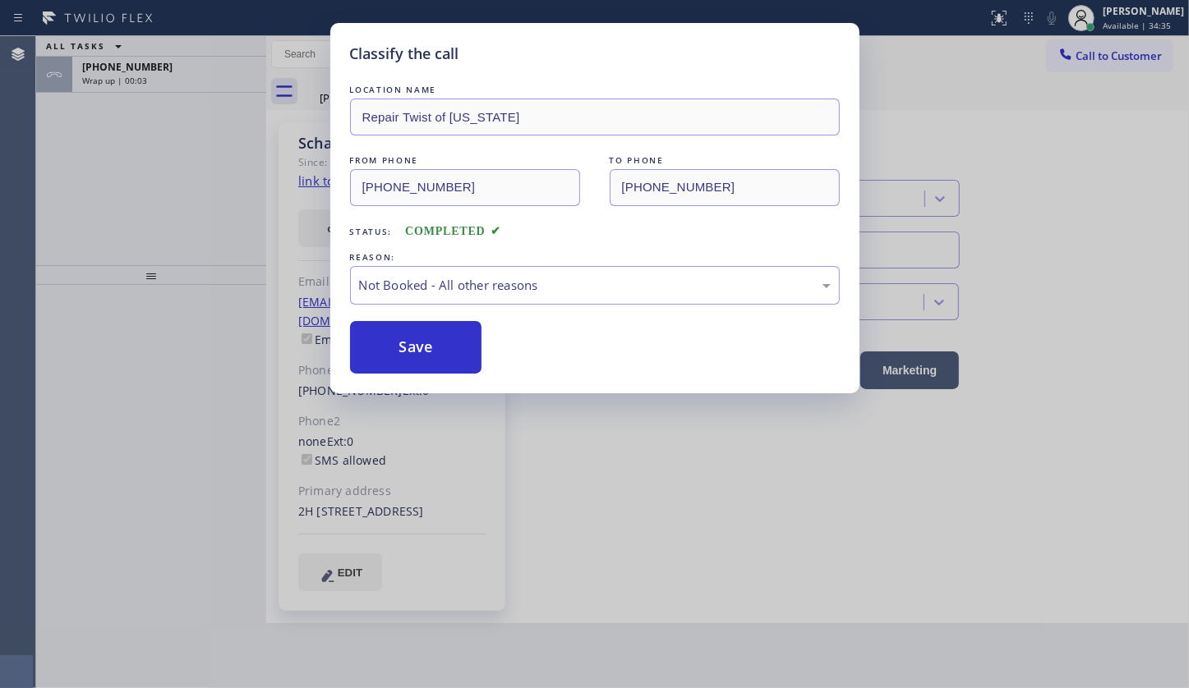
click at [381, 343] on button "Save" at bounding box center [416, 347] width 132 height 53
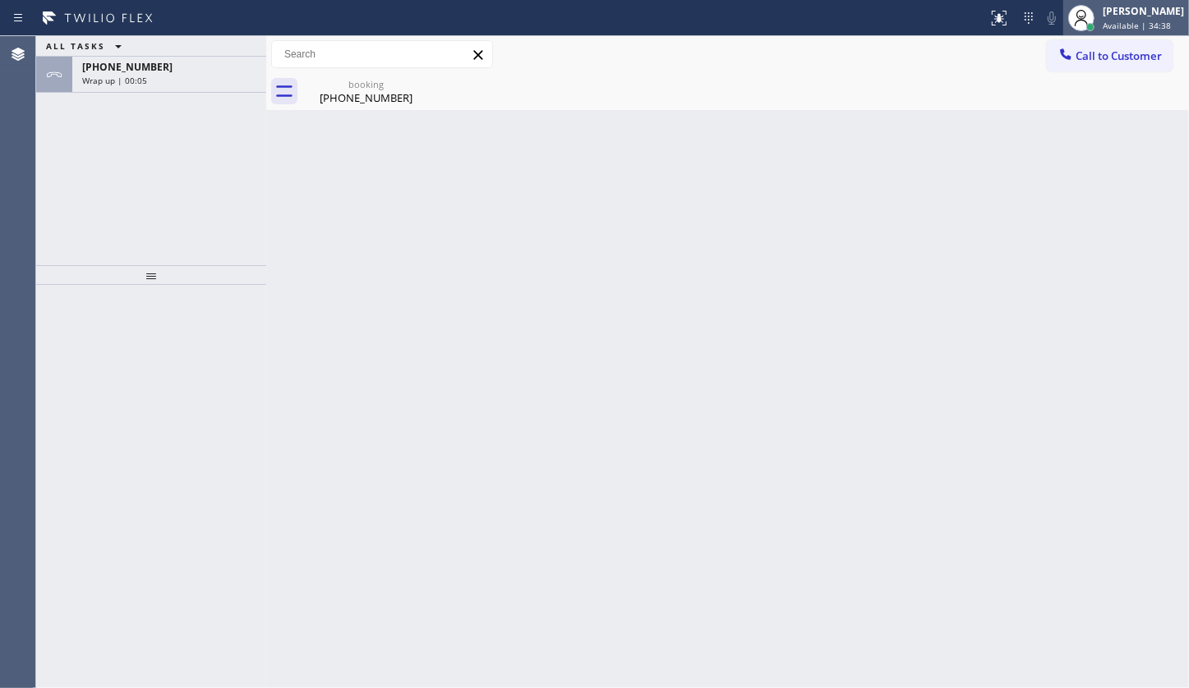
click at [1113, 18] on div "JENIZA ALCAYDE Available | 34:38" at bounding box center [1144, 17] width 90 height 29
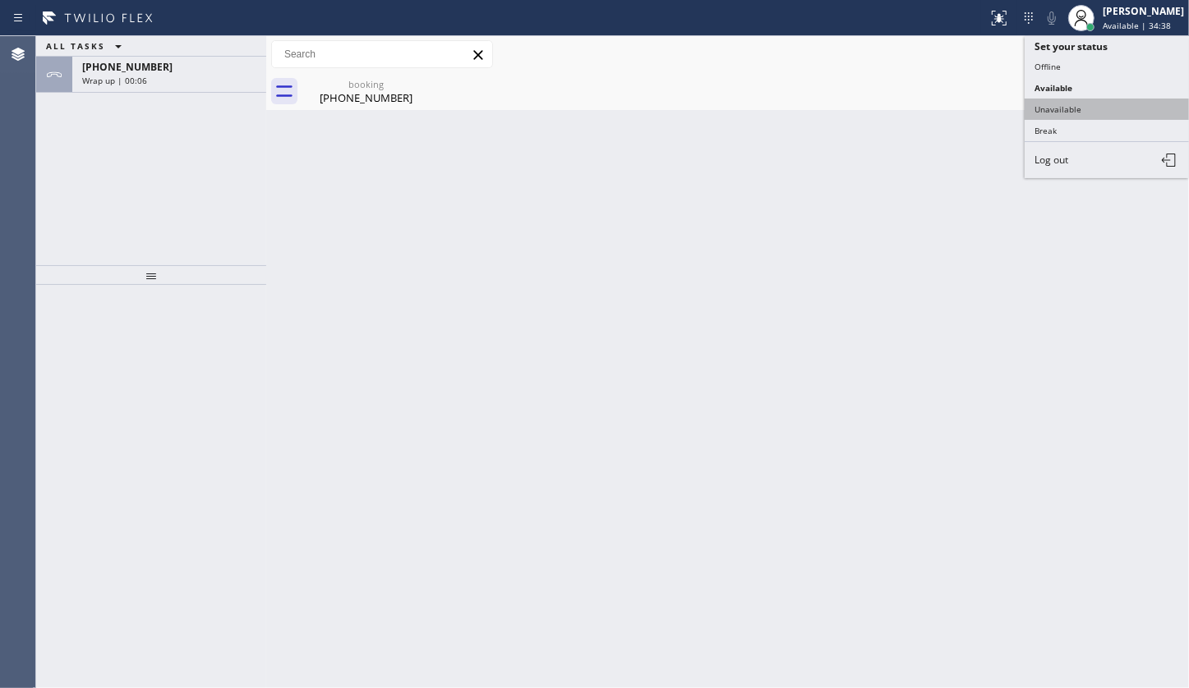
click at [1071, 107] on button "Unavailable" at bounding box center [1106, 109] width 164 height 21
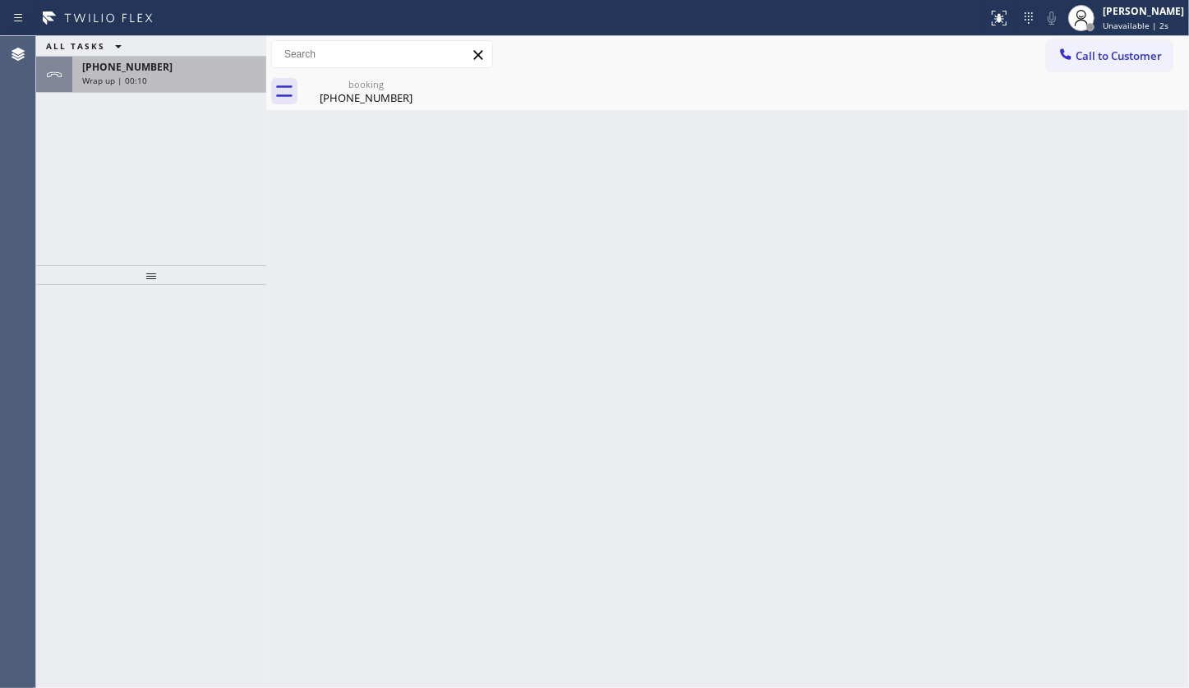
click at [127, 85] on div "+19174167459 Wrap up | 00:10" at bounding box center [165, 75] width 187 height 36
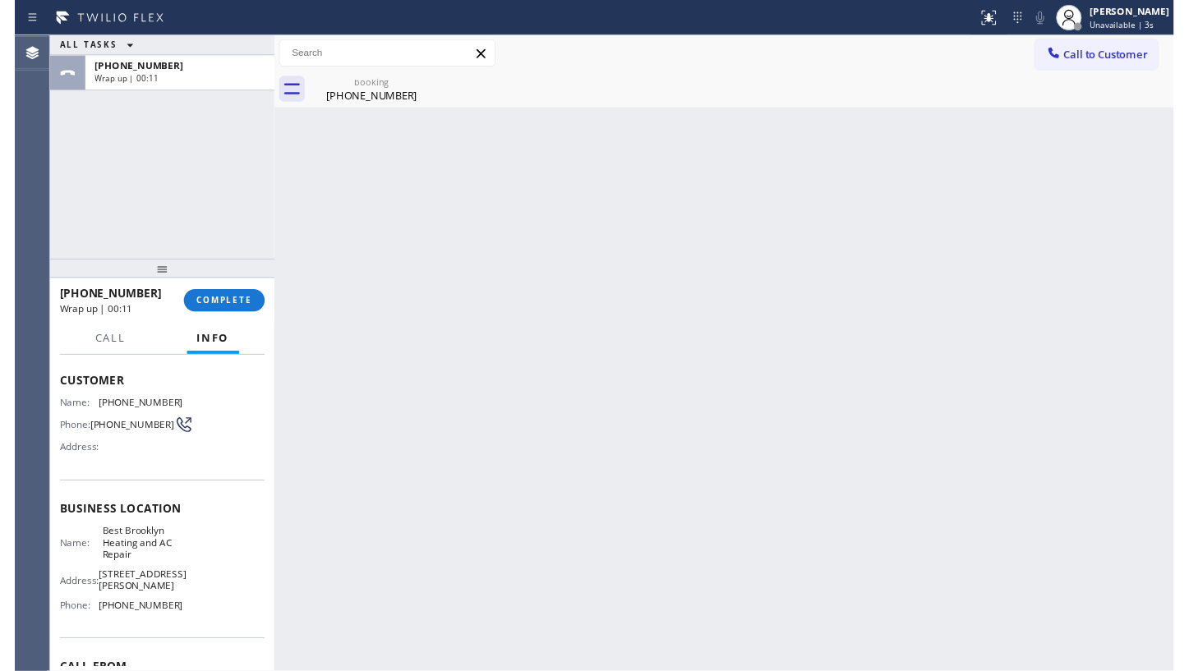
scroll to position [163, 0]
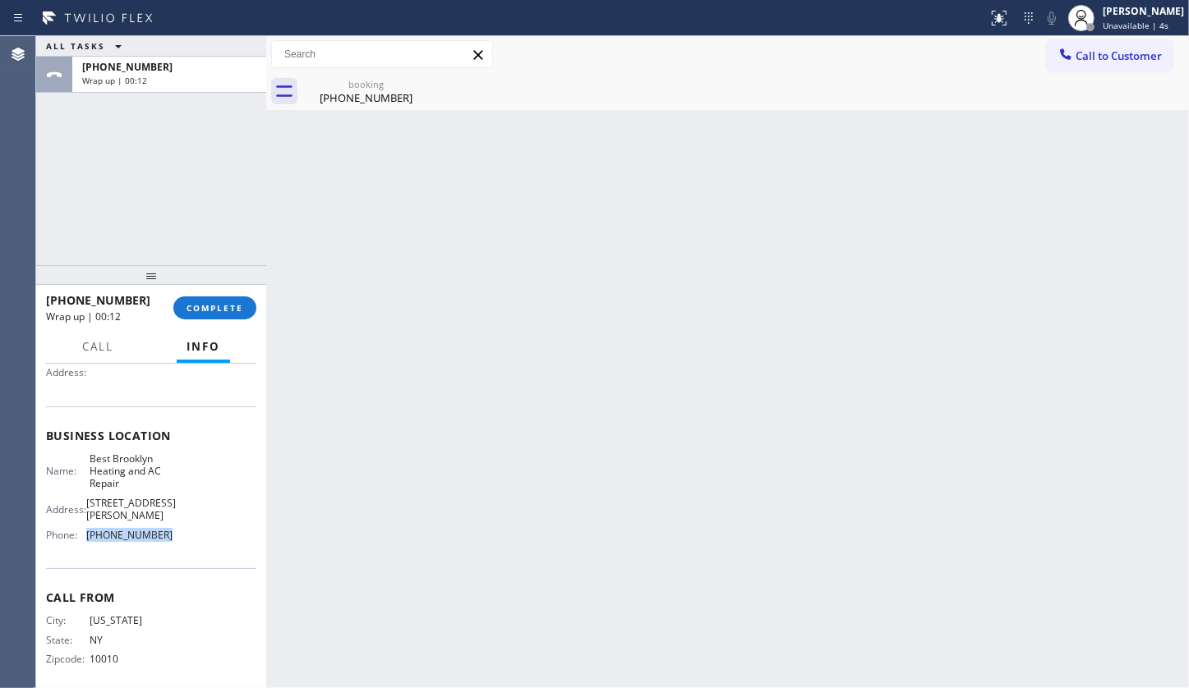
drag, startPoint x: 82, startPoint y: 526, endPoint x: 205, endPoint y: 532, distance: 123.4
click at [205, 532] on div "Name: Best Brooklyn Heating and AC Repair Address: 20 Snyder Ave Phone: (347) 4…" at bounding box center [151, 501] width 210 height 96
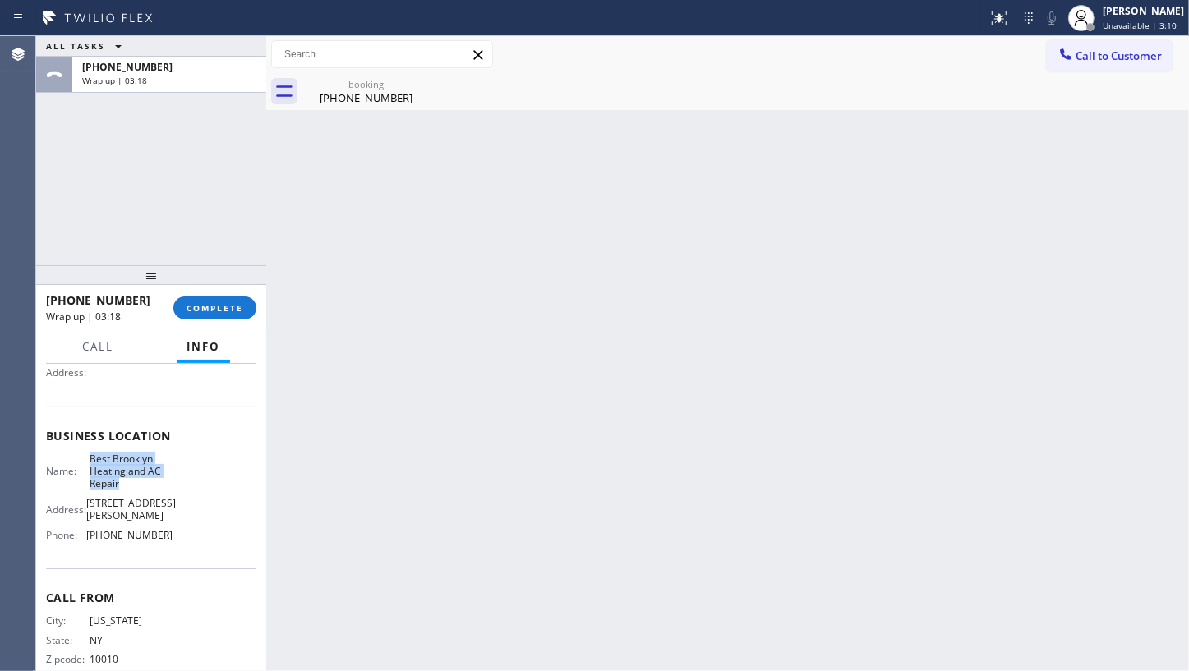
drag, startPoint x: 85, startPoint y: 462, endPoint x: 150, endPoint y: 489, distance: 69.3
click at [150, 489] on div "Name: Best Brooklyn Heating and AC Repair" at bounding box center [109, 472] width 127 height 38
click at [196, 312] on span "COMPLETE" at bounding box center [214, 308] width 57 height 12
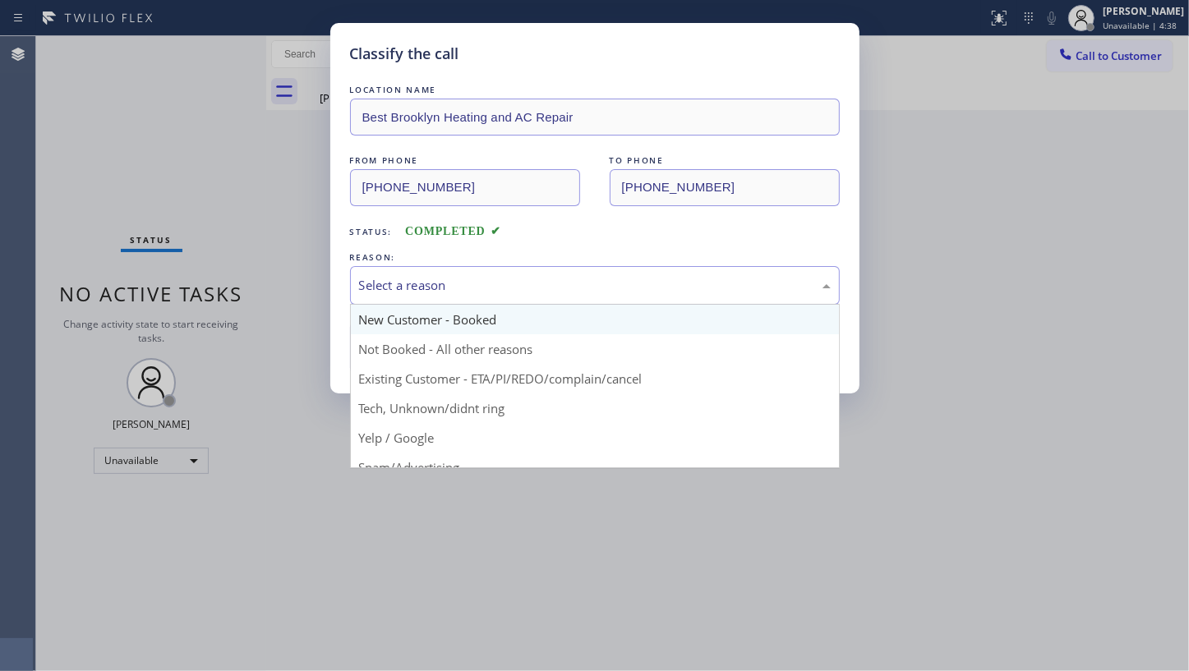
drag, startPoint x: 380, startPoint y: 281, endPoint x: 386, endPoint y: 312, distance: 31.7
click at [381, 290] on div "Select a reason" at bounding box center [595, 285] width 472 height 19
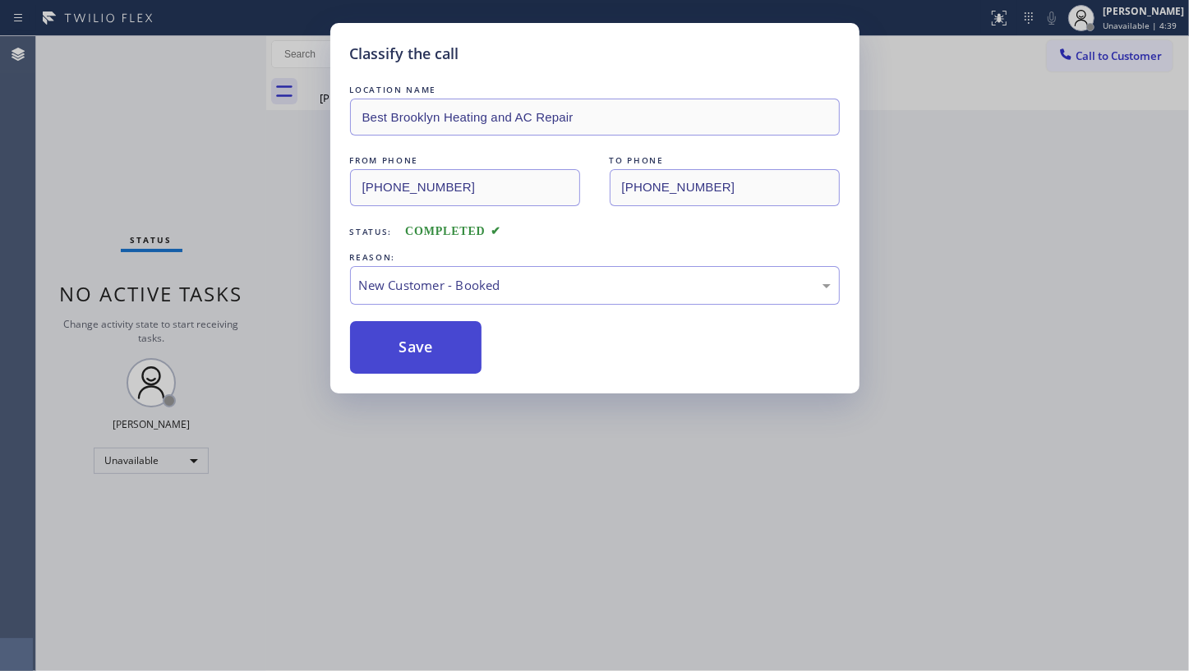
click at [386, 342] on button "Save" at bounding box center [416, 347] width 132 height 53
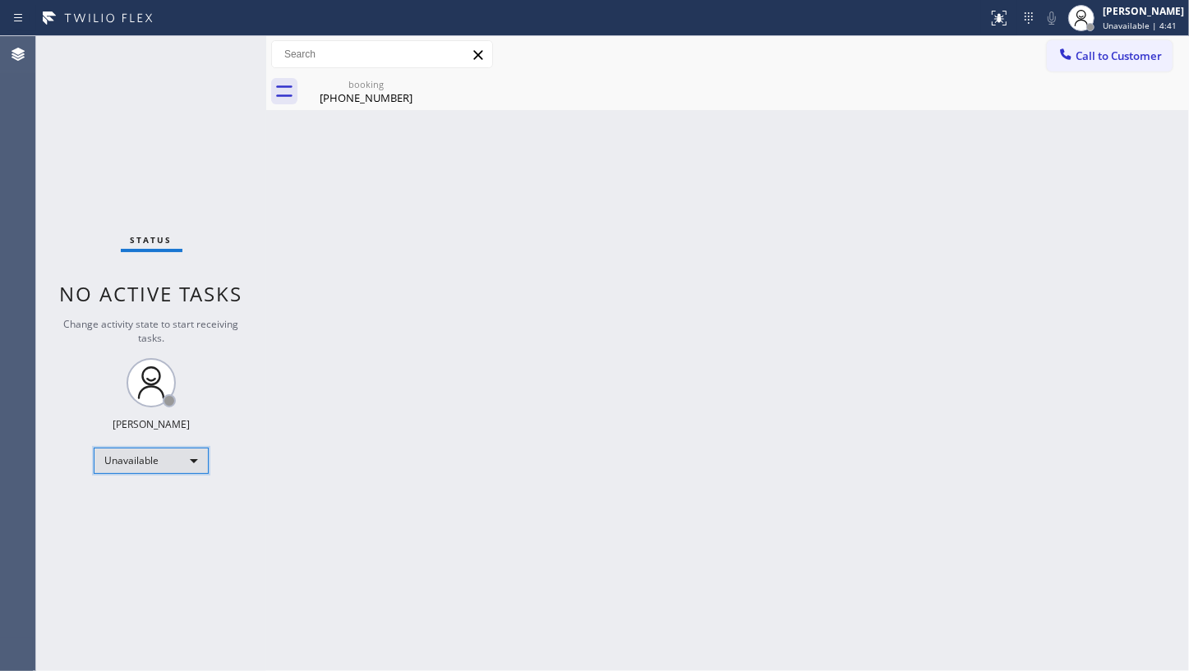
click at [194, 454] on div "Unavailable" at bounding box center [151, 461] width 115 height 26
click at [109, 500] on li "Available" at bounding box center [150, 503] width 112 height 20
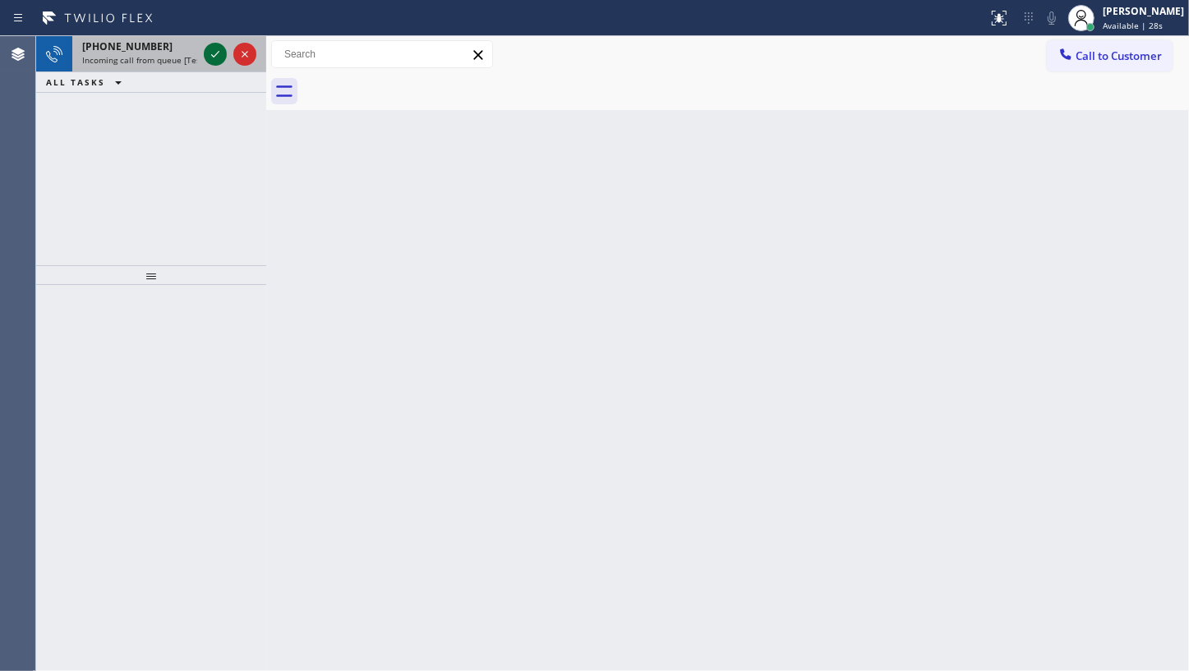
click at [212, 61] on icon at bounding box center [215, 54] width 20 height 20
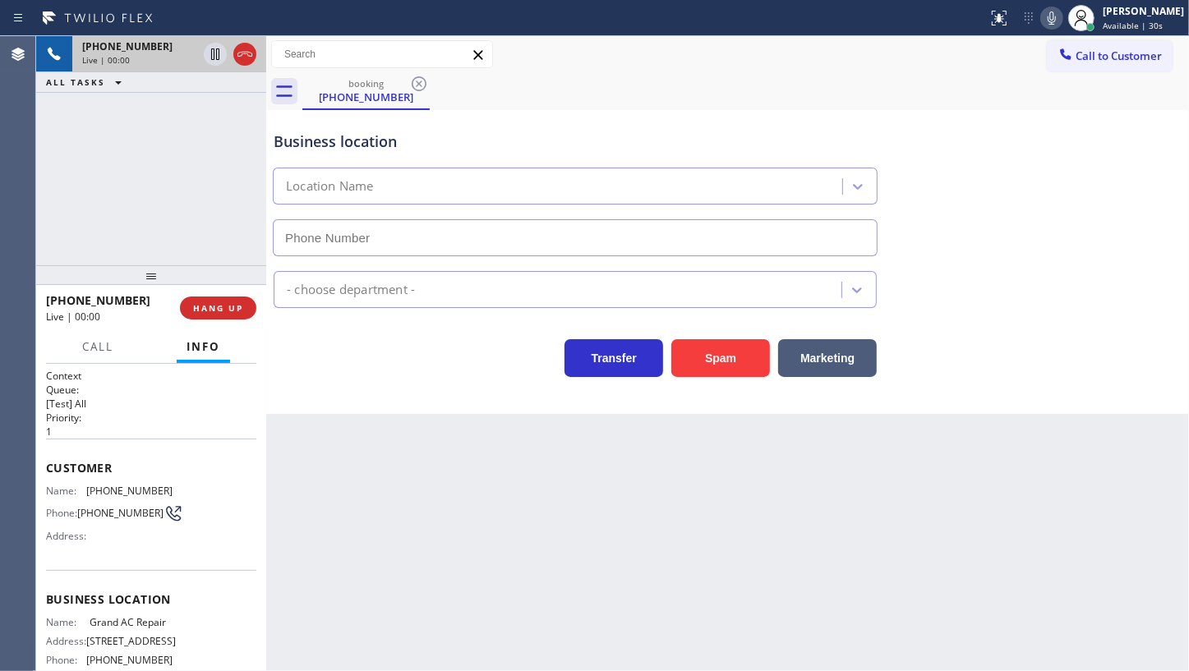
type input "(786) 269-0401"
click at [1056, 16] on icon at bounding box center [1051, 18] width 8 height 13
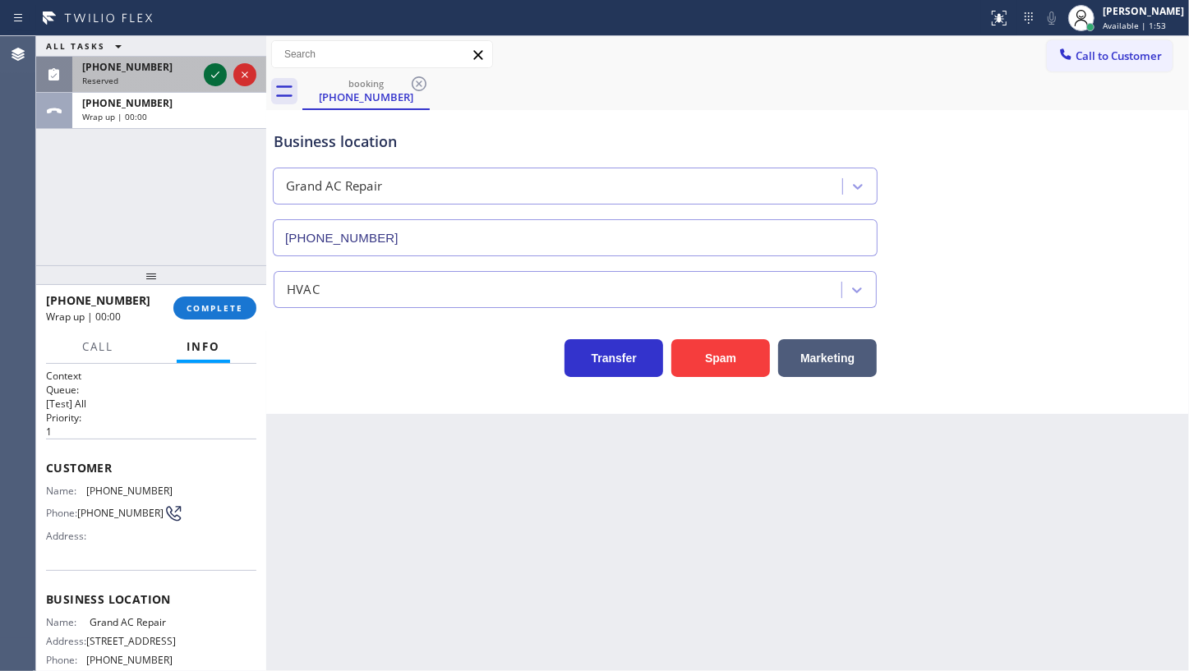
click at [214, 66] on icon at bounding box center [215, 75] width 20 height 20
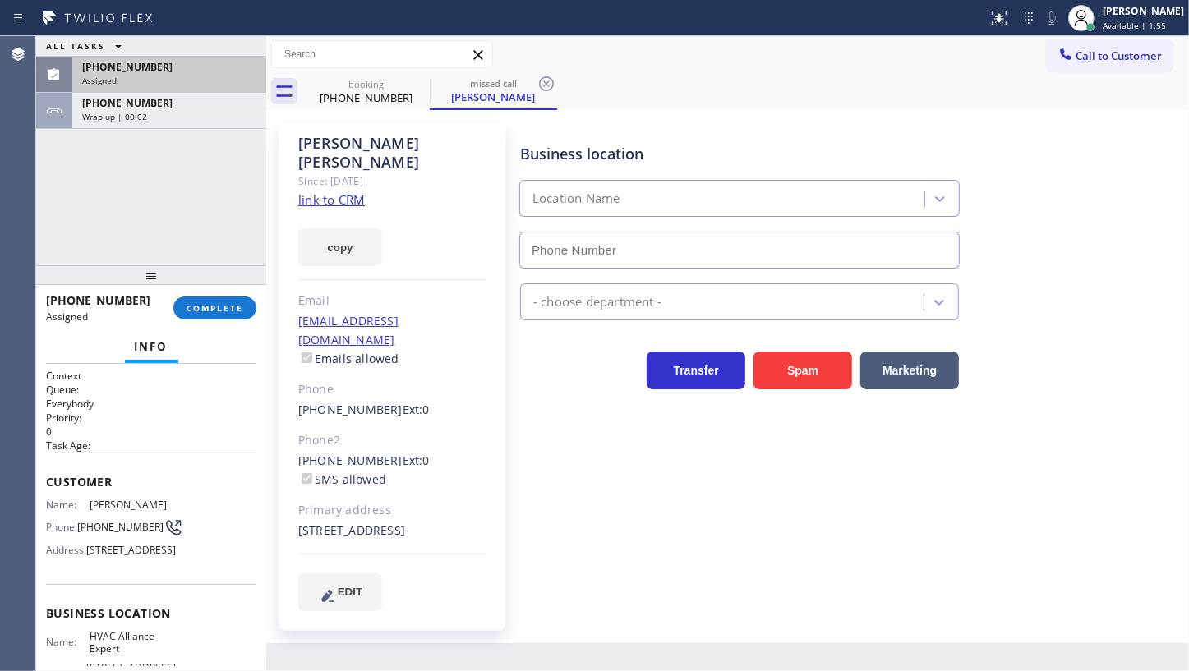
type input "(323) 991-9198"
click at [157, 73] on div "(310) 896-6454" at bounding box center [169, 67] width 174 height 14
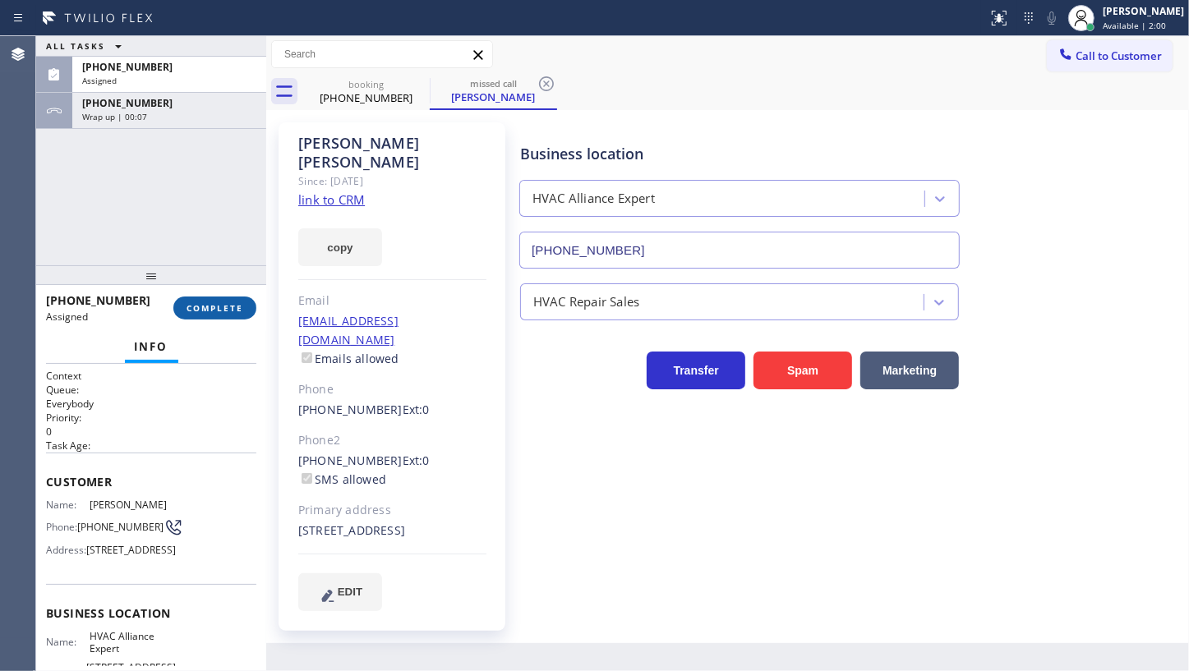
click at [207, 304] on span "COMPLETE" at bounding box center [214, 308] width 57 height 12
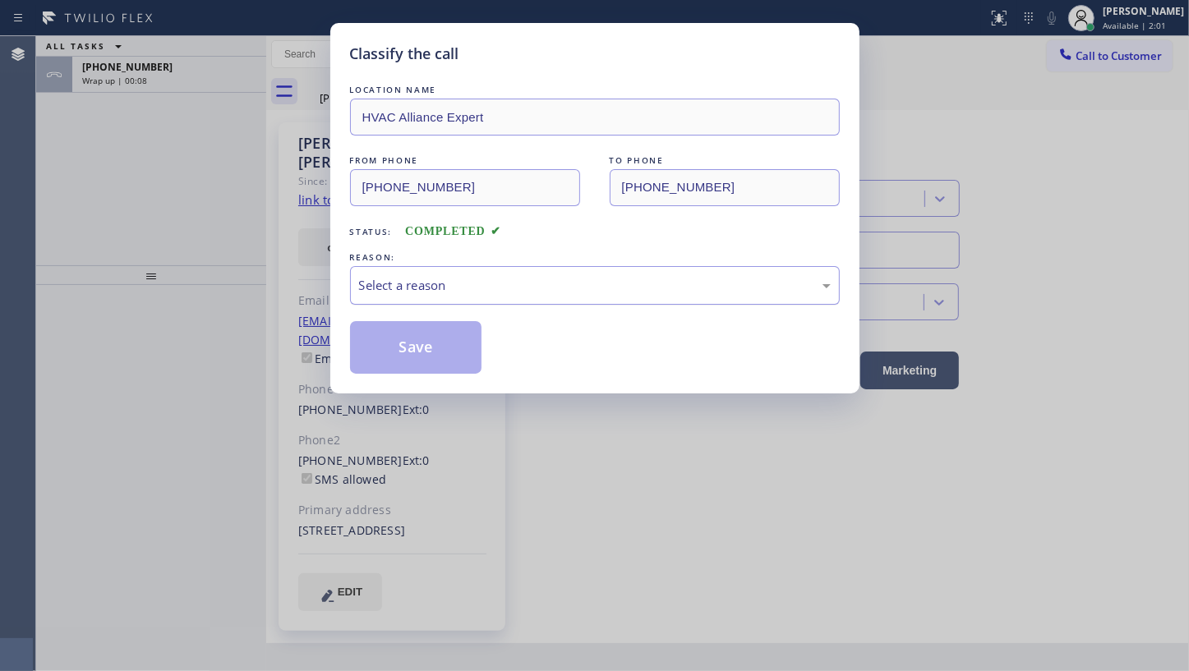
click at [402, 298] on div "Select a reason" at bounding box center [595, 285] width 490 height 39
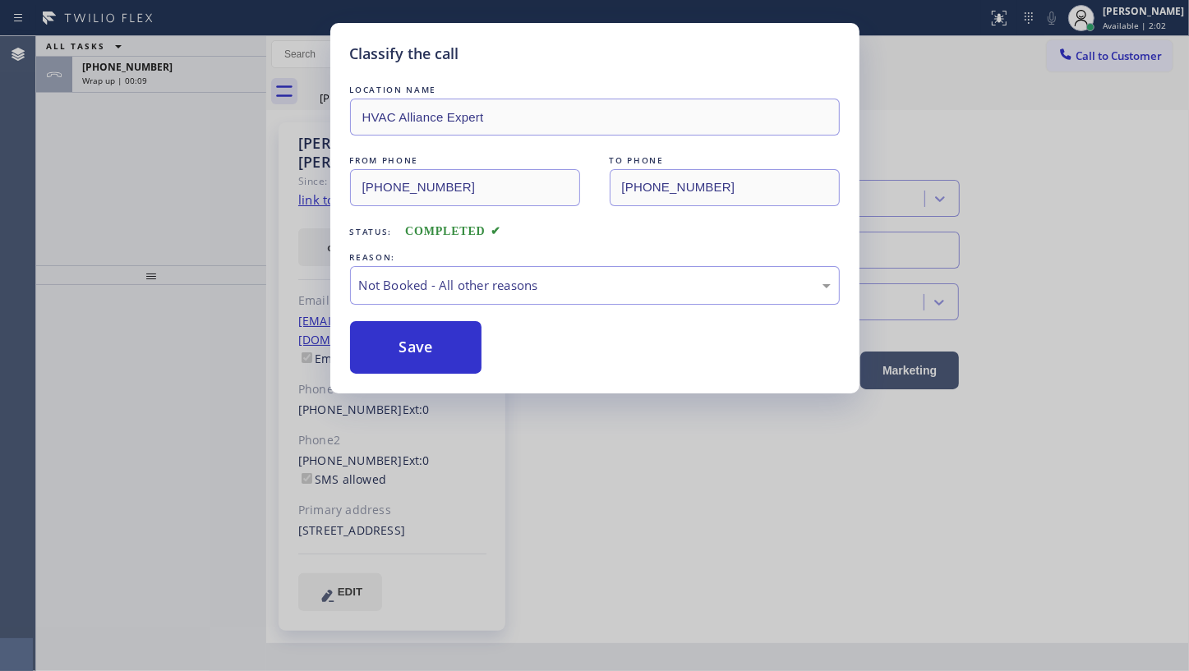
click at [398, 337] on button "Save" at bounding box center [416, 347] width 132 height 53
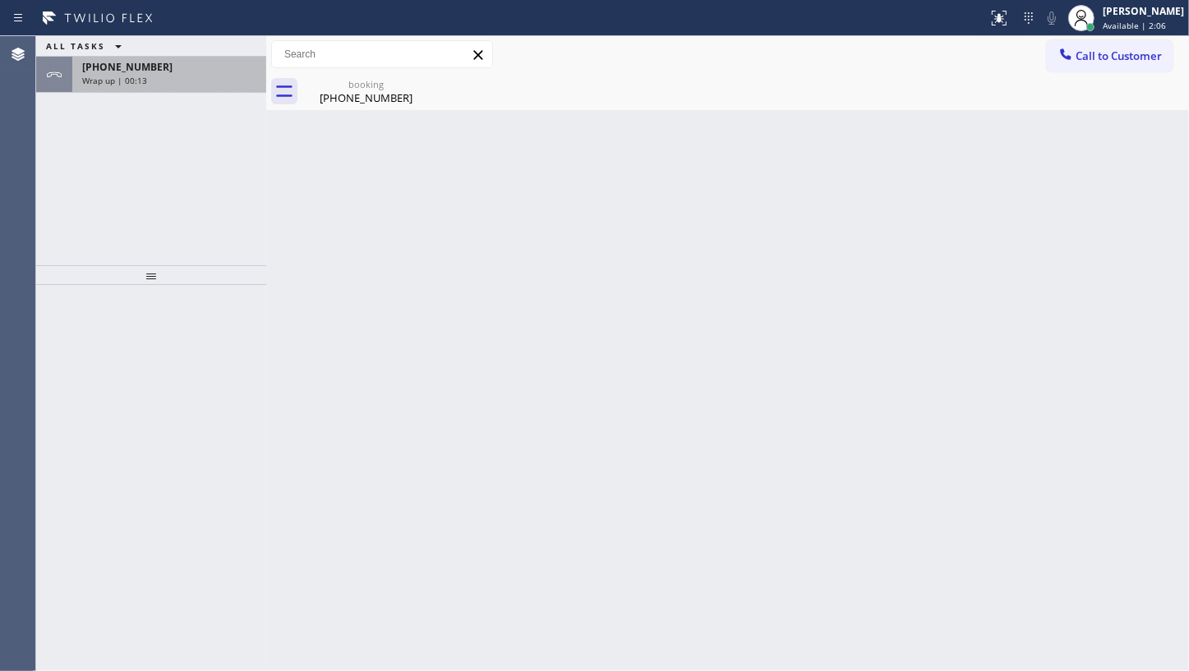
click at [112, 75] on span "Wrap up | 00:13" at bounding box center [114, 81] width 65 height 12
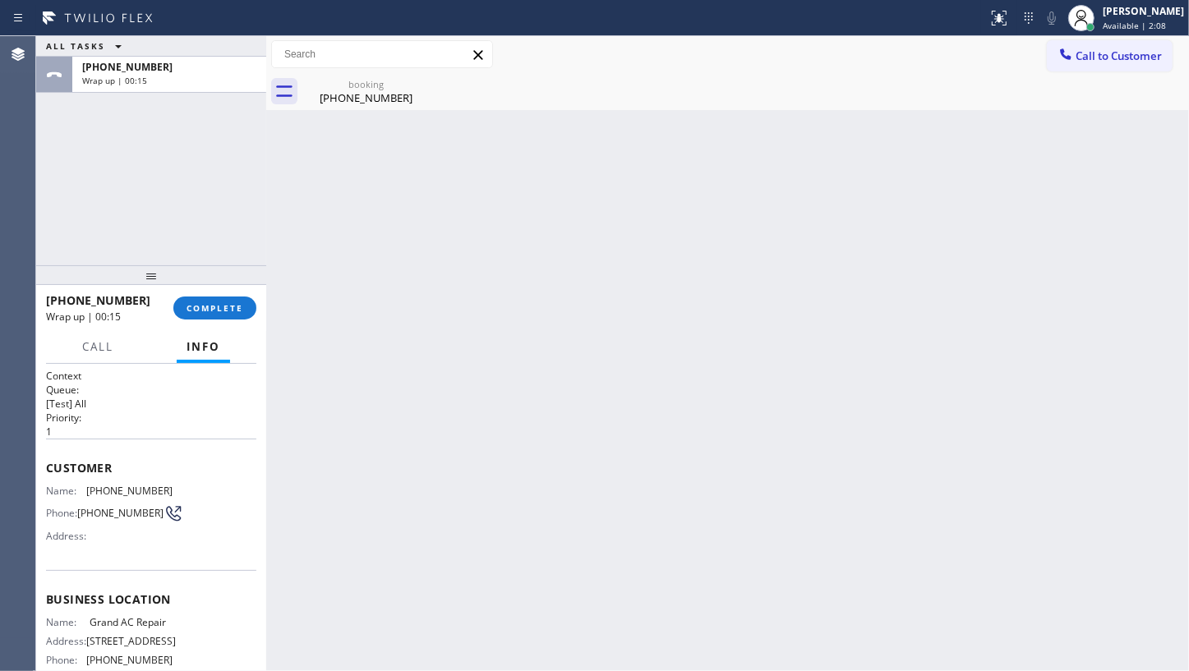
drag, startPoint x: 182, startPoint y: 259, endPoint x: 188, endPoint y: 271, distance: 14.0
click at [183, 263] on div "ALL TASKS ALL TASKS ACTIVE TASKS TASKS IN WRAP UP +13055702961 Wrap up | 00:15 …" at bounding box center [151, 353] width 230 height 635
click at [191, 283] on div at bounding box center [151, 275] width 230 height 20
click at [235, 314] on span "COMPLETE" at bounding box center [214, 308] width 57 height 12
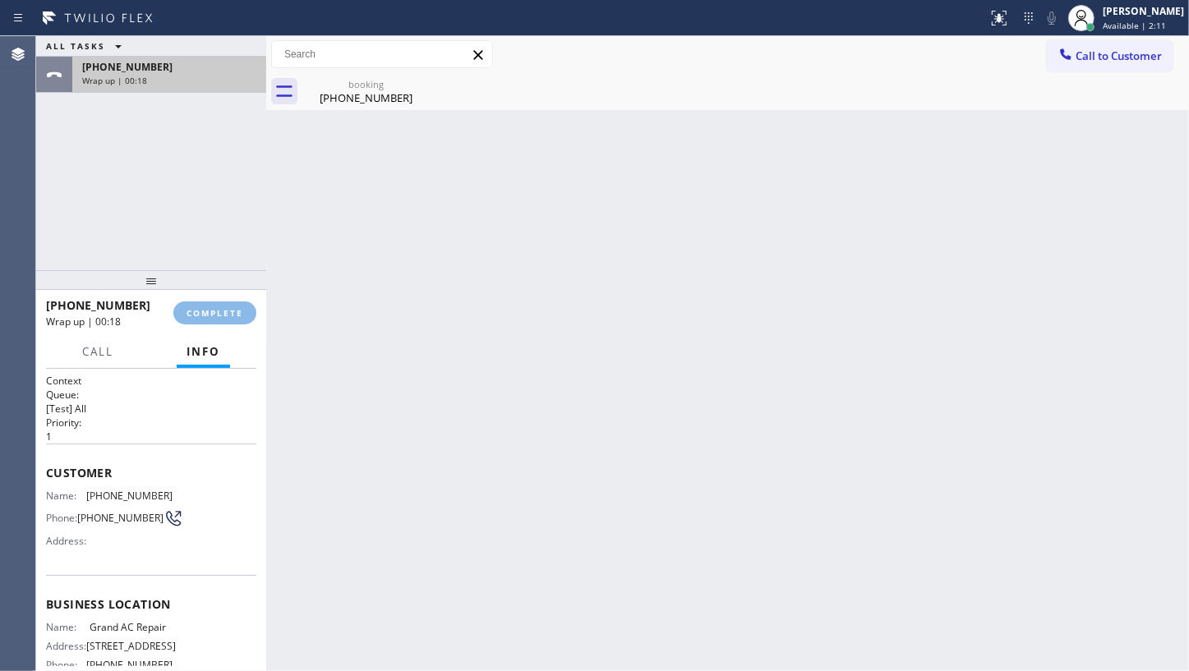
click at [166, 52] on div "ALL TASKS ALL TASKS ACTIVE TASKS TASKS IN WRAP UP" at bounding box center [151, 46] width 230 height 21
click at [166, 66] on div "+13055702961" at bounding box center [169, 67] width 174 height 14
